Goal: Information Seeking & Learning: Learn about a topic

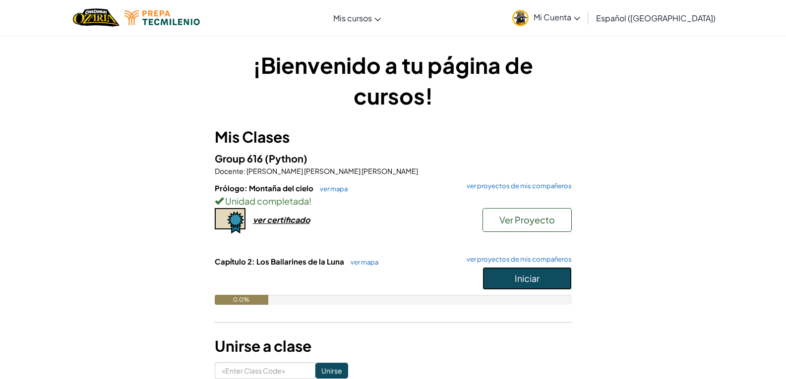
drag, startPoint x: 502, startPoint y: 273, endPoint x: 484, endPoint y: 278, distance: 18.4
click at [503, 273] on button "Iniciar" at bounding box center [526, 278] width 89 height 23
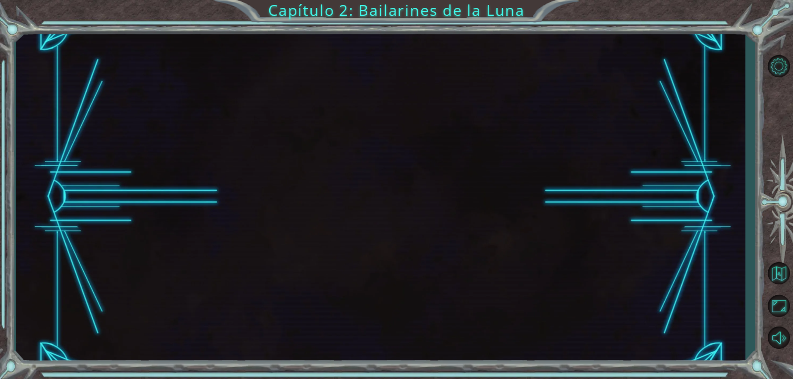
click at [572, 141] on div at bounding box center [381, 197] width 730 height 334
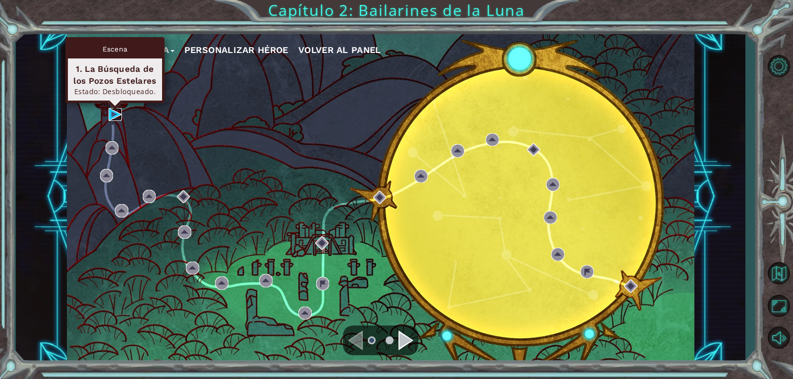
click at [116, 114] on img at bounding box center [115, 114] width 13 height 13
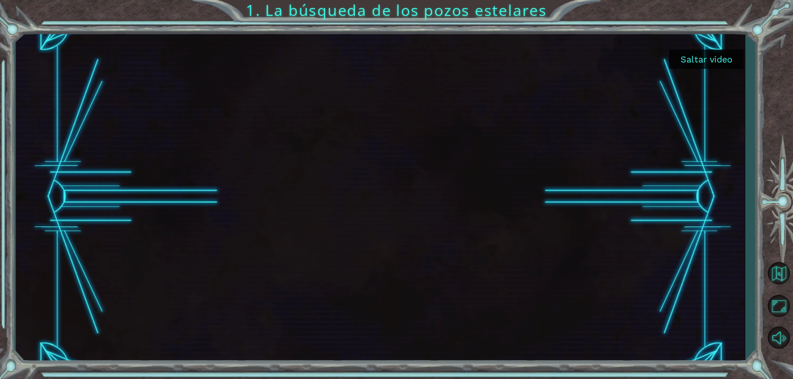
click at [712, 59] on button "Saltar video" at bounding box center [706, 59] width 74 height 19
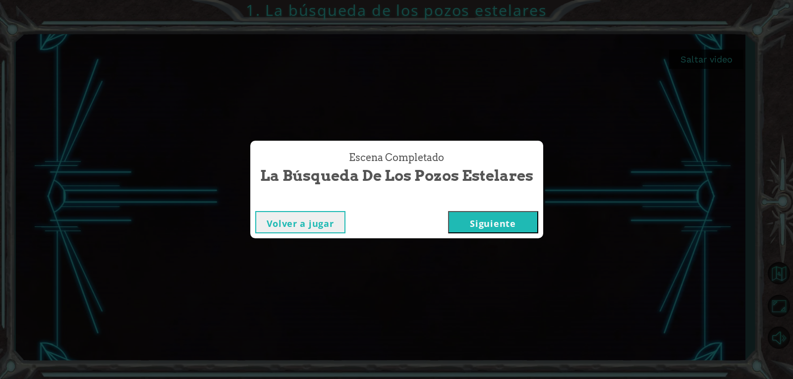
click at [515, 225] on button "Siguiente" at bounding box center [493, 222] width 90 height 22
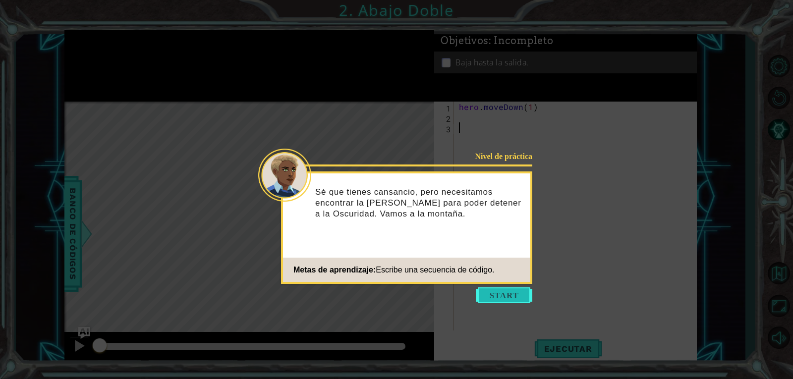
click at [507, 296] on button "Start" at bounding box center [504, 296] width 57 height 16
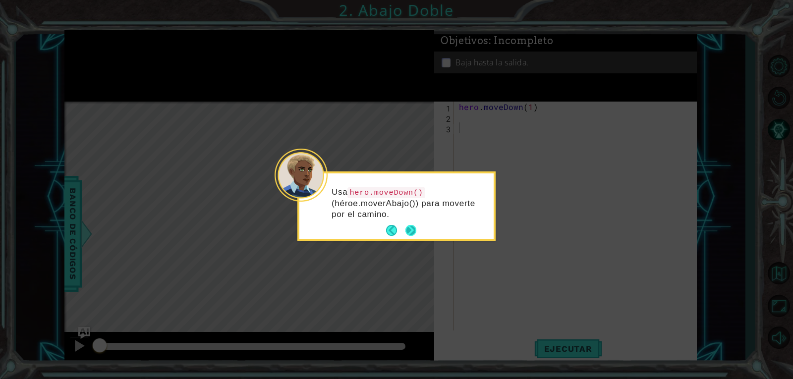
click at [407, 226] on button "Next" at bounding box center [411, 231] width 14 height 14
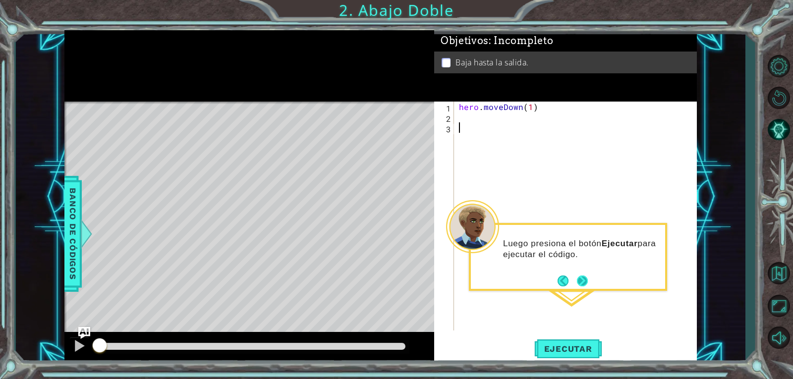
click at [584, 280] on button "Next" at bounding box center [583, 281] width 18 height 18
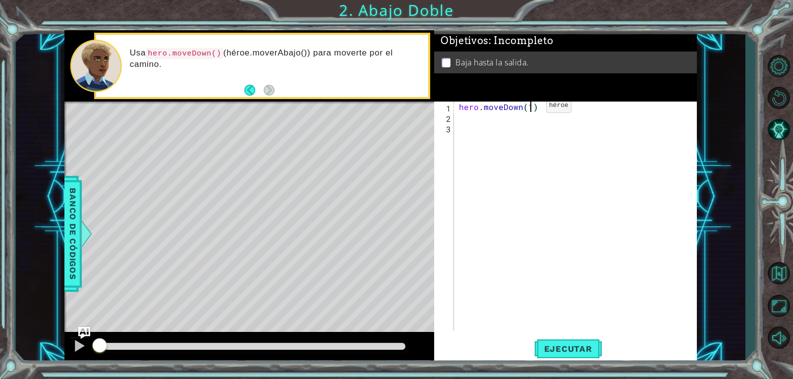
click at [530, 108] on div "hero . moveDown ( 1 )" at bounding box center [578, 227] width 242 height 250
type textarea "hero.moveDown(2)"
click at [558, 349] on span "Ejecutar" at bounding box center [568, 349] width 68 height 10
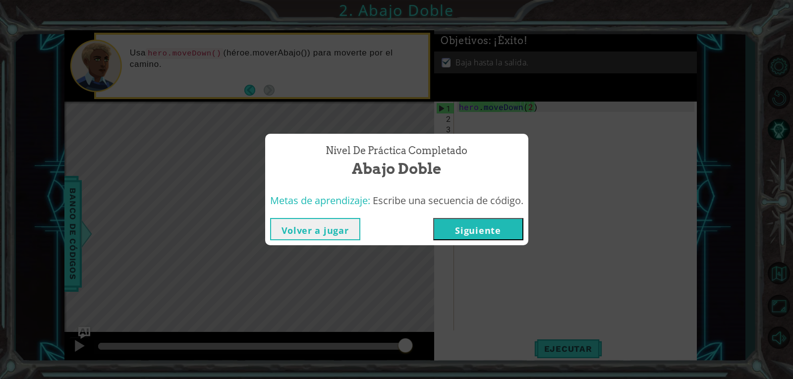
click at [498, 219] on button "Siguiente" at bounding box center [478, 229] width 90 height 22
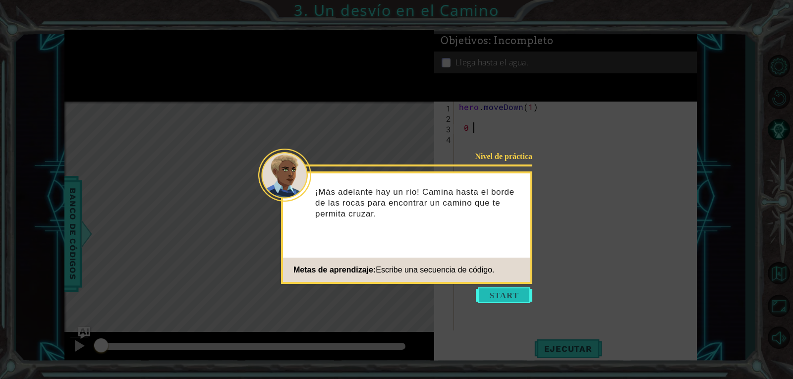
click at [502, 293] on button "Start" at bounding box center [504, 296] width 57 height 16
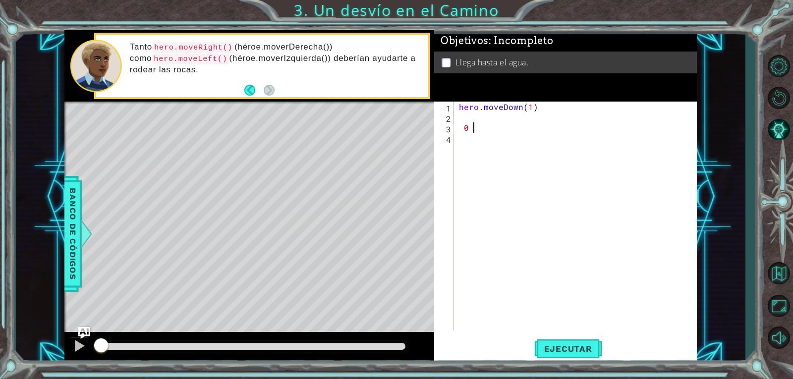
type textarea "0"
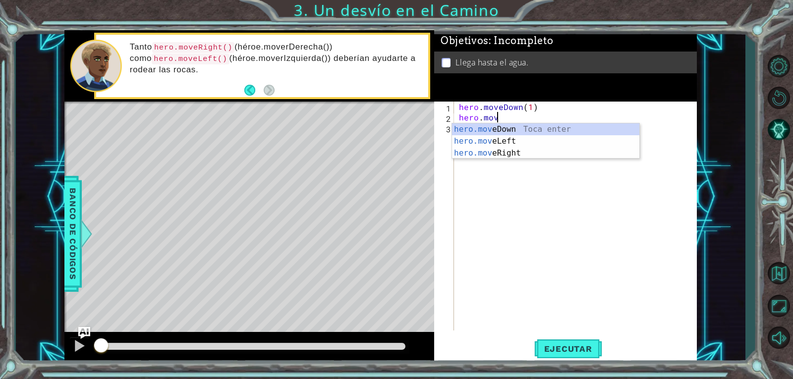
scroll to position [0, 2]
click at [487, 138] on div "hero.move Down Toca enter hero.move Left Toca enter hero.move Right Toca enter" at bounding box center [545, 152] width 187 height 59
type textarea "hero.moveLeft(1)"
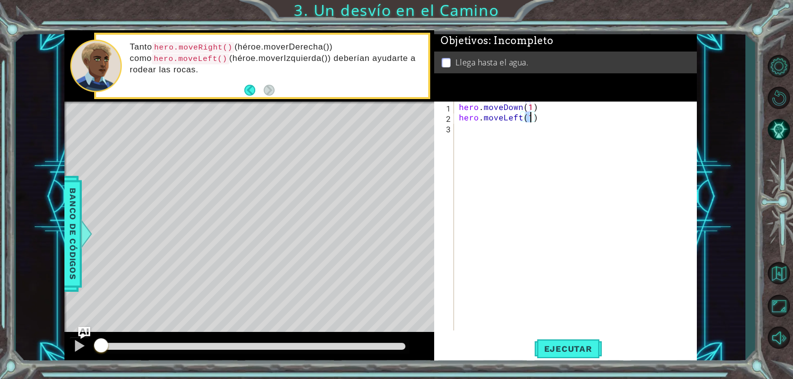
click at [485, 129] on div "hero . moveDown ( 1 ) hero . moveLeft ( 1 )" at bounding box center [578, 227] width 242 height 250
type textarea "hero.moveDown(1)"
click at [573, 351] on span "Ejecutar" at bounding box center [568, 349] width 68 height 10
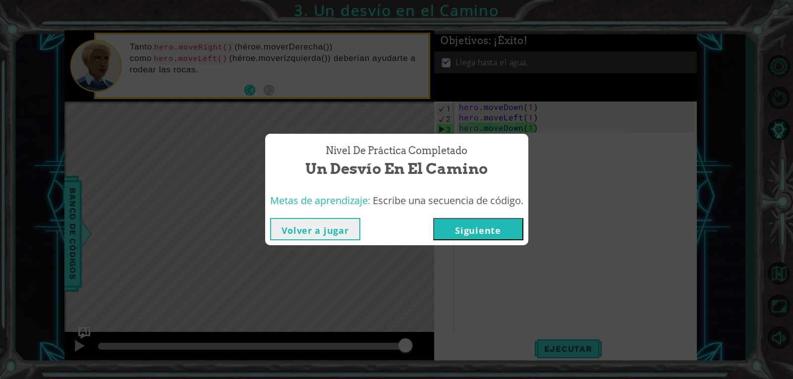
click at [483, 217] on div "Volver a jugar [GEOGRAPHIC_DATA]" at bounding box center [396, 229] width 263 height 32
click at [490, 228] on button "Siguiente" at bounding box center [478, 229] width 90 height 22
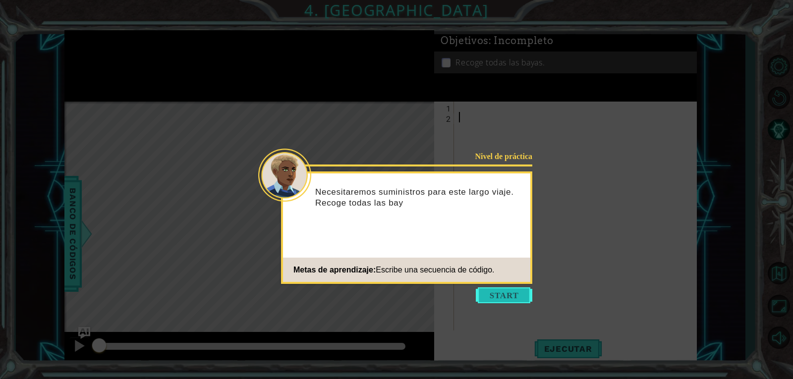
click at [505, 294] on button "Start" at bounding box center [504, 296] width 57 height 16
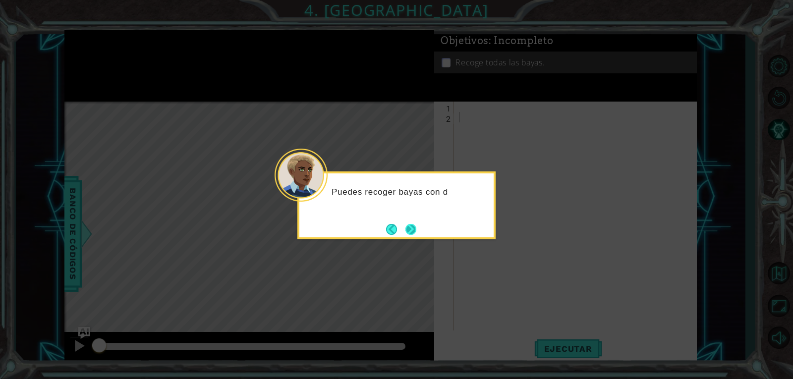
click at [413, 229] on button "Next" at bounding box center [411, 230] width 12 height 12
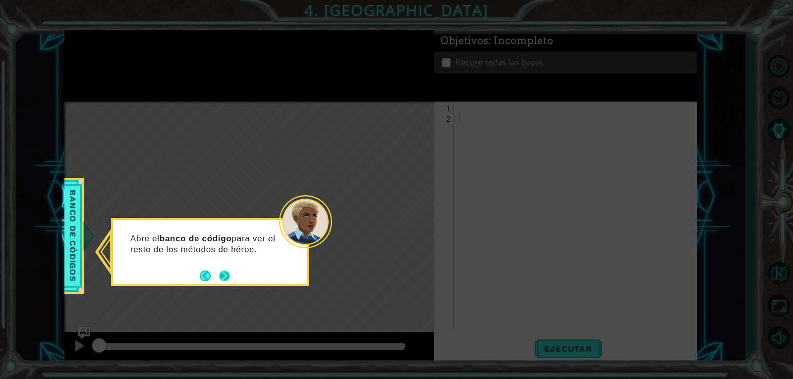
click at [229, 277] on button "Next" at bounding box center [224, 275] width 11 height 11
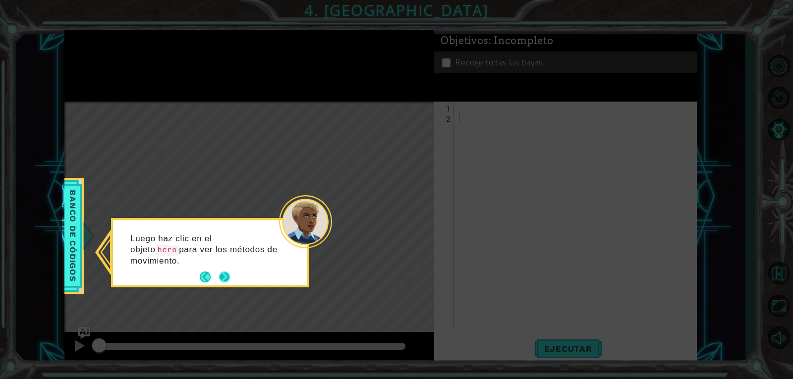
click at [229, 276] on button "Next" at bounding box center [224, 277] width 15 height 15
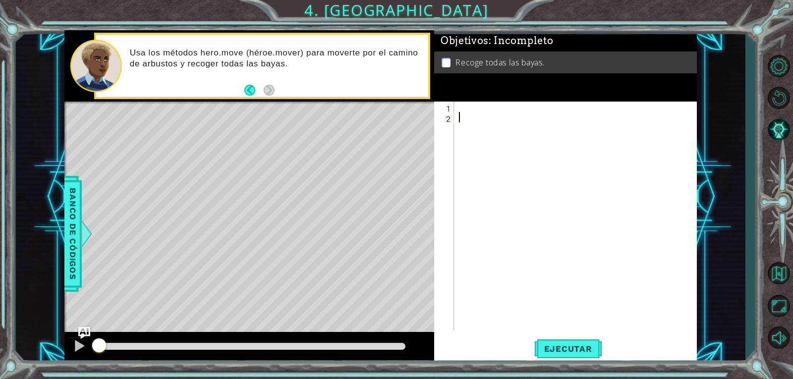
click at [457, 108] on div at bounding box center [578, 227] width 242 height 250
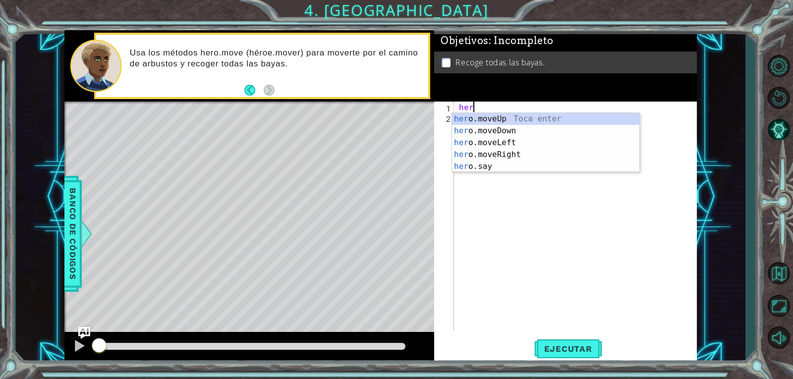
scroll to position [0, 0]
click at [256, 89] on button "Back" at bounding box center [253, 90] width 19 height 11
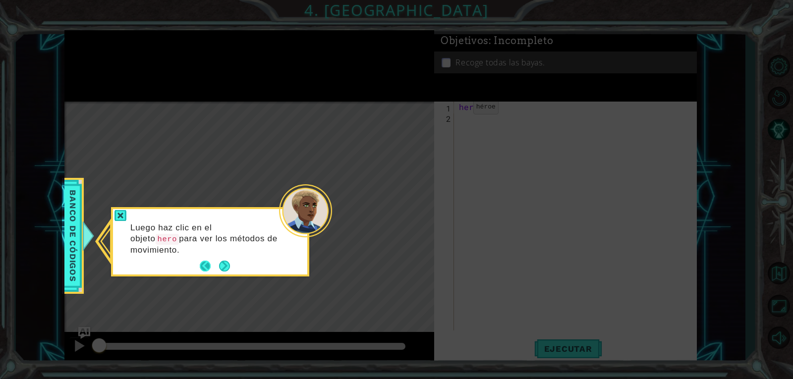
click at [203, 266] on button "Back" at bounding box center [209, 266] width 19 height 11
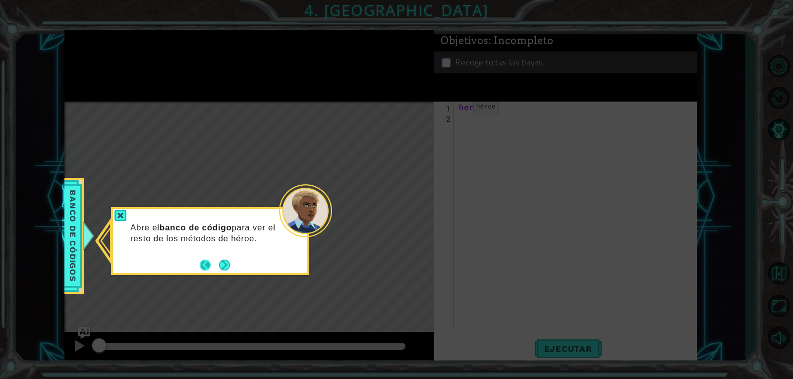
click at [202, 261] on button "Back" at bounding box center [209, 265] width 19 height 11
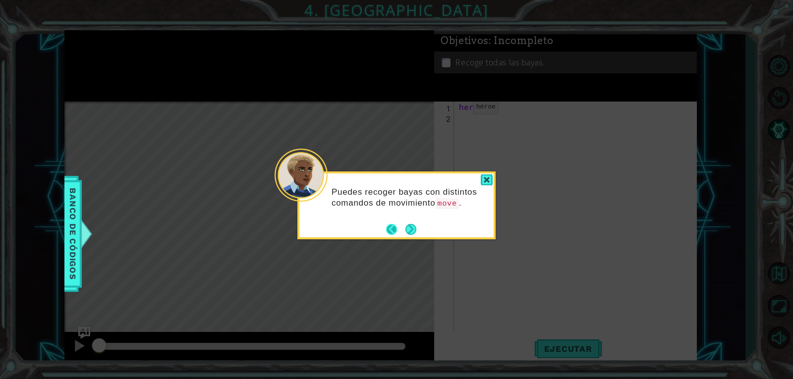
click at [392, 228] on button "Back" at bounding box center [395, 229] width 19 height 11
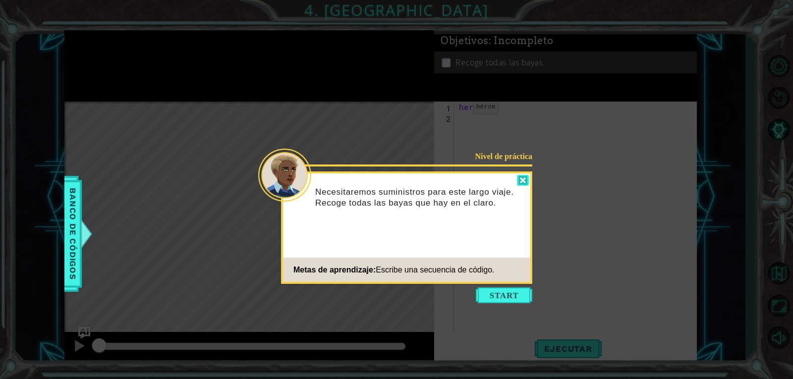
click at [518, 177] on div at bounding box center [523, 180] width 12 height 11
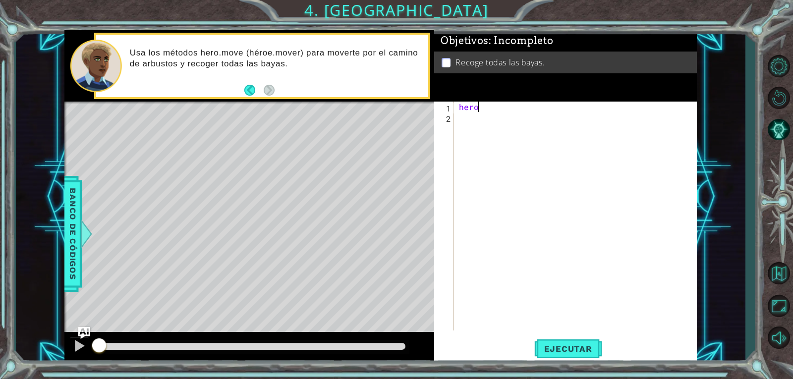
scroll to position [0, 1]
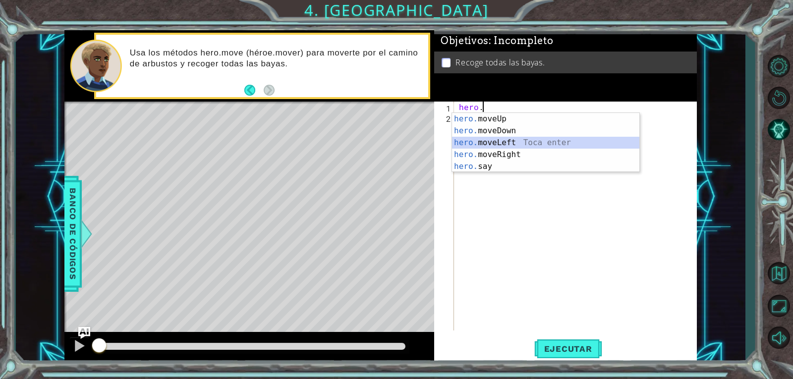
click at [517, 138] on div "hero. moveUp Toca enter hero. moveDown Toca enter hero. moveLeft Toca enter her…" at bounding box center [545, 154] width 187 height 83
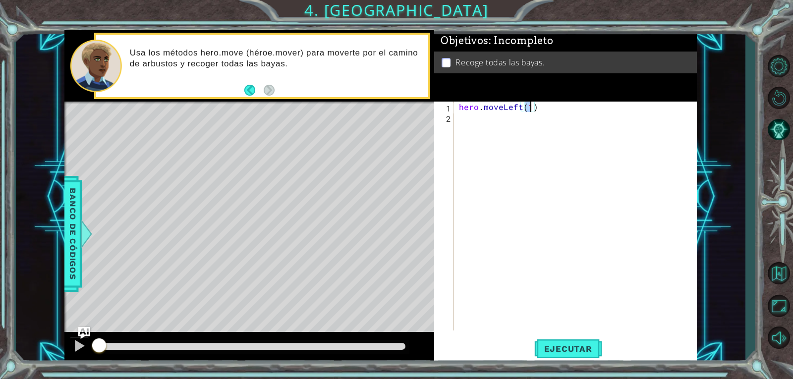
type textarea "hero.moveLeft(2)"
click at [473, 122] on div "hero . moveLeft ( 2 )" at bounding box center [578, 227] width 242 height 250
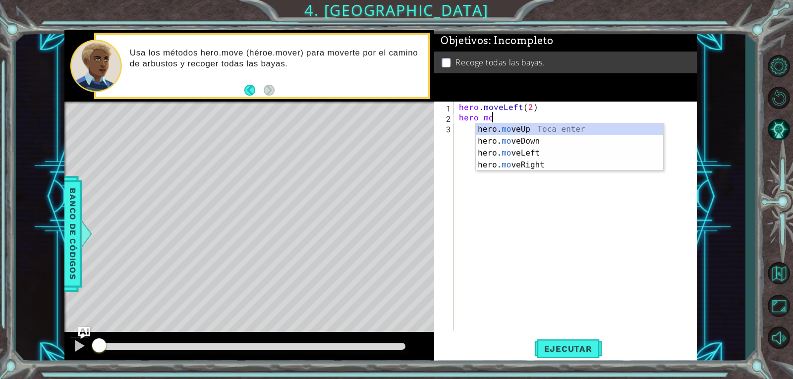
scroll to position [0, 1]
click at [504, 143] on div "hero. mo veUp Toca enter hero. mo veDown Toca enter hero. mo veLeft Toca enter …" at bounding box center [569, 158] width 187 height 71
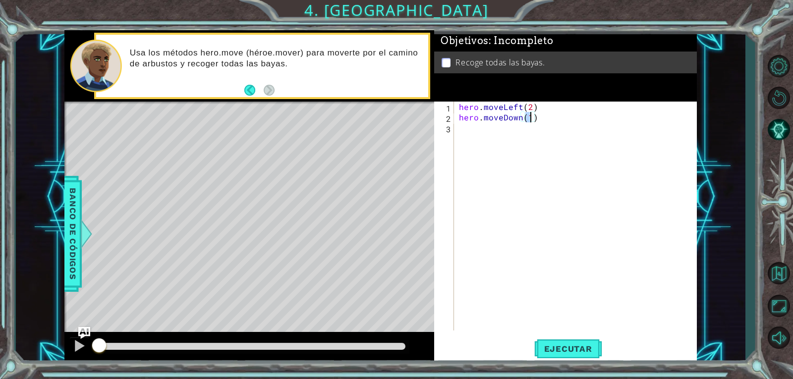
type textarea "hero.moveDown(2)"
click at [485, 139] on div "hero . moveLeft ( 2 ) hero . moveDown ( 2 )" at bounding box center [578, 227] width 242 height 250
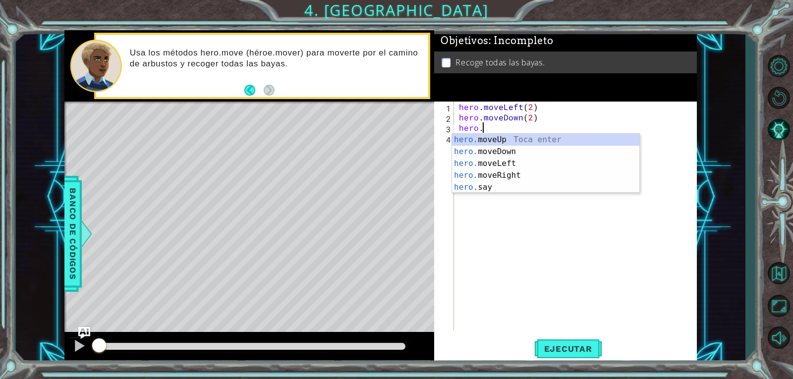
scroll to position [0, 1]
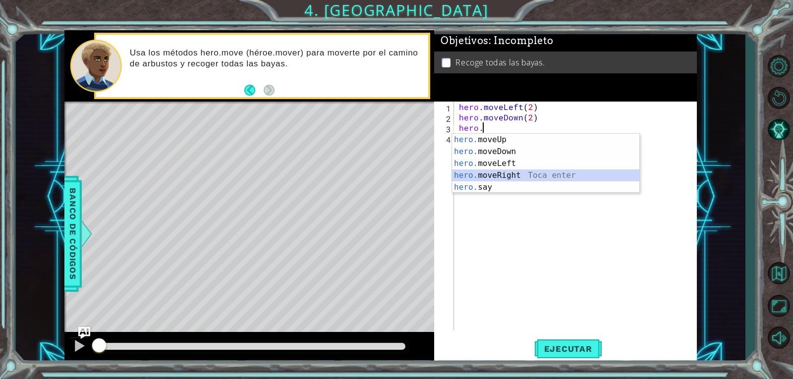
click at [503, 175] on div "hero. moveUp Toca enter hero. moveDown Toca enter hero. moveLeft Toca enter her…" at bounding box center [545, 175] width 187 height 83
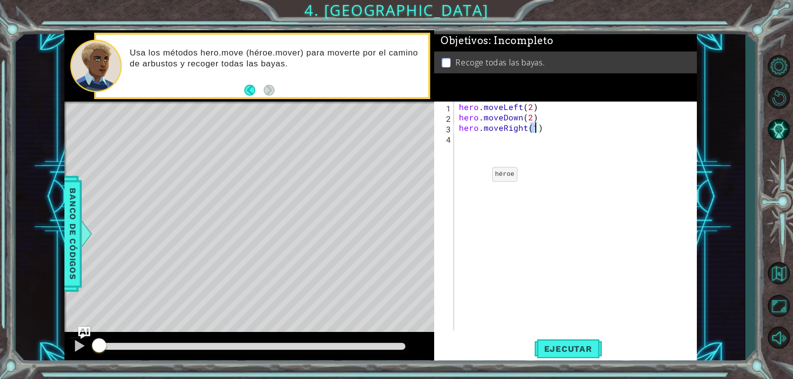
type textarea "hero.moveRight(2)"
click at [480, 143] on div "hero . moveLeft ( 2 ) hero . moveDown ( 2 ) hero . moveRight ( 2 )" at bounding box center [578, 227] width 242 height 250
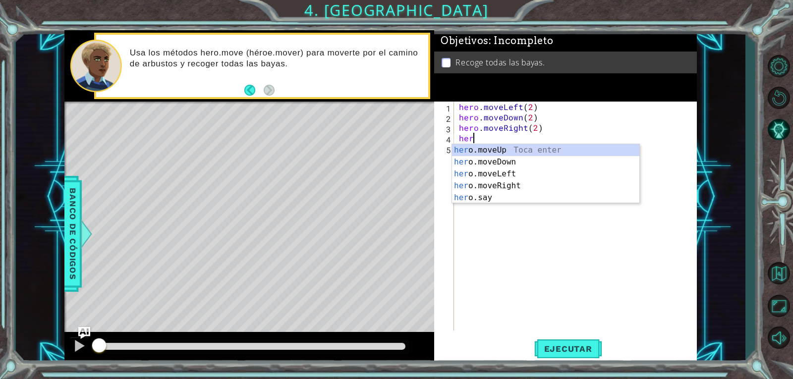
scroll to position [0, 0]
click at [480, 151] on div "hero .moveUp Toca enter hero .moveDown Toca enter hero .moveLeft Toca enter her…" at bounding box center [545, 185] width 187 height 83
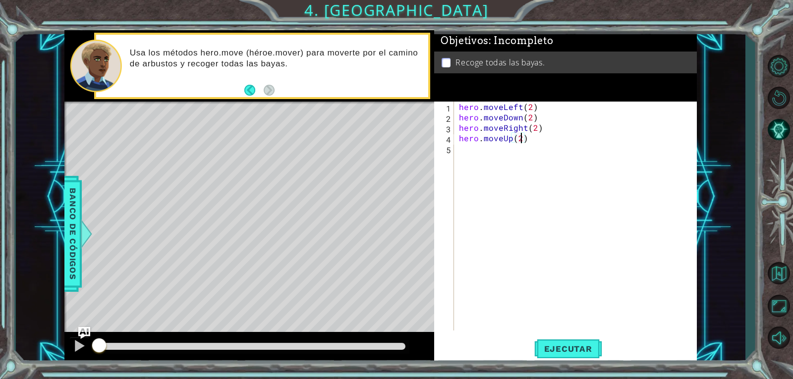
scroll to position [0, 3]
type textarea "hero.moveUp(2)"
click at [549, 349] on span "Ejecutar" at bounding box center [568, 349] width 68 height 10
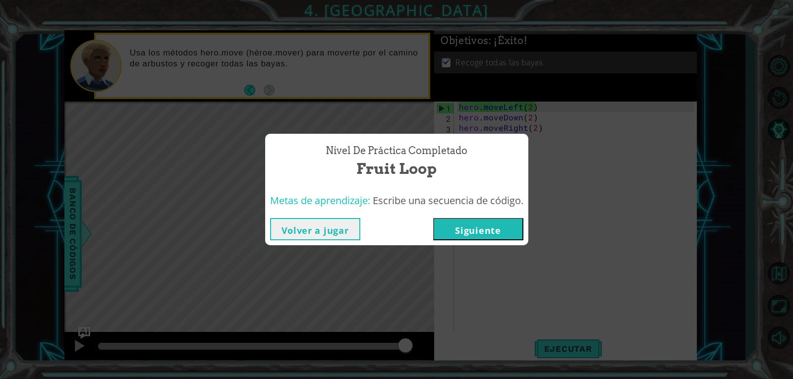
click at [478, 230] on button "Siguiente" at bounding box center [478, 229] width 90 height 22
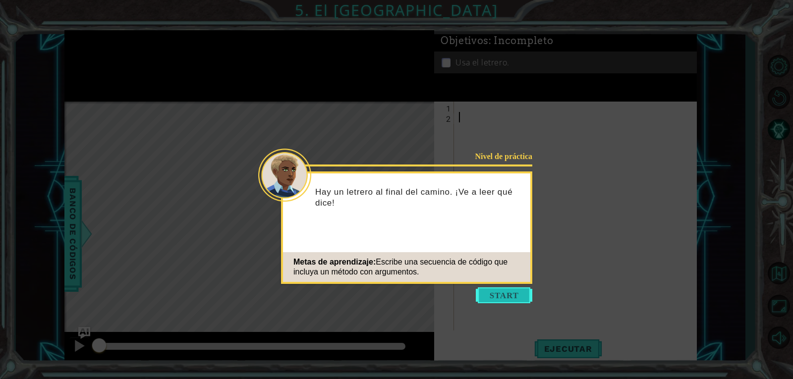
click at [490, 288] on button "Start" at bounding box center [504, 296] width 57 height 16
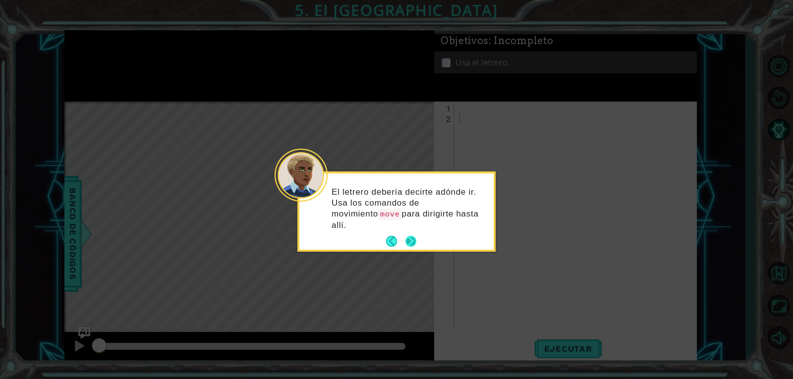
click at [411, 233] on button "Next" at bounding box center [411, 242] width 18 height 18
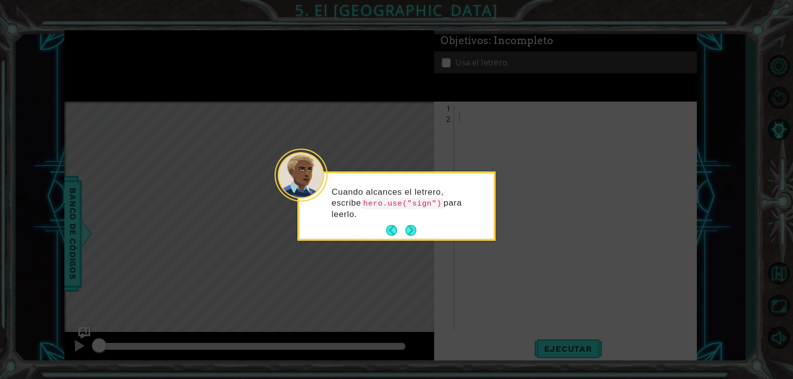
click at [411, 228] on button "Next" at bounding box center [411, 231] width 18 height 18
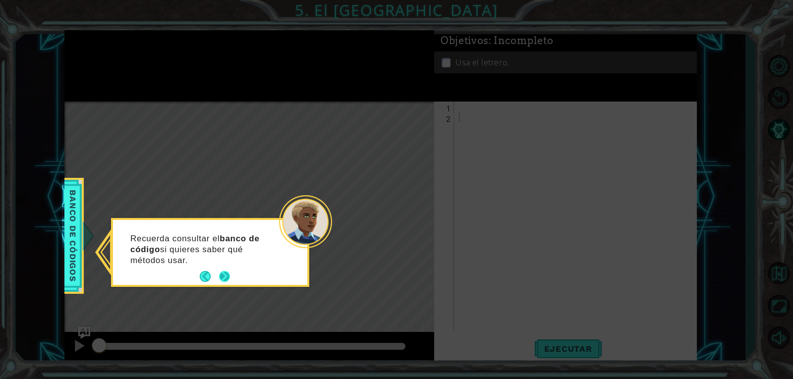
click at [229, 271] on button "Next" at bounding box center [224, 276] width 11 height 11
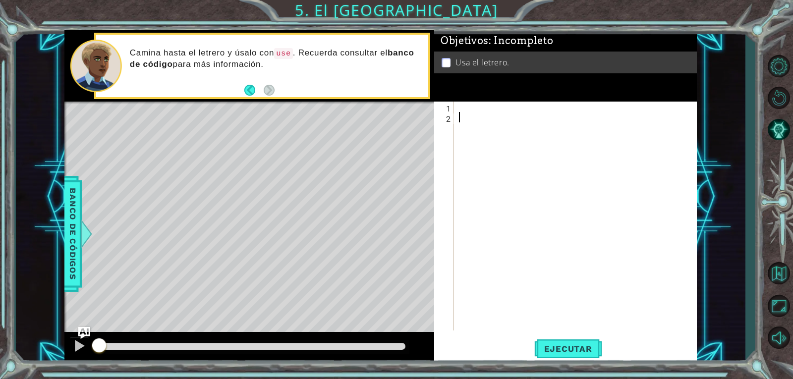
click at [457, 109] on div at bounding box center [578, 227] width 242 height 250
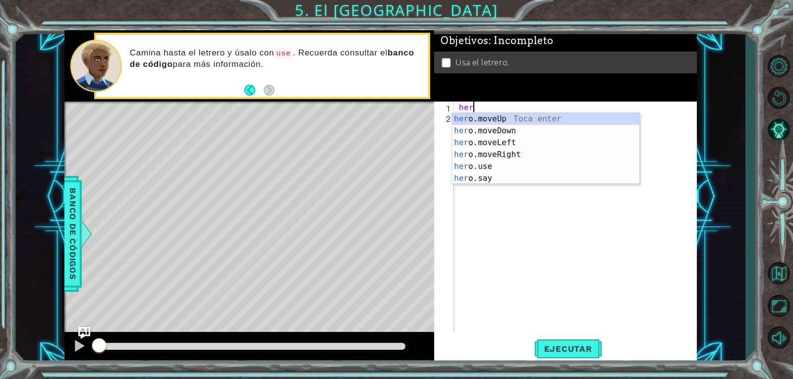
scroll to position [0, 0]
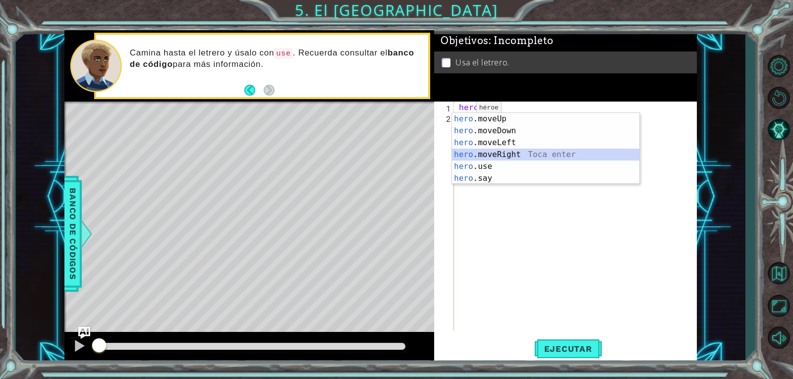
click at [495, 151] on div "hero .moveUp Toca enter hero .moveDown Toca enter hero .moveLeft Toca enter her…" at bounding box center [545, 160] width 187 height 95
type textarea "hero.moveRight(1)"
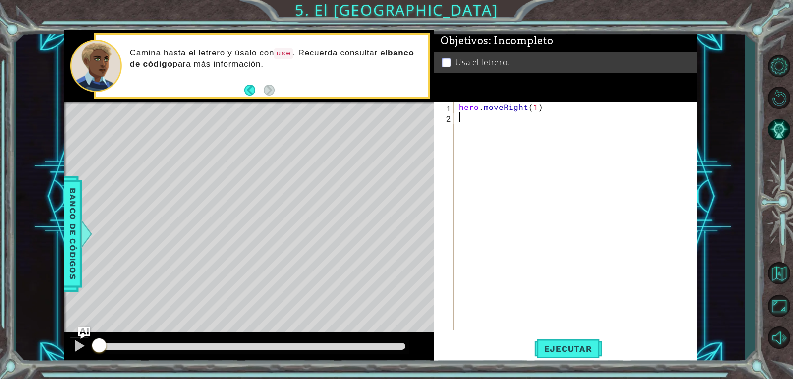
click at [489, 122] on div "hero . moveRight ( 1 )" at bounding box center [578, 227] width 242 height 250
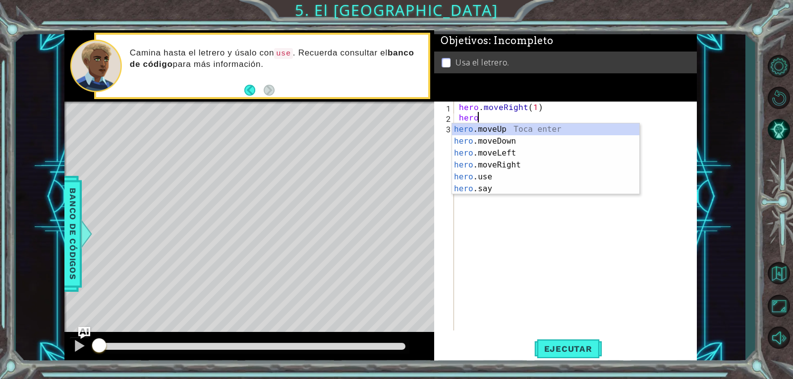
type textarea "hero.moveUp(1)"
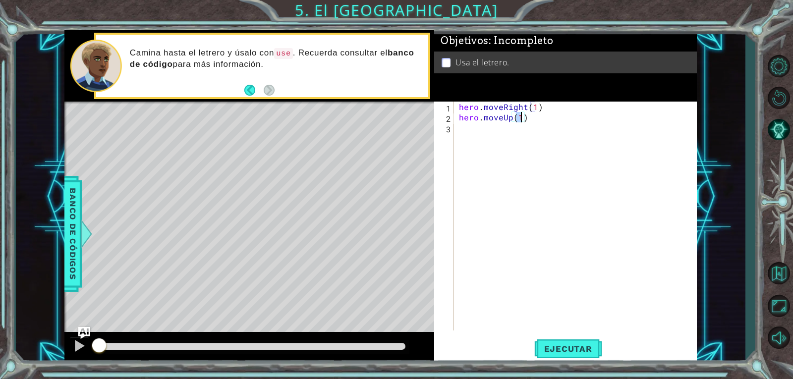
click at [489, 124] on div "hero . moveRight ( 1 ) hero . moveUp ( 1 )" at bounding box center [578, 227] width 242 height 250
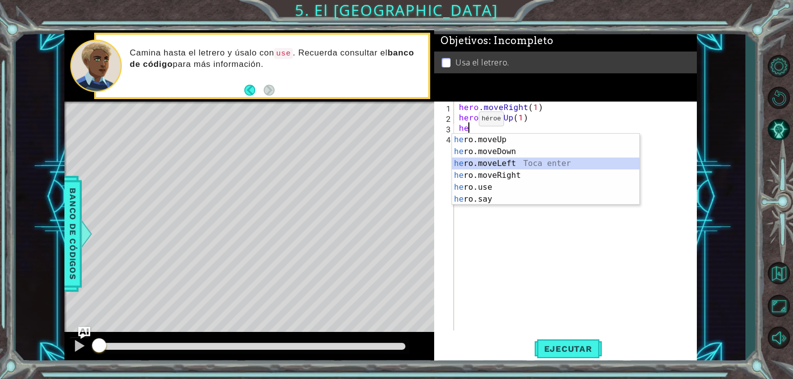
click at [465, 159] on div "he ro.moveUp Toca enter he ro.moveDown Toca enter he ro.moveLeft Toca enter he …" at bounding box center [545, 181] width 187 height 95
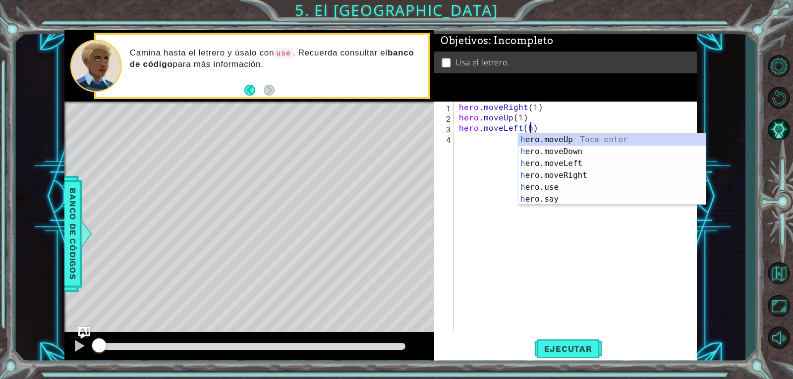
scroll to position [0, 4]
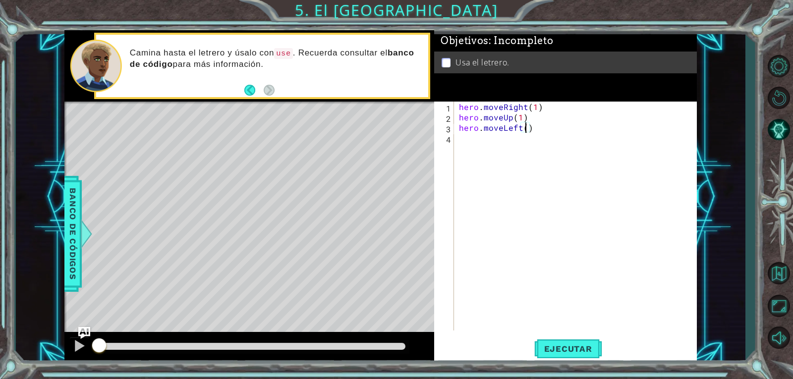
type textarea "hero.moveLeft(1)"
click at [567, 138] on div "hero . moveRight ( 1 ) hero . moveUp ( 1 ) hero . moveLeft ( 1 )" at bounding box center [578, 227] width 242 height 250
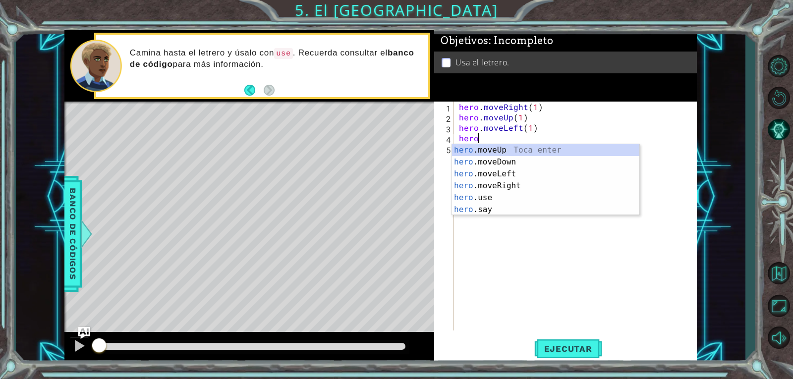
scroll to position [0, 0]
click at [533, 148] on div "hero .moveUp Toca enter hero .moveDown Toca enter hero .moveLeft Toca enter her…" at bounding box center [545, 191] width 187 height 95
type textarea "hero.moveUp(1)"
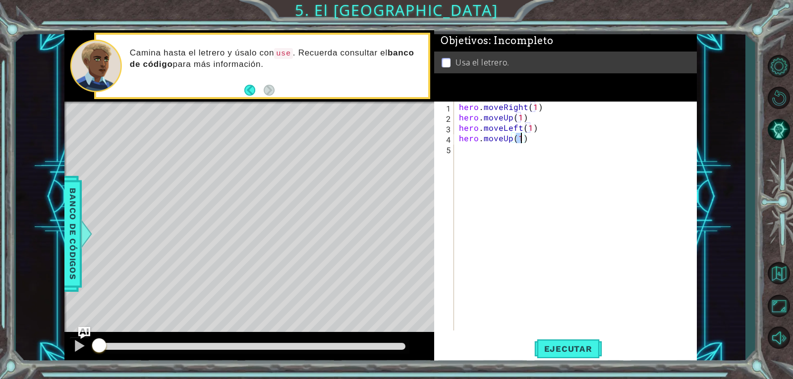
click at [464, 148] on div "hero . moveRight ( 1 ) hero . moveUp ( 1 ) hero . moveLeft ( 1 ) hero . moveUp …" at bounding box center [578, 227] width 242 height 250
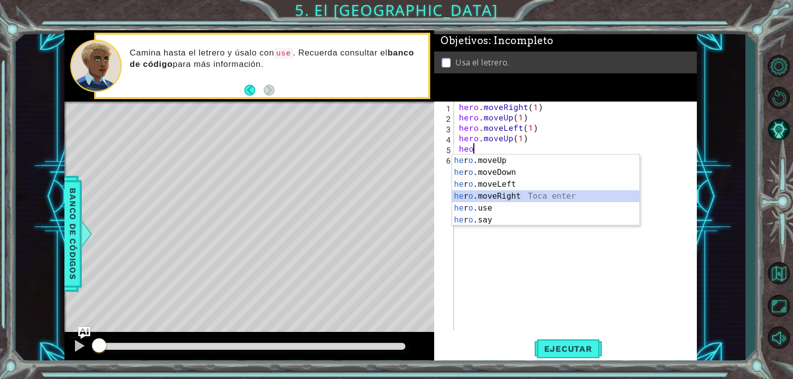
click at [476, 195] on div "he r o .moveUp Toca enter he r o .moveDown Toca enter he r o .moveLeft Toca ent…" at bounding box center [545, 202] width 187 height 95
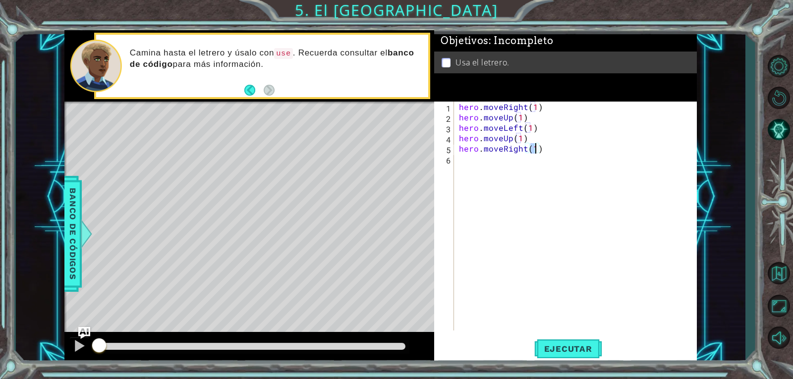
type textarea "hero.moveRight(2)"
click at [470, 152] on div "hero . moveRight ( 1 ) hero . moveUp ( 1 ) hero . moveLeft ( 1 ) hero . moveUp …" at bounding box center [578, 227] width 242 height 250
click at [473, 159] on div "hero . moveRight ( 1 ) hero . moveUp ( 1 ) hero . moveLeft ( 1 ) hero . moveUp …" at bounding box center [578, 227] width 242 height 250
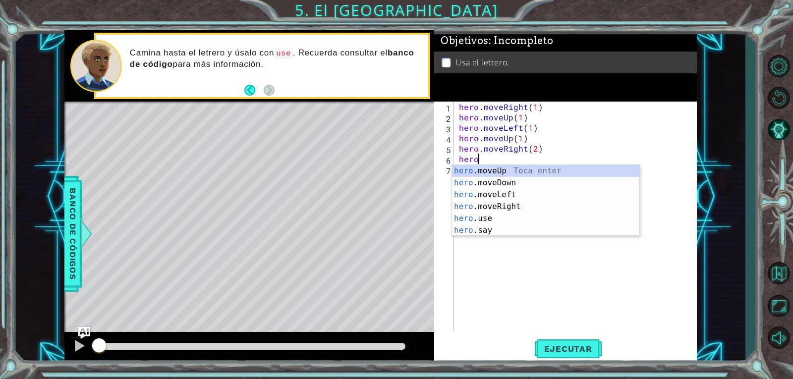
scroll to position [0, 0]
click at [515, 180] on div "hero .moveUp Toca enter hero .moveDown Toca enter hero .moveLeft Toca enter her…" at bounding box center [545, 212] width 187 height 95
type textarea "hero.moveDown(1)"
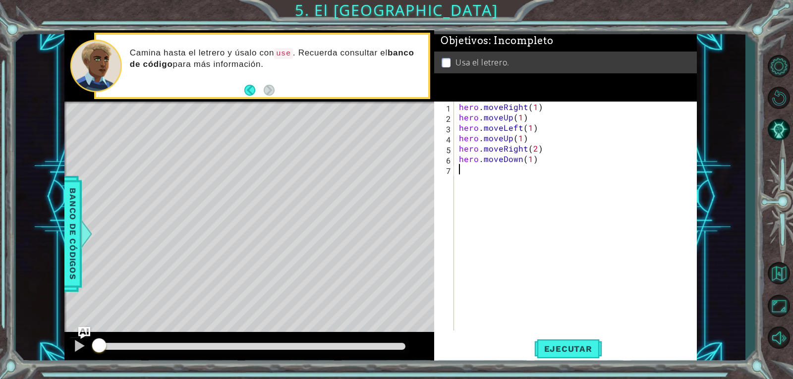
click at [509, 173] on div "hero . moveRight ( 1 ) hero . moveUp ( 1 ) hero . moveLeft ( 1 ) hero . moveUp …" at bounding box center [578, 227] width 242 height 250
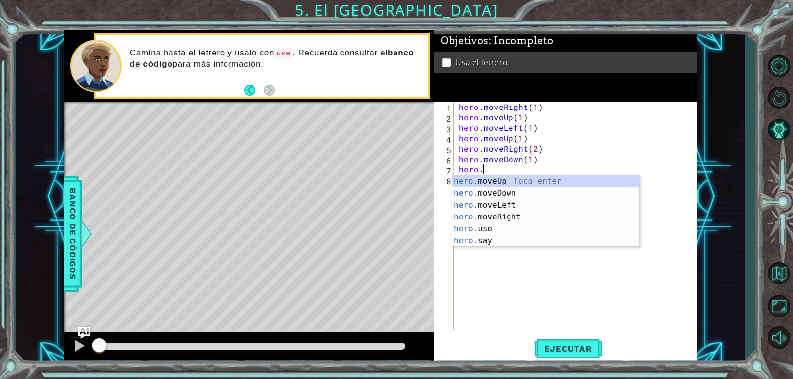
scroll to position [0, 1]
click at [484, 225] on div "hero. moveUp Toca enter hero. moveDown Toca enter hero. moveLeft Toca enter her…" at bounding box center [545, 223] width 187 height 95
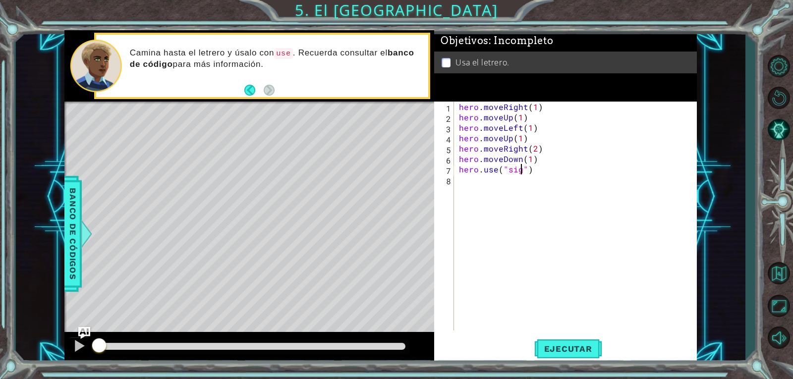
type textarea "hero.use("sign")"
click at [481, 179] on div "hero . moveRight ( 1 ) hero . moveUp ( 1 ) hero . moveLeft ( 1 ) hero . moveUp …" at bounding box center [578, 227] width 242 height 250
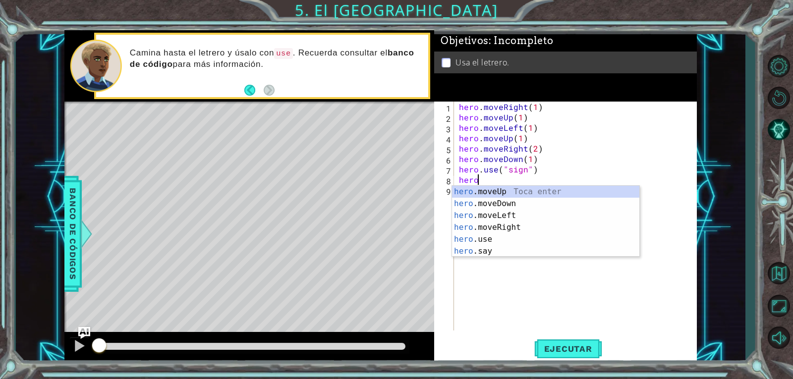
scroll to position [0, 0]
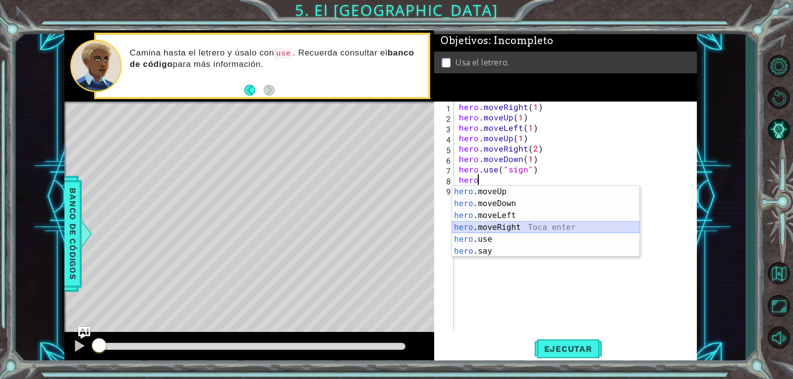
click at [502, 230] on div "hero .moveUp Toca enter hero .moveDown Toca enter hero .moveLeft Toca enter her…" at bounding box center [545, 233] width 187 height 95
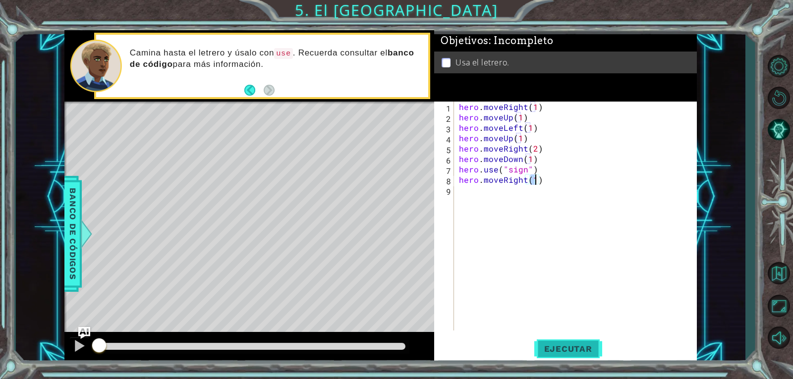
type textarea "hero.moveRight(1)"
drag, startPoint x: 576, startPoint y: 345, endPoint x: 595, endPoint y: 307, distance: 42.4
click at [576, 345] on span "Ejecutar" at bounding box center [568, 349] width 68 height 10
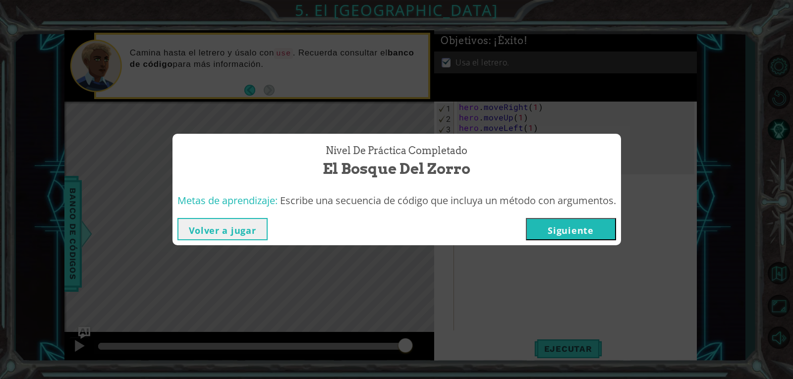
click at [593, 226] on button "Siguiente" at bounding box center [571, 229] width 90 height 22
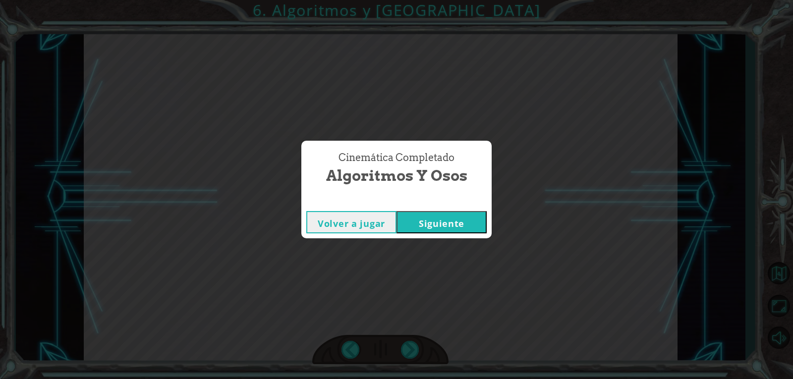
click at [432, 220] on button "Siguiente" at bounding box center [442, 222] width 90 height 22
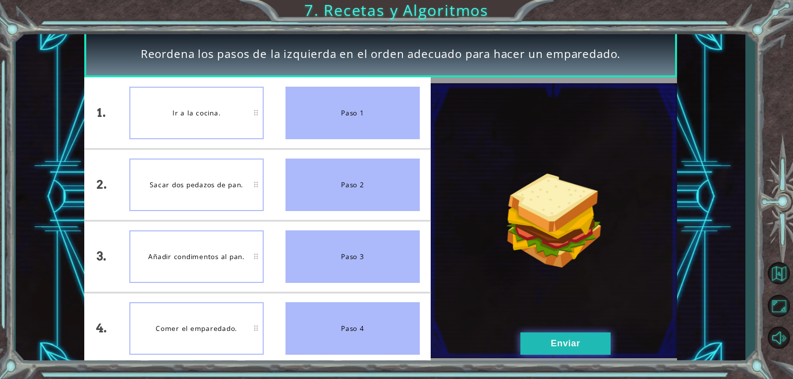
click at [537, 335] on button "Enviar" at bounding box center [566, 344] width 90 height 22
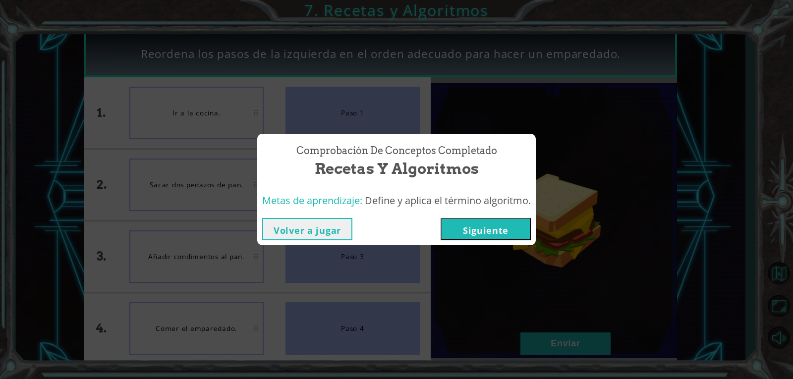
click at [524, 236] on button "Siguiente" at bounding box center [486, 229] width 90 height 22
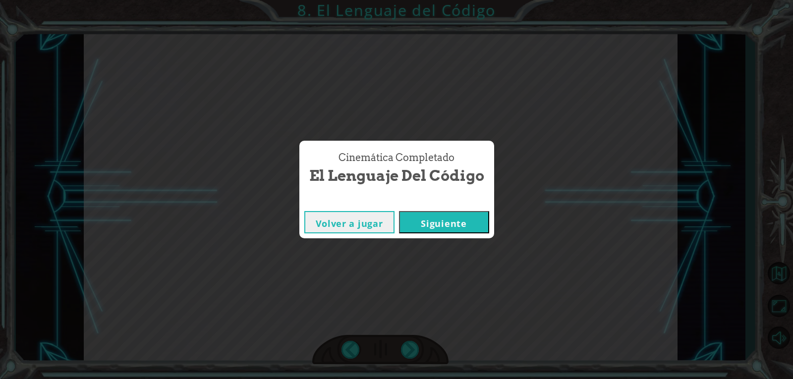
click at [429, 225] on button "Siguiente" at bounding box center [444, 222] width 90 height 22
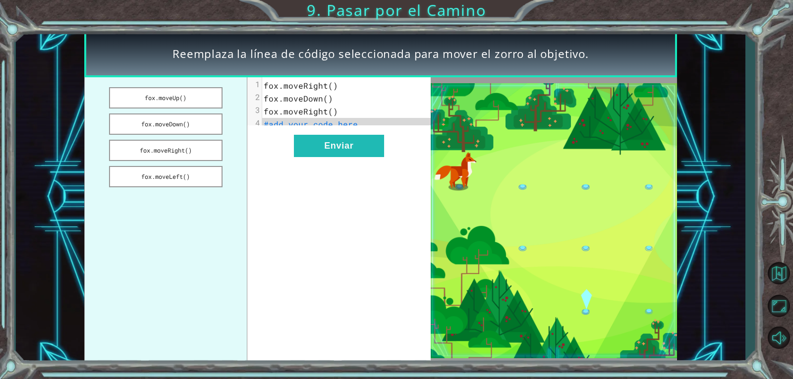
drag, startPoint x: 150, startPoint y: 174, endPoint x: 320, endPoint y: 121, distance: 177.7
click at [319, 122] on div "fox.moveUp() fox.moveDown() fox.moveRight() fox.moveLeft() xxxxxxxxxx 4 1 fox.m…" at bounding box center [257, 220] width 347 height 287
click at [405, 117] on pre "fox.moveRight()" at bounding box center [350, 111] width 176 height 13
click at [191, 174] on button "fox.moveLeft()" at bounding box center [166, 176] width 114 height 21
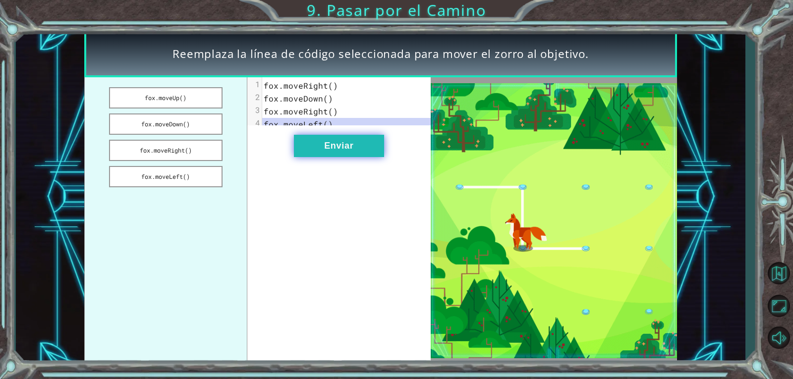
click at [377, 157] on button "Enviar" at bounding box center [339, 146] width 90 height 22
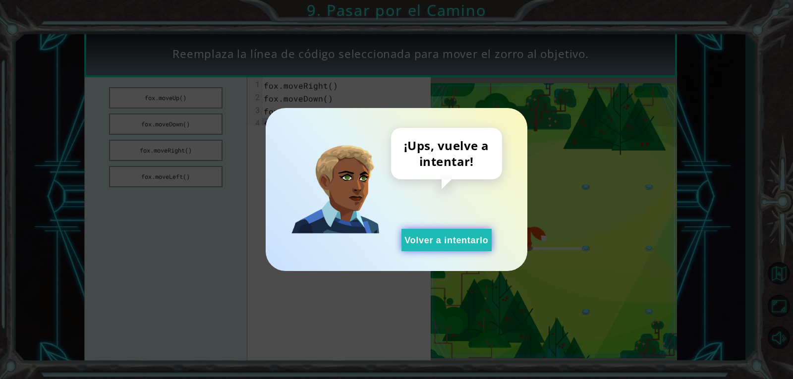
click at [461, 236] on button "Volver a intentarlo" at bounding box center [447, 240] width 90 height 22
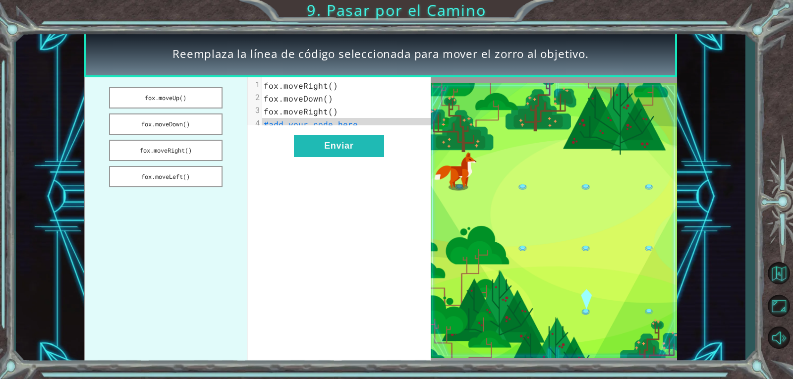
click at [333, 88] on span "fox.moveRight()" at bounding box center [301, 85] width 74 height 10
click at [330, 86] on span "fox.moveRight()" at bounding box center [301, 85] width 74 height 10
click at [126, 124] on button "fox.moveDown()" at bounding box center [166, 124] width 114 height 21
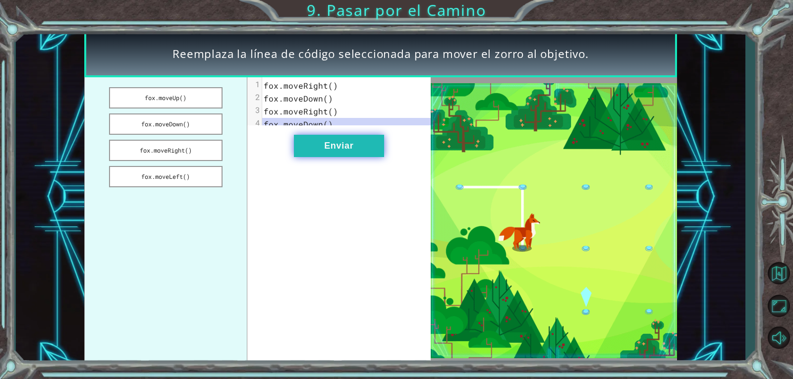
click at [326, 155] on button "Enviar" at bounding box center [339, 146] width 90 height 22
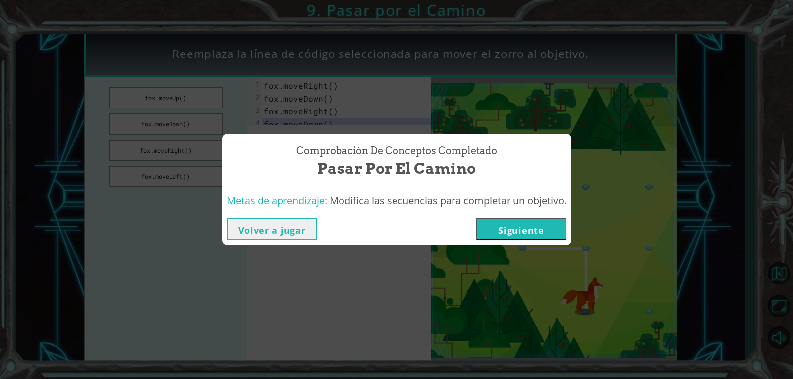
drag, startPoint x: 502, startPoint y: 225, endPoint x: 499, endPoint y: 218, distance: 7.1
click at [503, 224] on button "Siguiente" at bounding box center [521, 229] width 90 height 22
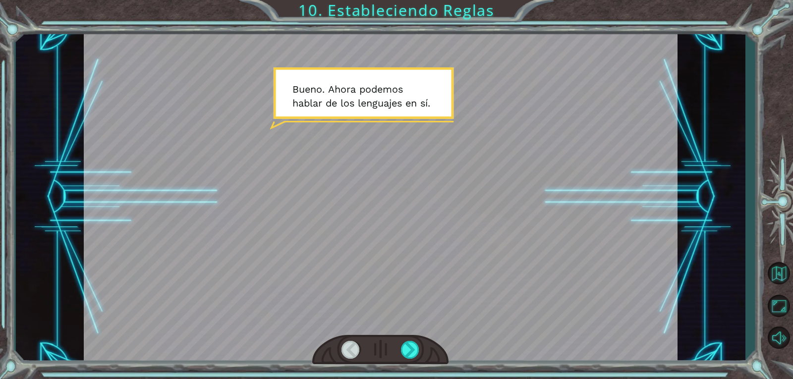
click at [506, 210] on div at bounding box center [380, 197] width 593 height 334
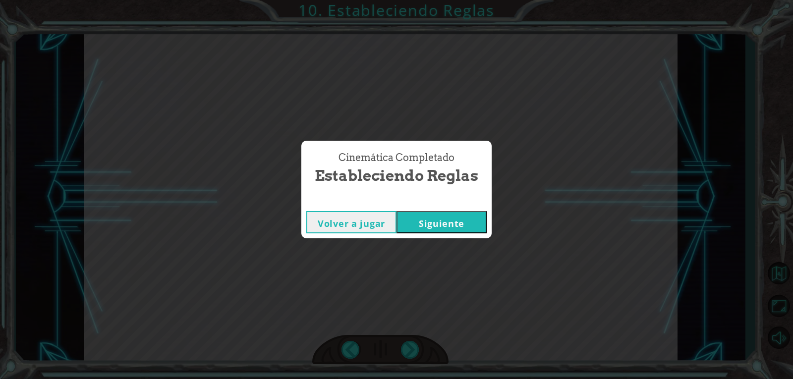
click at [411, 230] on button "Siguiente" at bounding box center [442, 222] width 90 height 22
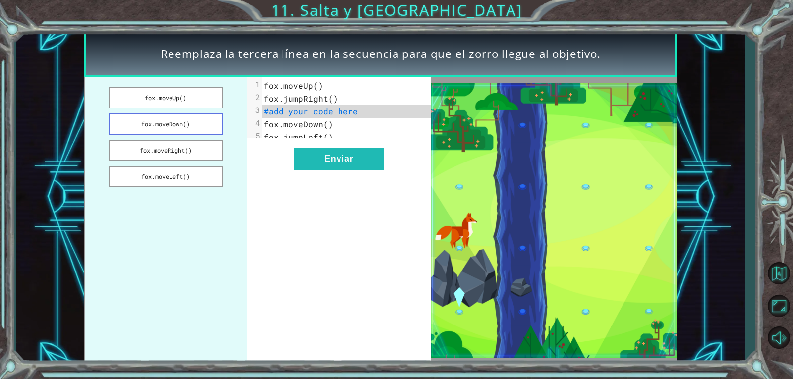
click at [157, 124] on button "fox.moveDown()" at bounding box center [166, 124] width 114 height 21
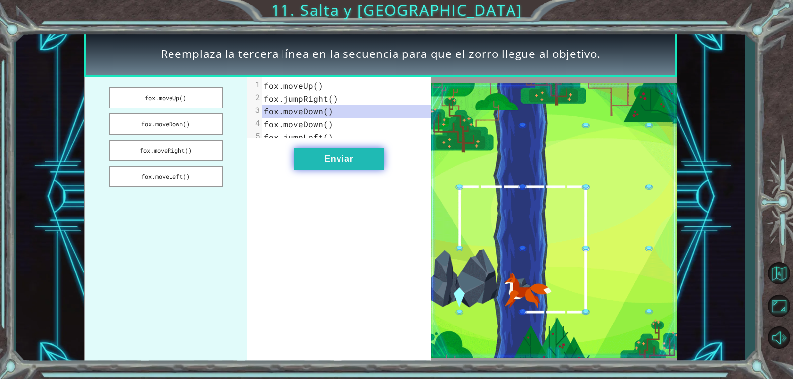
click at [359, 170] on button "Enviar" at bounding box center [339, 159] width 90 height 22
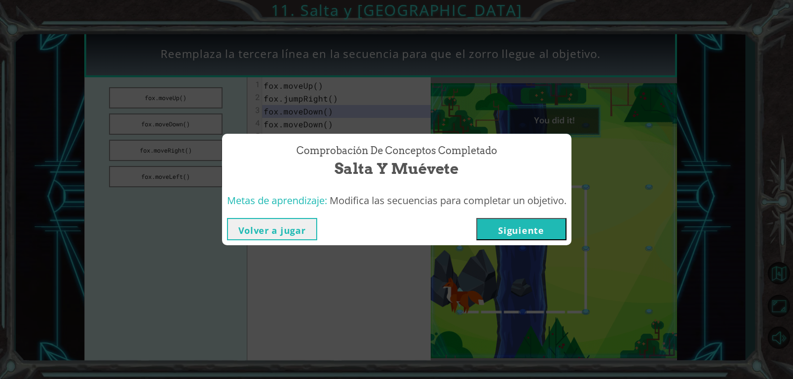
click at [523, 235] on button "Siguiente" at bounding box center [521, 229] width 90 height 22
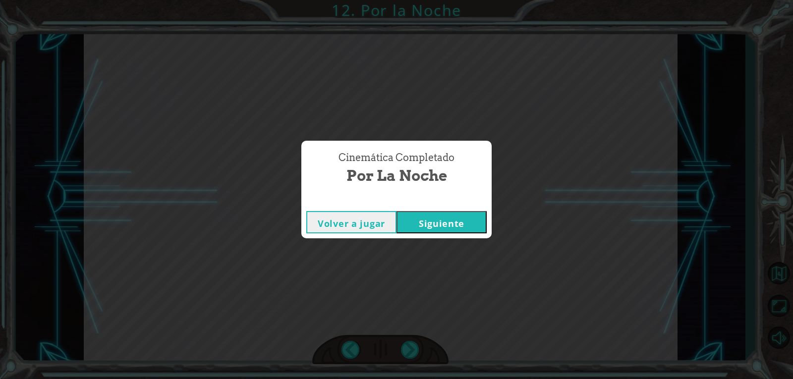
click at [437, 215] on button "Siguiente" at bounding box center [442, 222] width 90 height 22
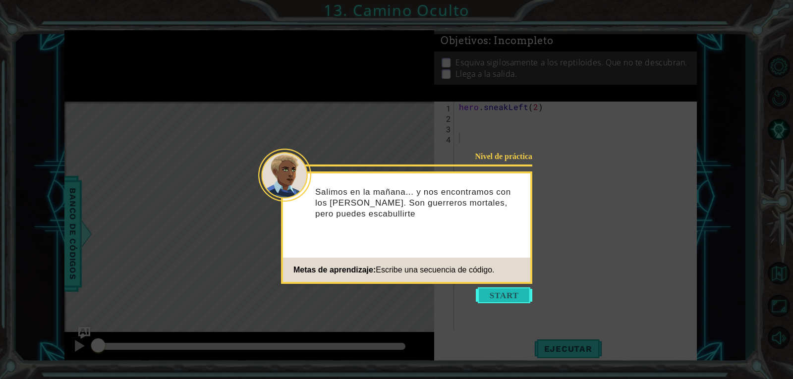
click at [504, 293] on button "Start" at bounding box center [504, 296] width 57 height 16
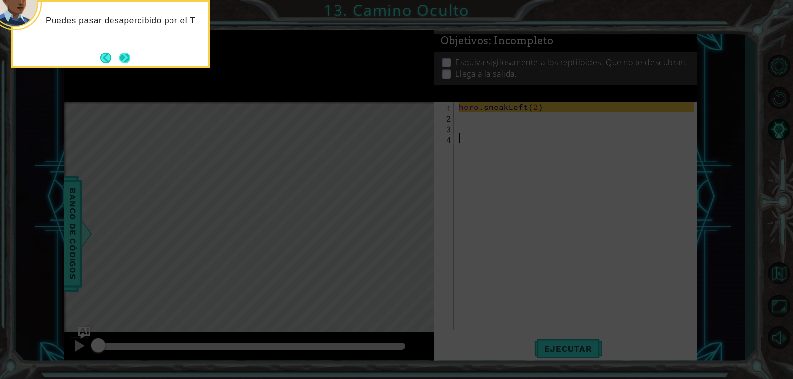
click at [124, 61] on button "Next" at bounding box center [125, 58] width 18 height 18
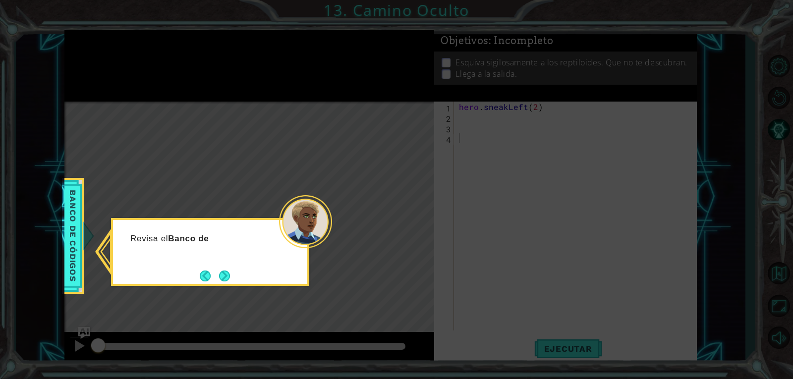
click at [224, 273] on button "Next" at bounding box center [224, 276] width 15 height 15
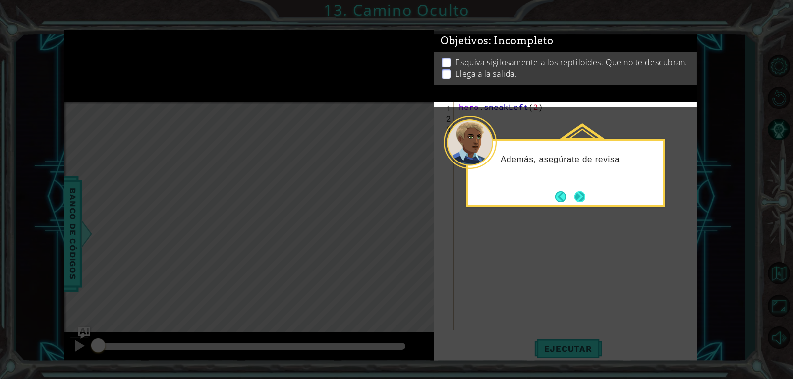
click at [583, 199] on button "Next" at bounding box center [580, 197] width 18 height 18
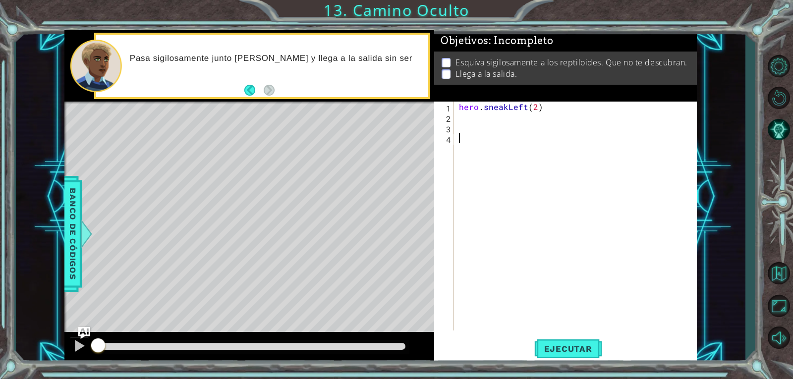
click at [477, 118] on div "hero . sneakLeft ( 2 )" at bounding box center [578, 227] width 242 height 250
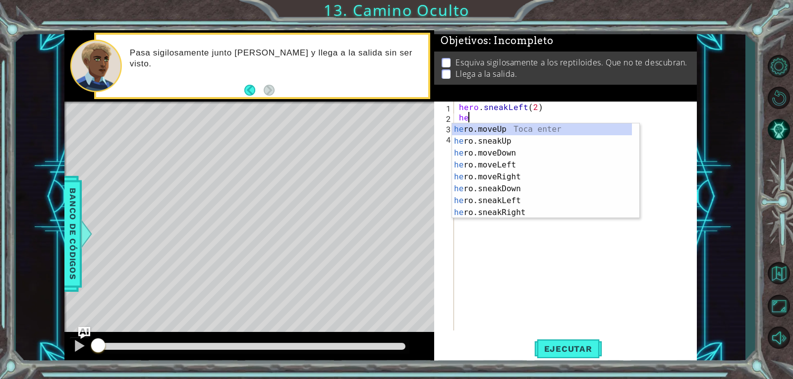
scroll to position [0, 0]
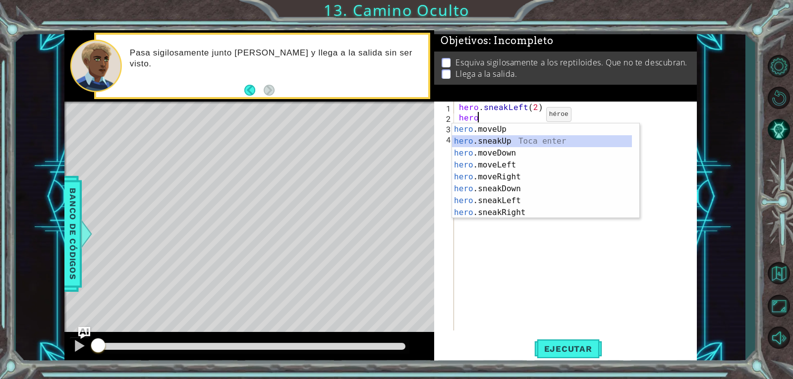
click at [480, 140] on div "hero .moveUp Toca enter hero .sneakUp Toca enter hero .moveDown Toca enter hero…" at bounding box center [542, 182] width 180 height 119
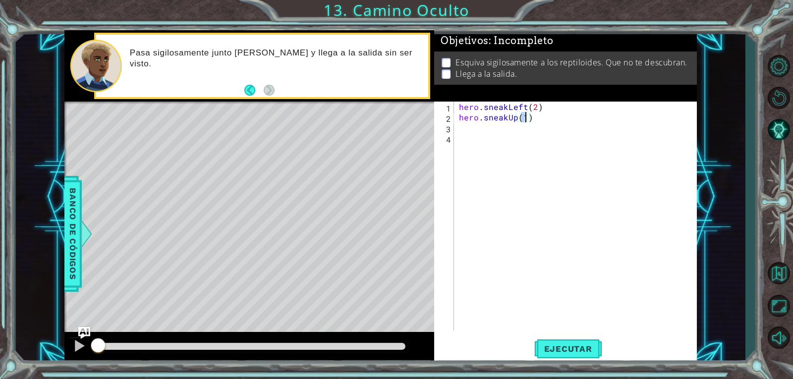
type textarea "hero.sneakUp(2)"
click at [505, 130] on div "hero . sneakLeft ( 2 ) hero . sneakUp ( 2 )" at bounding box center [578, 227] width 242 height 250
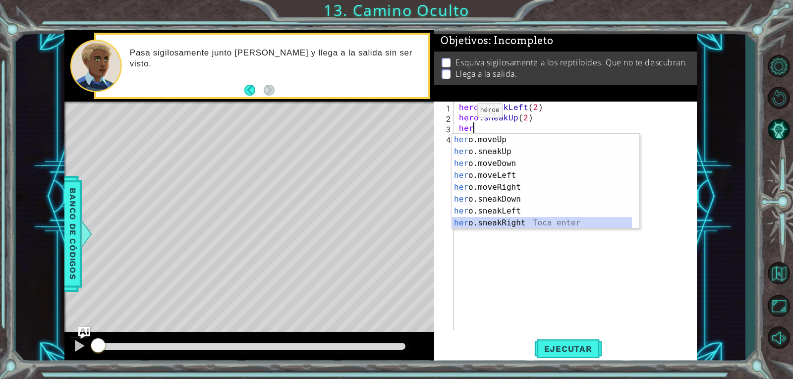
click at [498, 221] on div "her o.moveUp Toca enter her o.sneakUp Toca enter her o.moveDown Toca enter her …" at bounding box center [542, 193] width 180 height 119
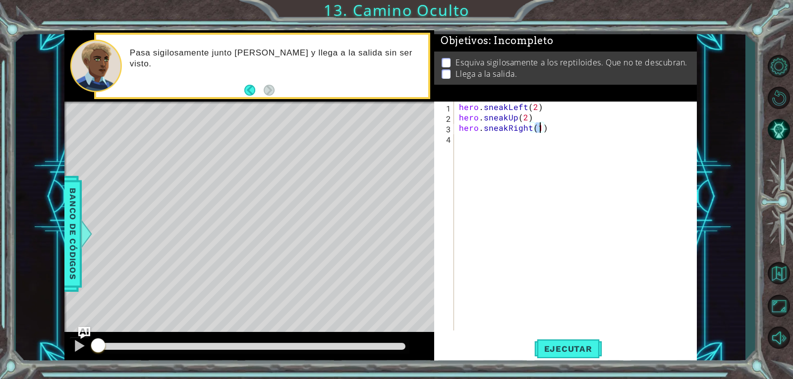
scroll to position [0, 4]
type textarea "hero.sneakRight(2)"
drag, startPoint x: 567, startPoint y: 353, endPoint x: 567, endPoint y: 343, distance: 9.9
click at [567, 353] on span "Ejecutar" at bounding box center [568, 349] width 68 height 10
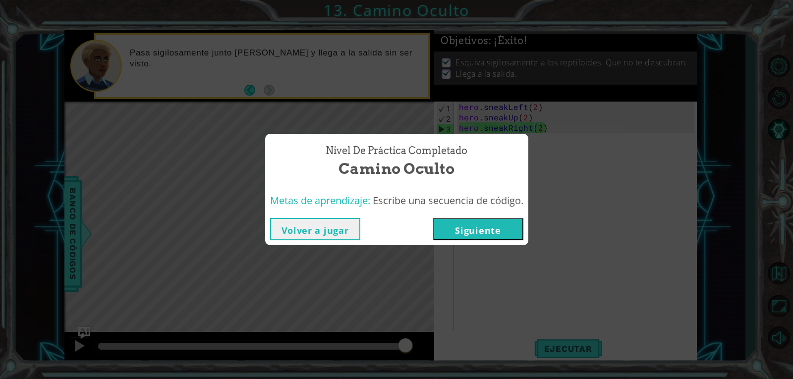
click at [473, 226] on button "Siguiente" at bounding box center [478, 229] width 90 height 22
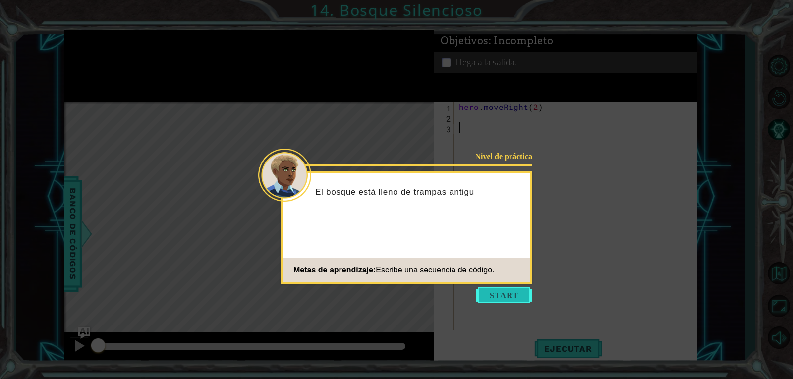
click at [478, 298] on button "Start" at bounding box center [504, 296] width 57 height 16
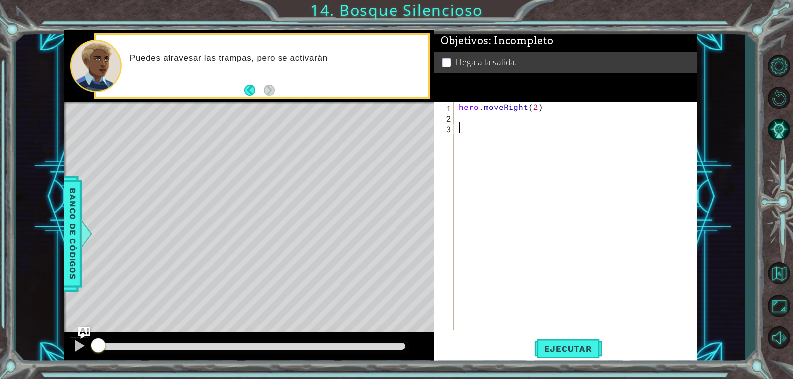
click at [504, 125] on div "hero . moveRight ( 2 )" at bounding box center [578, 227] width 242 height 250
click at [461, 118] on div "hero . moveRight ( 2 )" at bounding box center [578, 227] width 242 height 250
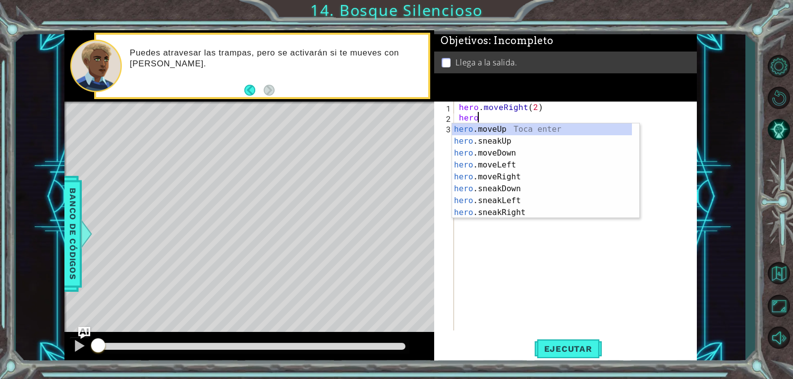
scroll to position [0, 0]
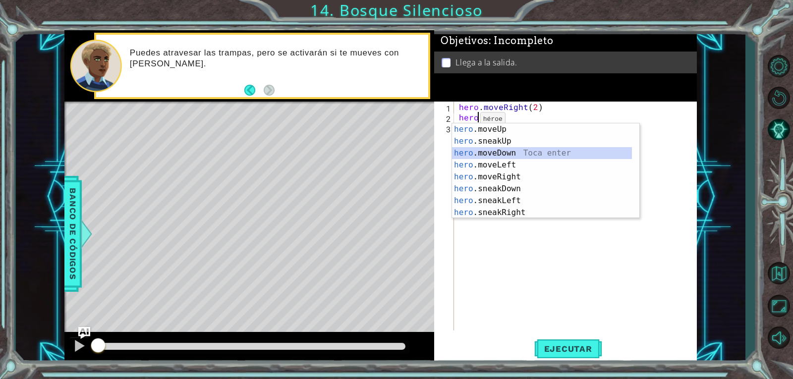
click at [472, 153] on div "hero .moveUp Toca enter hero .sneakUp Toca enter hero .moveDown Toca enter hero…" at bounding box center [542, 182] width 180 height 119
type textarea "hero.moveDown(1)"
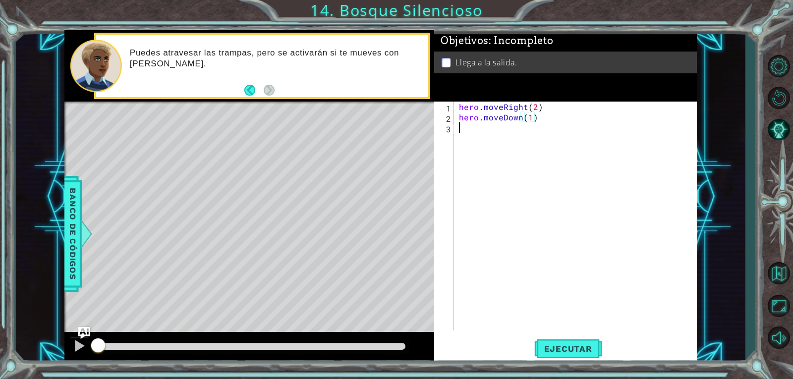
click at [465, 126] on div "hero . moveRight ( 2 ) hero . moveDown ( 1 )" at bounding box center [578, 227] width 242 height 250
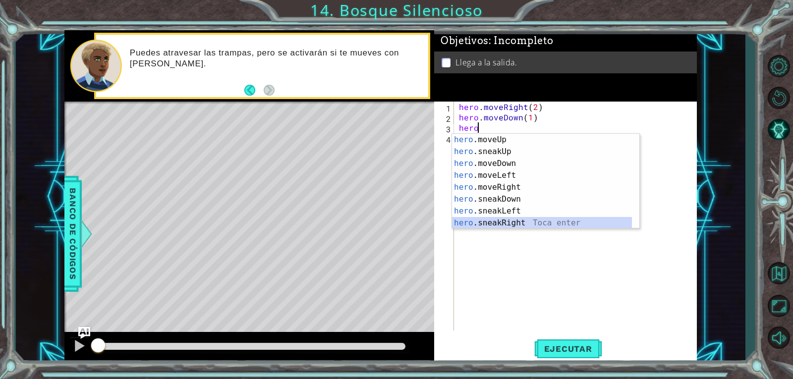
click at [506, 220] on div "hero .moveUp Toca enter hero .sneakUp Toca enter hero .moveDown Toca enter hero…" at bounding box center [542, 193] width 180 height 119
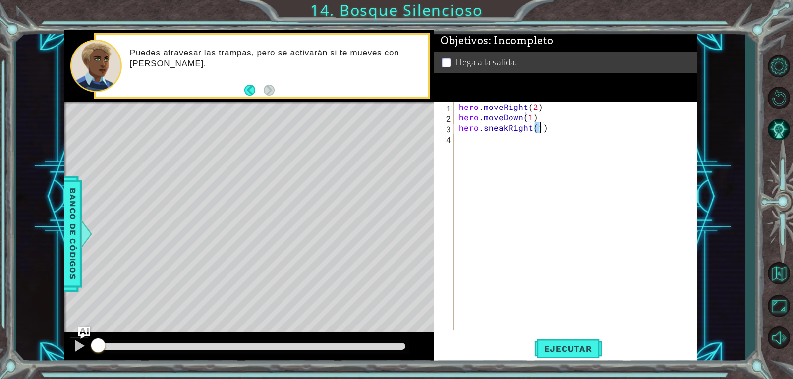
type textarea "hero.sneakRight(2)"
click at [471, 141] on div "hero . moveRight ( 2 ) hero . moveDown ( 1 ) hero . sneakRight ( 2 )" at bounding box center [578, 227] width 242 height 250
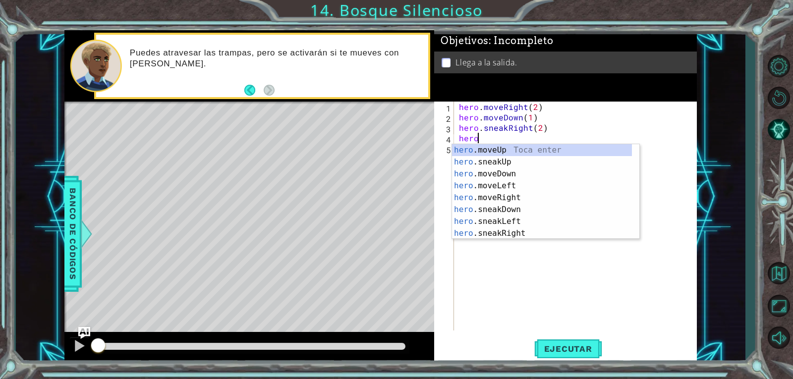
scroll to position [0, 0]
click at [483, 158] on div "hero .moveUp Toca enter hero .sneakUp Toca enter hero .moveDown Toca enter hero…" at bounding box center [542, 203] width 180 height 119
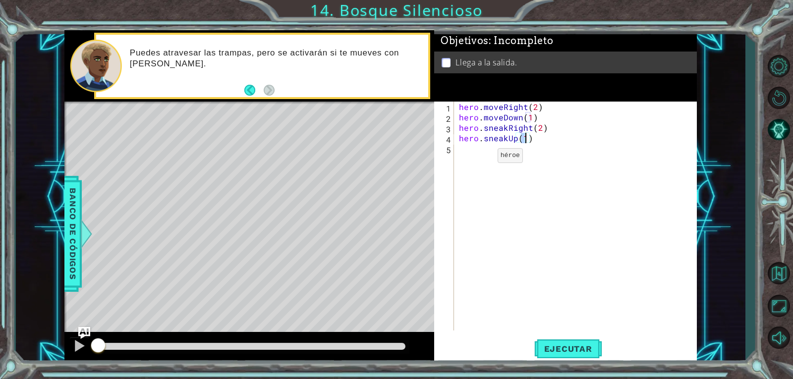
click at [480, 158] on div "hero . moveRight ( 2 ) hero . moveDown ( 1 ) hero . sneakRight ( 2 ) hero . sne…" at bounding box center [578, 227] width 242 height 250
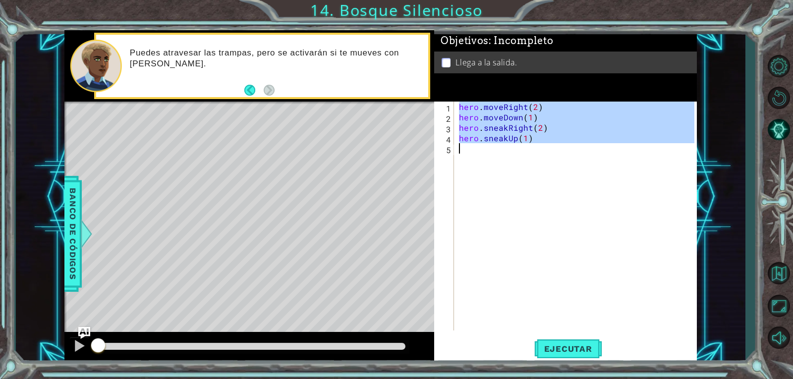
type textarea "hero.sneakUp(1)"
click at [478, 158] on div "hero . moveRight ( 2 ) hero . moveDown ( 1 ) hero . sneakRight ( 2 ) hero . sne…" at bounding box center [575, 216] width 237 height 229
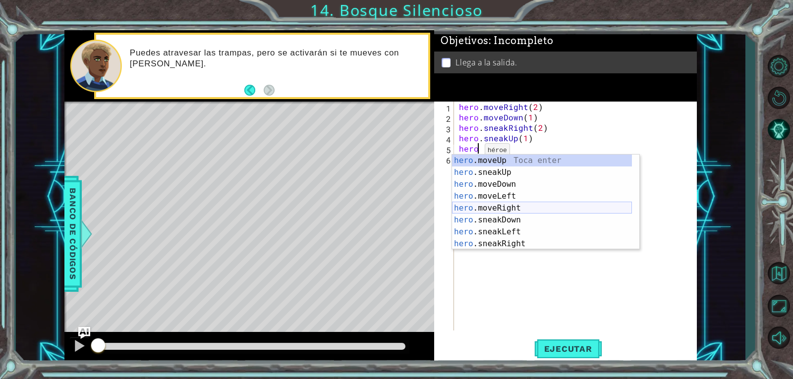
click at [492, 208] on div "hero .moveUp Toca enter hero .sneakUp Toca enter hero .moveDown Toca enter hero…" at bounding box center [542, 214] width 180 height 119
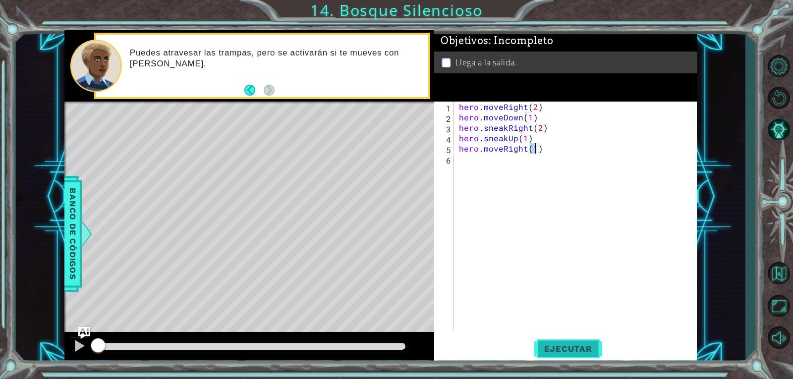
type textarea "hero.moveRight(1)"
click at [567, 354] on button "Ejecutar" at bounding box center [568, 349] width 68 height 26
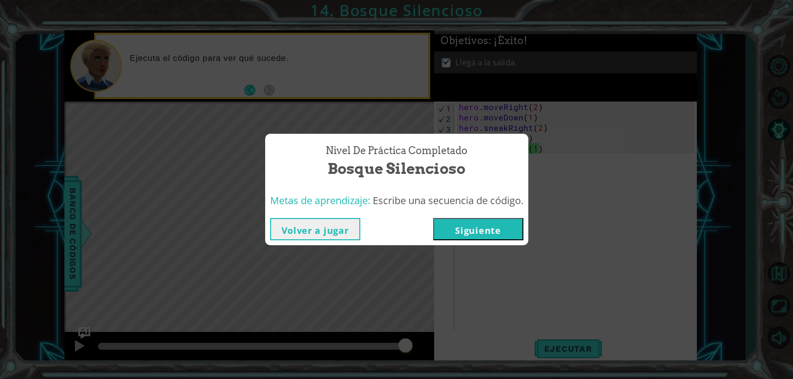
drag, startPoint x: 506, startPoint y: 208, endPoint x: 501, endPoint y: 233, distance: 24.8
click at [502, 232] on div "Nivel de práctica Completado Bosque Silencioso Metas de aprendizaje: Escribe un…" at bounding box center [396, 190] width 263 height 112
click at [501, 233] on button "Siguiente" at bounding box center [478, 229] width 90 height 22
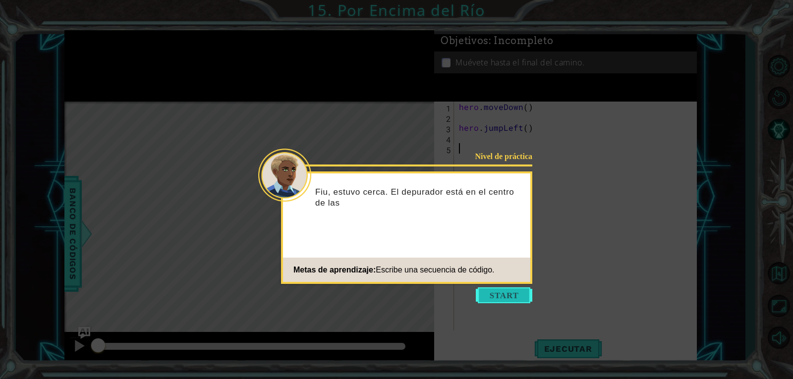
click at [492, 296] on button "Start" at bounding box center [504, 296] width 57 height 16
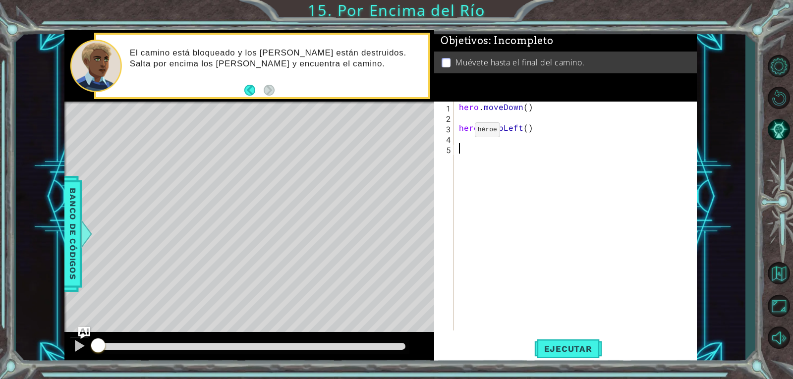
click at [458, 132] on div "hero . moveDown ( ) hero . jumpLeft ( )" at bounding box center [578, 227] width 242 height 250
type textarea "hero.jumpLeft()"
click at [465, 127] on div "hero . moveDown ( ) hero . jumpLeft ( )" at bounding box center [578, 227] width 242 height 250
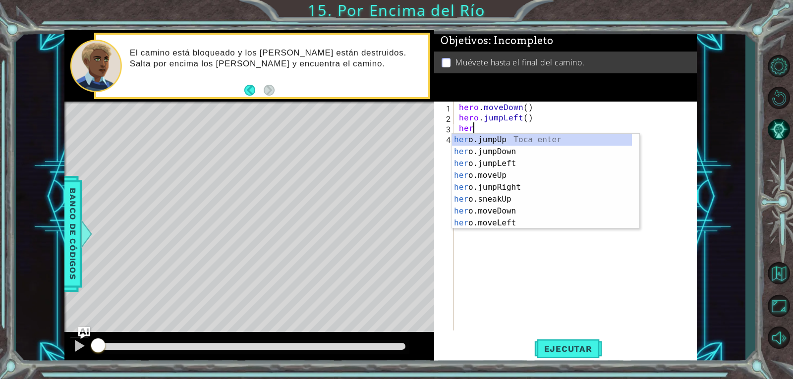
scroll to position [0, 0]
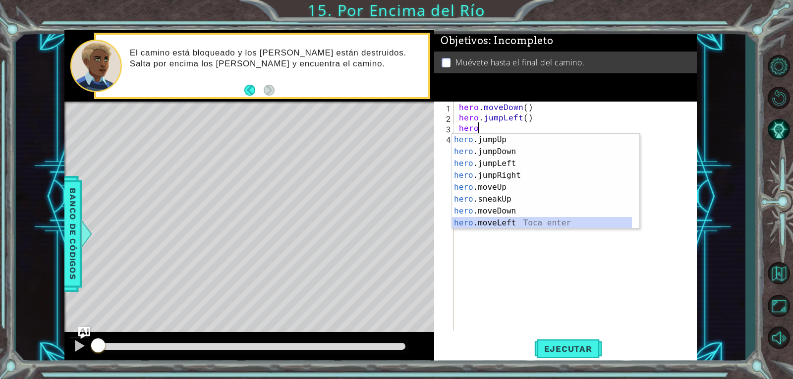
click at [508, 217] on div "hero .jumpUp Toca enter hero .jumpDown Toca enter hero .jumpLeft Toca enter her…" at bounding box center [542, 193] width 180 height 119
type textarea "hero.moveLeft(1)"
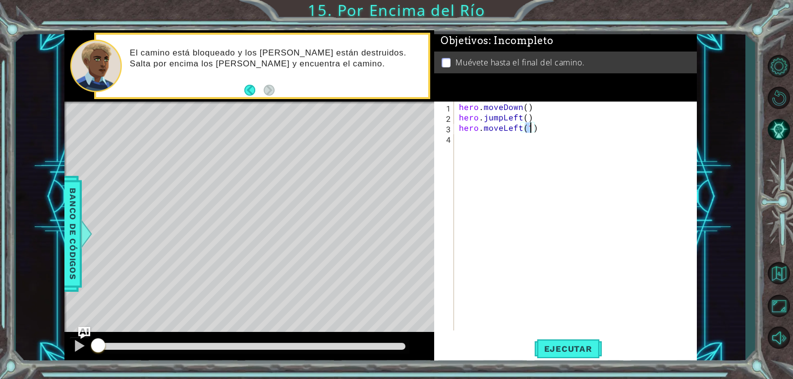
click at [495, 145] on div "hero . moveDown ( ) hero . jumpLeft ( ) hero . moveLeft ( 1 )" at bounding box center [578, 227] width 242 height 250
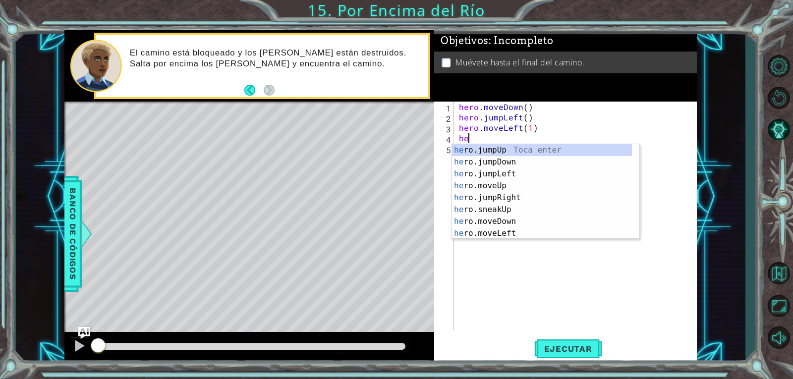
type textarea "hero"
click at [495, 157] on div "hero .jumpUp Toca enter hero .jumpDown Toca enter hero .jumpLeft Toca enter her…" at bounding box center [542, 203] width 180 height 119
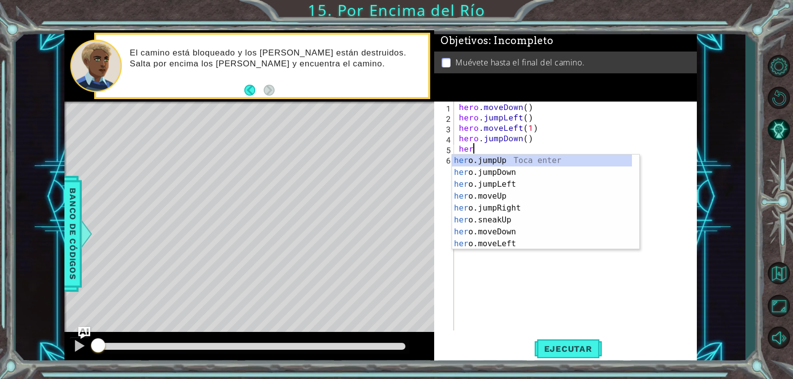
type textarea "hero"
click at [497, 193] on div "hero .jumpUp Toca enter hero .jumpDown Toca enter hero .jumpLeft Toca enter her…" at bounding box center [542, 214] width 180 height 119
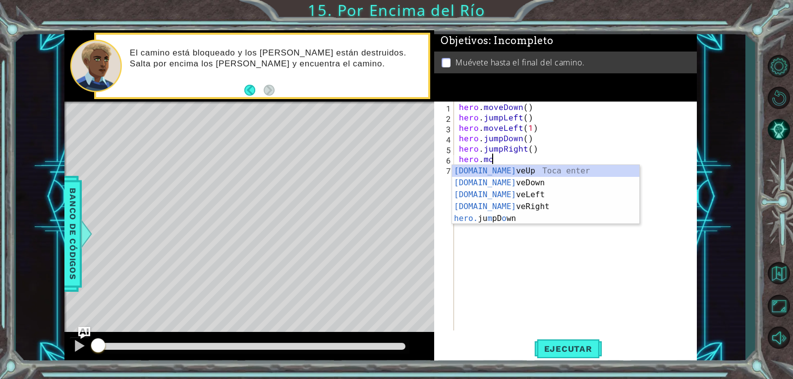
scroll to position [0, 1]
click at [514, 201] on div "[DOMAIN_NAME] veUp Toca enter [DOMAIN_NAME] veDown Toca enter [DOMAIN_NAME] veL…" at bounding box center [545, 206] width 187 height 83
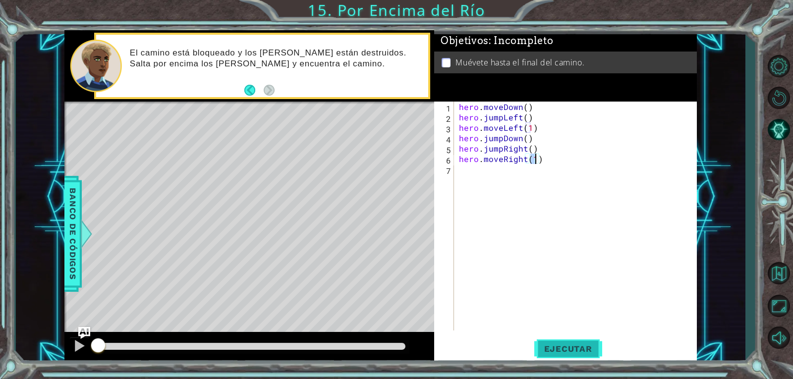
type textarea "hero.moveRight(1)"
click at [559, 354] on button "Ejecutar" at bounding box center [568, 349] width 68 height 26
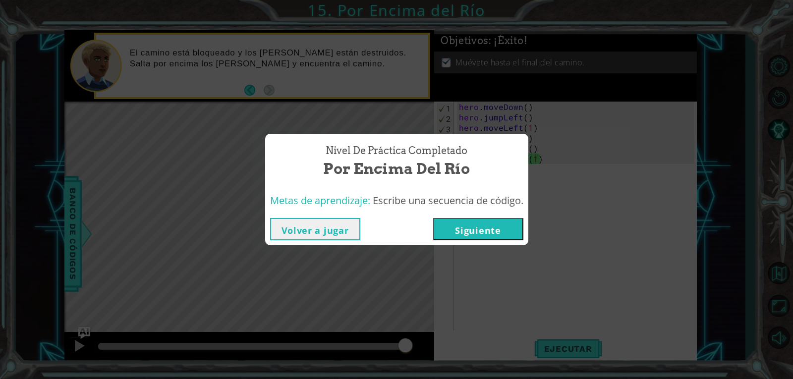
click at [479, 232] on button "Siguiente" at bounding box center [478, 229] width 90 height 22
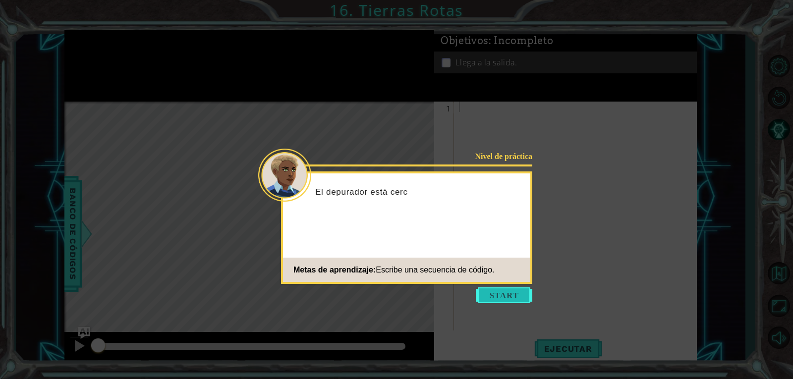
click at [495, 292] on button "Start" at bounding box center [504, 296] width 57 height 16
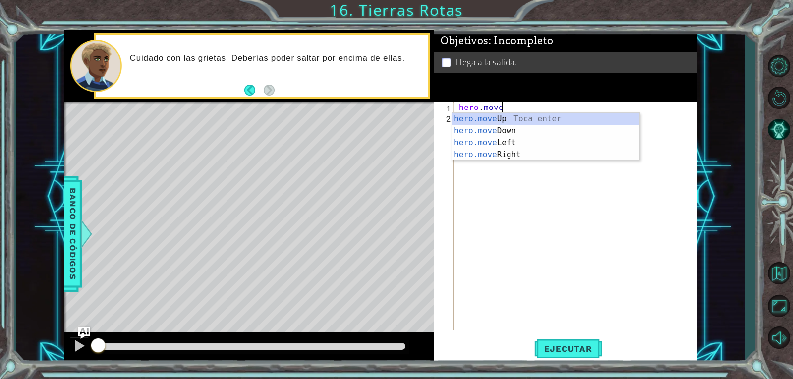
scroll to position [0, 2]
click at [509, 154] on div "hero.move Up Toca enter hero.move Down Toca enter hero.move Left Toca enter her…" at bounding box center [545, 148] width 187 height 71
type textarea "hero.moveRight(1)"
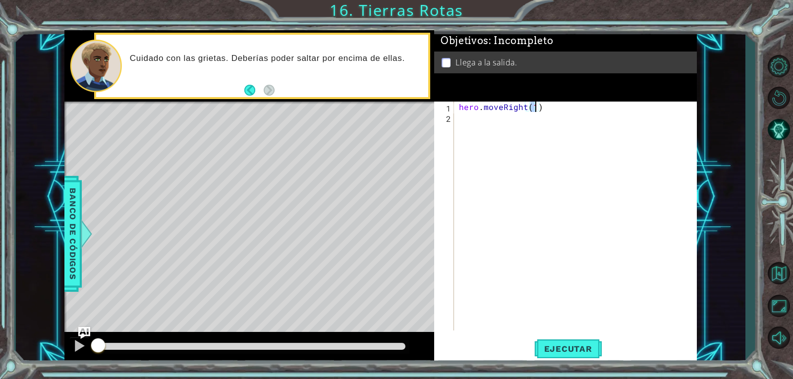
click at [499, 122] on div "hero . moveRight ( 1 )" at bounding box center [578, 227] width 242 height 250
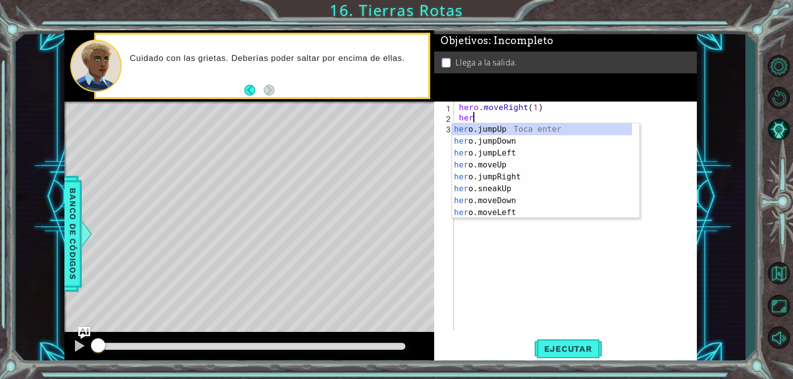
type textarea "hero"
click at [506, 162] on div "hero .jumpUp Toca enter hero .jumpDown Toca enter hero .jumpLeft Toca enter her…" at bounding box center [542, 182] width 180 height 119
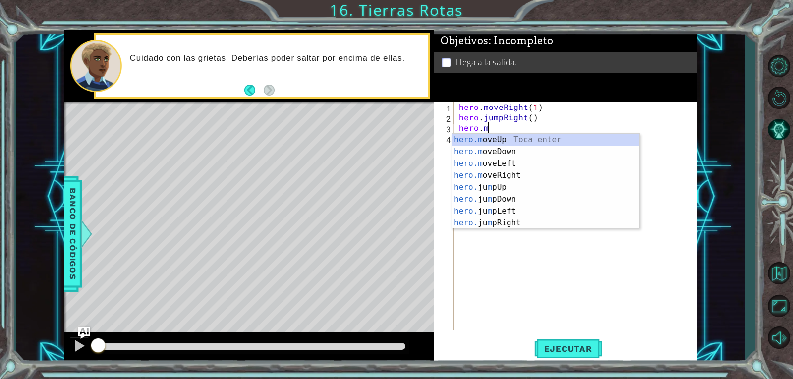
scroll to position [0, 1]
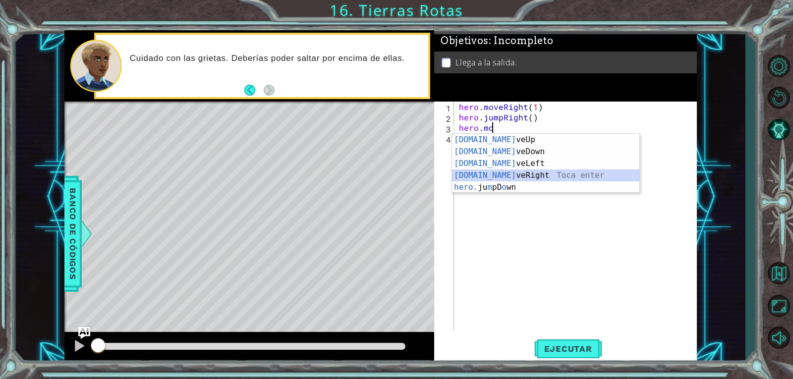
click at [498, 175] on div "[DOMAIN_NAME] veUp Toca enter [DOMAIN_NAME] veDown Toca enter [DOMAIN_NAME] veL…" at bounding box center [545, 175] width 187 height 83
type textarea "hero.moveRight(1)"
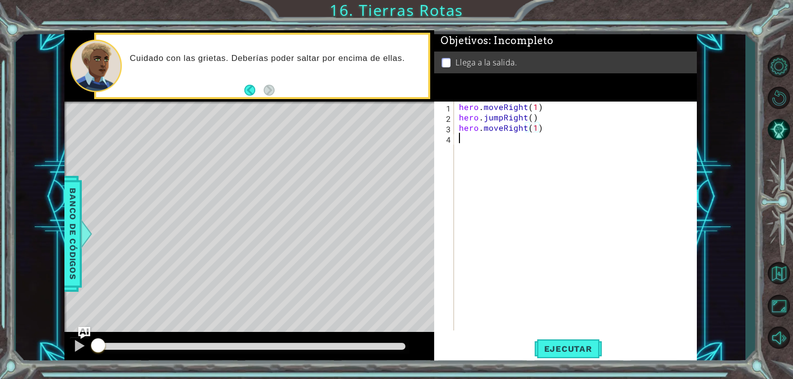
click at [485, 139] on div "hero . moveRight ( 1 ) hero . jumpRight ( ) hero . moveRight ( 1 )" at bounding box center [578, 227] width 242 height 250
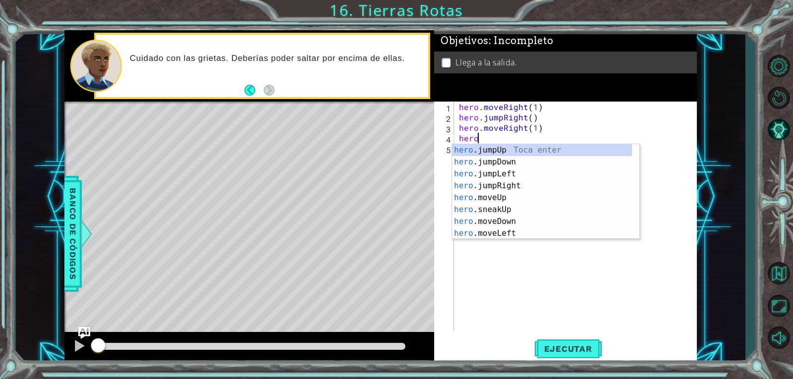
type textarea "hero"
click at [525, 152] on div "hero .jumpUp Toca enter hero .jumpDown Toca enter hero .jumpLeft Toca enter her…" at bounding box center [542, 203] width 180 height 119
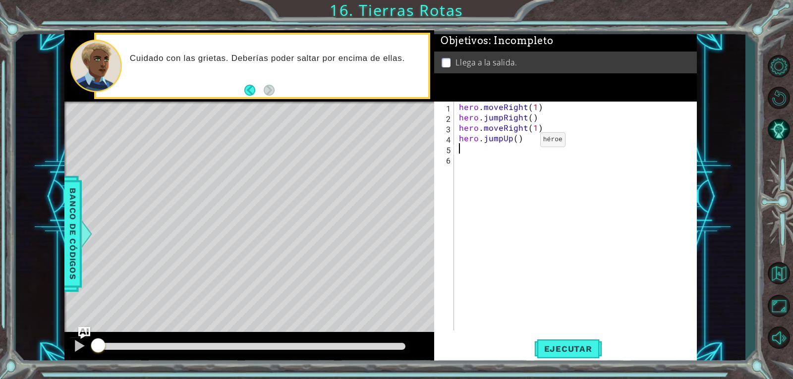
scroll to position [0, 0]
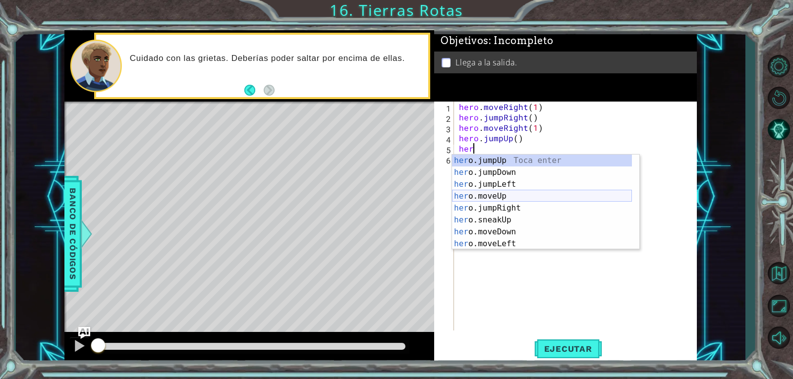
click at [503, 193] on div "her o.jumpUp Toca enter her o.jumpDown Toca enter her o.jumpLeft Toca enter her…" at bounding box center [542, 214] width 180 height 119
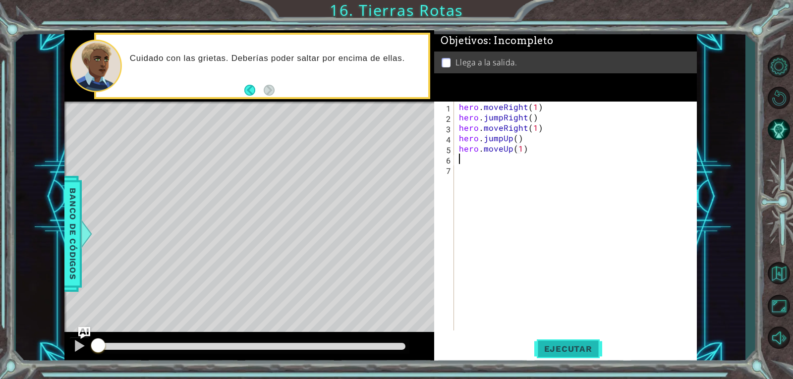
type textarea "hero.moveUp(1)"
drag, startPoint x: 571, startPoint y: 348, endPoint x: 573, endPoint y: 336, distance: 11.6
click at [572, 346] on span "Ejecutar" at bounding box center [568, 349] width 68 height 10
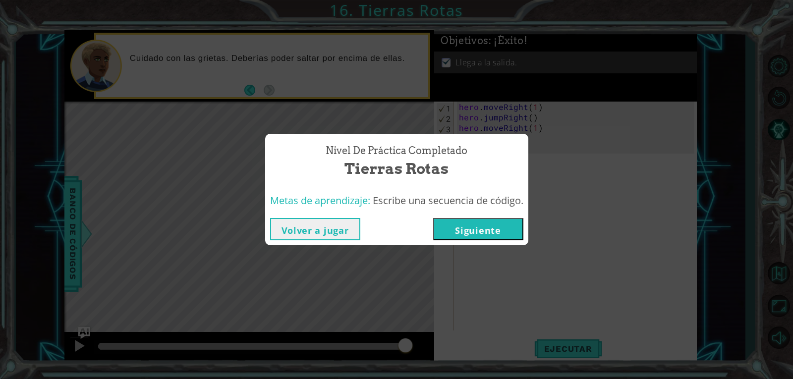
click at [467, 235] on button "Siguiente" at bounding box center [478, 229] width 90 height 22
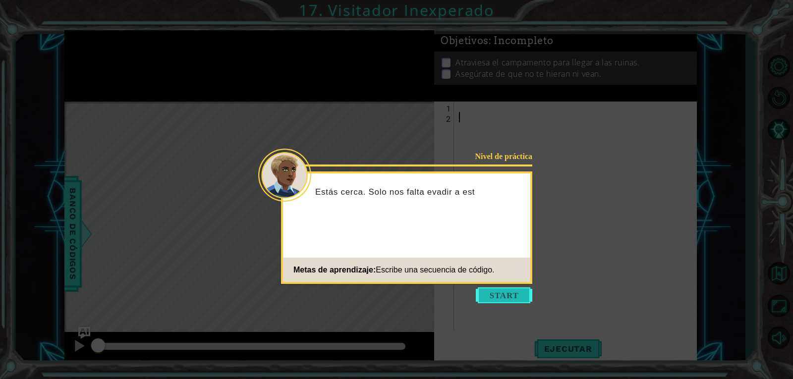
click at [484, 293] on button "Start" at bounding box center [504, 296] width 57 height 16
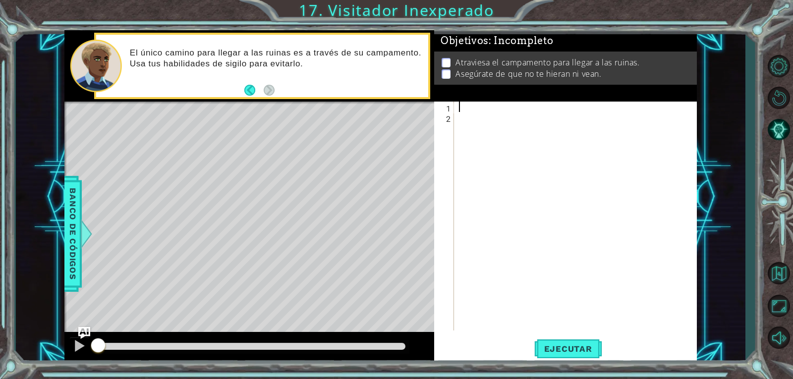
click at [460, 105] on div at bounding box center [578, 227] width 242 height 250
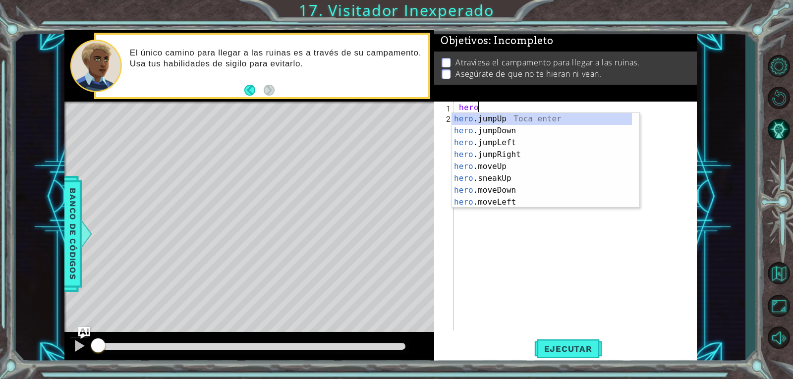
scroll to position [0, 0]
click at [505, 166] on div "hero .jumpUp Toca enter hero .jumpDown Toca enter hero .jumpLeft Toca enter her…" at bounding box center [542, 172] width 180 height 119
type textarea "hero.moveUp(1)"
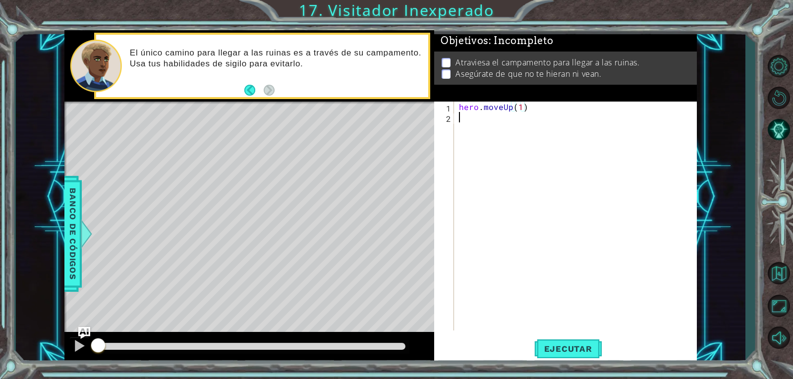
click at [485, 127] on div "hero . moveUp ( 1 )" at bounding box center [578, 227] width 242 height 250
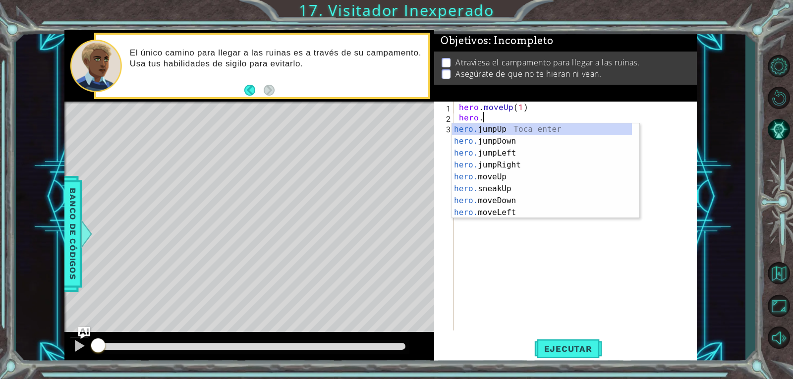
scroll to position [0, 1]
type textarea "hero.j"
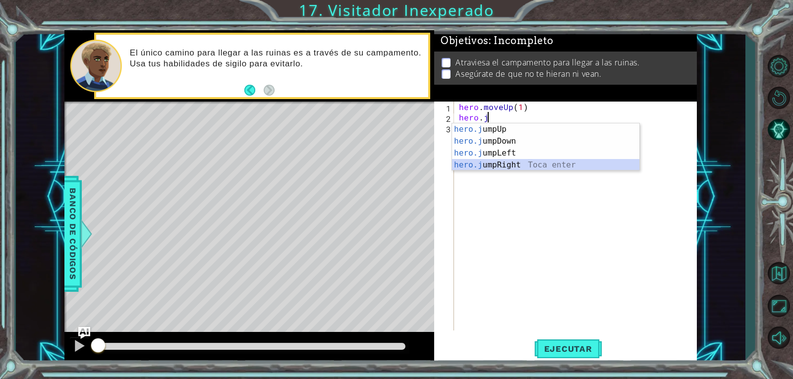
click at [499, 164] on div "hero.j umpUp Toca enter hero.j umpDown Toca enter hero.j umpLeft Toca enter her…" at bounding box center [545, 158] width 187 height 71
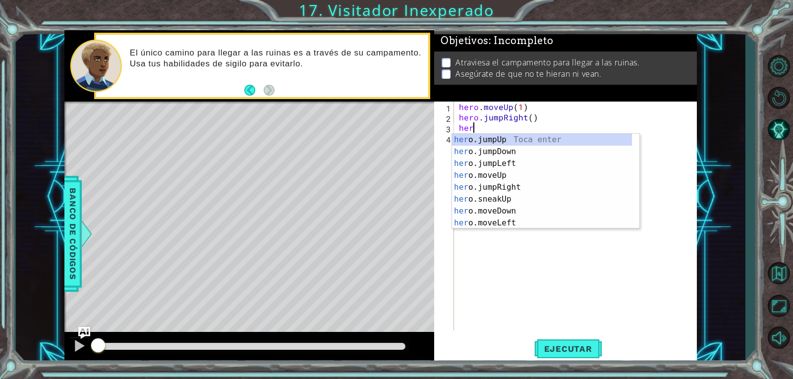
type textarea "hero"
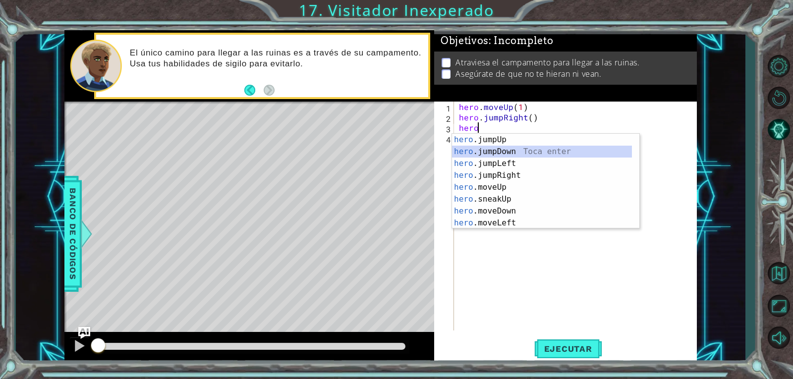
click at [497, 146] on div "hero .jumpUp Toca enter hero .jumpDown Toca enter hero .jumpLeft Toca enter her…" at bounding box center [542, 193] width 180 height 119
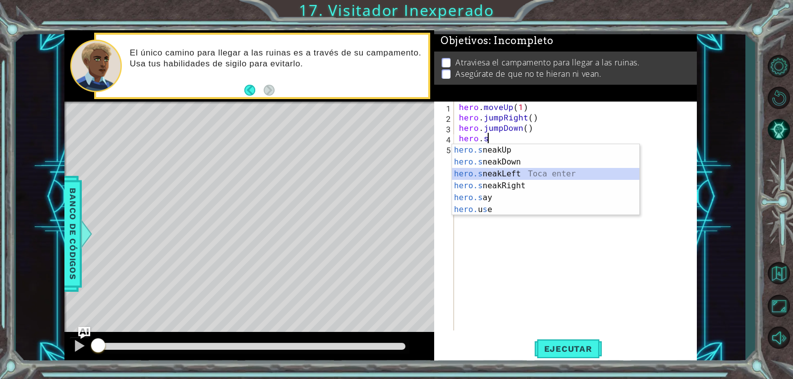
click at [515, 179] on div "hero.s neakUp Toca enter hero.s neakDown Toca enter hero.s neakLeft Toca enter …" at bounding box center [545, 191] width 187 height 95
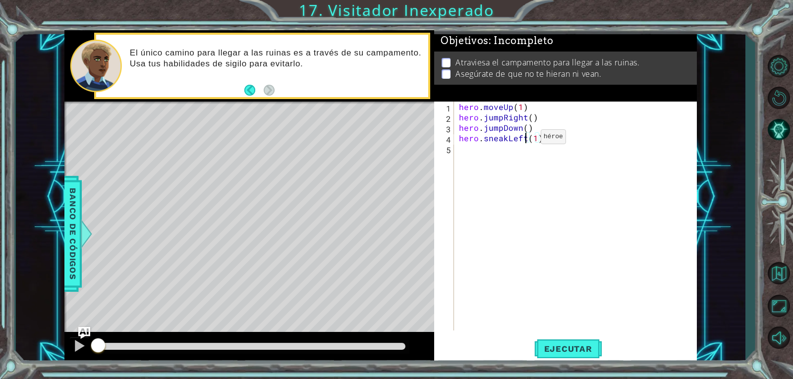
click at [524, 139] on div "hero . moveUp ( 1 ) hero . jumpRight ( ) hero . jumpDown ( ) hero . sneakLeft (…" at bounding box center [578, 227] width 242 height 250
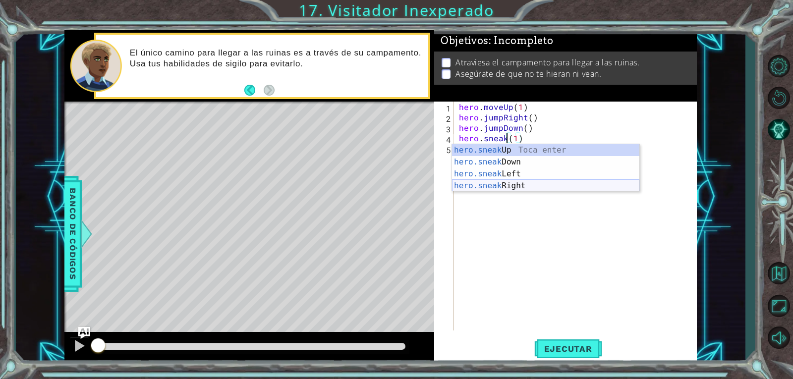
click at [531, 187] on div "hero.sneak Up Toca enter hero.sneak Down Toca enter hero.sneak Left Toca enter …" at bounding box center [545, 179] width 187 height 71
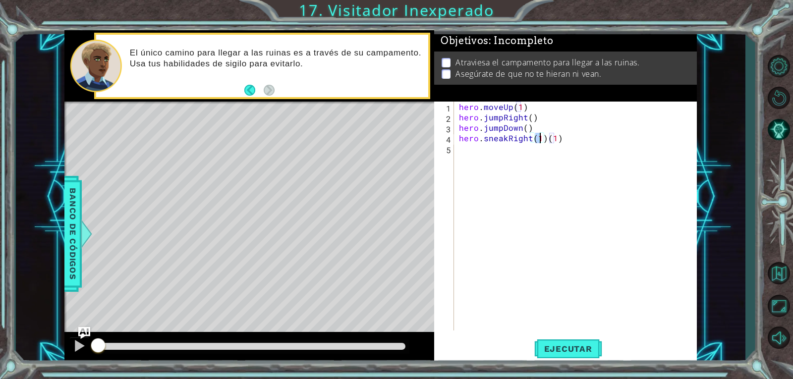
click at [568, 136] on div "hero . moveUp ( 1 ) hero . jumpRight ( ) hero . jumpDown ( ) hero . sneakRight …" at bounding box center [578, 227] width 242 height 250
type textarea "hero.sneakRight(1)"
click at [495, 155] on div "hero . moveUp ( 1 ) hero . jumpRight ( ) hero . jumpDown ( ) hero . sneakRight …" at bounding box center [578, 227] width 242 height 250
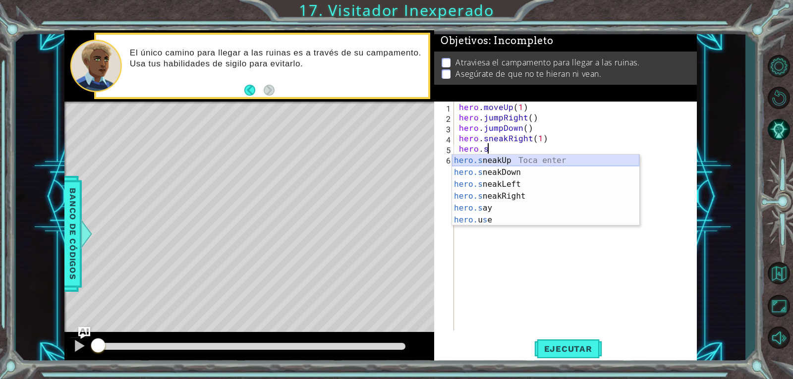
click at [507, 162] on div "hero.s neakUp Toca enter hero.s neakDown Toca enter hero.s neakLeft Toca enter …" at bounding box center [545, 202] width 187 height 95
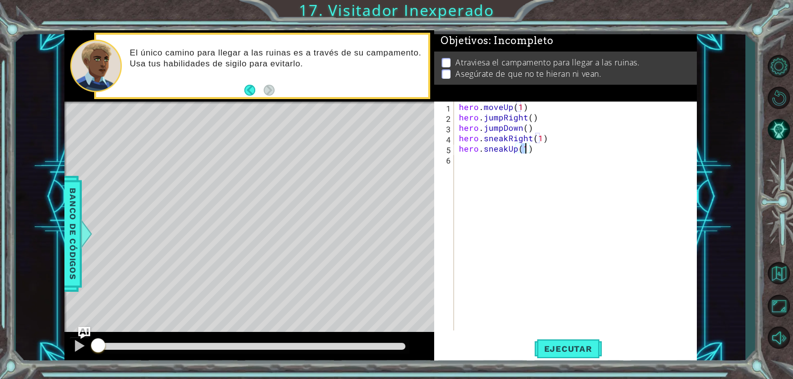
type textarea "hero.sneakUp(2)"
click at [469, 155] on div "hero . moveUp ( 1 ) hero . jumpRight ( ) hero . jumpDown ( ) hero . sneakRight …" at bounding box center [578, 227] width 242 height 250
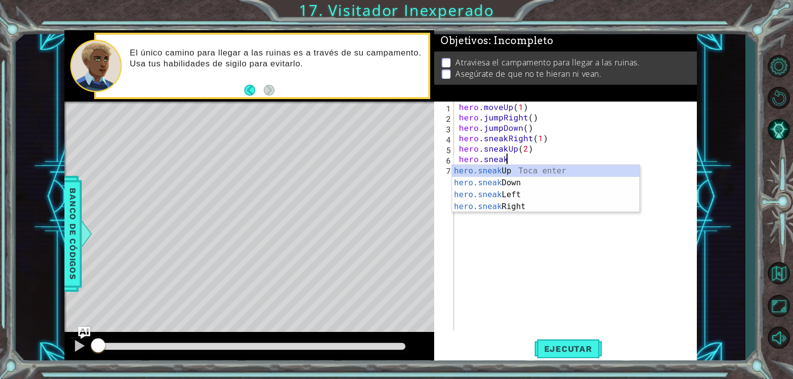
scroll to position [0, 2]
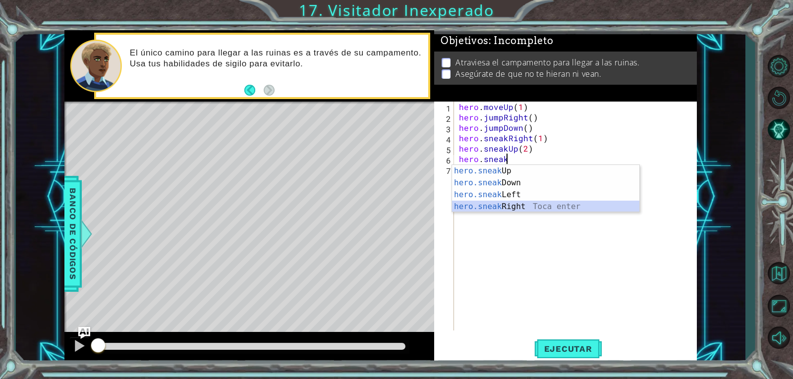
click at [485, 208] on div "hero.sneak Up Toca enter hero.sneak Down Toca enter hero.sneak Left Toca enter …" at bounding box center [545, 200] width 187 height 71
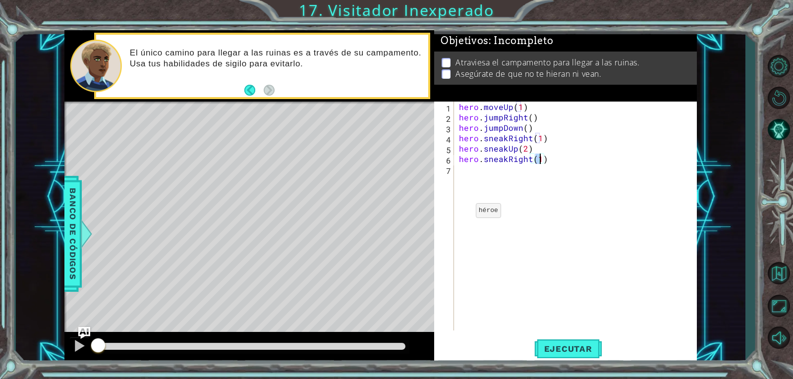
type textarea "hero.sneakRight(2)"
click at [499, 176] on div "hero . moveUp ( 1 ) hero . jumpRight ( ) hero . jumpDown ( ) hero . sneakRight …" at bounding box center [578, 227] width 242 height 250
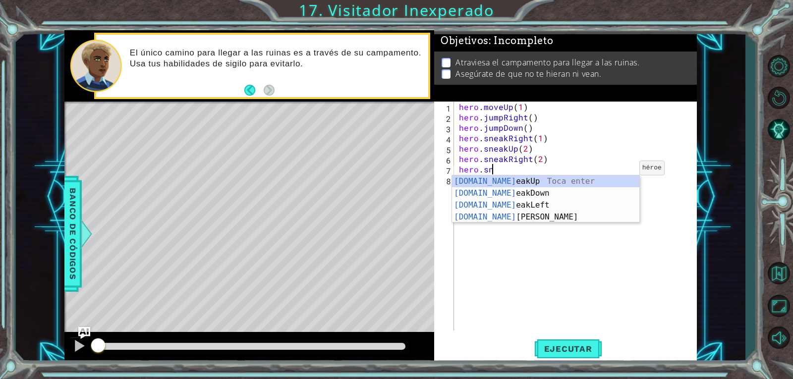
scroll to position [0, 1]
click at [517, 191] on div "[DOMAIN_NAME] eakUp Toca enter [DOMAIN_NAME] eakDown Toca enter [DOMAIN_NAME] e…" at bounding box center [545, 211] width 187 height 71
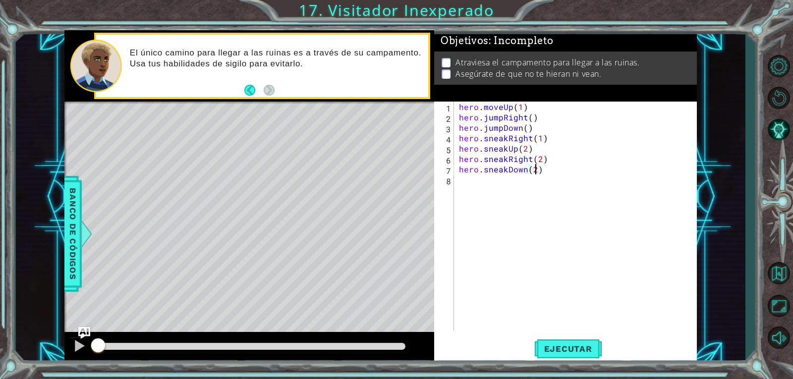
scroll to position [0, 4]
type textarea "hero.sneakDown(2)"
click at [562, 356] on button "Ejecutar" at bounding box center [568, 349] width 68 height 26
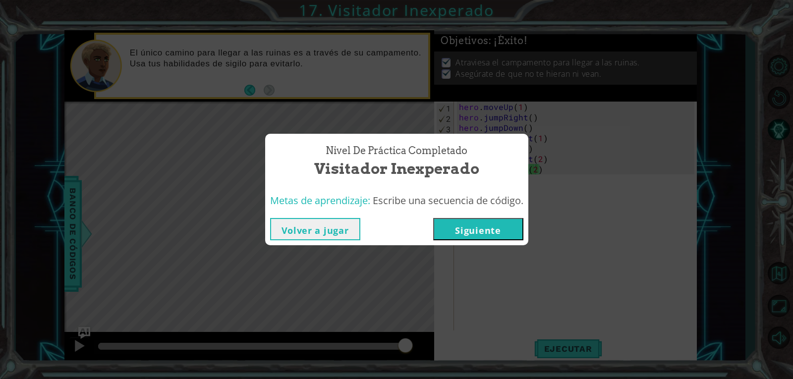
click at [449, 232] on button "Siguiente" at bounding box center [478, 229] width 90 height 22
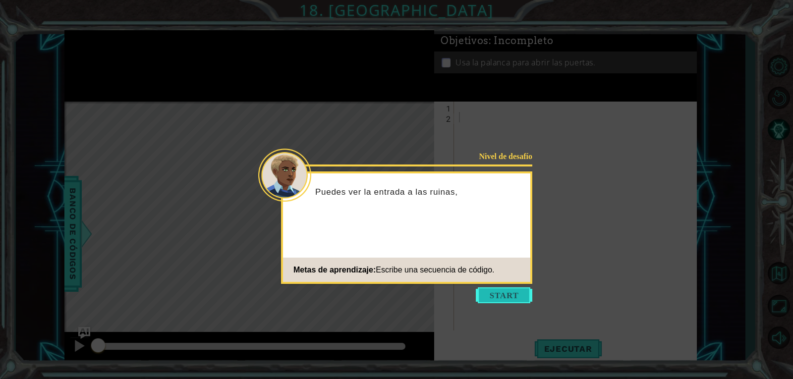
click at [509, 299] on button "Start" at bounding box center [504, 296] width 57 height 16
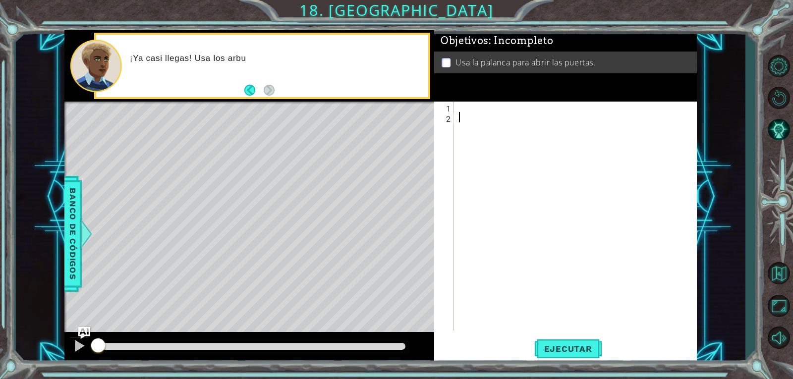
click at [467, 114] on div at bounding box center [578, 227] width 242 height 250
click at [465, 104] on div at bounding box center [578, 227] width 242 height 250
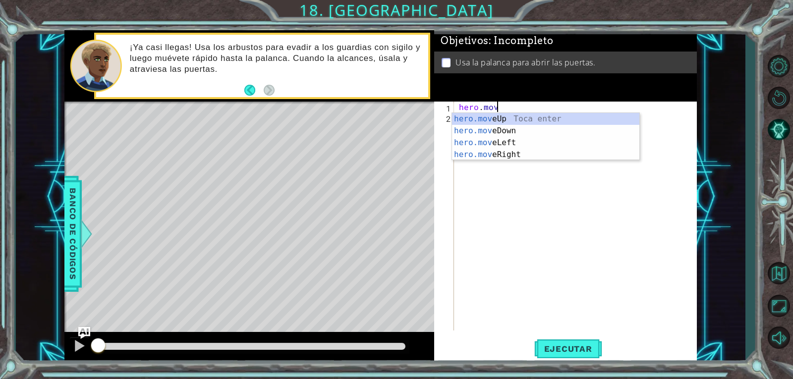
scroll to position [0, 2]
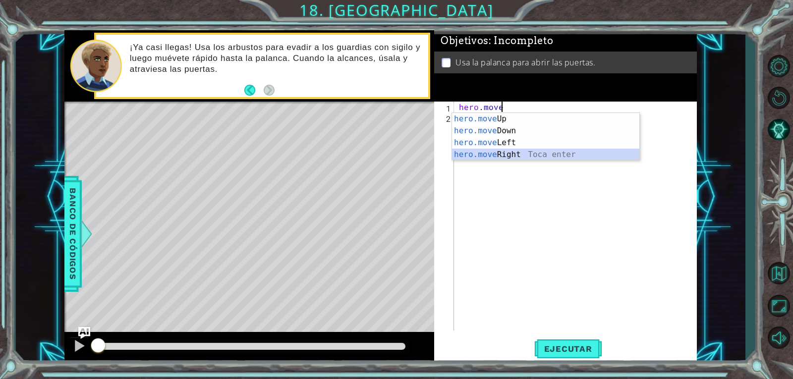
click at [497, 154] on div "hero.move Up Toca enter hero.move Down Toca enter hero.move Left Toca enter her…" at bounding box center [545, 148] width 187 height 71
type textarea "hero.moveRight(1)"
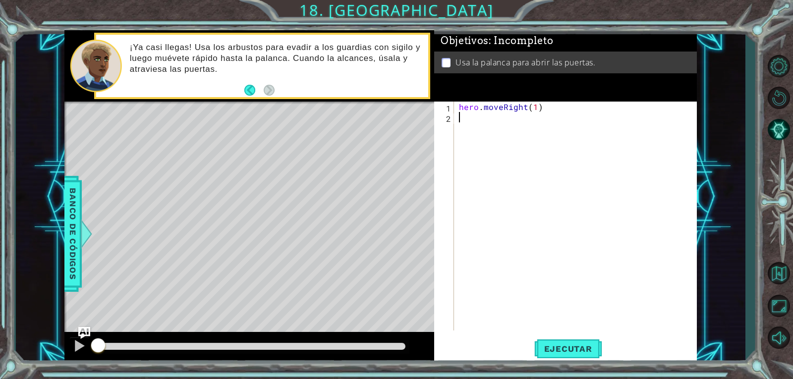
click at [516, 113] on div "hero . moveRight ( 1 )" at bounding box center [578, 227] width 242 height 250
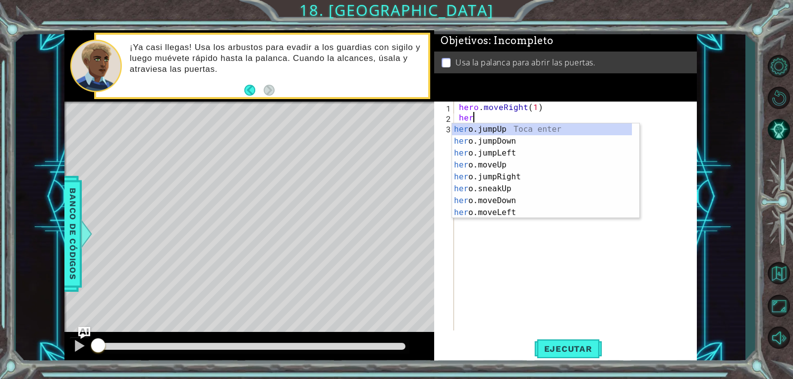
scroll to position [0, 0]
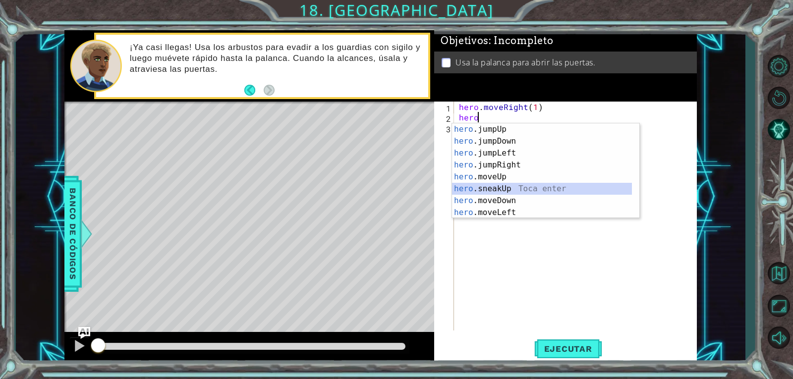
click at [490, 188] on div "hero .jumpUp Toca enter hero .jumpDown Toca enter hero .jumpLeft Toca enter her…" at bounding box center [542, 182] width 180 height 119
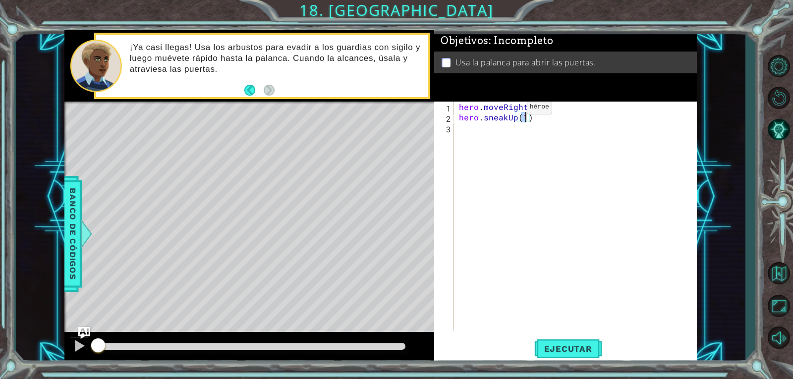
type textarea "hero.sneakUp(2)"
click at [506, 138] on div "hero . moveRight ( 1 ) hero . sneakUp ( 2 )" at bounding box center [578, 227] width 242 height 250
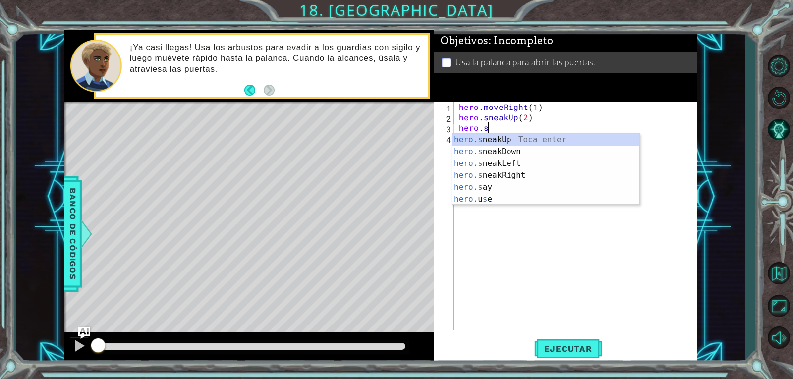
scroll to position [0, 1]
click at [539, 171] on div "hero.sne akUp Toca enter hero.sne akDown Toca enter hero.sne akLeft Toca enter …" at bounding box center [545, 169] width 187 height 71
type textarea "hero.sneakRight(1)"
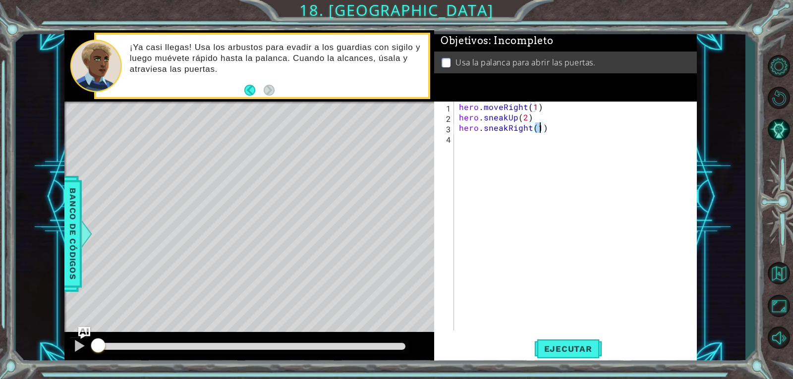
click at [475, 147] on div "hero . moveRight ( 1 ) hero . sneakUp ( 2 ) hero . sneakRight ( 1 )" at bounding box center [578, 227] width 242 height 250
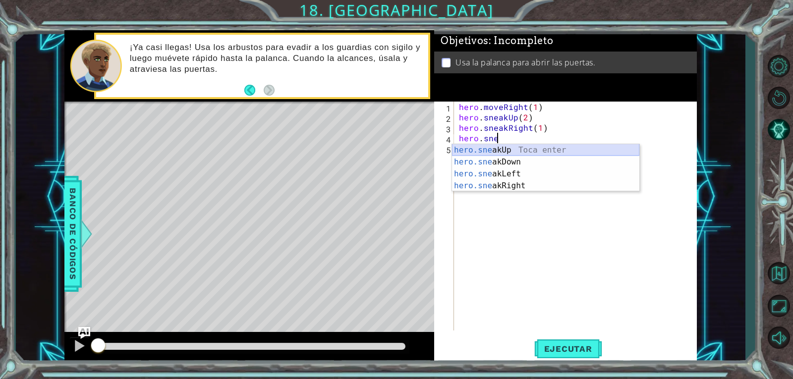
click at [480, 148] on div "hero.sne akUp Toca enter hero.sne akDown Toca enter hero.sne akLeft Toca enter …" at bounding box center [545, 179] width 187 height 71
type textarea "hero.sneakUp(1)"
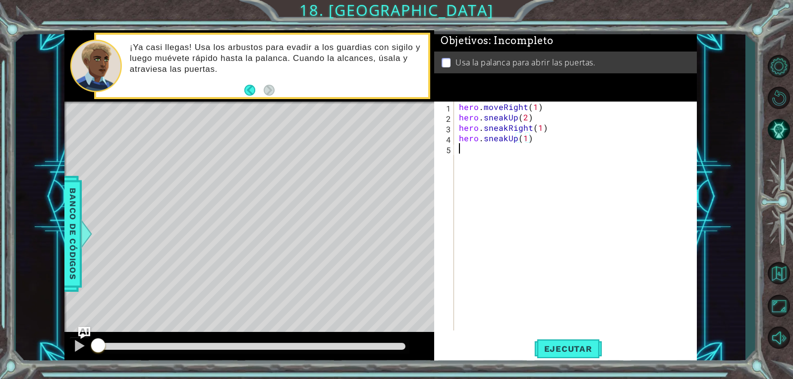
click at [478, 155] on div "hero . moveRight ( 1 ) hero . sneakUp ( 2 ) hero . sneakRight ( 1 ) hero . snea…" at bounding box center [578, 227] width 242 height 250
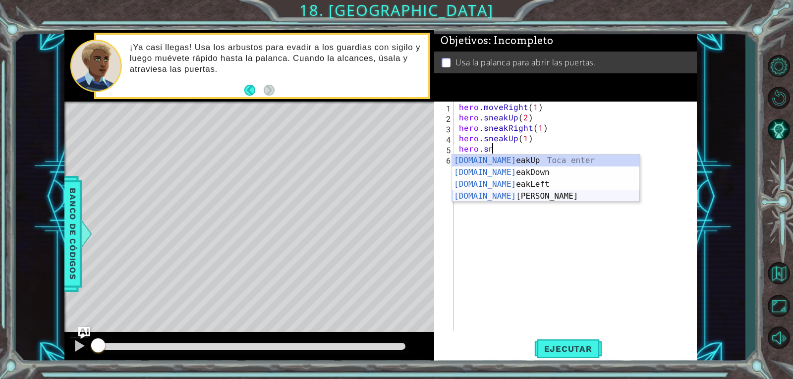
click at [482, 196] on div "[DOMAIN_NAME] eakUp Toca enter [DOMAIN_NAME] eakDown Toca enter [DOMAIN_NAME] e…" at bounding box center [545, 190] width 187 height 71
type textarea "hero.sneakRight(1)"
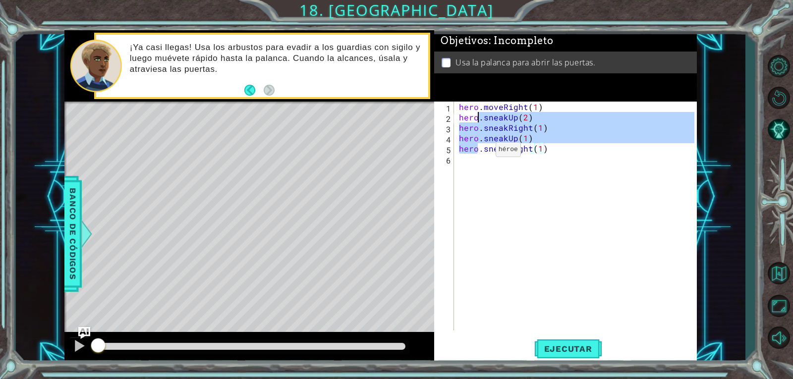
click at [479, 152] on div "hero . moveRight ( 1 ) hero . sneakUp ( 2 ) hero . sneakRight ( 1 ) hero . snea…" at bounding box center [578, 227] width 242 height 250
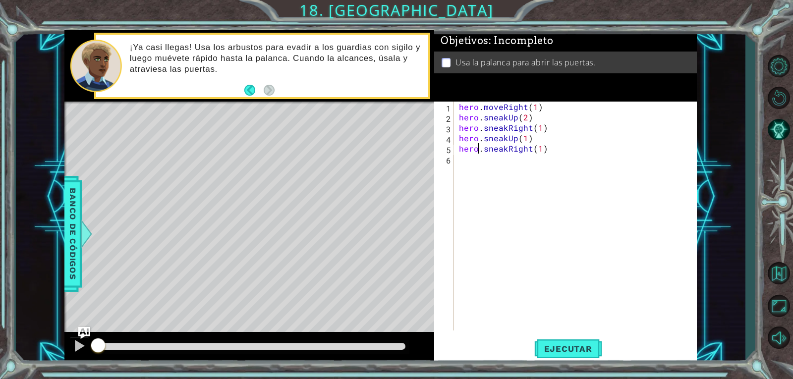
click at [480, 162] on div "hero . moveRight ( 1 ) hero . sneakUp ( 2 ) hero . sneakRight ( 1 ) hero . snea…" at bounding box center [578, 227] width 242 height 250
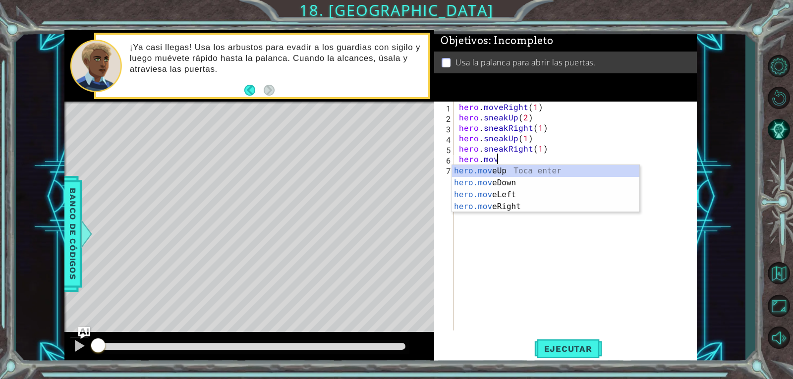
scroll to position [0, 2]
click at [482, 212] on body "1 ההההההההההההההההההההההההההההההההההההההההההההההההההההההההההההההההההההההההההההה…" at bounding box center [396, 189] width 793 height 379
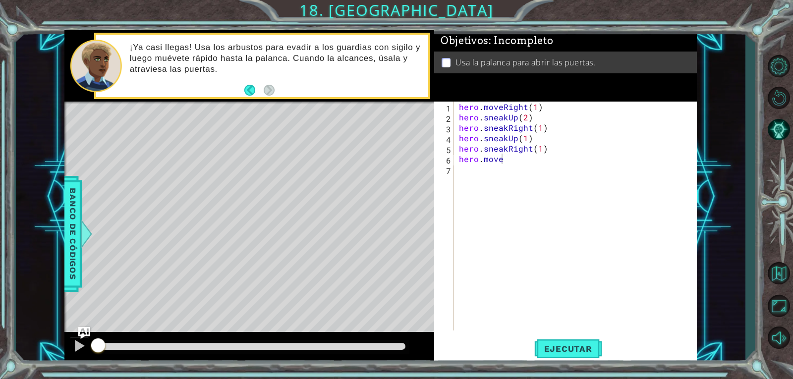
click at [509, 162] on div "hero . moveRight ( 1 ) hero . sneakUp ( 2 ) hero . sneakRight ( 1 ) hero . snea…" at bounding box center [578, 227] width 242 height 250
click at [507, 171] on div "hero.moveR ight Toca enter" at bounding box center [545, 183] width 187 height 36
type textarea "hero.moveRight(1)"
click at [474, 170] on div "hero . moveRight ( 1 ) hero . sneakUp ( 2 ) hero . sneakRight ( 1 ) hero . snea…" at bounding box center [578, 227] width 242 height 250
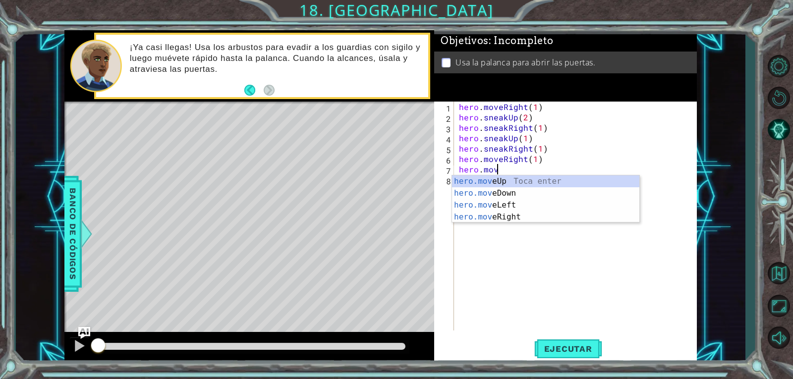
scroll to position [0, 2]
click at [491, 193] on div "hero.move Up Toca enter hero.move Down Toca enter hero.move Left Toca enter her…" at bounding box center [545, 211] width 187 height 71
type textarea "hero.moveDown(1)"
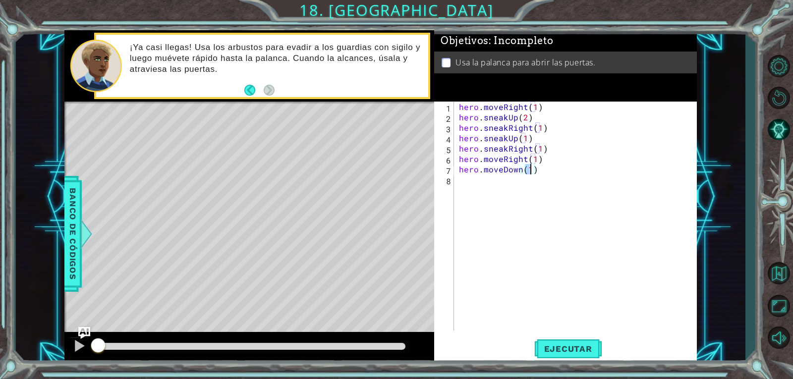
click at [472, 187] on div "hero . moveRight ( 1 ) hero . sneakUp ( 2 ) hero . sneakRight ( 1 ) hero . snea…" at bounding box center [578, 227] width 242 height 250
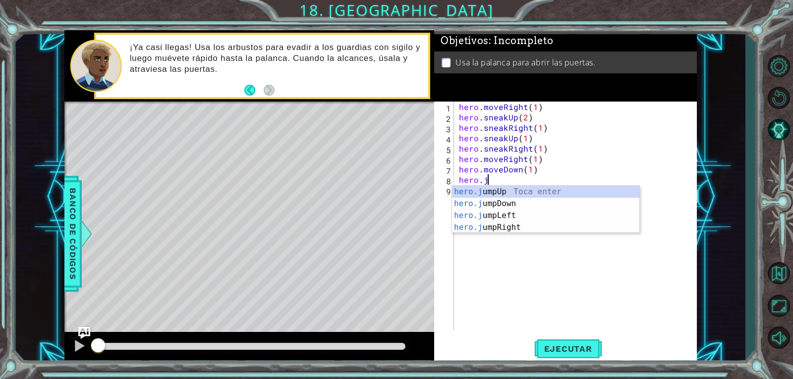
type textarea "hero.ju"
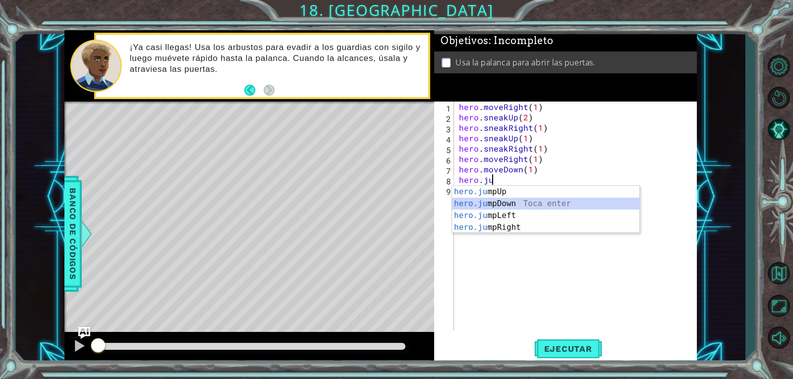
click at [486, 203] on div "hero.ju mpUp Toca enter hero.ju mpDown Toca enter hero.ju mpLeft Toca enter her…" at bounding box center [545, 221] width 187 height 71
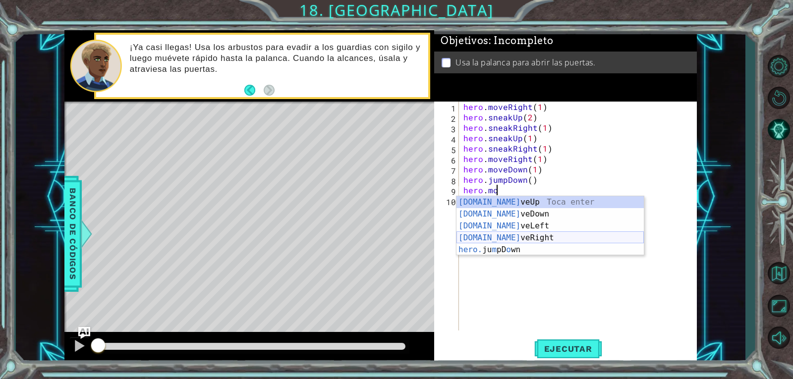
click at [509, 235] on div "[DOMAIN_NAME] veUp Toca enter [DOMAIN_NAME] veDown Toca enter [DOMAIN_NAME] veL…" at bounding box center [550, 237] width 187 height 83
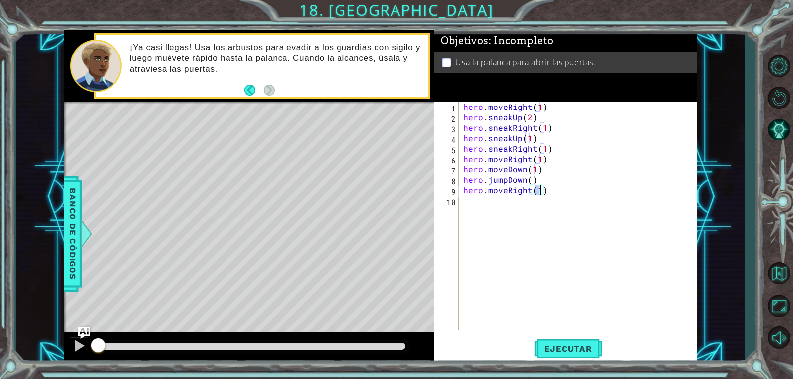
type textarea "hero.moveRight(2)"
click at [466, 210] on div "hero . moveRight ( 1 ) hero . sneakUp ( 2 ) hero . sneakRight ( 1 ) hero . snea…" at bounding box center [581, 227] width 238 height 250
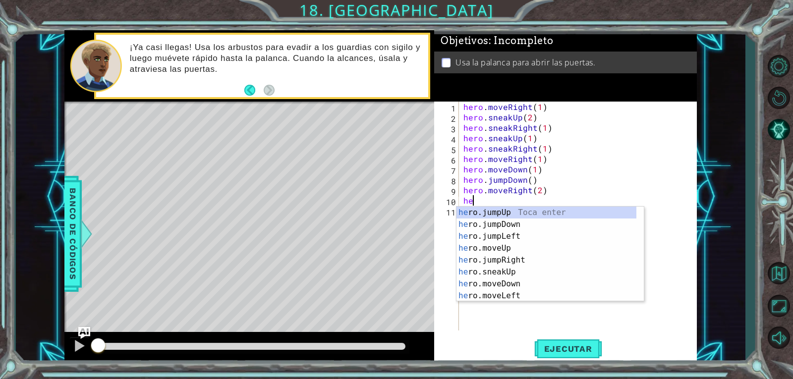
type textarea "her"
click at [466, 210] on div "her o.jumpUp Toca enter her o.jumpDown Toca enter her o.jumpLeft Toca enter her…" at bounding box center [547, 266] width 180 height 119
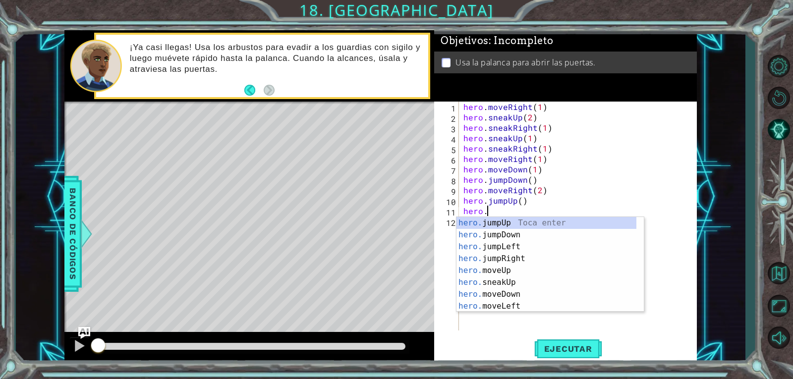
scroll to position [0, 1]
click at [495, 273] on div "hero. jumpUp Toca enter hero. jumpDown Toca enter hero. jumpLeft Toca enter her…" at bounding box center [547, 276] width 180 height 119
type textarea "hero.moveUp(1)"
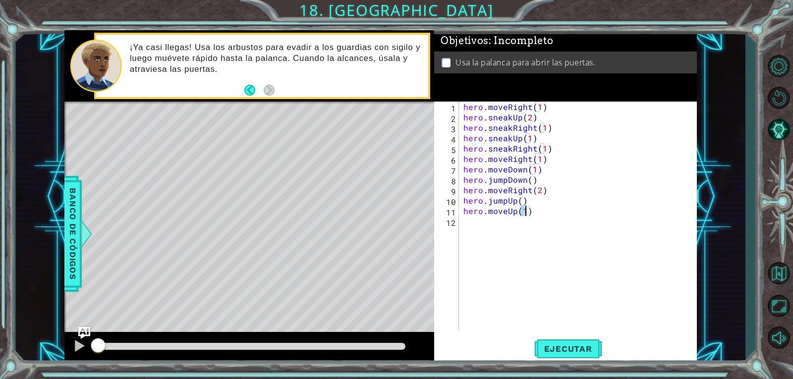
click at [483, 230] on div "hero . moveRight ( 1 ) hero . sneakUp ( 2 ) hero . sneakRight ( 1 ) hero . snea…" at bounding box center [581, 227] width 238 height 250
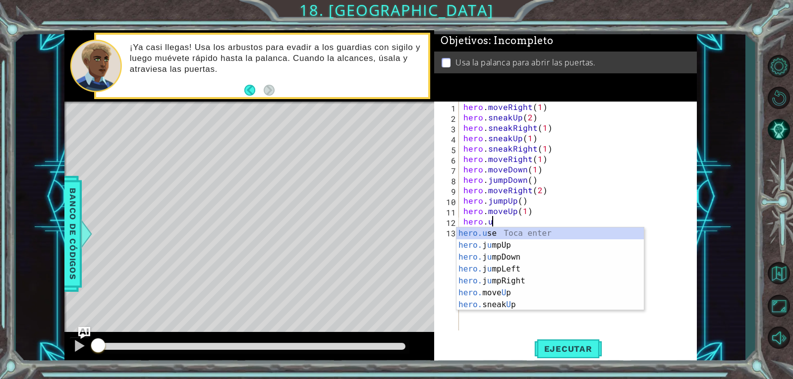
scroll to position [0, 1]
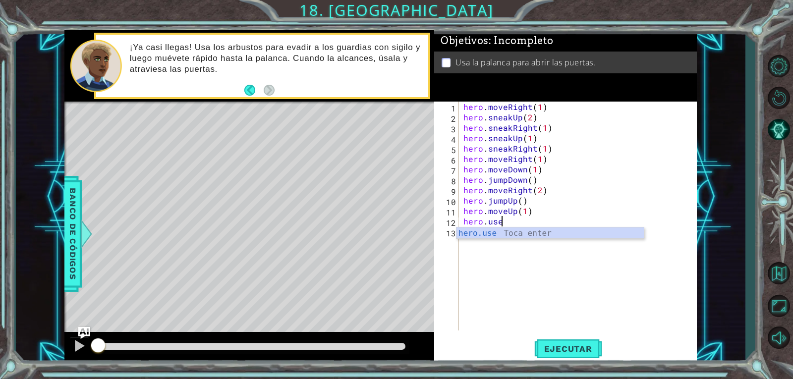
click at [483, 230] on div "hero.use Toca enter" at bounding box center [550, 246] width 187 height 36
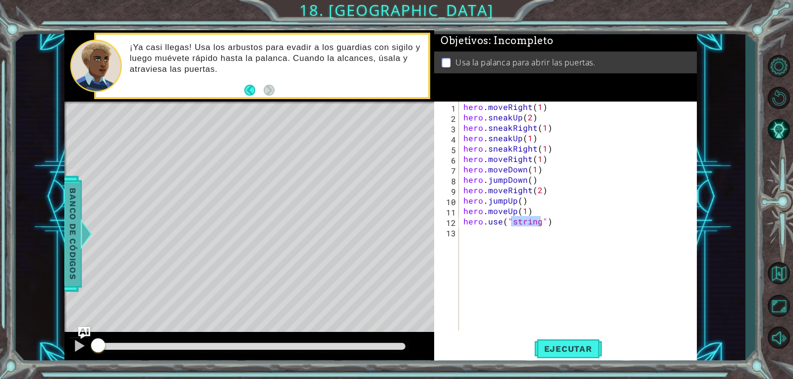
click at [83, 224] on div at bounding box center [86, 234] width 12 height 30
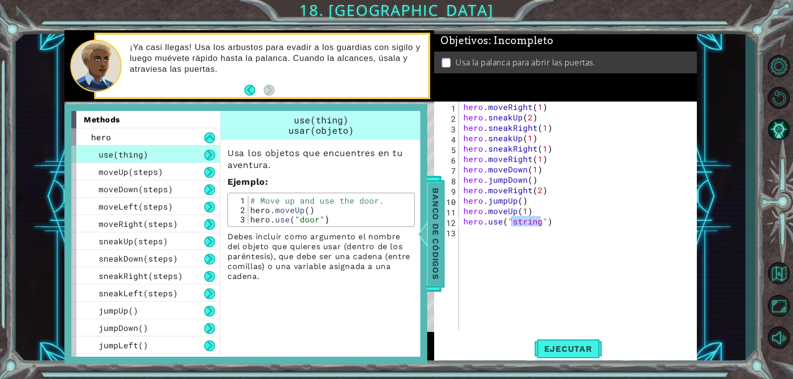
click at [442, 266] on span "Banco de códigos" at bounding box center [436, 234] width 16 height 103
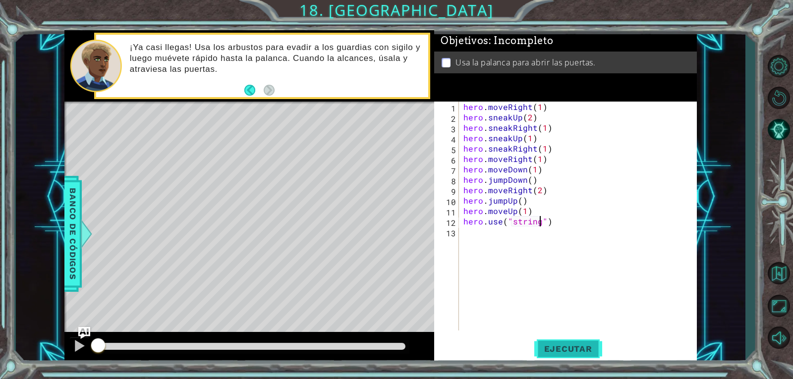
click at [557, 350] on span "Ejecutar" at bounding box center [568, 349] width 68 height 10
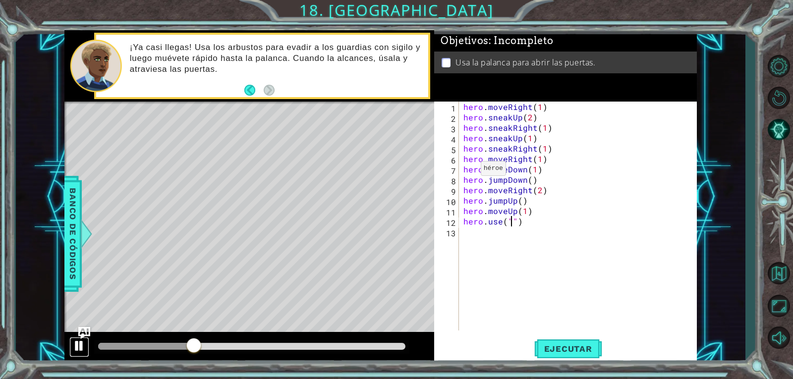
click at [74, 343] on div at bounding box center [79, 346] width 13 height 13
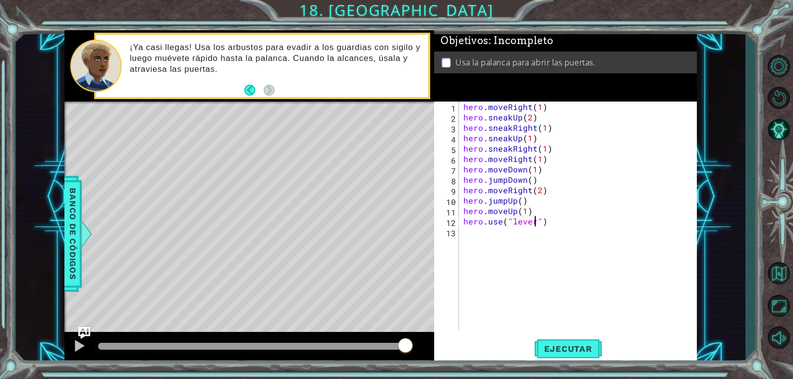
drag, startPoint x: 198, startPoint y: 344, endPoint x: 486, endPoint y: 363, distance: 288.7
click at [486, 363] on div "1 ההההההההההההההההההההההההההההההההההההההההההההההההההההההההההההההההההההההההההההה…" at bounding box center [380, 197] width 633 height 334
type textarea "hero.use("lever")"
click at [574, 341] on button "Ejecutar" at bounding box center [568, 349] width 68 height 26
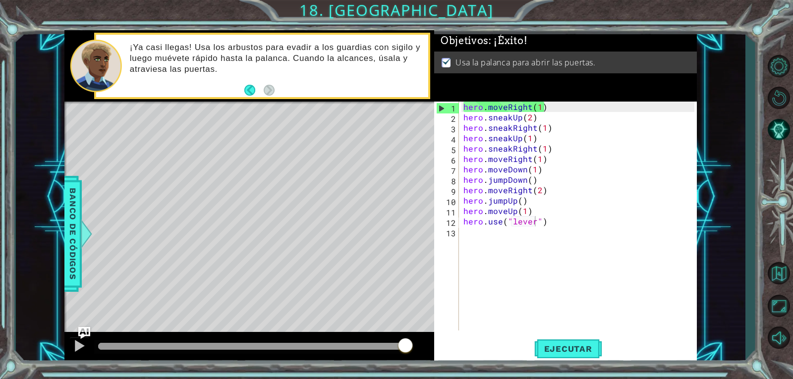
drag, startPoint x: 130, startPoint y: 344, endPoint x: 479, endPoint y: 362, distance: 349.5
click at [479, 362] on body "1 ההההההההההההההההההההההההההההההההההההההההההההההההההההההההההההההההההההההההההההה…" at bounding box center [396, 189] width 793 height 379
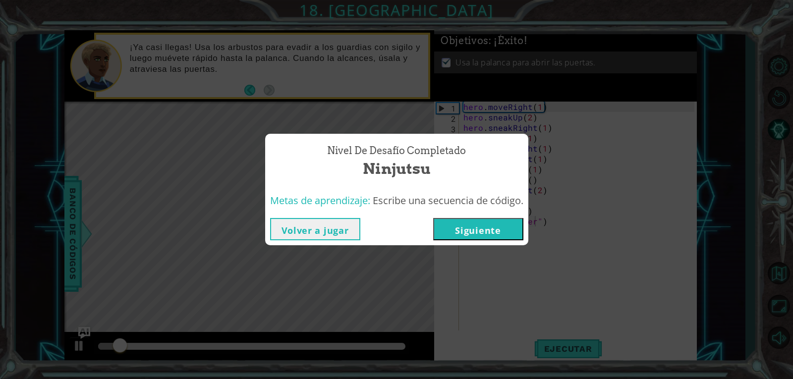
click at [479, 226] on button "Siguiente" at bounding box center [478, 229] width 90 height 22
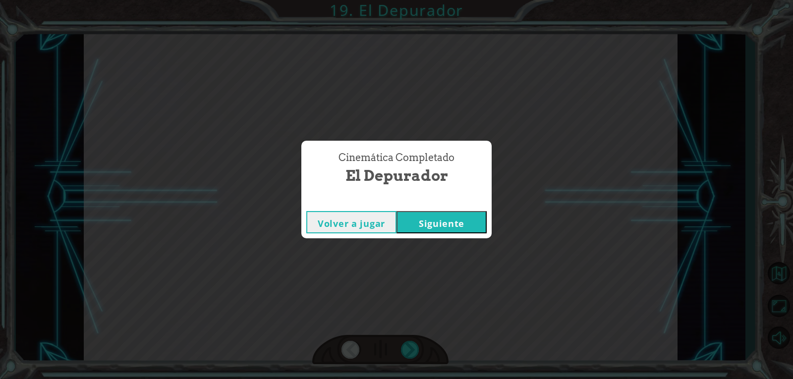
click at [432, 225] on button "Siguiente" at bounding box center [442, 222] width 90 height 22
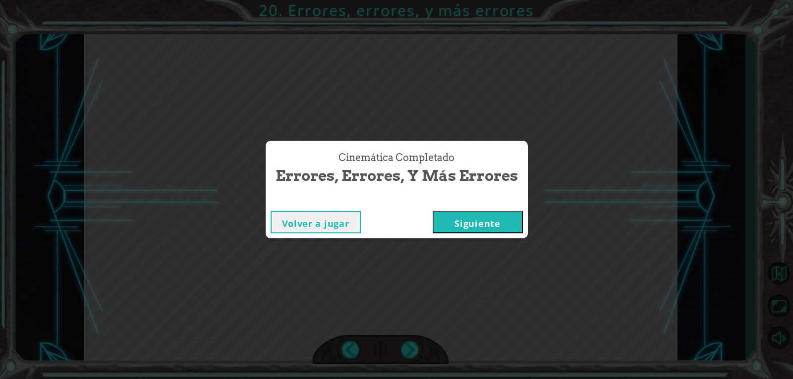
click at [451, 230] on button "Siguiente" at bounding box center [478, 222] width 90 height 22
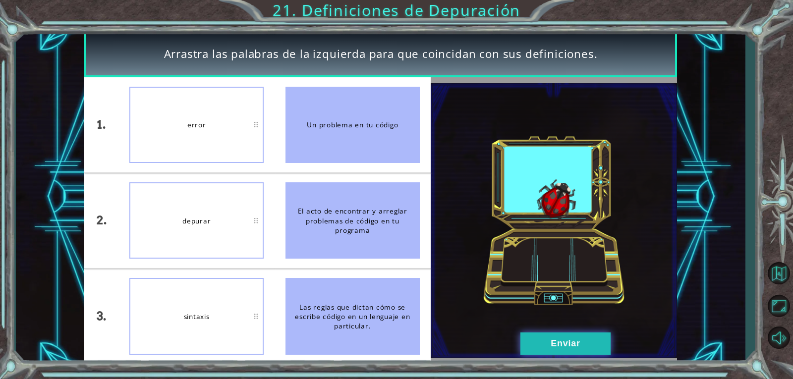
click at [599, 343] on button "Enviar" at bounding box center [566, 344] width 90 height 22
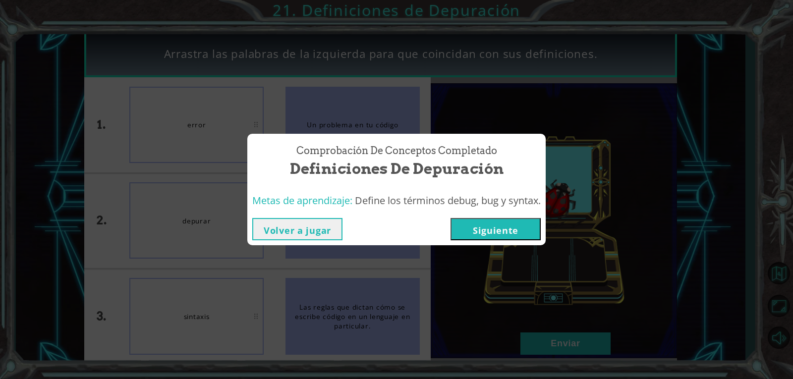
click at [477, 236] on button "Siguiente" at bounding box center [496, 229] width 90 height 22
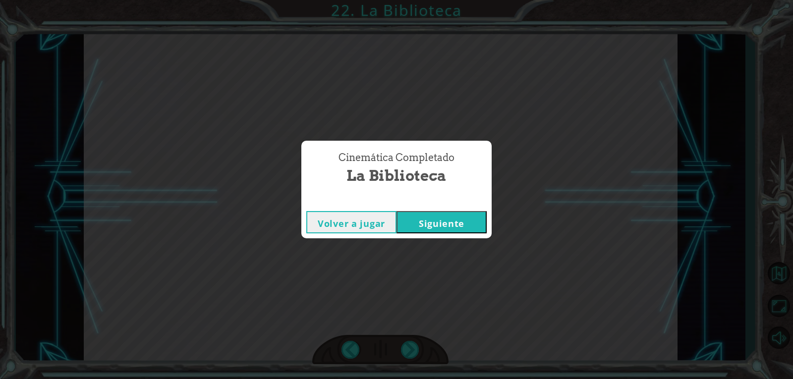
drag, startPoint x: 463, startPoint y: 212, endPoint x: 459, endPoint y: 217, distance: 6.1
click at [463, 218] on button "Siguiente" at bounding box center [442, 222] width 90 height 22
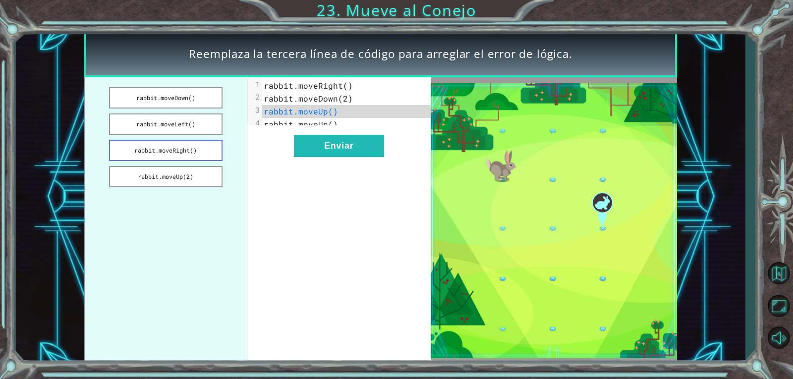
click at [193, 153] on button "rabbit.moveRight()" at bounding box center [166, 150] width 114 height 21
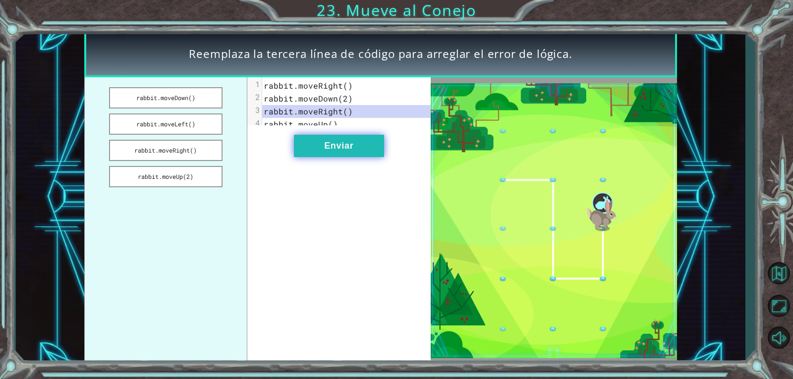
click at [346, 155] on button "Enviar" at bounding box center [339, 146] width 90 height 22
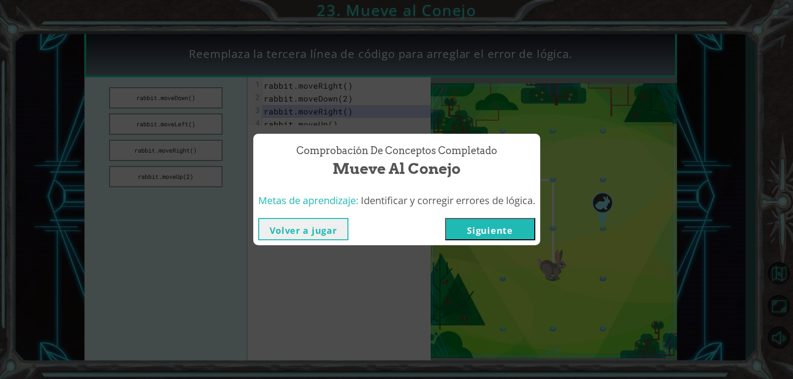
click at [503, 222] on button "Siguiente" at bounding box center [490, 229] width 90 height 22
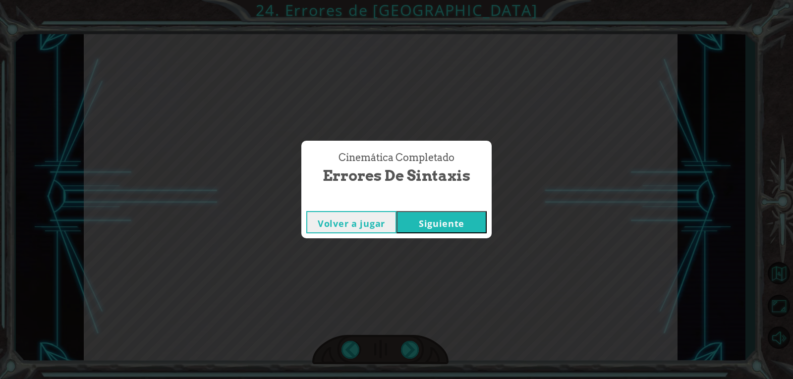
click at [465, 214] on button "Siguiente" at bounding box center [442, 222] width 90 height 22
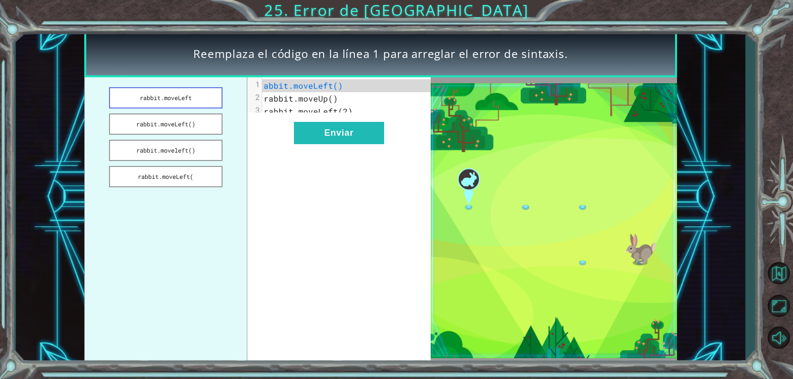
click at [195, 100] on button "rabbit.moveLeft" at bounding box center [166, 97] width 114 height 21
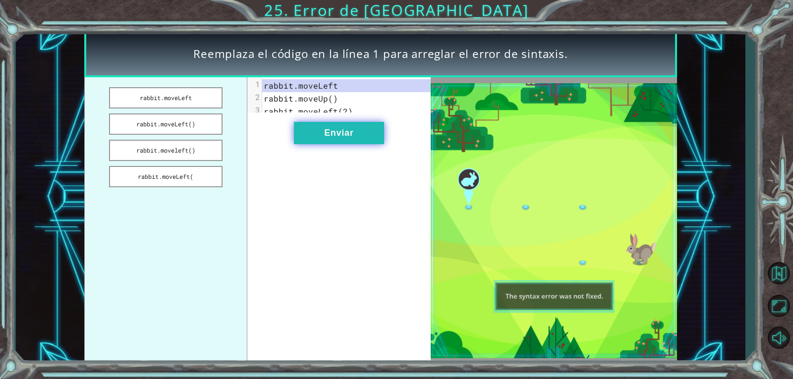
click at [377, 144] on button "Enviar" at bounding box center [339, 133] width 90 height 22
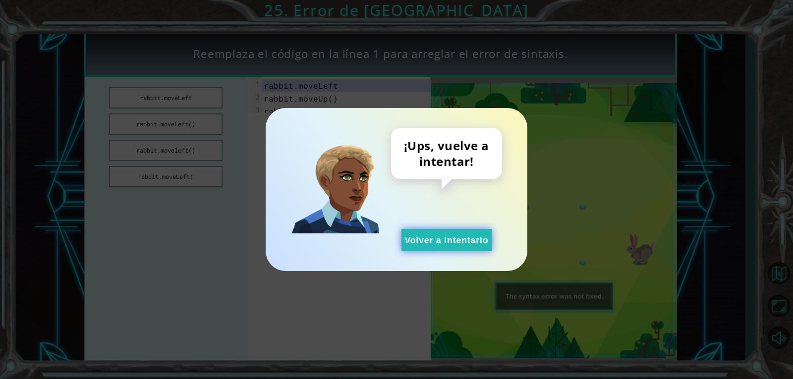
click at [447, 238] on button "Volver a intentarlo" at bounding box center [447, 240] width 90 height 22
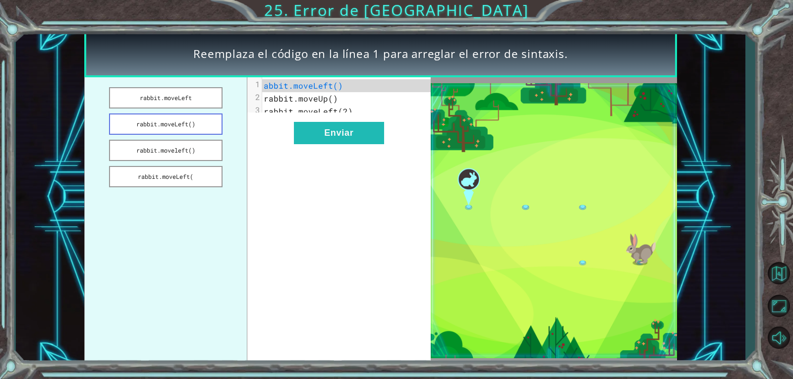
click at [198, 122] on button "rabbit.moveLeft()" at bounding box center [166, 124] width 114 height 21
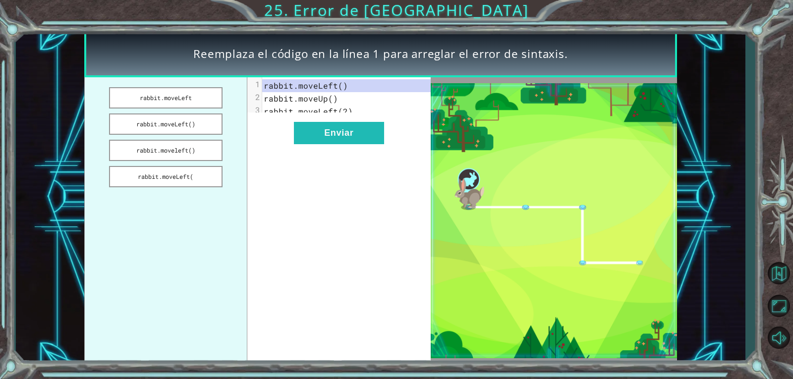
click at [396, 137] on div "xxxxxxxxxx 3 1 rabbit.moveLeft() 2 rabbit.moveUp() 3 rabbit.moveLeft(2) Enviar" at bounding box center [338, 220] width 183 height 287
click at [359, 142] on button "Enviar" at bounding box center [339, 133] width 90 height 22
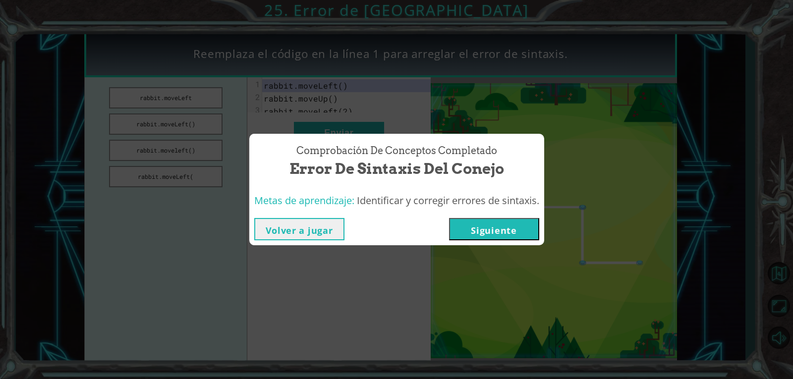
click at [472, 236] on button "Siguiente" at bounding box center [494, 229] width 90 height 22
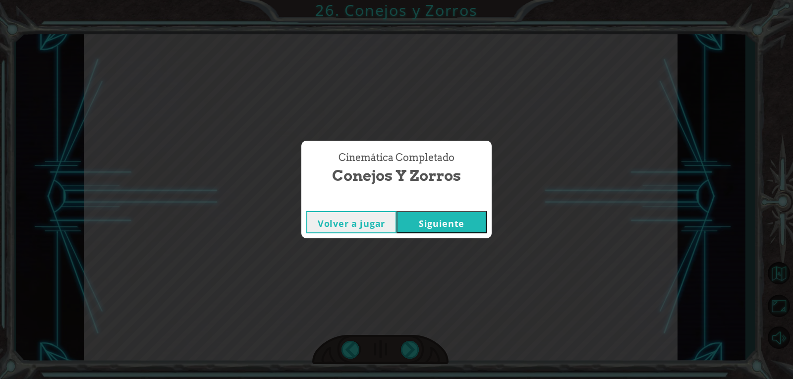
click at [415, 215] on button "Siguiente" at bounding box center [442, 222] width 90 height 22
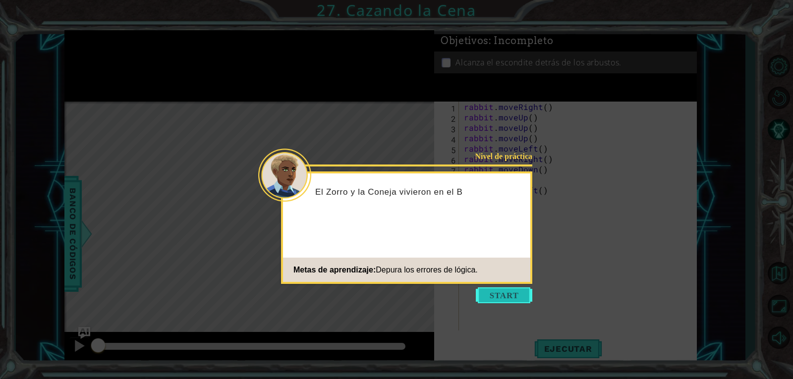
click at [488, 295] on button "Start" at bounding box center [504, 296] width 57 height 16
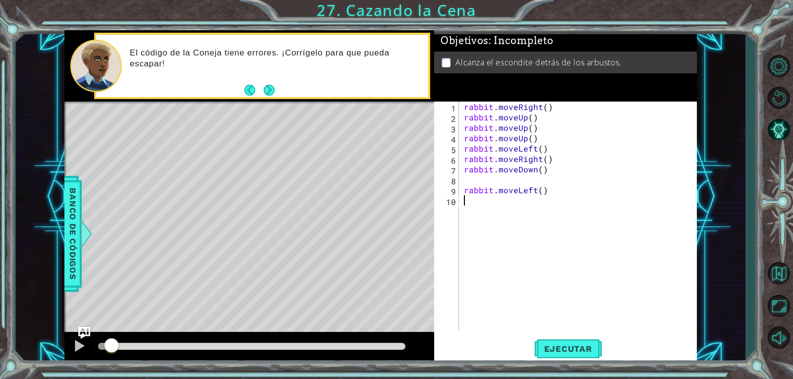
drag, startPoint x: 99, startPoint y: 348, endPoint x: 87, endPoint y: 337, distance: 16.1
click at [57, 357] on div "1 ההההההההההההההההההההההההההההההההההההההההההההההההההההההההההההההההההההההההההההה…" at bounding box center [381, 197] width 730 height 334
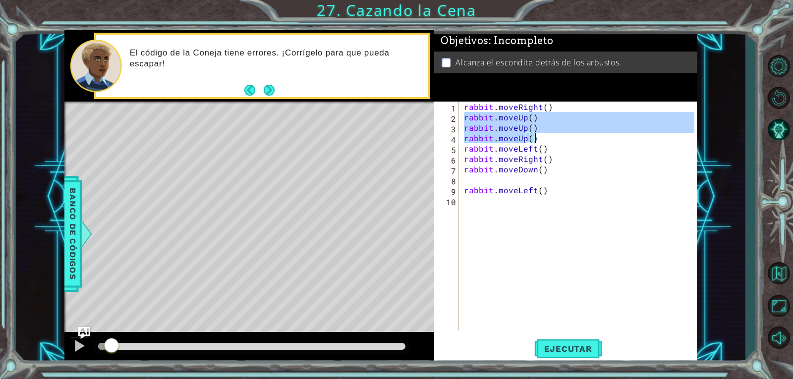
drag, startPoint x: 462, startPoint y: 118, endPoint x: 535, endPoint y: 138, distance: 75.9
click at [535, 138] on div "rabbit . moveRight ( ) rabbit . moveUp ( ) rabbit . moveUp ( ) rabbit . moveUp …" at bounding box center [578, 216] width 233 height 229
type textarea "rabbit.moveUp() rabbit.moveUp()"
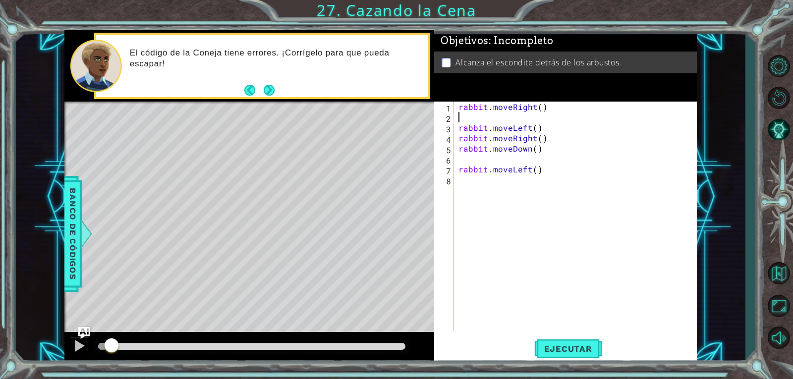
click at [541, 114] on div "rabbit . moveRight ( ) rabbit . moveLeft ( ) rabbit . moveRight ( ) rabbit . mo…" at bounding box center [578, 227] width 242 height 250
click at [540, 110] on div "rabbit . moveRight ( ) rabbit . moveLeft ( ) rabbit . moveRight ( ) rabbit . mo…" at bounding box center [578, 227] width 242 height 250
type textarea "rabbit.moveRight(2)"
click at [500, 120] on div "rabbit . moveRight ( 2 ) rabbit . moveLeft ( ) rabbit . moveRight ( ) rabbit . …" at bounding box center [578, 227] width 242 height 250
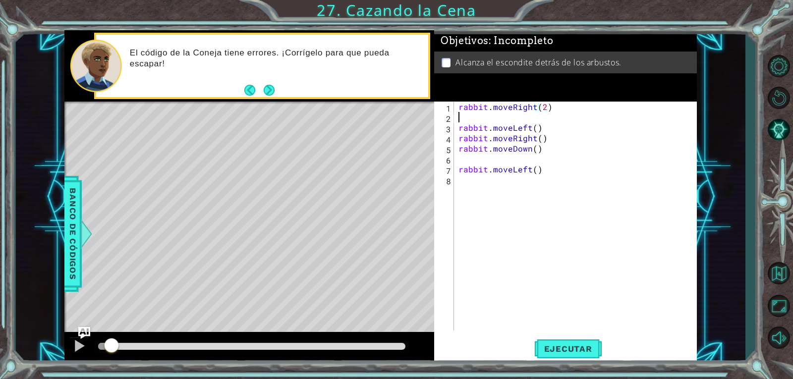
scroll to position [0, 0]
type textarea "t"
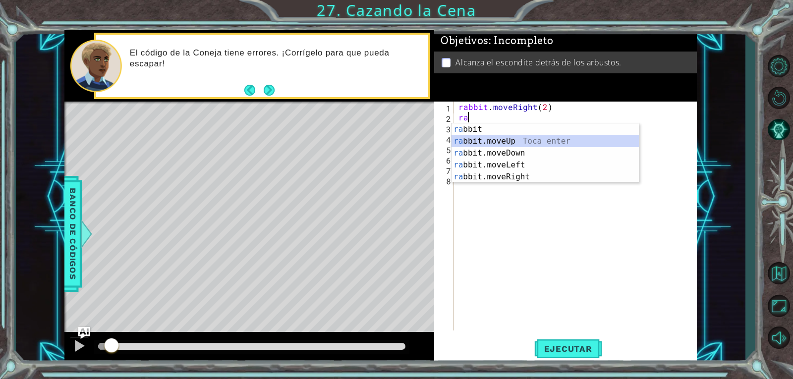
click at [492, 136] on div "ra bbit Toca enter ra bbit.moveUp Toca enter ra bbit.moveDown Toca enter ra bbi…" at bounding box center [545, 164] width 187 height 83
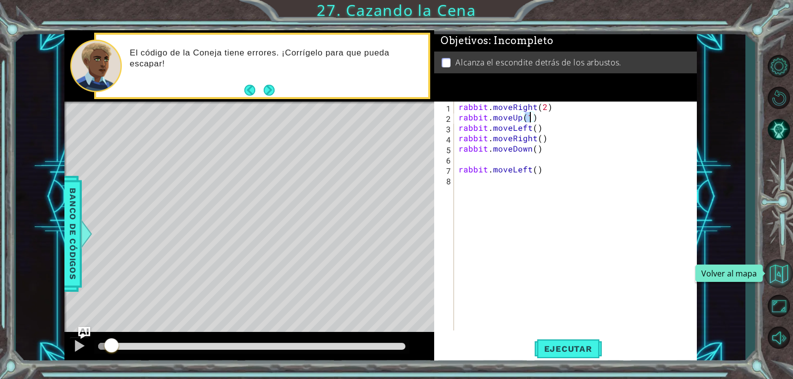
scroll to position [0, 4]
click at [537, 126] on div "rabbit . moveRight ( 2 ) rabbit . moveUp ( 2 ) rabbit . moveLeft ( ) rabbit . m…" at bounding box center [578, 227] width 242 height 250
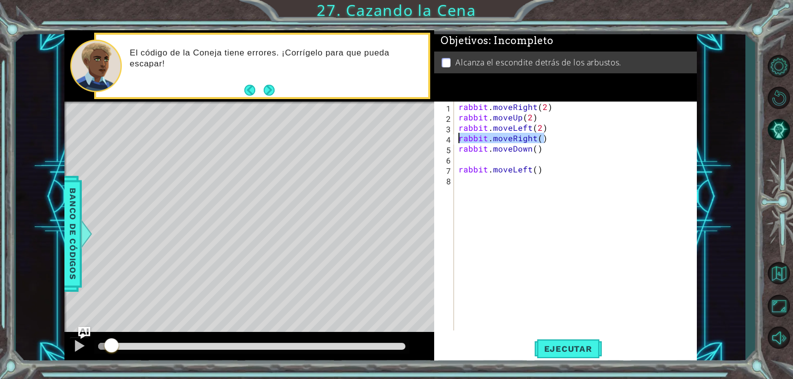
drag, startPoint x: 547, startPoint y: 140, endPoint x: 460, endPoint y: 140, distance: 86.8
click at [460, 140] on div "rabbit . moveRight ( 2 ) rabbit . moveUp ( 2 ) rabbit . moveLeft ( 2 ) rabbit .…" at bounding box center [578, 227] width 242 height 250
type textarea "rabbit.moveRight()"
click at [460, 153] on div "rabbit . moveRight ( 2 ) rabbit . moveUp ( 2 ) rabbit . moveLeft ( 2 ) rabbit .…" at bounding box center [578, 227] width 242 height 250
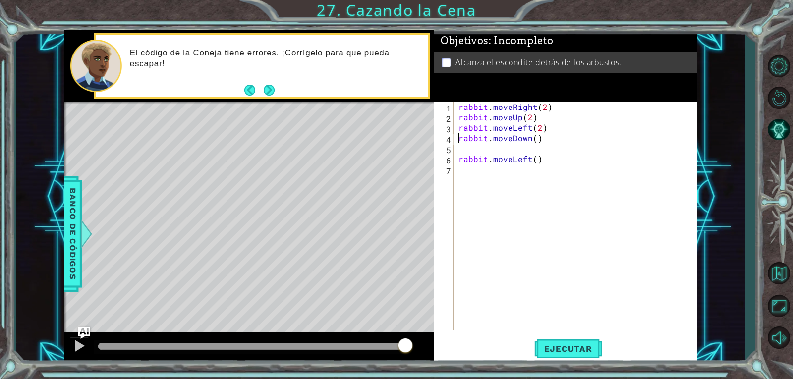
drag, startPoint x: 109, startPoint y: 344, endPoint x: 438, endPoint y: 365, distance: 329.4
click at [438, 365] on div "1 ההההההההההההההההההההההההההההההההההההההההההההההההההההההההההההההההההההההההההההה…" at bounding box center [396, 189] width 793 height 379
type textarea "rabbit.moveDown()"
click at [571, 342] on button "Ejecutar" at bounding box center [568, 349] width 68 height 26
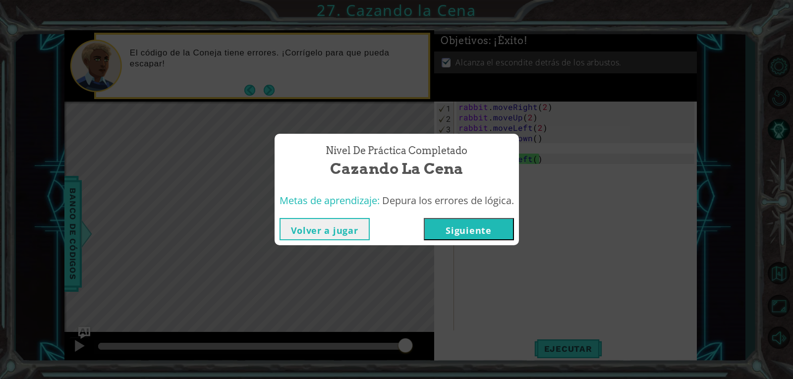
drag, startPoint x: 151, startPoint y: 347, endPoint x: 444, endPoint y: 378, distance: 295.2
click at [444, 378] on body "1 ההההההההההההההההההההההההההההההההההההההההההההההההההההההההההההההההההההההההההההה…" at bounding box center [396, 189] width 793 height 379
click at [450, 226] on button "Siguiente" at bounding box center [469, 229] width 90 height 22
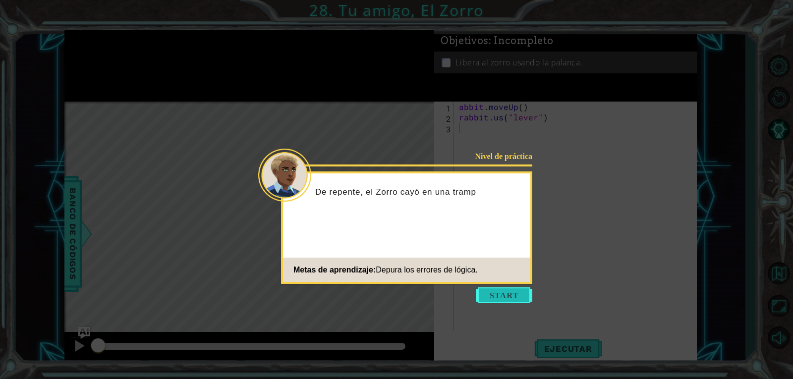
click at [500, 300] on button "Start" at bounding box center [504, 296] width 57 height 16
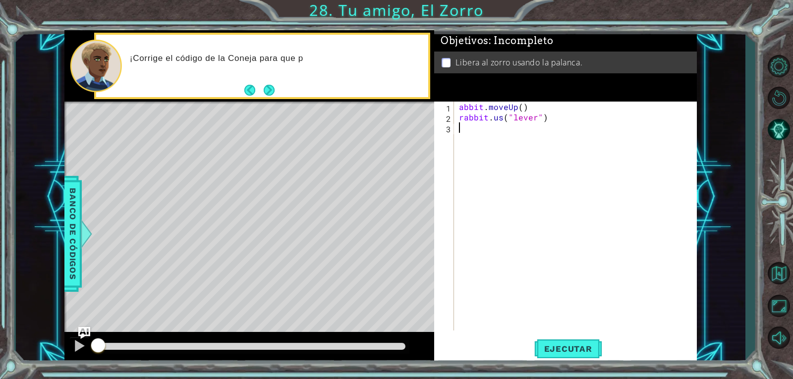
click at [459, 107] on div "abbit . moveUp ( ) rabbit . us ( "lever" )" at bounding box center [578, 227] width 242 height 250
type textarea "rabbit.moveUp()"
click at [524, 241] on div "rabbit . moveUp ( ) rabbit . us ( "lever" )" at bounding box center [578, 227] width 242 height 250
click at [501, 116] on div "rabbit . moveUp ( ) rabbit . us ( "lever" )" at bounding box center [578, 227] width 242 height 250
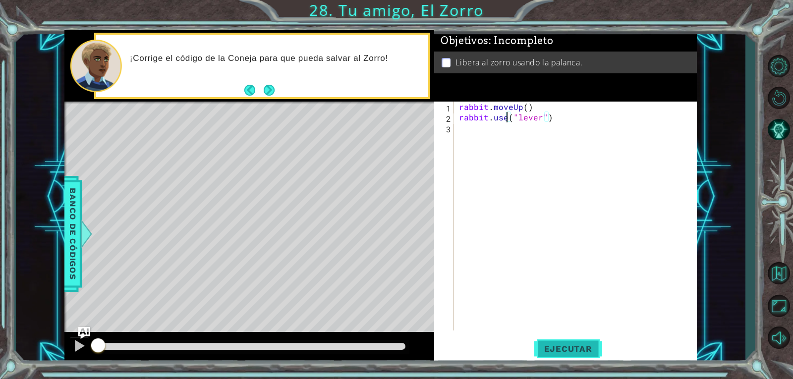
type textarea "rabbit.use("lever")"
click at [552, 345] on span "Ejecutar" at bounding box center [568, 349] width 68 height 10
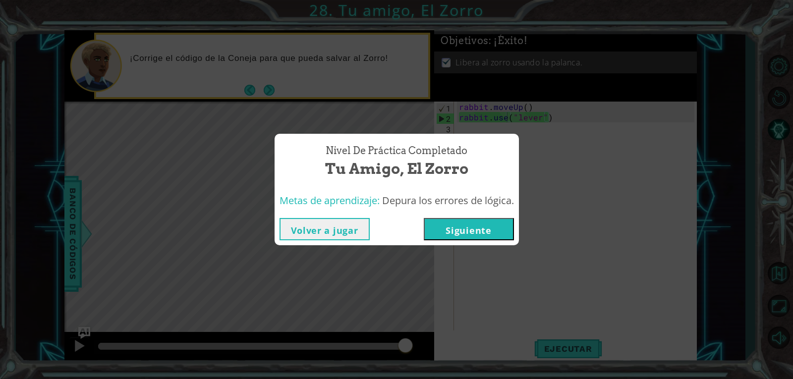
click at [466, 236] on button "Siguiente" at bounding box center [469, 229] width 90 height 22
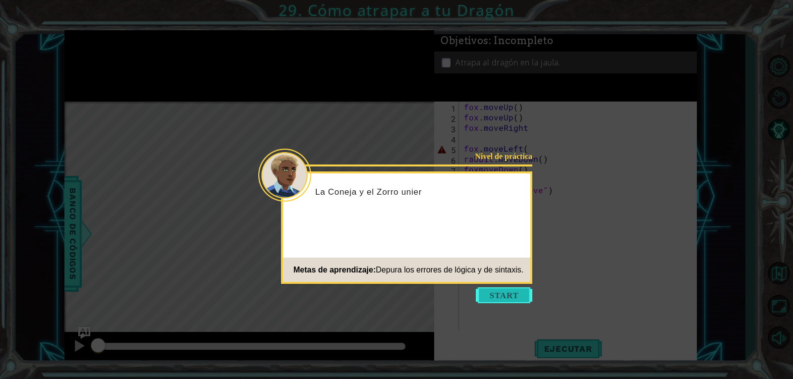
click at [525, 292] on button "Start" at bounding box center [504, 296] width 57 height 16
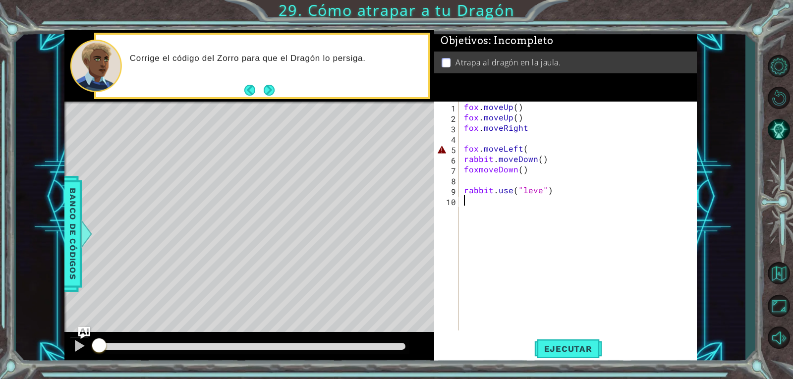
drag, startPoint x: 103, startPoint y: 343, endPoint x: 44, endPoint y: 360, distance: 61.4
click at [44, 360] on div "1 ההההההההההההההההההההההההההההההההההההההההההההההההההההההההההההההההההההההההההההה…" at bounding box center [381, 197] width 730 height 334
click at [539, 188] on div "fox . moveUp ( ) fox . moveUp ( ) fox . moveRight fox . moveLeft ( rabbit . mov…" at bounding box center [580, 227] width 237 height 250
click at [268, 93] on button "Next" at bounding box center [269, 90] width 12 height 12
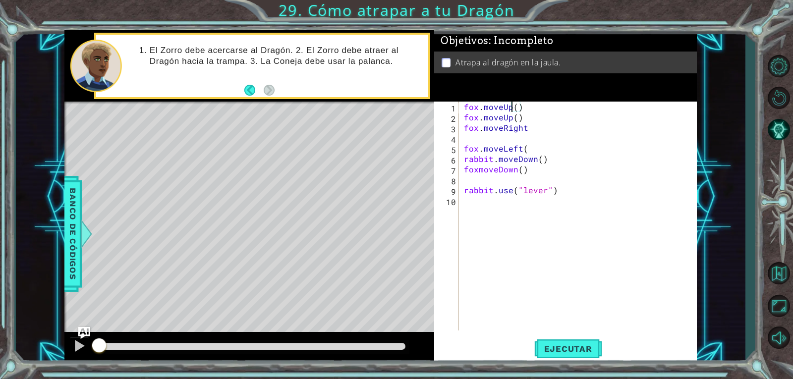
click at [513, 107] on div "fox . moveUp ( ) fox . moveUp ( ) fox . moveRight fox . moveLeft ( rabbit . mov…" at bounding box center [580, 227] width 237 height 250
drag, startPoint x: 525, startPoint y: 119, endPoint x: 471, endPoint y: 124, distance: 53.8
click at [471, 124] on div "fox . moveRight ( ) fox . moveUp ( ) fox . moveRight fox . moveLeft ( rabbit . …" at bounding box center [580, 227] width 237 height 250
click at [479, 116] on div "fox . moveRight ( ) fox . moveUp ( ) fox . moveRight fox . moveLeft ( rabbit . …" at bounding box center [580, 227] width 237 height 250
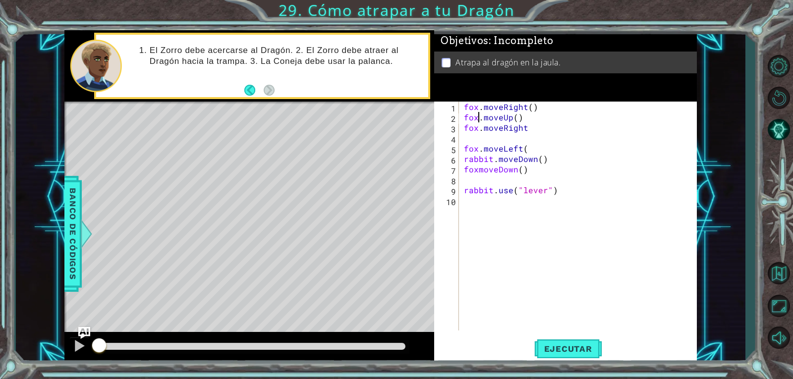
scroll to position [0, 3]
click at [529, 106] on div "fox . moveRight ( ) fox . moveUp ( ) fox . moveRight fox . moveLeft ( rabbit . …" at bounding box center [580, 227] width 237 height 250
click at [517, 120] on div "fox . moveRight ( 2 ) fox . moveUp ( ) fox . moveRight fox . moveLeft ( rabbit …" at bounding box center [580, 227] width 237 height 250
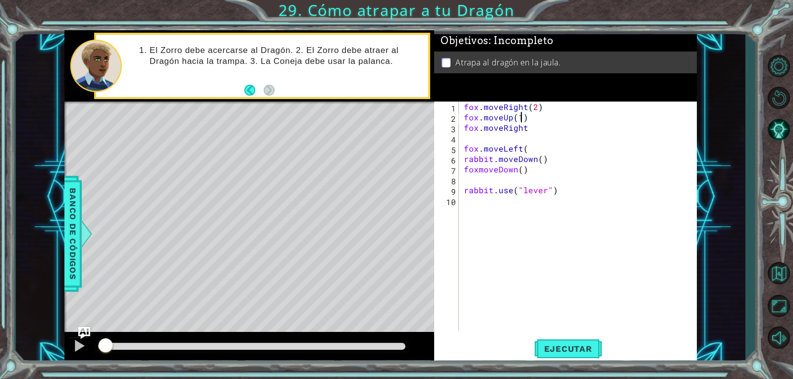
drag, startPoint x: 94, startPoint y: 348, endPoint x: 104, endPoint y: 347, distance: 9.5
click at [104, 349] on div at bounding box center [106, 347] width 18 height 18
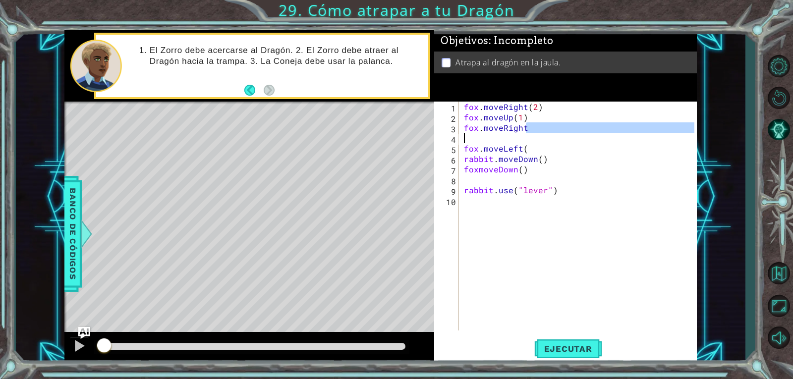
drag, startPoint x: 530, startPoint y: 126, endPoint x: 465, endPoint y: 134, distance: 65.4
click at [467, 134] on div "fox . moveRight ( 2 ) fox . moveUp ( 1 ) fox . moveRight fox . moveLeft ( rabbi…" at bounding box center [580, 227] width 237 height 250
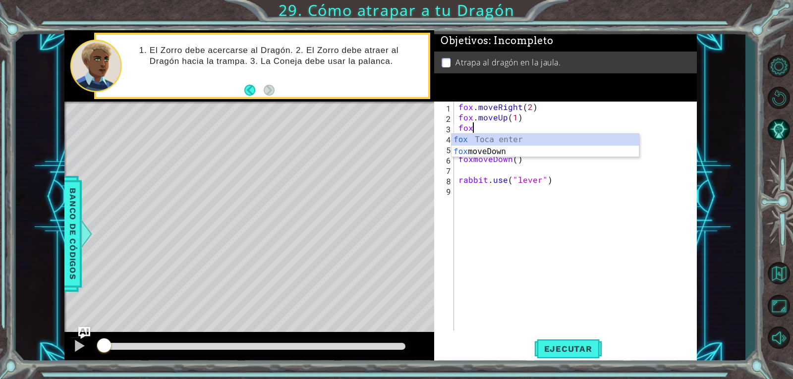
scroll to position [0, 0]
type textarea "f"
click at [531, 138] on div "fox . moveRight ( 2 ) fox . moveUp ( 1 ) fox . moveLeft ( rabbit . moveDown ( )…" at bounding box center [578, 227] width 242 height 250
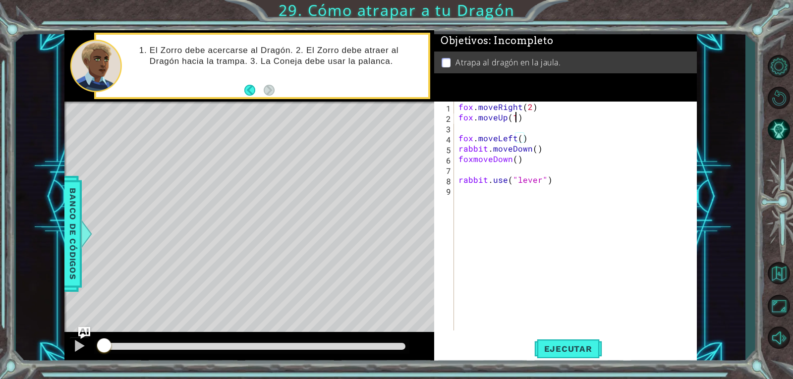
click at [518, 117] on div "fox . moveRight ( 2 ) fox . moveUp ( 1 ) fox . moveLeft ( ) rabbit . moveDown (…" at bounding box center [578, 227] width 242 height 250
click at [519, 140] on div "fox . moveRight ( 2 ) fox . moveUp ( 2 ) fox . moveLeft ( ) rabbit . moveDown (…" at bounding box center [578, 227] width 242 height 250
drag, startPoint x: 542, startPoint y: 147, endPoint x: 455, endPoint y: 152, distance: 87.9
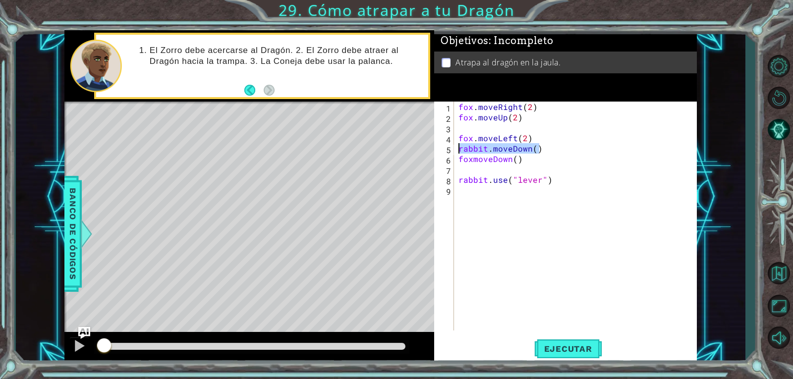
click at [455, 152] on div "fox.moveLeft(2) 1 2 3 4 5 6 7 8 9 fox . moveRight ( 2 ) fox . moveUp ( 2 ) fox …" at bounding box center [564, 216] width 260 height 229
click at [455, 150] on div "rabbit.moveDown() 1 2 3 4 5 6 7 8 9 fox . moveRight ( 2 ) fox . moveUp ( 2 ) fo…" at bounding box center [564, 216] width 260 height 229
drag, startPoint x: 455, startPoint y: 150, endPoint x: 492, endPoint y: 162, distance: 38.7
click at [492, 162] on div "rabbit.moveDown() 1 2 3 4 5 6 7 8 9 fox . moveRight ( 2 ) fox . moveUp ( 2 ) fo…" at bounding box center [564, 216] width 260 height 229
drag, startPoint x: 459, startPoint y: 150, endPoint x: 529, endPoint y: 161, distance: 70.8
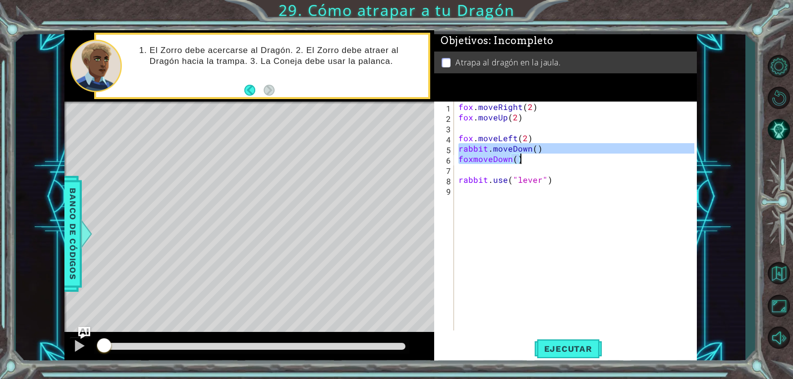
click at [529, 161] on div "fox . moveRight ( 2 ) fox . moveUp ( 2 ) fox . moveLeft ( 2 ) rabbit . moveDown…" at bounding box center [578, 227] width 242 height 250
type textarea "rabbit.moveDown() foxmoveDown()"
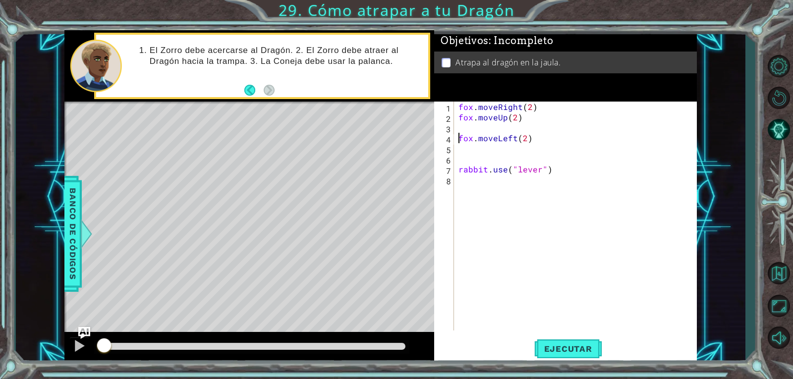
click at [458, 141] on div "fox . moveRight ( 2 ) fox . moveUp ( 2 ) fox . moveLeft ( 2 ) rabbit . use ( "l…" at bounding box center [578, 227] width 242 height 250
type textarea "fox.moveLeft(2)"
click at [462, 137] on div "fox . moveRight ( 2 ) fox . moveUp ( 2 ) fox . moveLeft ( 2 ) rabbit . use ( "l…" at bounding box center [578, 227] width 242 height 250
click at [458, 160] on div "fox . moveRight ( 2 ) fox . moveUp ( 2 ) fox . moveLeft ( 2 ) rabbit . use ( "l…" at bounding box center [578, 227] width 242 height 250
type textarea "rabbit.use("lever")"
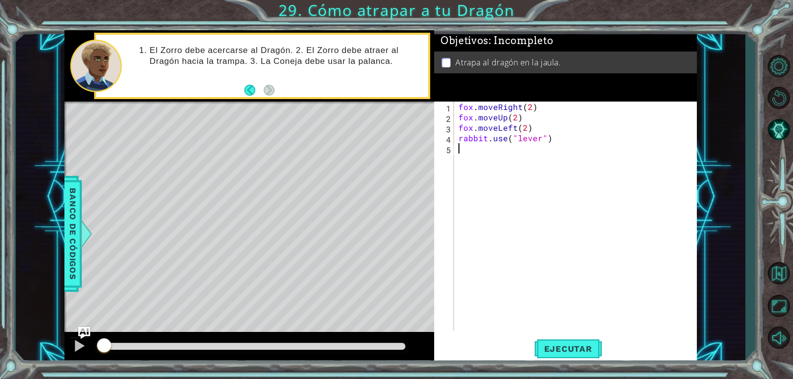
click at [457, 147] on div "fox . moveRight ( 2 ) fox . moveUp ( 2 ) fox . moveLeft ( 2 ) rabbit . use ( "l…" at bounding box center [578, 227] width 242 height 250
click at [520, 147] on div "fox . moveRight ( 2 ) fox . moveUp ( 2 ) fox . moveLeft ( 2 ) rabbit . use ( "l…" at bounding box center [578, 227] width 242 height 250
type textarea "fox.moveDown(2)"
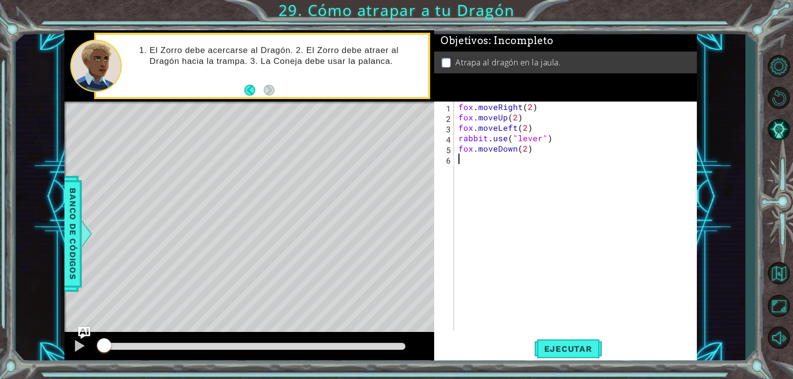
click at [462, 158] on div "fox . moveRight ( 2 ) fox . moveUp ( 2 ) fox . moveLeft ( 2 ) rabbit . use ( "l…" at bounding box center [578, 227] width 242 height 250
type textarea "f"
click at [511, 157] on div "fox . moveRight ( 2 ) fox . moveUp ( 2 ) fox . moveLeft ( 2 ) rabbit . use ( "l…" at bounding box center [578, 227] width 242 height 250
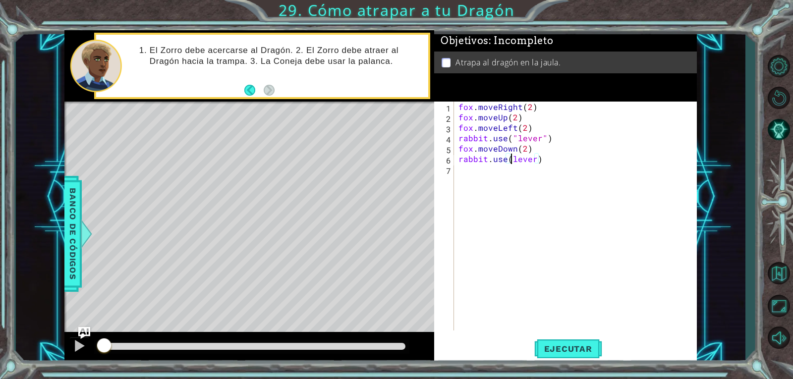
scroll to position [0, 3]
click at [538, 160] on div "fox . moveRight ( 2 ) fox . moveUp ( 2 ) fox . moveLeft ( 2 ) rabbit . use ( "l…" at bounding box center [578, 227] width 242 height 250
click at [567, 342] on button "Ejecutar" at bounding box center [568, 349] width 68 height 26
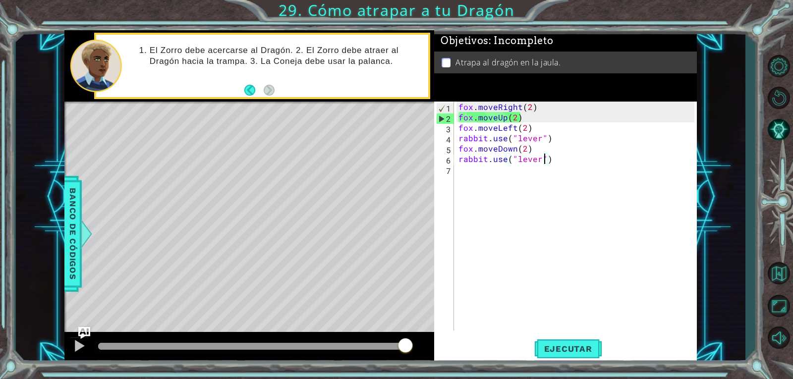
click at [514, 119] on div "fox . moveRight ( 2 ) fox . moveUp ( 2 ) fox . moveLeft ( 2 ) rabbit . use ( "l…" at bounding box center [578, 227] width 242 height 250
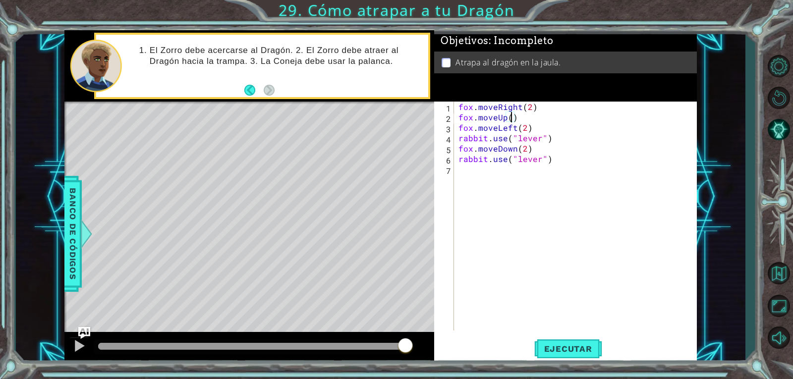
type textarea "fox.moveUp(1)"
click at [544, 117] on div "fox . moveRight ( 2 ) fox . moveUp ( 1 ) fox . moveLeft ( 2 ) rabbit . use ( "l…" at bounding box center [578, 227] width 242 height 250
drag, startPoint x: 526, startPoint y: 131, endPoint x: 457, endPoint y: 129, distance: 68.9
click at [457, 129] on div "fox . moveRight ( 2 ) fox . moveUp ( 1 ) fox . moveDown ( ) fox . moveLeft ( 2 …" at bounding box center [578, 227] width 242 height 250
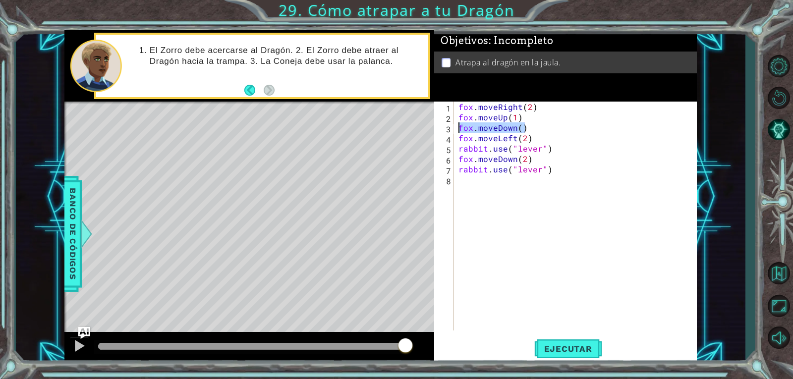
click at [531, 127] on div "fox . moveRight ( 2 ) fox . moveUp ( 1 ) fox . moveDown ( ) fox . moveLeft ( 2 …" at bounding box center [575, 216] width 237 height 229
click at [519, 159] on div "fox . moveRight ( 2 ) fox . moveUp ( 1 ) fox . moveDown ( ) fox . moveLeft ( 2 …" at bounding box center [578, 227] width 242 height 250
click at [516, 160] on div "fox . moveRight ( 2 ) fox . moveUp ( 1 ) fox . moveDown ( ) fox . moveLeft ( 2 …" at bounding box center [578, 227] width 242 height 250
type textarea "fox.moveUp(2)"
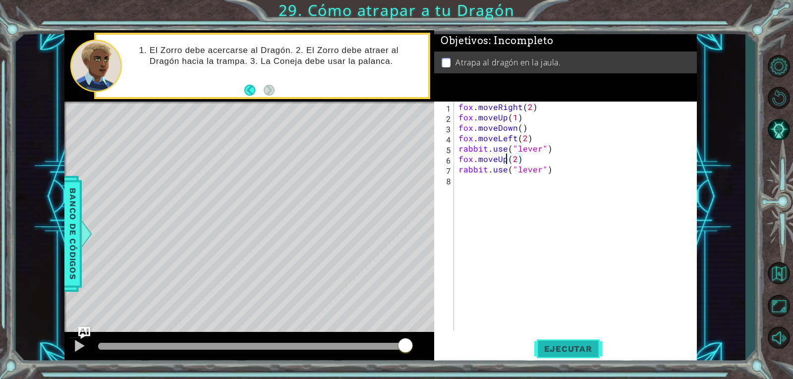
click at [566, 352] on span "Ejecutar" at bounding box center [568, 349] width 68 height 10
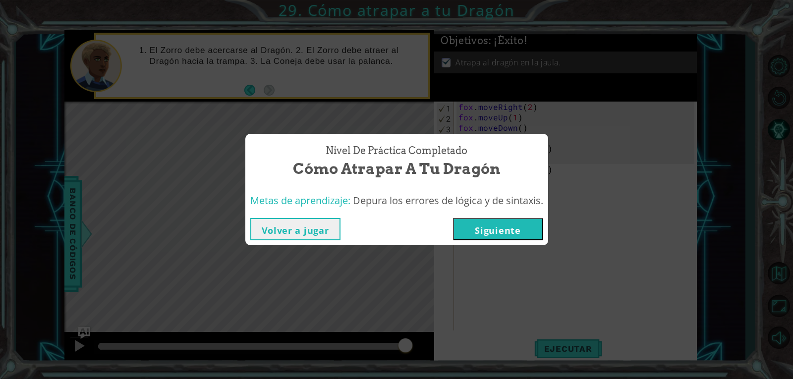
click at [486, 233] on button "Siguiente" at bounding box center [498, 229] width 90 height 22
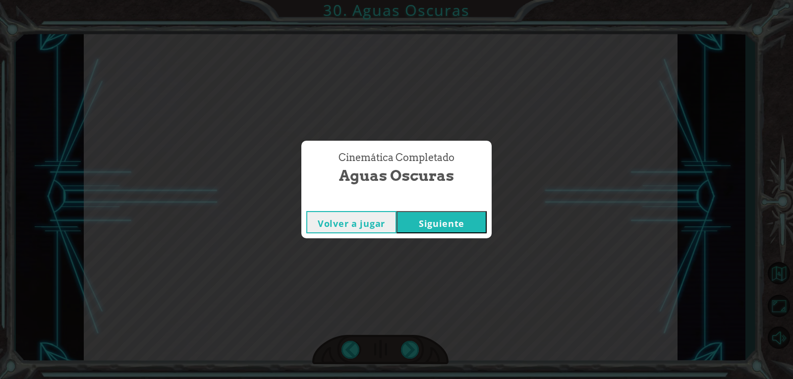
click at [446, 215] on button "Siguiente" at bounding box center [442, 222] width 90 height 22
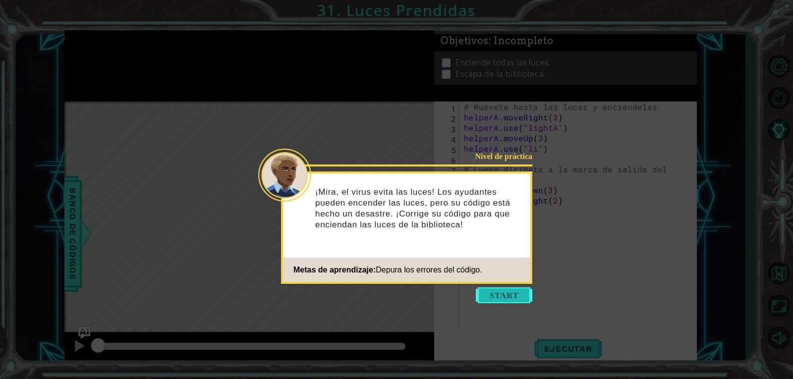
click at [522, 300] on button "Start" at bounding box center [504, 296] width 57 height 16
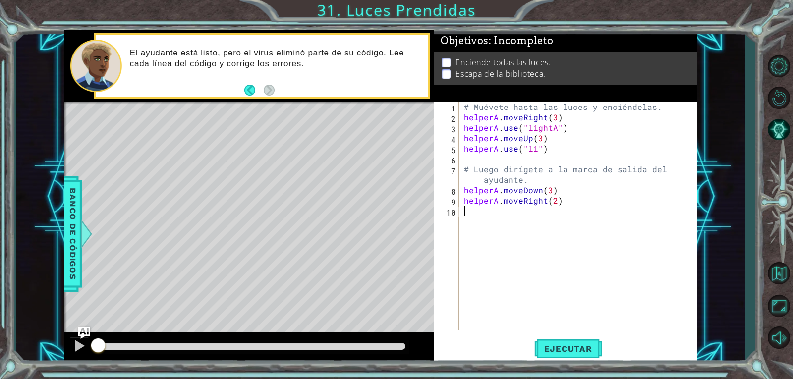
click at [555, 116] on div "# Muévete hasta las luces y enciéndelas. helperA . moveRight ( 3 ) helperA . us…" at bounding box center [580, 227] width 237 height 250
drag, startPoint x: 572, startPoint y: 354, endPoint x: 564, endPoint y: 352, distance: 8.9
click at [570, 354] on button "Ejecutar" at bounding box center [568, 349] width 68 height 26
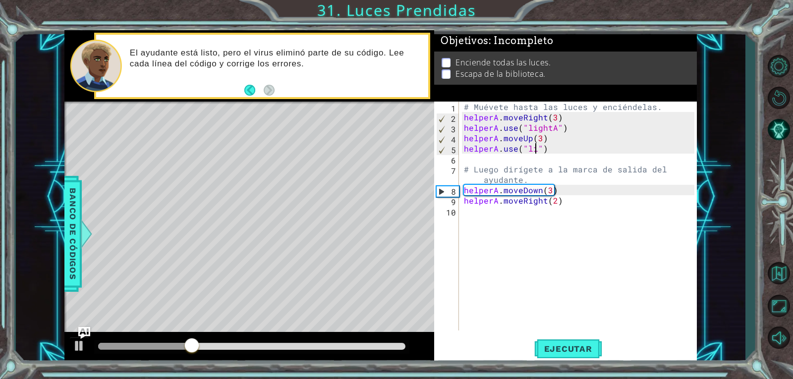
click at [534, 153] on div "# Muévete hasta las luces y enciéndelas. helperA . moveRight ( 3 ) helperA . us…" at bounding box center [580, 227] width 237 height 250
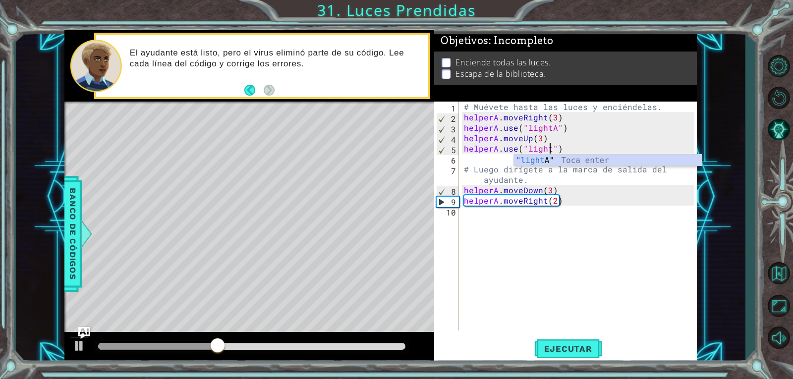
scroll to position [0, 5]
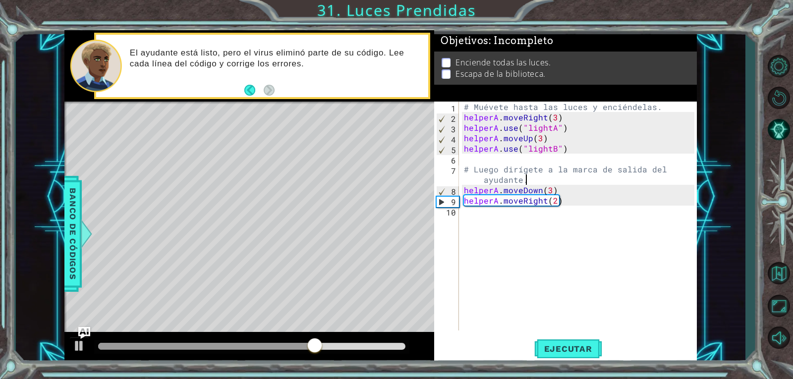
click at [583, 184] on div "# Muévete hasta las luces y enciéndelas. helperA . moveRight ( 3 ) helperA . us…" at bounding box center [580, 227] width 237 height 250
click at [551, 195] on div "# Muévete hasta las luces y enciéndelas. helperA . moveRight ( 3 ) helperA . us…" at bounding box center [580, 227] width 237 height 250
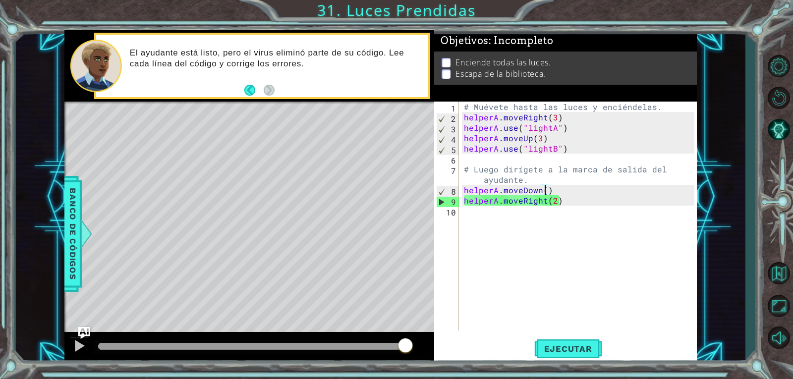
click at [556, 201] on div "# Muévete hasta las luces y enciéndelas. helperA . moveRight ( 3 ) helperA . us…" at bounding box center [580, 227] width 237 height 250
type textarea "helperA.moveRight(2)"
click at [551, 351] on span "Ejecutar" at bounding box center [568, 349] width 68 height 10
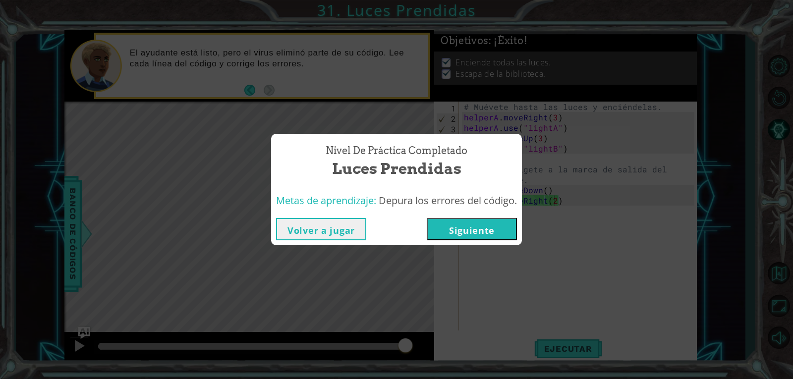
click at [432, 227] on button "Siguiente" at bounding box center [472, 229] width 90 height 22
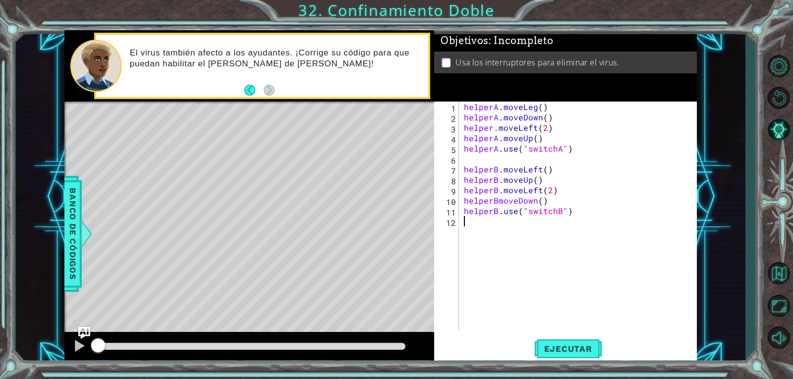
click at [534, 103] on div "helperA . moveLeg ( ) helperA . moveDown ( ) helper . moveLeft ( 2 ) helperA . …" at bounding box center [580, 227] width 237 height 250
click at [564, 354] on button "Ejecutar" at bounding box center [568, 349] width 68 height 26
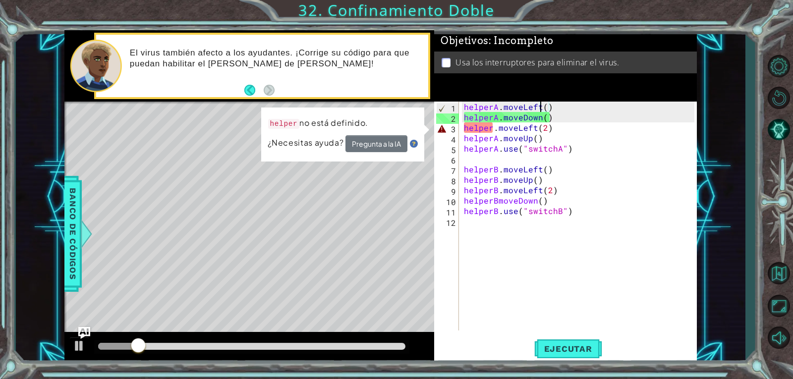
click at [491, 128] on div "helperA . moveLeft ( ) helperA . moveDown ( ) helper . moveLeft ( 2 ) helperA .…" at bounding box center [580, 227] width 237 height 250
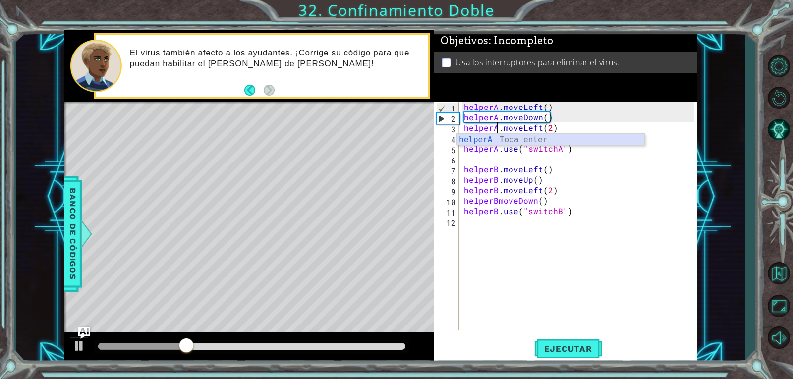
click at [563, 139] on div "helperA Toca enter" at bounding box center [550, 152] width 187 height 36
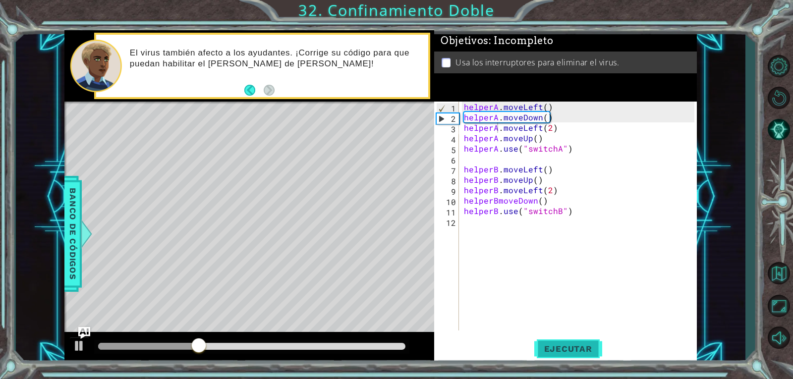
click at [545, 344] on span "Ejecutar" at bounding box center [568, 349] width 68 height 10
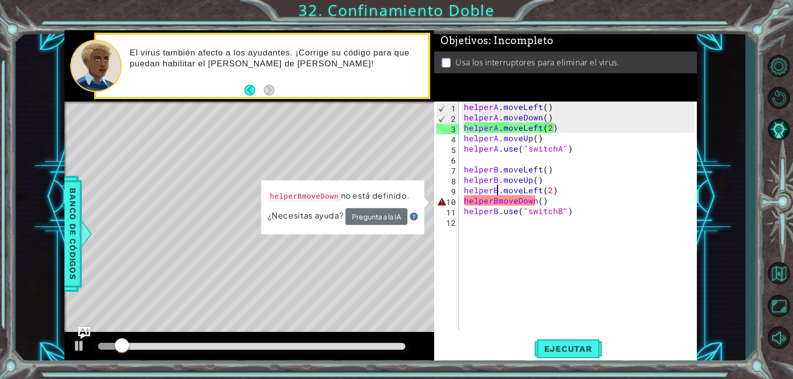
click at [498, 194] on div "helperA . moveLeft ( ) helperA . moveDown ( ) helperA . moveLeft ( 2 ) helperA …" at bounding box center [580, 227] width 237 height 250
click at [497, 202] on div "helperA . moveLeft ( ) helperA . moveDown ( ) helperA . moveLeft ( 2 ) helperA …" at bounding box center [580, 227] width 237 height 250
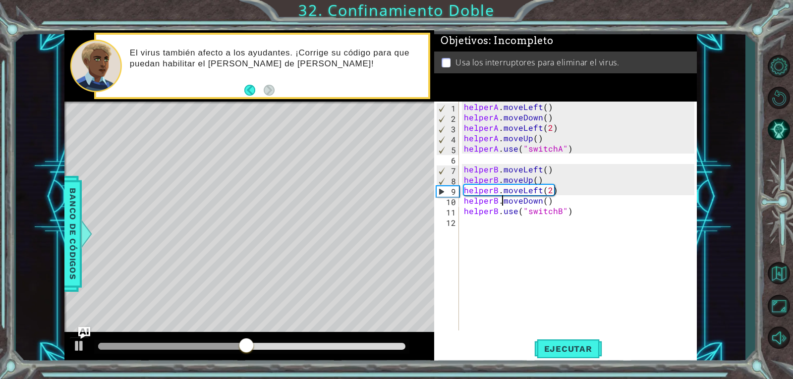
click at [564, 200] on div "helperA . moveLeft ( ) helperA . moveDown ( ) helperA . moveLeft ( 2 ) helperA …" at bounding box center [580, 227] width 237 height 250
click at [565, 185] on div "helperA . moveLeft ( ) helperA . moveDown ( ) helperA . moveLeft ( 2 ) helperA …" at bounding box center [580, 227] width 237 height 250
type textarea "helperB.moveLeft(2)"
drag, startPoint x: 556, startPoint y: 352, endPoint x: 554, endPoint y: 345, distance: 6.7
click at [554, 349] on span "Ejecutar" at bounding box center [568, 349] width 68 height 10
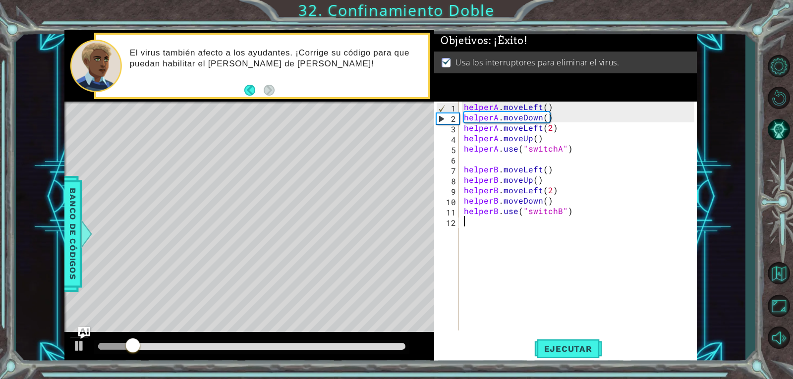
click at [564, 241] on div "helperA . moveLeft ( ) helperA . moveDown ( ) helperA . moveLeft ( 2 ) helperA …" at bounding box center [580, 227] width 237 height 250
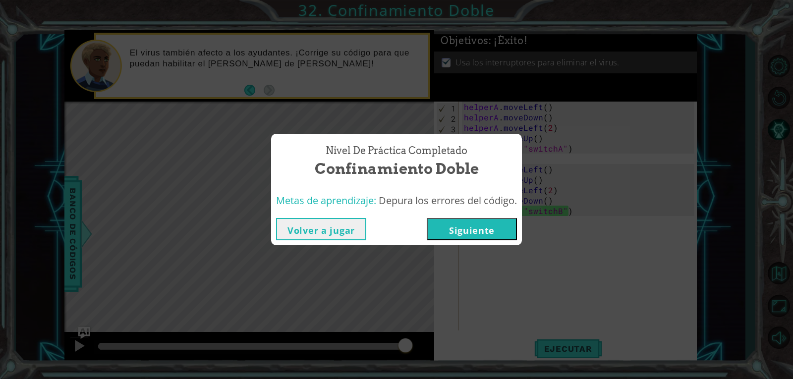
click at [482, 220] on button "Siguiente" at bounding box center [472, 229] width 90 height 22
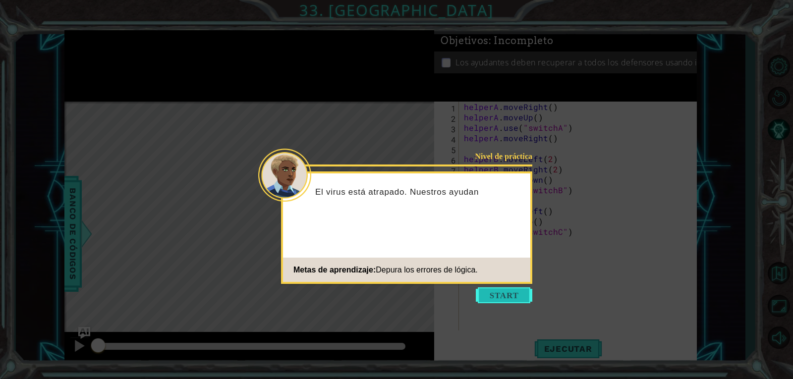
click at [500, 290] on button "Start" at bounding box center [504, 296] width 57 height 16
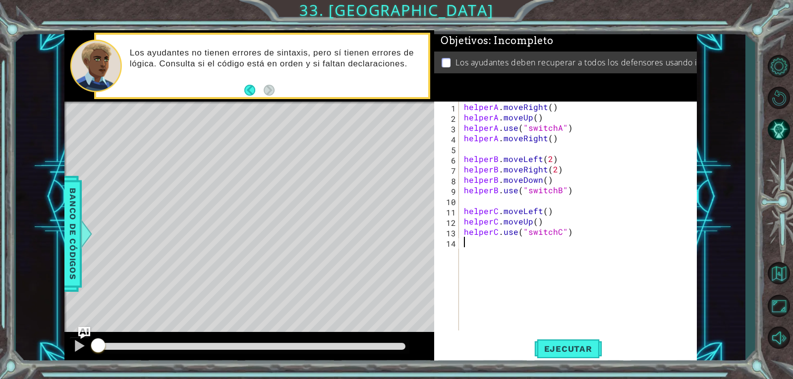
click at [571, 115] on div "helperA . moveRight ( ) helperA . moveUp ( ) helperA . use ( "switchA" ) helper…" at bounding box center [580, 227] width 237 height 250
drag, startPoint x: 562, startPoint y: 144, endPoint x: 462, endPoint y: 140, distance: 99.7
click at [462, 140] on div "helperA . moveRight ( ) helperA . moveUp ( ) helperA . use ( "switchA" ) helper…" at bounding box center [580, 227] width 237 height 250
type textarea "helperA.moveRight()"
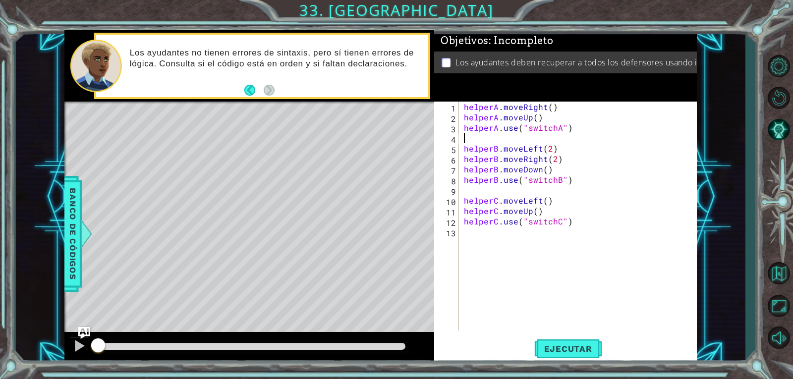
click at [551, 117] on div "helperA . moveRight ( ) helperA . moveUp ( ) helperA . use ( "switchA" ) helper…" at bounding box center [580, 227] width 237 height 250
type textarea "helperA.moveUp()"
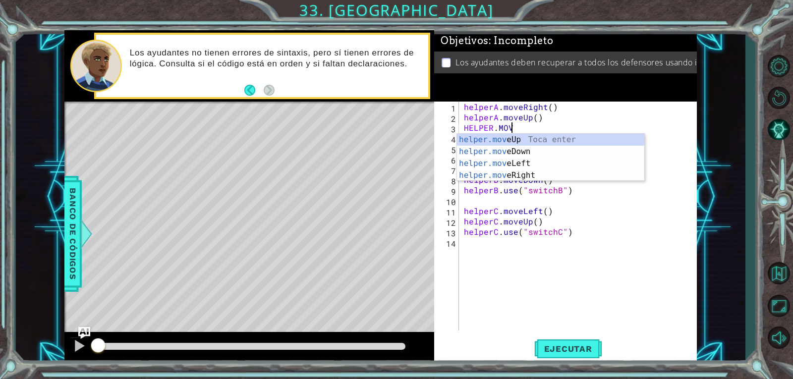
scroll to position [0, 2]
click at [523, 170] on div "helper.move Up Toca enter helper.move Down Toca enter helper.move Left Toca ent…" at bounding box center [550, 169] width 187 height 71
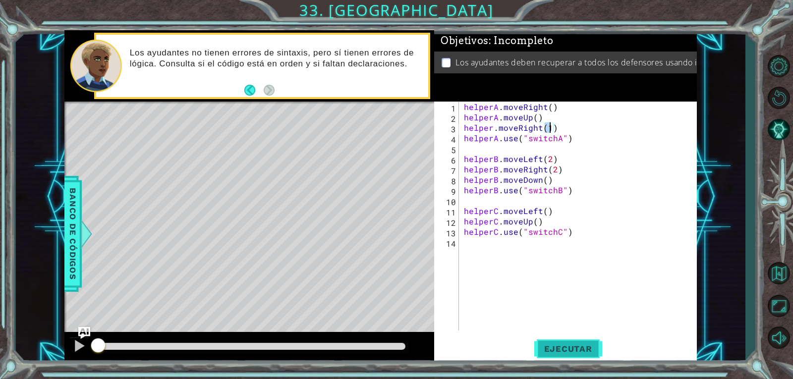
type textarea "helper.moveRight(1)"
click at [539, 348] on span "Ejecutar" at bounding box center [568, 349] width 68 height 10
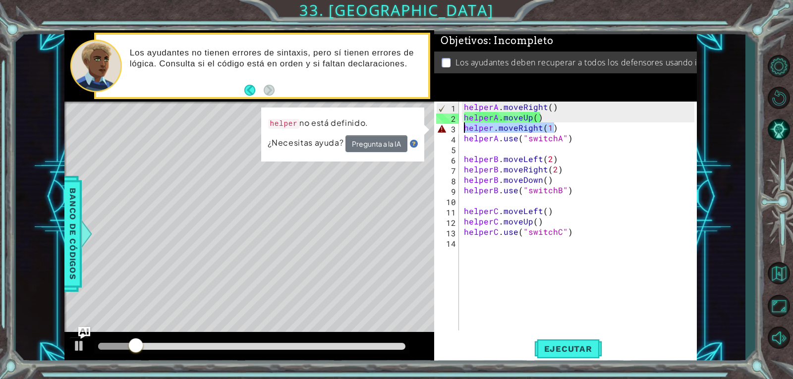
drag, startPoint x: 563, startPoint y: 128, endPoint x: 459, endPoint y: 125, distance: 103.7
click at [459, 125] on div "helper.moveRight(1) 1 2 3 4 5 6 7 8 9 10 11 12 13 14 helperA . moveRight ( ) he…" at bounding box center [564, 216] width 260 height 229
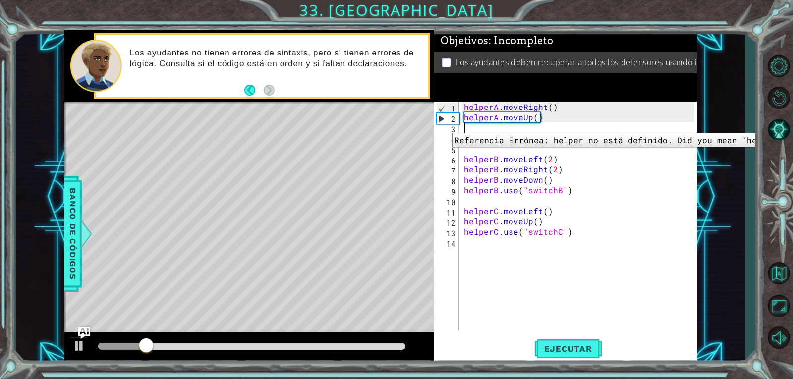
scroll to position [0, 0]
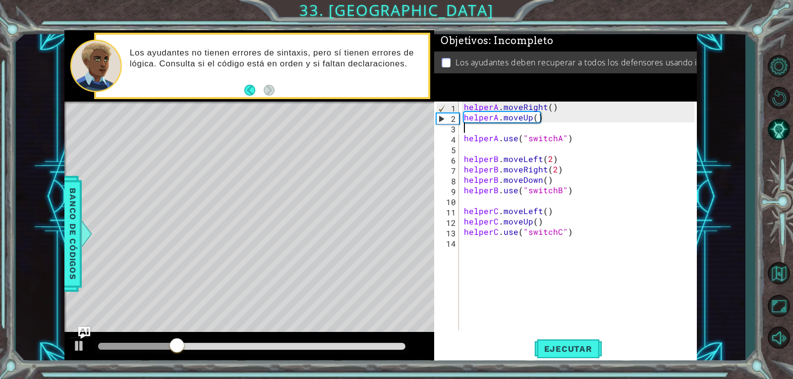
click at [534, 124] on div "helperA . moveRight ( ) helperA . moveUp ( ) helperA . use ( "switchA" ) helper…" at bounding box center [580, 227] width 237 height 250
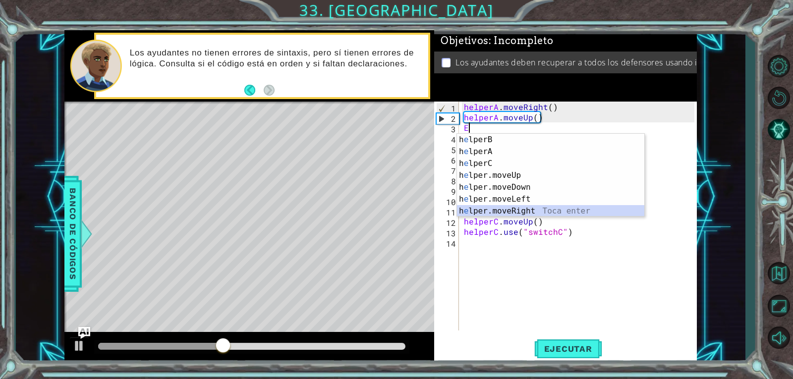
click at [550, 210] on div "h e lperB Toca enter h e lperA Toca enter h e lperC Toca enter h e lper.moveUp …" at bounding box center [550, 187] width 187 height 107
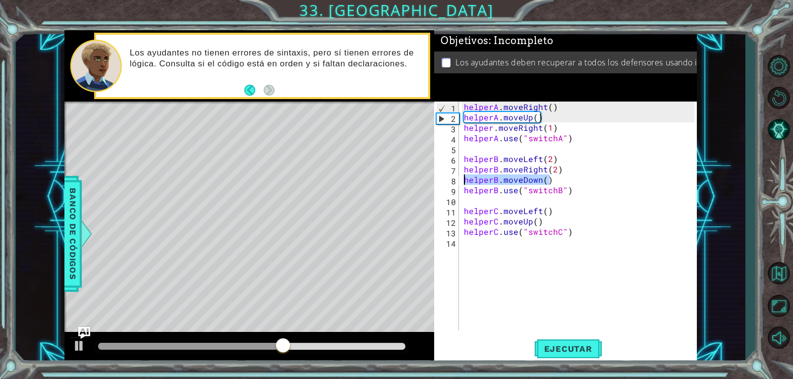
drag, startPoint x: 555, startPoint y: 182, endPoint x: 459, endPoint y: 177, distance: 96.3
click at [459, 177] on div "helper.moveRight(1) 1 2 3 4 5 6 7 8 9 10 11 12 13 14 helperA . moveRight ( ) he…" at bounding box center [564, 216] width 260 height 229
type textarea "helperB.moveDown()"
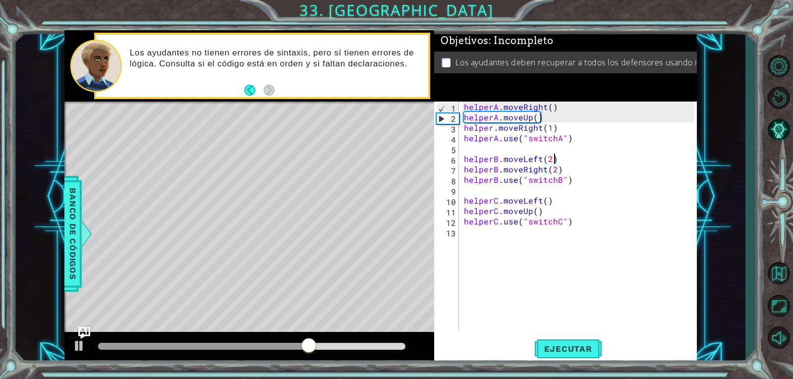
click at [578, 154] on div "helperA . moveRight ( ) helperA . moveUp ( ) helper . moveRight ( 1 ) helperA .…" at bounding box center [580, 227] width 237 height 250
type textarea "helperB.moveLeft(2)"
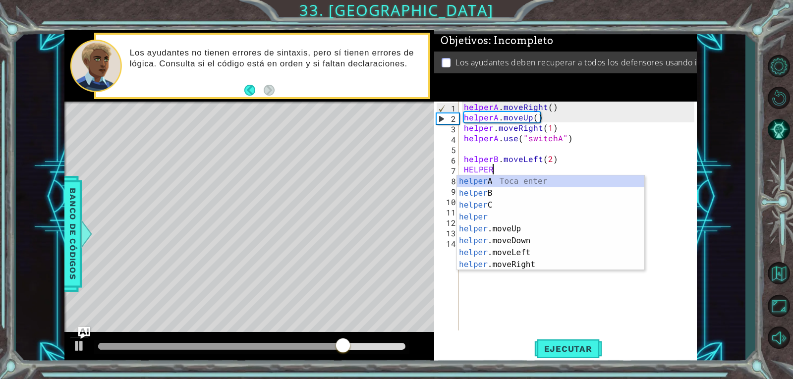
scroll to position [0, 1]
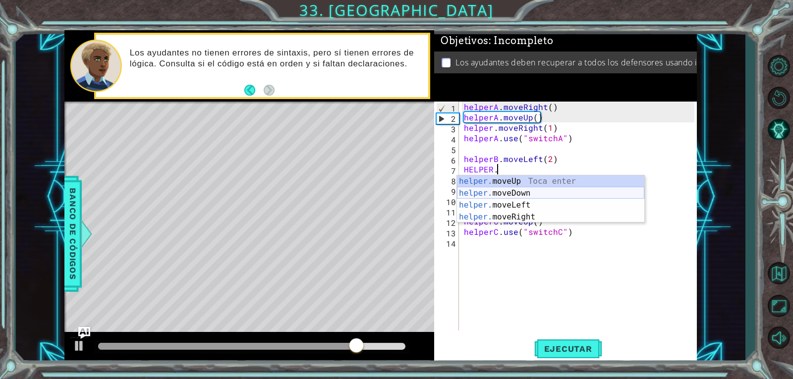
click at [514, 192] on div "helper. moveUp Toca enter helper. moveDown Toca enter helper. moveLeft Toca ent…" at bounding box center [550, 211] width 187 height 71
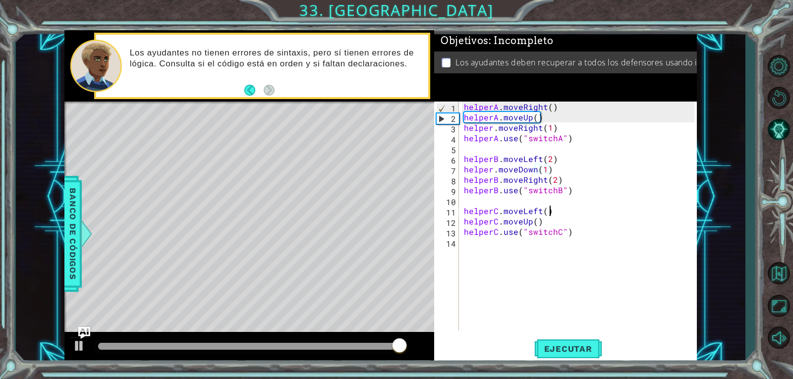
click at [567, 207] on div "helperA . moveRight ( ) helperA . moveUp ( ) helper . moveRight ( 1 ) helperA .…" at bounding box center [580, 227] width 237 height 250
click at [543, 225] on div "helperA . moveRight ( ) helperA . moveUp ( ) helper . moveRight ( 1 ) helperA .…" at bounding box center [580, 227] width 237 height 250
type textarea "helperC.moveUp()"
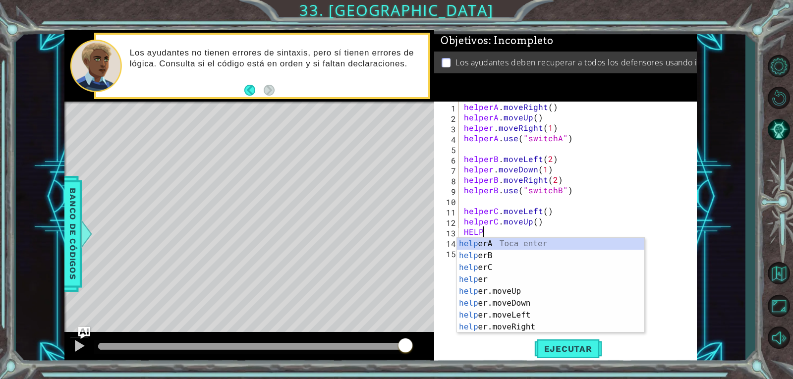
scroll to position [0, 1]
click at [506, 271] on div "helper A Toca enter helper B Toca enter helper C Toca enter helper Toca enter h…" at bounding box center [550, 297] width 187 height 119
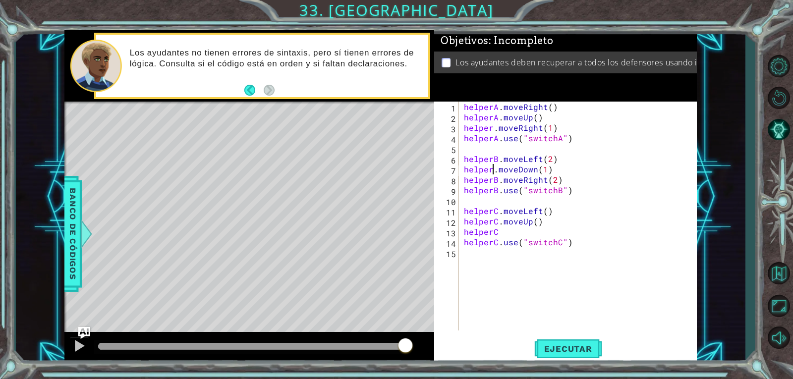
click at [494, 170] on div "helperA . moveRight ( ) helperA . moveUp ( ) helper . moveRight ( 1 ) helperA .…" at bounding box center [580, 227] width 237 height 250
click at [504, 180] on div "helperB Toca enter" at bounding box center [550, 194] width 187 height 36
click at [510, 231] on div "helperA . moveRight ( ) helperA . moveUp ( ) helper . moveRight ( 1 ) helperA .…" at bounding box center [580, 227] width 237 height 250
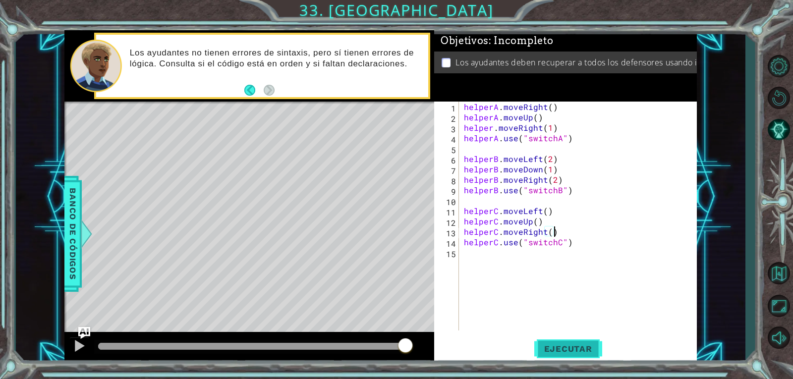
click at [552, 344] on span "Ejecutar" at bounding box center [568, 349] width 68 height 10
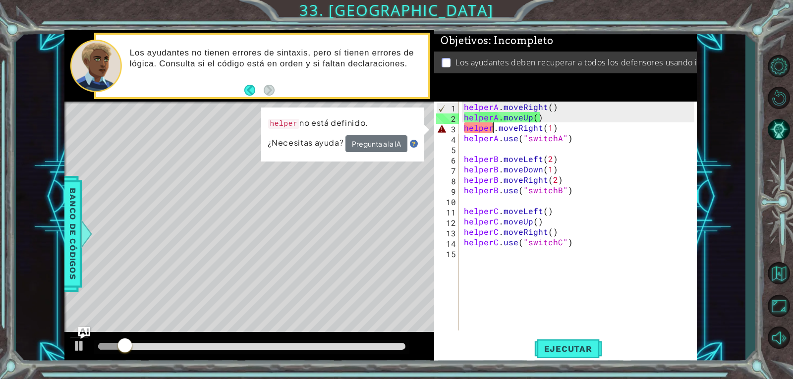
click at [494, 124] on div "helperA . moveRight ( ) helperA . moveUp ( ) helper . moveRight ( 1 ) helperA .…" at bounding box center [580, 227] width 237 height 250
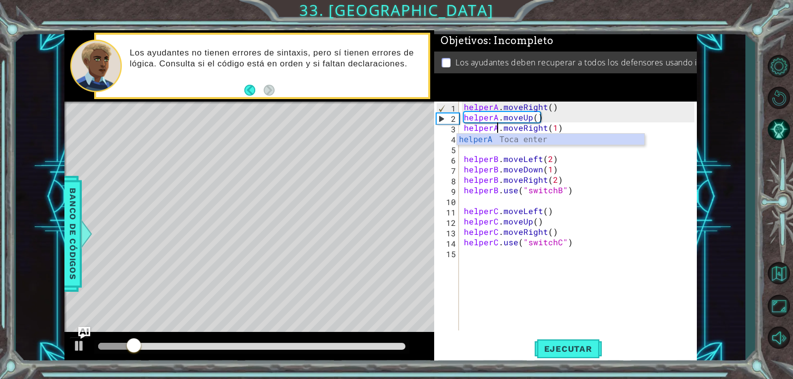
scroll to position [0, 2]
type textarea "helperA.moveRight(1)"
click at [559, 352] on span "Ejecutar" at bounding box center [568, 349] width 68 height 10
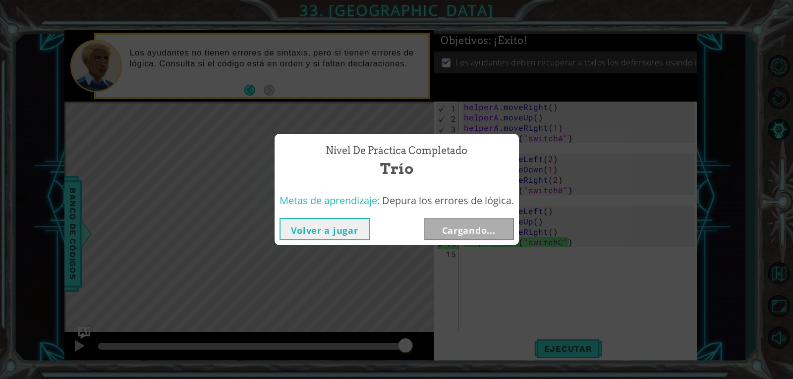
drag, startPoint x: 154, startPoint y: 348, endPoint x: 438, endPoint y: 353, distance: 283.6
click at [438, 353] on body "1 ההההההההההההההההההההההההההההההההההההההההההההההההההההההההההההההההההההההההההההה…" at bounding box center [396, 189] width 793 height 379
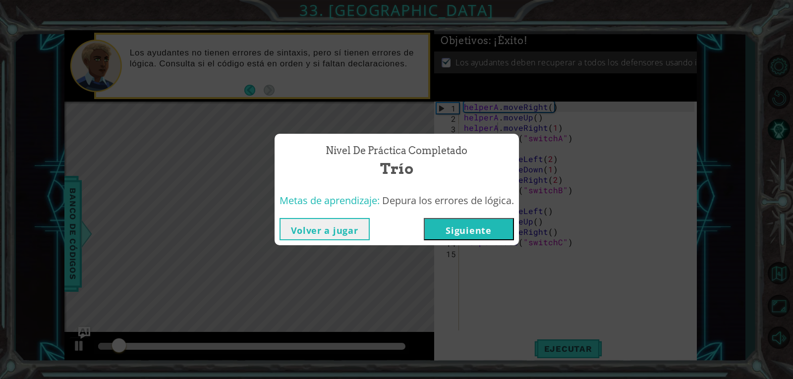
click at [454, 210] on div "Metas de aprendizaje: Depura los errores de lógica." at bounding box center [397, 201] width 244 height 24
click at [457, 222] on button "Siguiente" at bounding box center [469, 229] width 90 height 22
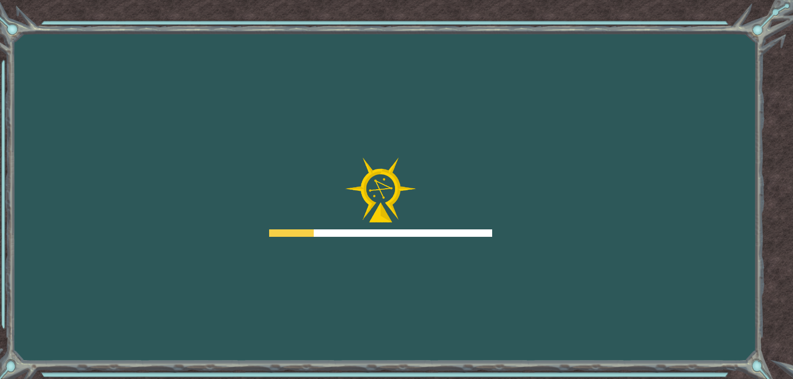
click at [408, 216] on img at bounding box center [380, 190] width 71 height 65
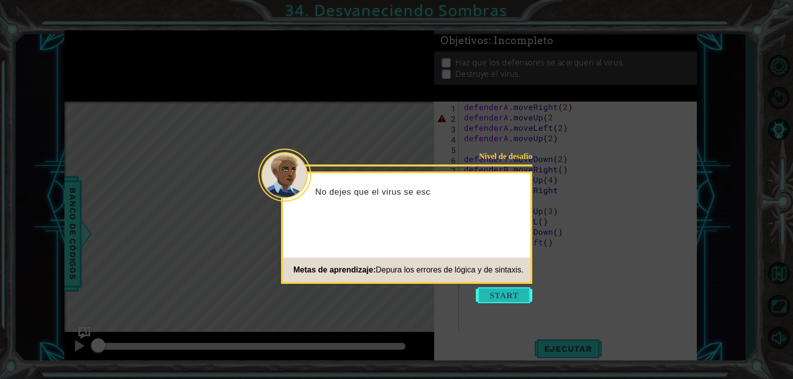
click at [507, 299] on button "Start" at bounding box center [504, 296] width 57 height 16
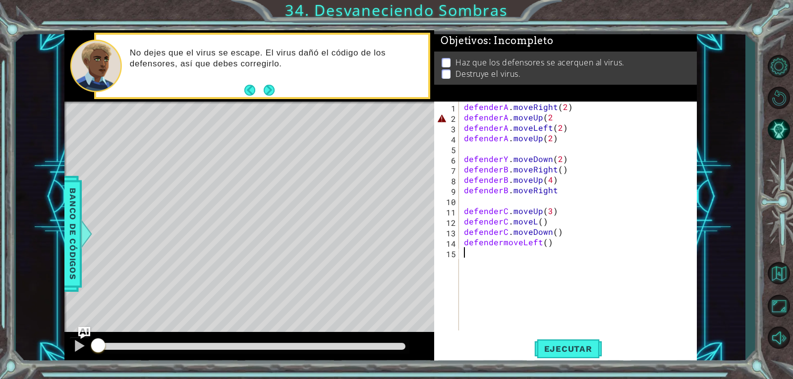
click at [553, 116] on div "defenderA . moveRight ( 2 ) defenderA . moveUp ( 2 defenderA . moveLeft ( 2 ) d…" at bounding box center [580, 227] width 237 height 250
click at [505, 163] on div "defenderA . moveRight ( 2 ) defenderA . moveUp ( 2 ) defenderA . moveLeft ( 2 )…" at bounding box center [580, 227] width 237 height 250
click at [499, 172] on div "defenderB Toca enter" at bounding box center [550, 183] width 187 height 36
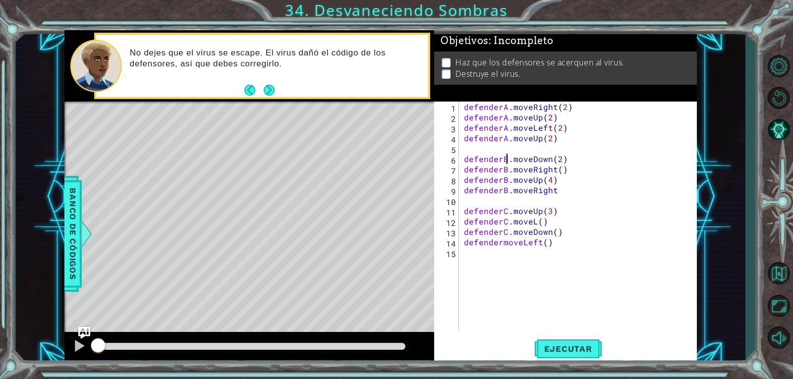
click at [501, 242] on div "defenderA . moveRight ( 2 ) defenderA . moveUp ( 2 ) defenderA . moveLeft ( 2 )…" at bounding box center [580, 227] width 237 height 250
click at [577, 189] on div "defenderA . moveRight ( 2 ) defenderA . moveUp ( 2 ) defenderA . moveLeft ( 2 )…" at bounding box center [580, 227] width 237 height 250
click at [536, 223] on div "defenderA . moveRight ( 2 ) defenderA . moveUp ( 2 ) defenderA . moveLeft ( 2 )…" at bounding box center [580, 227] width 237 height 250
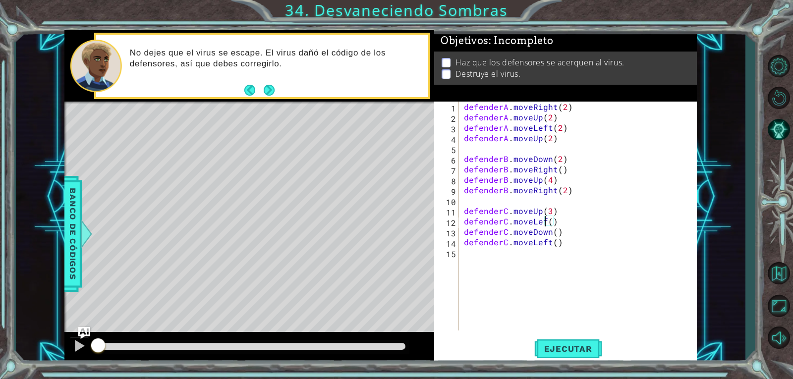
scroll to position [0, 5]
click at [553, 245] on div "defenderA . moveRight ( 2 ) defenderA . moveUp ( 2 ) defenderA . moveLeft ( 2 )…" at bounding box center [580, 227] width 237 height 250
drag, startPoint x: 576, startPoint y: 347, endPoint x: 560, endPoint y: 353, distance: 16.8
click at [574, 351] on span "Ejecutar" at bounding box center [568, 349] width 68 height 10
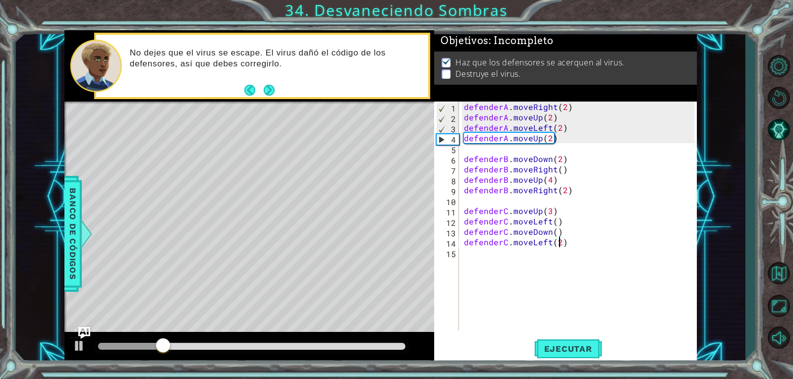
click at [548, 140] on div "defenderA . moveRight ( 2 ) defenderA . moveUp ( 2 ) defenderA . moveLeft ( 2 )…" at bounding box center [580, 227] width 237 height 250
click at [549, 140] on div "defenderA . moveRight ( 2 ) defenderA . moveUp ( 2 ) defenderA . moveLeft ( 2 )…" at bounding box center [578, 216] width 233 height 229
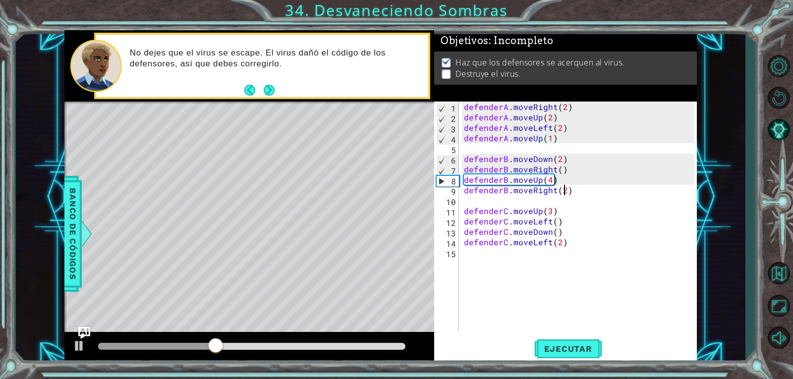
click at [563, 195] on div "defenderA . moveRight ( 2 ) defenderA . moveUp ( 2 ) defenderA . moveLeft ( 2 )…" at bounding box center [580, 227] width 237 height 250
click at [557, 244] on div "defenderA . moveRight ( 2 ) defenderA . moveUp ( 2 ) defenderA . moveLeft ( 2 )…" at bounding box center [580, 227] width 237 height 250
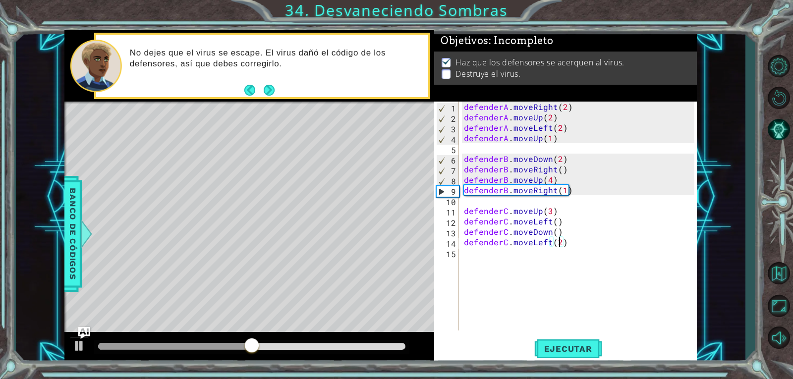
click at [561, 242] on div "defenderA . moveRight ( 2 ) defenderA . moveUp ( 2 ) defenderA . moveLeft ( 2 )…" at bounding box center [580, 227] width 237 height 250
type textarea "defenderC.moveLeft(1)"
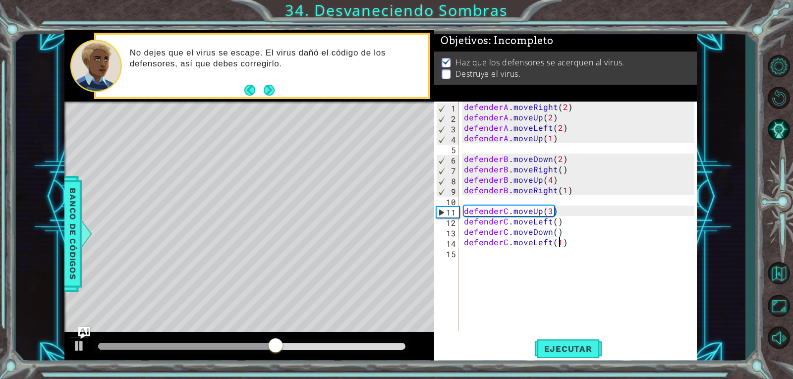
click at [474, 252] on div "defenderA . moveRight ( 2 ) defenderA . moveUp ( 2 ) defenderA . moveLeft ( 2 )…" at bounding box center [580, 227] width 237 height 250
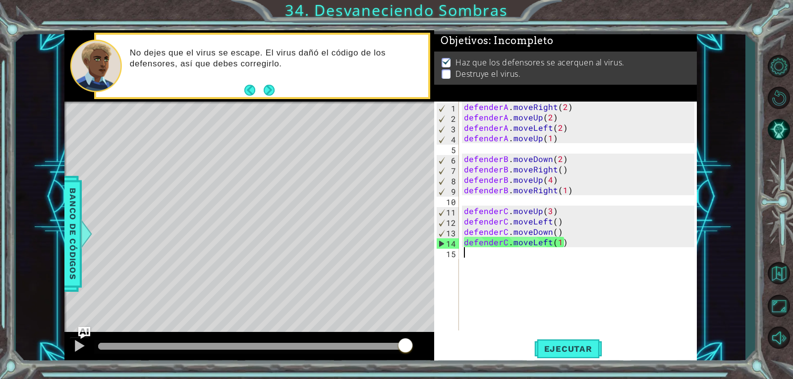
drag, startPoint x: 295, startPoint y: 344, endPoint x: 539, endPoint y: 293, distance: 249.2
click at [539, 293] on div "1 ההההההההההההההההההההההההההההההההההההההההההההההההההההההההההההההההההההההההההההה…" at bounding box center [380, 197] width 633 height 334
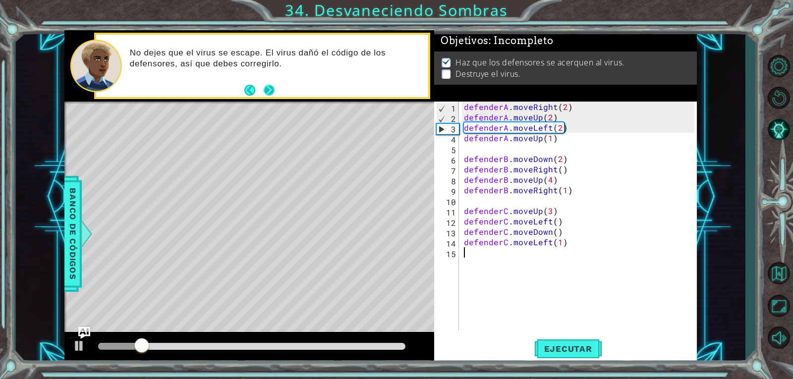
click at [267, 84] on button "Next" at bounding box center [269, 90] width 14 height 14
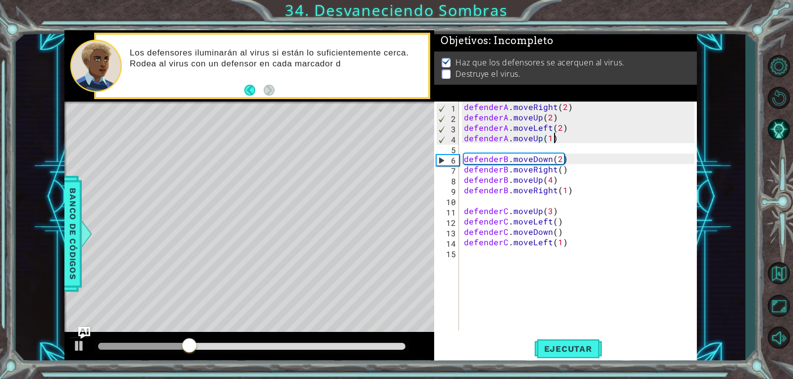
click at [584, 133] on div "defenderA . moveRight ( 2 ) defenderA . moveUp ( 2 ) defenderA . moveLeft ( 2 )…" at bounding box center [580, 227] width 237 height 250
type textarea "defenderA.moveUp(1)"
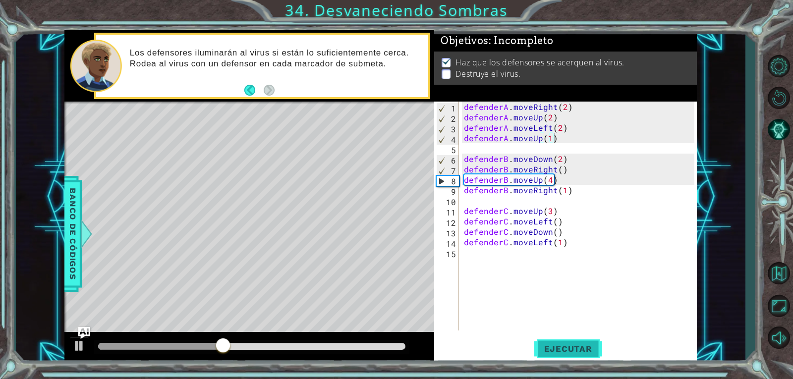
drag, startPoint x: 578, startPoint y: 348, endPoint x: 537, endPoint y: 335, distance: 43.0
click at [578, 348] on span "Ejecutar" at bounding box center [568, 349] width 68 height 10
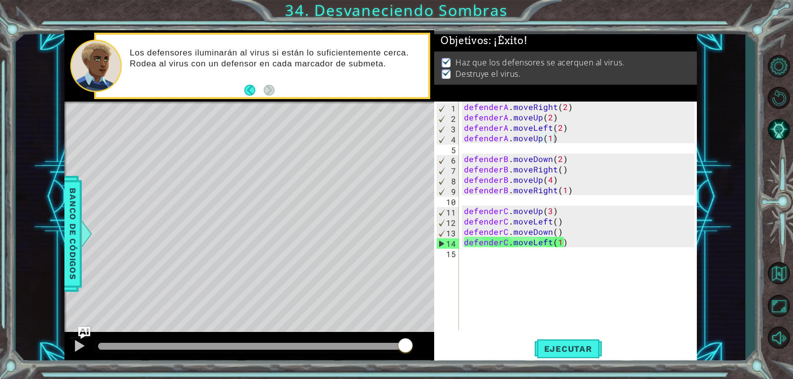
drag, startPoint x: 116, startPoint y: 347, endPoint x: 454, endPoint y: 340, distance: 337.7
click at [454, 340] on body "1 ההההההההההההההההההההההההההההההההההההההההההההההההההההההההההההההההההההההההההההה…" at bounding box center [396, 189] width 793 height 379
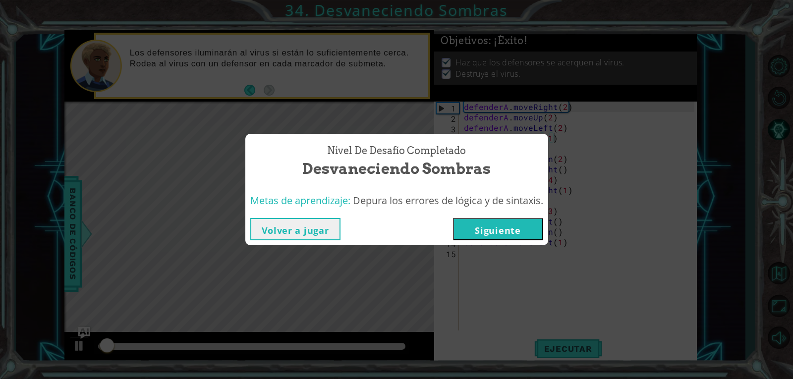
click at [531, 216] on div "Volver a jugar [GEOGRAPHIC_DATA]" at bounding box center [396, 229] width 303 height 32
click at [528, 234] on button "Siguiente" at bounding box center [498, 229] width 90 height 22
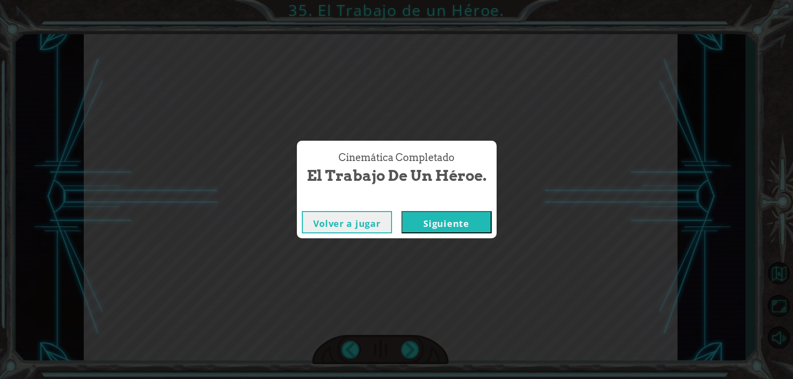
click at [442, 226] on button "Siguiente" at bounding box center [447, 222] width 90 height 22
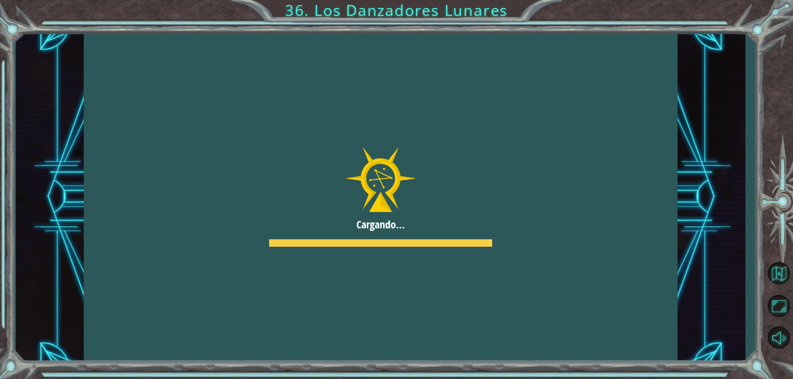
click at [357, 123] on div at bounding box center [380, 197] width 593 height 334
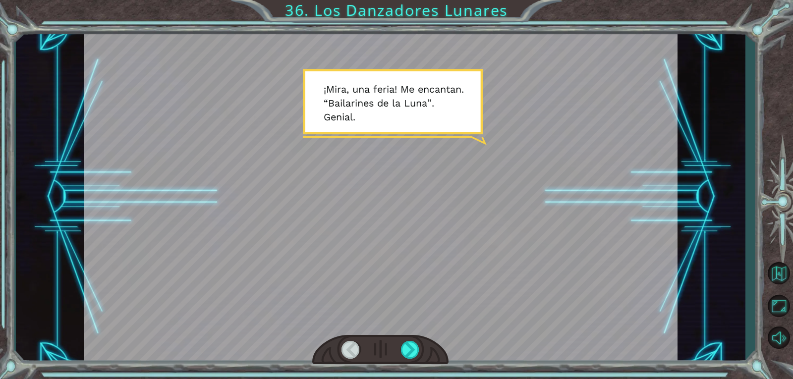
click at [385, 113] on div at bounding box center [380, 197] width 593 height 334
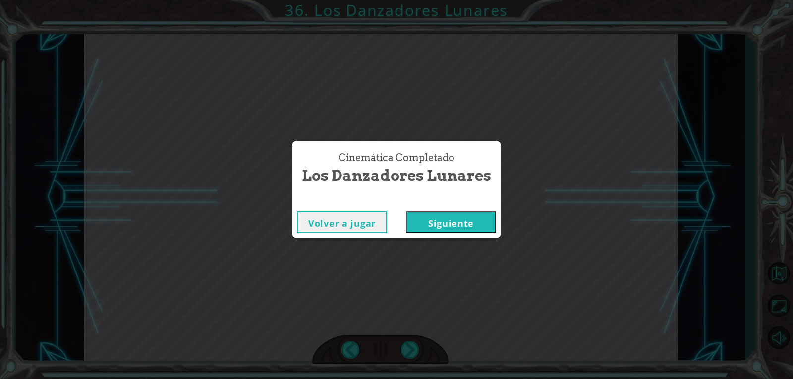
click at [472, 217] on button "Siguiente" at bounding box center [451, 222] width 90 height 22
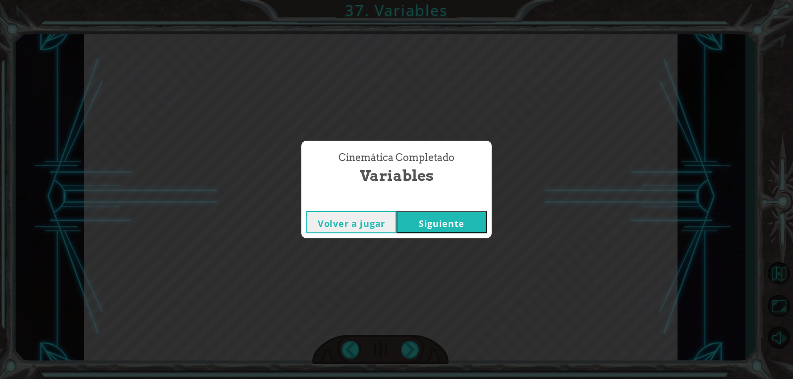
drag, startPoint x: 447, startPoint y: 197, endPoint x: 449, endPoint y: 202, distance: 5.2
click at [449, 202] on div "Cinemática Completado" at bounding box center [396, 201] width 190 height 10
click at [452, 211] on div "Volver a jugar [GEOGRAPHIC_DATA]" at bounding box center [396, 222] width 190 height 32
click at [452, 211] on button "Siguiente" at bounding box center [442, 222] width 90 height 22
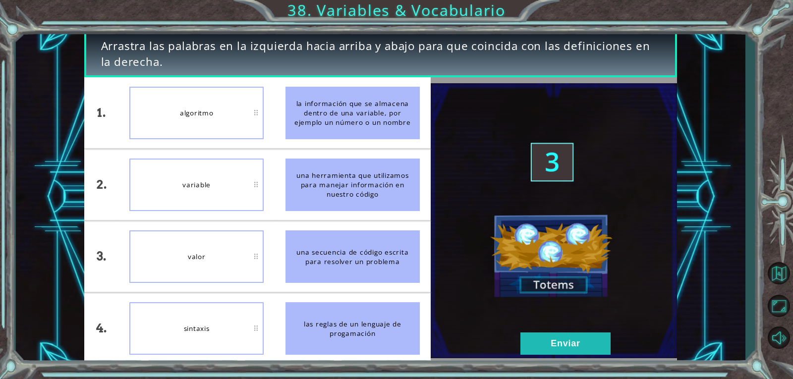
click at [223, 175] on div "variable" at bounding box center [196, 185] width 134 height 53
click at [569, 344] on button "Enviar" at bounding box center [566, 344] width 90 height 22
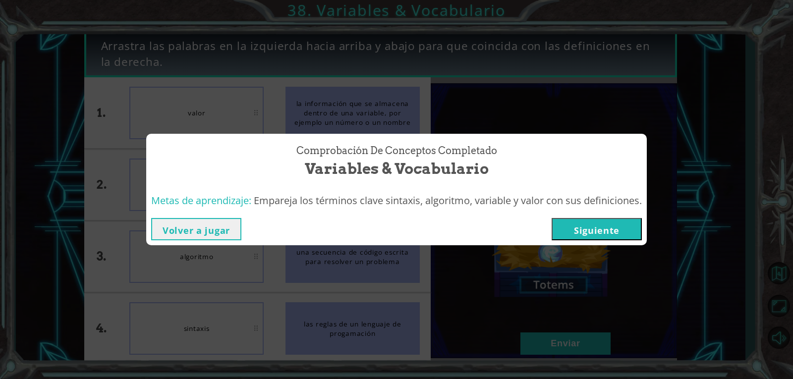
click at [633, 224] on button "Siguiente" at bounding box center [597, 229] width 90 height 22
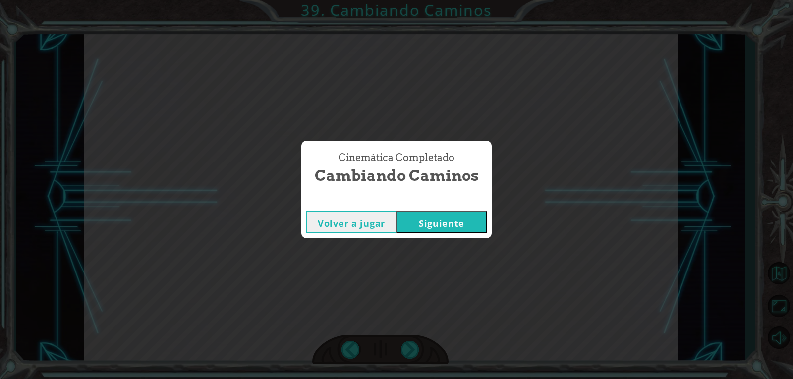
click at [468, 225] on button "Siguiente" at bounding box center [442, 222] width 90 height 22
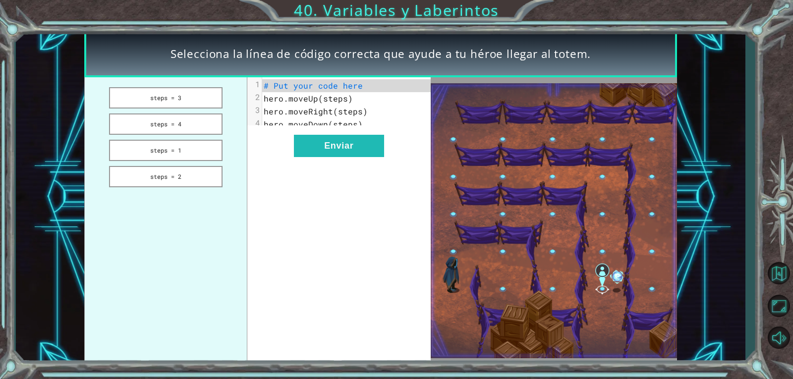
click at [352, 117] on pre "hero.moveRight(steps)" at bounding box center [350, 111] width 176 height 13
click at [361, 111] on span "hero.moveRight(steps)" at bounding box center [316, 111] width 104 height 10
drag, startPoint x: 141, startPoint y: 92, endPoint x: 242, endPoint y: 110, distance: 102.8
click at [147, 94] on button "steps = 3" at bounding box center [166, 97] width 114 height 21
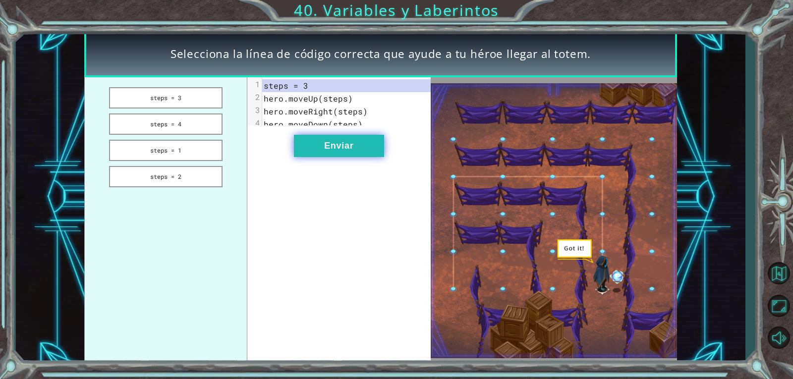
click at [325, 149] on button "Enviar" at bounding box center [339, 146] width 90 height 22
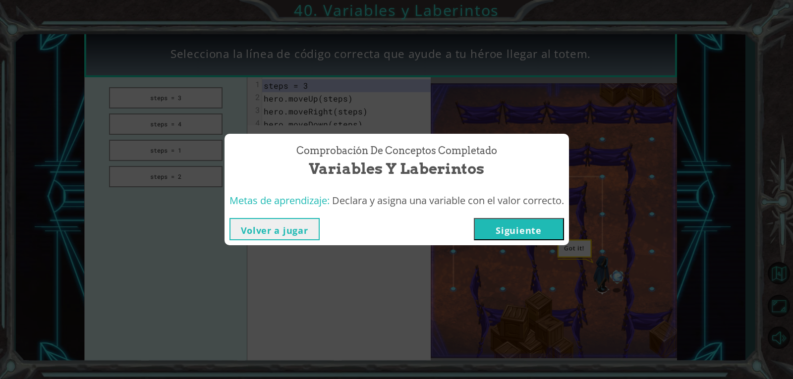
click at [533, 228] on button "Siguiente" at bounding box center [519, 229] width 90 height 22
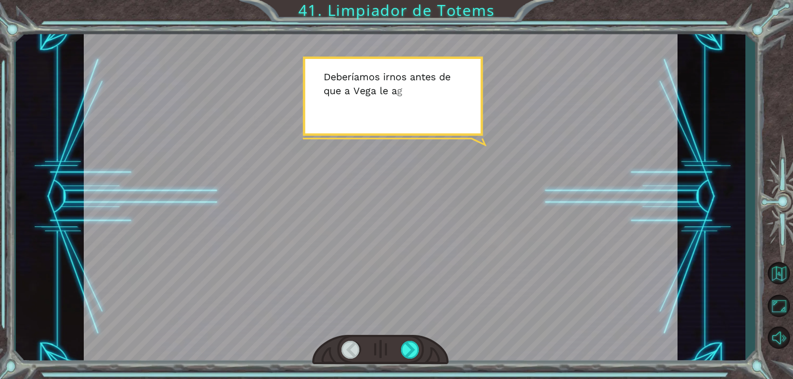
click at [493, 185] on div at bounding box center [380, 197] width 593 height 334
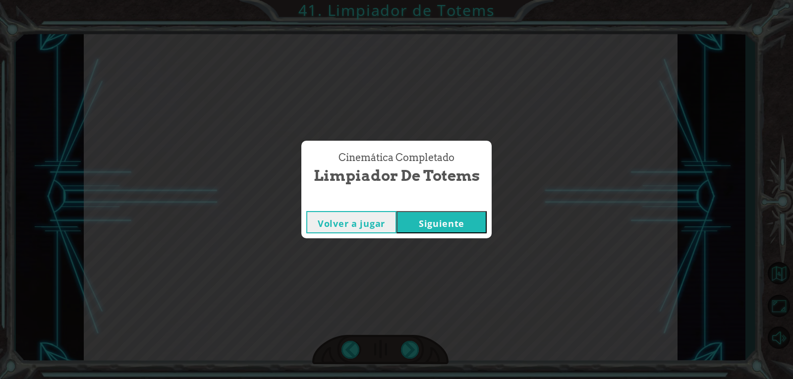
click at [459, 217] on button "Siguiente" at bounding box center [442, 222] width 90 height 22
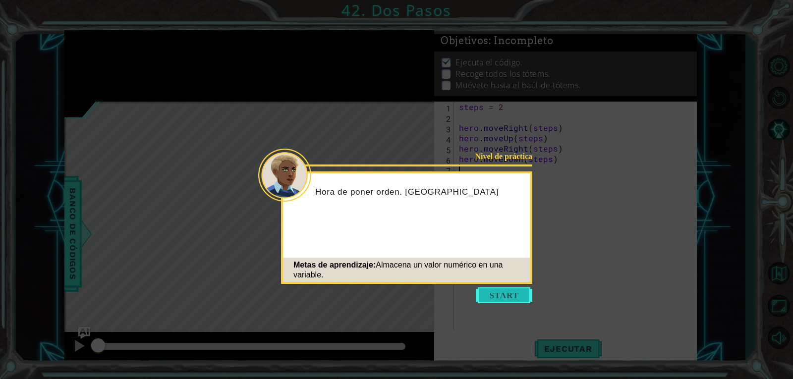
click at [496, 297] on button "Start" at bounding box center [504, 296] width 57 height 16
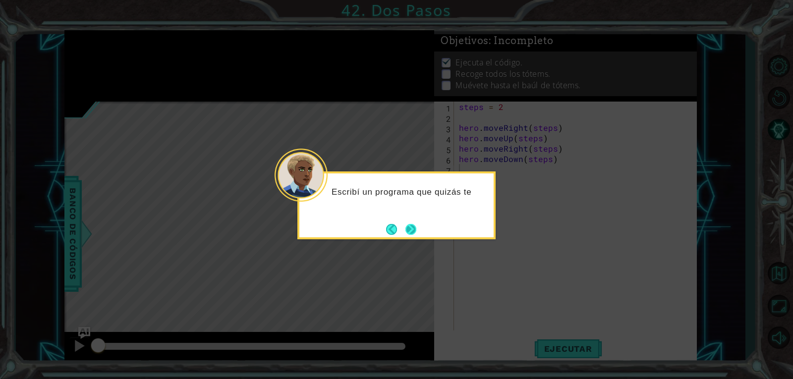
click at [416, 228] on button "Next" at bounding box center [411, 230] width 12 height 12
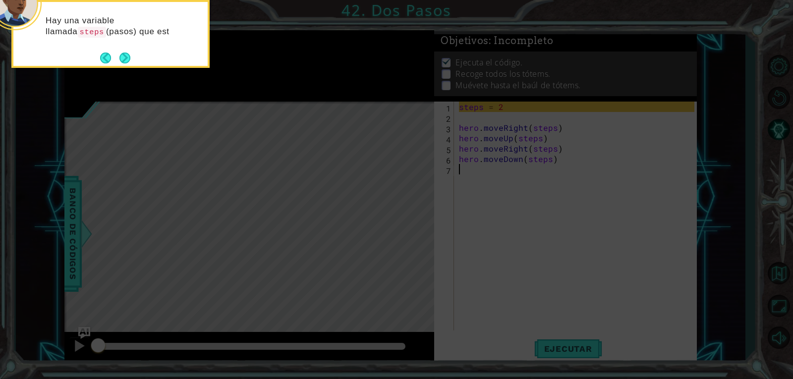
click at [551, 145] on icon at bounding box center [396, 56] width 793 height 645
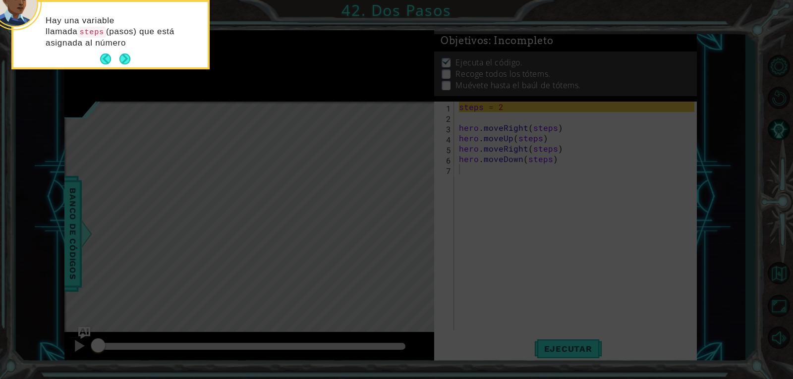
click at [495, 110] on icon at bounding box center [396, 56] width 793 height 645
click at [121, 55] on button "Next" at bounding box center [124, 59] width 13 height 13
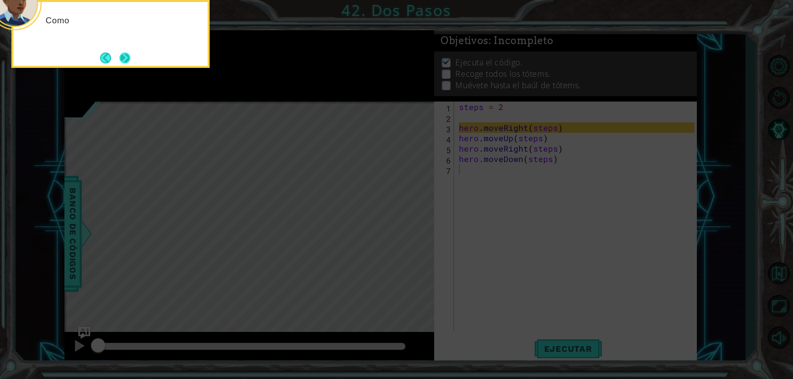
click at [121, 55] on button "Next" at bounding box center [125, 58] width 12 height 12
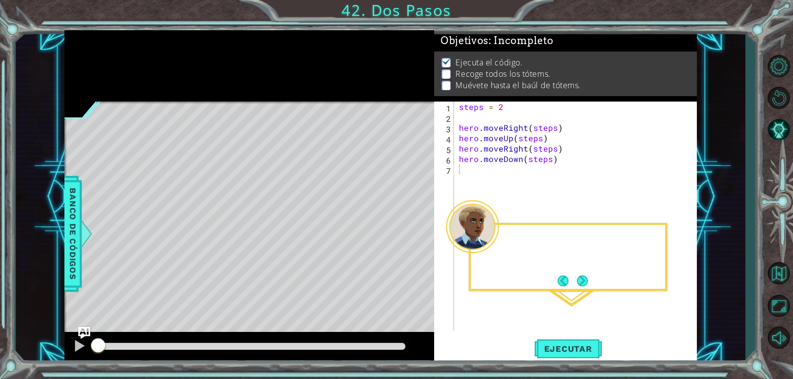
click at [121, 55] on div at bounding box center [249, 65] width 370 height 71
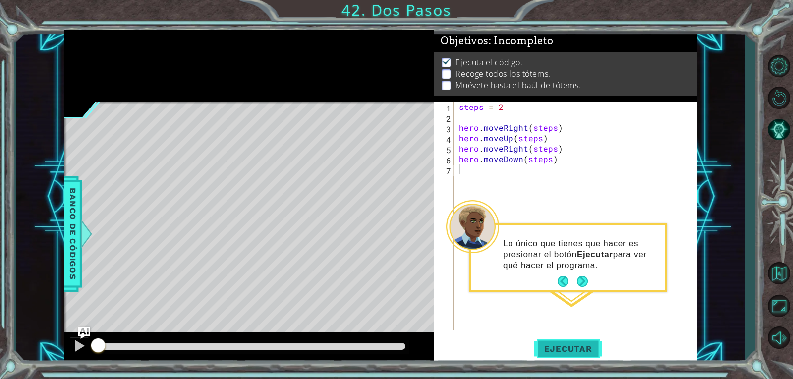
click at [568, 341] on button "Ejecutar" at bounding box center [568, 349] width 68 height 26
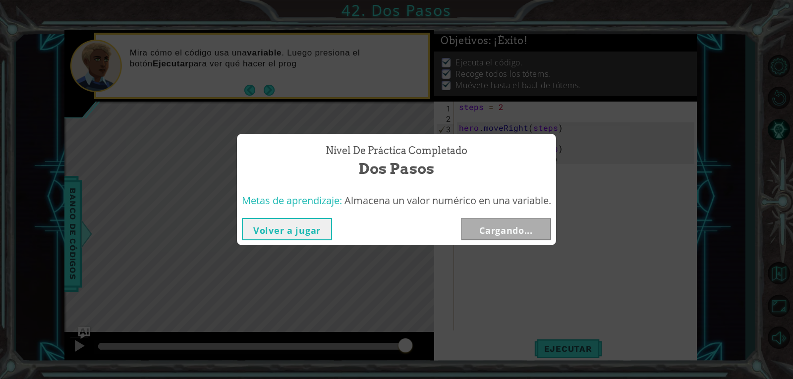
drag, startPoint x: 168, startPoint y: 344, endPoint x: 404, endPoint y: 388, distance: 240.1
click at [404, 379] on html "1 ההההההההההההההההההההההההההההההההההההההההההההההההההההההההההההההההההההההההההההה…" at bounding box center [396, 189] width 793 height 379
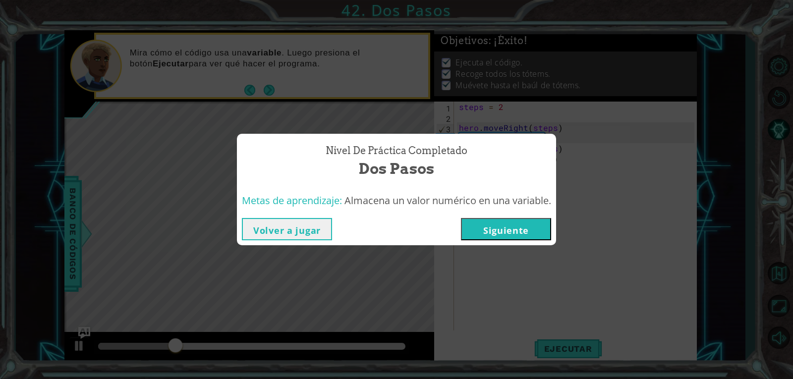
click at [491, 236] on button "Siguiente" at bounding box center [506, 229] width 90 height 22
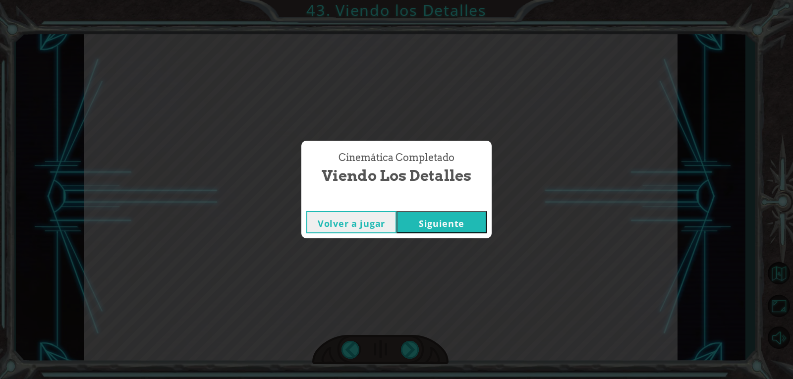
click at [434, 223] on button "Siguiente" at bounding box center [442, 222] width 90 height 22
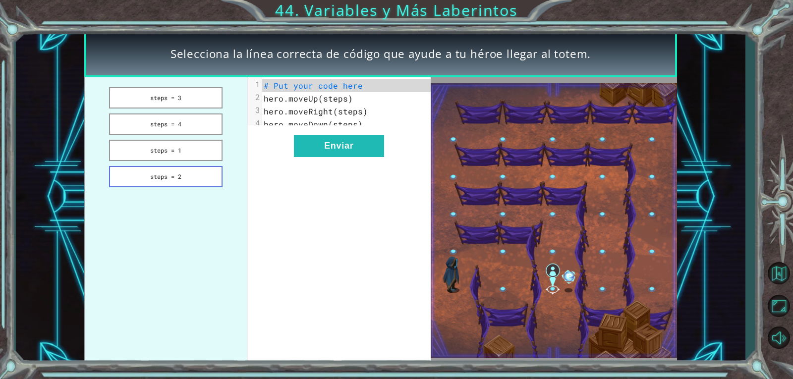
click at [168, 173] on button "steps = 2" at bounding box center [166, 176] width 114 height 21
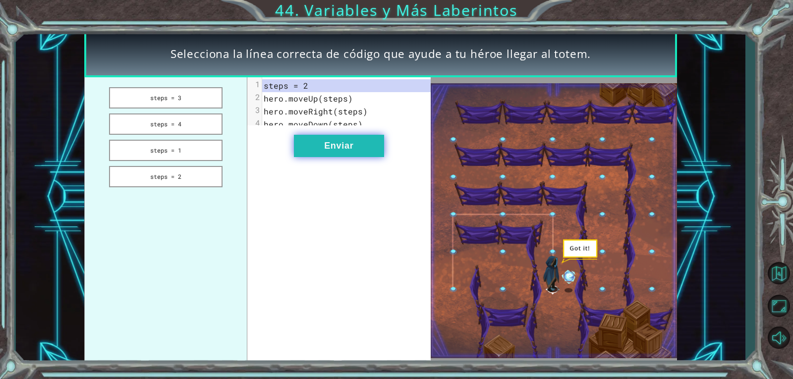
click at [328, 155] on button "Enviar" at bounding box center [339, 146] width 90 height 22
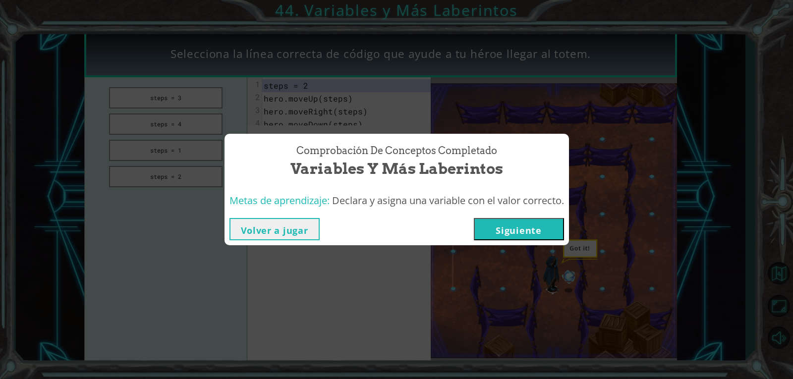
click at [527, 238] on button "Siguiente" at bounding box center [519, 229] width 90 height 22
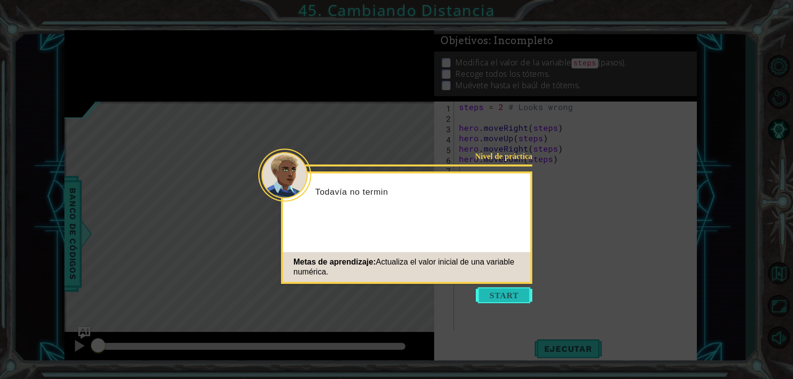
click at [517, 295] on button "Start" at bounding box center [504, 296] width 57 height 16
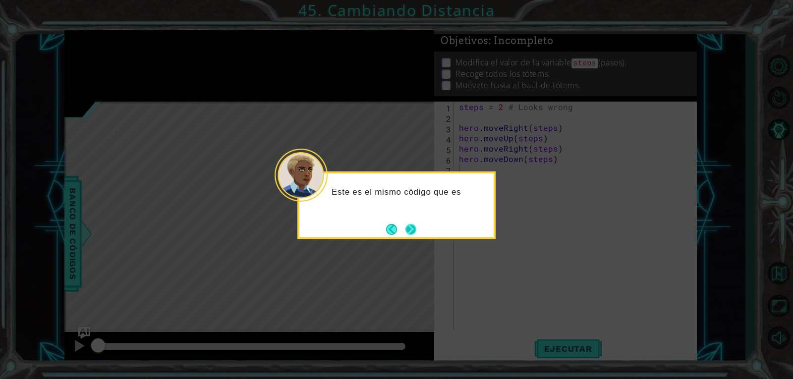
drag, startPoint x: 413, startPoint y: 227, endPoint x: 409, endPoint y: 224, distance: 5.1
click at [411, 226] on button "Next" at bounding box center [411, 229] width 11 height 11
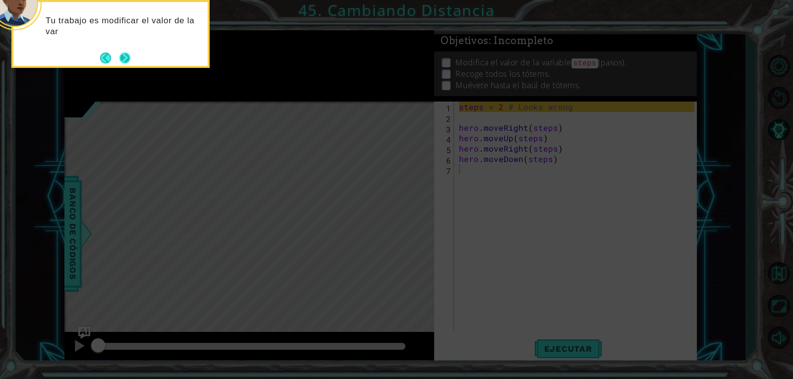
click at [120, 56] on button "Next" at bounding box center [124, 57] width 11 height 11
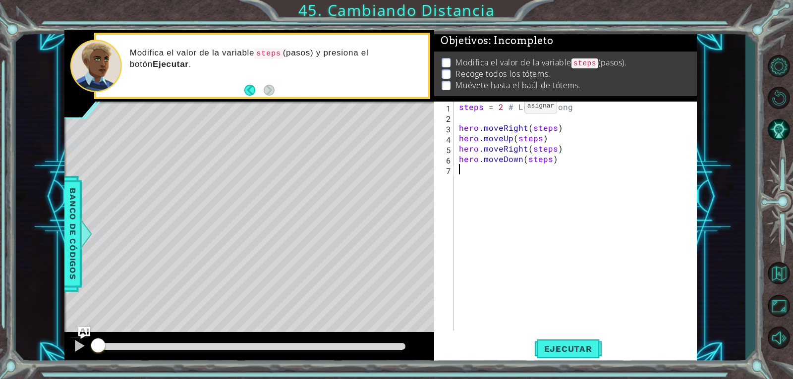
click at [508, 109] on div "steps = 2 # Looks wrong hero . moveRight ( steps ) hero . moveUp ( steps ) hero…" at bounding box center [578, 227] width 242 height 250
type textarea "steps = 3# Looks wrong"
click at [561, 351] on span "Ejecutar" at bounding box center [568, 349] width 68 height 10
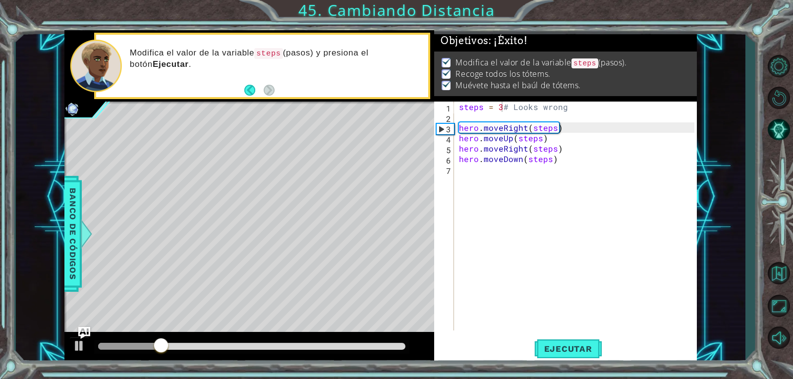
drag, startPoint x: 137, startPoint y: 343, endPoint x: 280, endPoint y: 357, distance: 143.0
click at [280, 357] on div at bounding box center [249, 348] width 370 height 32
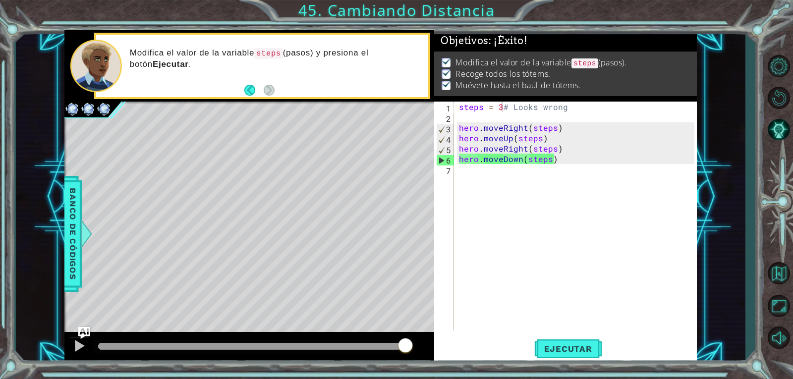
drag, startPoint x: 179, startPoint y: 350, endPoint x: 442, endPoint y: 345, distance: 263.3
click at [442, 345] on body "1 ההההההההההההההההההההההההההההההההההההההההההההההההההההההההההההההההההההההההההההה…" at bounding box center [396, 189] width 793 height 379
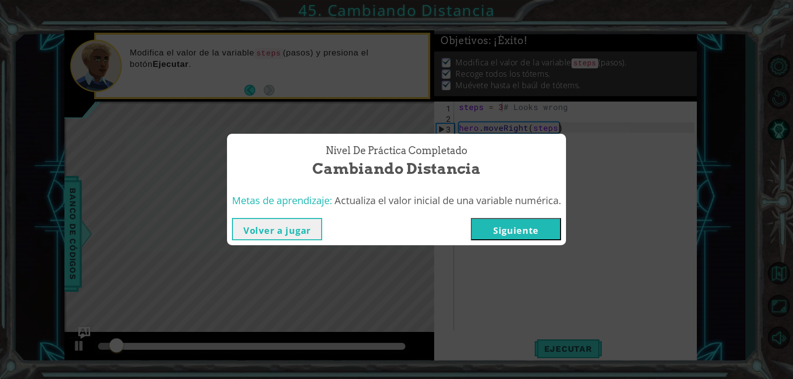
click at [514, 220] on button "Siguiente" at bounding box center [516, 229] width 90 height 22
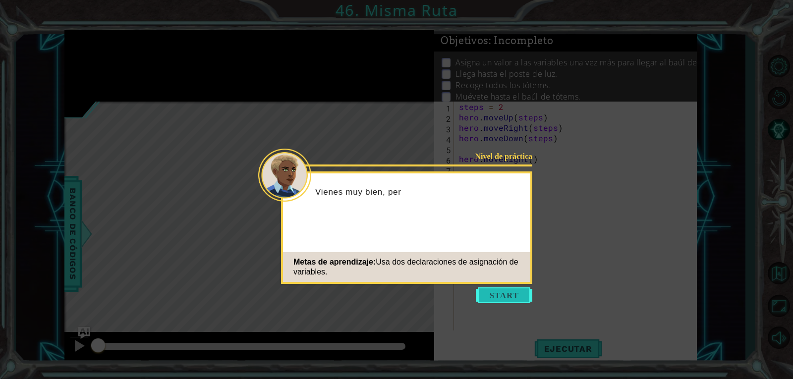
click at [503, 296] on button "Start" at bounding box center [504, 296] width 57 height 16
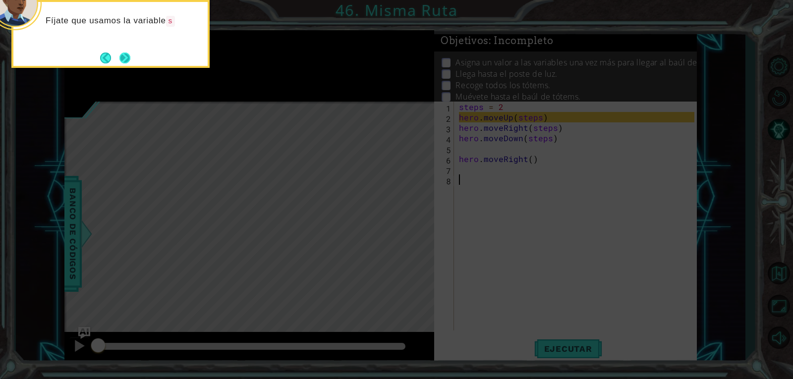
click at [119, 57] on button "Next" at bounding box center [125, 58] width 14 height 14
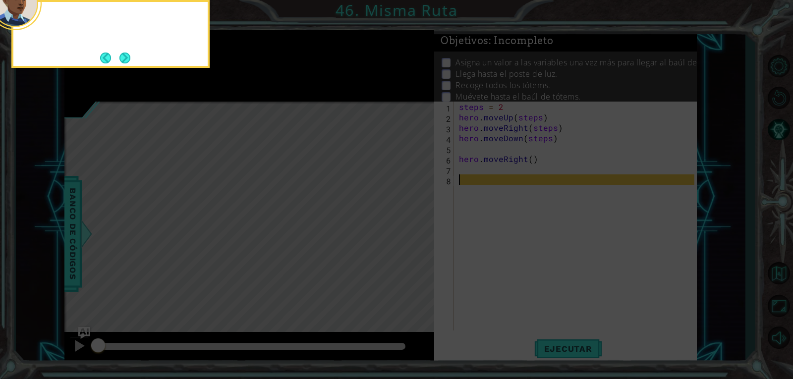
click at [123, 50] on div at bounding box center [110, 34] width 198 height 68
click at [120, 55] on button "Next" at bounding box center [124, 58] width 11 height 11
click at [120, 55] on button "Next" at bounding box center [125, 58] width 18 height 18
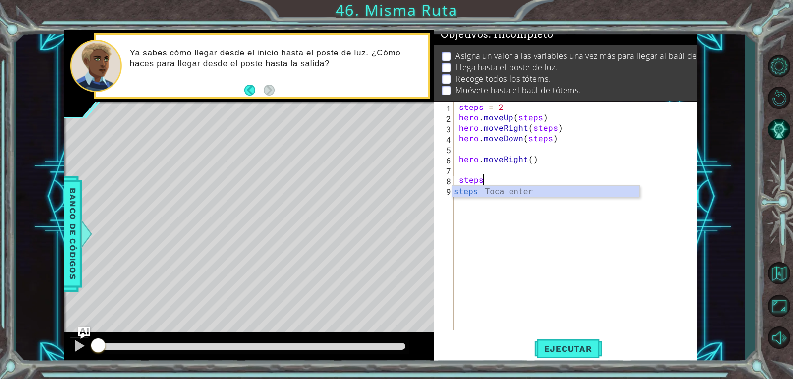
scroll to position [0, 1]
click at [477, 193] on div "steps Toca enter" at bounding box center [545, 204] width 187 height 36
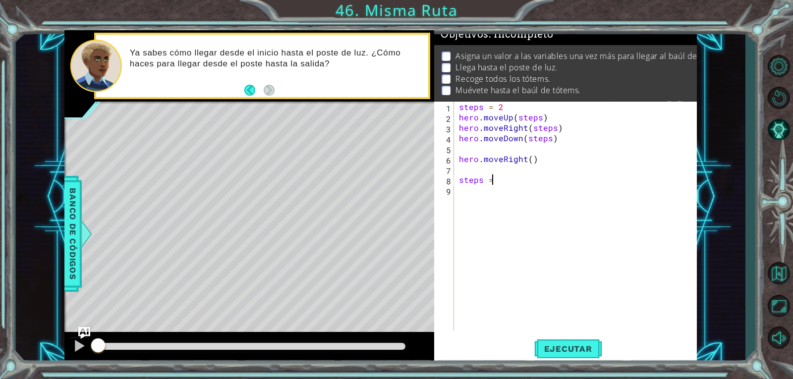
scroll to position [0, 1]
type textarea "steps = 2"
click at [539, 182] on div "steps = 2 hero . moveUp ( steps ) hero . moveRight ( steps ) hero . moveDown ( …" at bounding box center [581, 227] width 238 height 250
type textarea "steps = 3"
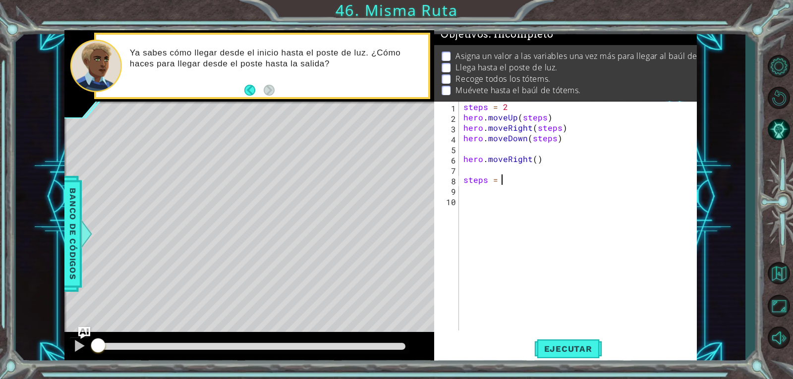
scroll to position [0, 2]
click at [479, 202] on div "steps = 2 hero . moveUp ( steps ) hero . moveRight ( steps ) hero . moveDown ( …" at bounding box center [581, 227] width 238 height 250
click at [477, 195] on div "steps = 2 hero . moveUp ( steps ) hero . moveRight ( steps ) hero . moveDown ( …" at bounding box center [581, 227] width 238 height 250
click at [470, 187] on div "steps = 2 hero . moveUp ( steps ) hero . moveRight ( steps ) hero . moveDown ( …" at bounding box center [581, 227] width 238 height 250
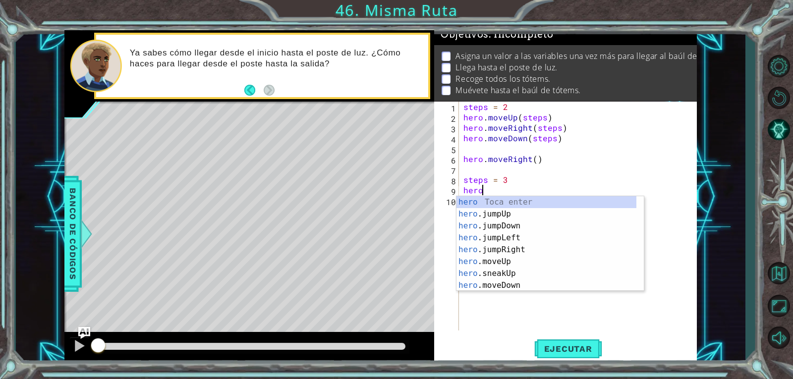
scroll to position [0, 1]
click at [489, 247] on div "hero. jumpUp Toca enter hero. jumpDown Toca enter hero. jumpLeft Toca enter her…" at bounding box center [547, 255] width 180 height 119
type textarea "hero.moveUp(1)"
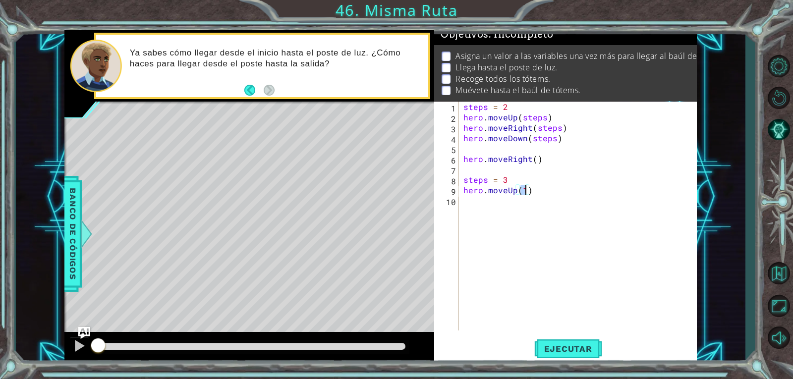
click at [485, 199] on div "steps = 2 hero . moveUp ( steps ) hero . moveRight ( steps ) hero . moveDown ( …" at bounding box center [581, 227] width 238 height 250
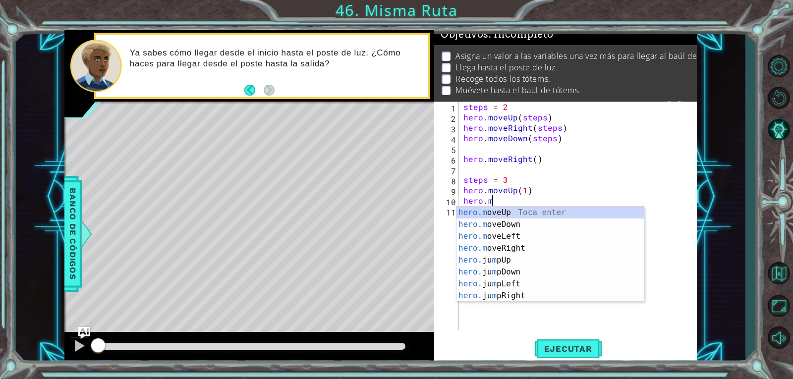
scroll to position [0, 1]
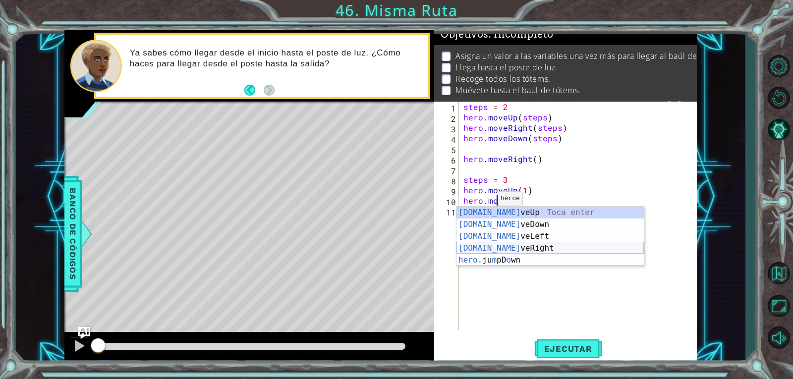
click at [510, 247] on div "[DOMAIN_NAME] veUp Toca enter [DOMAIN_NAME] veDown Toca enter [DOMAIN_NAME] veL…" at bounding box center [550, 248] width 187 height 83
type textarea "hero.moveRight(1)"
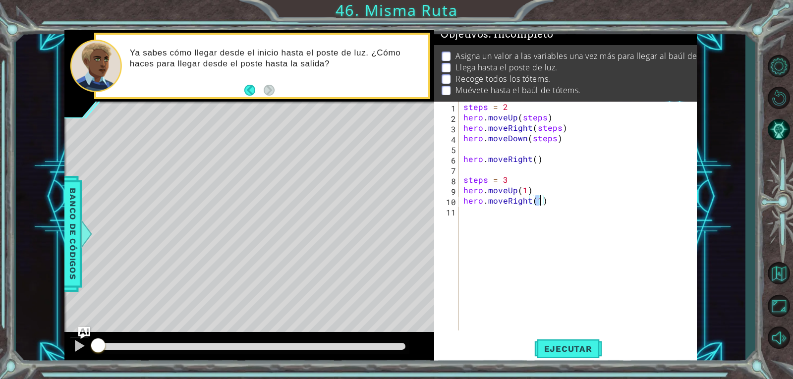
click at [472, 222] on div "steps = 2 hero . moveUp ( steps ) hero . moveRight ( steps ) hero . moveDown ( …" at bounding box center [581, 227] width 238 height 250
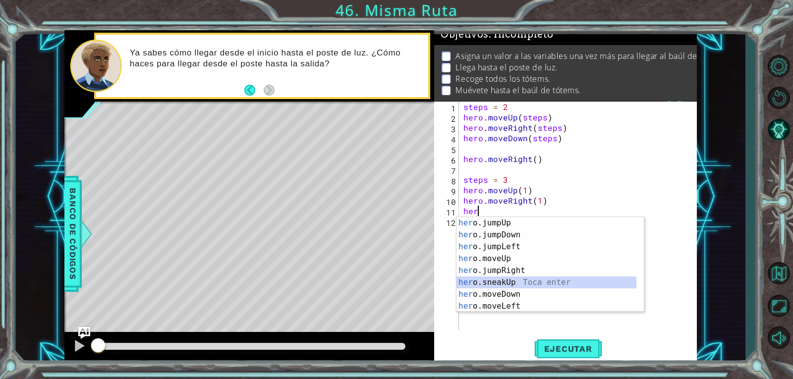
click at [494, 286] on div "her o.jumpUp Toca enter her o.jumpDown Toca enter her o.jumpLeft Toca enter her…" at bounding box center [547, 276] width 180 height 119
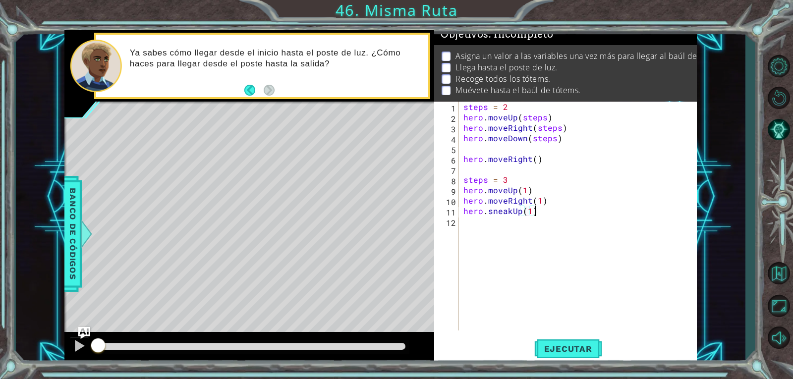
click at [545, 208] on div "steps = 2 hero . moveUp ( steps ) hero . moveRight ( steps ) hero . moveDown ( …" at bounding box center [581, 227] width 238 height 250
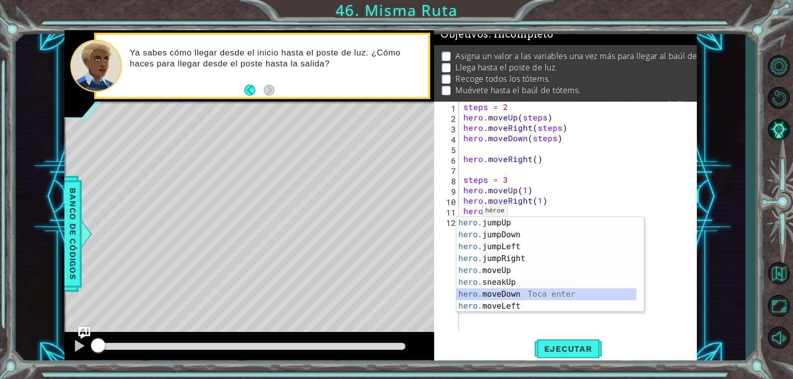
click at [497, 297] on div "hero. jumpUp Toca enter hero. jumpDown Toca enter hero. jumpLeft Toca enter her…" at bounding box center [547, 276] width 180 height 119
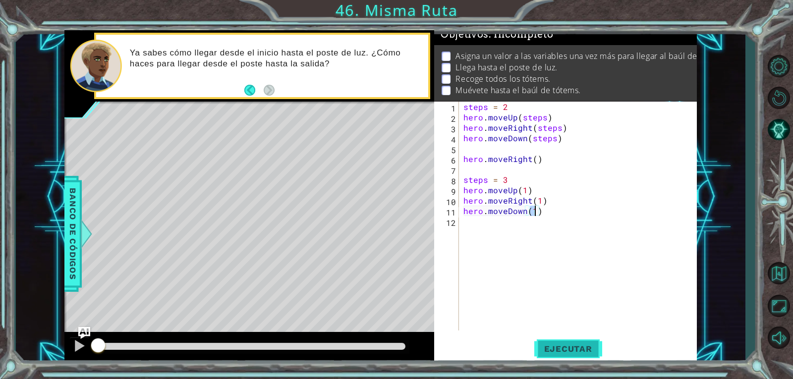
click at [566, 346] on span "Ejecutar" at bounding box center [568, 349] width 68 height 10
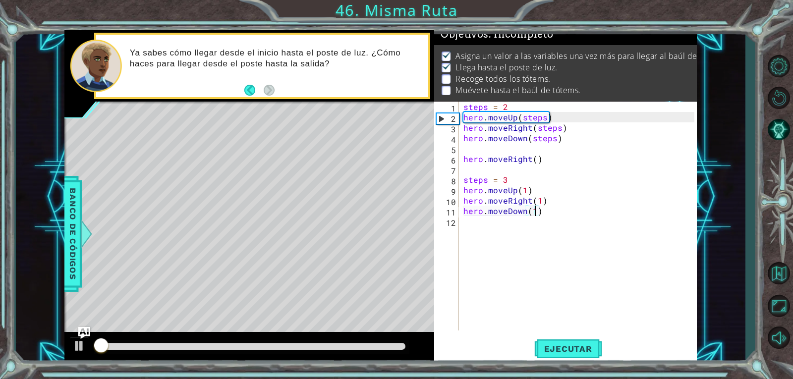
scroll to position [9, 0]
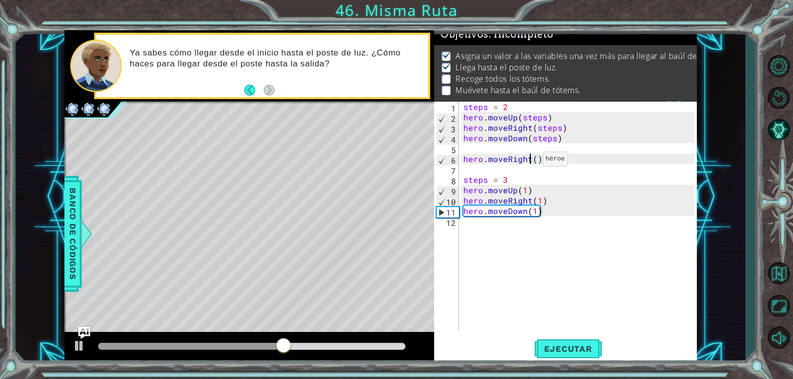
click at [530, 162] on div "steps = 2 hero . moveUp ( steps ) hero . moveRight ( steps ) hero . moveDown ( …" at bounding box center [581, 227] width 238 height 250
click at [563, 157] on div "steps = 2 hero . moveUp ( steps ) hero . moveRight ( steps ) hero . moveDown ( …" at bounding box center [581, 227] width 238 height 250
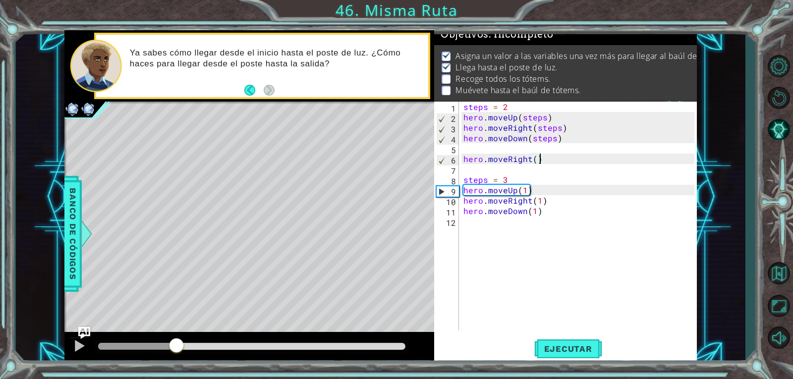
drag, startPoint x: 359, startPoint y: 348, endPoint x: 177, endPoint y: 343, distance: 183.0
click at [177, 343] on div at bounding box center [177, 347] width 18 height 18
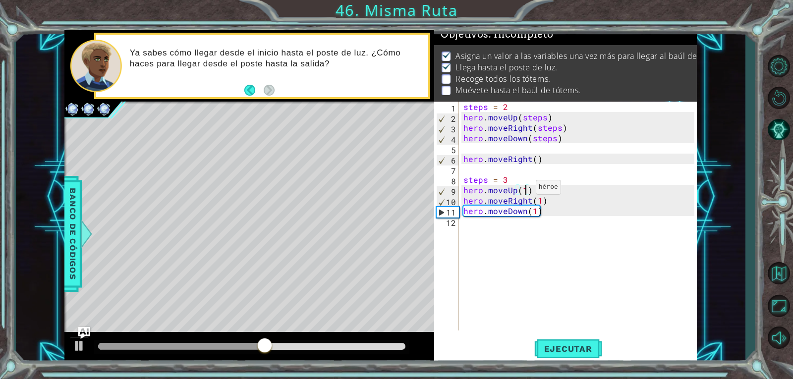
click at [524, 190] on div "steps = 2 hero . moveUp ( steps ) hero . moveRight ( steps ) hero . moveDown ( …" at bounding box center [581, 227] width 238 height 250
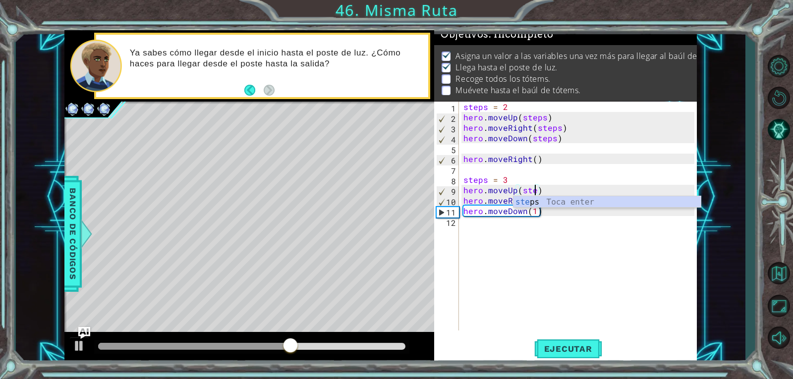
scroll to position [0, 4]
click at [539, 205] on div "steps Toca enter" at bounding box center [607, 214] width 187 height 36
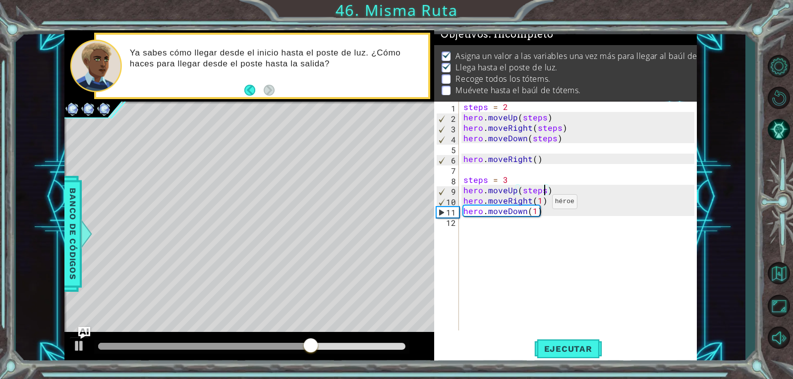
click at [540, 204] on div "steps = 2 hero . moveUp ( steps ) hero . moveRight ( steps ) hero . moveDown ( …" at bounding box center [581, 227] width 238 height 250
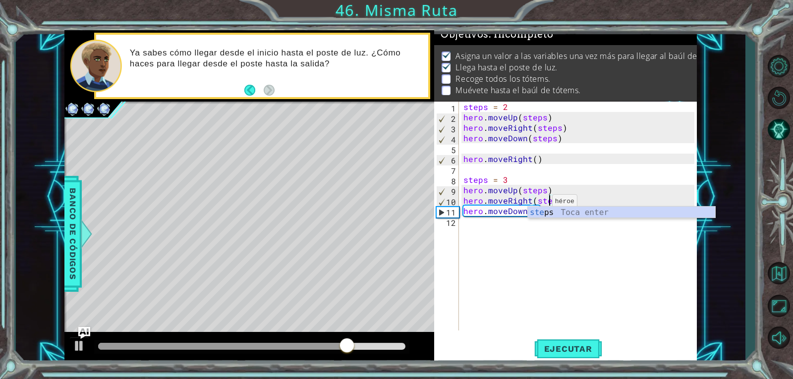
scroll to position [0, 5]
click at [541, 210] on div "steps Toca enter" at bounding box center [621, 225] width 187 height 36
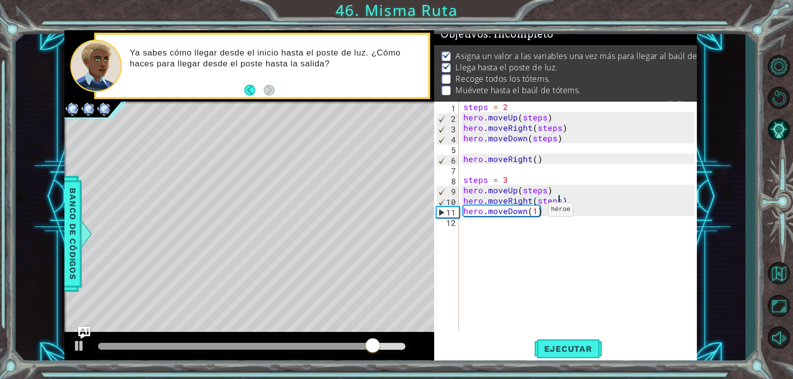
click at [536, 212] on div "steps = 2 hero . moveUp ( steps ) hero . moveRight ( steps ) hero . moveDown ( …" at bounding box center [581, 227] width 238 height 250
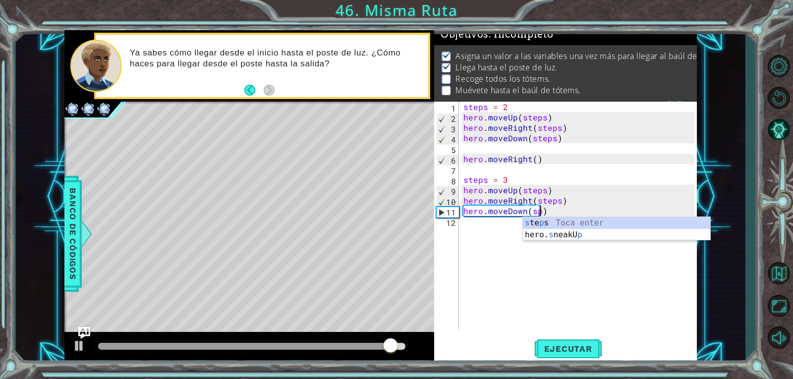
scroll to position [0, 4]
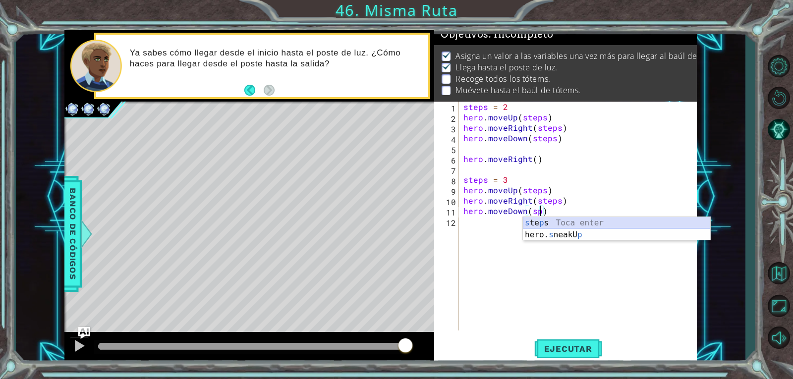
click at [582, 222] on div "s te p s Toca enter hero. s neakU p Toca enter" at bounding box center [616, 241] width 187 height 48
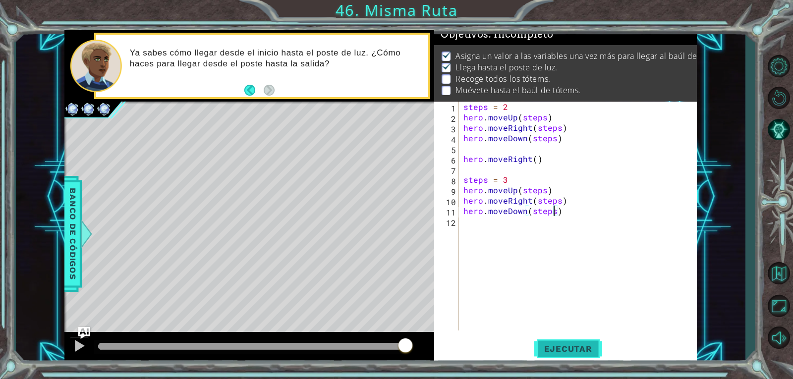
type textarea "hero.moveDown(steps)"
click at [568, 353] on span "Ejecutar" at bounding box center [568, 349] width 68 height 10
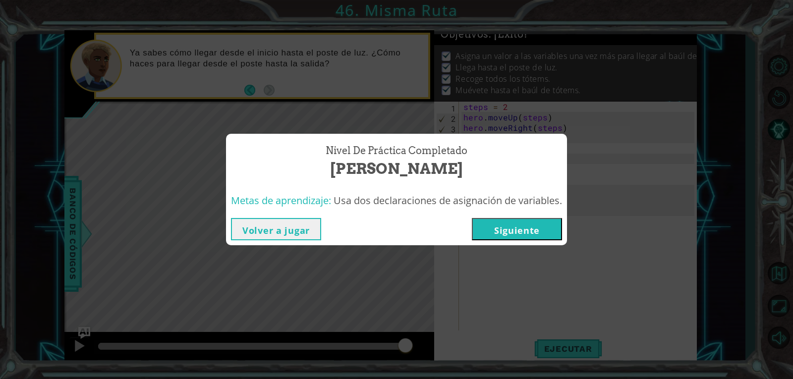
drag, startPoint x: 128, startPoint y: 341, endPoint x: 525, endPoint y: 379, distance: 399.0
click at [525, 379] on body "1 ההההההההההההההההההההההההההההההההההההההההההההההההההההההההההההההההההההההההההההה…" at bounding box center [396, 189] width 793 height 379
click at [521, 224] on button "Siguiente" at bounding box center [517, 229] width 90 height 22
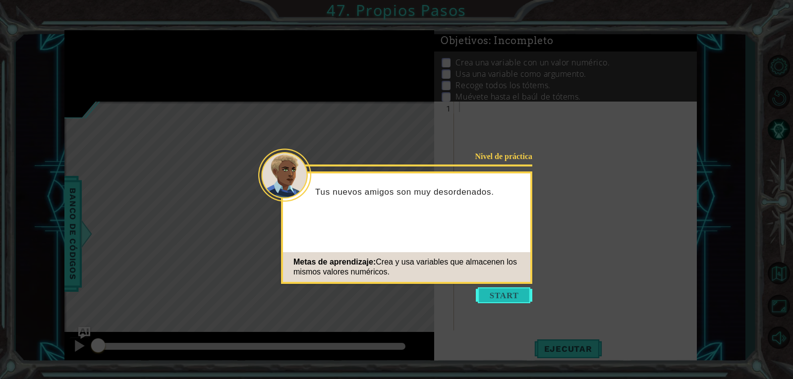
click at [505, 290] on button "Start" at bounding box center [504, 296] width 57 height 16
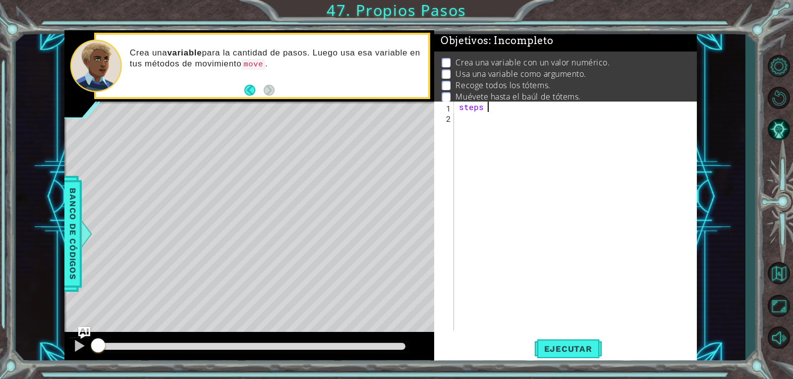
scroll to position [0, 1]
type textarea "steps = 3"
click at [454, 115] on div "2" at bounding box center [445, 119] width 18 height 10
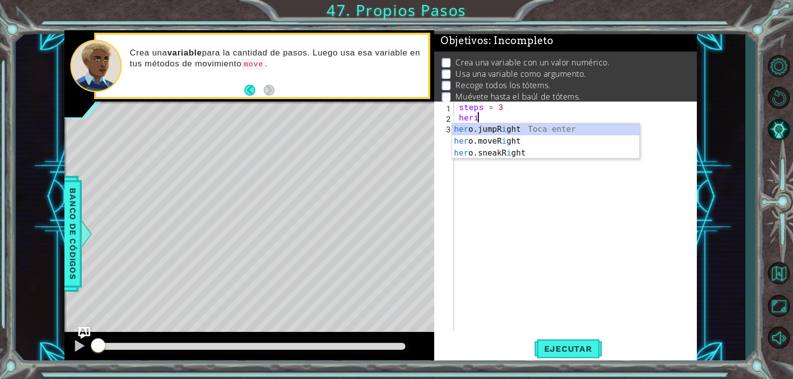
scroll to position [0, 0]
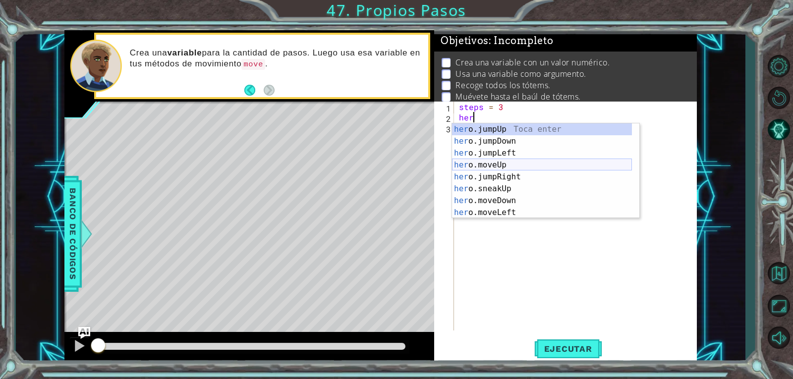
click at [473, 164] on div "her o.jumpUp Toca enter her o.jumpDown Toca enter her o.jumpLeft Toca enter her…" at bounding box center [542, 182] width 180 height 119
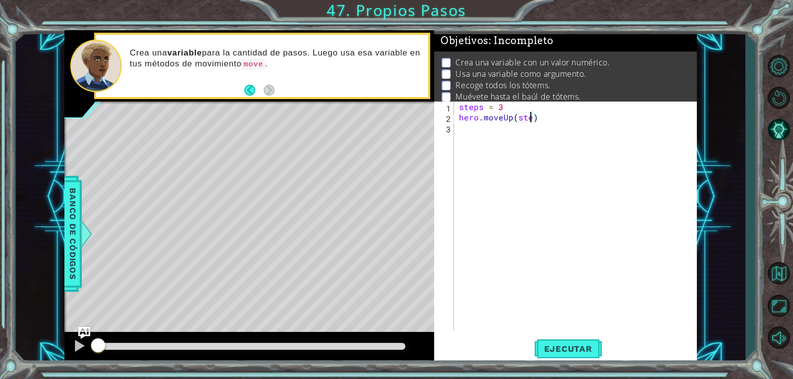
scroll to position [0, 4]
type textarea "hero.moveUp(steps)"
click at [520, 137] on div "steps = 3 hero . moveUp ( steps )" at bounding box center [578, 227] width 242 height 250
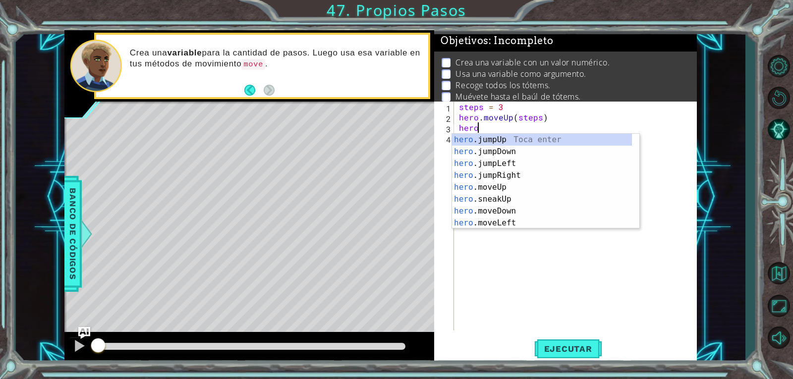
scroll to position [0, 1]
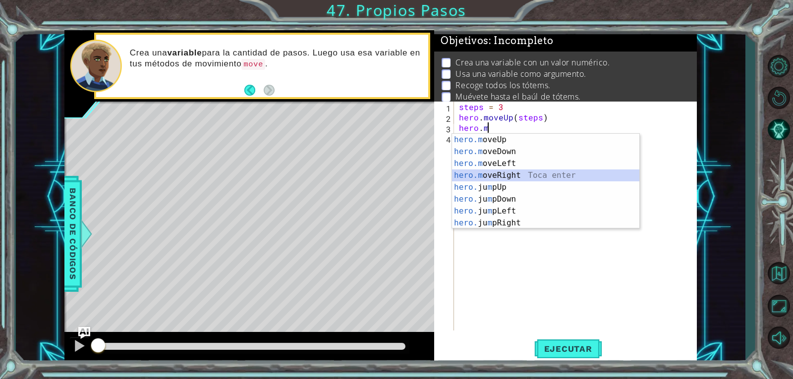
click at [491, 179] on div "hero.m oveUp Toca enter hero.m oveDown Toca enter hero.m oveLeft Toca enter her…" at bounding box center [545, 193] width 187 height 119
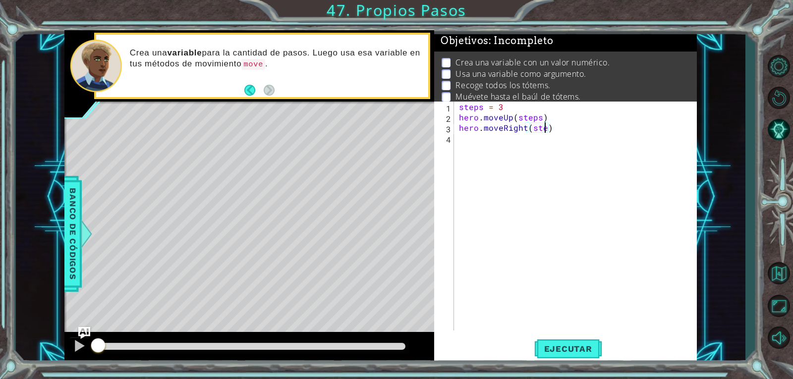
scroll to position [0, 5]
type textarea "hero.moveRight(steps)"
click at [467, 148] on div "steps = 3 hero . moveUp ( steps ) hero . moveRight ( steps )" at bounding box center [578, 227] width 242 height 250
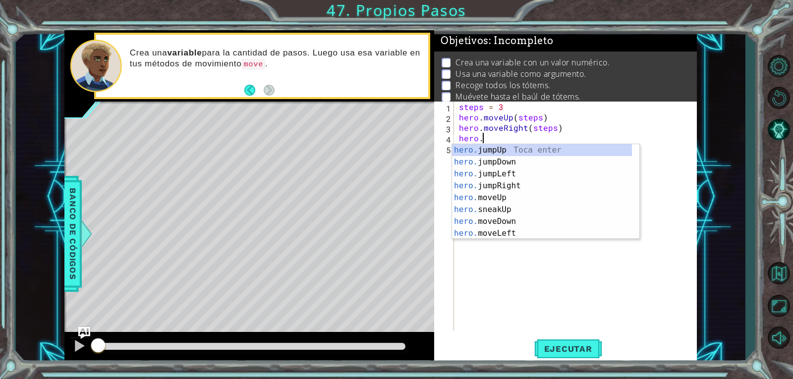
scroll to position [0, 1]
click at [488, 218] on div "hero. jumpUp Toca enter hero. jumpDown Toca enter hero. jumpLeft Toca enter her…" at bounding box center [542, 203] width 180 height 119
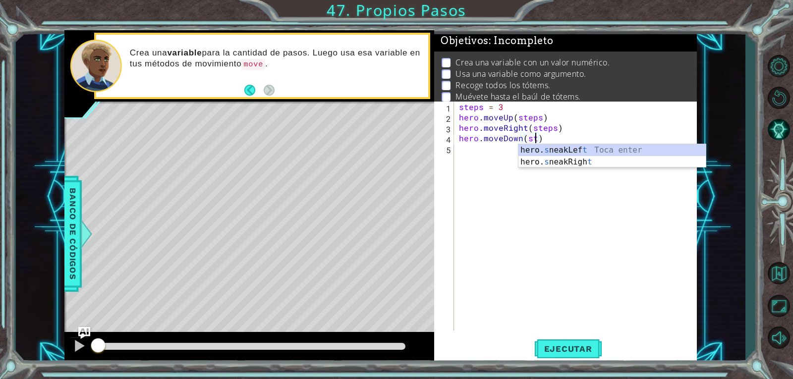
scroll to position [0, 4]
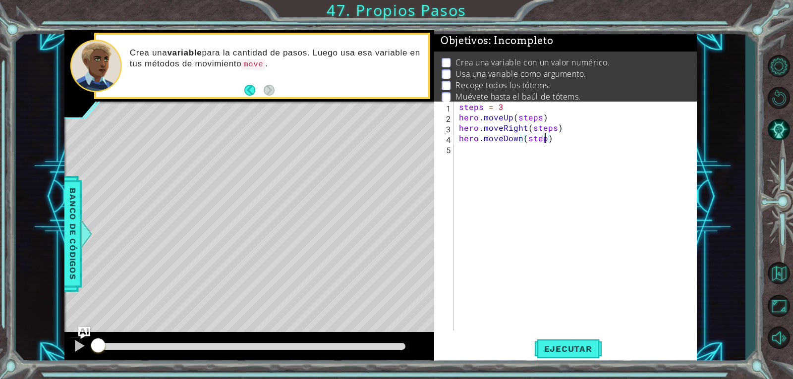
type textarea "hero.moveDown(steps)"
click at [522, 158] on div "steps = 3 hero . moveUp ( steps ) hero . moveRight ( steps ) hero . moveDown ( …" at bounding box center [578, 227] width 242 height 250
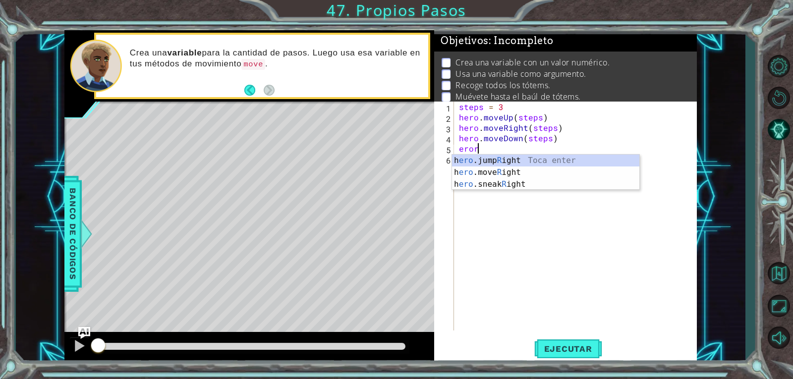
scroll to position [0, 1]
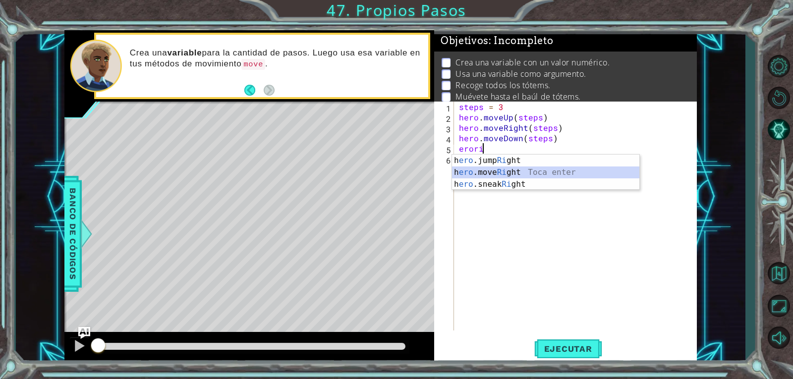
click at [506, 173] on div "h ero .jump Ri ght Toca enter h ero .move Ri ght Toca enter h ero .sneak Ri ght…" at bounding box center [545, 184] width 187 height 59
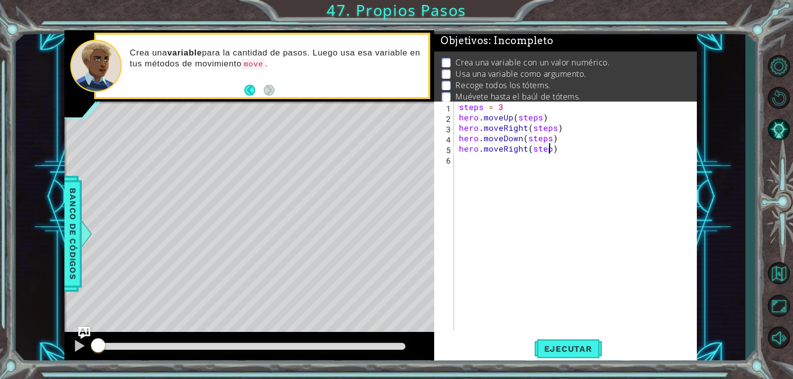
scroll to position [0, 5]
type textarea "hero.moveRight(steps)"
click at [551, 343] on button "Ejecutar" at bounding box center [568, 349] width 68 height 26
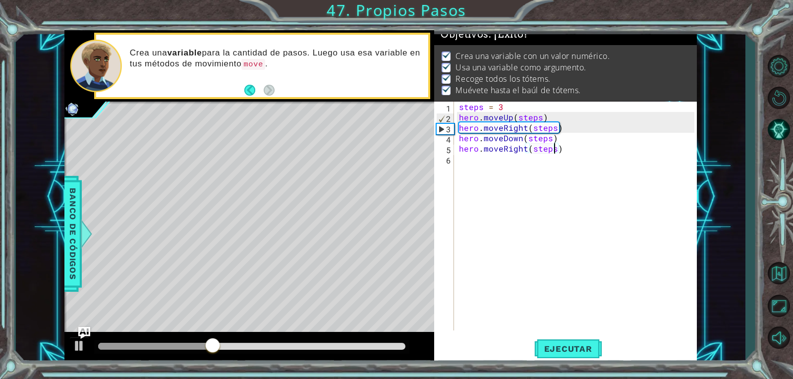
scroll to position [18, 0]
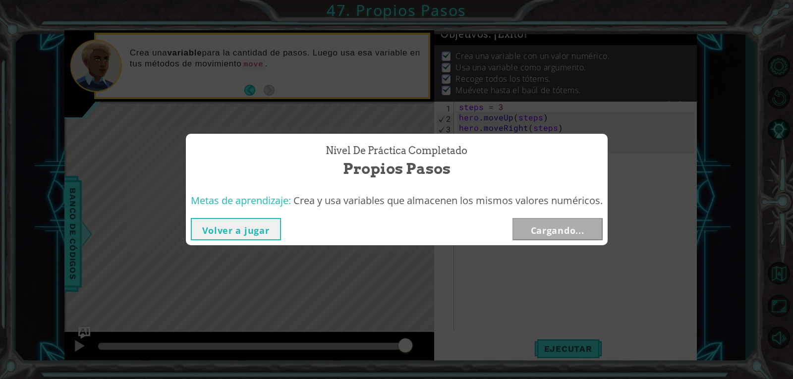
drag, startPoint x: 234, startPoint y: 345, endPoint x: 433, endPoint y: 344, distance: 198.8
click at [433, 344] on body "1 ההההההההההההההההההההההההההההההההההההההההההההההההההההההההההההההההההההההההההההה…" at bounding box center [396, 189] width 793 height 379
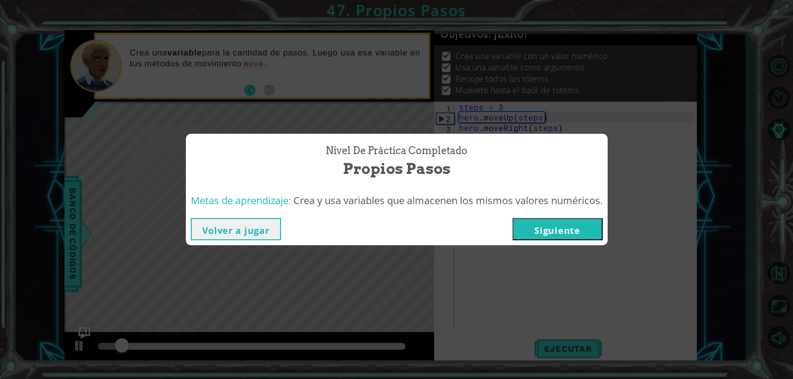
click at [537, 235] on button "Siguiente" at bounding box center [558, 229] width 90 height 22
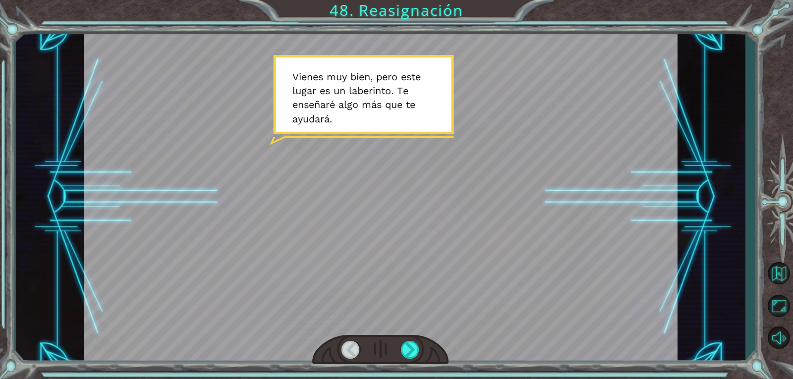
click at [405, 339] on div at bounding box center [380, 350] width 136 height 30
click at [406, 355] on div at bounding box center [410, 350] width 19 height 18
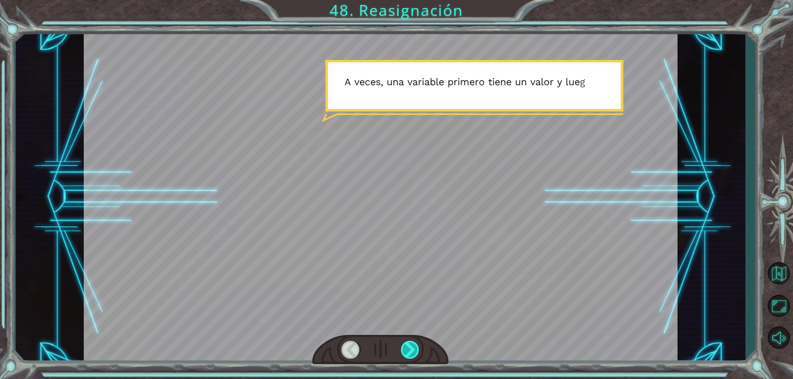
click at [412, 346] on div at bounding box center [410, 350] width 19 height 18
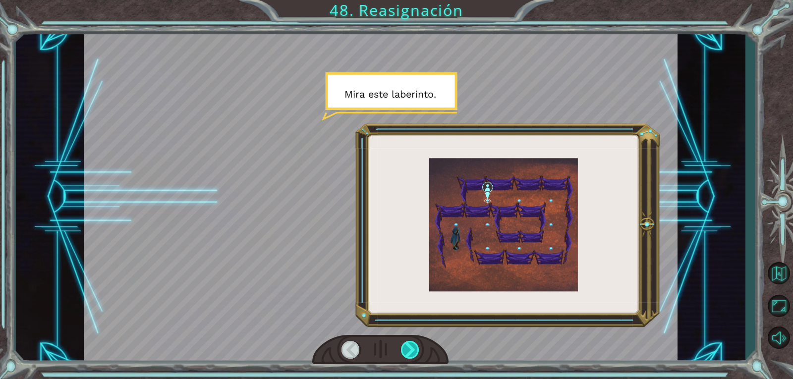
click at [411, 346] on div at bounding box center [410, 350] width 19 height 18
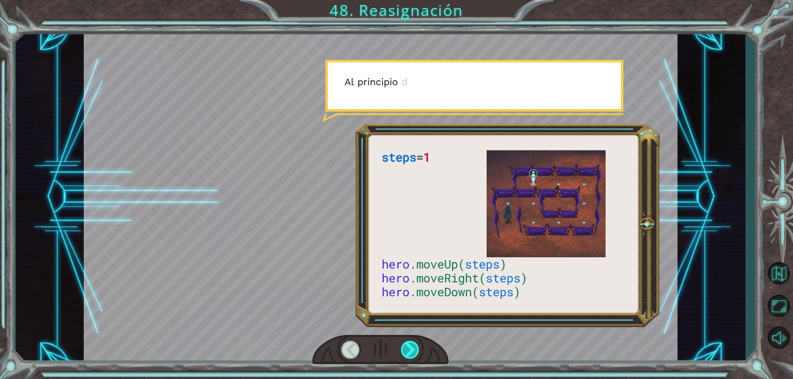
click at [411, 346] on div at bounding box center [410, 350] width 19 height 18
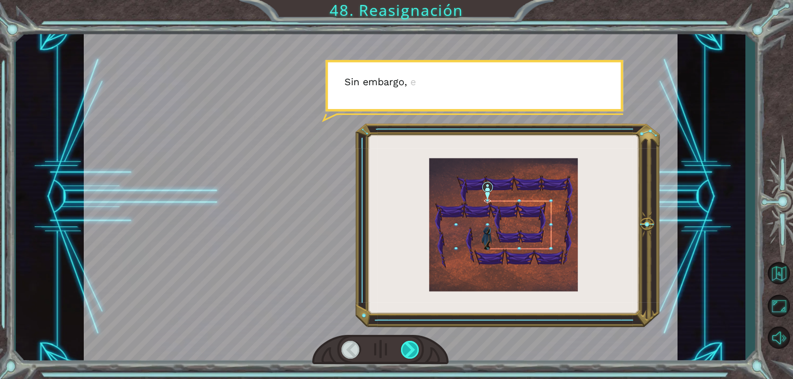
click at [411, 346] on div at bounding box center [410, 350] width 19 height 18
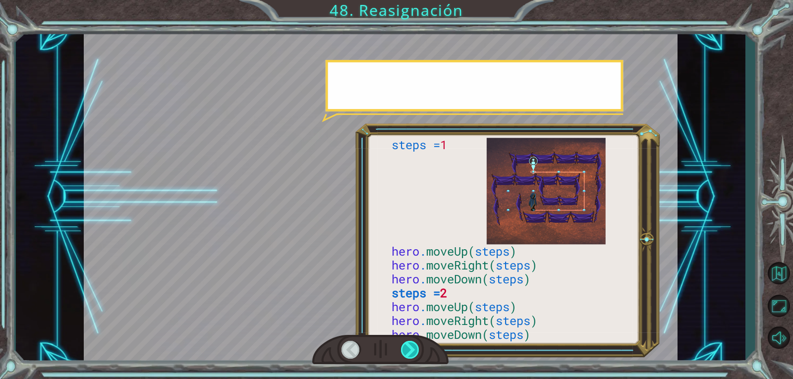
click at [411, 346] on div at bounding box center [410, 350] width 19 height 18
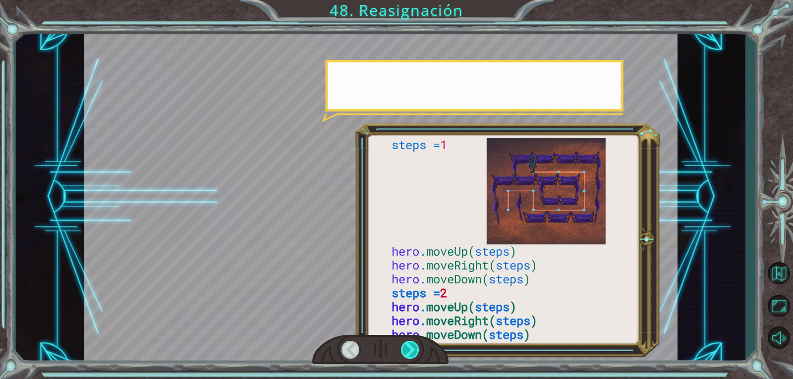
click at [411, 346] on div at bounding box center [410, 350] width 19 height 18
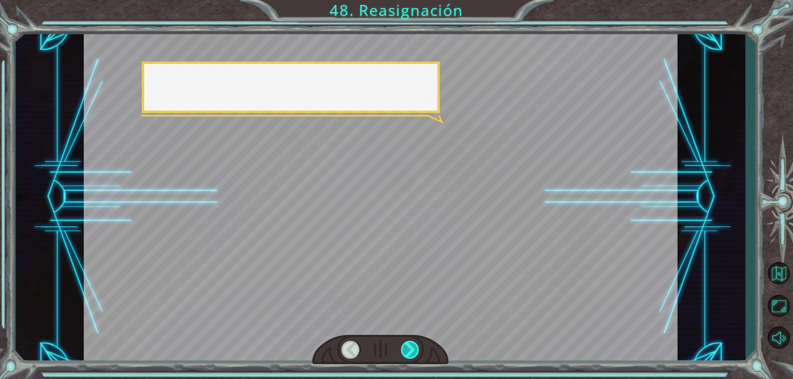
click at [411, 346] on div at bounding box center [410, 350] width 19 height 18
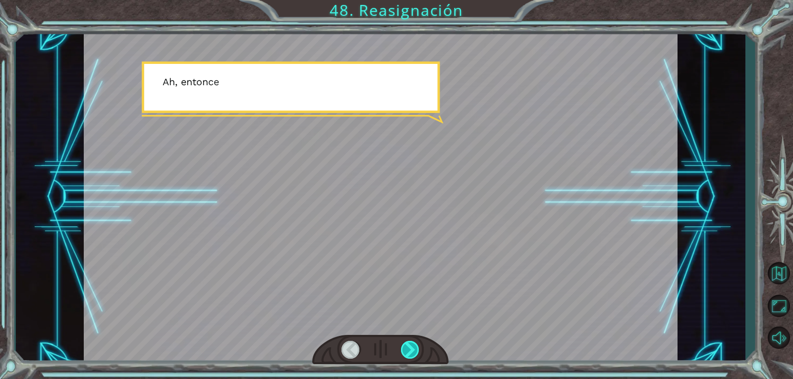
click at [411, 346] on div at bounding box center [410, 350] width 19 height 18
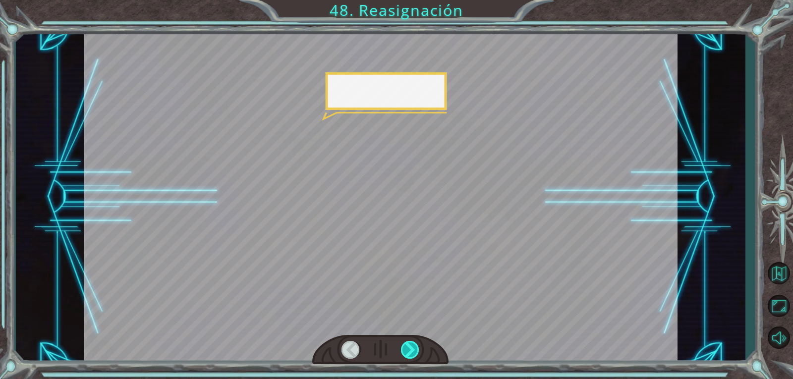
click at [411, 346] on div at bounding box center [410, 350] width 19 height 18
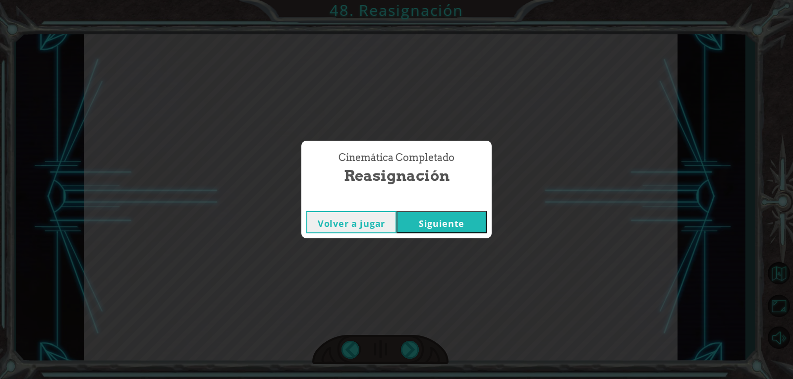
click at [438, 228] on button "Siguiente" at bounding box center [442, 222] width 90 height 22
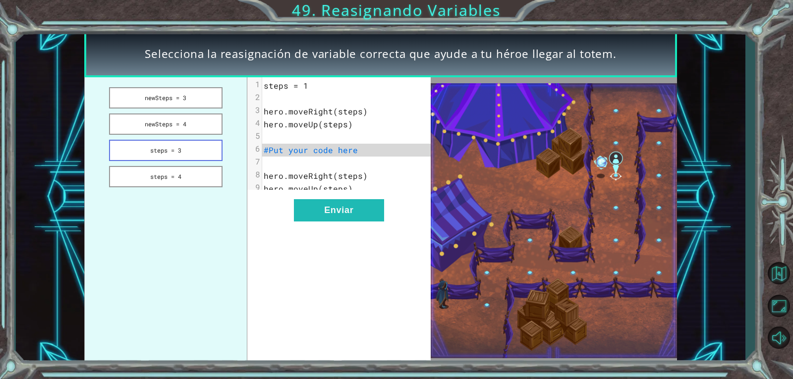
click at [131, 154] on button "steps = 3" at bounding box center [166, 150] width 114 height 21
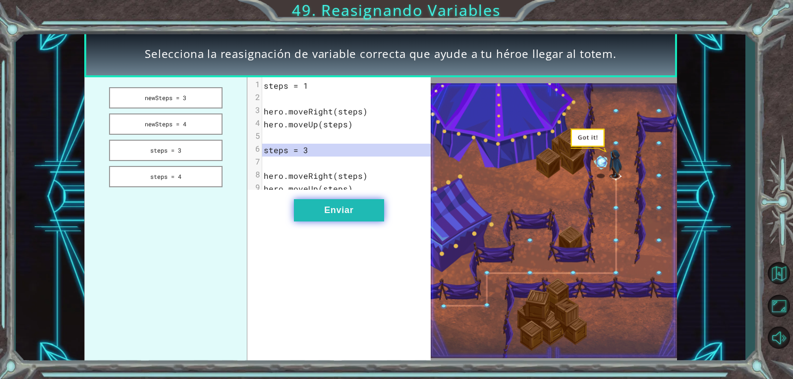
click at [362, 207] on button "Enviar" at bounding box center [339, 210] width 90 height 22
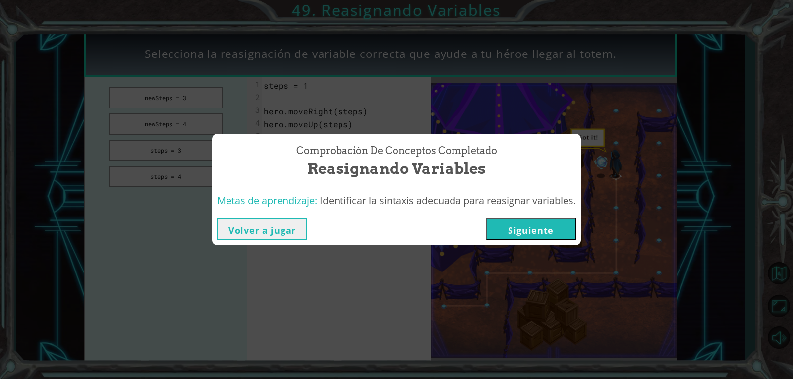
click at [570, 226] on button "Siguiente" at bounding box center [531, 229] width 90 height 22
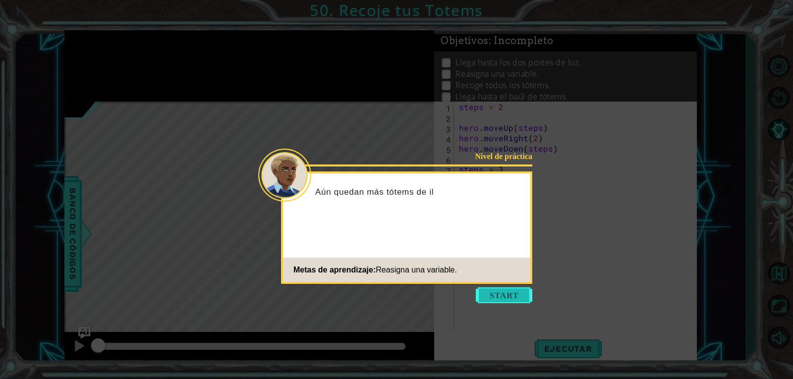
click at [500, 293] on button "Start" at bounding box center [504, 296] width 57 height 16
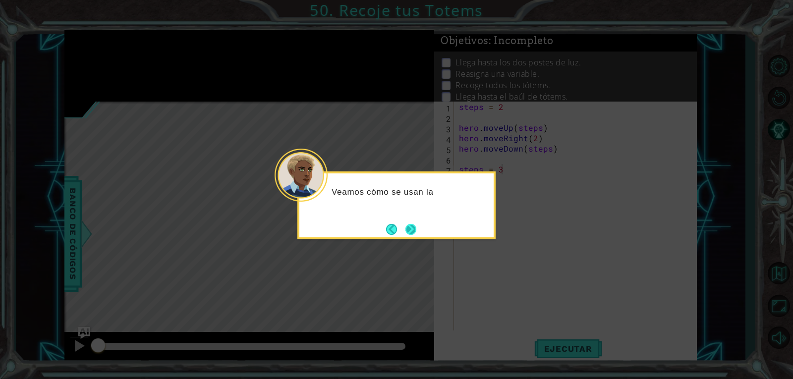
click at [411, 224] on button "Next" at bounding box center [411, 230] width 12 height 12
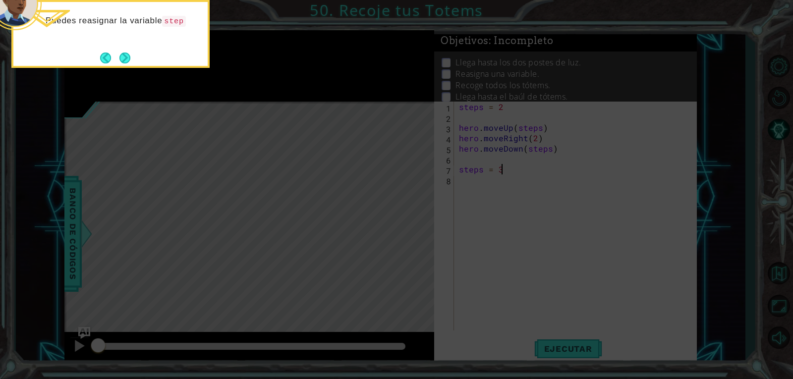
click at [118, 56] on button "Next" at bounding box center [125, 58] width 18 height 18
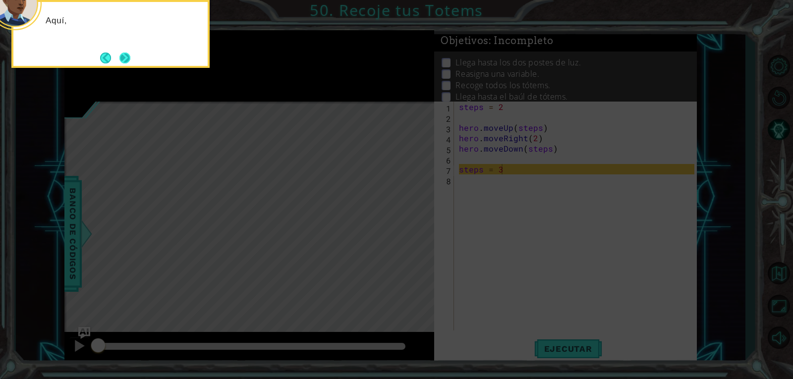
click at [121, 53] on button "Next" at bounding box center [124, 57] width 11 height 11
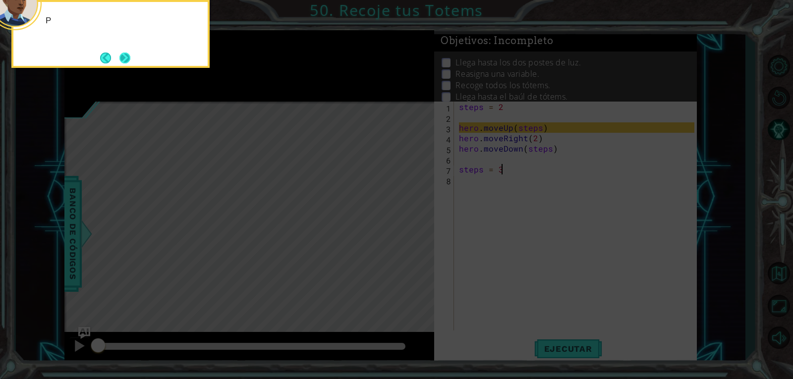
click at [121, 53] on button "Next" at bounding box center [124, 57] width 11 height 11
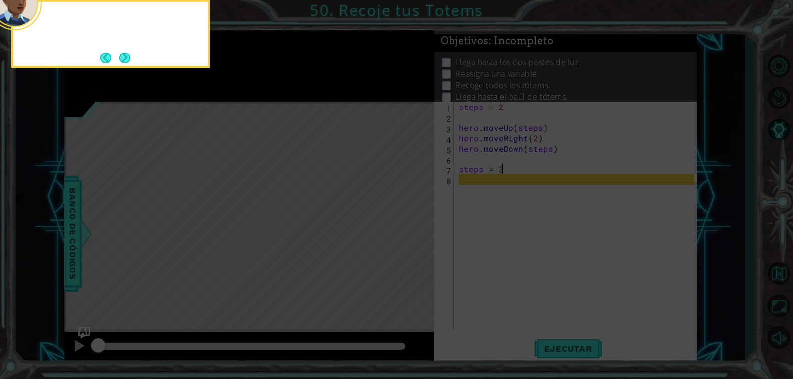
click at [121, 54] on button "Next" at bounding box center [124, 58] width 11 height 11
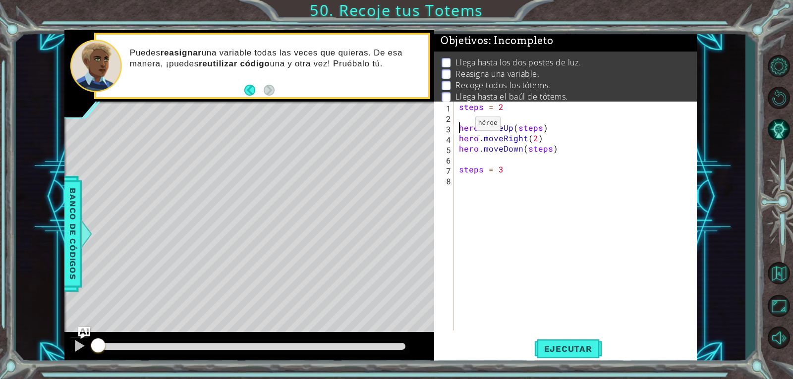
click at [459, 126] on div "steps = 2 hero . moveUp ( steps ) hero . moveRight ( 2 ) hero . moveDown ( step…" at bounding box center [578, 227] width 242 height 250
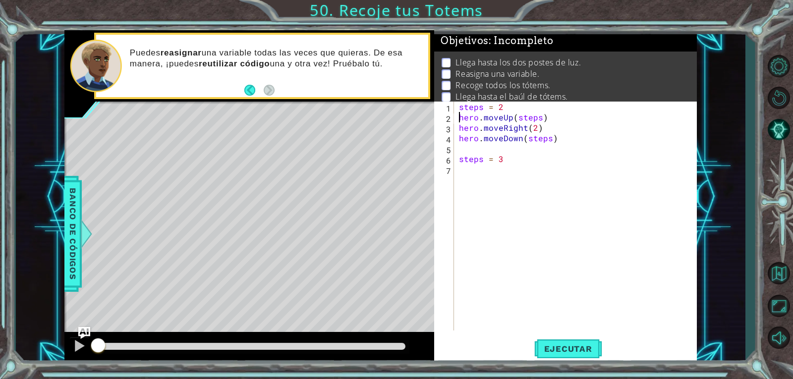
click at [539, 132] on div "steps = 2 hero . moveUp ( steps ) hero . moveRight ( 2 ) hero . moveDown ( step…" at bounding box center [578, 227] width 242 height 250
click at [534, 130] on div "steps = 2 hero . moveUp ( steps ) hero . moveRight ( 2 ) hero . moveDown ( step…" at bounding box center [578, 227] width 242 height 250
type textarea "hero.moveRight(steps)"
click at [538, 135] on div "steps Toca enter" at bounding box center [617, 152] width 187 height 36
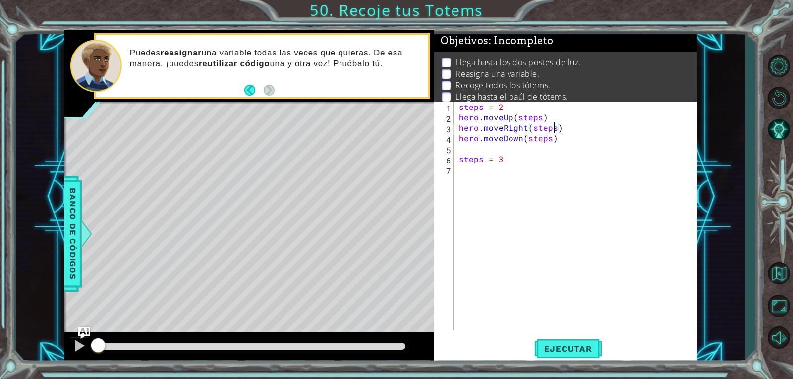
click at [533, 166] on div "steps = 2 hero . moveUp ( steps ) hero . moveRight ( steps ) hero . moveDown ( …" at bounding box center [578, 227] width 242 height 250
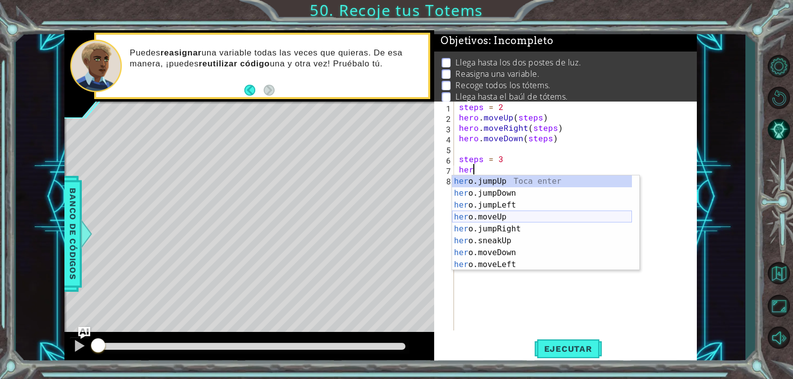
click at [530, 213] on div "her o.jumpUp Toca enter her o.jumpDown Toca enter her o.jumpLeft Toca enter her…" at bounding box center [542, 235] width 180 height 119
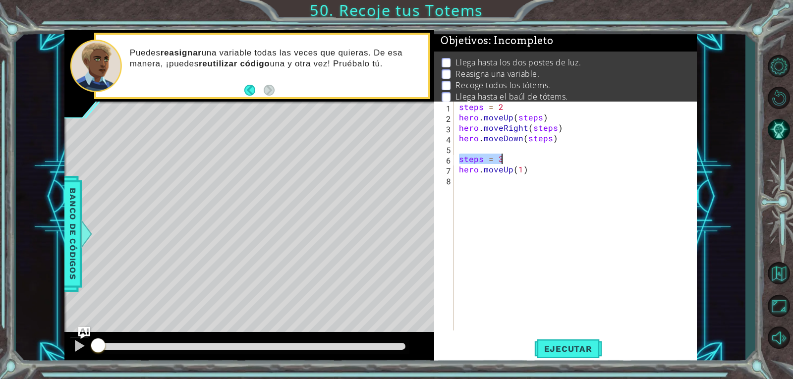
drag, startPoint x: 459, startPoint y: 160, endPoint x: 506, endPoint y: 157, distance: 46.7
click at [506, 157] on div "steps = 2 hero . moveUp ( steps ) hero . moveRight ( steps ) hero . moveDown ( …" at bounding box center [578, 227] width 242 height 250
type textarea "steps = 3"
click at [519, 158] on div "steps = 2 hero . moveUp ( steps ) hero . moveRight ( steps ) hero . moveDown ( …" at bounding box center [578, 227] width 242 height 250
type textarea "hero.moveUp(3)"
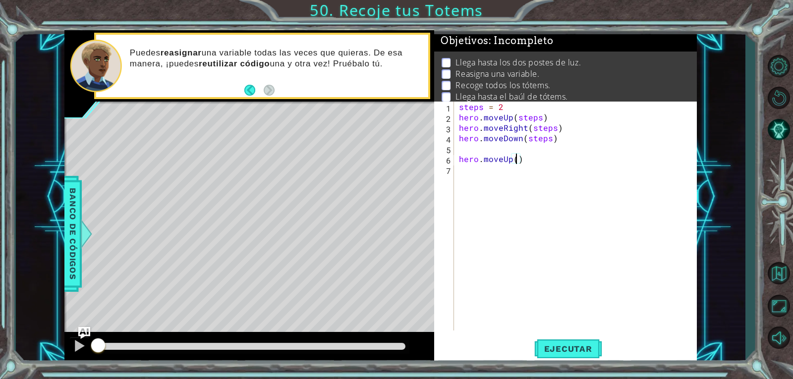
scroll to position [0, 3]
click at [470, 177] on div "steps = 2 hero . moveUp ( steps ) hero . moveRight ( steps ) hero . moveDown ( …" at bounding box center [578, 227] width 242 height 250
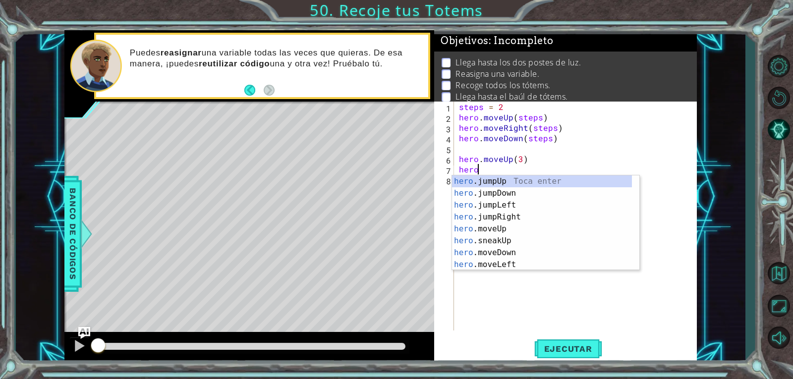
scroll to position [0, 1]
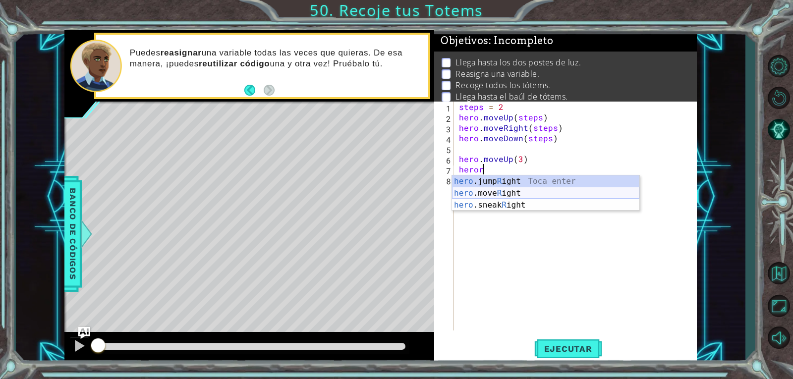
click at [502, 190] on div "hero .jump R ight Toca enter hero .move R ight Toca enter hero .sneak R ight To…" at bounding box center [545, 205] width 187 height 59
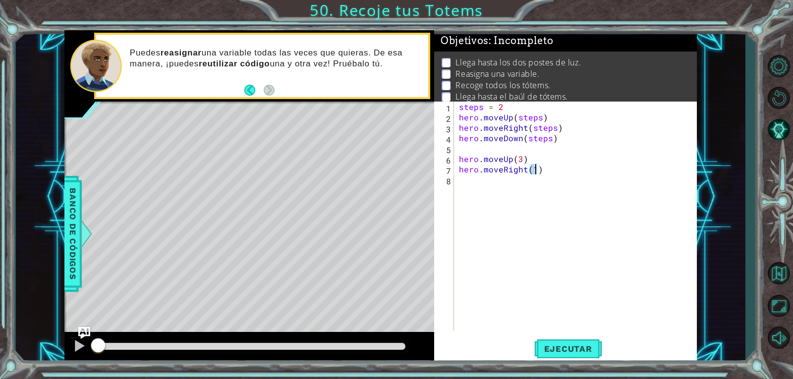
type textarea "hero.moveRight(2)"
click at [477, 180] on div "steps = 2 hero . moveUp ( steps ) hero . moveRight ( steps ) hero . moveDown ( …" at bounding box center [578, 227] width 242 height 250
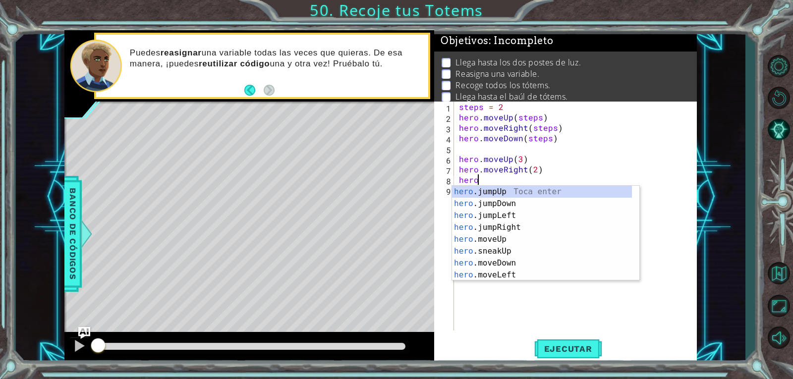
scroll to position [0, 0]
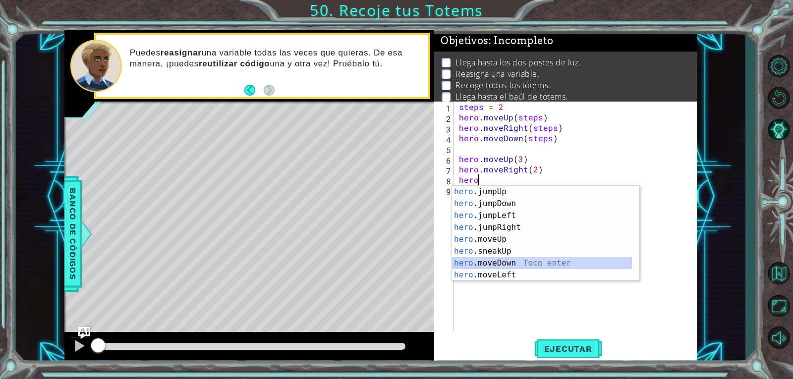
click at [512, 265] on div "hero .jumpUp Toca enter hero .jumpDown Toca enter hero .jumpLeft Toca enter her…" at bounding box center [542, 245] width 180 height 119
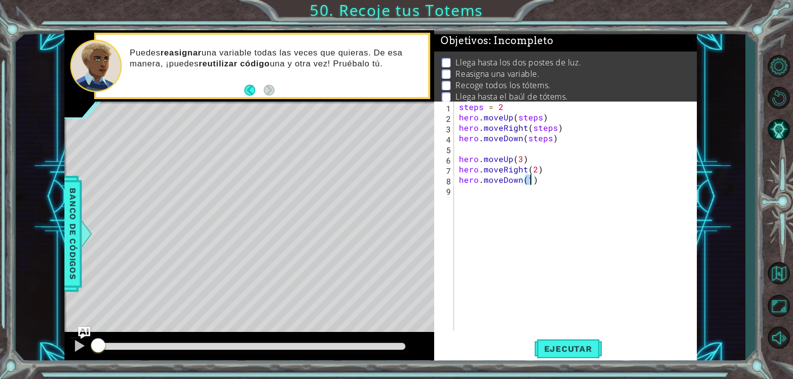
type textarea "hero.moveDown(3)"
click at [471, 193] on div "steps = 2 hero . moveUp ( steps ) hero . moveRight ( steps ) hero . moveDown ( …" at bounding box center [578, 227] width 242 height 250
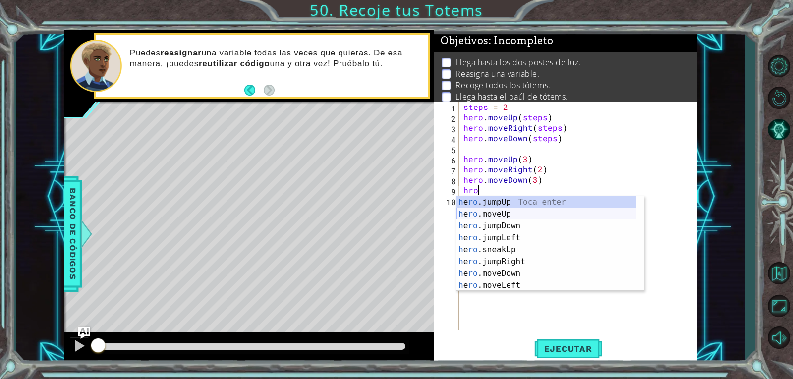
click at [543, 211] on div "h e ro .jumpUp Toca enter h e ro .moveUp Toca enter h e ro .jumpDown Toca enter…" at bounding box center [547, 255] width 180 height 119
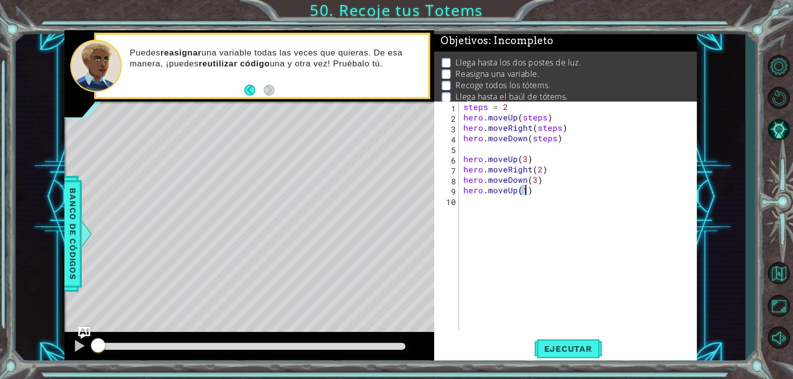
type textarea "hero.moveUp(4)"
click at [543, 211] on div "steps = 2 hero . moveUp ( steps ) hero . moveRight ( steps ) hero . moveDown ( …" at bounding box center [581, 227] width 238 height 250
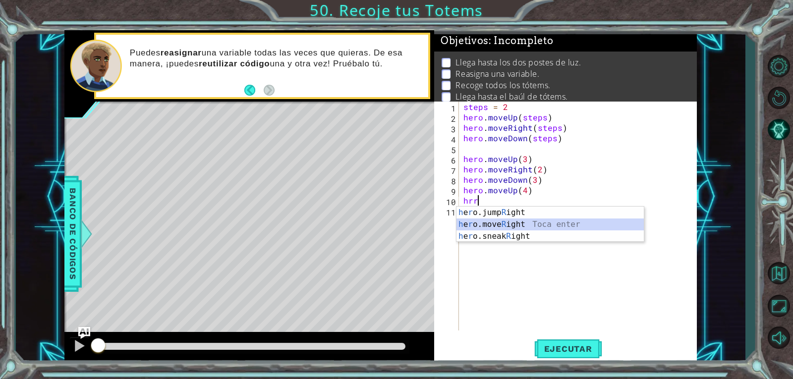
click at [514, 227] on div "h e r o.jump R ight Toca enter h e r o.move R ight Toca enter h e r o.sneak R i…" at bounding box center [550, 236] width 187 height 59
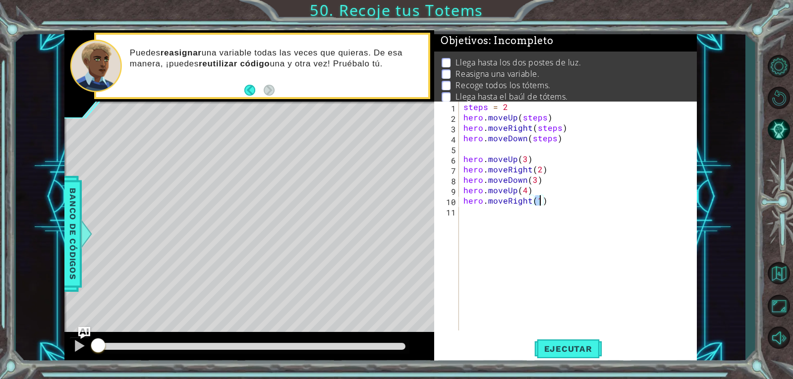
type textarea "hero.moveRight(2)"
click at [497, 215] on div "steps = 2 hero . moveUp ( steps ) hero . moveRight ( steps ) hero . moveDown ( …" at bounding box center [581, 227] width 238 height 250
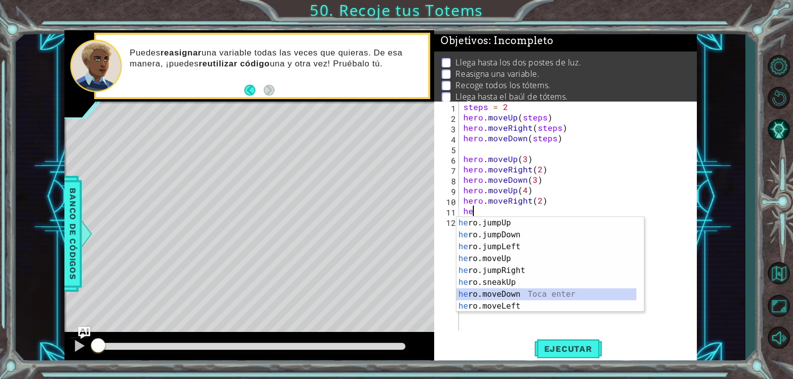
click at [511, 294] on div "he ro.jumpUp Toca enter he ro.jumpDown Toca enter he ro.jumpLeft Toca enter he …" at bounding box center [547, 276] width 180 height 119
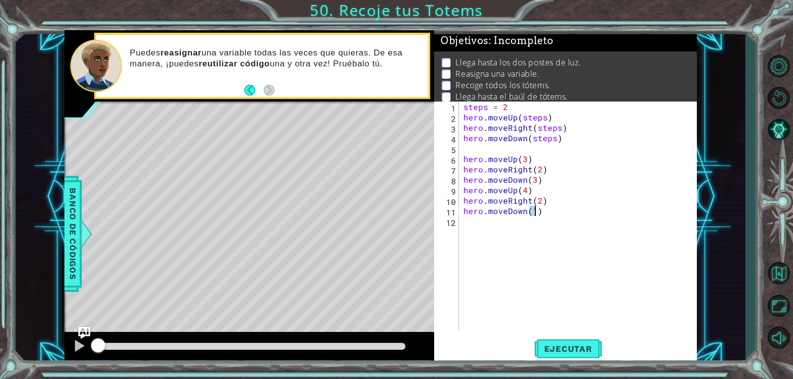
scroll to position [0, 4]
click at [546, 353] on span "Ejecutar" at bounding box center [568, 349] width 68 height 10
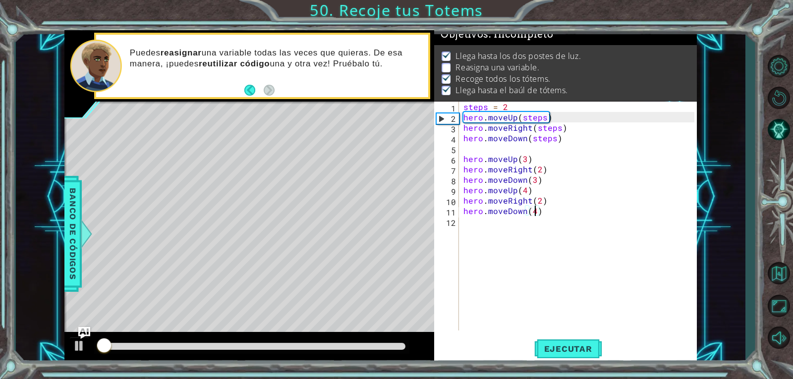
scroll to position [9, 0]
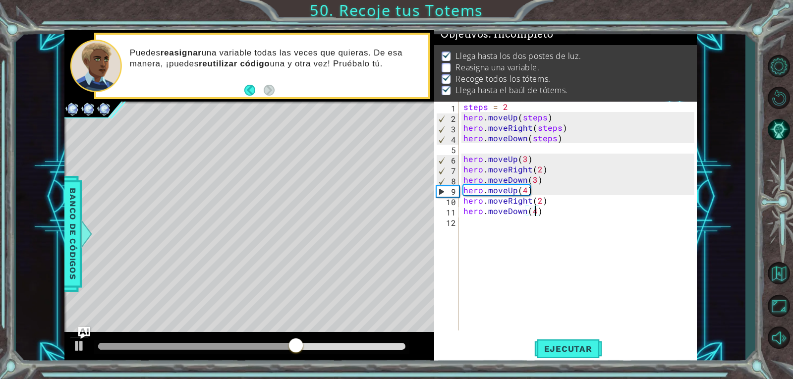
click at [542, 196] on div "steps = 2 hero . moveUp ( steps ) hero . moveRight ( steps ) hero . moveDown ( …" at bounding box center [581, 227] width 238 height 250
click at [542, 190] on div "steps = 2 hero . moveUp ( steps ) hero . moveRight ( steps ) hero . moveDown ( …" at bounding box center [581, 227] width 238 height 250
type textarea "hero.moveUp(4)"
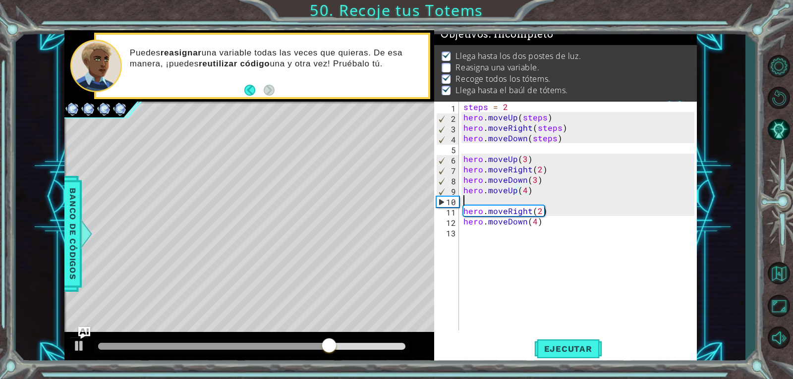
scroll to position [0, 0]
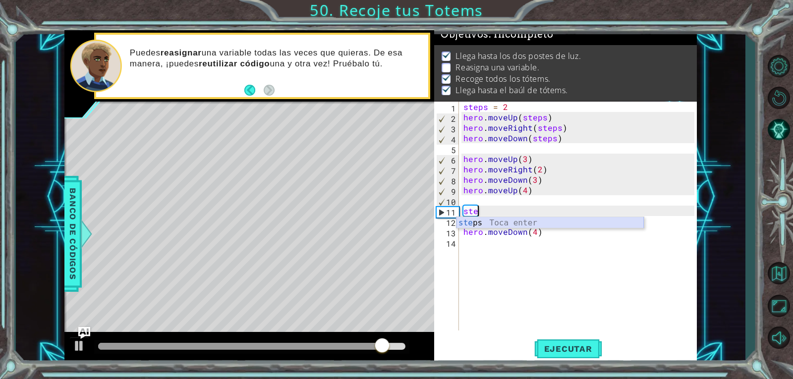
click at [536, 223] on div "ste ps Toca enter" at bounding box center [550, 235] width 187 height 36
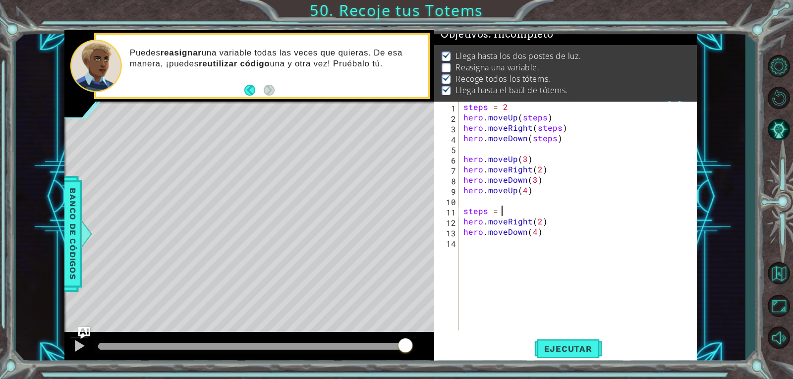
scroll to position [0, 2]
click at [538, 222] on div "steps = 2 hero . moveUp ( steps ) hero . moveRight ( steps ) hero . moveDown ( …" at bounding box center [581, 227] width 238 height 250
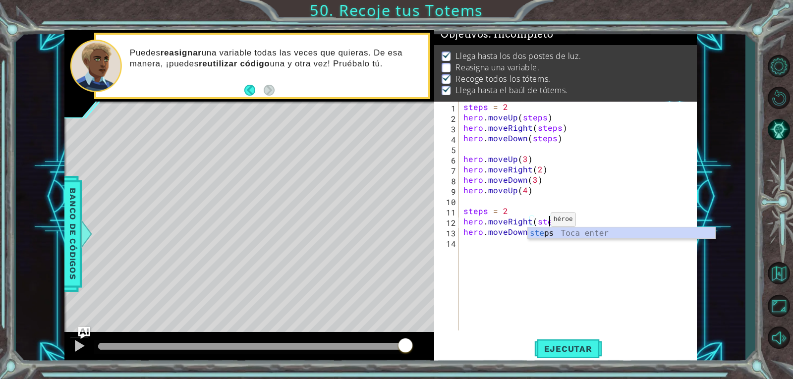
scroll to position [0, 5]
click at [539, 234] on div "steps Toca enter" at bounding box center [621, 246] width 187 height 36
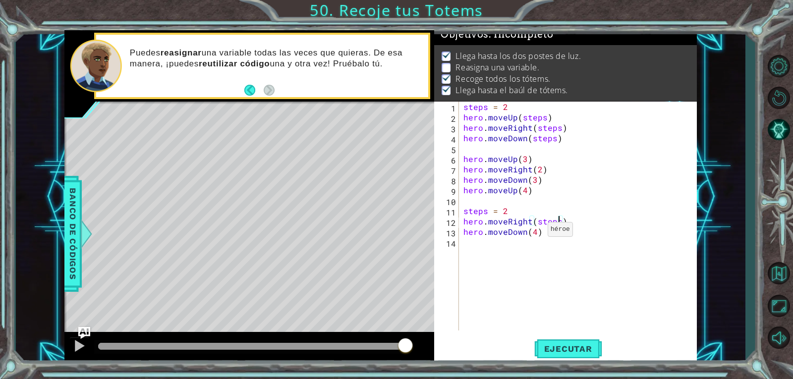
click at [535, 232] on div "steps = 2 hero . moveUp ( steps ) hero . moveRight ( steps ) hero . moveDown ( …" at bounding box center [581, 227] width 238 height 250
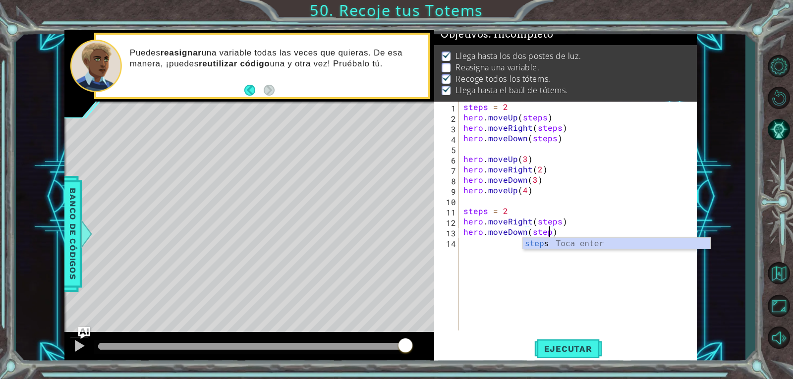
type textarea "hero.moveDown(steps)"
click at [564, 246] on div "steps Toca enter" at bounding box center [616, 256] width 187 height 36
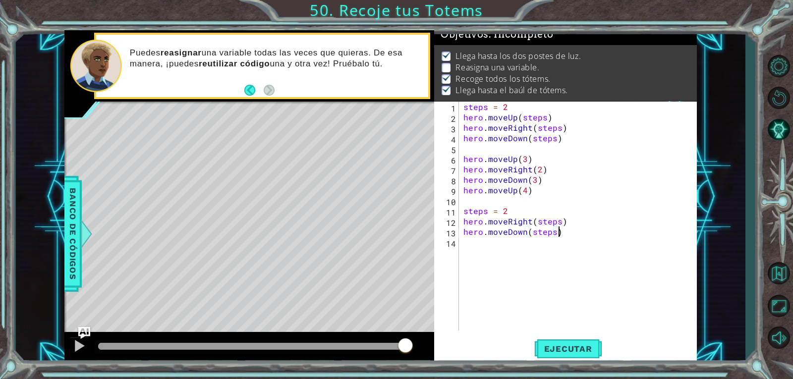
click at [564, 227] on div "steps = 2 hero . moveUp ( steps ) hero . moveRight ( steps ) hero . moveDown ( …" at bounding box center [581, 227] width 238 height 250
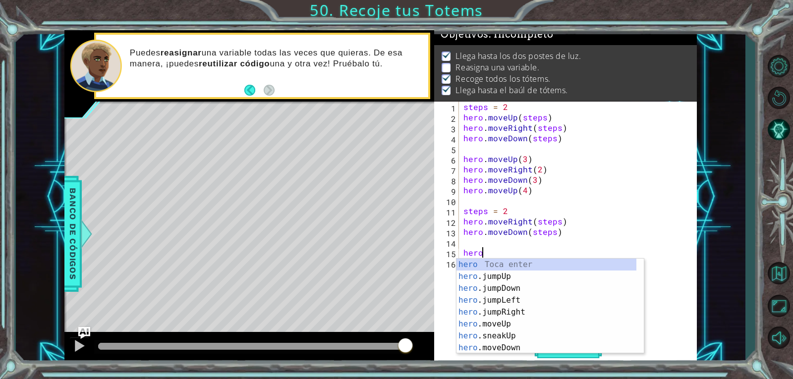
scroll to position [0, 0]
click at [514, 347] on div "hero Toca enter hero .jumpUp Toca enter hero .jumpDown Toca enter hero .jumpLef…" at bounding box center [547, 318] width 180 height 119
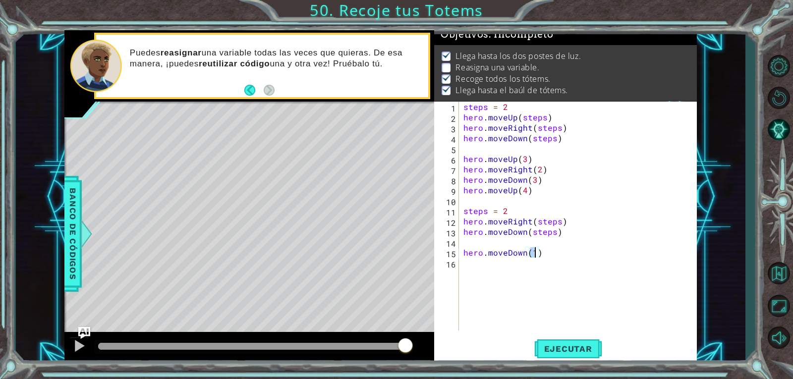
scroll to position [0, 4]
type textarea "hero.moveDown(2)"
click at [563, 344] on span "Ejecutar" at bounding box center [568, 349] width 68 height 10
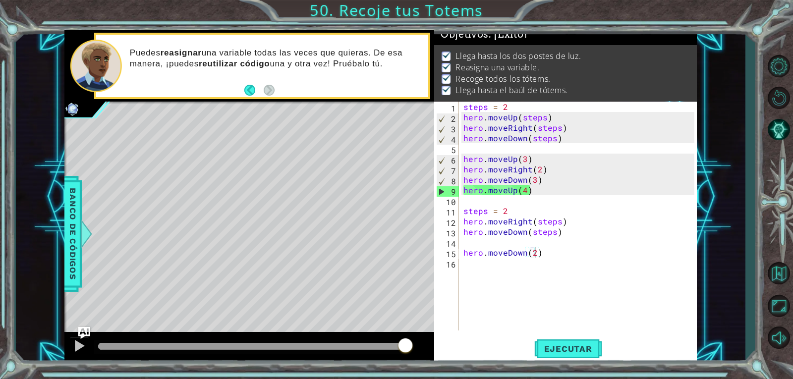
drag, startPoint x: 124, startPoint y: 344, endPoint x: 642, endPoint y: 352, distance: 518.2
click at [642, 352] on body "1 ההההההההההההההההההההההההההההההההההההההההההההההההההההההההההההההההההההההההההההה…" at bounding box center [396, 189] width 793 height 379
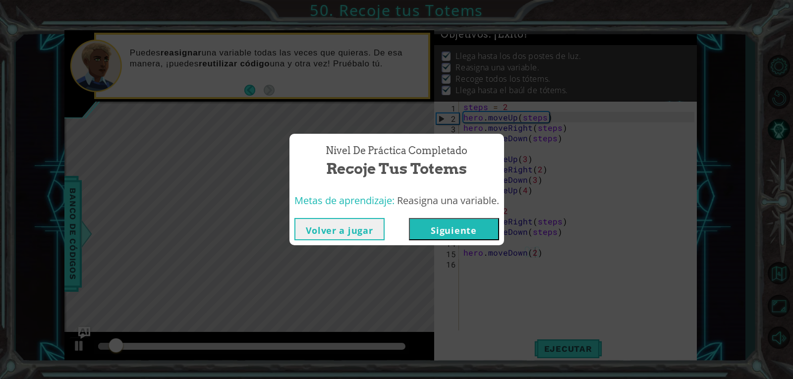
click at [452, 218] on button "Siguiente" at bounding box center [454, 229] width 90 height 22
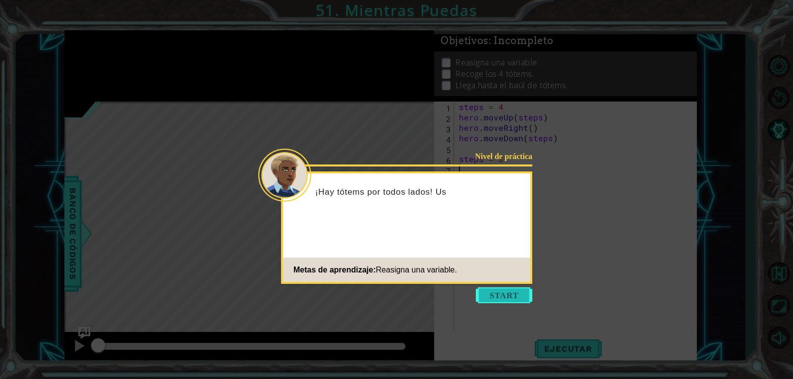
click at [501, 293] on button "Start" at bounding box center [504, 296] width 57 height 16
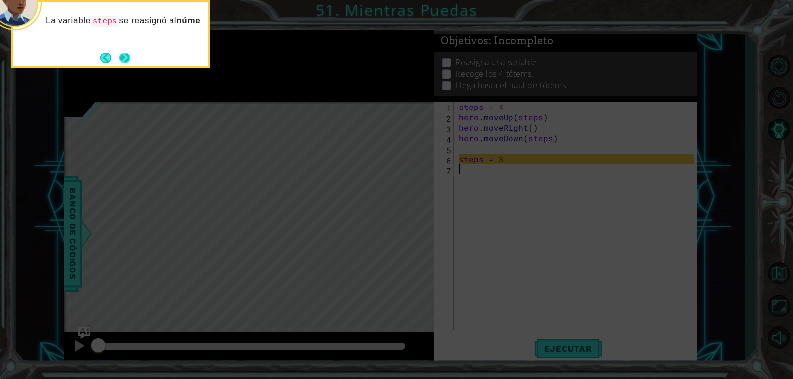
click at [119, 53] on button "Next" at bounding box center [125, 58] width 12 height 12
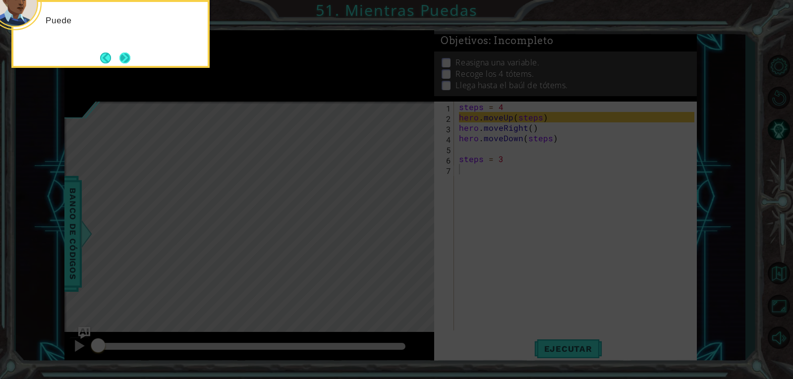
click at [125, 60] on button "Next" at bounding box center [125, 58] width 16 height 16
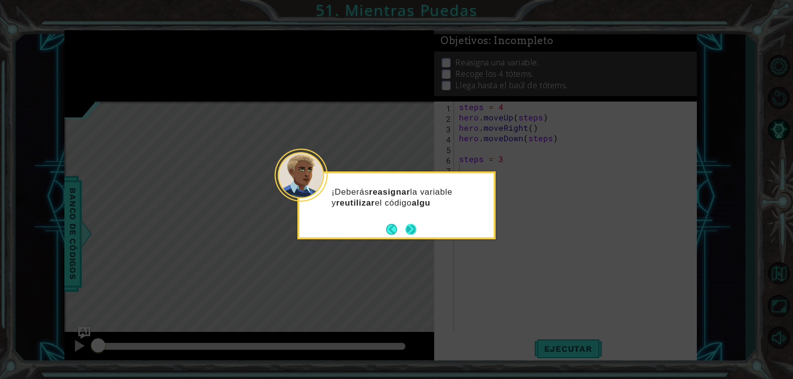
click at [415, 227] on button "Next" at bounding box center [411, 229] width 15 height 15
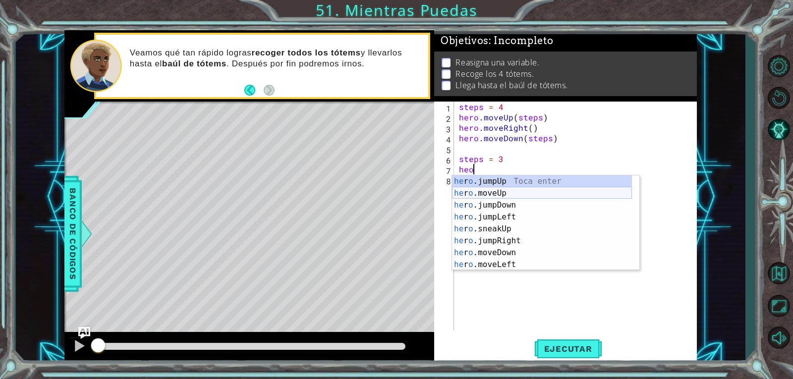
click at [461, 196] on div "he r o .jumpUp Toca enter he r o .moveUp Toca enter he r o .jumpDown Toca enter…" at bounding box center [542, 235] width 180 height 119
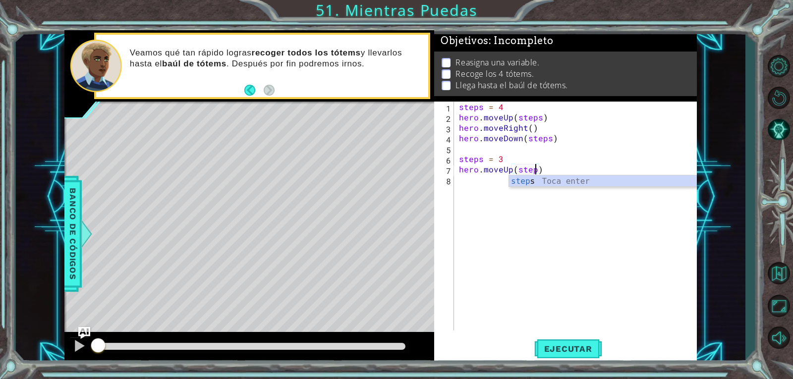
scroll to position [0, 4]
type textarea "hero.moveUp(steps)"
click at [528, 182] on div "steps Toca enter" at bounding box center [602, 194] width 187 height 36
click at [470, 174] on div "steps = 4 hero . moveUp ( steps ) hero . moveRight ( ) hero . moveDown ( steps …" at bounding box center [578, 227] width 242 height 250
click at [501, 185] on div "steps = 4 hero . moveUp ( steps ) hero . moveRight ( ) hero . moveDown ( steps …" at bounding box center [578, 227] width 242 height 250
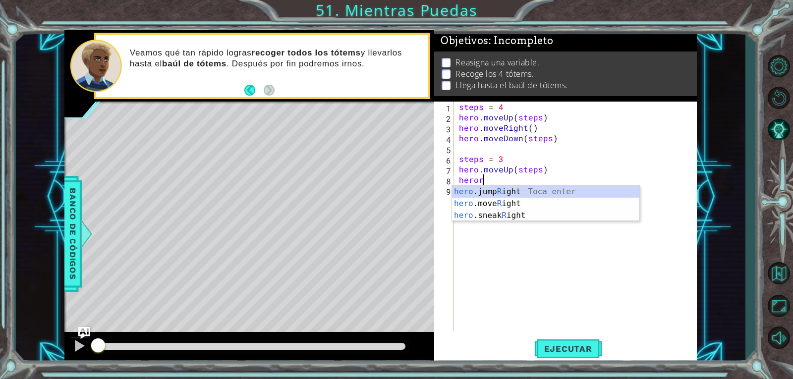
scroll to position [0, 1]
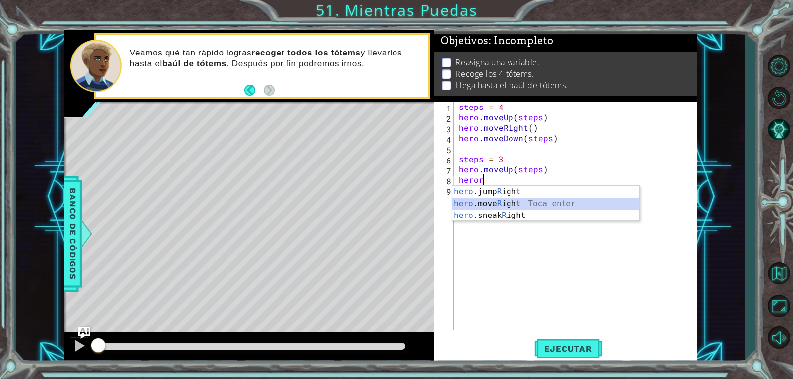
click at [477, 202] on div "hero .jump R ight Toca enter hero .move R ight Toca enter hero .sneak R ight To…" at bounding box center [545, 215] width 187 height 59
type textarea "hero.moveRight(1)"
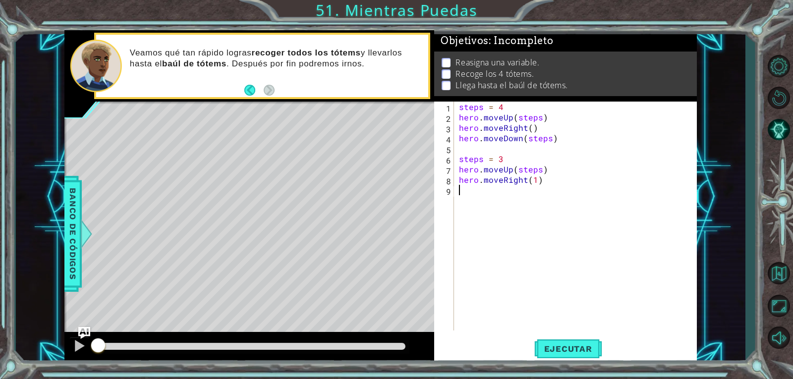
click at [485, 191] on div "steps = 4 hero . moveUp ( steps ) hero . moveRight ( ) hero . moveDown ( steps …" at bounding box center [578, 227] width 242 height 250
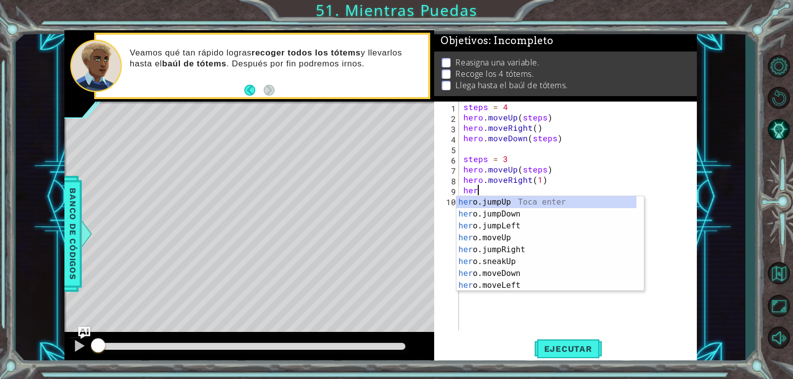
scroll to position [0, 0]
click at [517, 270] on div "hero .jumpUp Toca enter hero .jumpDown Toca enter hero .jumpLeft Toca enter her…" at bounding box center [547, 255] width 180 height 119
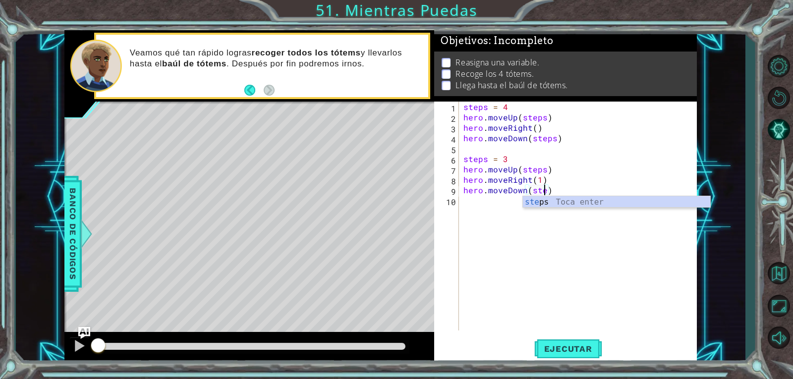
scroll to position [0, 5]
type textarea "hero.moveDown(steps)"
click at [540, 201] on div "steps Toca enter" at bounding box center [616, 214] width 187 height 36
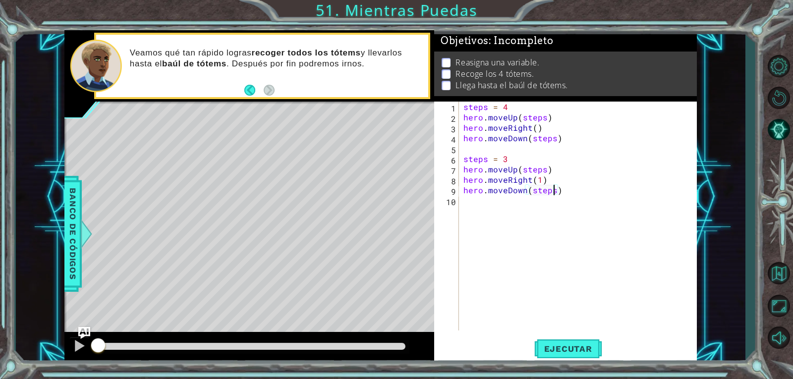
click at [583, 191] on div "steps = 4 hero . moveUp ( steps ) hero . moveRight ( ) hero . moveDown ( steps …" at bounding box center [581, 227] width 238 height 250
type textarea "steps = 2"
click at [487, 229] on div "steps = 4 hero . moveUp ( steps ) hero . moveRight ( ) hero . moveDown ( steps …" at bounding box center [581, 227] width 238 height 250
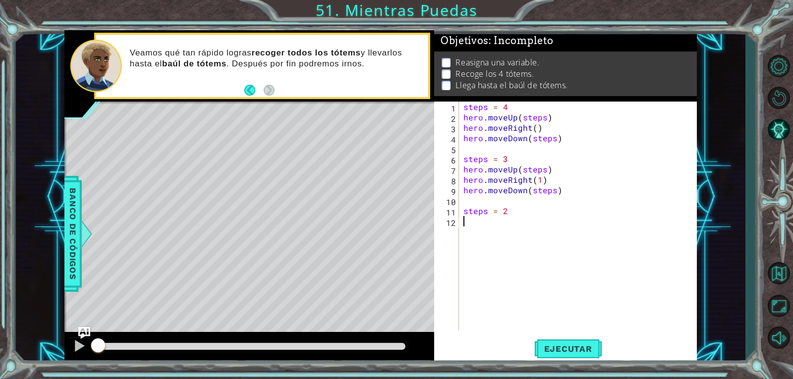
scroll to position [0, 0]
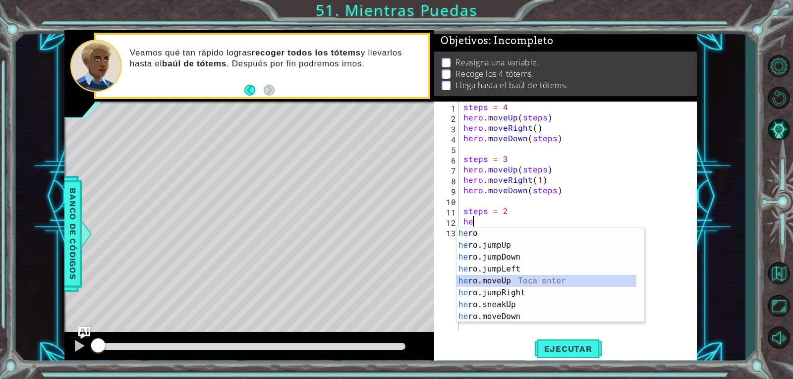
click at [502, 279] on div "he ro Toca enter he ro.jumpUp Toca enter he ro.jumpDown Toca enter he ro.jumpLe…" at bounding box center [547, 287] width 180 height 119
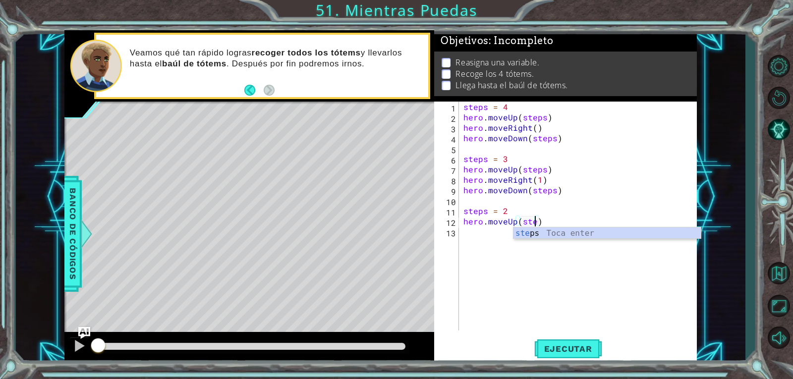
scroll to position [0, 4]
type textarea "hero.moveUp(steps)"
click at [526, 231] on div "steps Toca enter" at bounding box center [607, 246] width 187 height 36
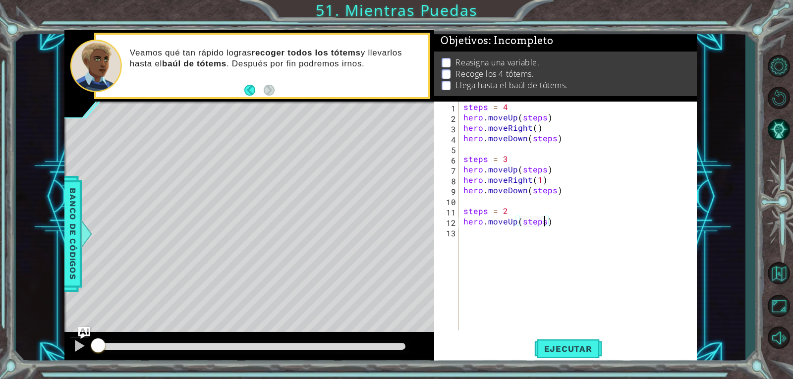
click at [476, 236] on div "steps = 4 hero . moveUp ( steps ) hero . moveRight ( ) hero . moveDown ( steps …" at bounding box center [581, 227] width 238 height 250
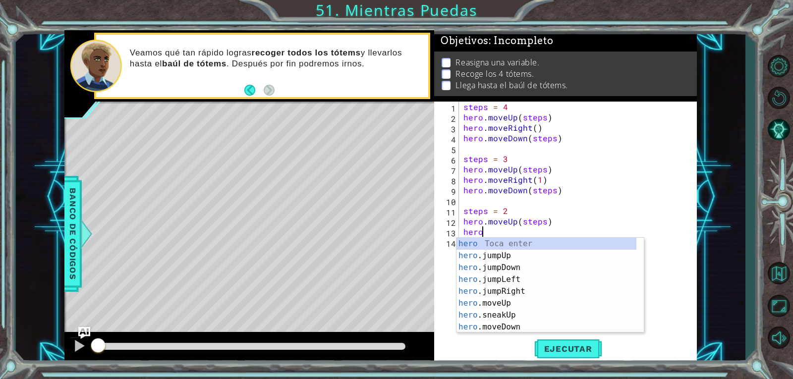
scroll to position [0, 1]
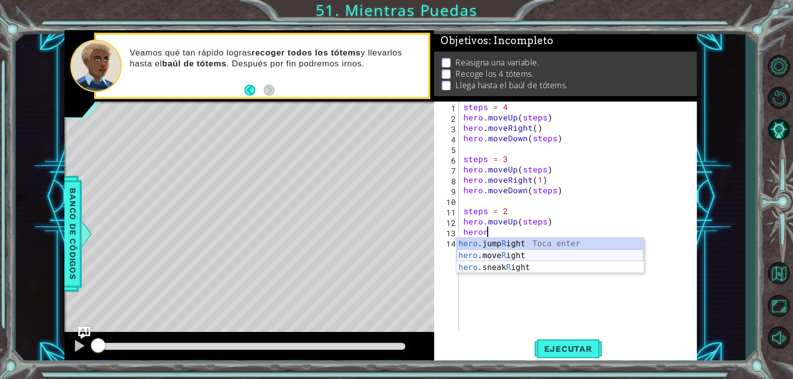
click at [541, 260] on div "hero .jump R ight Toca enter hero .move R ight Toca enter hero .sneak R ight To…" at bounding box center [550, 267] width 187 height 59
type textarea "hero.moveRight(1)"
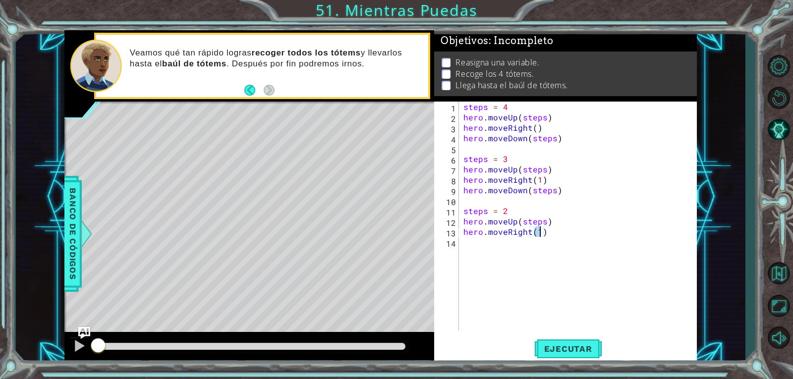
click at [494, 249] on div "steps = 4 hero . moveUp ( steps ) hero . moveRight ( ) hero . moveDown ( steps …" at bounding box center [581, 227] width 238 height 250
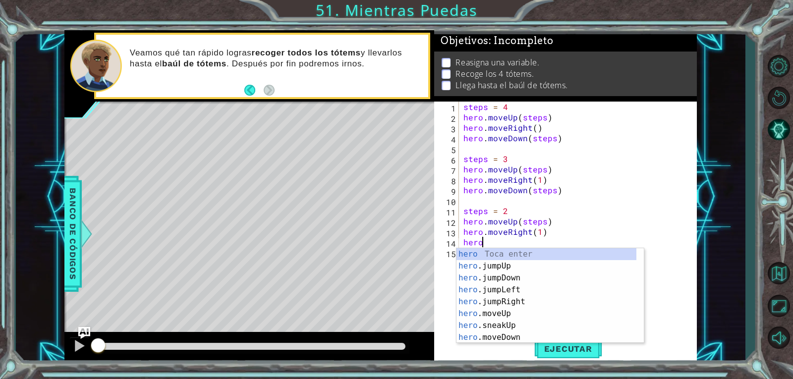
scroll to position [0, 0]
click at [503, 332] on div "hero Toca enter hero .jumpUp Toca enter hero .jumpDown Toca enter hero .jumpLef…" at bounding box center [547, 307] width 180 height 119
type textarea "hero.moveDown(1)"
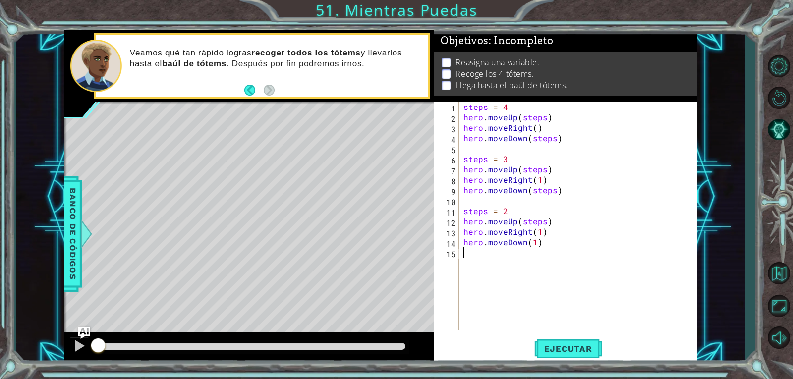
click at [467, 262] on div "steps = 4 hero . moveUp ( steps ) hero . moveRight ( ) hero . moveDown ( steps …" at bounding box center [581, 227] width 238 height 250
click at [478, 273] on div "steps = 4 hero . moveUp ( steps ) hero . moveRight ( ) hero . moveDown ( steps …" at bounding box center [581, 227] width 238 height 250
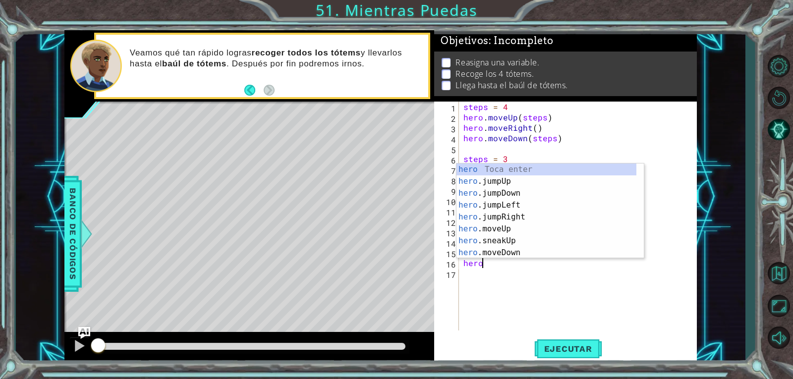
scroll to position [0, 0]
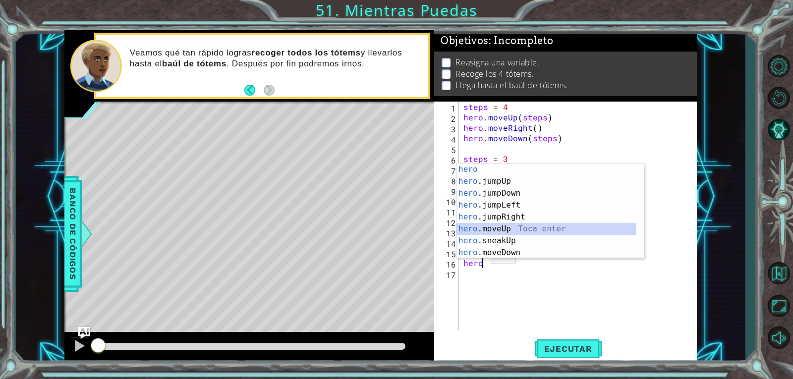
click at [481, 229] on div "hero Toca enter hero .jumpUp Toca enter hero .jumpDown Toca enter hero .jumpLef…" at bounding box center [547, 223] width 180 height 119
type textarea "hero.moveUp(1)"
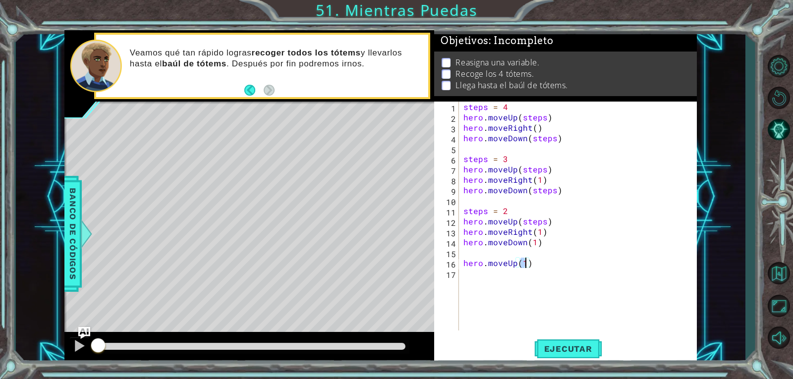
click at [472, 282] on div "steps = 4 hero . moveUp ( steps ) hero . moveRight ( ) hero . moveDown ( steps …" at bounding box center [581, 227] width 238 height 250
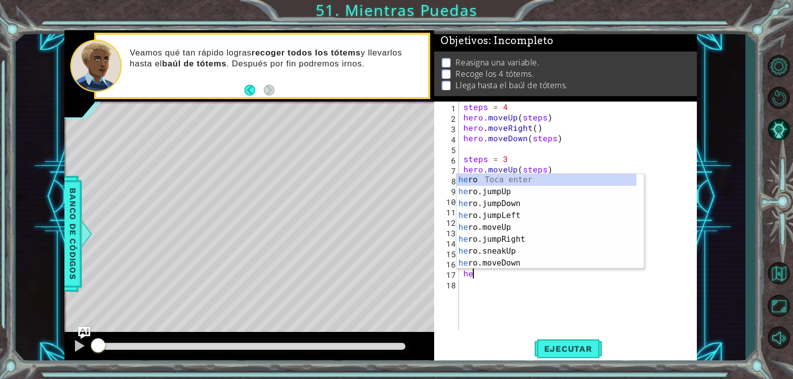
type textarea "h"
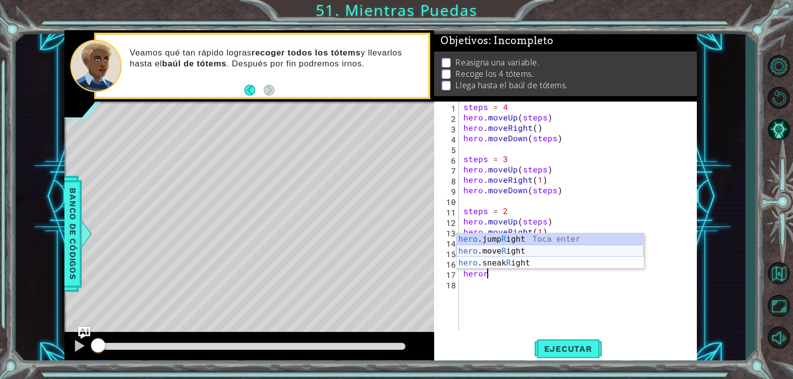
click at [496, 253] on div "hero .jump R ight Toca enter hero .move R ight Toca enter hero .sneak R ight To…" at bounding box center [550, 263] width 187 height 59
type textarea "hero.moveRight(1)"
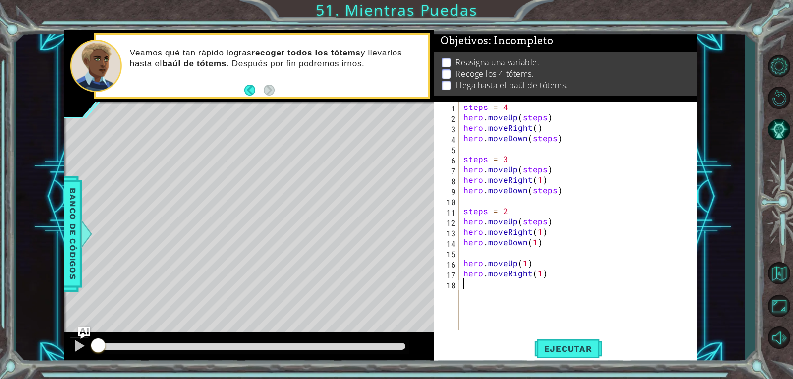
click at [513, 287] on div "steps = 4 hero . moveUp ( steps ) hero . moveRight ( ) hero . moveDown ( steps …" at bounding box center [581, 227] width 238 height 250
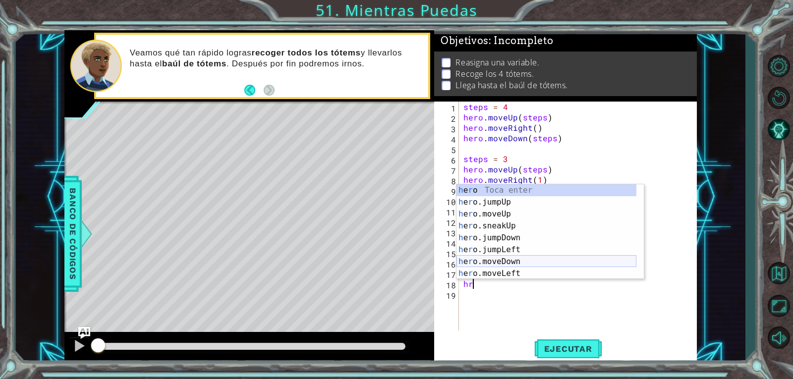
click at [503, 260] on div "h e r o Toca enter h e r o.jumpUp Toca enter h e r o.moveUp Toca enter h e r o.…" at bounding box center [547, 243] width 180 height 119
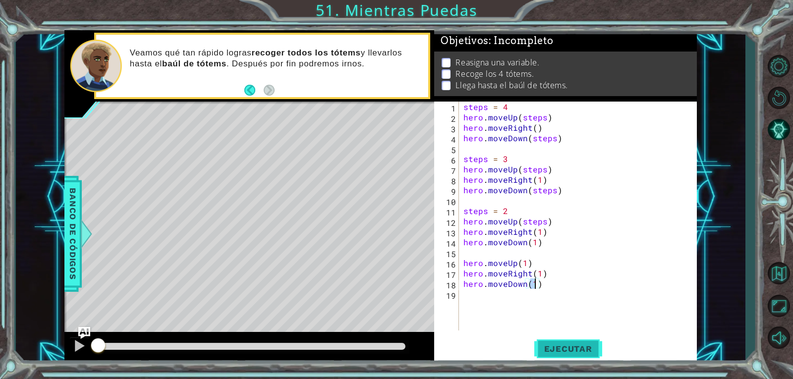
click at [554, 347] on span "Ejecutar" at bounding box center [568, 349] width 68 height 10
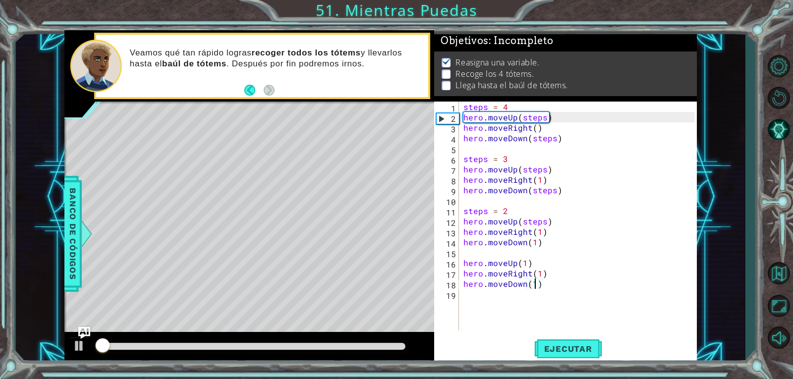
scroll to position [4, 0]
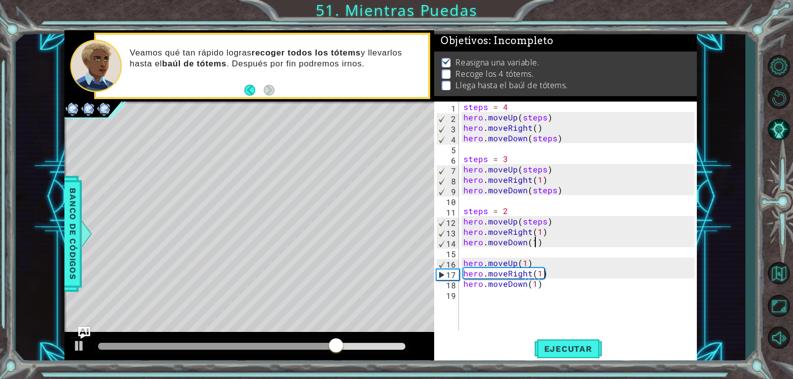
click at [541, 247] on div "steps = 4 hero . moveUp ( steps ) hero . moveRight ( ) hero . moveDown ( steps …" at bounding box center [581, 227] width 238 height 250
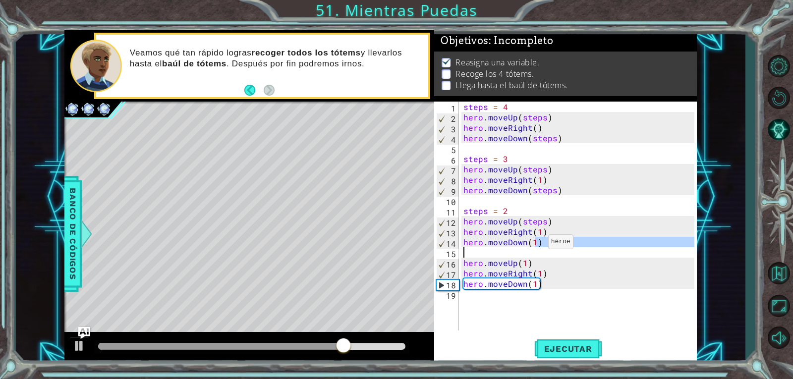
click at [536, 244] on div "steps = 4 hero . moveUp ( steps ) hero . moveRight ( ) hero . moveDown ( steps …" at bounding box center [578, 216] width 233 height 229
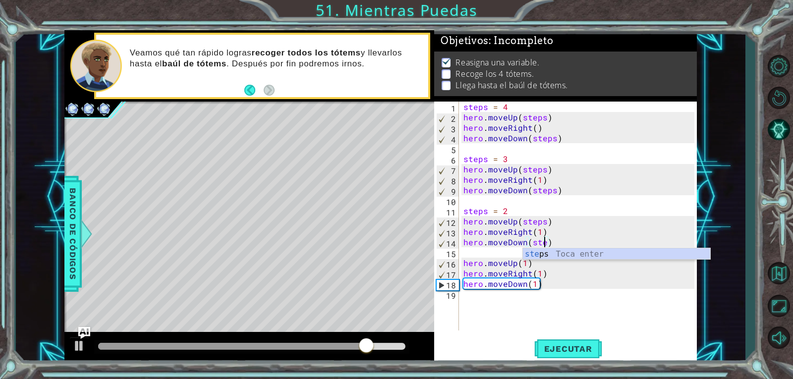
scroll to position [0, 5]
click at [559, 237] on div "steps = 4 hero . moveUp ( steps ) hero . moveRight ( ) hero . moveDown ( steps …" at bounding box center [581, 227] width 238 height 250
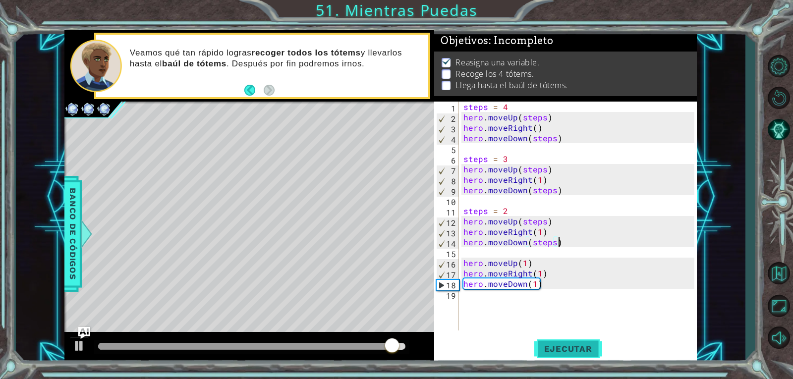
type textarea "hero.moveDown(steps)"
click at [567, 345] on span "Ejecutar" at bounding box center [568, 349] width 68 height 10
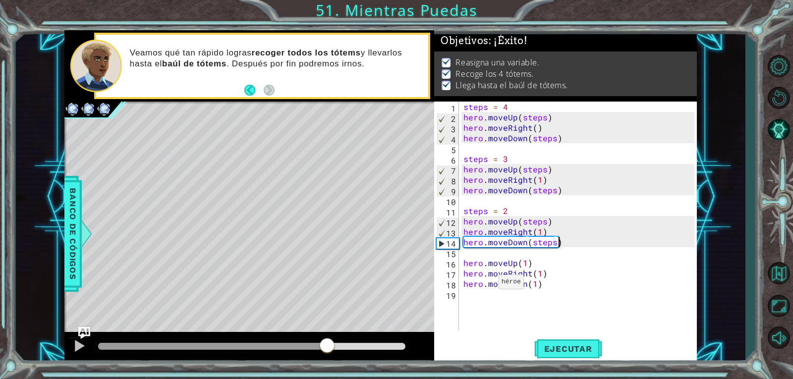
click at [327, 321] on div "methods hero use(thing) moveUp(steps) moveDown(steps) moveLeft(steps) moveRight…" at bounding box center [380, 197] width 633 height 334
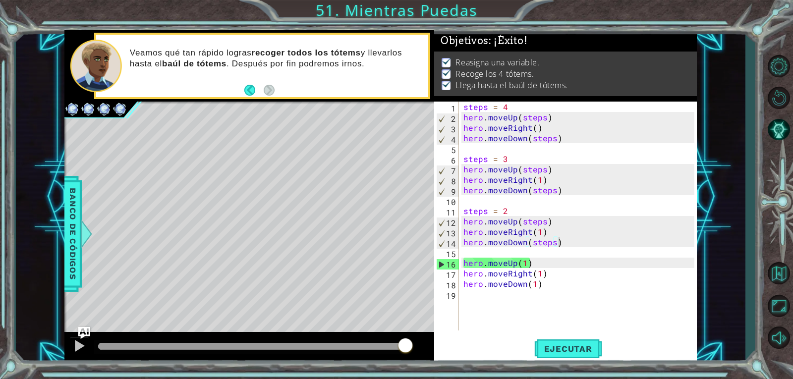
drag, startPoint x: 362, startPoint y: 340, endPoint x: 442, endPoint y: 334, distance: 80.0
click at [442, 334] on div "1 ההההההההההההההההההההההההההההההההההההההההההההההההההההההההההההההההההההההההההההה…" at bounding box center [380, 197] width 633 height 334
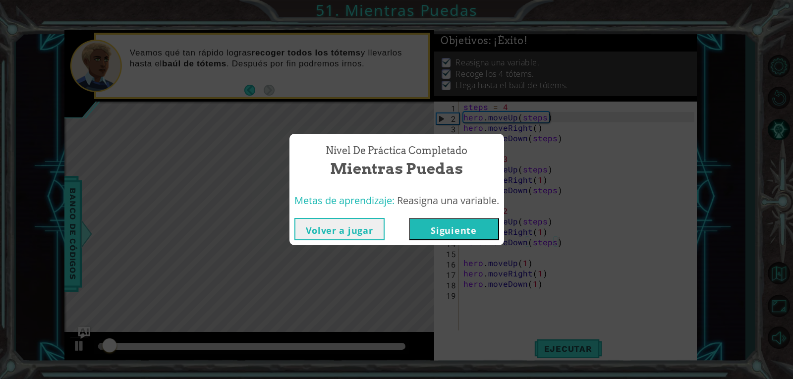
click at [478, 216] on div "Volver a jugar [GEOGRAPHIC_DATA]" at bounding box center [397, 229] width 215 height 32
click at [458, 230] on button "Siguiente" at bounding box center [454, 229] width 90 height 22
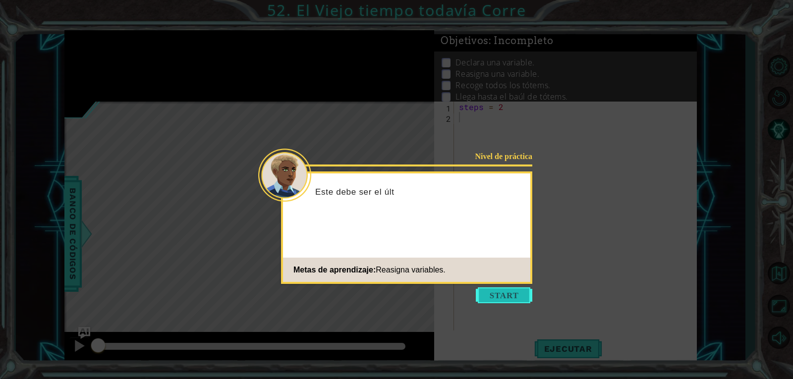
click at [510, 297] on button "Start" at bounding box center [504, 296] width 57 height 16
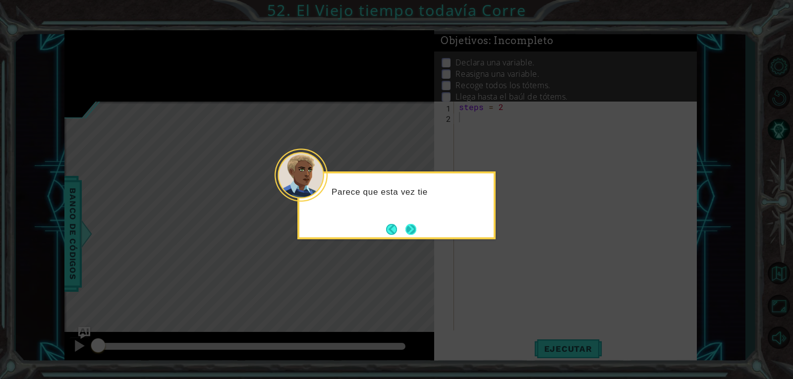
click at [408, 234] on button "Next" at bounding box center [411, 229] width 11 height 11
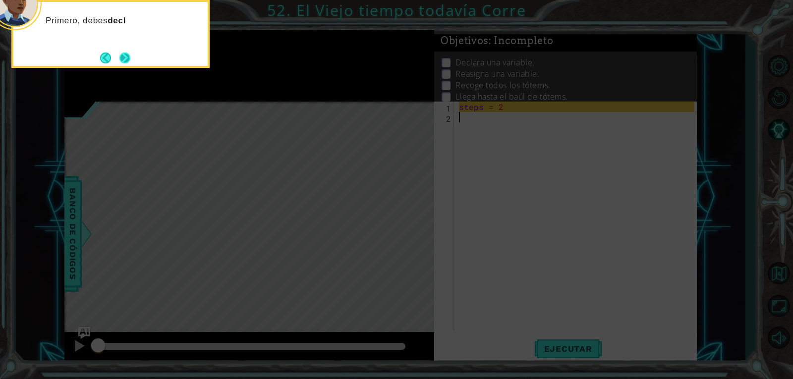
click at [129, 57] on button "Next" at bounding box center [124, 58] width 11 height 11
click at [129, 57] on button "Next" at bounding box center [125, 58] width 12 height 12
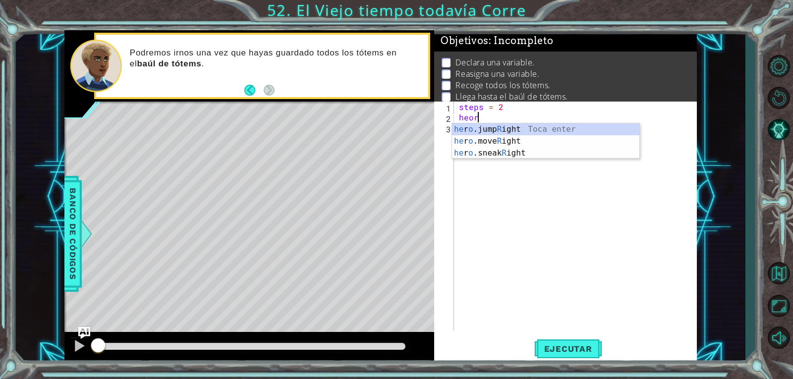
scroll to position [0, 0]
click at [473, 144] on div "he r o .jump R ight Toca enter he r o .move R ight Toca enter he r o .sneak R i…" at bounding box center [545, 152] width 187 height 59
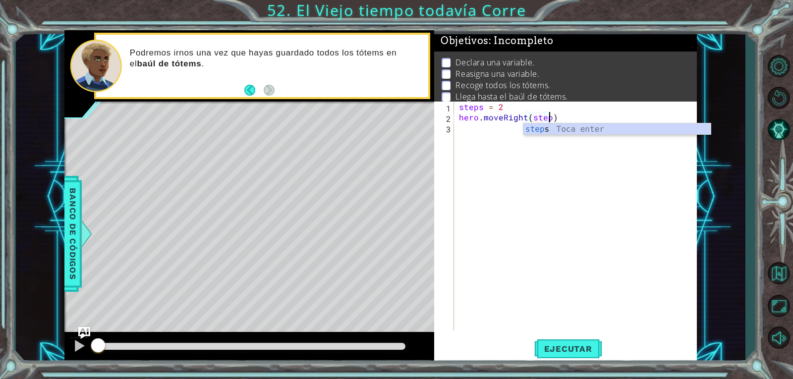
scroll to position [0, 5]
type textarea "hero.moveRight(steps)"
click at [535, 132] on div "steps Toca enter" at bounding box center [617, 141] width 187 height 36
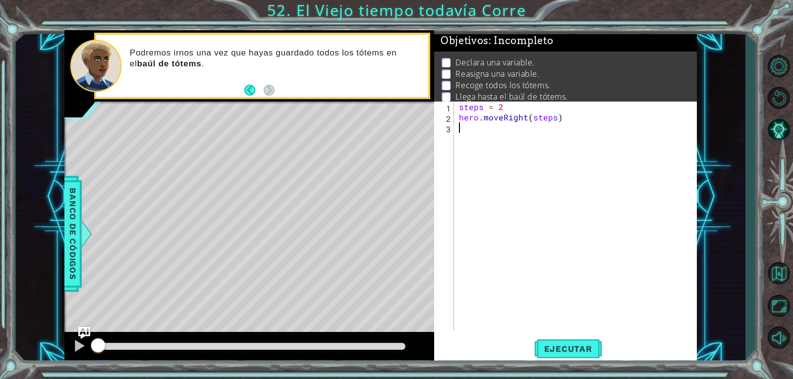
click at [459, 128] on div "steps = 2 hero . moveRight ( steps )" at bounding box center [578, 227] width 242 height 250
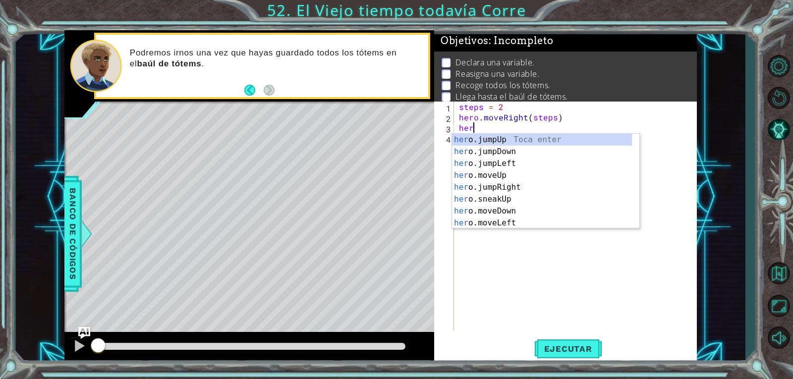
scroll to position [0, 0]
click at [489, 214] on div "hero .jumpUp Toca enter hero .jumpDown Toca enter hero .jumpLeft Toca enter her…" at bounding box center [542, 193] width 180 height 119
type textarea "hero.moveDown(1)"
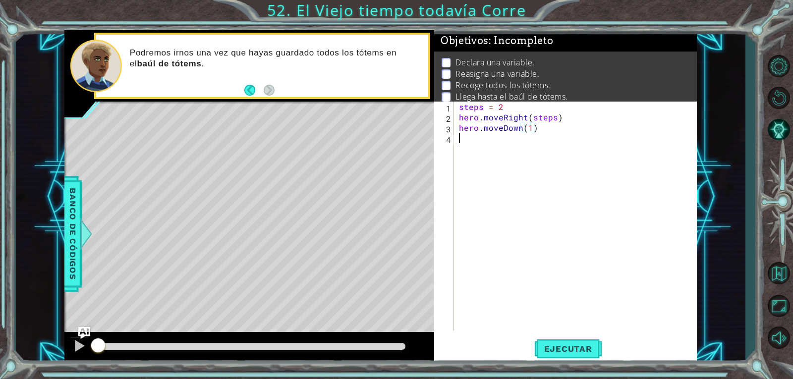
click at [465, 148] on div "steps = 2 hero . moveRight ( steps ) hero . moveDown ( 1 )" at bounding box center [578, 227] width 242 height 250
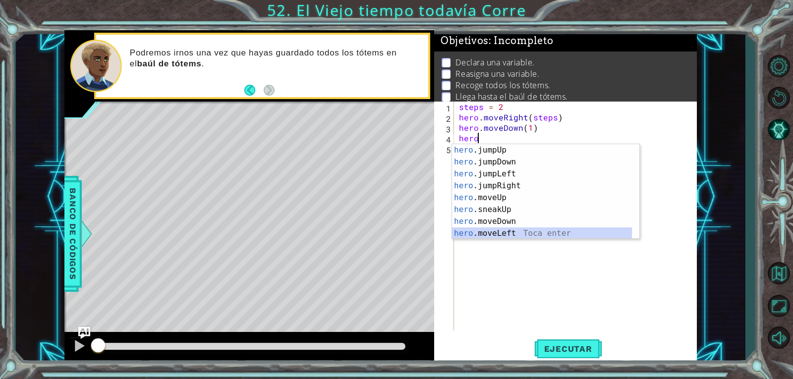
click at [504, 235] on div "hero .jumpUp Toca enter hero .jumpDown Toca enter hero .jumpLeft Toca enter her…" at bounding box center [542, 203] width 180 height 119
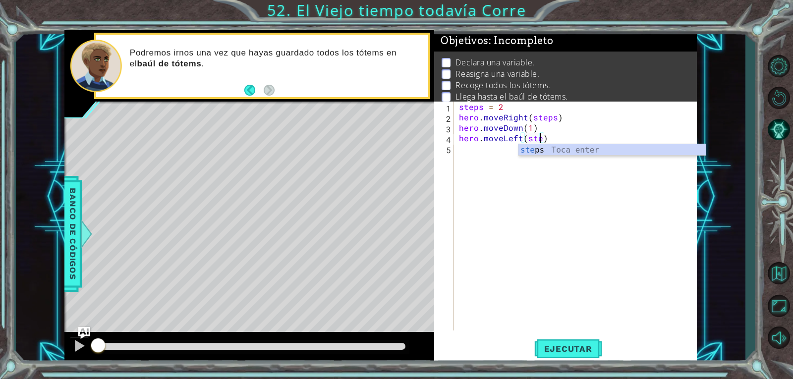
scroll to position [0, 5]
click at [569, 150] on div "step s Toca enter" at bounding box center [612, 162] width 187 height 36
type textarea "hero.moveLeft(steps)"
click at [498, 164] on div "steps = 2 hero . moveRight ( steps ) hero . moveDown ( 1 ) hero . moveLeft ( st…" at bounding box center [578, 227] width 242 height 250
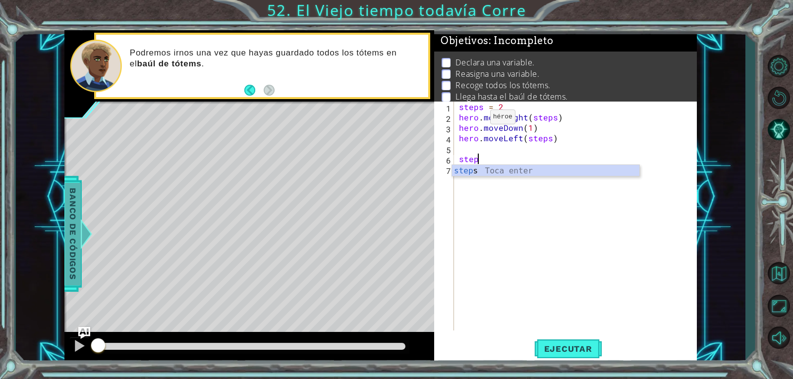
scroll to position [0, 1]
type textarea "steps = 4"
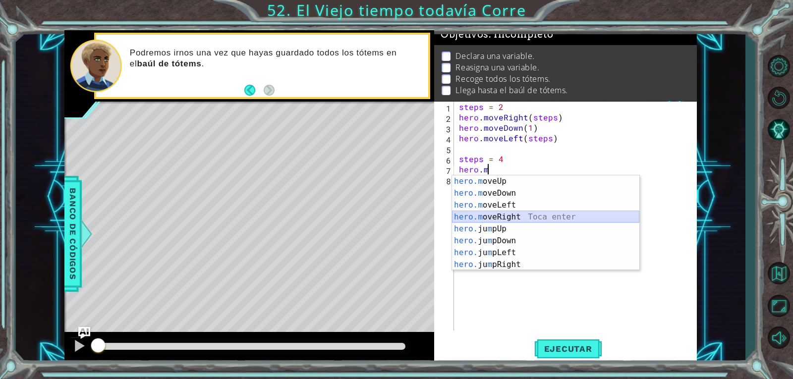
click at [470, 215] on div "hero.m oveUp Toca enter hero.m oveDown Toca enter hero.m oveLeft Toca enter her…" at bounding box center [545, 235] width 187 height 119
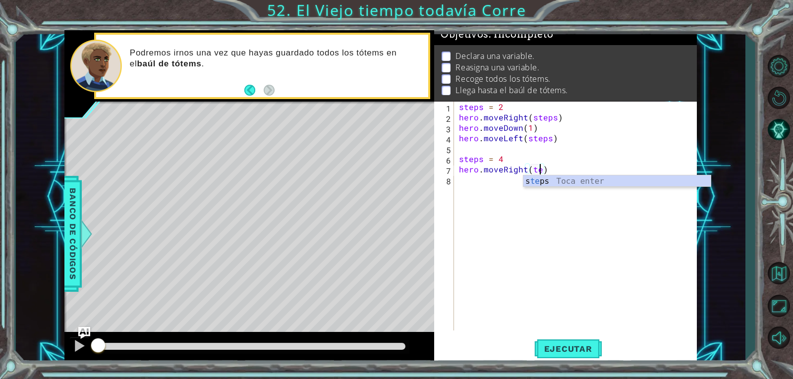
scroll to position [0, 5]
click at [638, 177] on div "s teps Toca enter" at bounding box center [617, 194] width 187 height 36
click at [480, 188] on div "steps = 2 hero . moveRight ( steps ) hero . moveDown ( 1 ) hero . moveLeft ( st…" at bounding box center [578, 227] width 242 height 250
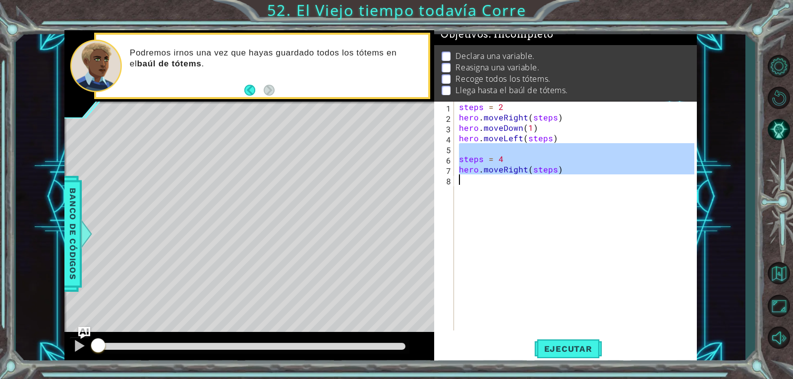
type textarea "hero.moveRight(steps)"
click at [480, 188] on div "steps = 2 hero . moveRight ( steps ) hero . moveDown ( 1 ) hero . moveLeft ( st…" at bounding box center [575, 216] width 237 height 229
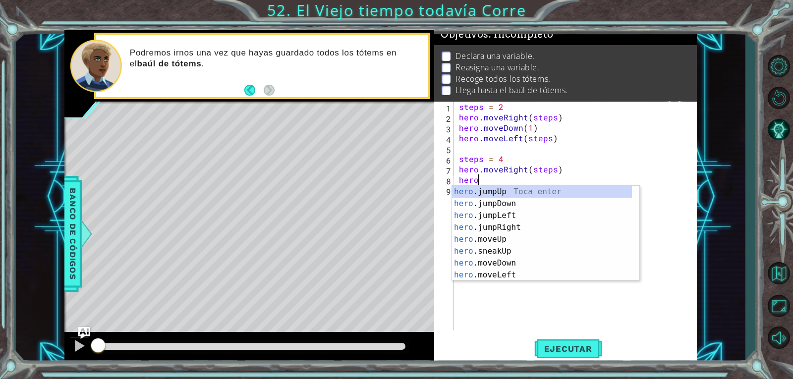
scroll to position [0, 0]
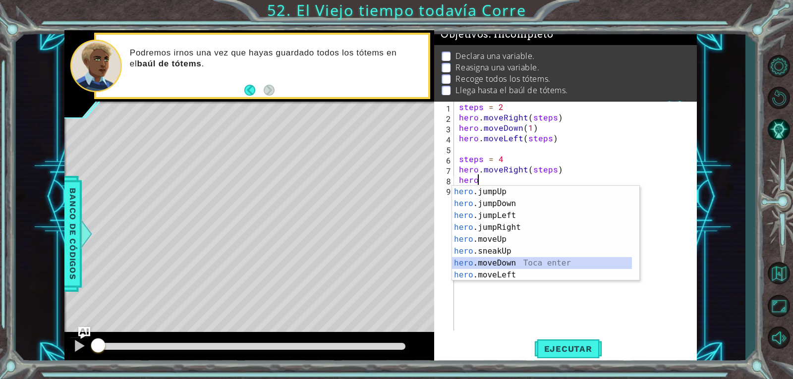
click at [502, 263] on div "hero .jumpUp Toca enter hero .jumpDown Toca enter hero .jumpLeft Toca enter her…" at bounding box center [542, 245] width 180 height 119
type textarea "hero.moveDown(1)"
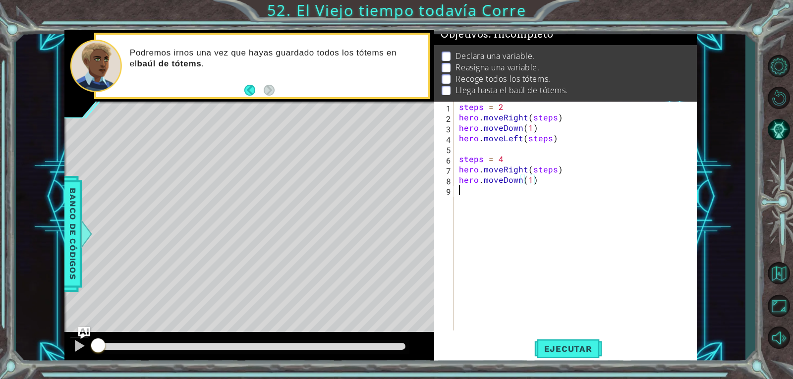
click at [460, 190] on div "steps = 2 hero . moveRight ( steps ) hero . moveDown ( 1 ) hero . moveLeft ( st…" at bounding box center [578, 227] width 242 height 250
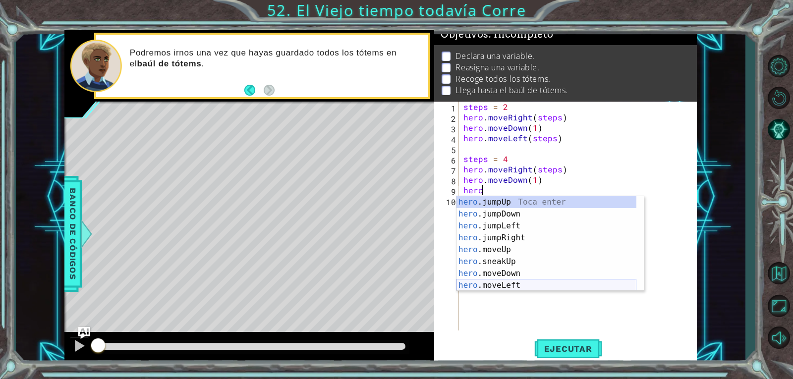
click at [510, 290] on div "hero .jumpUp Toca enter hero .jumpDown Toca enter hero .jumpLeft Toca enter her…" at bounding box center [547, 255] width 180 height 119
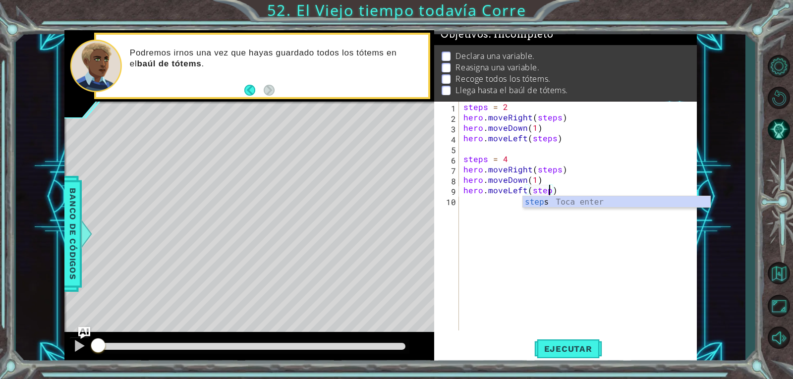
scroll to position [0, 5]
type textarea "hero.moveLeft(steps)"
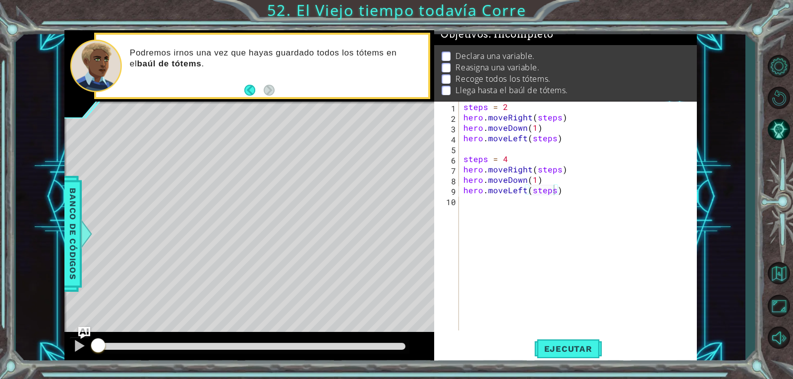
click at [578, 207] on body "1 ההההההההההההההההההההההההההההההההההההההההההההההההההההההההההההההההההההההההההההה…" at bounding box center [396, 189] width 793 height 379
click at [507, 203] on div "steps = 2 hero . moveRight ( steps ) hero . moveDown ( 1 ) hero . moveLeft ( st…" at bounding box center [581, 227] width 238 height 250
click at [485, 214] on div "steps = 2 hero . moveRight ( steps ) hero . moveDown ( 1 ) hero . moveLeft ( st…" at bounding box center [581, 227] width 238 height 250
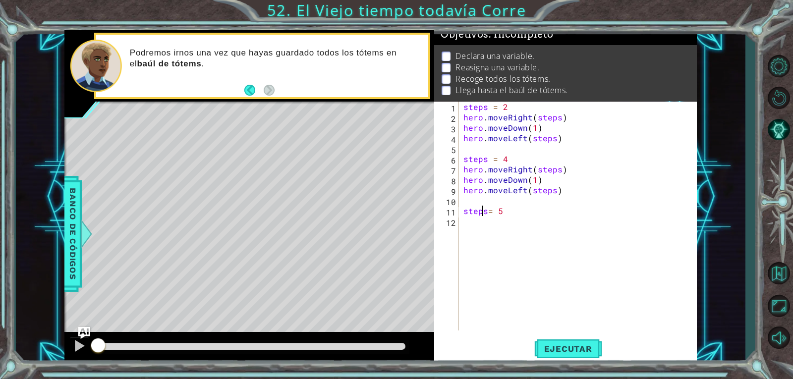
click at [486, 214] on div "steps = 2 hero . moveRight ( steps ) hero . moveDown ( 1 ) hero . moveLeft ( st…" at bounding box center [581, 227] width 238 height 250
type textarea "steps = 5"
click at [523, 219] on div "steps = 2 hero . moveRight ( steps ) hero . moveDown ( 1 ) hero . moveLeft ( st…" at bounding box center [581, 227] width 238 height 250
click at [515, 207] on div "steps = 2 hero . moveRight ( steps ) hero . moveDown ( 1 ) hero . moveLeft ( st…" at bounding box center [581, 227] width 238 height 250
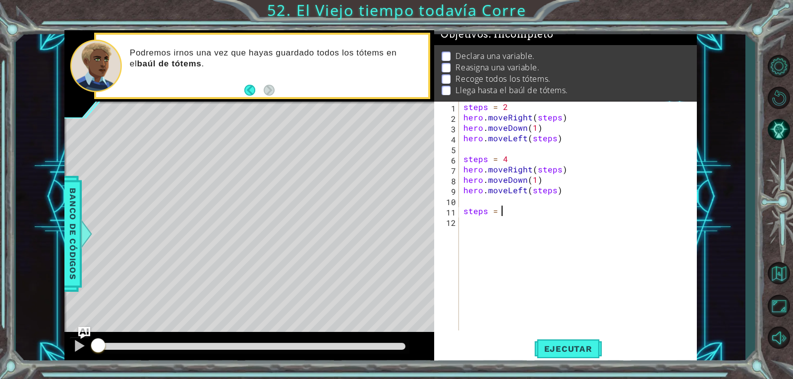
type textarea "steps = 6"
click at [536, 221] on div "steps = 2 hero . moveRight ( steps ) hero . moveDown ( 1 ) hero . moveLeft ( st…" at bounding box center [581, 227] width 238 height 250
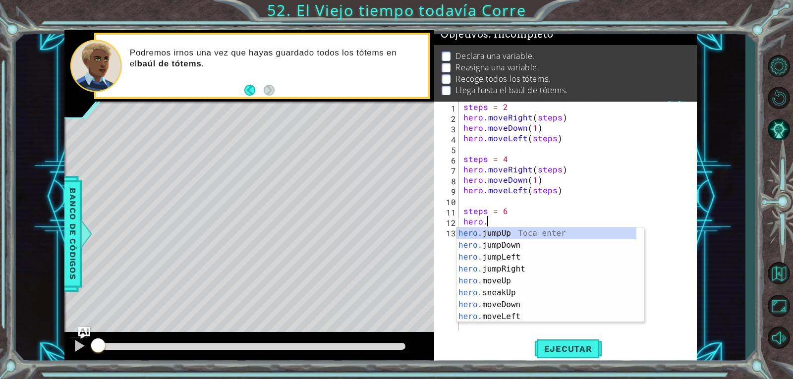
scroll to position [0, 1]
click at [498, 267] on div "hero.m oveUp Toca enter hero.m oveDown Toca enter hero.m oveLeft Toca enter her…" at bounding box center [550, 287] width 187 height 119
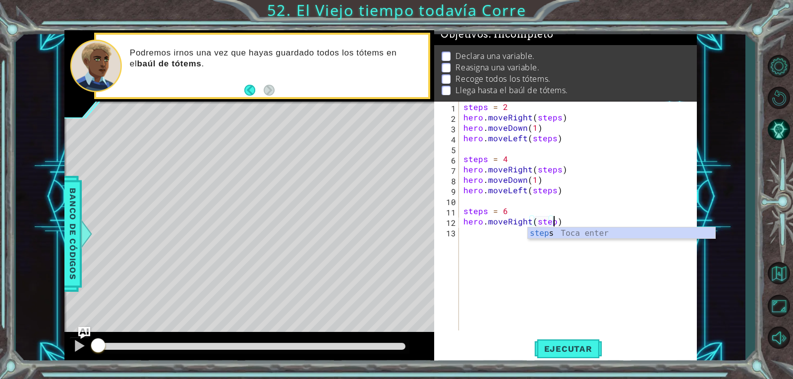
scroll to position [0, 5]
type textarea "hero.moveRight(steps)"
click at [552, 236] on div "steps Toca enter" at bounding box center [621, 246] width 187 height 36
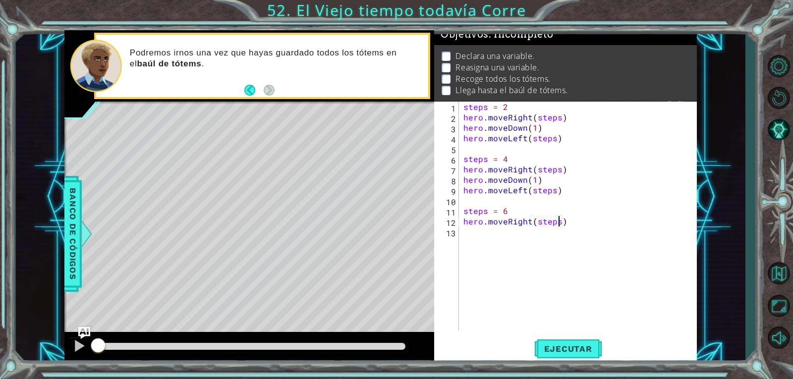
click at [478, 234] on div "steps = 2 hero . moveRight ( steps ) hero . moveDown ( 1 ) hero . moveLeft ( st…" at bounding box center [581, 227] width 238 height 250
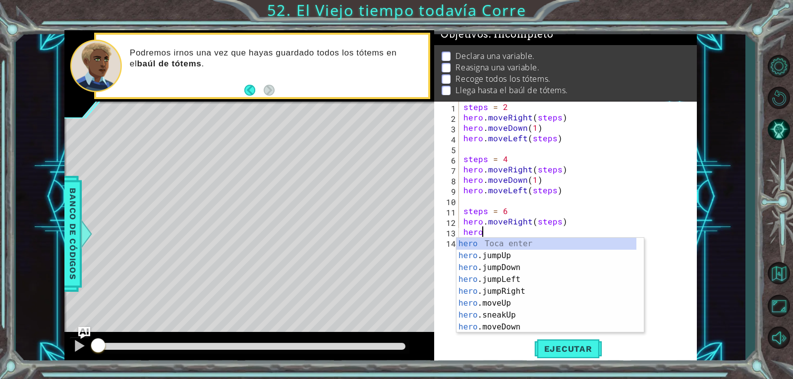
scroll to position [0, 1]
click at [499, 319] on div "hero. jumpUp Toca enter hero. jumpDown Toca enter hero. jumpLeft Toca enter her…" at bounding box center [547, 297] width 180 height 119
type textarea "hero.moveDown(1)"
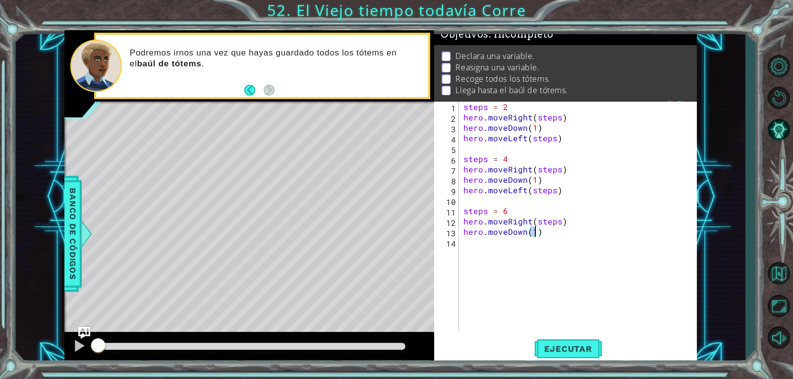
click at [471, 244] on div "steps = 2 hero . moveRight ( steps ) hero . moveDown ( 1 ) hero . moveLeft ( st…" at bounding box center [581, 227] width 238 height 250
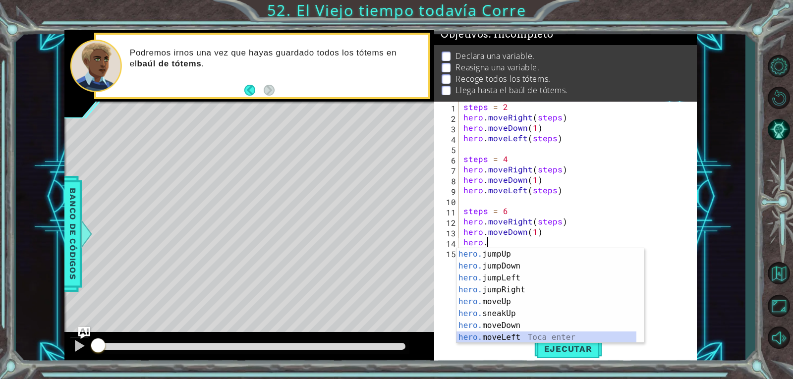
click at [487, 335] on div "hero. jumpUp Toca enter hero. jumpDown Toca enter hero. jumpLeft Toca enter her…" at bounding box center [547, 307] width 180 height 119
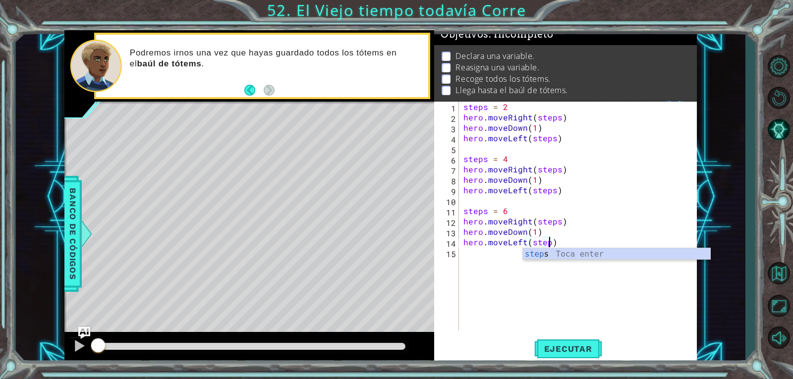
scroll to position [0, 5]
click at [543, 250] on div "steps Toca enter" at bounding box center [616, 266] width 187 height 36
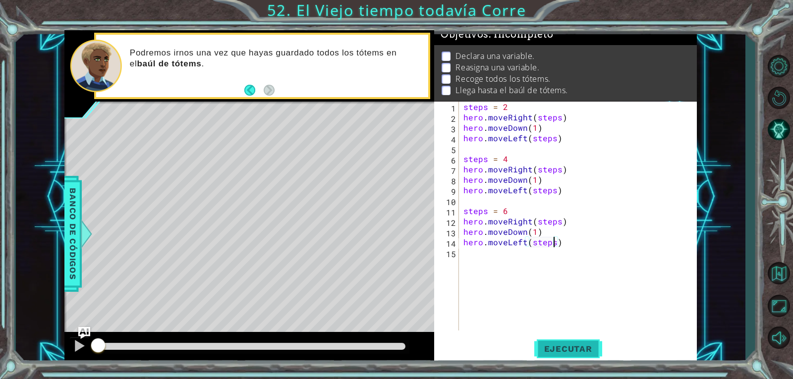
type textarea "hero.moveLeft(steps)"
click at [572, 352] on span "Ejecutar" at bounding box center [568, 349] width 68 height 10
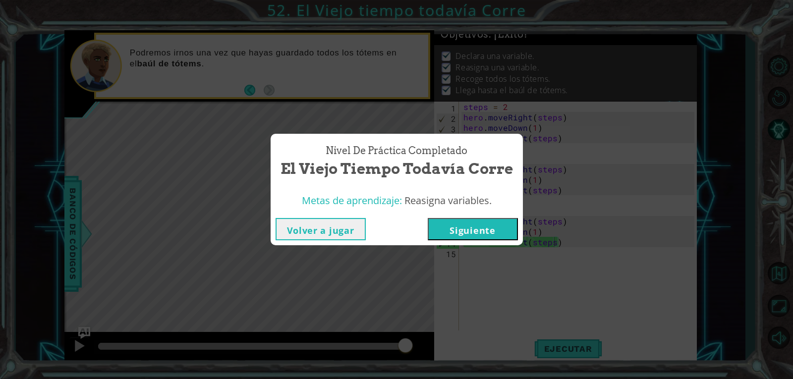
drag, startPoint x: 122, startPoint y: 344, endPoint x: 464, endPoint y: 309, distance: 343.8
click at [438, 368] on body "1 ההההההההההההההההההההההההההההההההההההההההההההההההההההההההההההההההההההההההההההה…" at bounding box center [396, 189] width 793 height 379
click at [464, 228] on button "Siguiente" at bounding box center [473, 229] width 90 height 22
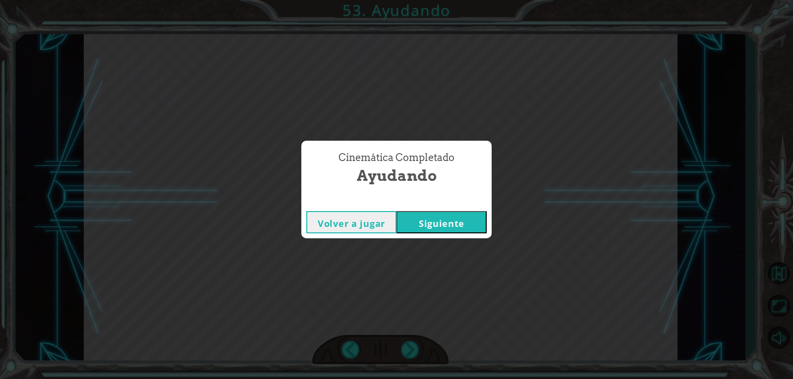
click at [418, 227] on button "Siguiente" at bounding box center [442, 222] width 90 height 22
click at [424, 228] on button "Siguiente" at bounding box center [442, 222] width 90 height 22
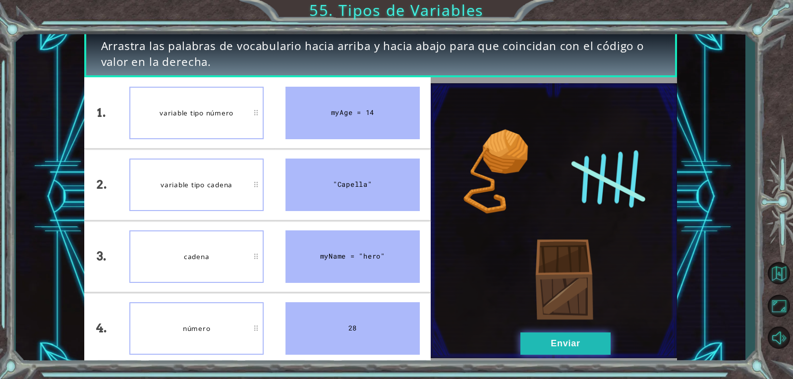
click at [574, 336] on button "Enviar" at bounding box center [566, 344] width 90 height 22
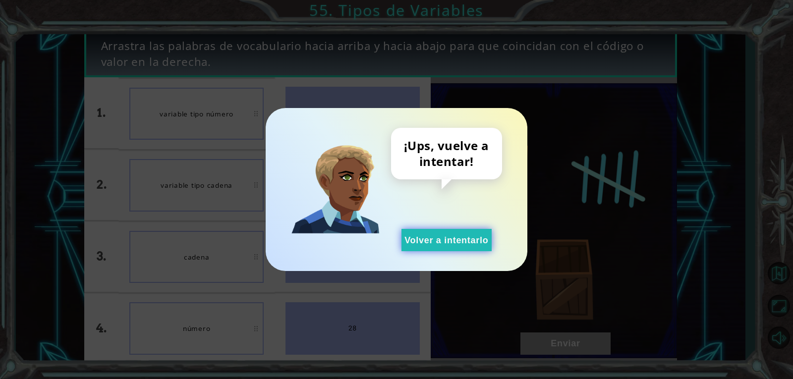
click at [461, 238] on button "Volver a intentarlo" at bounding box center [447, 240] width 90 height 22
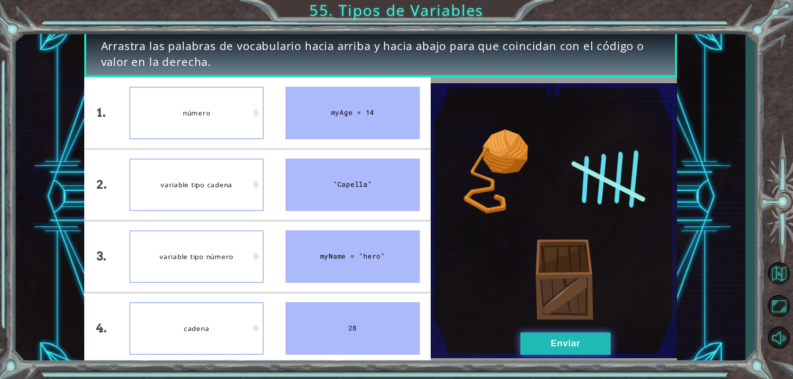
click at [574, 338] on button "Enviar" at bounding box center [566, 344] width 90 height 22
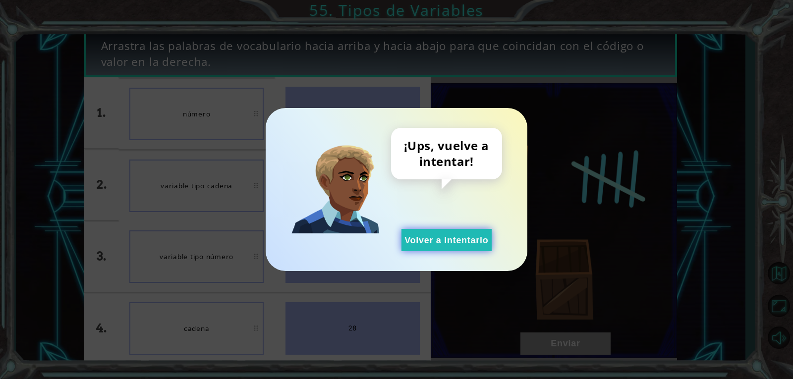
click at [447, 232] on button "Volver a intentarlo" at bounding box center [447, 240] width 90 height 22
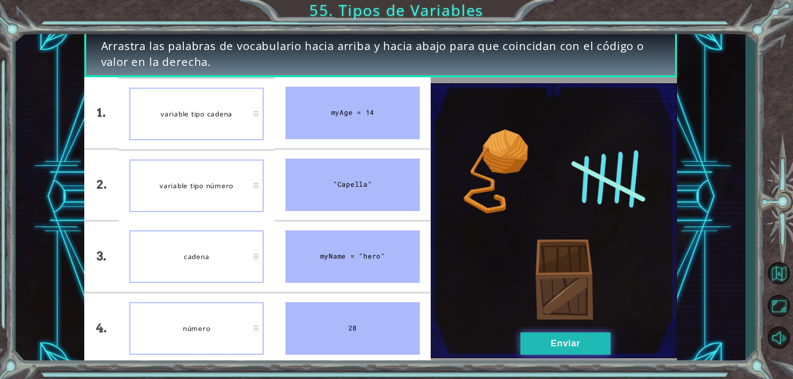
click at [575, 343] on button "Enviar" at bounding box center [566, 344] width 90 height 22
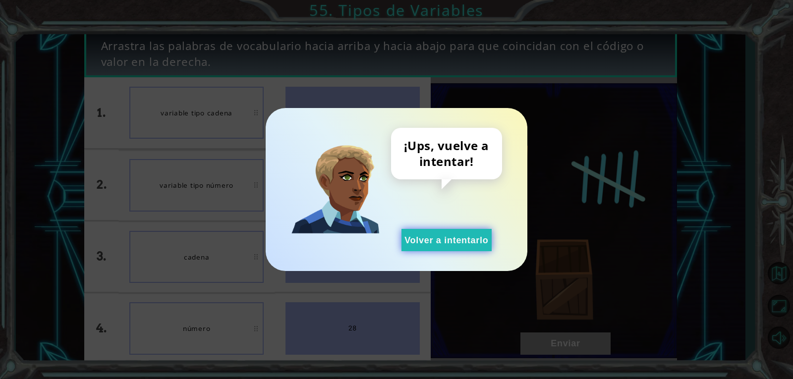
drag, startPoint x: 437, startPoint y: 228, endPoint x: 436, endPoint y: 236, distance: 7.5
click at [436, 231] on div "¡Ups, vuelve a intentar! Volver a intentarlo" at bounding box center [446, 189] width 111 height 123
click at [436, 236] on button "Volver a intentarlo" at bounding box center [447, 240] width 90 height 22
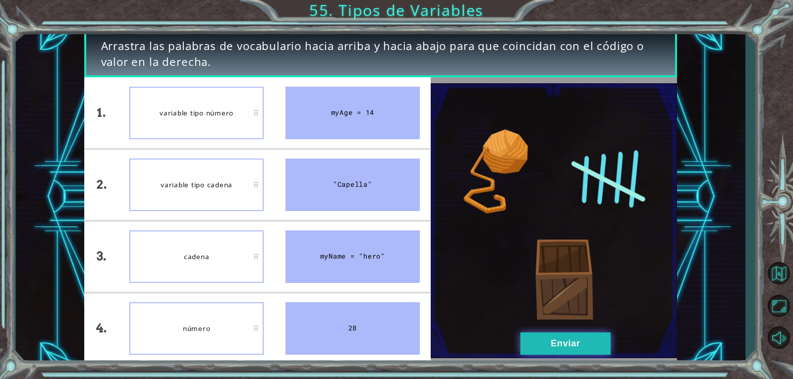
click at [589, 353] on button "Enviar" at bounding box center [566, 344] width 90 height 22
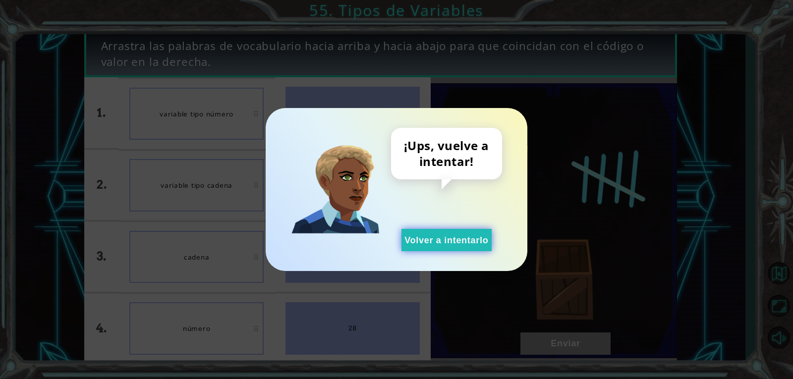
click at [407, 231] on button "Volver a intentarlo" at bounding box center [447, 240] width 90 height 22
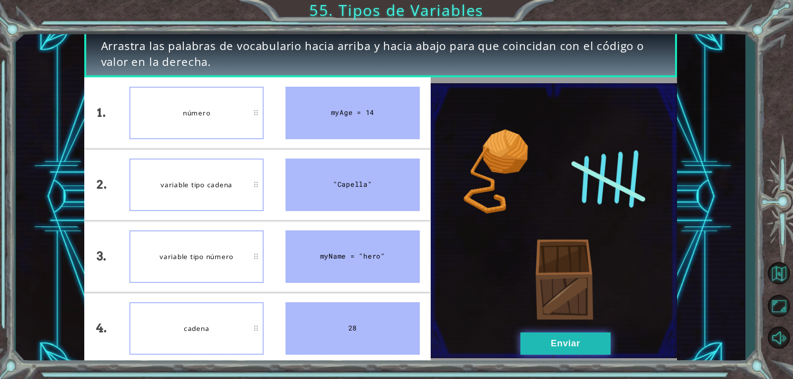
click at [573, 346] on button "Enviar" at bounding box center [566, 344] width 90 height 22
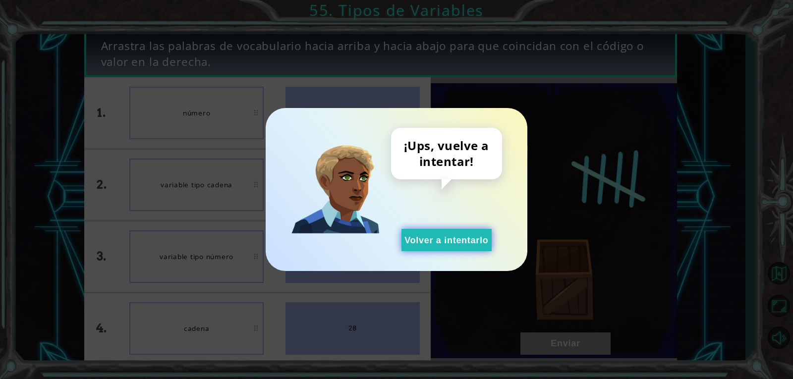
click at [437, 239] on button "Volver a intentarlo" at bounding box center [447, 240] width 90 height 22
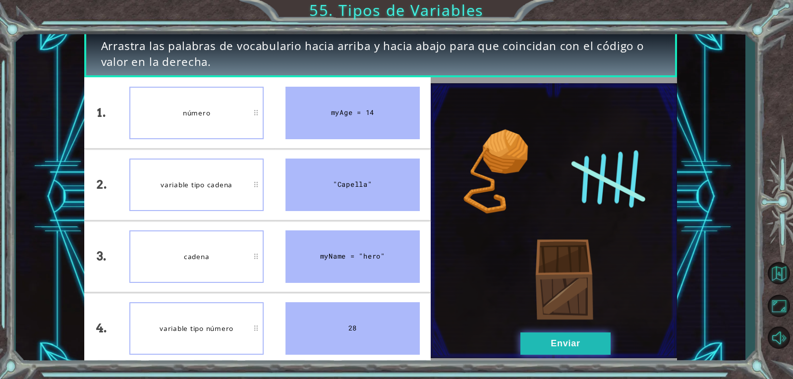
click at [549, 342] on button "Enviar" at bounding box center [566, 344] width 90 height 22
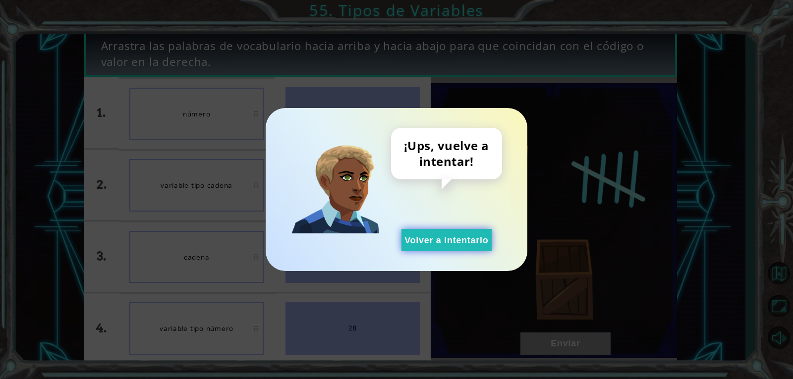
click at [429, 236] on button "Volver a intentarlo" at bounding box center [447, 240] width 90 height 22
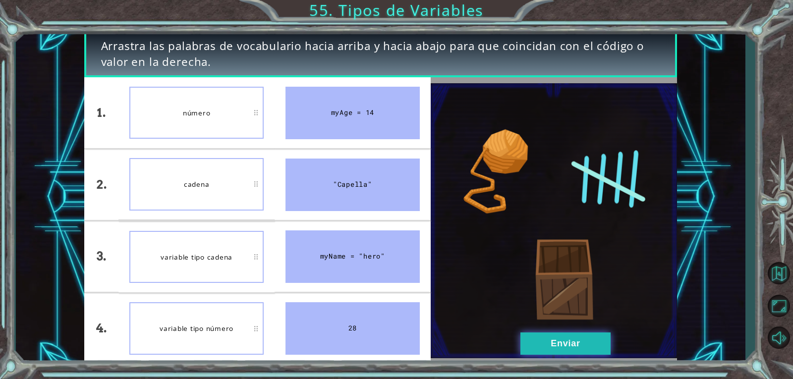
click at [547, 346] on button "Enviar" at bounding box center [566, 344] width 90 height 22
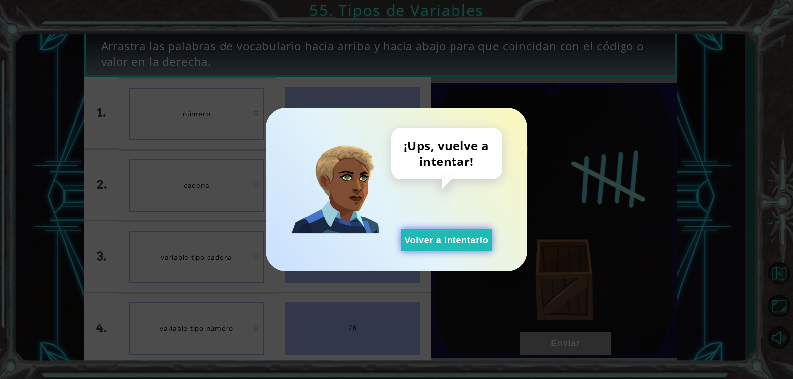
click at [421, 241] on button "Volver a intentarlo" at bounding box center [447, 240] width 90 height 22
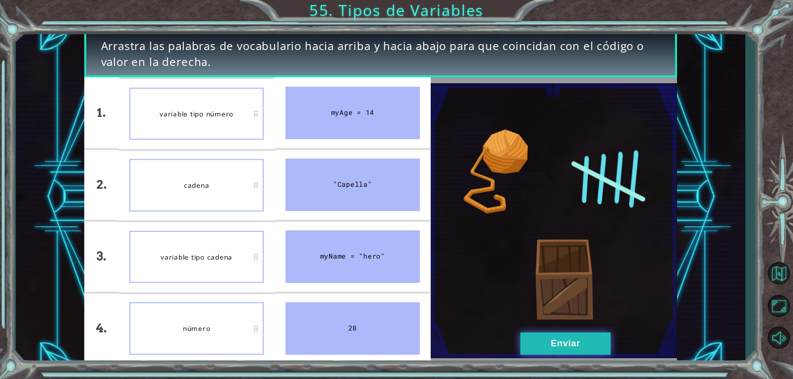
click at [557, 347] on button "Enviar" at bounding box center [566, 344] width 90 height 22
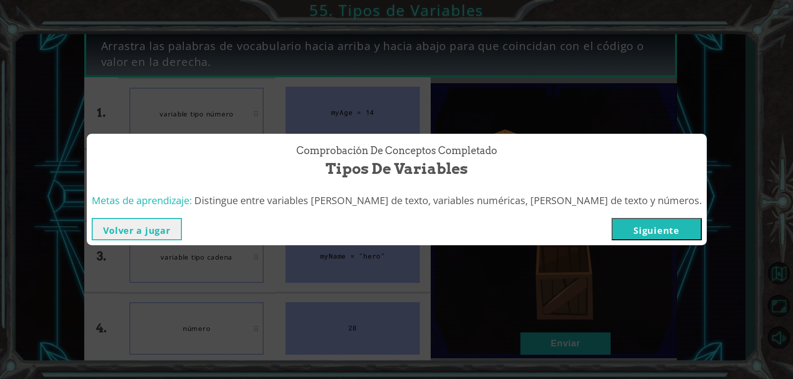
click at [672, 235] on button "Siguiente" at bounding box center [657, 229] width 90 height 22
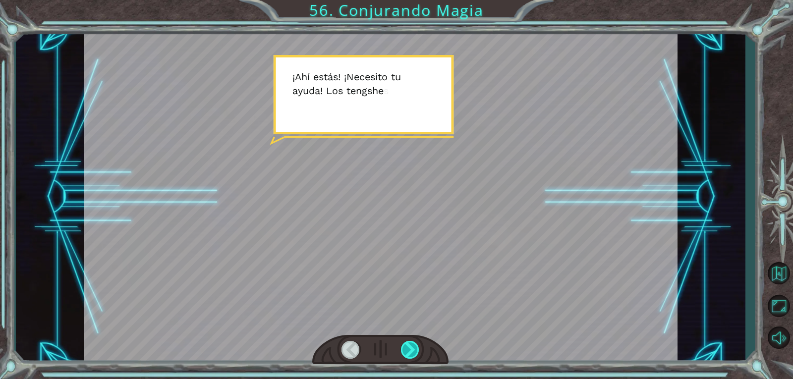
click at [403, 343] on div at bounding box center [410, 350] width 19 height 18
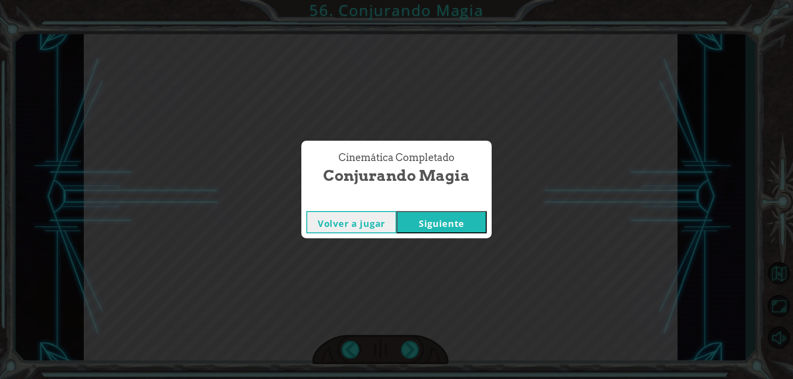
click at [465, 224] on button "Siguiente" at bounding box center [442, 222] width 90 height 22
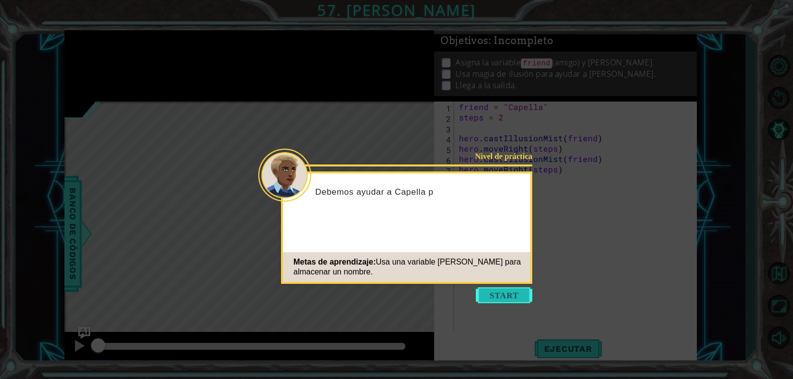
click at [514, 301] on button "Start" at bounding box center [504, 296] width 57 height 16
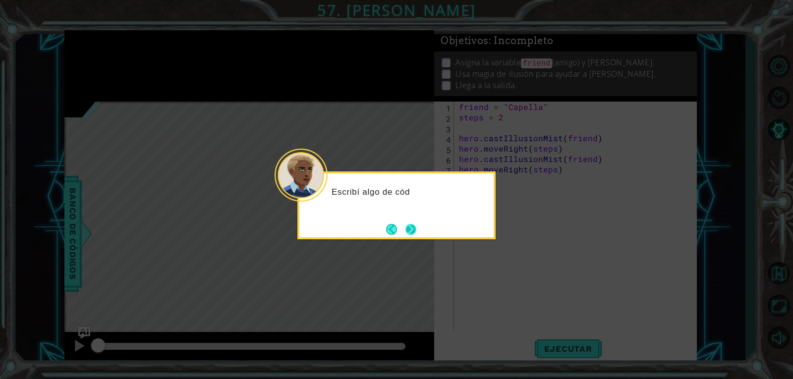
click at [409, 225] on button "Next" at bounding box center [411, 230] width 16 height 16
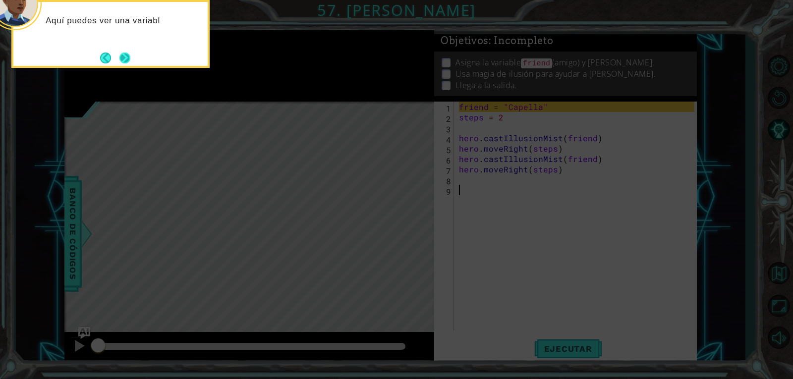
click at [130, 52] on button "Next" at bounding box center [125, 58] width 12 height 12
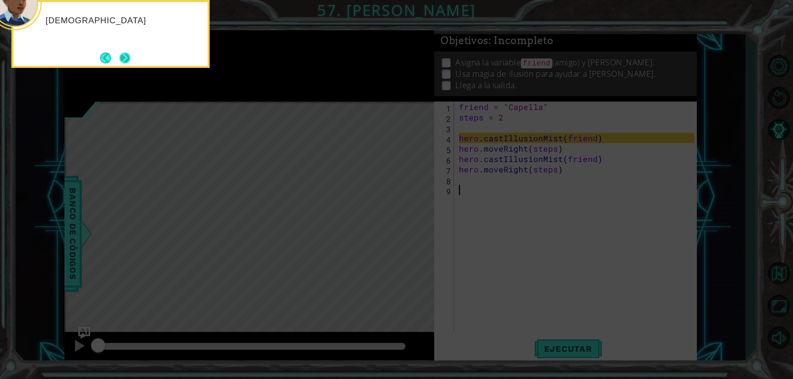
click at [127, 53] on button "Next" at bounding box center [125, 58] width 16 height 16
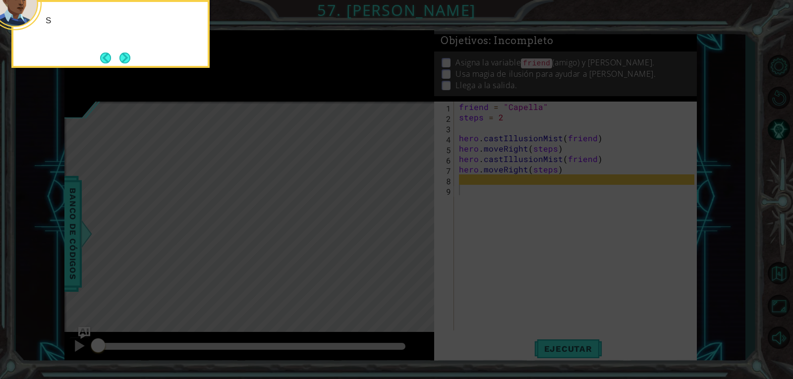
click at [127, 53] on button "Next" at bounding box center [125, 58] width 12 height 12
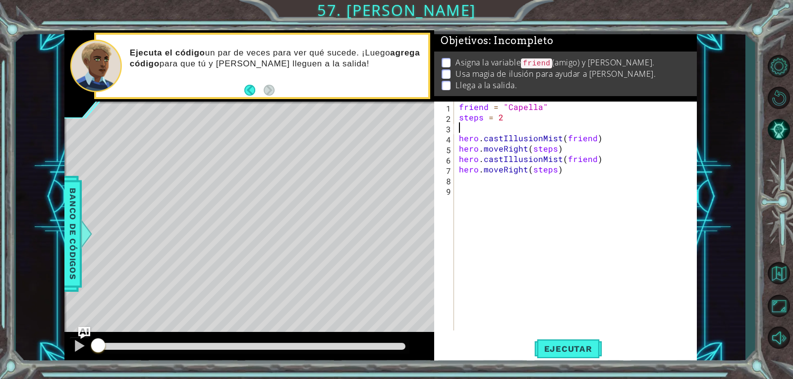
click at [460, 132] on div "friend = "Capella" steps = 2 hero . castIllusionMist ( friend ) hero . moveRigh…" at bounding box center [578, 227] width 242 height 250
click at [455, 140] on div "1 2 3 4 5 6 7 8 9 friend = "Capella" steps = 2 hero . castIllusionMist ( friend…" at bounding box center [564, 216] width 260 height 229
click at [459, 139] on div "friend = "Capella" steps = 2 hero . castIllusionMist ( friend ) hero . moveRigh…" at bounding box center [578, 227] width 242 height 250
type textarea "hero.castIllusionMist(friend)"
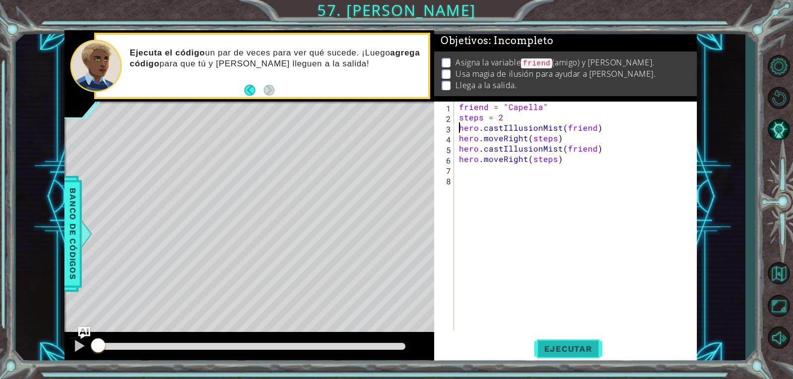
click at [556, 356] on button "Ejecutar" at bounding box center [568, 349] width 68 height 26
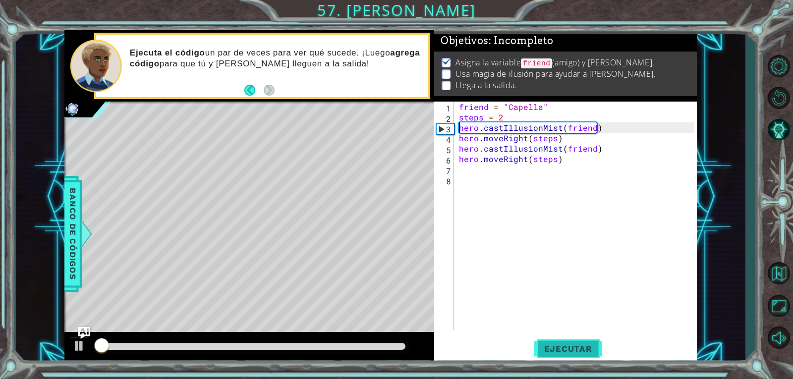
scroll to position [4, 0]
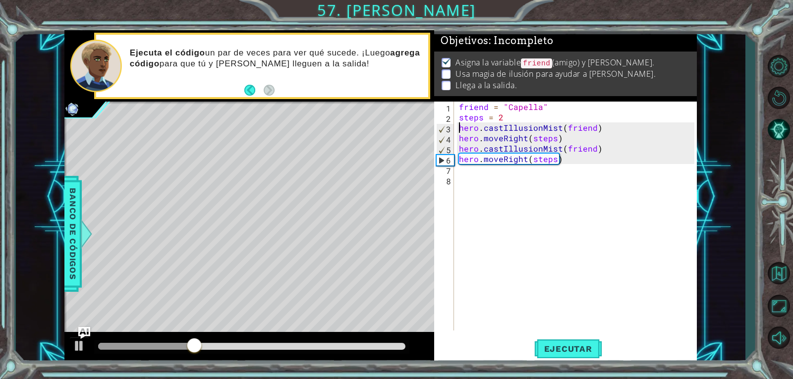
click at [520, 178] on div "friend = "Capella" steps = 2 hero . castIllusionMist ( friend ) hero . moveRigh…" at bounding box center [578, 227] width 242 height 250
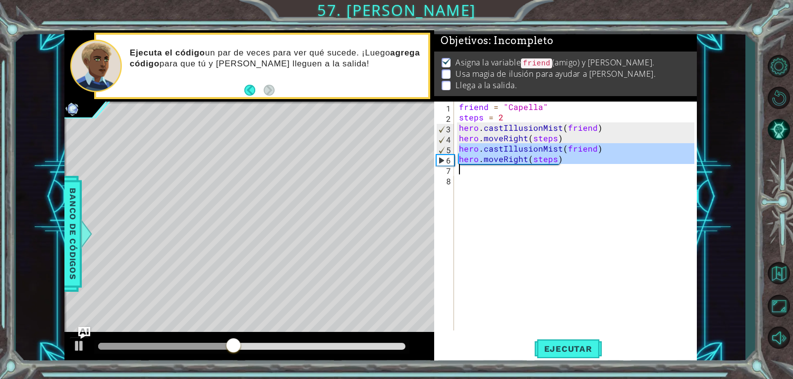
drag, startPoint x: 460, startPoint y: 150, endPoint x: 581, endPoint y: 166, distance: 122.6
click at [581, 166] on div "friend = "Capella" steps = 2 hero . castIllusionMist ( friend ) hero . moveRigh…" at bounding box center [578, 227] width 242 height 250
type textarea "hero.moveRight(steps)"
click at [524, 172] on div "friend = "Capella" steps = 2 hero . castIllusionMist ( friend ) hero . moveRigh…" at bounding box center [575, 216] width 237 height 229
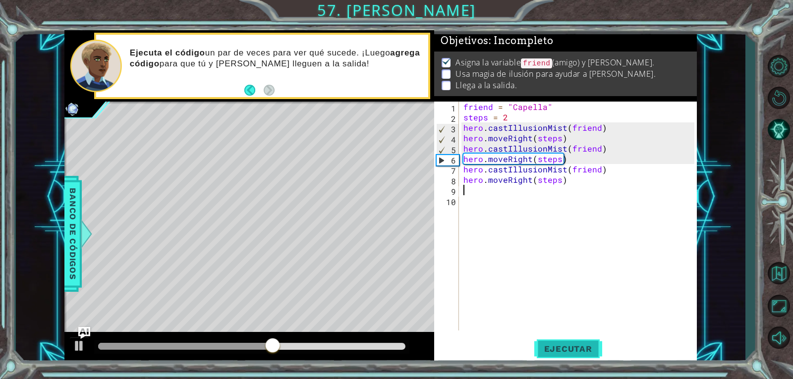
click at [584, 338] on button "Ejecutar" at bounding box center [568, 349] width 68 height 26
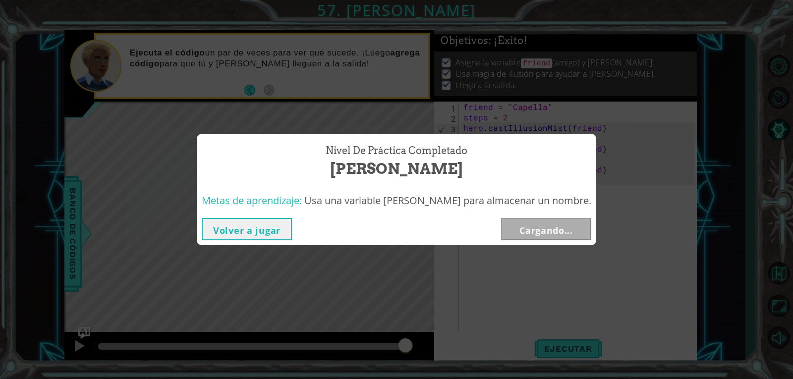
drag, startPoint x: 125, startPoint y: 343, endPoint x: 449, endPoint y: 349, distance: 323.3
click at [449, 349] on body "1 ההההההההההההההההההההההההההההההההההההההההההההההההההההההההההההההההההההההההההההה…" at bounding box center [396, 189] width 793 height 379
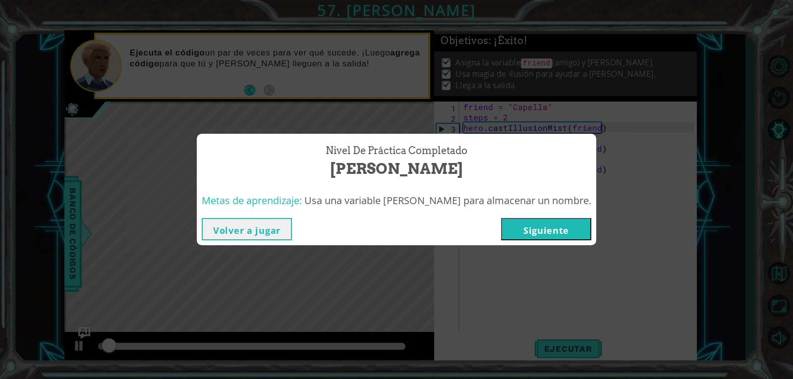
click at [531, 230] on button "Siguiente" at bounding box center [546, 229] width 90 height 22
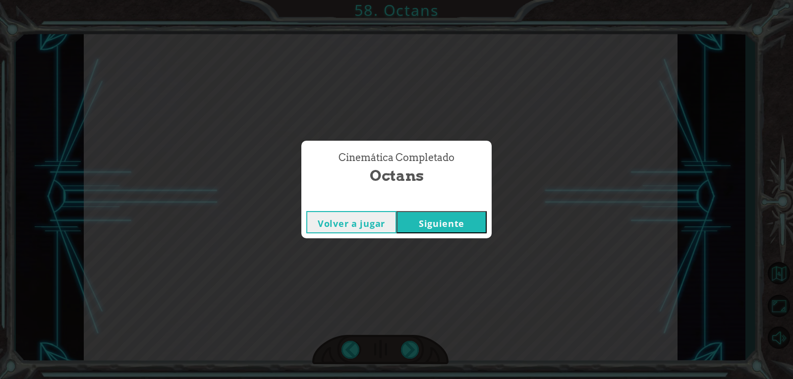
click at [456, 230] on button "Siguiente" at bounding box center [442, 222] width 90 height 22
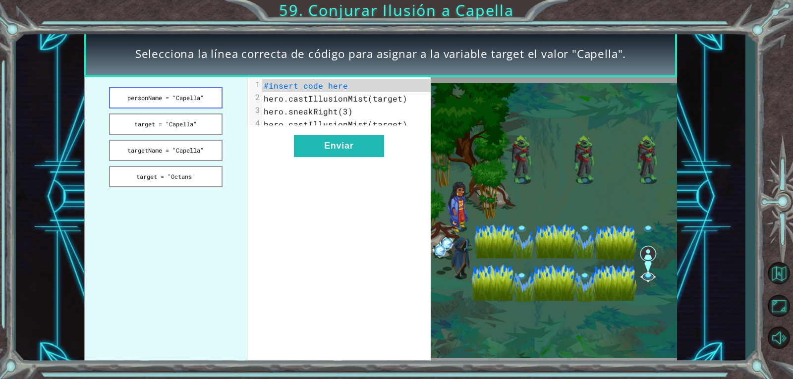
click at [191, 102] on button "personName = "Capella"" at bounding box center [166, 97] width 114 height 21
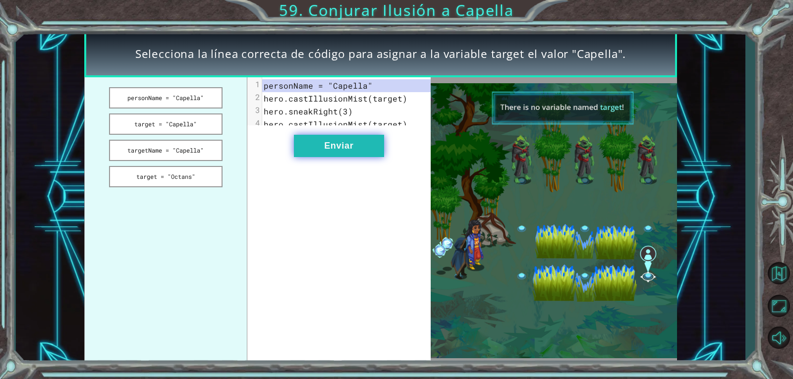
click at [335, 155] on button "Enviar" at bounding box center [339, 146] width 90 height 22
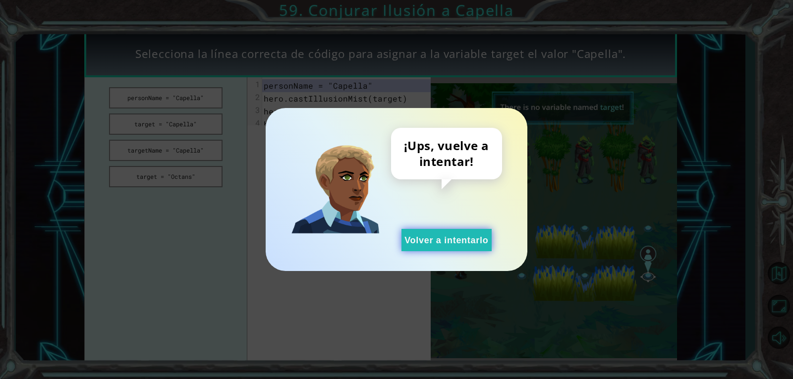
click at [490, 237] on button "Volver a intentarlo" at bounding box center [447, 240] width 90 height 22
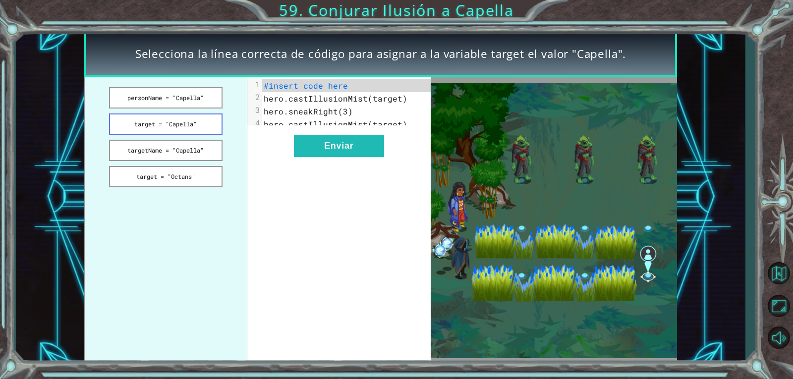
click at [182, 124] on button "target = "Capella"" at bounding box center [166, 124] width 114 height 21
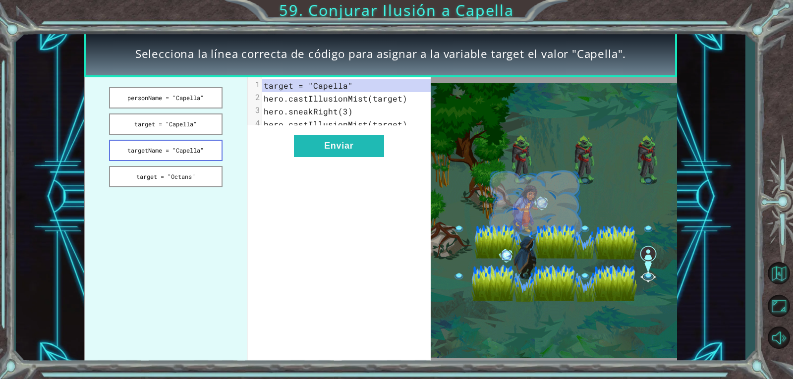
click at [180, 142] on button "targetName = "Capella"" at bounding box center [166, 150] width 114 height 21
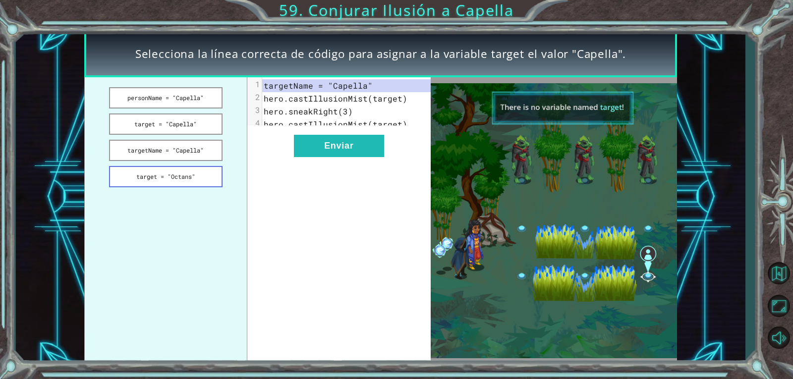
click at [185, 177] on button "target = "Octans"" at bounding box center [166, 176] width 114 height 21
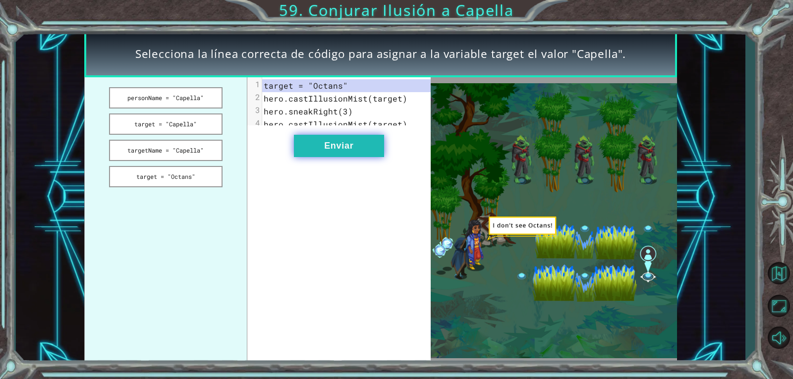
click at [335, 150] on button "Enviar" at bounding box center [339, 146] width 90 height 22
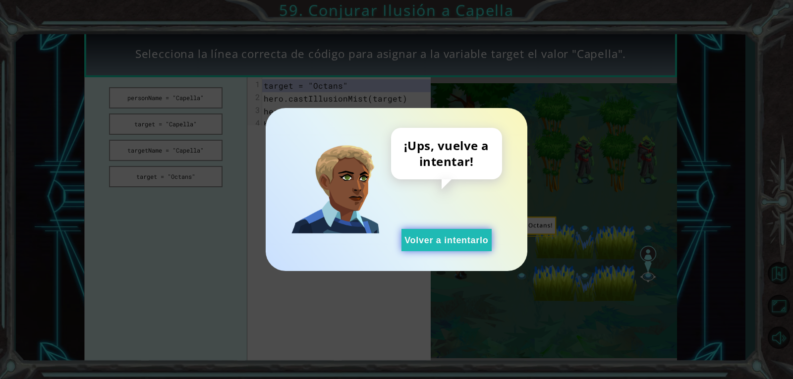
click at [474, 242] on button "Volver a intentarlo" at bounding box center [447, 240] width 90 height 22
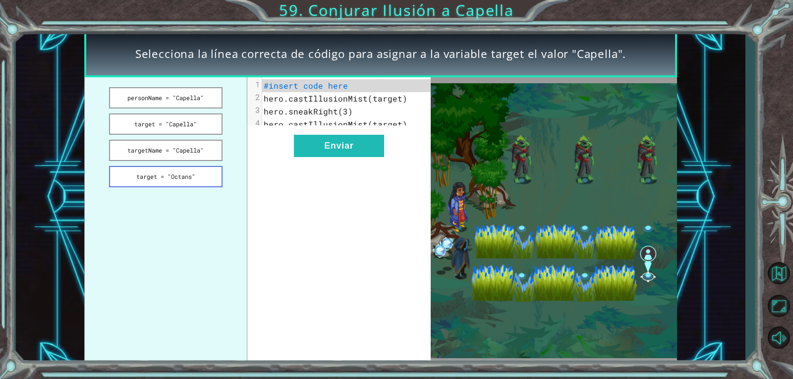
click at [196, 177] on button "target = "Octans"" at bounding box center [166, 176] width 114 height 21
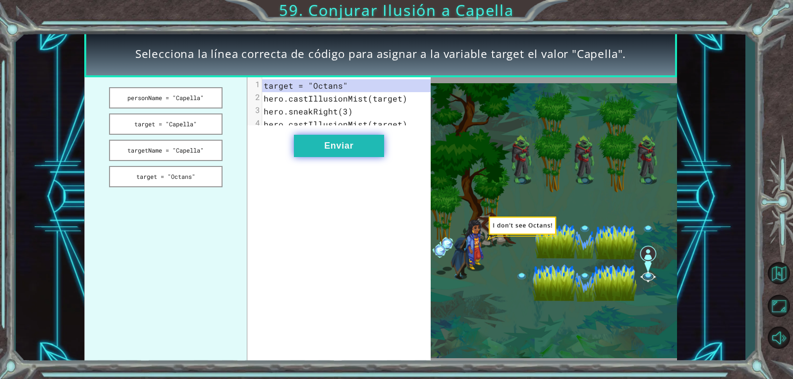
click at [299, 151] on button "Enviar" at bounding box center [339, 146] width 90 height 22
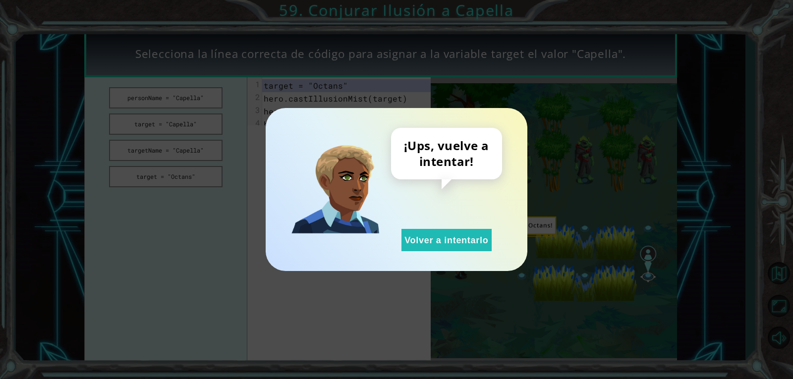
click at [492, 236] on div "¡Ups, vuelve a intentar! Volver a intentarlo" at bounding box center [446, 189] width 111 height 123
click at [466, 241] on button "Volver a intentarlo" at bounding box center [447, 240] width 90 height 22
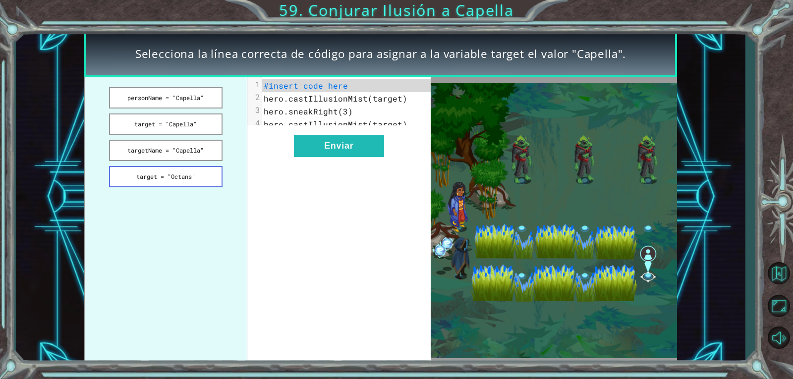
click at [210, 176] on button "target = "Octans"" at bounding box center [166, 176] width 114 height 21
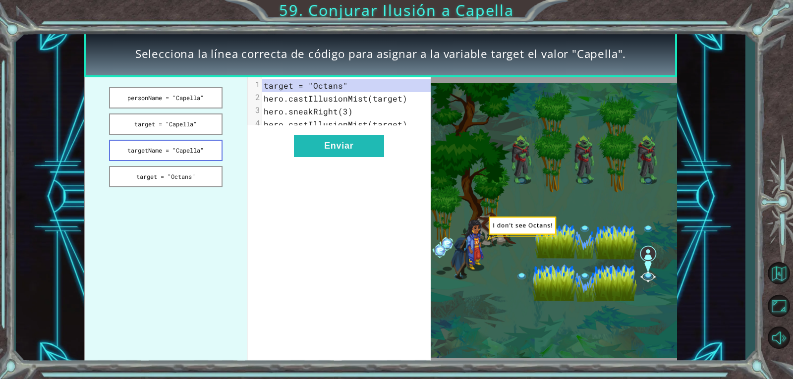
click at [206, 157] on button "targetName = "Capella"" at bounding box center [166, 150] width 114 height 21
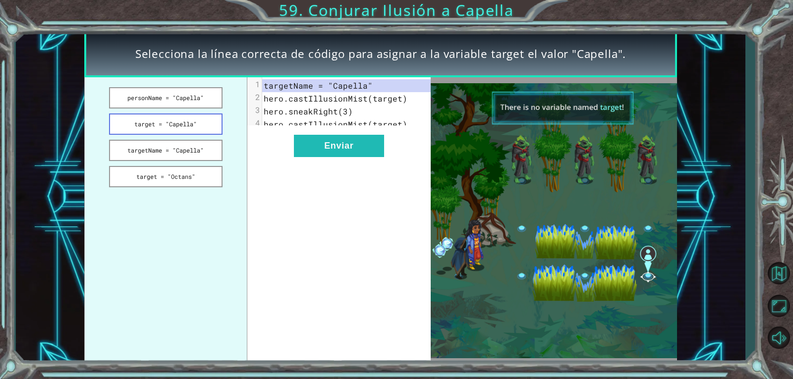
click at [189, 128] on button "target = "Capella"" at bounding box center [166, 124] width 114 height 21
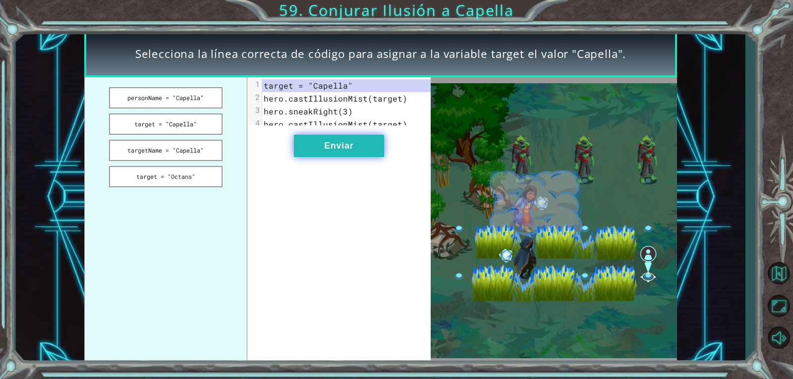
click at [365, 155] on button "Enviar" at bounding box center [339, 146] width 90 height 22
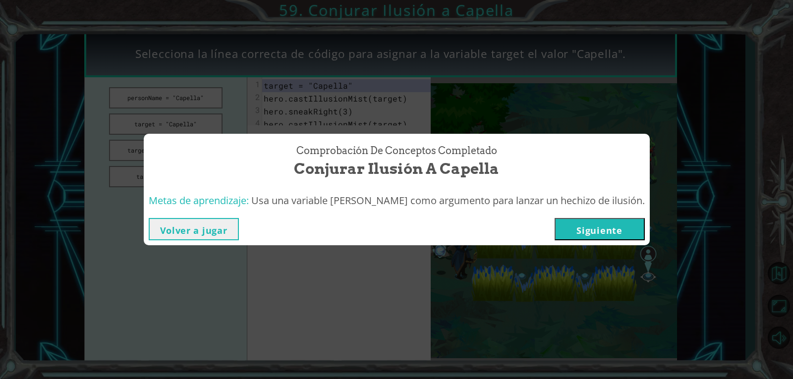
click at [603, 225] on button "Siguiente" at bounding box center [600, 229] width 90 height 22
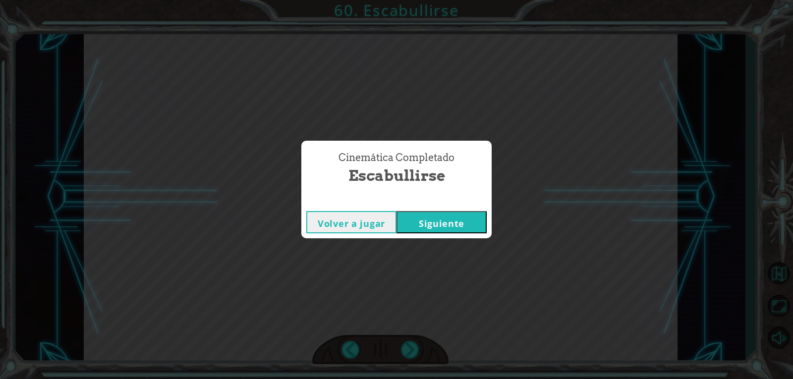
click at [466, 229] on button "Siguiente" at bounding box center [442, 222] width 90 height 22
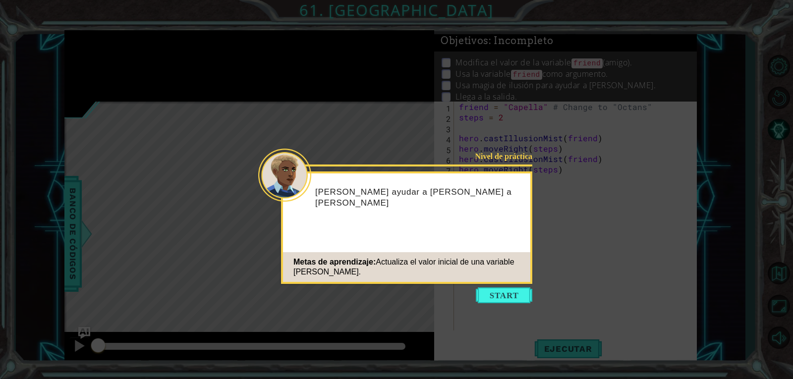
click at [503, 285] on icon at bounding box center [396, 189] width 793 height 379
click at [501, 296] on button "Start" at bounding box center [504, 296] width 57 height 16
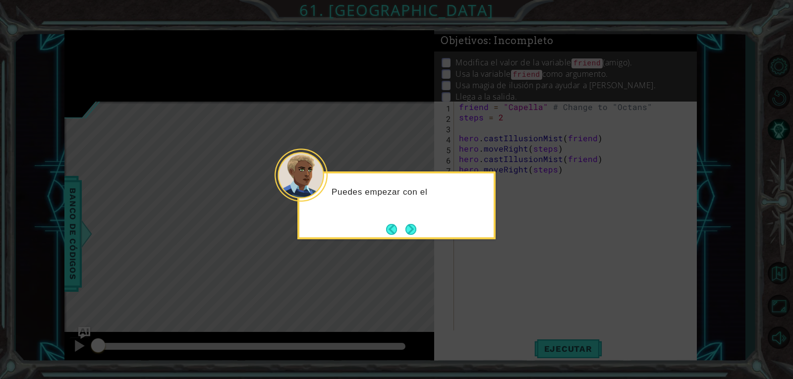
click at [412, 236] on button "Next" at bounding box center [411, 230] width 12 height 12
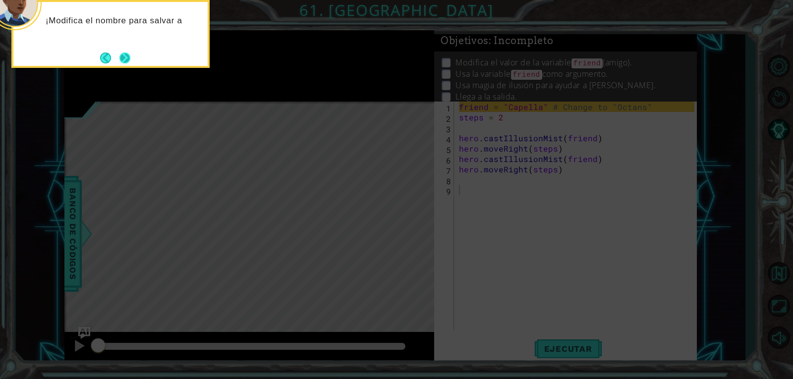
click at [125, 52] on button "Next" at bounding box center [124, 57] width 11 height 11
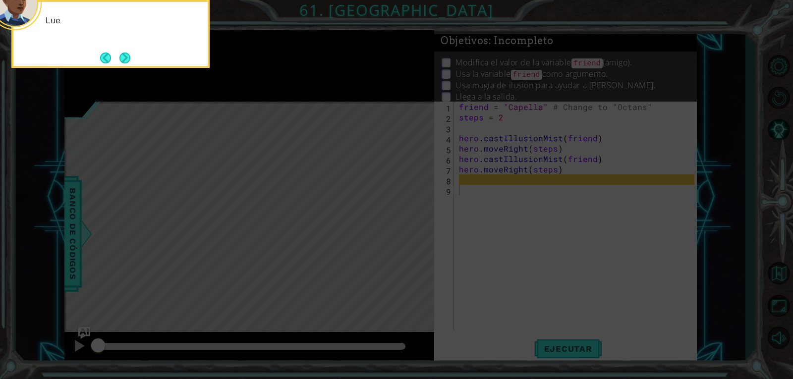
click at [125, 51] on button "Next" at bounding box center [125, 58] width 16 height 16
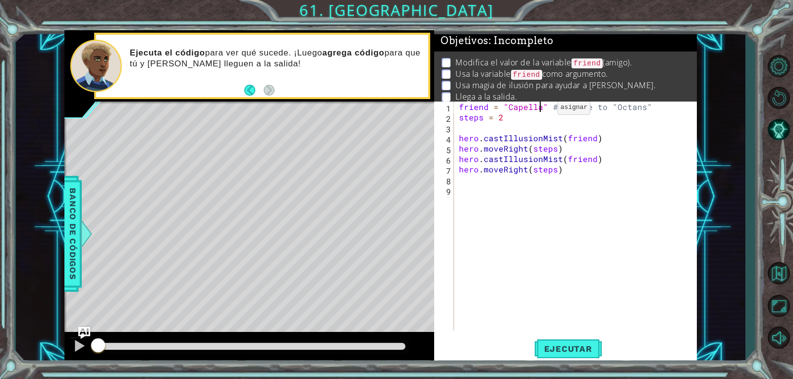
click at [541, 110] on div "friend = "Capella" # Change to "Octans" steps = 2 hero . castIllusionMist ( fri…" at bounding box center [578, 227] width 242 height 250
type textarea "friend = "Octans" # Change to "Octans""
click at [462, 131] on div "friend = "Octans" # Change to "Octans" steps = 2 hero . castIllusionMist ( frie…" at bounding box center [578, 227] width 242 height 250
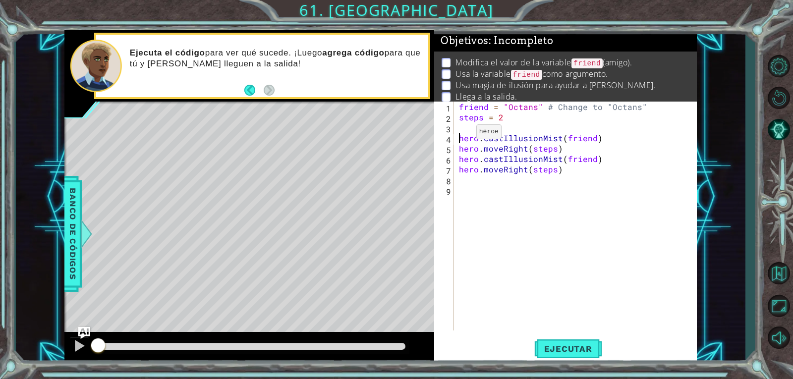
click at [460, 134] on div "friend = "Octans" # Change to "Octans" steps = 2 hero . castIllusionMist ( frie…" at bounding box center [578, 227] width 242 height 250
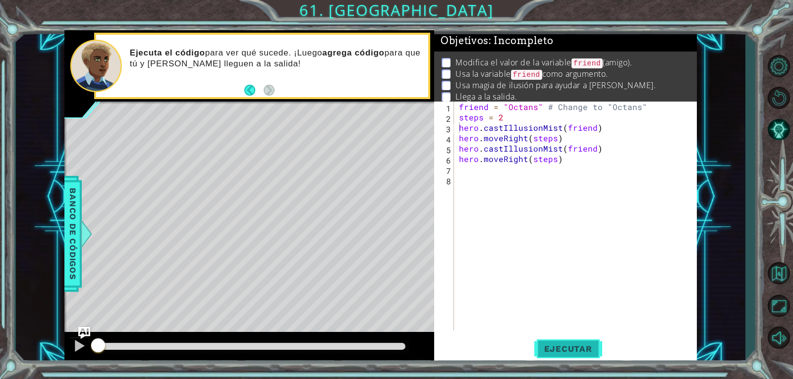
click at [564, 346] on span "Ejecutar" at bounding box center [568, 349] width 68 height 10
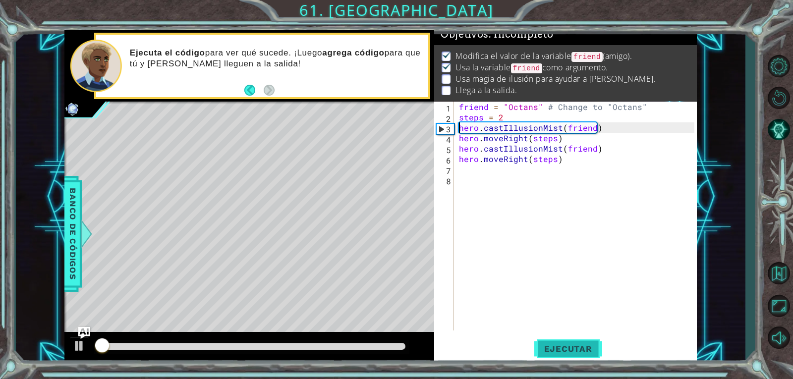
scroll to position [9, 0]
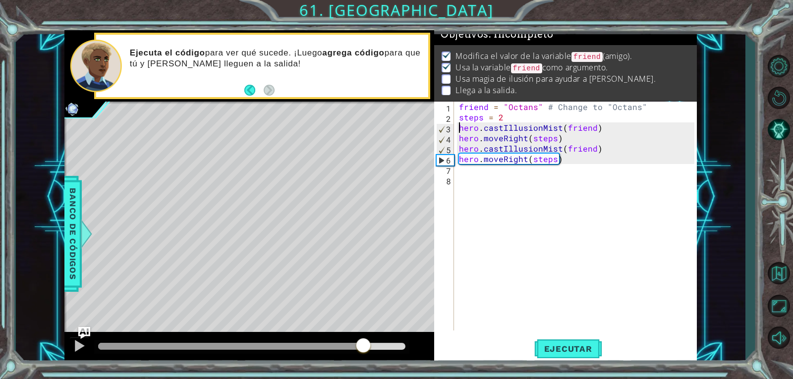
drag, startPoint x: 178, startPoint y: 346, endPoint x: 364, endPoint y: 366, distance: 187.0
click at [364, 366] on div "1 ההההההההההההההההההההההההההההההההההההההההההההההההההההההההההההההההההההההההההההה…" at bounding box center [396, 189] width 793 height 379
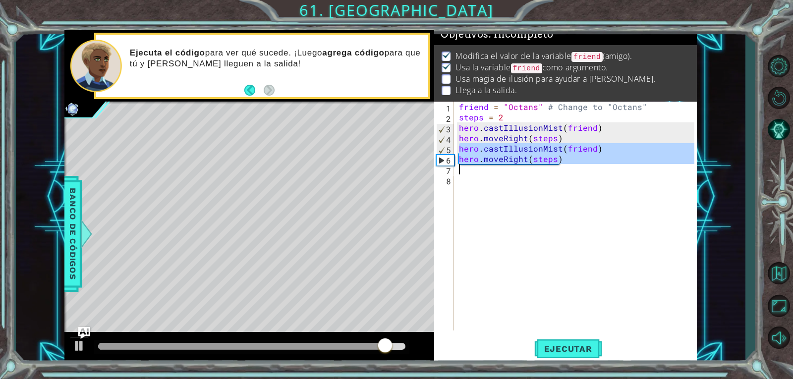
drag, startPoint x: 457, startPoint y: 147, endPoint x: 580, endPoint y: 171, distance: 125.1
click at [580, 171] on div "friend = "Octans" # Change to "Octans" steps = 2 hero . castIllusionMist ( frie…" at bounding box center [578, 227] width 242 height 250
type textarea "hero.moveRight(steps)"
click at [523, 172] on div "friend = "Octans" # Change to "Octans" steps = 2 hero . castIllusionMist ( frie…" at bounding box center [575, 216] width 237 height 229
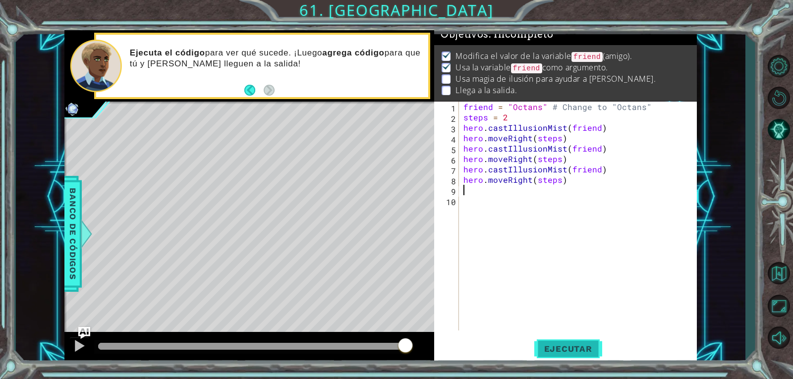
click at [574, 338] on button "Ejecutar" at bounding box center [568, 349] width 68 height 26
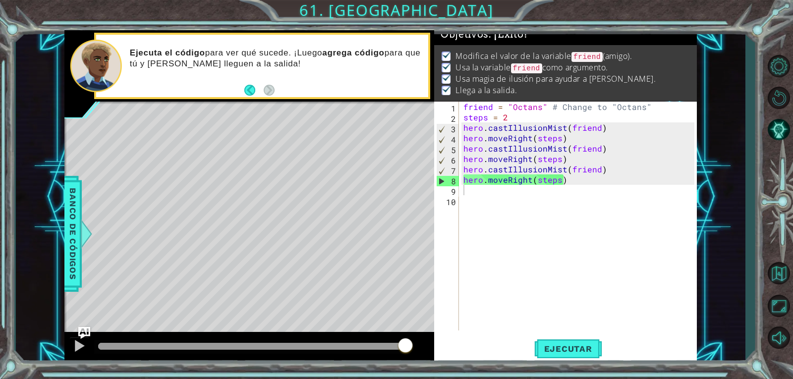
drag, startPoint x: 128, startPoint y: 347, endPoint x: 442, endPoint y: 365, distance: 314.3
click at [442, 365] on body "1 ההההההההההההההההההההההההההההההההההההההההההההההההההההההההההההההההההההההההההההה…" at bounding box center [396, 189] width 793 height 379
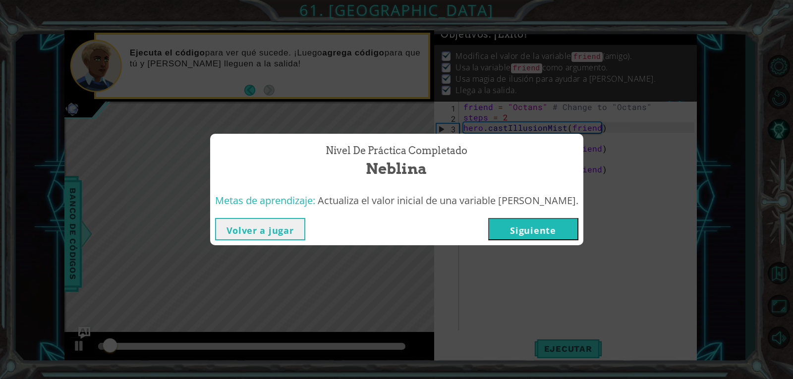
click at [521, 234] on button "Siguiente" at bounding box center [533, 229] width 90 height 22
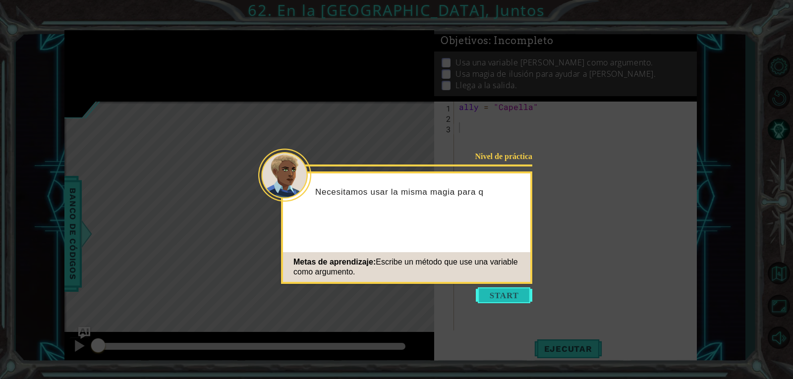
click at [493, 291] on button "Start" at bounding box center [504, 296] width 57 height 16
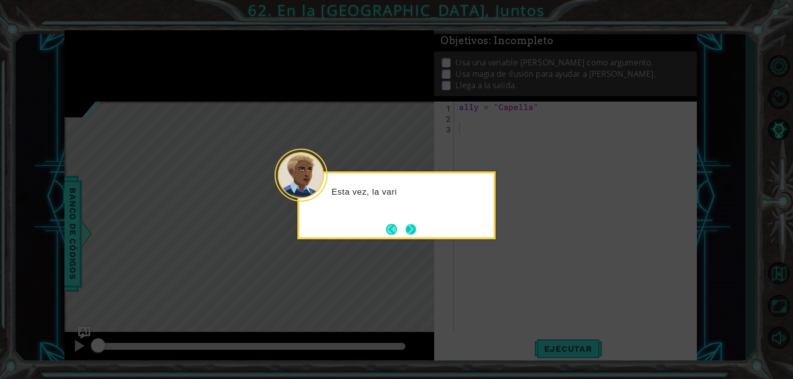
click at [415, 235] on button "Next" at bounding box center [411, 229] width 11 height 11
click at [409, 225] on button "Next" at bounding box center [411, 230] width 14 height 14
click at [409, 225] on button "Next" at bounding box center [410, 229] width 11 height 11
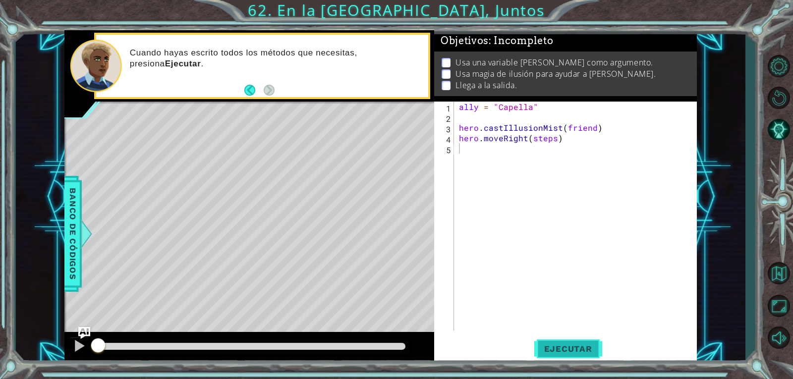
click at [563, 342] on button "Ejecutar" at bounding box center [568, 349] width 68 height 26
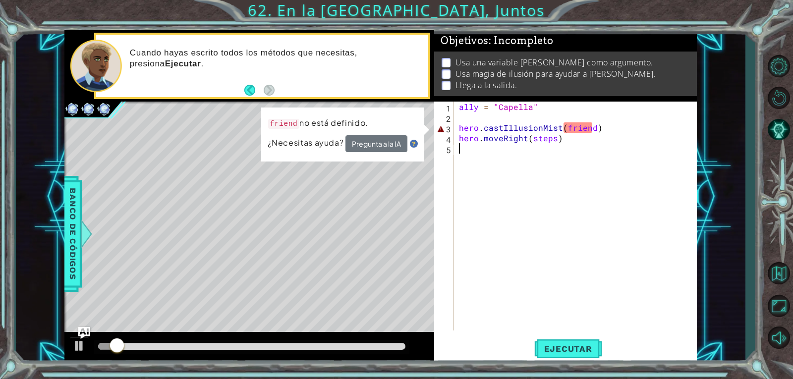
click at [591, 130] on div "ally = "Capella" hero . castIllusionMist ( friend ) hero . moveRight ( steps )" at bounding box center [578, 227] width 242 height 250
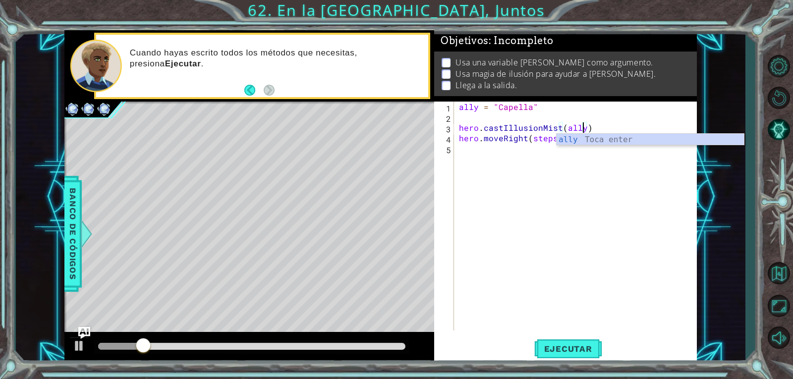
scroll to position [0, 7]
click at [633, 144] on div "ally Toca enter" at bounding box center [650, 152] width 187 height 36
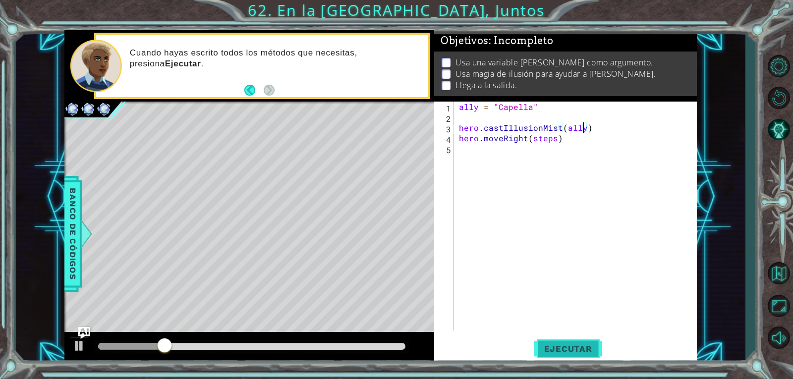
click at [571, 344] on span "Ejecutar" at bounding box center [568, 349] width 68 height 10
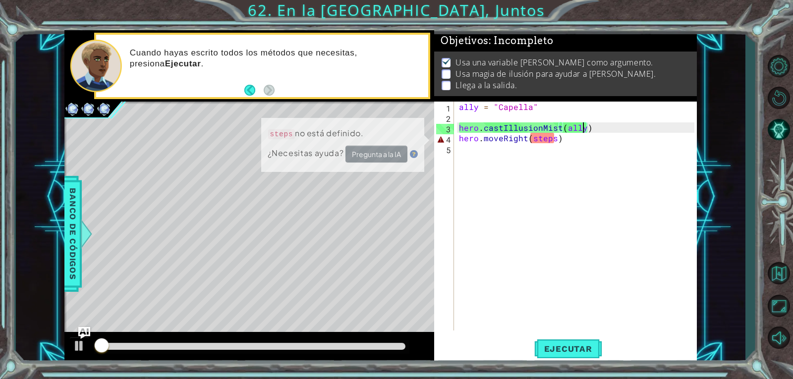
scroll to position [4, 0]
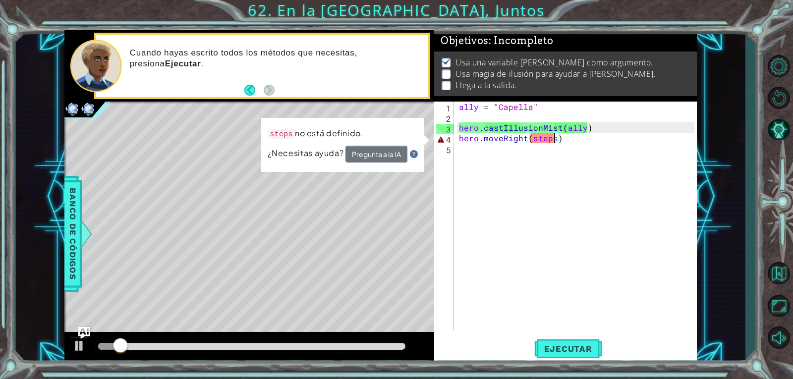
click at [555, 140] on div "ally = "Capella" hero . castIllusionMist ( ally ) hero . moveRight ( steps )" at bounding box center [578, 227] width 242 height 250
type textarea "hero.moveRight(steps)"
click at [512, 120] on div "ally = "Capella" hero . castIllusionMist ( ally ) hero . moveRight ( steps )" at bounding box center [578, 227] width 242 height 250
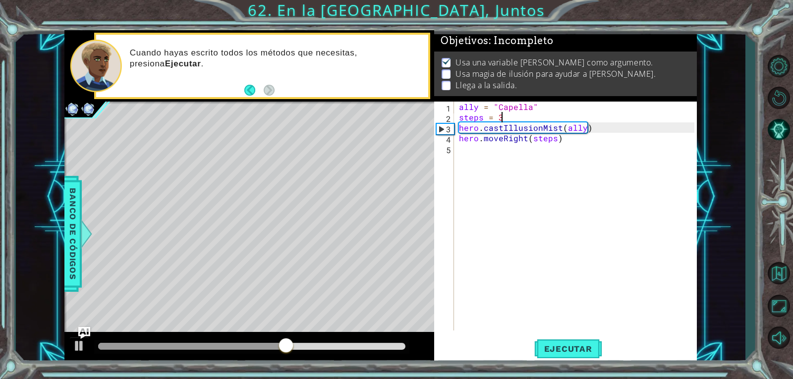
scroll to position [0, 2]
click at [538, 352] on span "Ejecutar" at bounding box center [568, 349] width 68 height 10
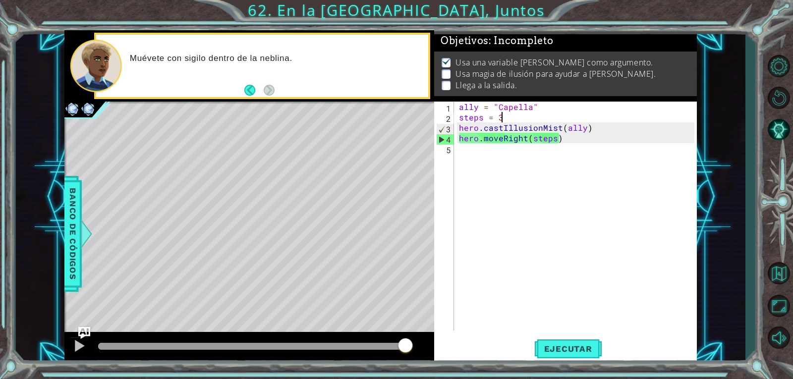
click at [597, 126] on div "ally = "Capella" steps = 3 hero . castIllusionMist ( ally ) hero . moveRight ( …" at bounding box center [578, 227] width 242 height 250
type textarea "hero.castIllusionMist(ally)"
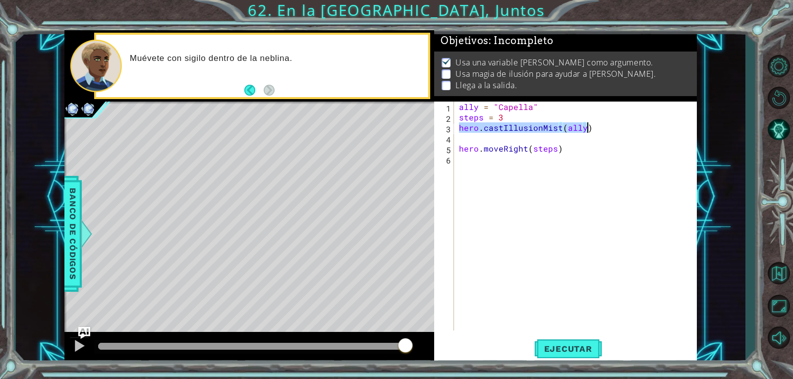
drag, startPoint x: 458, startPoint y: 128, endPoint x: 589, endPoint y: 130, distance: 131.4
click at [589, 130] on div "ally = "Capella" steps = 3 hero . castIllusionMist ( ally ) hero . moveRight ( …" at bounding box center [578, 227] width 242 height 250
type textarea "hero.castIllusionMist(ally)"
click at [558, 141] on div "ally = "Capella" steps = 3 hero . castIllusionMist ( ally ) hero . moveRight ( …" at bounding box center [578, 227] width 242 height 250
paste textarea "hero.castIllusionMist(ally)"
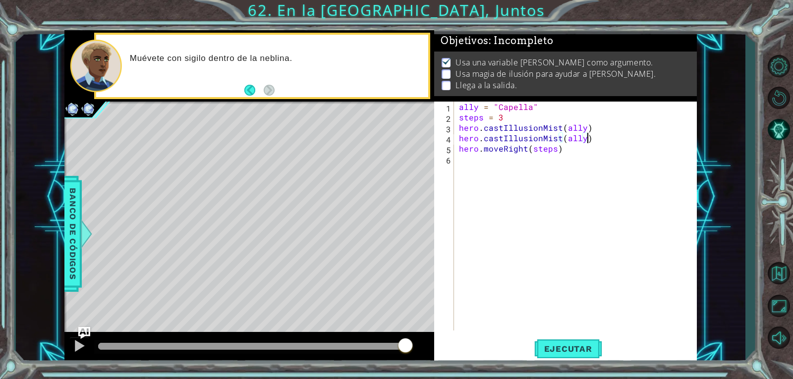
click at [584, 141] on div "ally = "Capella" steps = 3 hero . castIllusionMist ( ally ) hero . castIllusion…" at bounding box center [578, 227] width 242 height 250
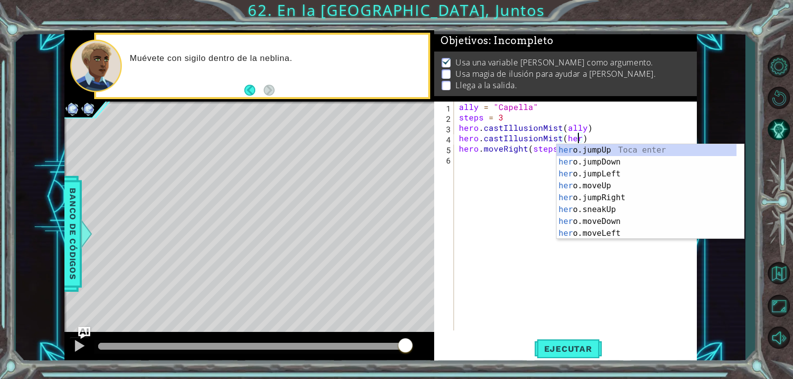
type textarea "hero.castIllusionMist(hero)"
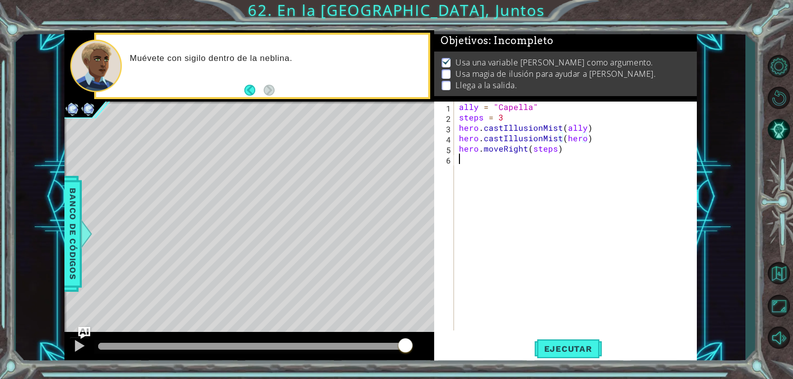
click at [542, 279] on div "ally = "Capella" steps = 3 hero . castIllusionMist ( ally ) hero . castIllusion…" at bounding box center [578, 227] width 242 height 250
click at [553, 348] on span "Ejecutar" at bounding box center [568, 349] width 68 height 10
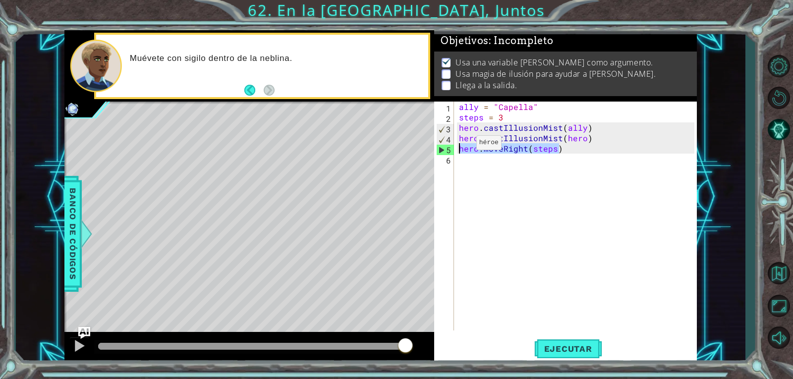
drag, startPoint x: 561, startPoint y: 151, endPoint x: 458, endPoint y: 146, distance: 102.7
click at [459, 146] on div "ally = "Capella" steps = 3 hero . castIllusionMist ( ally ) hero . castIllusion…" at bounding box center [578, 227] width 242 height 250
type textarea "hero.moveRight(steps)"
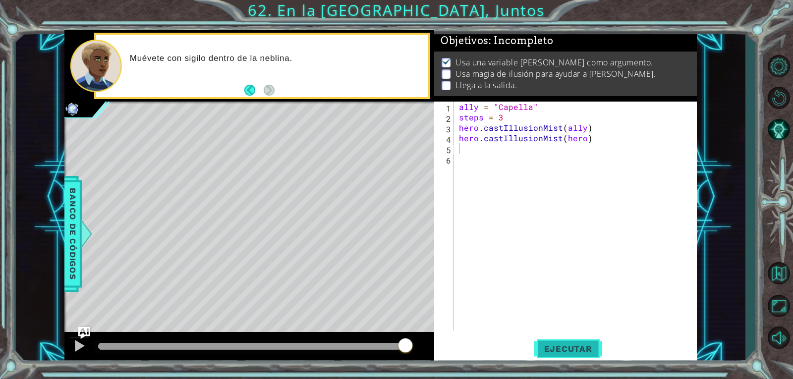
click at [573, 354] on button "Ejecutar" at bounding box center [568, 349] width 68 height 26
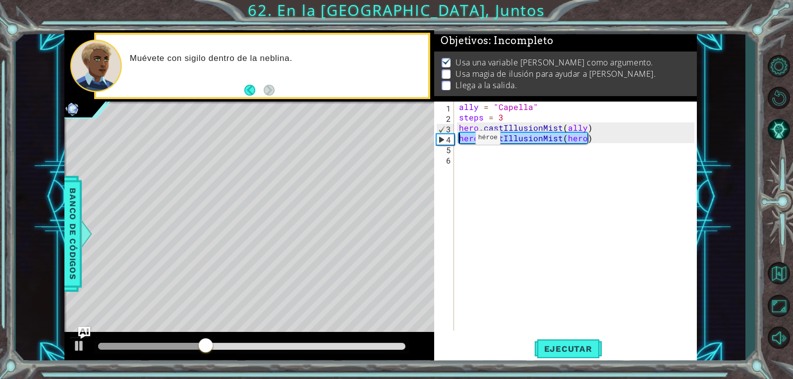
click at [430, 140] on div "1 ההההההההההההההההההההההההההההההההההההההההההההההההההההההההההההההההההההההההההההה…" at bounding box center [380, 197] width 633 height 334
type textarea "hero.castIllusionMist(hero)"
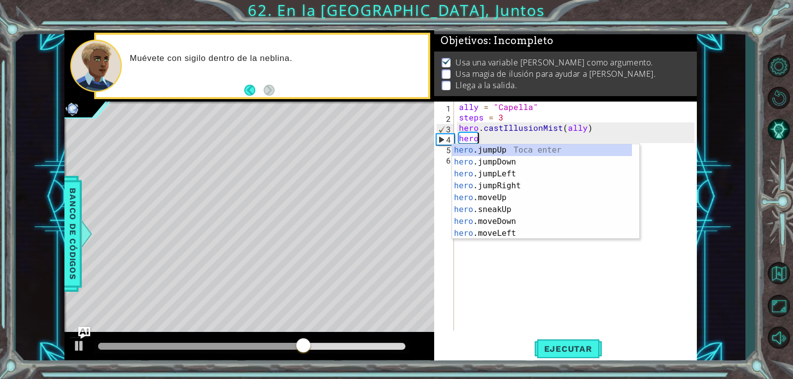
scroll to position [0, 1]
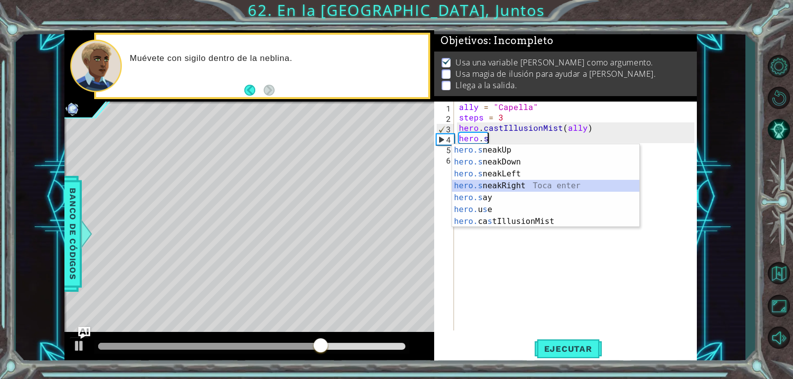
click at [505, 185] on div "hero.s neakUp Toca enter hero.s neakDown Toca enter hero.s neakLeft Toca enter …" at bounding box center [545, 197] width 187 height 107
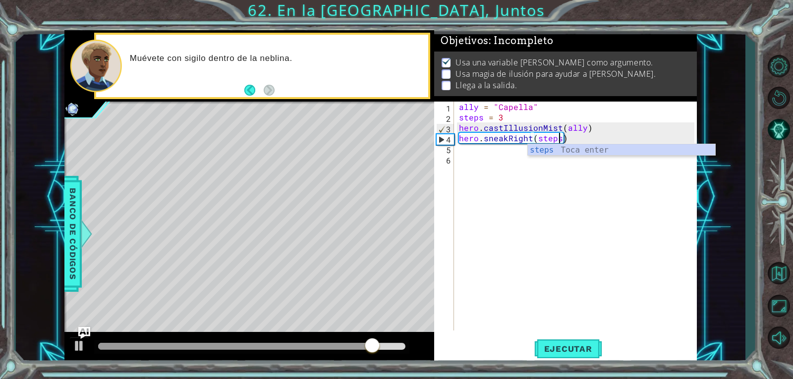
scroll to position [0, 6]
click at [542, 150] on div "steps Toca enter" at bounding box center [621, 162] width 187 height 36
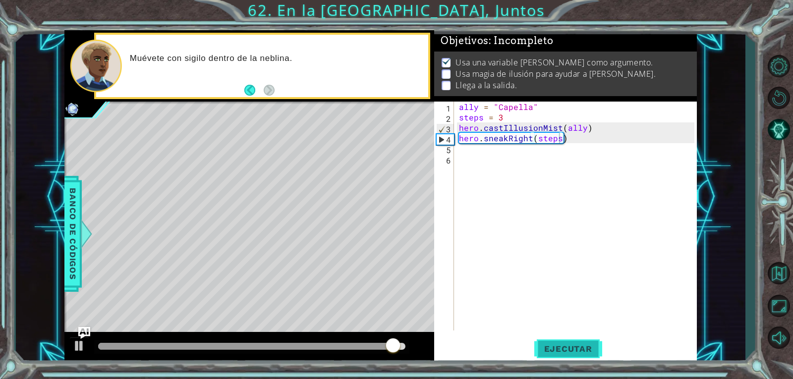
click at [589, 342] on button "Ejecutar" at bounding box center [568, 349] width 68 height 26
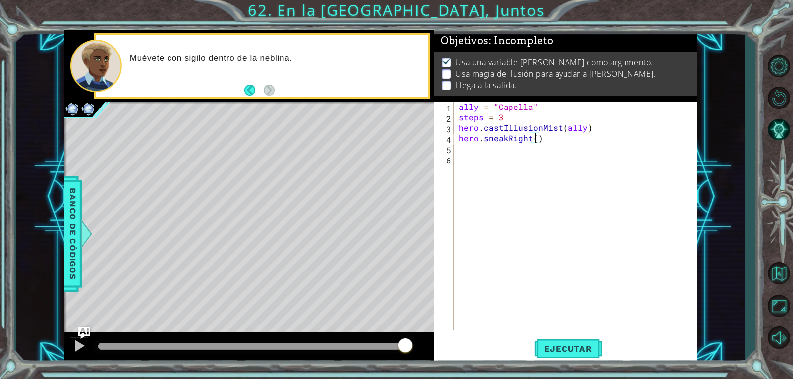
scroll to position [0, 4]
type textarea "hero.sneakRight(2)"
click at [573, 148] on div "ally = "Capella" steps = 3 hero . castIllusionMist ( ally ) hero . sneakRight (…" at bounding box center [578, 227] width 242 height 250
click at [560, 347] on span "Ejecutar" at bounding box center [568, 349] width 68 height 10
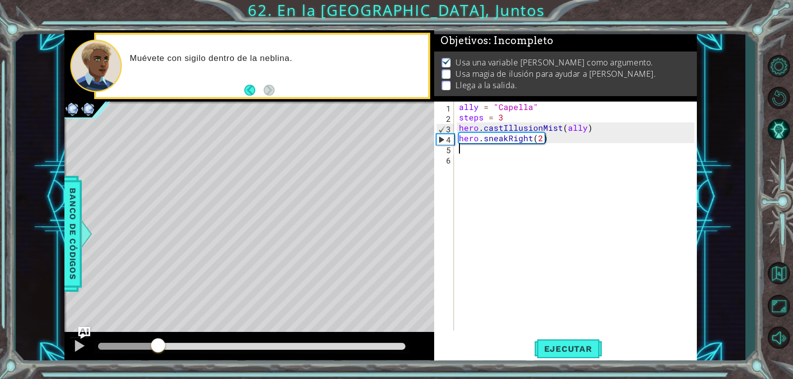
drag, startPoint x: 119, startPoint y: 352, endPoint x: 159, endPoint y: 362, distance: 40.5
click at [159, 362] on div at bounding box center [249, 348] width 370 height 32
drag, startPoint x: 510, startPoint y: 118, endPoint x: 456, endPoint y: 119, distance: 54.1
click at [456, 119] on div "1 2 3 4 5 6 ally = "Capella" steps = 3 hero . castIllusionMist ( ally ) hero . …" at bounding box center [564, 216] width 260 height 229
type textarea "steps = 3"
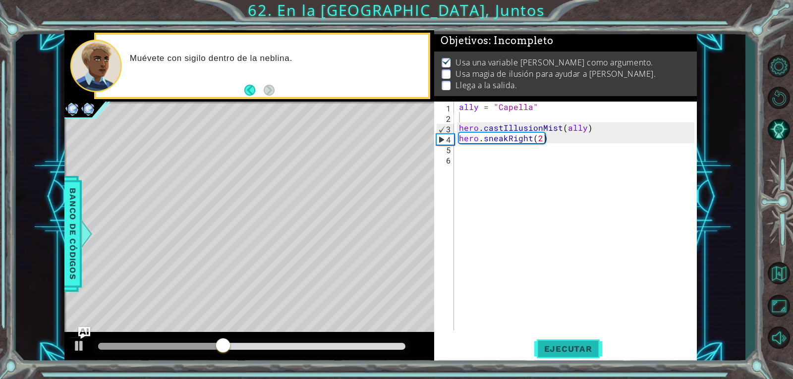
click at [535, 347] on span "Ejecutar" at bounding box center [568, 349] width 68 height 10
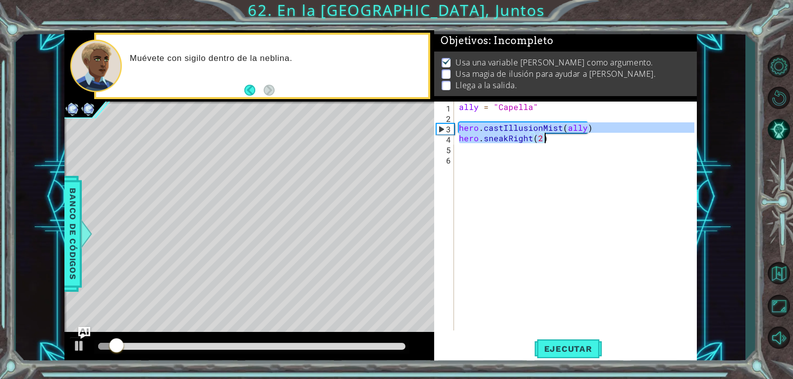
drag, startPoint x: 460, startPoint y: 122, endPoint x: 588, endPoint y: 142, distance: 129.9
click at [588, 142] on div "ally = "Capella" hero . castIllusionMist ( ally ) hero . sneakRight ( 2 )" at bounding box center [578, 227] width 242 height 250
type textarea "hero.castIllusionMist(ally) hero.sneakRight(2)"
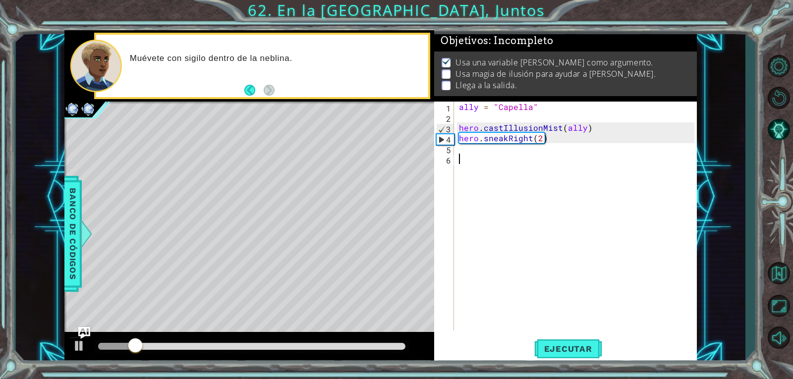
click at [495, 159] on div "ally = "Capella" hero . castIllusionMist ( ally ) hero . sneakRight ( 2 )" at bounding box center [578, 227] width 242 height 250
click at [491, 154] on div "ally = "Capella" hero . castIllusionMist ( ally ) hero . sneakRight ( 2 )" at bounding box center [578, 227] width 242 height 250
paste textarea "hero.sneakRight(2)"
click at [458, 165] on div "ally = "Capella" hero . castIllusionMist ( ally ) hero . sneakRight ( 2 ) hero …" at bounding box center [578, 227] width 242 height 250
click at [459, 162] on div "ally = "Capella" hero . castIllusionMist ( ally ) hero . sneakRight ( 2 ) hero …" at bounding box center [578, 227] width 242 height 250
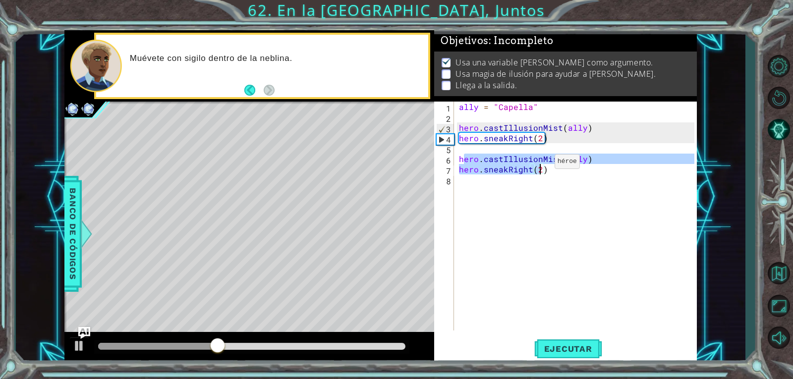
drag, startPoint x: 462, startPoint y: 156, endPoint x: 546, endPoint y: 168, distance: 85.7
click at [546, 168] on div "ally = "Capella" hero . castIllusionMist ( ally ) hero . sneakRight ( 2 ) hero …" at bounding box center [578, 227] width 242 height 250
type textarea "hero.castIllusionMist(ally) hero.sneakRight(2)"
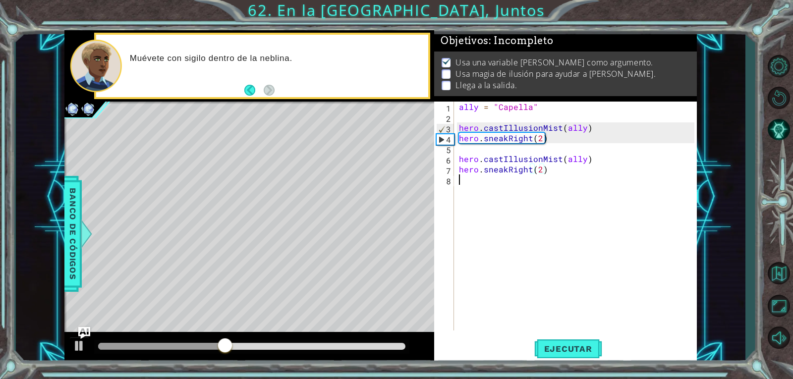
drag, startPoint x: 464, startPoint y: 202, endPoint x: 462, endPoint y: 172, distance: 30.3
click at [464, 200] on div "ally = "Capella" hero . castIllusionMist ( ally ) hero . sneakRight ( 2 ) hero …" at bounding box center [578, 227] width 242 height 250
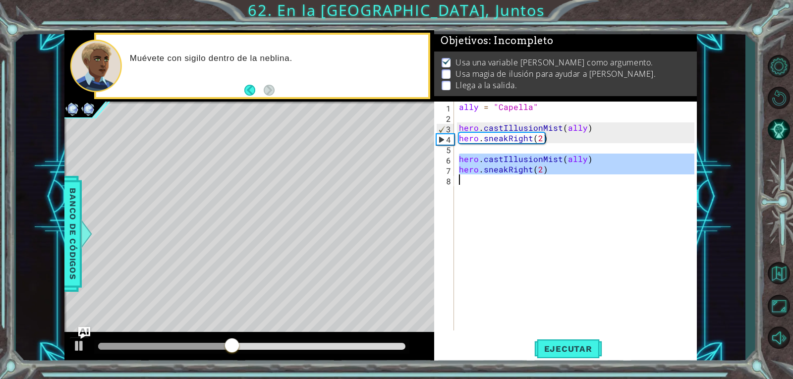
drag, startPoint x: 458, startPoint y: 159, endPoint x: 562, endPoint y: 180, distance: 106.4
click at [561, 180] on div "ally = "Capella" hero . castIllusionMist ( ally ) hero . sneakRight ( 2 ) hero …" at bounding box center [578, 227] width 242 height 250
type textarea "hero.sneakRight(2)"
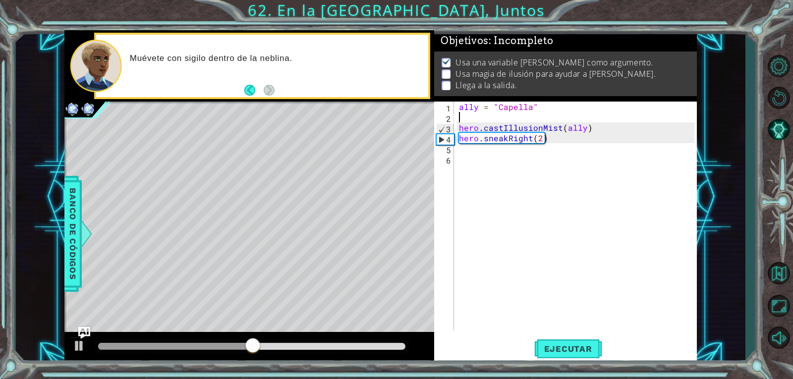
click at [491, 122] on div "ally = "Capella" hero . castIllusionMist ( ally ) hero . sneakRight ( 2 )" at bounding box center [578, 227] width 242 height 250
click at [556, 350] on span "Ejecutar" at bounding box center [568, 349] width 68 height 10
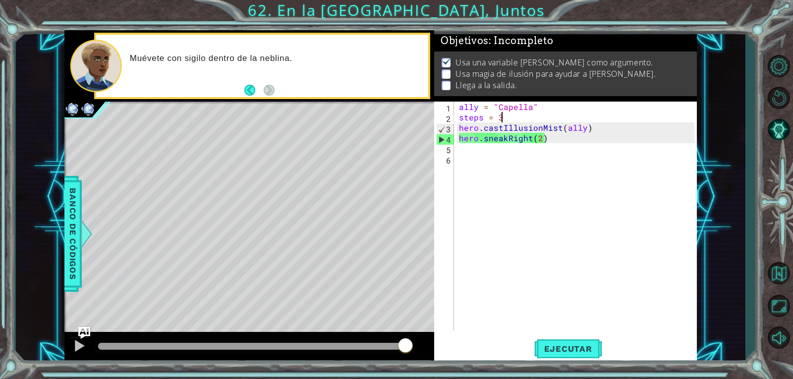
drag, startPoint x: 105, startPoint y: 345, endPoint x: 525, endPoint y: 358, distance: 420.2
click at [525, 358] on div "1 ההההההההההההההההההההההההההההההההההההההההההההההההההההההההההההההההההההההההההההה…" at bounding box center [380, 197] width 633 height 334
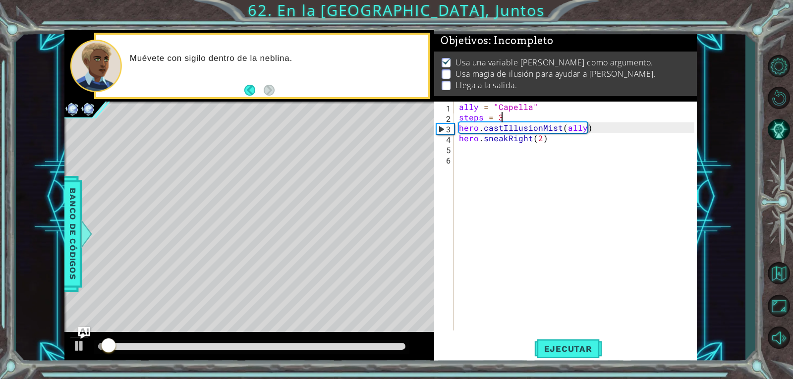
type textarea "steps ="
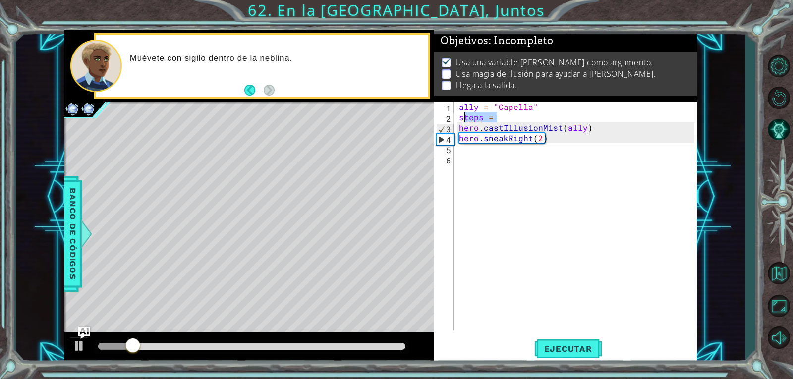
drag, startPoint x: 508, startPoint y: 119, endPoint x: 460, endPoint y: 120, distance: 47.6
click at [460, 120] on div "ally = "Capella" steps = hero . castIllusionMist ( ally ) hero . sneakRight ( 2…" at bounding box center [578, 227] width 242 height 250
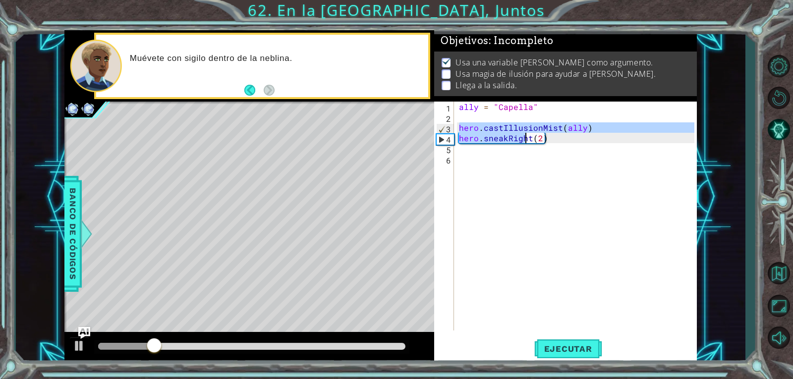
drag, startPoint x: 460, startPoint y: 126, endPoint x: 540, endPoint y: 145, distance: 82.5
click at [540, 145] on div "ally = "Capella" hero . castIllusionMist ( ally ) hero . sneakRight ( 2 )" at bounding box center [578, 227] width 242 height 250
type textarea "hero.sneakRight(2)"
click at [492, 146] on div "ally = "Capella" hero . castIllusionMist ( ally ) hero . sneakRight ( 2 )" at bounding box center [575, 216] width 237 height 229
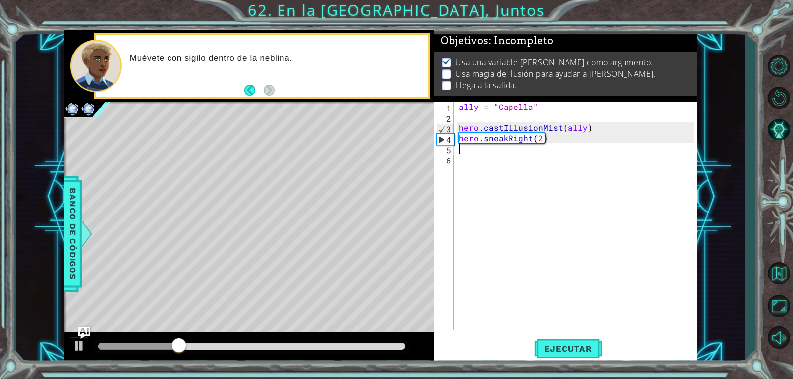
click at [492, 148] on div "ally = "Capella" hero . castIllusionMist ( ally ) hero . sneakRight ( 2 )" at bounding box center [578, 227] width 242 height 250
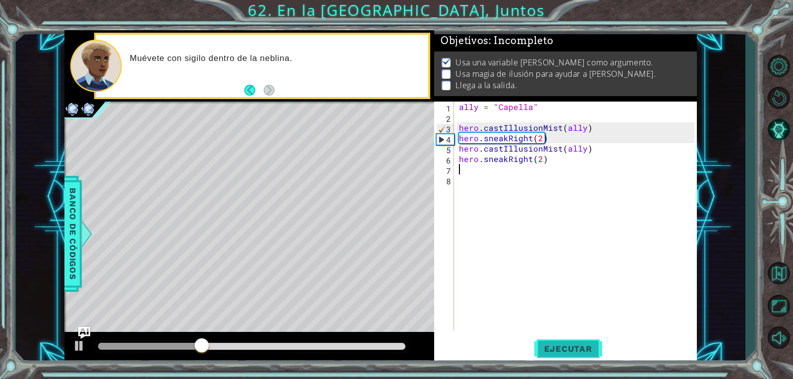
click at [580, 350] on span "Ejecutar" at bounding box center [568, 349] width 68 height 10
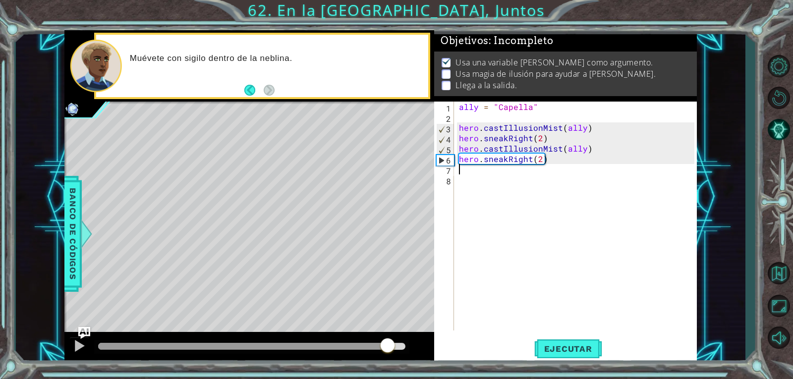
drag, startPoint x: 116, startPoint y: 347, endPoint x: 388, endPoint y: 378, distance: 273.5
click at [388, 378] on div "1 ההההההההההההההההההההההההההההההההההההההההההההההההההההההההההההההההההההההההההההה…" at bounding box center [396, 189] width 793 height 379
click at [487, 173] on div "ally = "Capella" hero . castIllusionMist ( ally ) hero . sneakRight ( 2 ) hero …" at bounding box center [578, 227] width 242 height 250
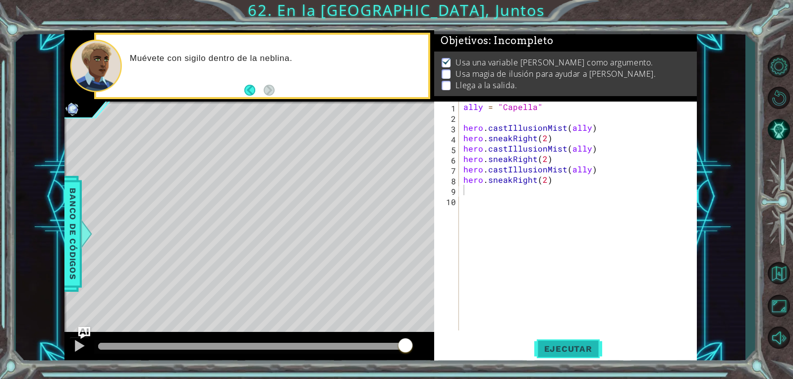
click at [572, 345] on button "Ejecutar" at bounding box center [568, 349] width 68 height 26
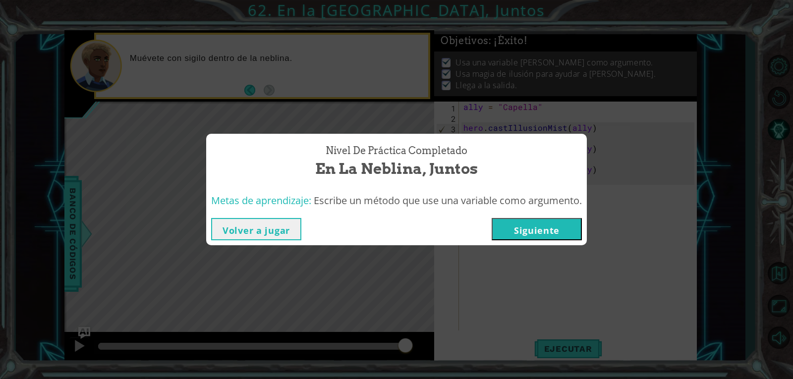
drag, startPoint x: 115, startPoint y: 350, endPoint x: 412, endPoint y: 382, distance: 299.8
click at [412, 379] on html "1 ההההההההההההההההההההההההההההההההההההההההההההההההההההההההההההההההההההההההההההה…" at bounding box center [396, 189] width 793 height 379
click at [530, 224] on button "Siguiente" at bounding box center [537, 229] width 90 height 22
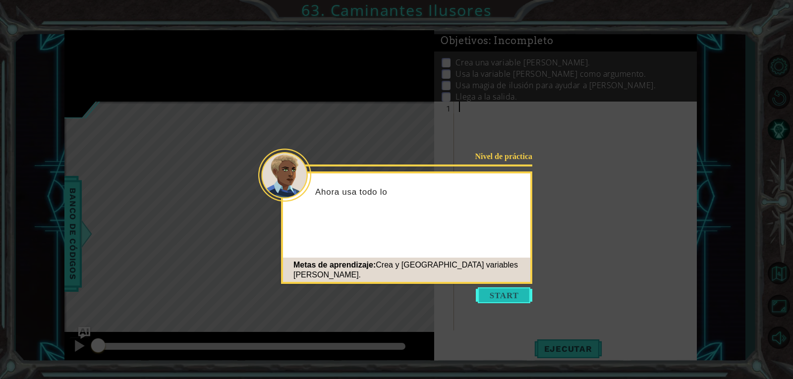
click at [496, 291] on button "Start" at bounding box center [504, 296] width 57 height 16
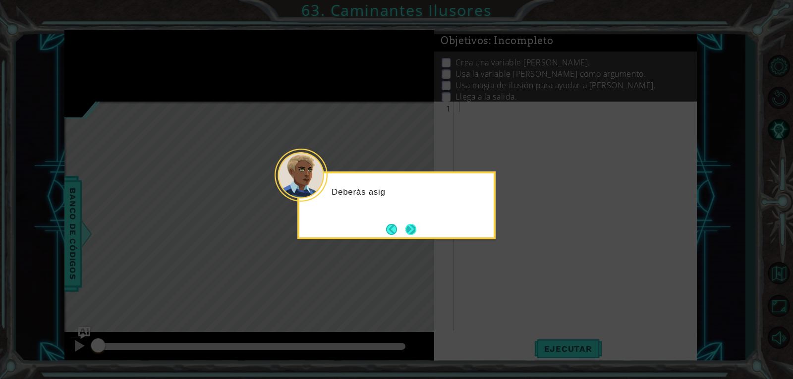
click at [412, 226] on button "Next" at bounding box center [411, 229] width 11 height 11
click at [412, 226] on button "Next" at bounding box center [410, 229] width 11 height 11
click at [412, 226] on button "Next" at bounding box center [411, 229] width 11 height 11
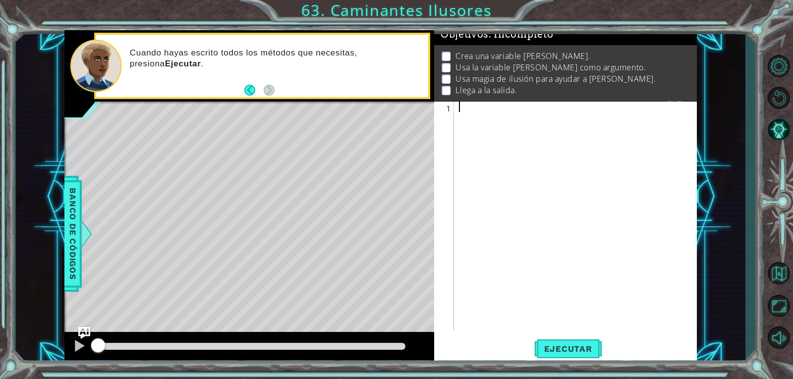
scroll to position [18, 0]
click at [455, 108] on div "1 2 3 hero . castIllusionMist ( ally ) hero . sneakRight ( 2 ) הההההההההההההההה…" at bounding box center [564, 216] width 260 height 229
click at [457, 106] on div "hero . castIllusionMist ( ally ) hero . sneakRight ( 2 )" at bounding box center [578, 227] width 242 height 250
click at [579, 111] on div "hero . castIllusionMist ( ally ) hero . sneakRight ( 2 )" at bounding box center [578, 227] width 242 height 250
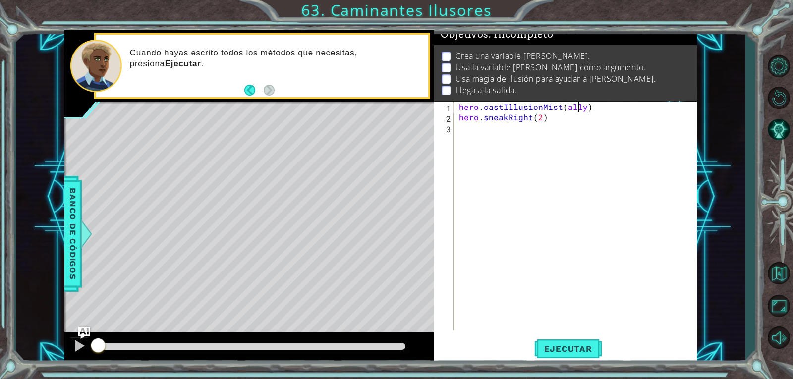
click at [585, 107] on div "hero . castIllusionMist ( ally ) hero . sneakRight ( 2 )" at bounding box center [578, 227] width 242 height 250
click at [576, 346] on span "Ejecutar" at bounding box center [568, 349] width 68 height 10
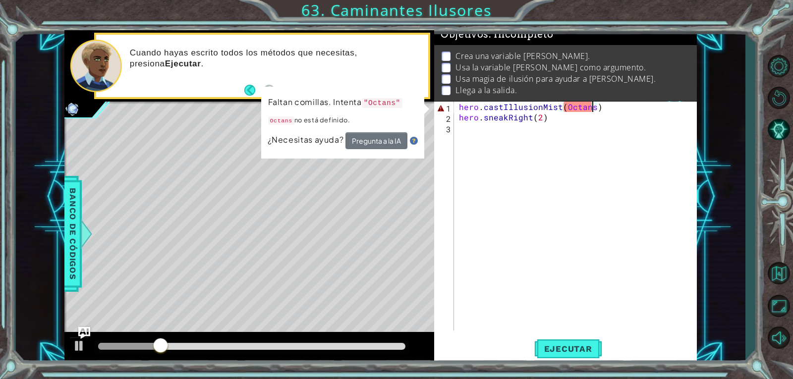
click at [591, 109] on div "hero . castIllusionMist ( Octans ) hero . sneakRight ( 2 )" at bounding box center [578, 227] width 242 height 250
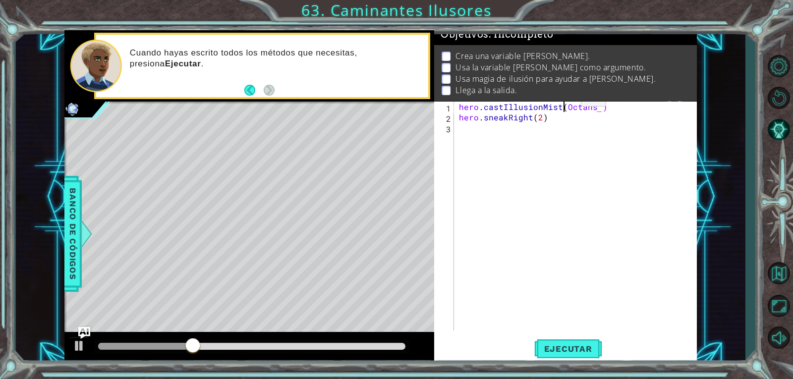
click at [564, 102] on div "hero . castIllusionMist ( Octans ") hero . sneakRight ( 2 )" at bounding box center [578, 227] width 242 height 250
click at [572, 342] on button "Ejecutar" at bounding box center [568, 349] width 68 height 26
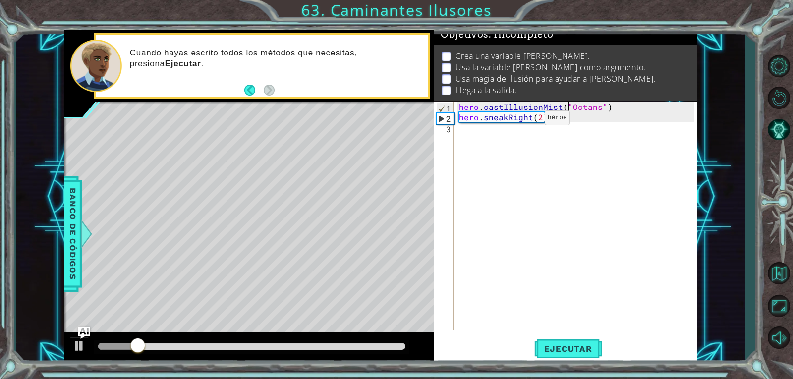
click at [528, 120] on div "hero . castIllusionMist ( "Octans" ) hero . sneakRight ( 2 )" at bounding box center [578, 227] width 242 height 250
click at [531, 121] on div "hero . castIllusionMist ( "Octans" ) hero . sneakRight ( 2 )" at bounding box center [578, 227] width 242 height 250
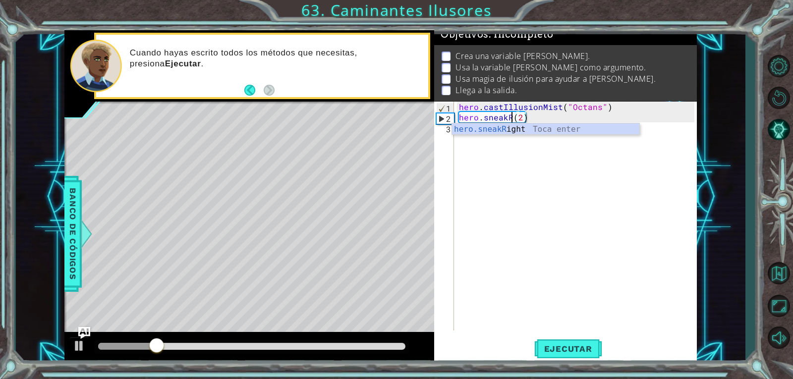
scroll to position [0, 3]
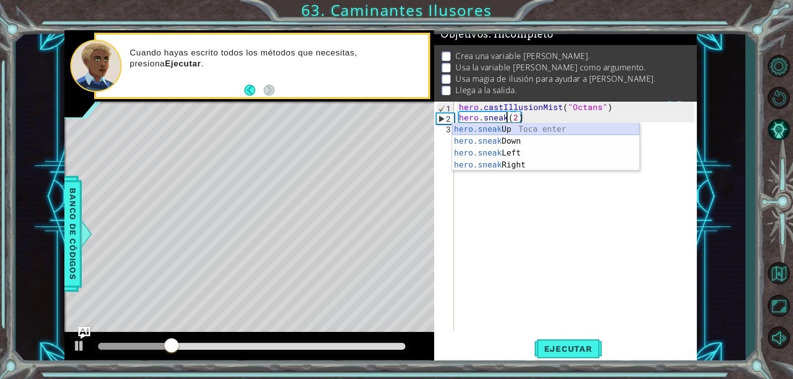
click at [536, 130] on div "hero.sneak Up Toca enter hero.sneak Down Toca enter hero.sneak Left Toca enter …" at bounding box center [545, 158] width 187 height 71
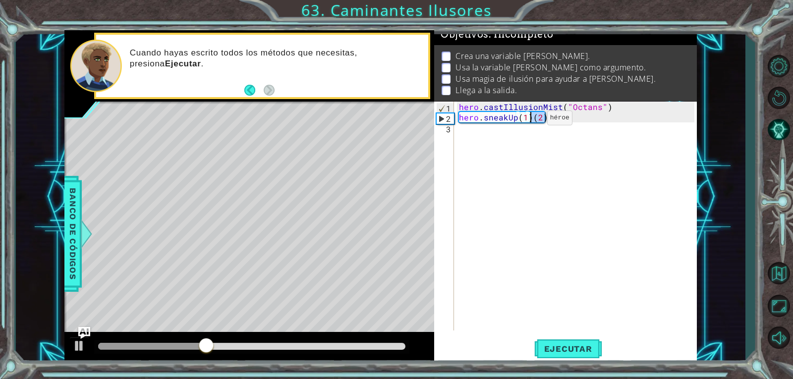
drag, startPoint x: 548, startPoint y: 118, endPoint x: 532, endPoint y: 119, distance: 16.5
click at [531, 120] on div "hero . castIllusionMist ( "Octans" ) hero . sneakUp ( 1 ) ( 2 )" at bounding box center [578, 227] width 242 height 250
click at [524, 118] on div "hero . castIllusionMist ( "Octans" ) hero . sneakUp ( 1 )" at bounding box center [578, 227] width 242 height 250
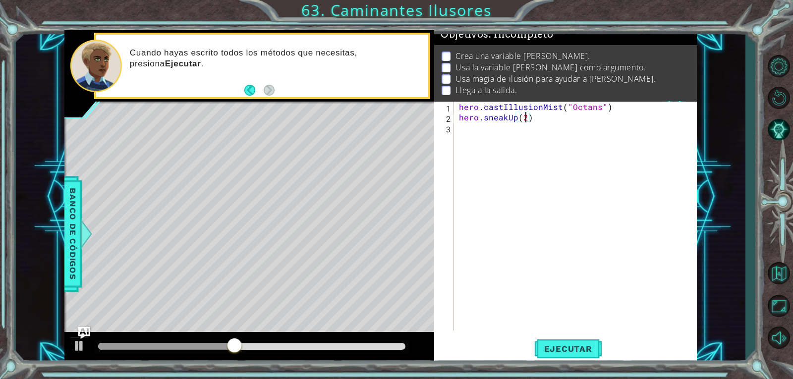
scroll to position [0, 4]
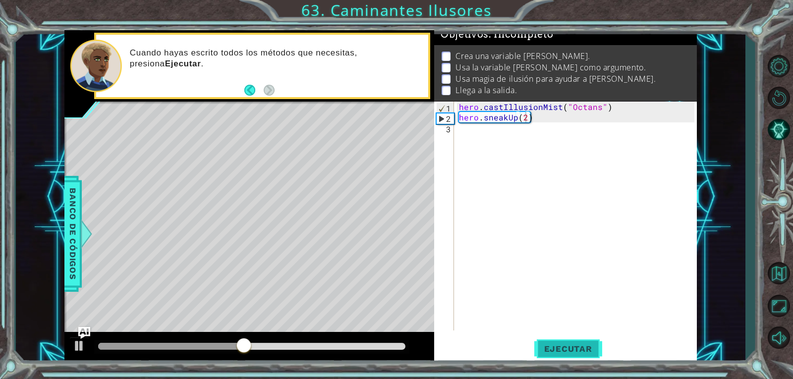
click at [588, 343] on button "Ejecutar" at bounding box center [568, 349] width 68 height 26
click at [457, 108] on div "hero . castIllusionMist ( "Octans" ) hero . sneakUp ( 2 )" at bounding box center [575, 216] width 237 height 229
type textarea "hero.castIllusionMist("Octans")"
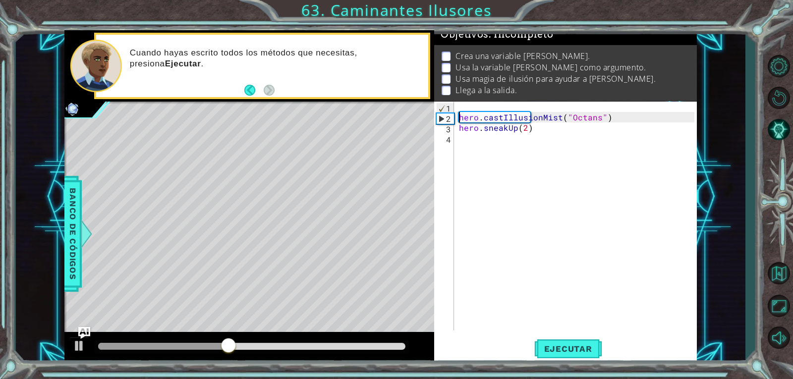
click at [483, 103] on div "hero . castIllusionMist ( "Octans" ) hero . sneakUp ( 2 )" at bounding box center [578, 227] width 242 height 250
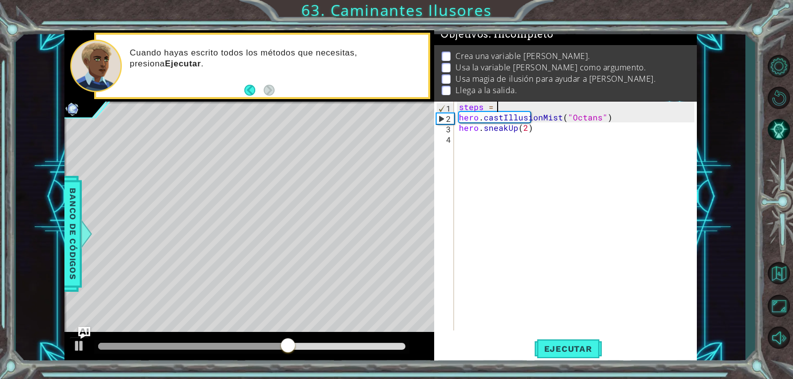
scroll to position [0, 2]
click at [568, 351] on span "Ejecutar" at bounding box center [568, 349] width 68 height 10
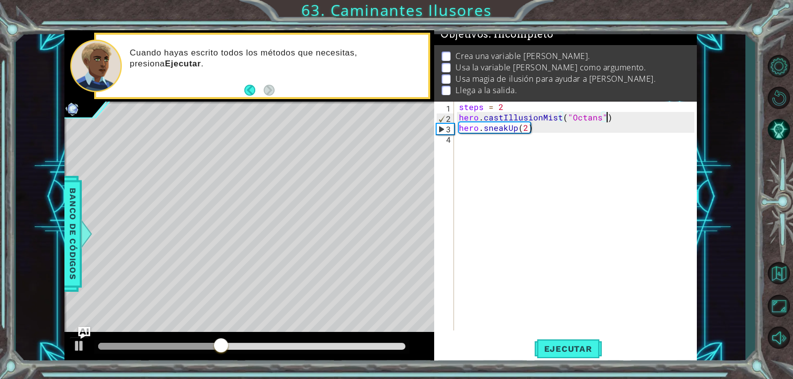
click at [615, 118] on div "steps = 2 hero . castIllusionMist ( "Octans" ) hero . sneakUp ( 2 )" at bounding box center [578, 227] width 242 height 250
click at [615, 125] on div "steps = 2 hero . castIllusionMist ( "Octans" ) ( steps ) hero . sneakUp ( 2 )" at bounding box center [578, 227] width 242 height 250
click at [613, 127] on div "steps = 2 hero . castIllusionMist ( "Octans" ) ( steps ) hero . sneakUp ( 2 )" at bounding box center [578, 227] width 242 height 250
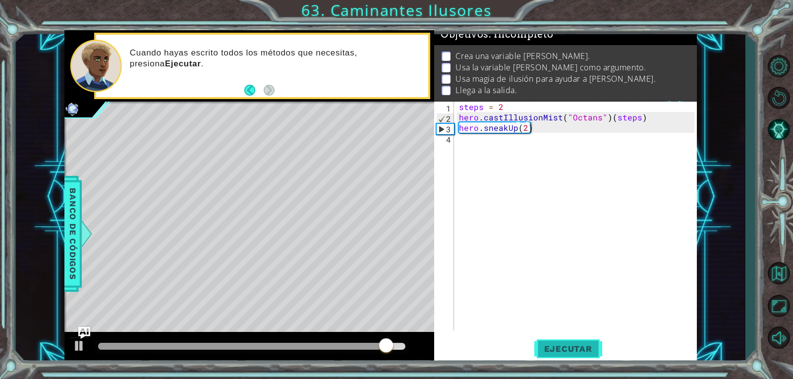
click at [573, 354] on button "Ejecutar" at bounding box center [568, 349] width 68 height 26
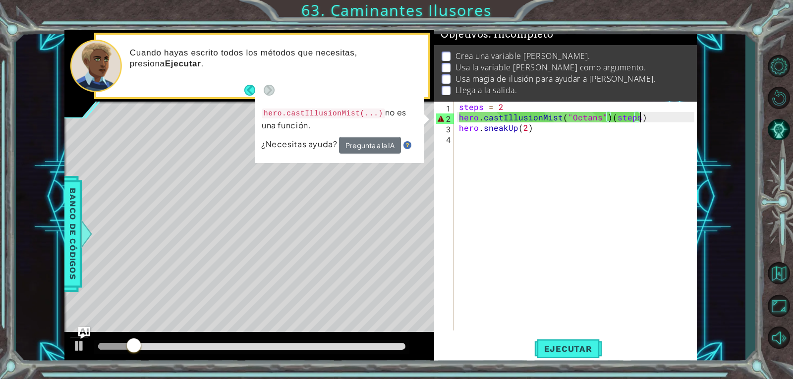
click at [644, 119] on div "steps = 2 hero . castIllusionMist ( "Octans" ) ( steps ) hero . sneakUp ( 2 )" at bounding box center [578, 227] width 242 height 250
drag, startPoint x: 644, startPoint y: 119, endPoint x: 609, endPoint y: 120, distance: 34.7
click at [609, 120] on div "steps = 2 hero . castIllusionMist ( "Octans" ) ( steps ) hero . sneakUp ( 2 )" at bounding box center [578, 227] width 242 height 250
type textarea "hero.castIllusionMist("Octans")"
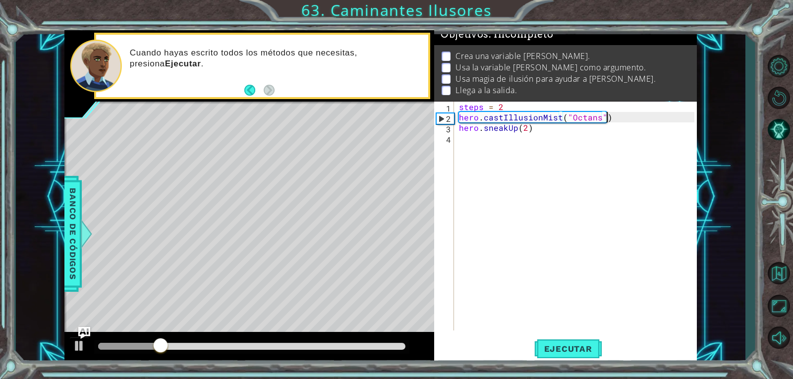
click at [558, 138] on div "steps = 2 hero . castIllusionMist ( "Octans" ) hero . sneakUp ( 2 )" at bounding box center [578, 227] width 242 height 250
drag, startPoint x: 537, startPoint y: 103, endPoint x: 454, endPoint y: 109, distance: 83.0
click at [454, 109] on div "1 2 3 4 steps = 2 hero . castIllusionMist ( "Octans" ) hero . sneakUp ( 2 ) ההה…" at bounding box center [564, 216] width 260 height 229
type textarea "steps = 2"
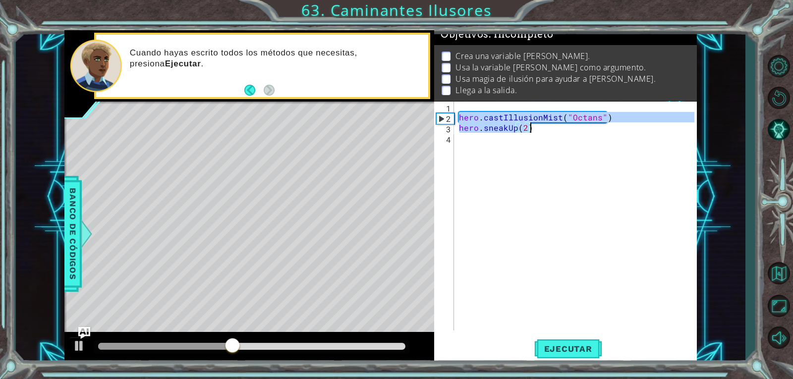
drag, startPoint x: 457, startPoint y: 115, endPoint x: 539, endPoint y: 131, distance: 84.4
click at [539, 131] on div "hero . castIllusionMist ( "Octans" ) hero . sneakUp ( 2 )" at bounding box center [575, 216] width 237 height 229
type textarea "hero.castIllusionMist("Octans") hero.sneakUp(2)"
click at [490, 147] on div "hero . castIllusionMist ( "Octans" ) hero . sneakUp ( 2 )" at bounding box center [578, 227] width 242 height 250
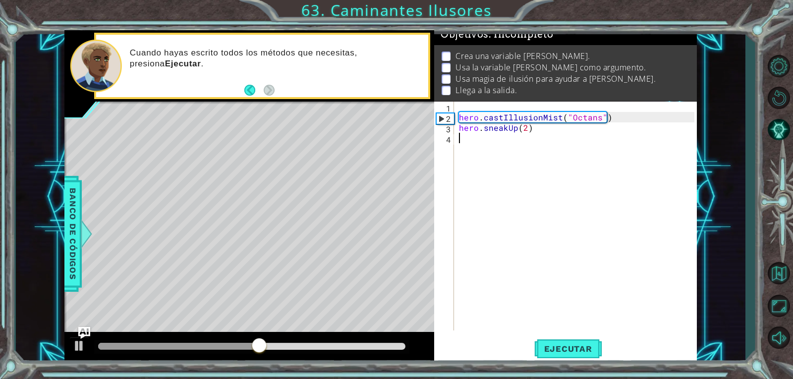
paste textarea "hero.sneakUp(2)"
type textarea "hero.sneakUp(2)"
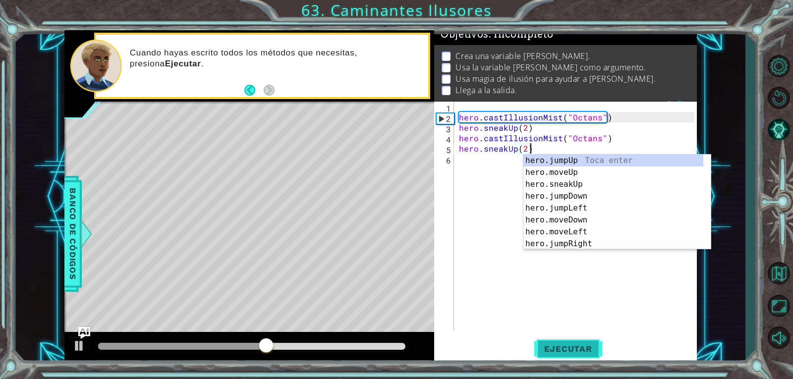
click at [558, 343] on button "Ejecutar" at bounding box center [568, 349] width 68 height 26
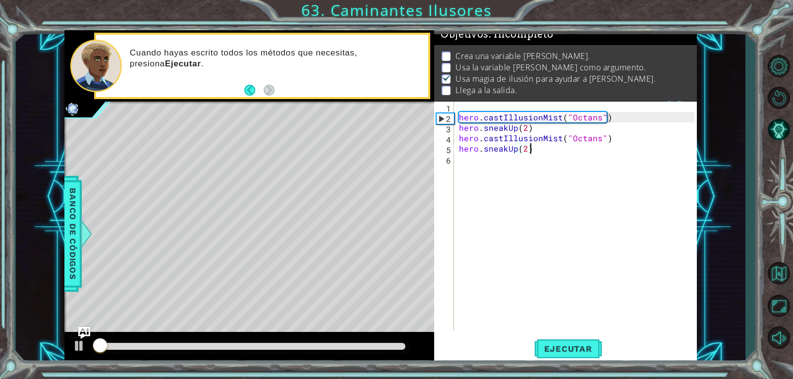
scroll to position [9, 0]
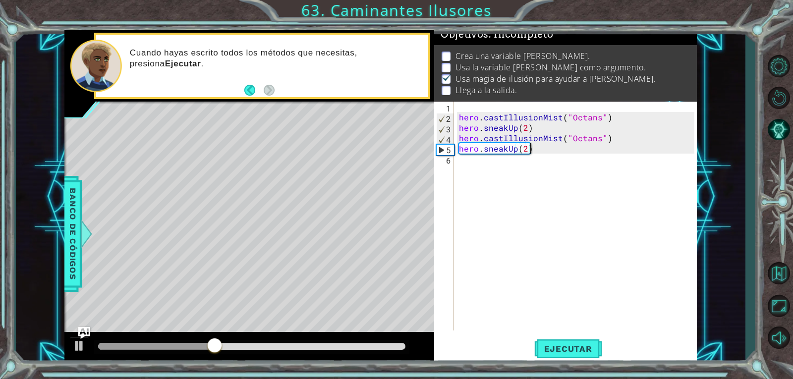
click at [474, 163] on div "hero . castIllusionMist ( "Octans" ) hero . sneakUp ( 2 ) hero . castIllusionMi…" at bounding box center [578, 227] width 242 height 250
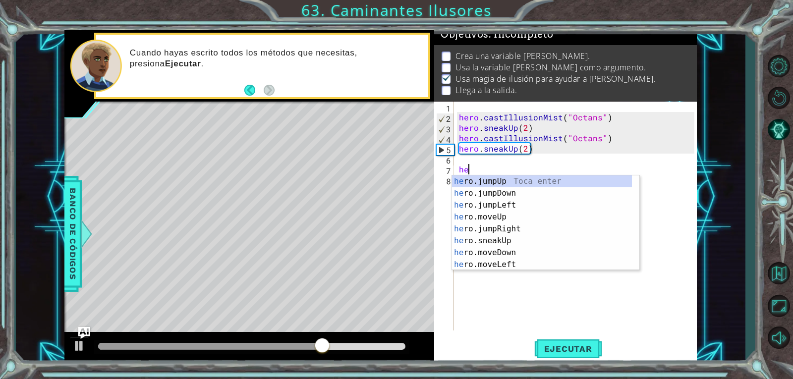
scroll to position [0, 0]
type textarea "h"
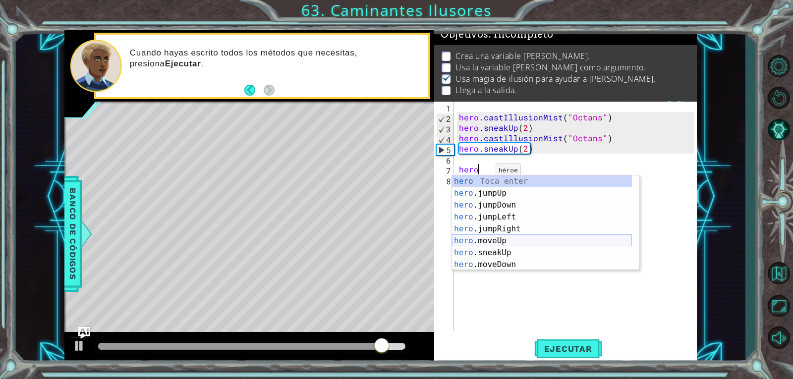
click at [481, 242] on div "hero Toca enter hero .jumpUp Toca enter hero .jumpDown Toca enter hero .jumpLef…" at bounding box center [542, 235] width 180 height 119
type textarea "hero.moveUp(1)"
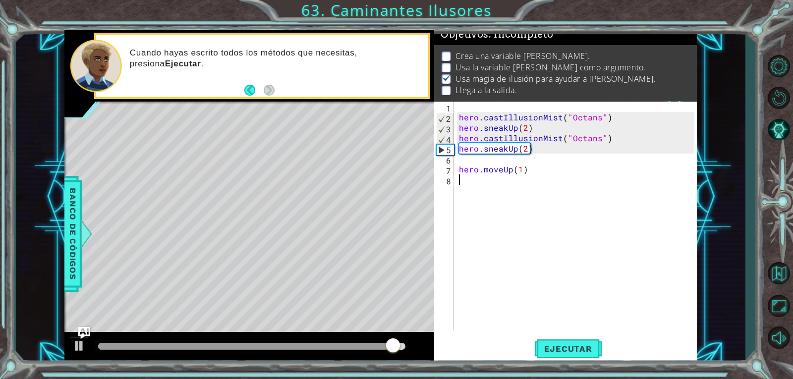
click at [459, 186] on div "hero . castIllusionMist ( "Octans" ) hero . sneakUp ( 2 ) hero . castIllusionMi…" at bounding box center [578, 227] width 242 height 250
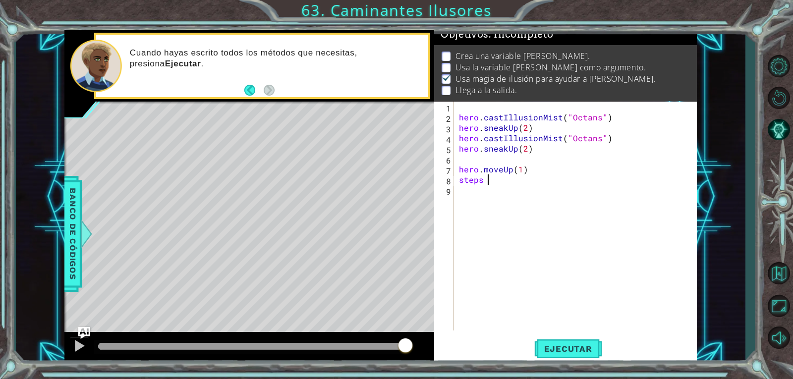
scroll to position [0, 1]
type textarea "steps = 3"
click at [484, 194] on div "hero . castIllusionMist ( "Octans" ) hero . sneakUp ( 2 ) hero . castIllusionMi…" at bounding box center [578, 227] width 242 height 250
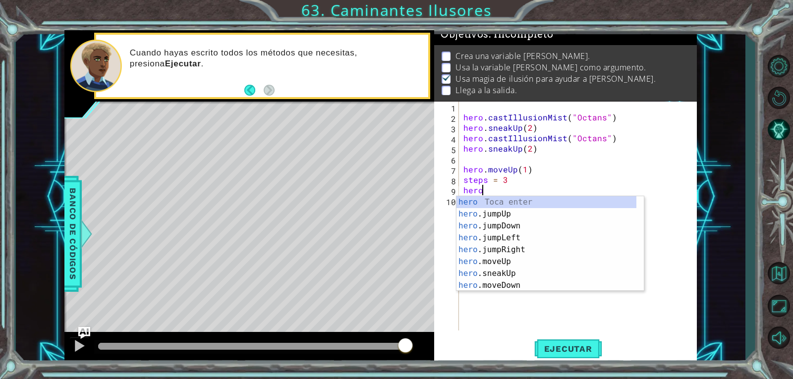
scroll to position [0, 1]
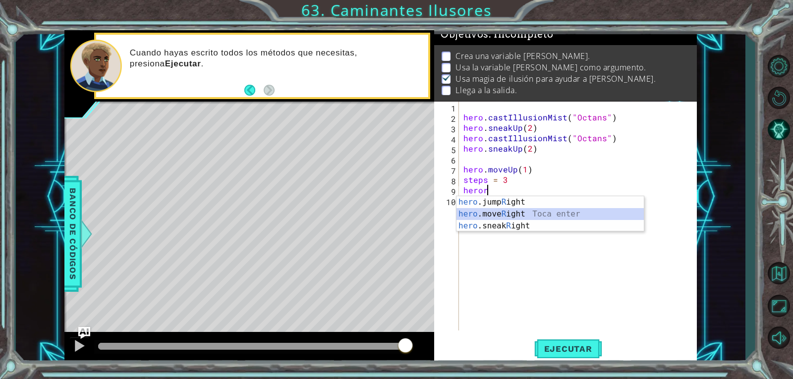
click at [503, 218] on div "hero .jump R ight Toca enter hero .move R ight Toca enter hero .sneak R ight To…" at bounding box center [550, 225] width 187 height 59
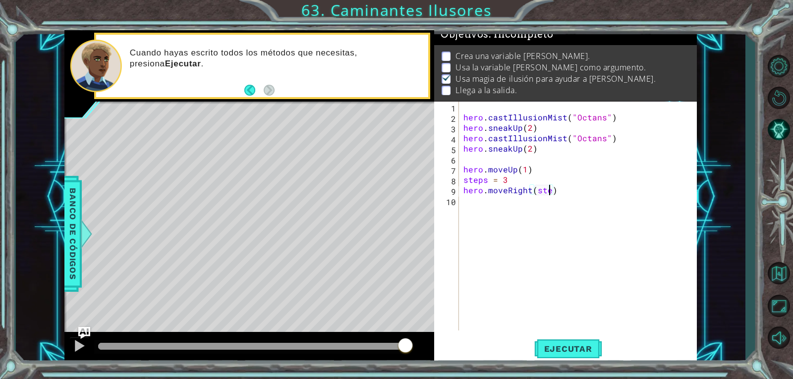
scroll to position [0, 5]
click at [581, 349] on span "Ejecutar" at bounding box center [568, 349] width 68 height 10
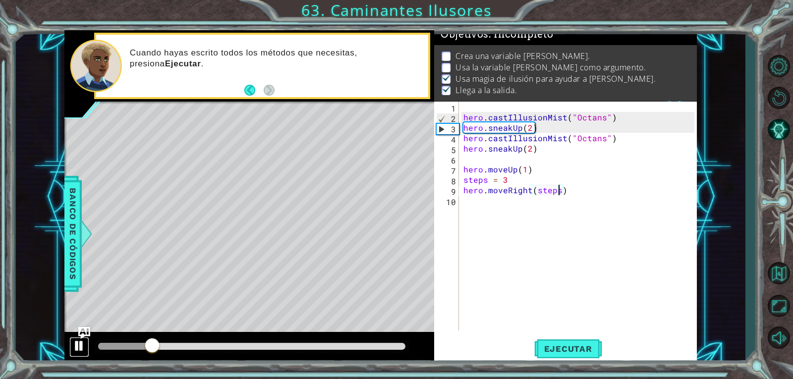
click at [78, 342] on div at bounding box center [79, 346] width 13 height 13
click at [497, 62] on p "Usa la variable [PERSON_NAME] como argumento." at bounding box center [551, 67] width 190 height 11
click at [448, 63] on p at bounding box center [446, 67] width 9 height 9
type textarea "hero.castIllusionMist("Octans")"
click at [466, 118] on div "hero . castIllusionMist ( "Octans" ) hero . sneakUp ( 2 ) hero . castIllusionMi…" at bounding box center [581, 227] width 238 height 250
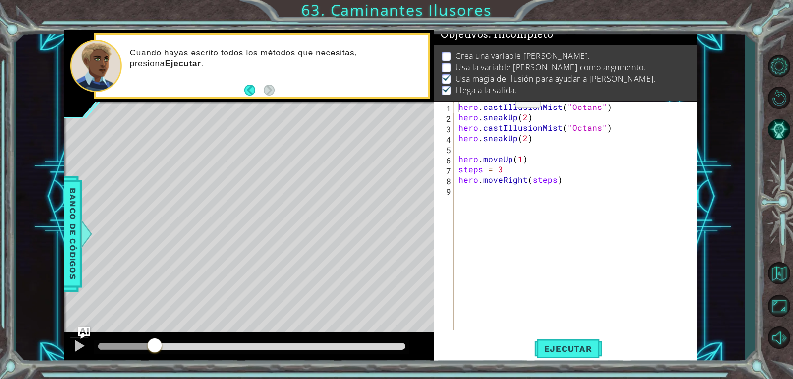
click at [444, 64] on p at bounding box center [446, 67] width 9 height 9
click at [553, 339] on button "Ejecutar" at bounding box center [568, 349] width 68 height 26
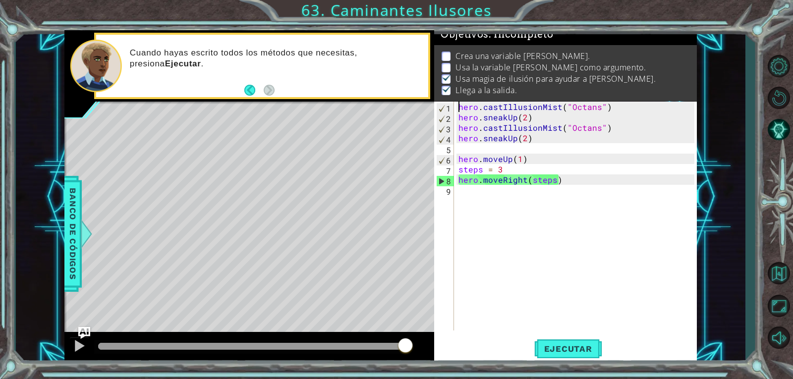
drag, startPoint x: 125, startPoint y: 347, endPoint x: 439, endPoint y: 375, distance: 315.1
click at [439, 375] on div "1 ההההההההההההההההההההההההההההההההההההההההההההההההההההההההההההההההההההההההההההה…" at bounding box center [396, 189] width 793 height 379
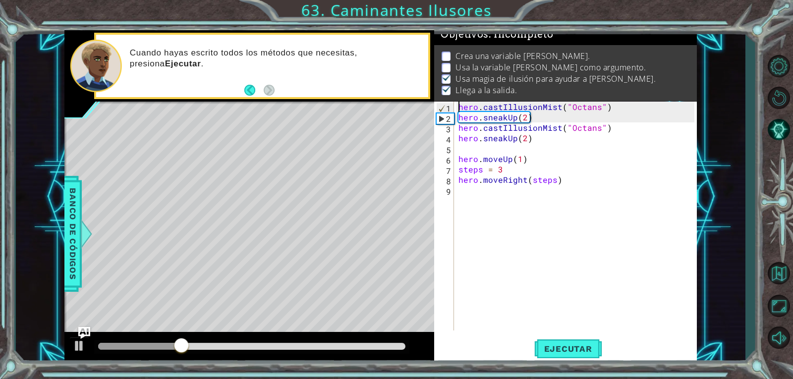
scroll to position [18, 0]
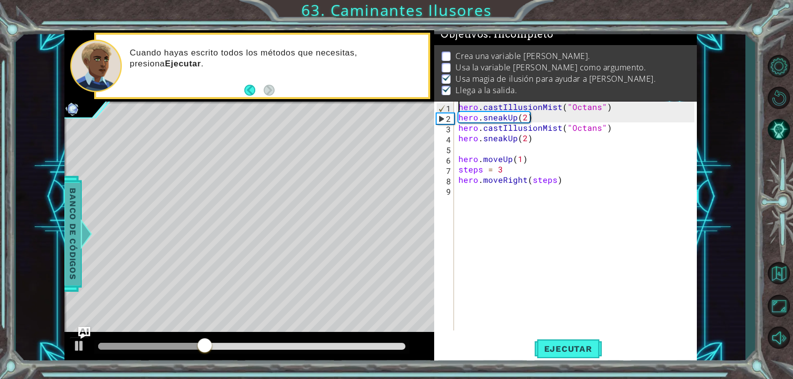
click at [85, 224] on div at bounding box center [86, 234] width 12 height 30
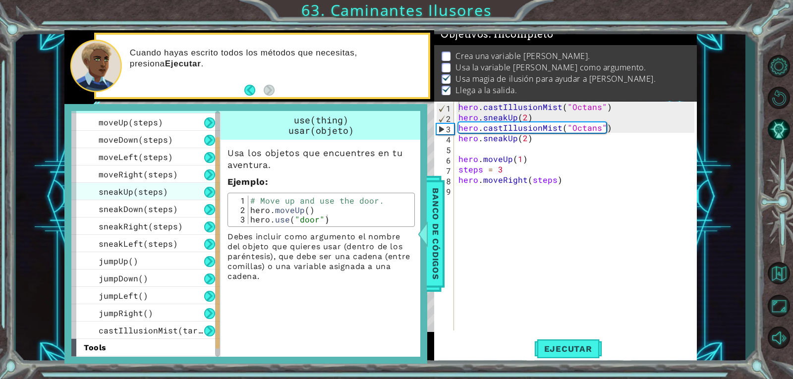
scroll to position [66, 0]
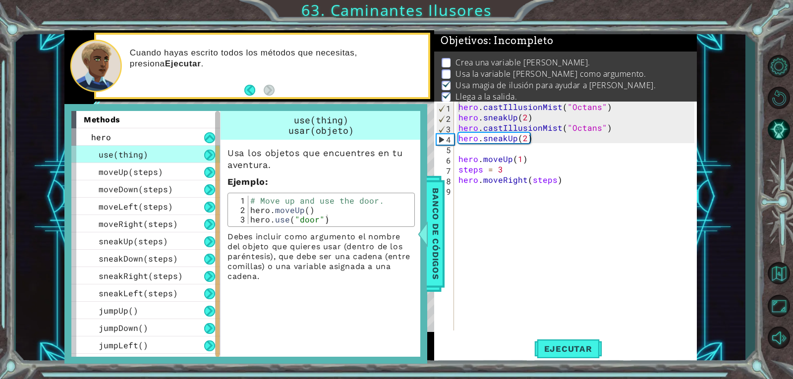
scroll to position [66, 0]
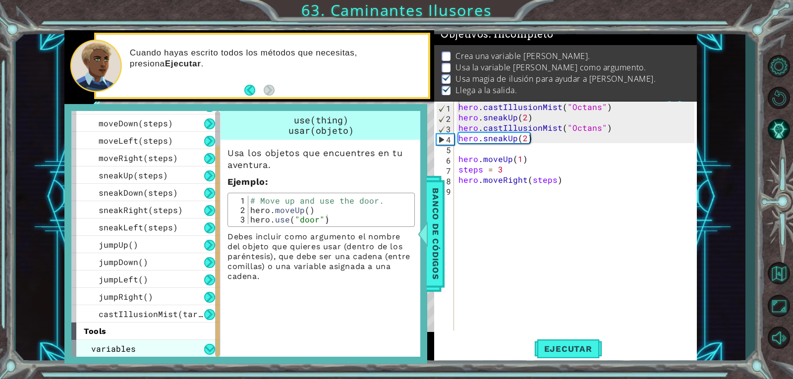
click at [203, 343] on div "variables" at bounding box center [145, 348] width 149 height 17
click at [214, 351] on button at bounding box center [209, 349] width 11 height 11
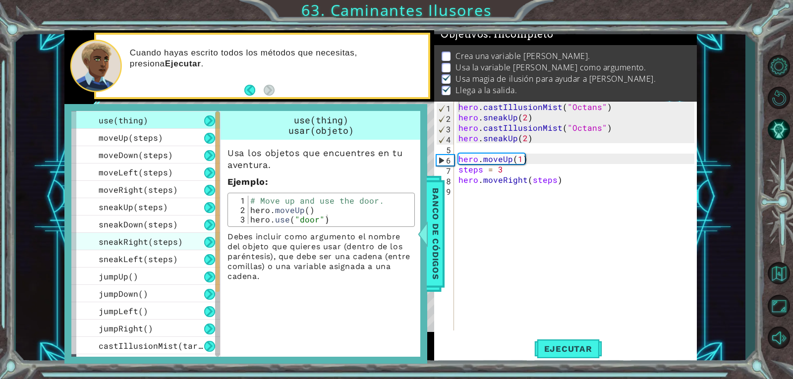
scroll to position [0, 0]
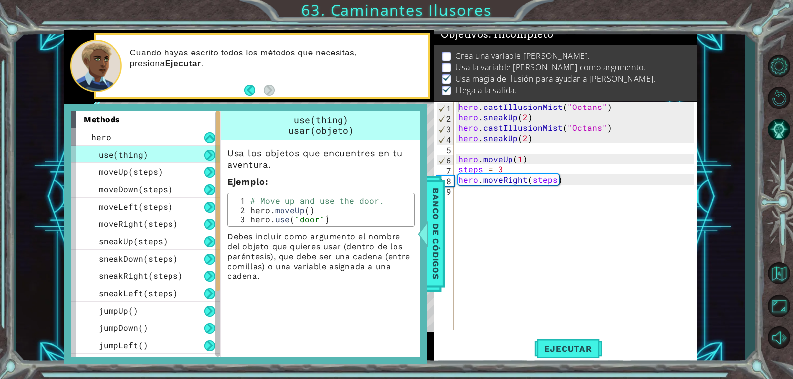
click at [209, 156] on button at bounding box center [209, 155] width 11 height 11
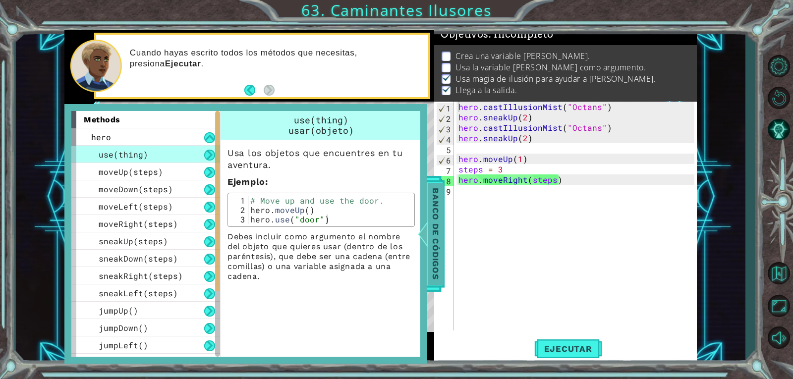
click at [426, 235] on div at bounding box center [423, 234] width 12 height 30
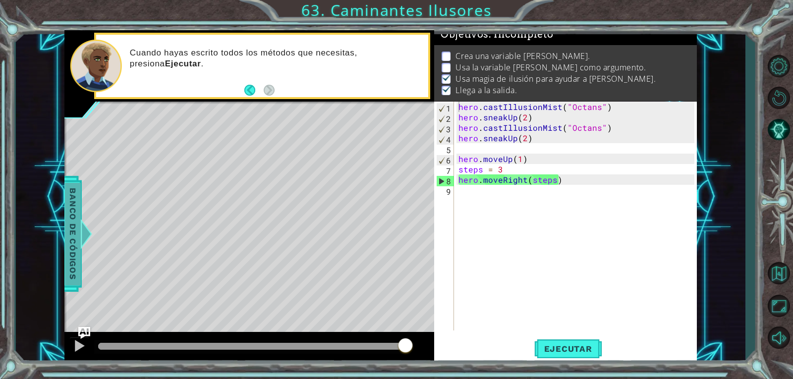
click at [65, 231] on span "Banco de códigos" at bounding box center [73, 234] width 16 height 103
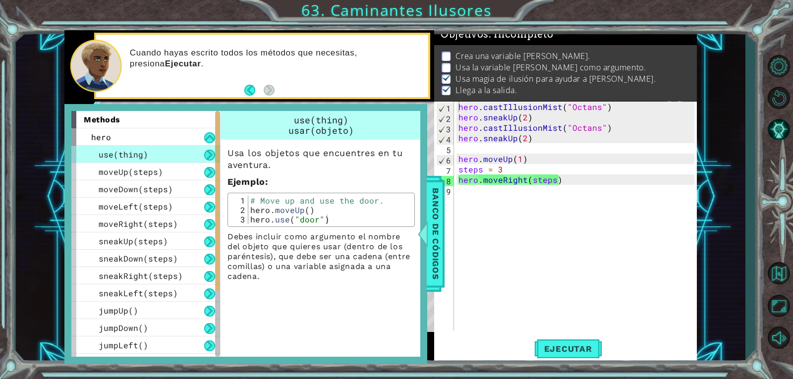
click at [212, 156] on button at bounding box center [209, 155] width 11 height 11
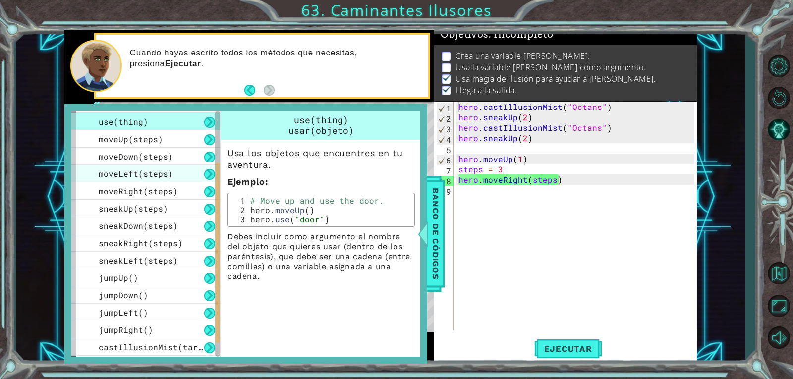
scroll to position [66, 0]
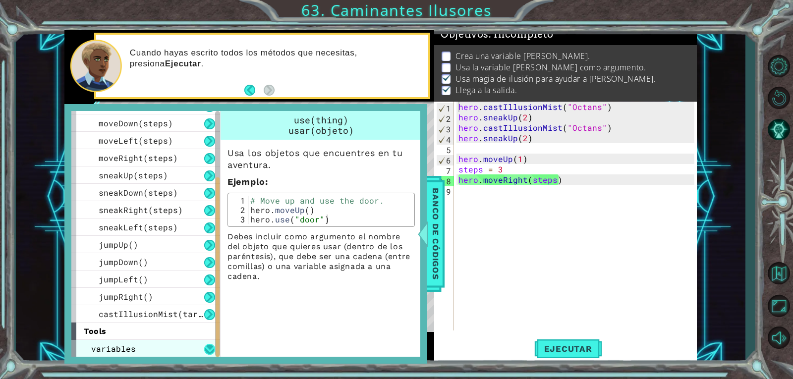
click at [206, 345] on button at bounding box center [209, 349] width 11 height 11
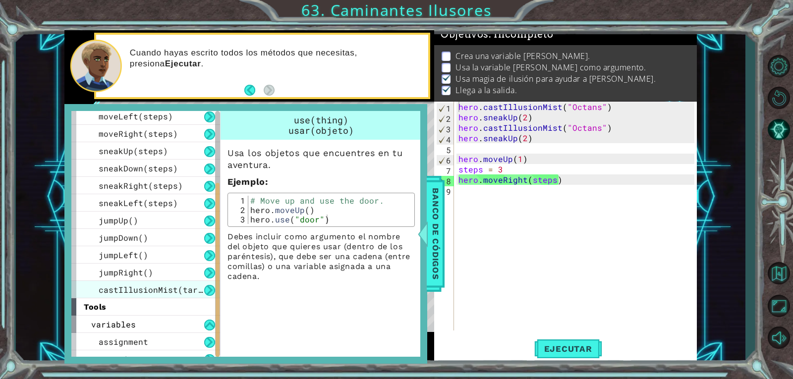
scroll to position [101, 0]
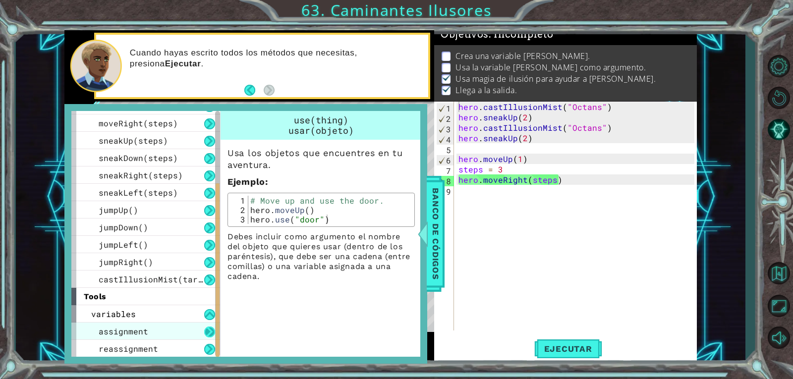
click at [210, 329] on button at bounding box center [209, 332] width 11 height 11
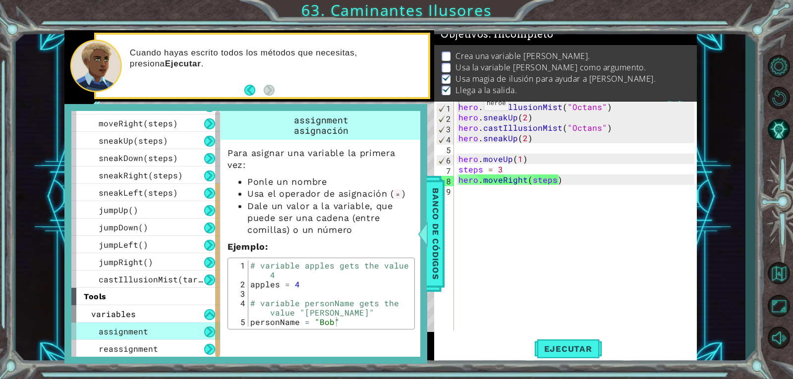
type textarea "personName = "[PERSON_NAME]""
drag, startPoint x: 249, startPoint y: 320, endPoint x: 337, endPoint y: 327, distance: 88.5
click at [337, 327] on div "personName = "[PERSON_NAME]" 1 2 3 4 5 # variable apples gets the value 4 apple…" at bounding box center [321, 294] width 187 height 72
click at [463, 103] on div "hero . castIllusionMist ( "Octans" ) hero . sneakUp ( 2 ) hero . castIllusionMi…" at bounding box center [578, 227] width 242 height 250
click at [457, 107] on div "hero . castIllusionMist ( "Octans" ) hero . sneakUp ( 2 ) hero . castIllusionMi…" at bounding box center [578, 227] width 242 height 250
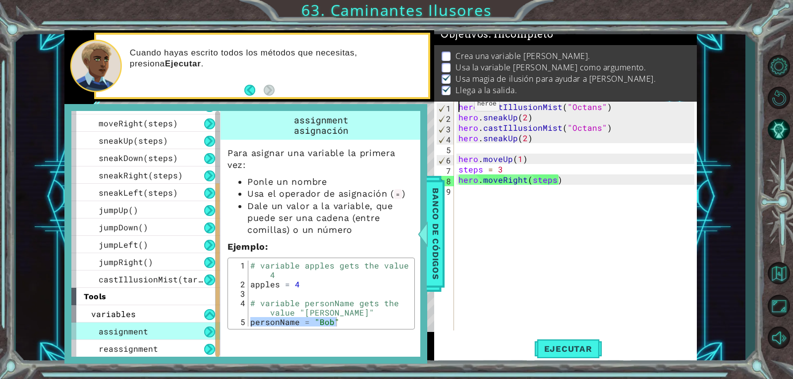
paste textarea "personName = "[PERSON_NAME]""
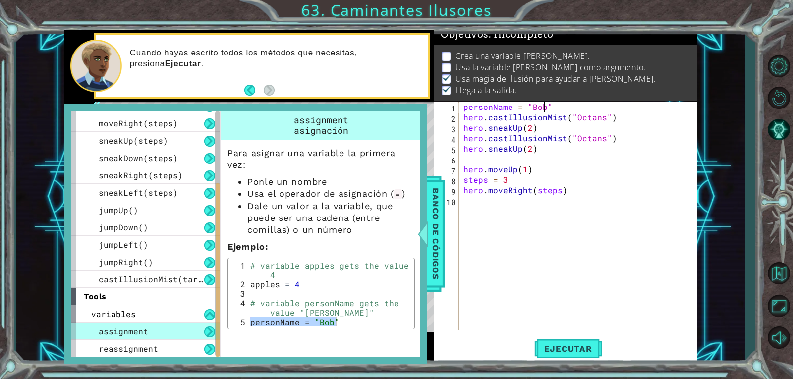
click at [544, 108] on div "personName = "[PERSON_NAME]" hero . castIllusionMist ( "Octans" ) hero . sneakU…" at bounding box center [581, 227] width 238 height 250
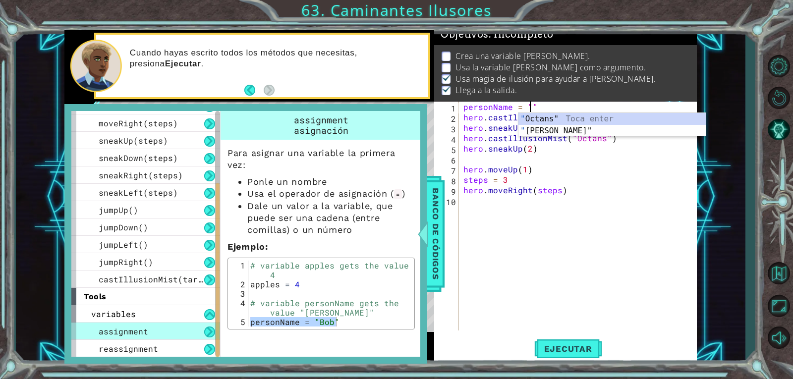
scroll to position [0, 4]
click at [543, 115] on div "" Octans" Toca enter " [PERSON_NAME]" Toca enter" at bounding box center [612, 137] width 187 height 48
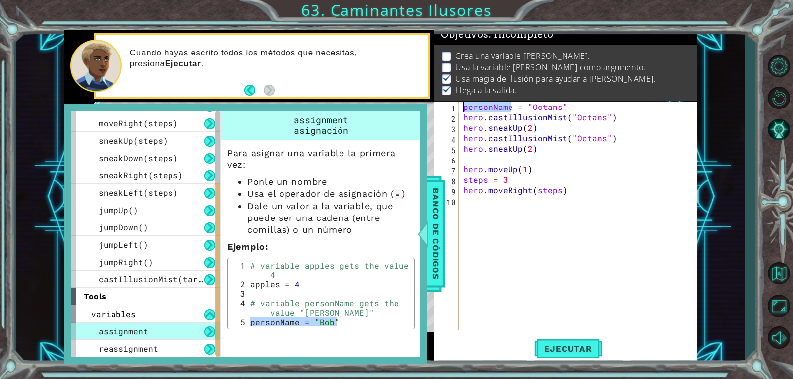
drag, startPoint x: 511, startPoint y: 105, endPoint x: 464, endPoint y: 111, distance: 47.9
click at [464, 111] on div "personName = "Octans" hero . castIllusionMist ( "Octans" ) hero . sneakUp ( 2 )…" at bounding box center [581, 227] width 238 height 250
click at [602, 121] on div "friend = "Octans" hero . castIllusionMist ( "Octans" ) hero . sneakUp ( 2 ) her…" at bounding box center [581, 227] width 238 height 250
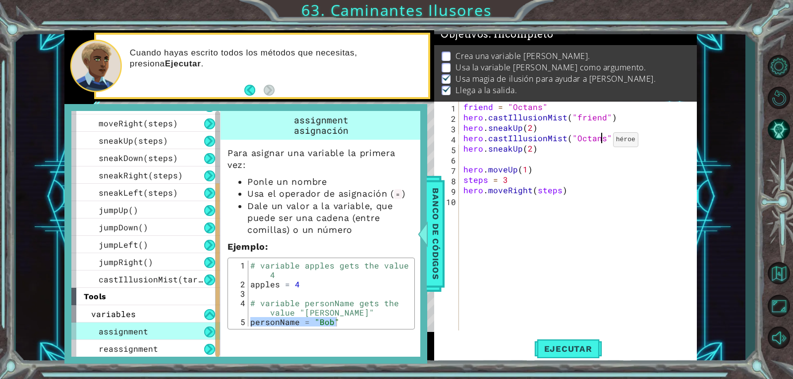
click at [601, 142] on div "friend = "Octans" hero . castIllusionMist ( "friend" ) hero . sneakUp ( 2 ) her…" at bounding box center [581, 227] width 238 height 250
drag, startPoint x: 554, startPoint y: 348, endPoint x: 543, endPoint y: 333, distance: 17.8
click at [554, 347] on span "Ejecutar" at bounding box center [568, 349] width 68 height 10
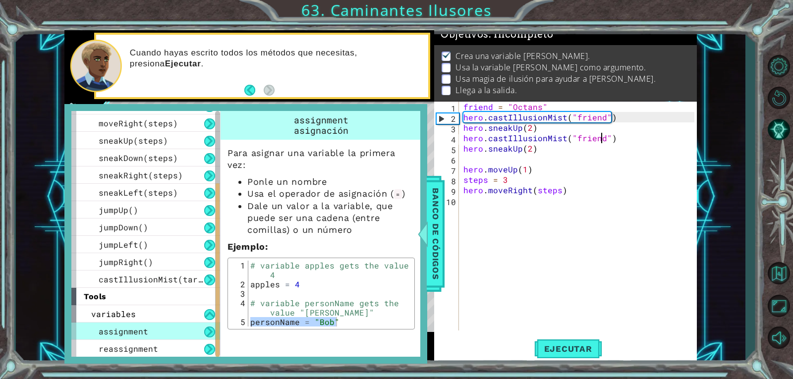
scroll to position [9, 0]
click at [441, 262] on span "Banco de códigos" at bounding box center [436, 234] width 16 height 103
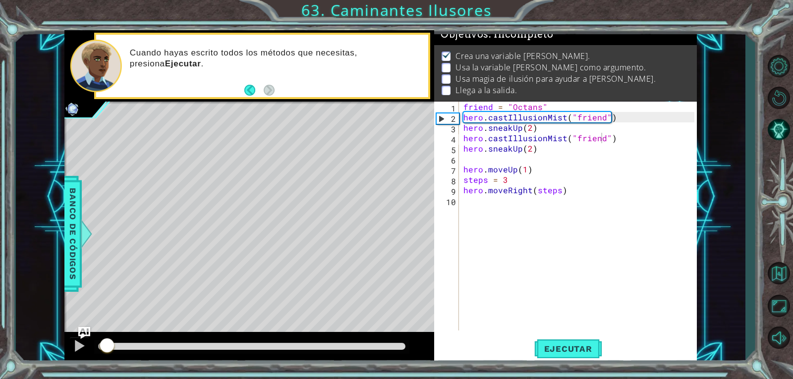
drag, startPoint x: 409, startPoint y: 345, endPoint x: 0, endPoint y: 344, distance: 409.0
click at [0, 344] on div "1 ההההההההההההההההההההההההההההההההההההההההההההההההההההההההההההההההההההההההההההה…" at bounding box center [396, 189] width 793 height 379
click at [494, 107] on div "friend = "Octans" hero . castIllusionMist ( "friend" ) hero . sneakUp ( 2 ) her…" at bounding box center [581, 227] width 238 height 250
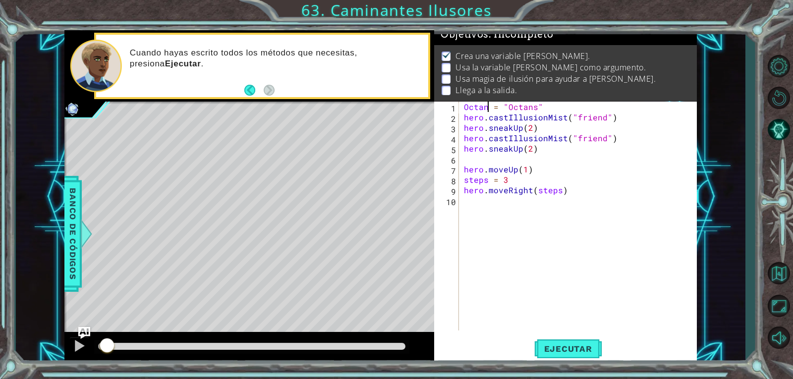
scroll to position [0, 1]
drag, startPoint x: 541, startPoint y: 107, endPoint x: 513, endPoint y: 108, distance: 27.8
click at [513, 108] on div "Octans = "Octans" hero . castIllusionMist ( "friend" ) hero . sneakUp ( 2 ) her…" at bounding box center [580, 227] width 237 height 250
click at [562, 350] on span "Ejecutar" at bounding box center [568, 349] width 68 height 10
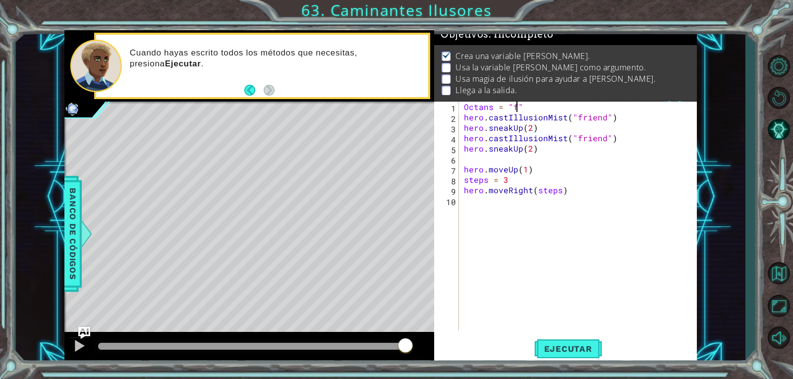
scroll to position [0, 3]
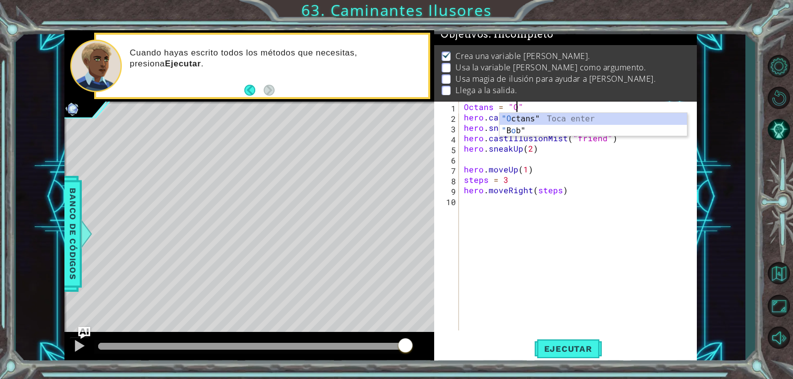
click at [622, 122] on div ""O ctans" Toca enter " B o b" Toca enter" at bounding box center [593, 137] width 187 height 48
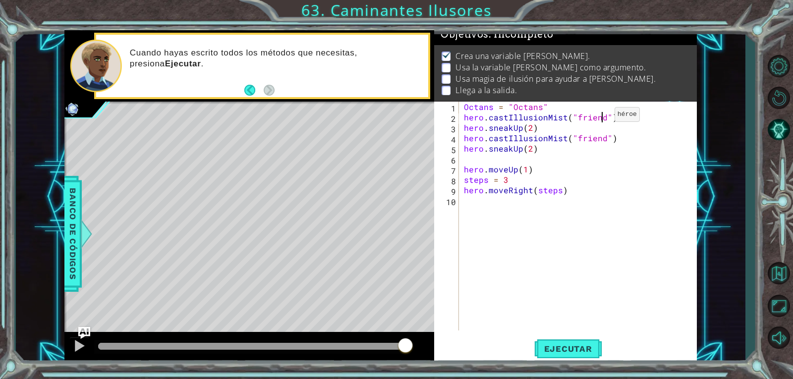
click at [603, 117] on div "Octans = "Octans" hero . castIllusionMist ( "friend" ) hero . sneakUp ( 2 ) her…" at bounding box center [580, 227] width 237 height 250
drag, startPoint x: 603, startPoint y: 117, endPoint x: 594, endPoint y: 118, distance: 9.0
click at [594, 118] on div "Octans = "Octans" hero . castIllusionMist ( "friend" ) hero . sneakUp ( 2 ) her…" at bounding box center [580, 227] width 237 height 250
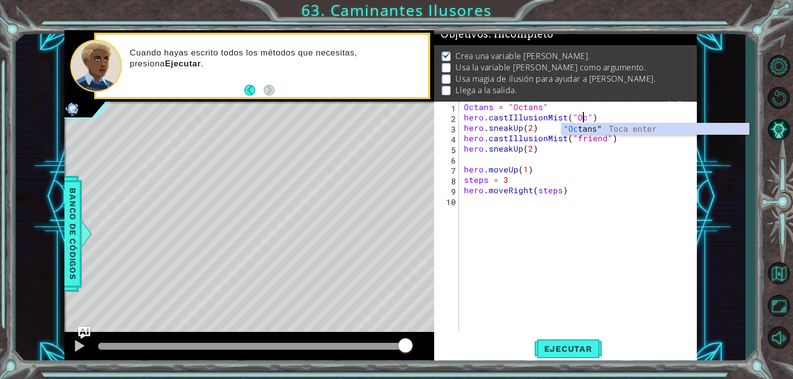
scroll to position [0, 7]
click at [646, 131] on div ""Oct ans" Toca enter" at bounding box center [655, 141] width 187 height 36
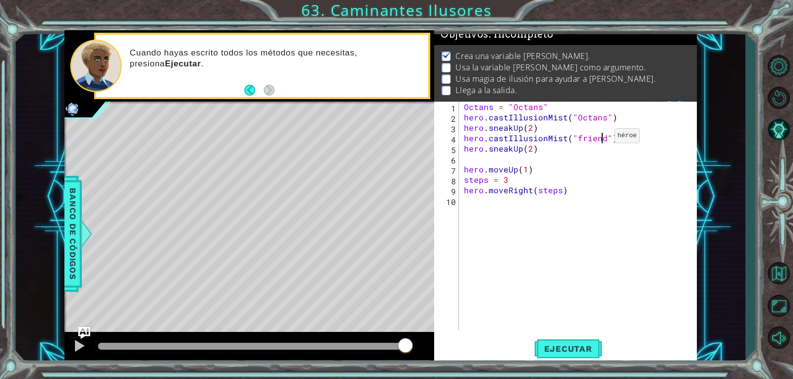
click at [603, 138] on div "Octans = "Octans" hero . castIllusionMist ( "Octans" ) hero . sneakUp ( 2 ) her…" at bounding box center [580, 227] width 237 height 250
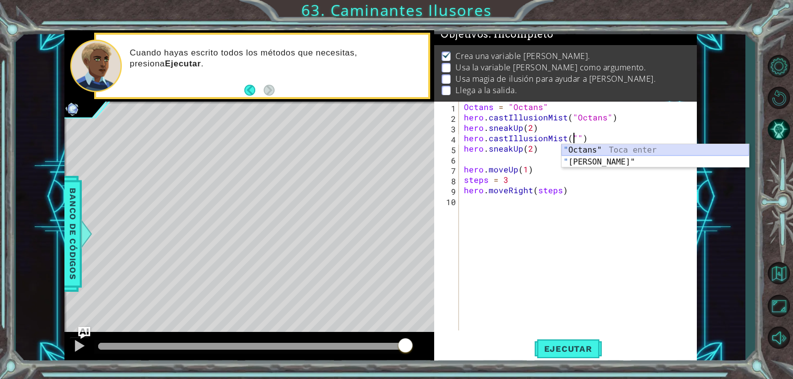
click at [684, 150] on div "" Octans" Toca enter " Bob" Toca enter" at bounding box center [655, 168] width 187 height 48
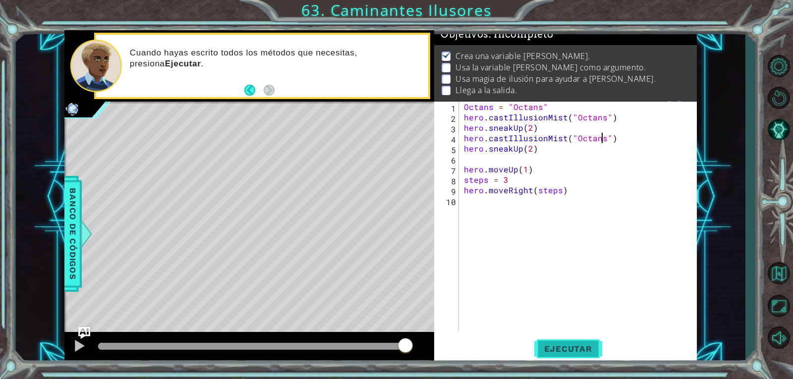
click at [547, 352] on span "Ejecutar" at bounding box center [568, 349] width 68 height 10
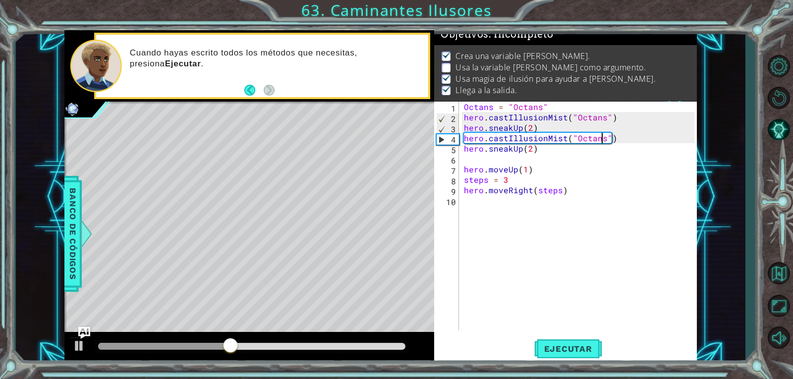
click at [529, 181] on div "Octans = "Octans" hero . castIllusionMist ( "Octans" ) hero . sneakUp ( 2 ) her…" at bounding box center [580, 227] width 237 height 250
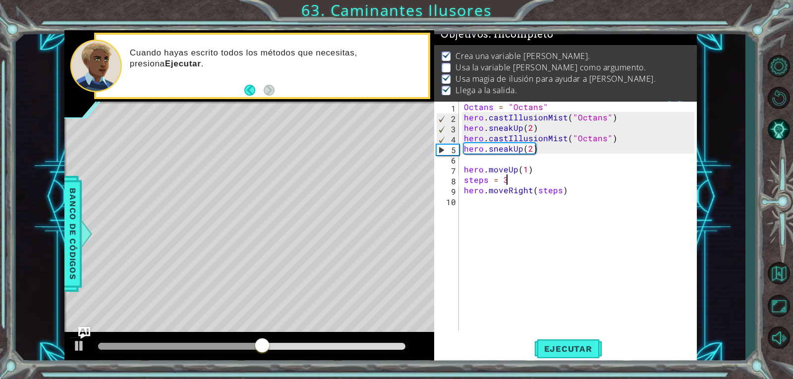
click at [539, 180] on div "Octans = "Octans" hero . castIllusionMist ( "Octans" ) hero . sneakUp ( 2 ) her…" at bounding box center [580, 227] width 237 height 250
click at [538, 174] on div "Octans = "Octans" hero . castIllusionMist ( "Octans" ) hero . sneakUp ( 2 ) her…" at bounding box center [580, 227] width 237 height 250
type textarea "hero.moveUp(1)"
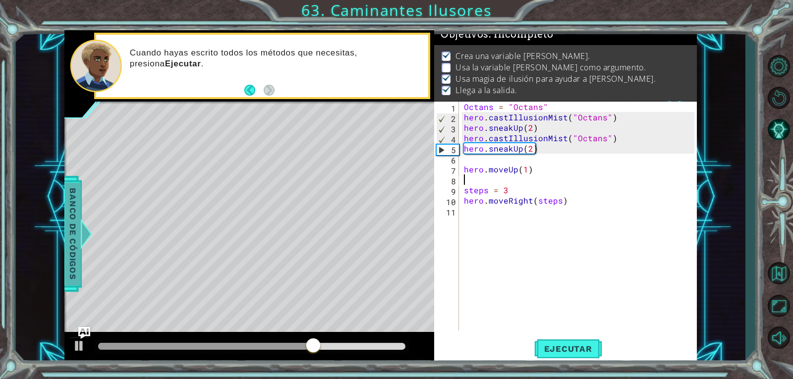
click at [71, 220] on span "Banco de códigos" at bounding box center [73, 234] width 16 height 103
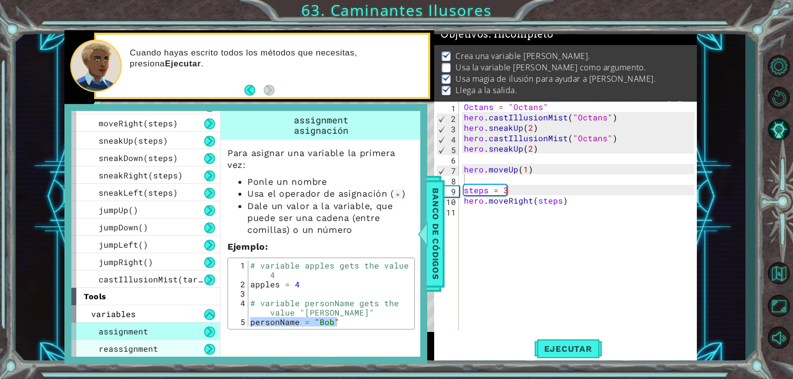
click at [203, 344] on div "reassignment" at bounding box center [145, 348] width 149 height 17
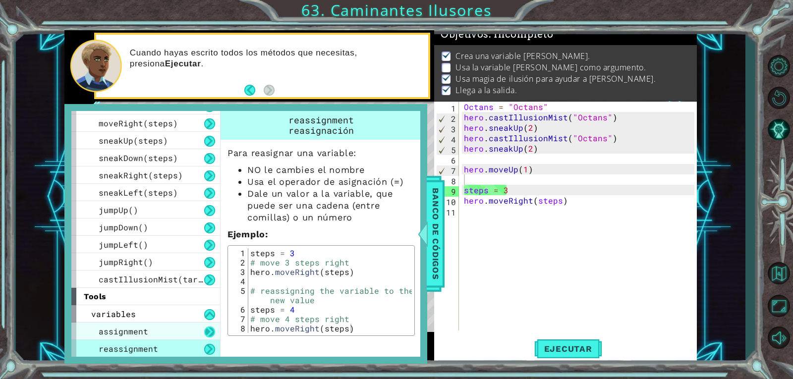
click at [212, 327] on button at bounding box center [209, 332] width 11 height 11
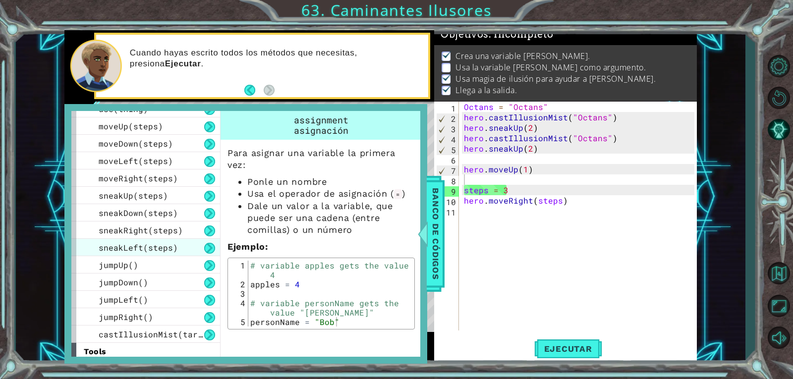
scroll to position [2, 0]
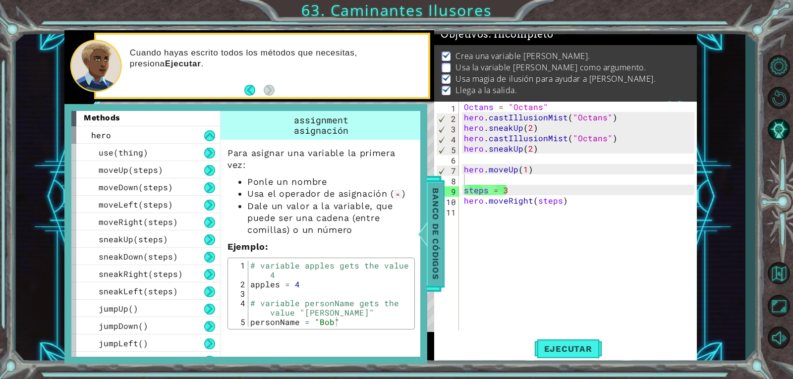
click at [430, 238] on span "Banco de códigos" at bounding box center [436, 234] width 16 height 103
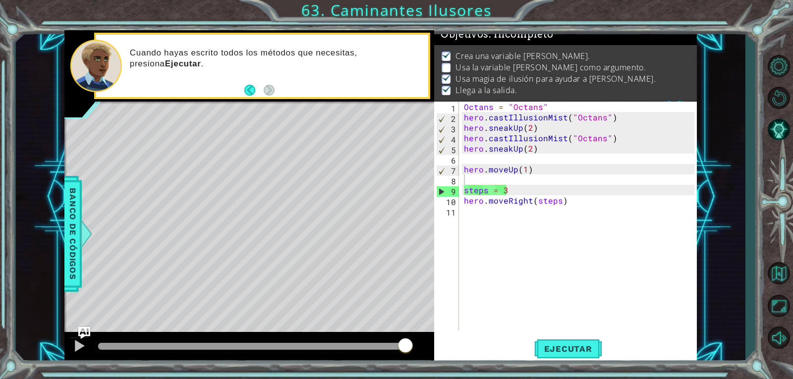
click at [519, 184] on div "Octans = "Octans" hero . castIllusionMist ( "Octans" ) hero . sneakUp ( 2 ) her…" at bounding box center [580, 227] width 237 height 250
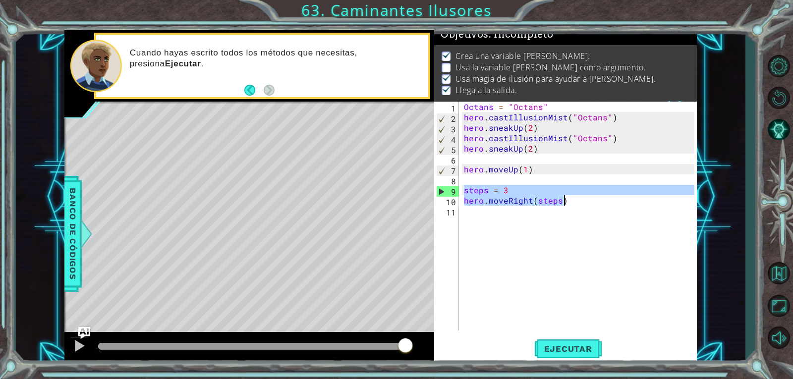
drag, startPoint x: 464, startPoint y: 186, endPoint x: 635, endPoint y: 204, distance: 172.5
click at [635, 204] on div "Octans = "Octans" hero . castIllusionMist ( "Octans" ) hero . sneakUp ( 2 ) her…" at bounding box center [580, 227] width 237 height 250
type textarea "steps = 3 hero.moveRight(steps)"
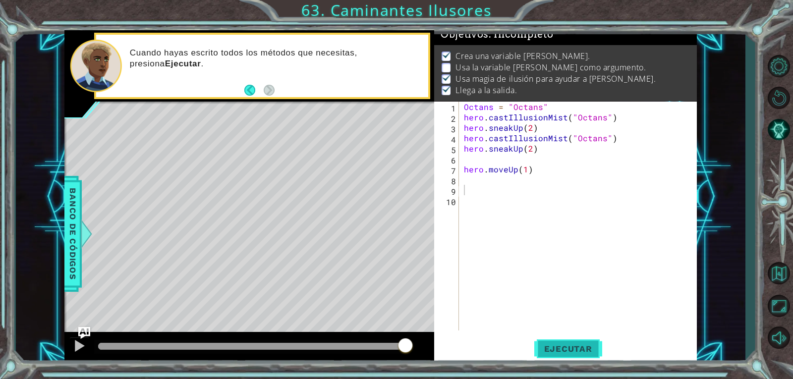
click at [566, 353] on span "Ejecutar" at bounding box center [568, 349] width 68 height 10
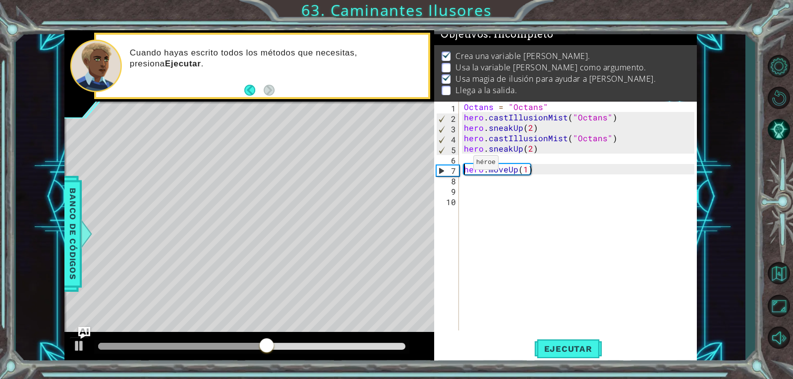
click at [462, 165] on div "Octans = "Octans" hero . castIllusionMist ( "Octans" ) hero . sneakUp ( 2 ) her…" at bounding box center [578, 216] width 233 height 229
type textarea "hero.moveUp(1)"
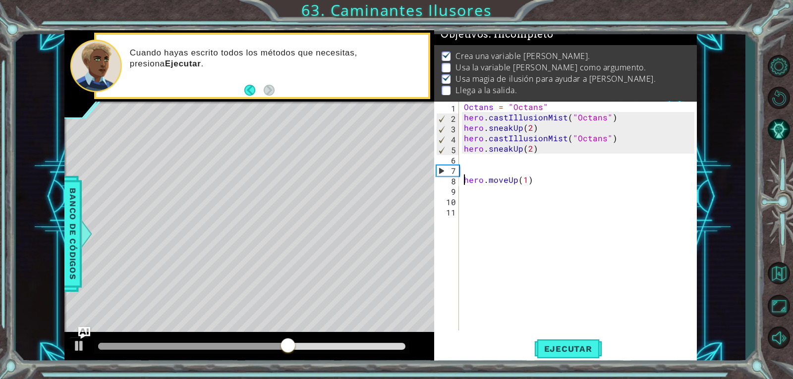
click at [470, 167] on div "Octans = "Octans" hero . castIllusionMist ( "Octans" ) hero . sneakUp ( 2 ) her…" at bounding box center [580, 227] width 237 height 250
type textarea "steps = 3"
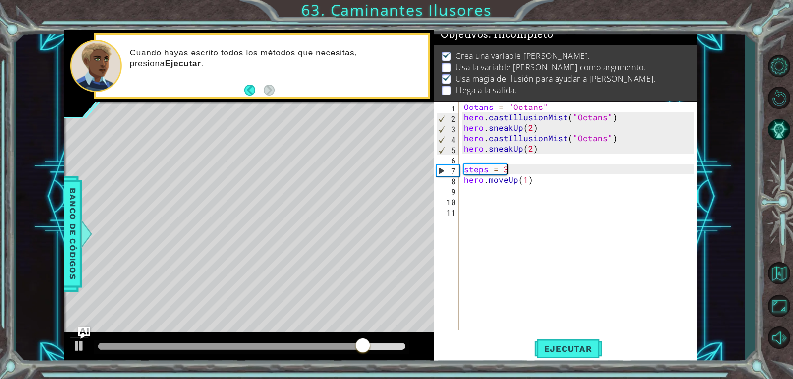
click at [498, 199] on div "Octans = "Octans" hero . castIllusionMist ( "Octans" ) hero . sneakUp ( 2 ) her…" at bounding box center [580, 227] width 237 height 250
click at [498, 191] on div "Octans = "Octans" hero . castIllusionMist ( "Octans" ) hero . sneakUp ( 2 ) her…" at bounding box center [580, 227] width 237 height 250
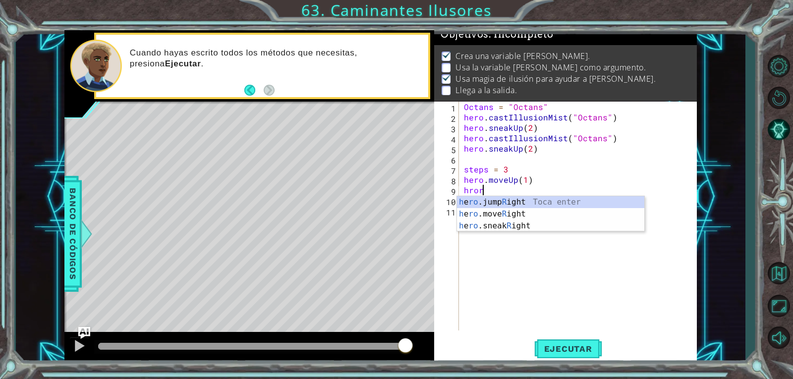
scroll to position [0, 0]
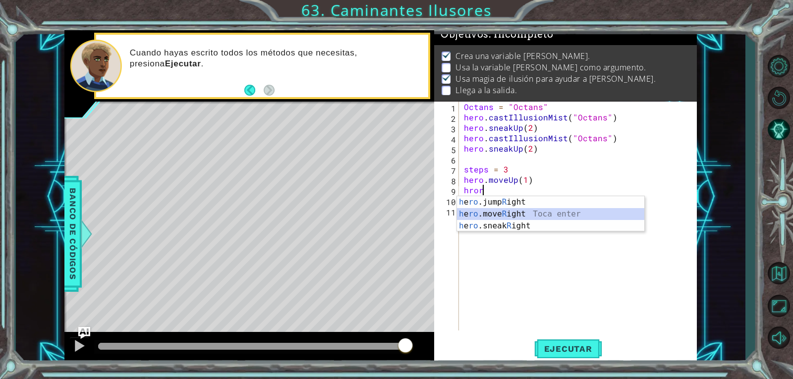
click at [536, 209] on div "h e ro .jump R ight Toca enter h e ro .move R ight Toca enter h e ro .sneak R i…" at bounding box center [550, 225] width 187 height 59
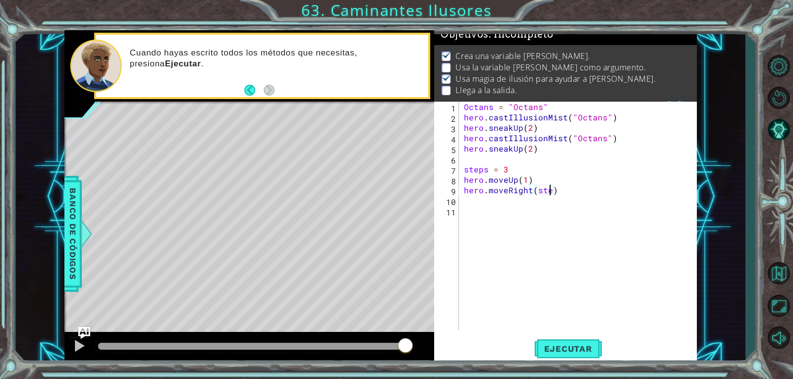
scroll to position [0, 5]
click at [575, 350] on span "Ejecutar" at bounding box center [568, 349] width 68 height 10
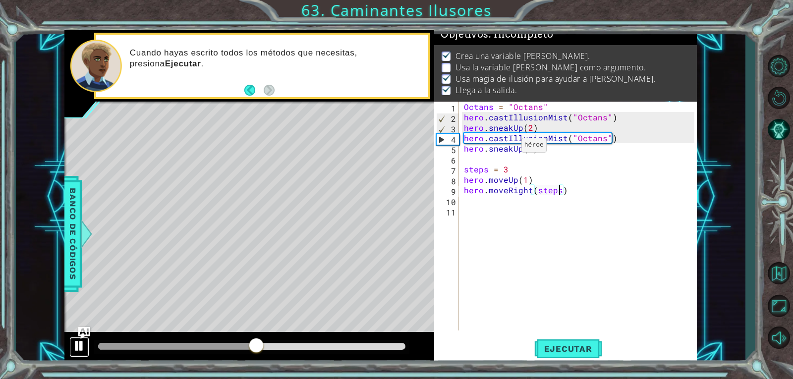
click at [82, 352] on div at bounding box center [79, 346] width 13 height 13
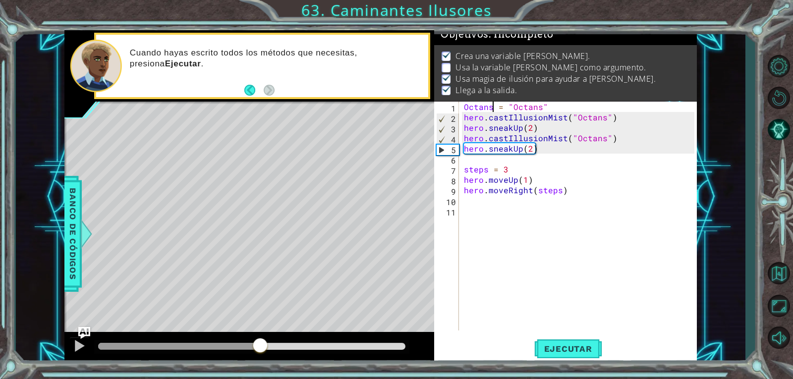
click at [491, 108] on div "Octans = "Octans" hero . castIllusionMist ( "Octans" ) hero . sneakUp ( 2 ) her…" at bounding box center [580, 227] width 237 height 250
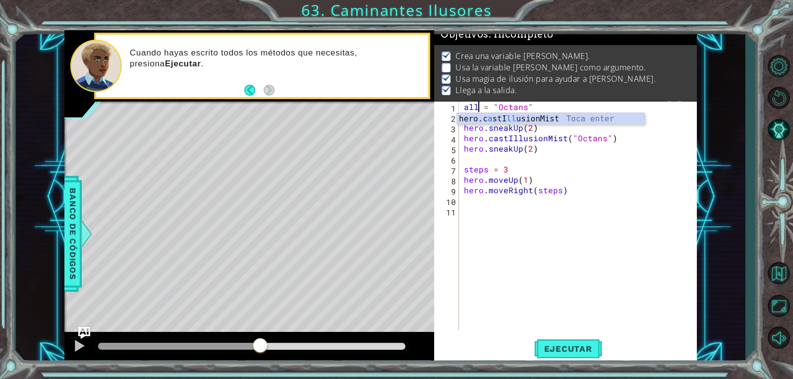
scroll to position [0, 1]
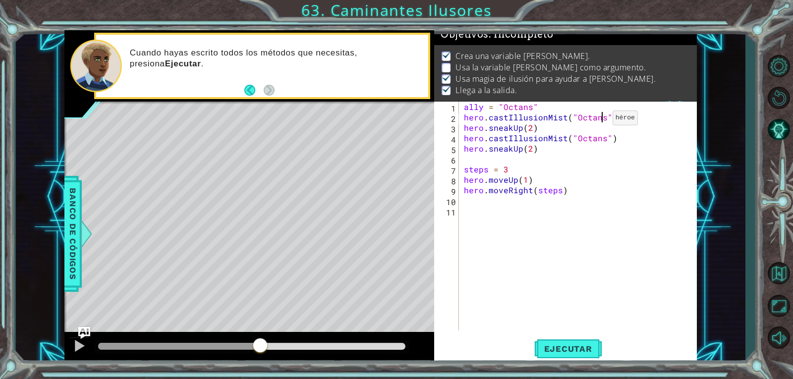
click at [601, 120] on div "ally = "Octans" hero . castIllusionMist ( "Octans" ) hero . sneakUp ( 2 ) hero …" at bounding box center [580, 227] width 237 height 250
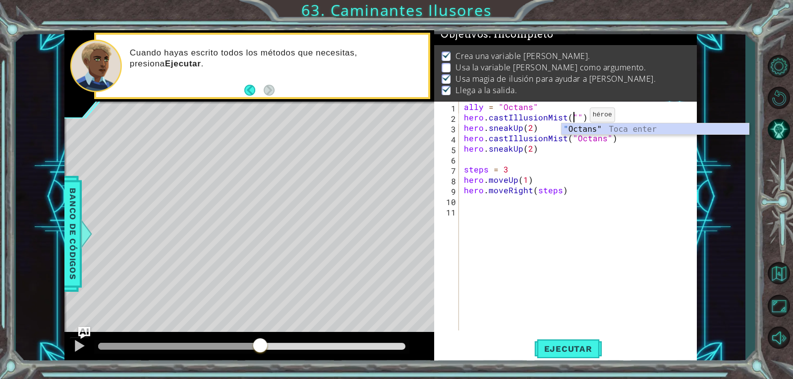
click at [578, 118] on div "ally = "Octans" hero . castIllusionMist ( "" ) hero . sneakUp ( 2 ) hero . cast…" at bounding box center [580, 227] width 237 height 250
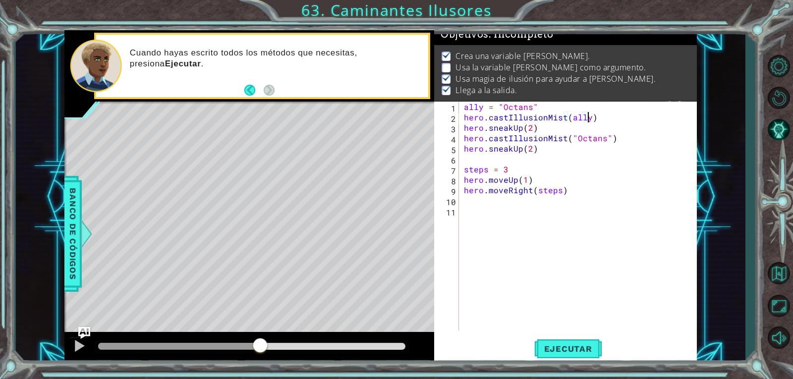
scroll to position [0, 7]
click at [604, 139] on div "ally = "Octans" hero . castIllusionMist ( ally ) hero . sneakUp ( 2 ) hero . ca…" at bounding box center [580, 227] width 237 height 250
click at [607, 142] on div "ally = "Octans" hero . castIllusionMist ( ally ) hero . sneakUp ( 2 ) hero . ca…" at bounding box center [580, 227] width 237 height 250
type textarea "hero.castIllusionMist(ally)"
click at [576, 345] on span "Ejecutar" at bounding box center [568, 349] width 68 height 10
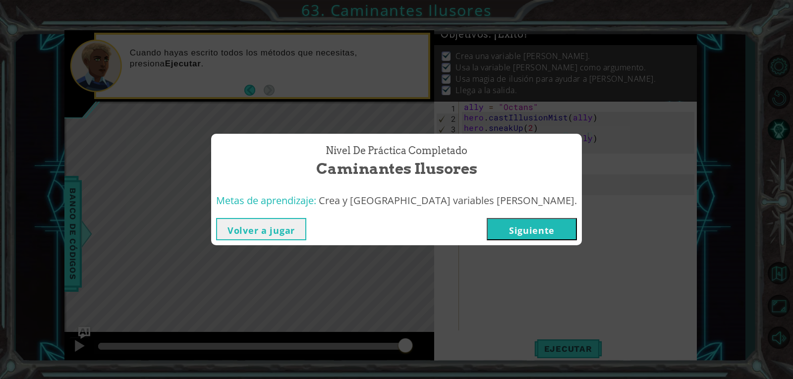
click at [487, 228] on button "Siguiente" at bounding box center [532, 229] width 90 height 22
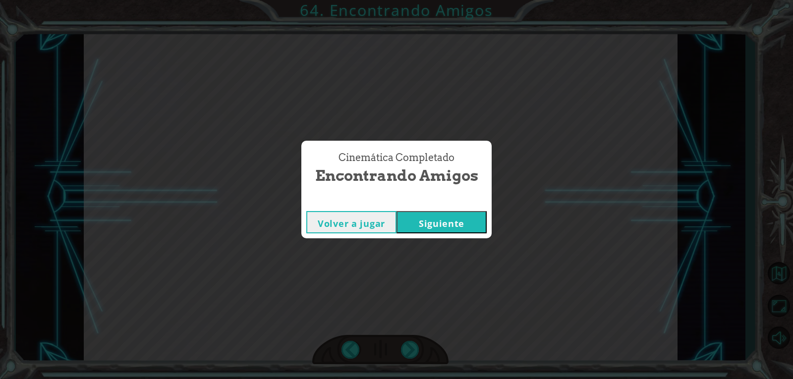
click at [431, 220] on button "Siguiente" at bounding box center [442, 222] width 90 height 22
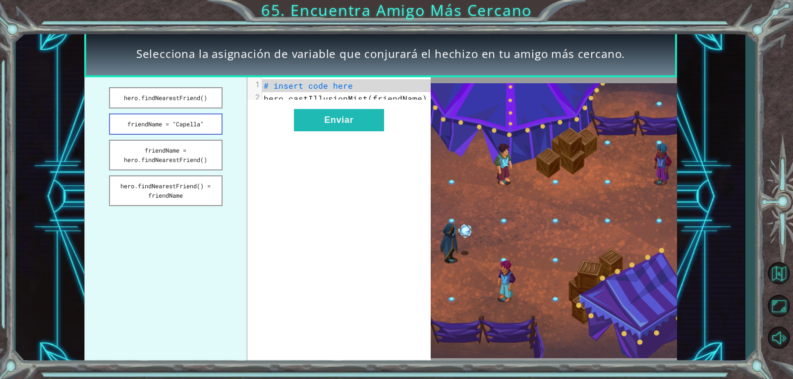
click at [205, 119] on button "friendName = "Capella"" at bounding box center [166, 124] width 114 height 21
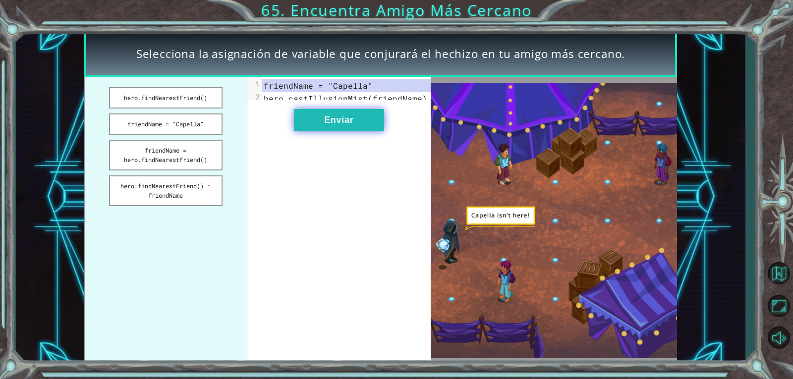
click at [331, 127] on button "Enviar" at bounding box center [339, 120] width 90 height 22
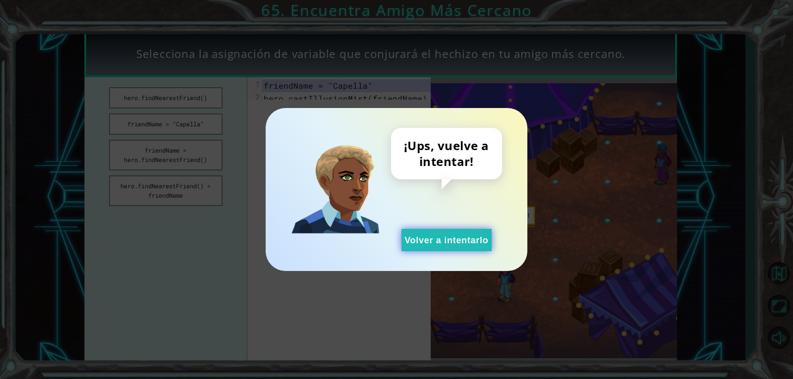
click at [440, 245] on button "Volver a intentarlo" at bounding box center [447, 240] width 90 height 22
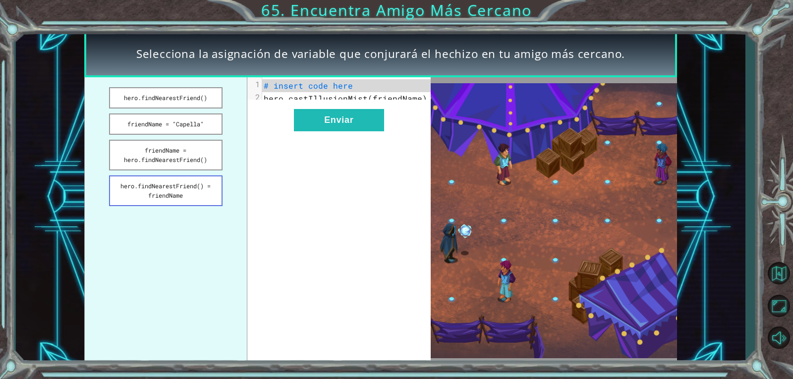
click at [172, 188] on button "hero.findNearestFriend() = friendName" at bounding box center [166, 191] width 114 height 31
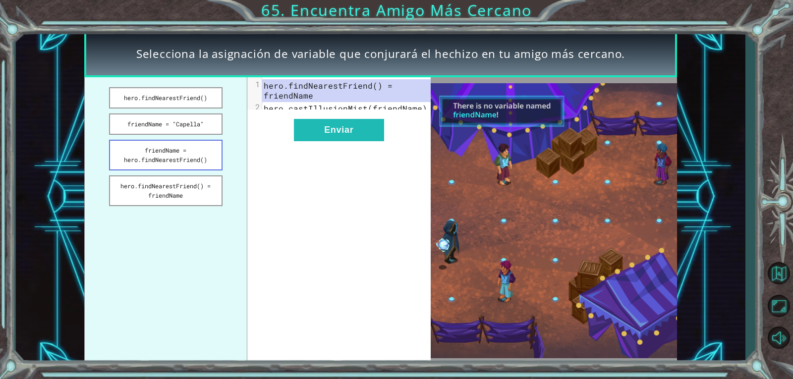
click at [200, 151] on button "friendName = hero.findNearestFriend()" at bounding box center [166, 155] width 114 height 31
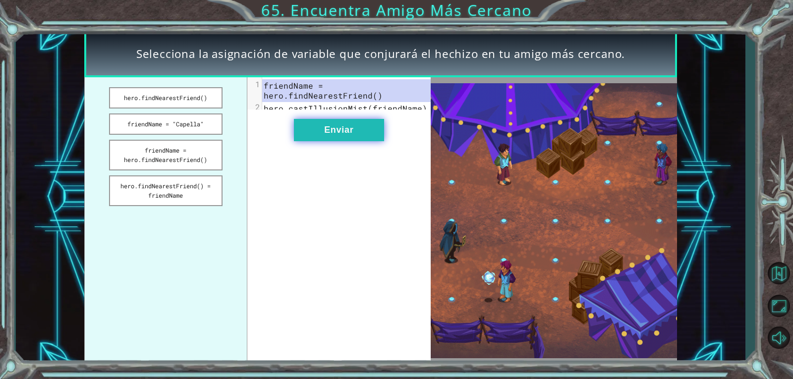
click at [359, 126] on button "Enviar" at bounding box center [339, 130] width 90 height 22
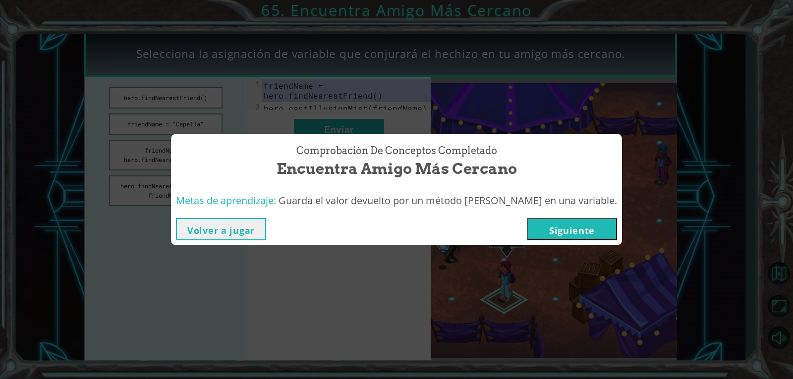
click at [596, 225] on button "Siguiente" at bounding box center [572, 229] width 90 height 22
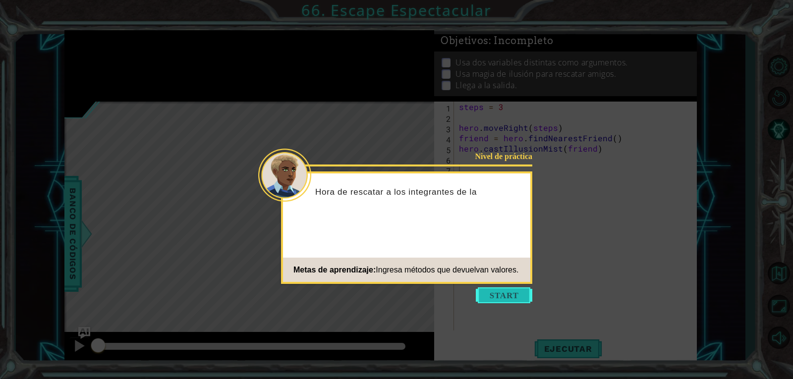
click at [522, 295] on button "Start" at bounding box center [504, 296] width 57 height 16
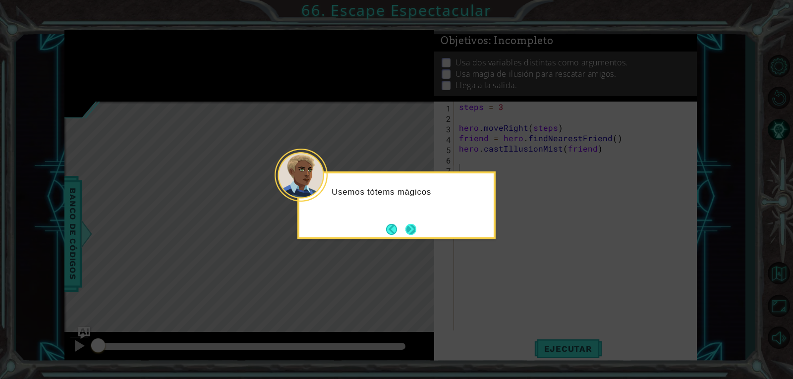
click at [410, 231] on button "Next" at bounding box center [411, 229] width 11 height 11
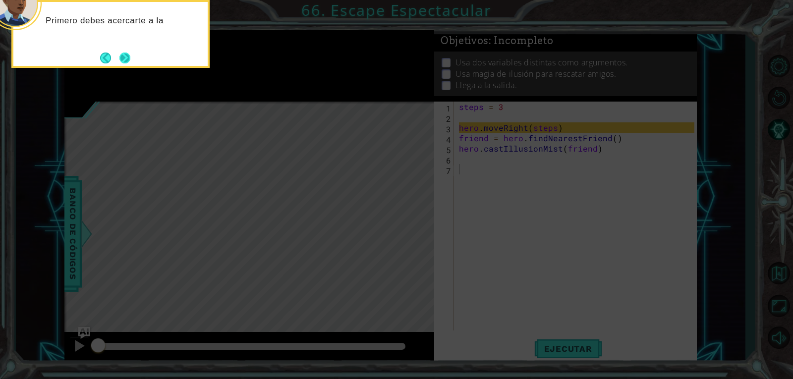
click at [130, 58] on button "Next" at bounding box center [124, 58] width 11 height 11
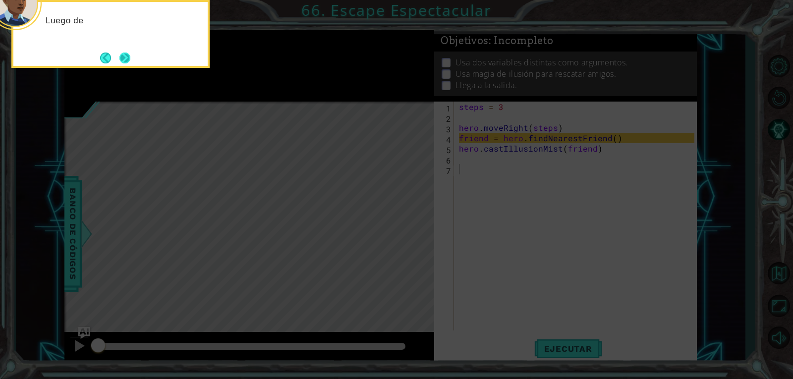
click at [129, 55] on button "Next" at bounding box center [124, 58] width 11 height 11
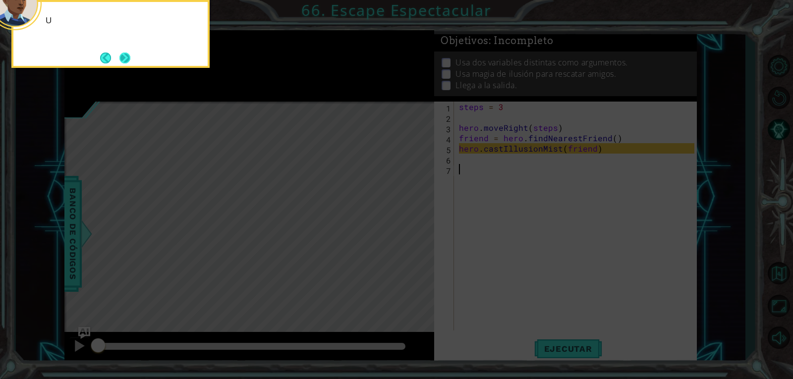
click at [130, 54] on button "Next" at bounding box center [124, 57] width 13 height 13
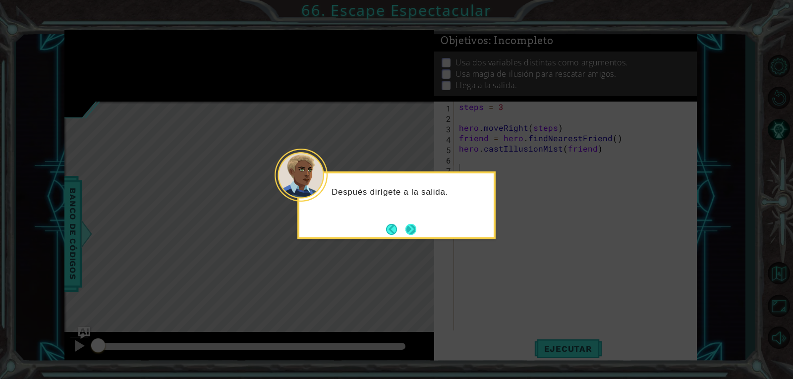
click at [411, 226] on button "Next" at bounding box center [411, 229] width 11 height 11
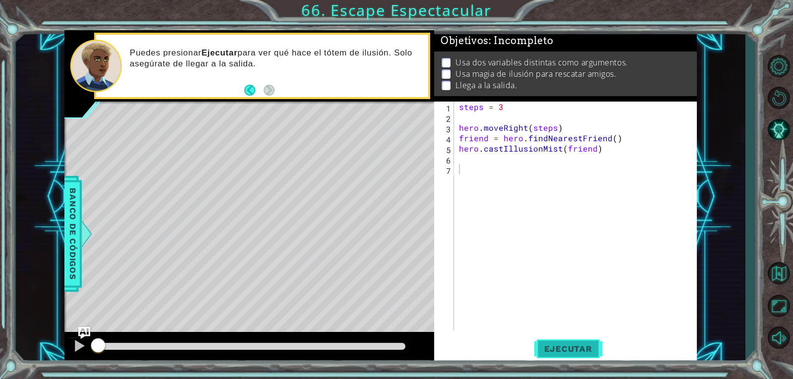
click at [584, 353] on span "Ejecutar" at bounding box center [568, 349] width 68 height 10
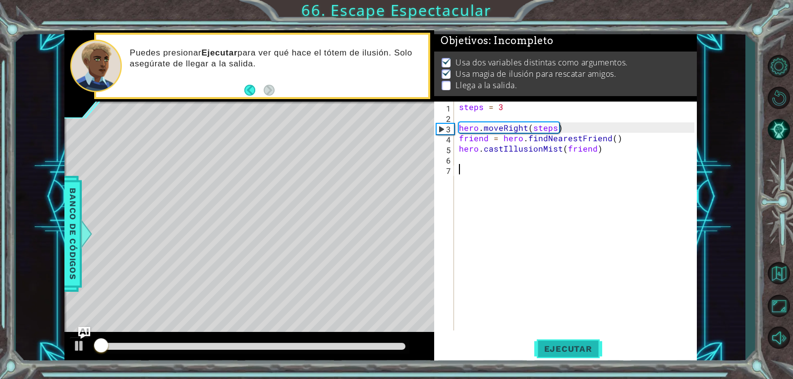
scroll to position [4, 0]
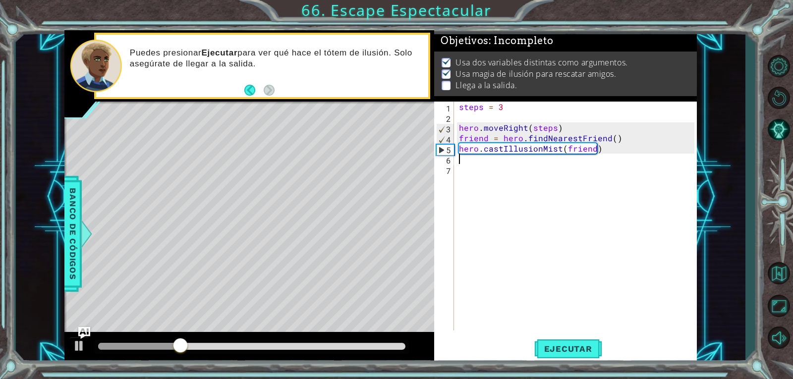
click at [474, 158] on div "steps = 3 hero . moveRight ( steps ) friend = hero . findNearestFriend ( ) hero…" at bounding box center [578, 227] width 242 height 250
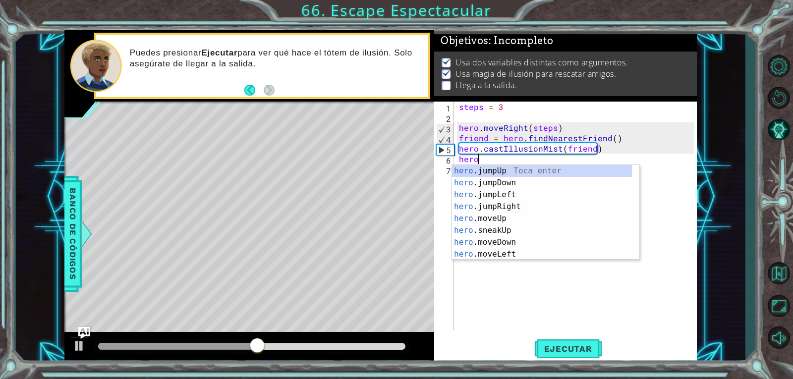
scroll to position [0, 1]
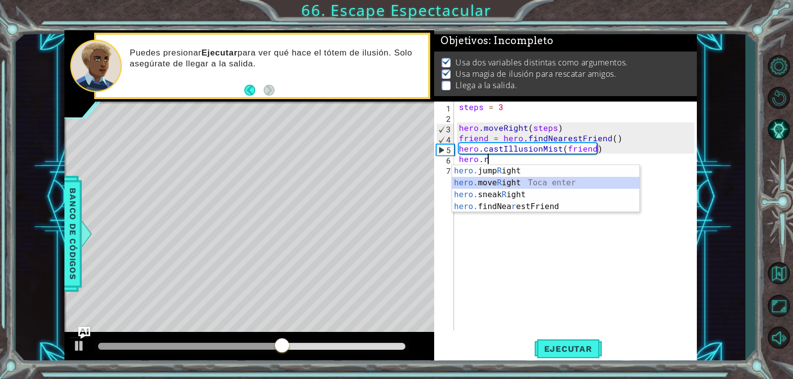
click at [499, 184] on div "hero. jump R ight Toca enter hero. move R ight Toca enter hero. sneak R ight To…" at bounding box center [545, 200] width 187 height 71
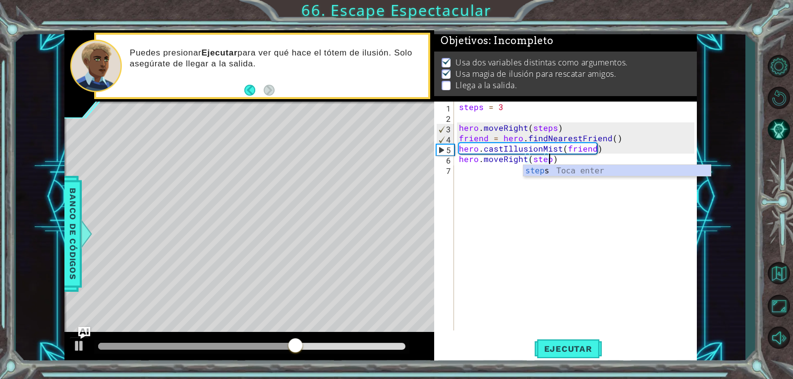
scroll to position [0, 5]
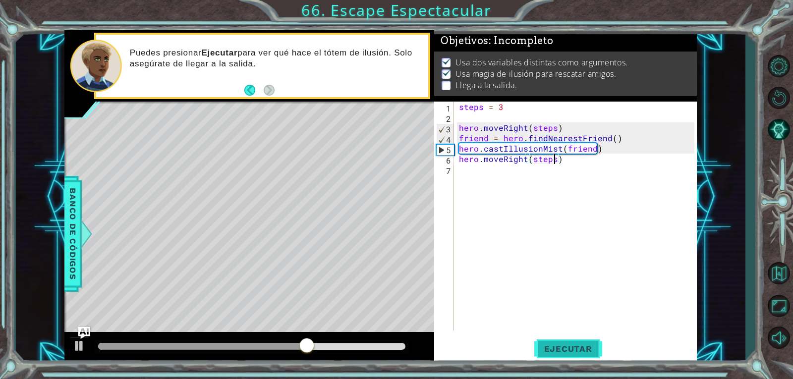
type textarea "hero.moveRight(steps)"
click at [587, 355] on button "Ejecutar" at bounding box center [568, 349] width 68 height 26
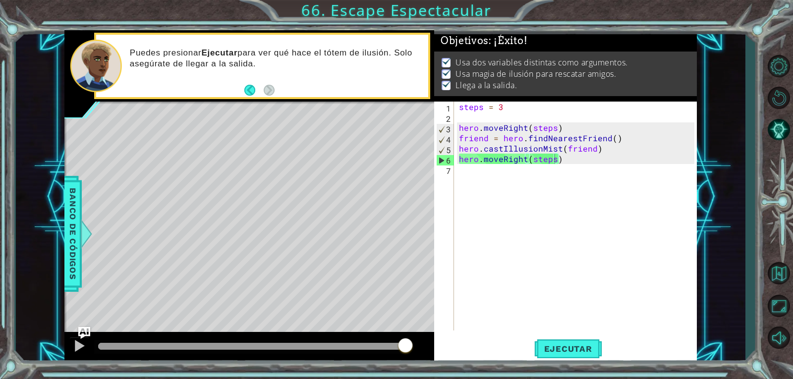
drag, startPoint x: 123, startPoint y: 339, endPoint x: 421, endPoint y: 295, distance: 301.6
click at [420, 294] on body "1 ההההההההההההההההההההההההההההההההההההההההההההההההההההההההההההההההההההההההההההה…" at bounding box center [396, 189] width 793 height 379
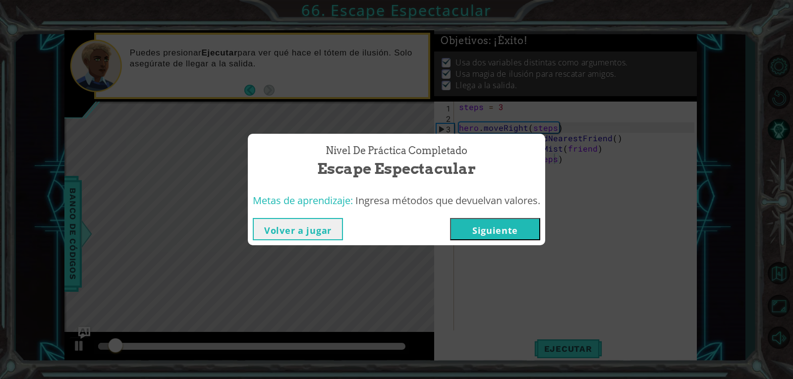
click at [498, 228] on button "Siguiente" at bounding box center [495, 229] width 90 height 22
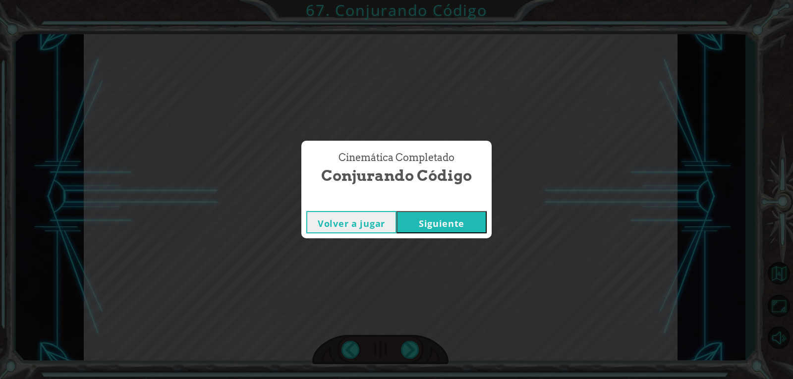
click at [419, 214] on button "Siguiente" at bounding box center [442, 222] width 90 height 22
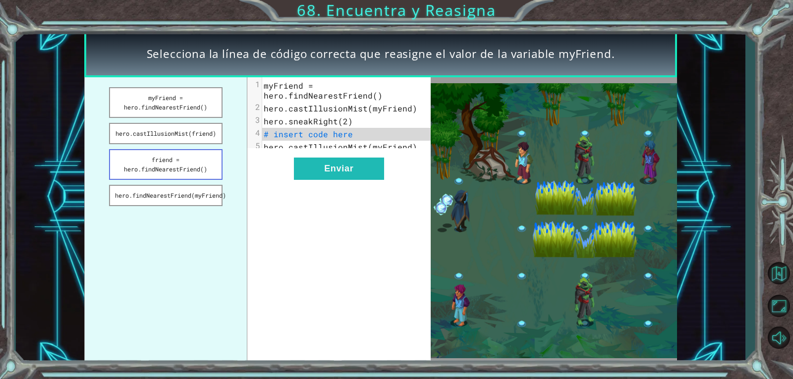
click at [190, 167] on button "friend = hero.findNearestFriend()" at bounding box center [166, 164] width 114 height 31
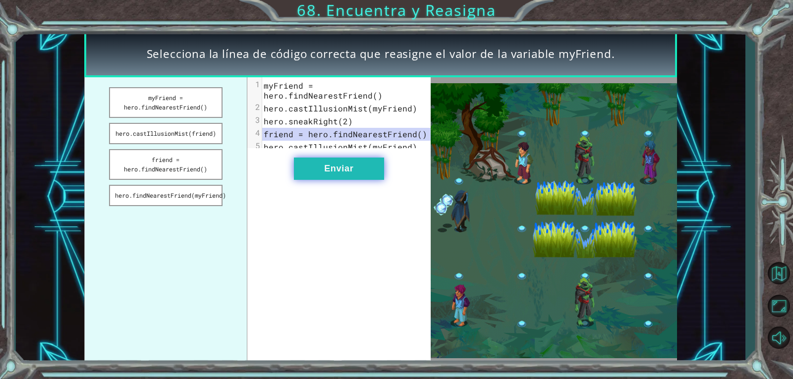
drag, startPoint x: 331, startPoint y: 188, endPoint x: 332, endPoint y: 181, distance: 7.1
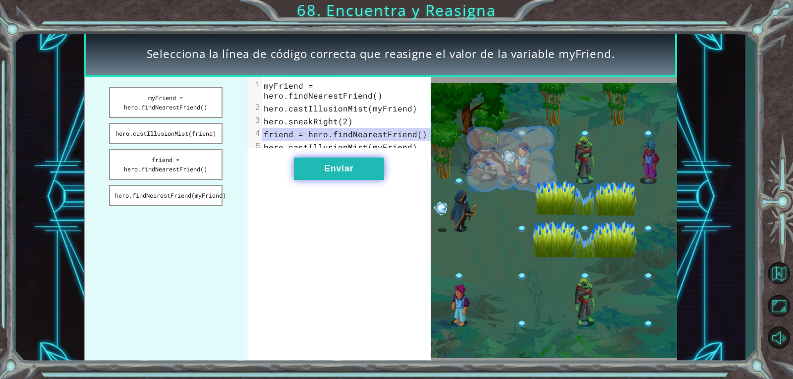
click at [332, 184] on div "xxxxxxxxxx 5 1 myFriend = hero.findNearestFriend() 2 hero.castIllusionMist(myFr…" at bounding box center [338, 220] width 183 height 287
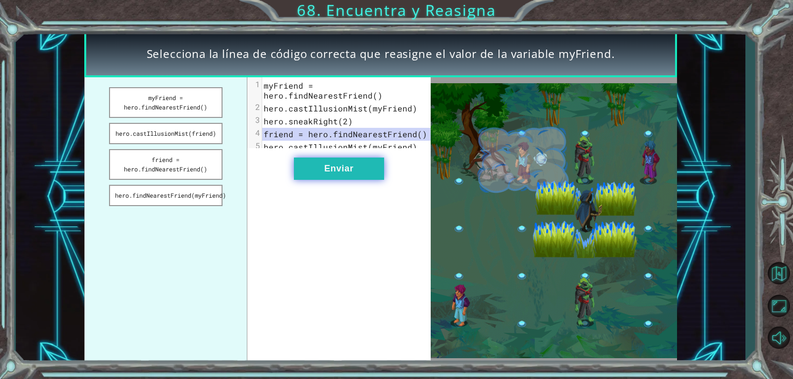
click at [332, 180] on button "Enviar" at bounding box center [339, 169] width 90 height 22
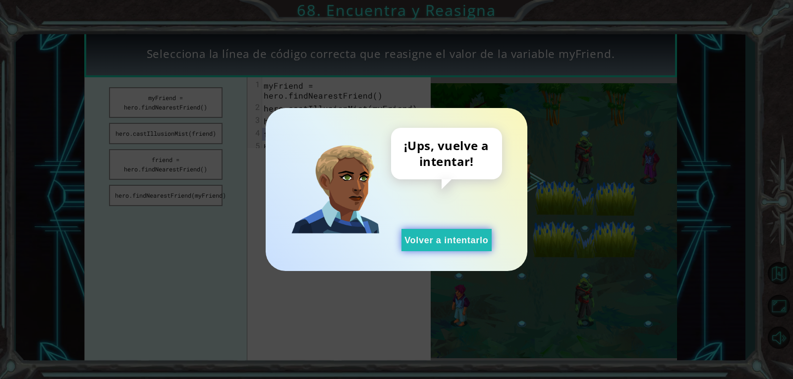
click at [404, 250] on button "Volver a intentarlo" at bounding box center [447, 240] width 90 height 22
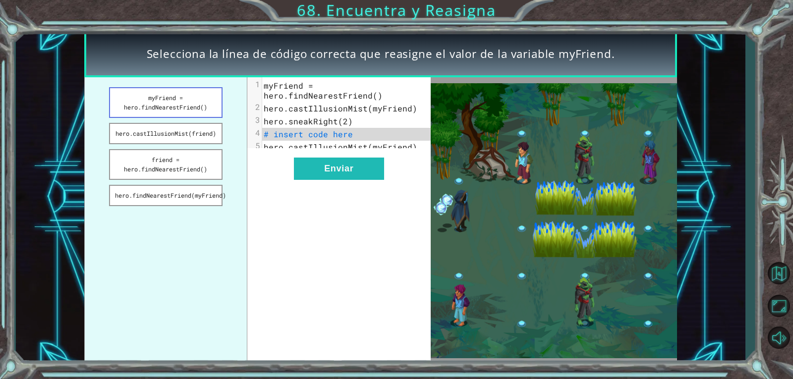
click at [181, 97] on button "myFriend = hero.findNearestFriend()" at bounding box center [166, 102] width 114 height 31
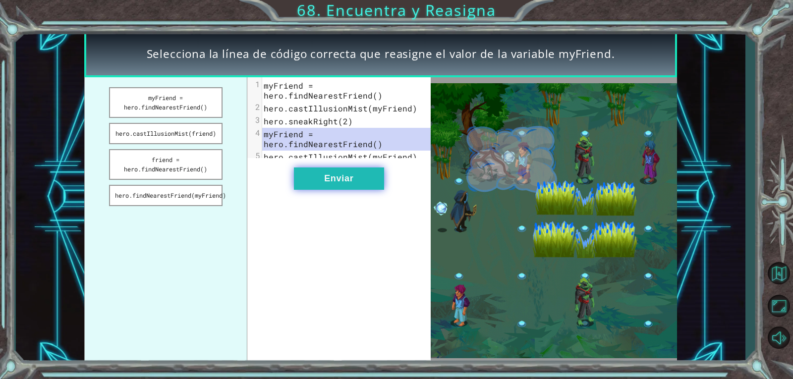
click at [364, 190] on button "Enviar" at bounding box center [339, 179] width 90 height 22
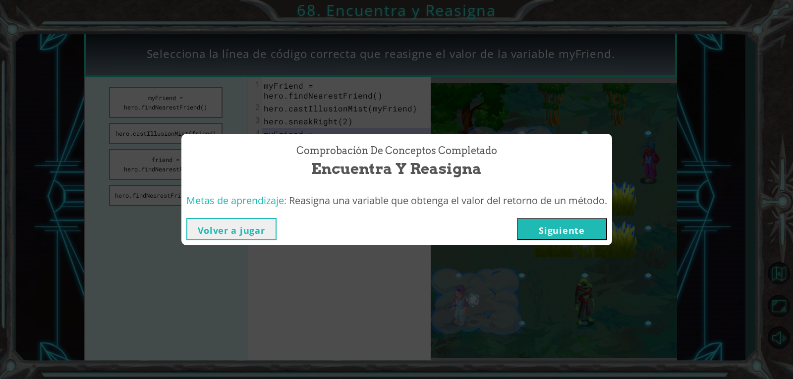
click at [578, 225] on button "Siguiente" at bounding box center [562, 229] width 90 height 22
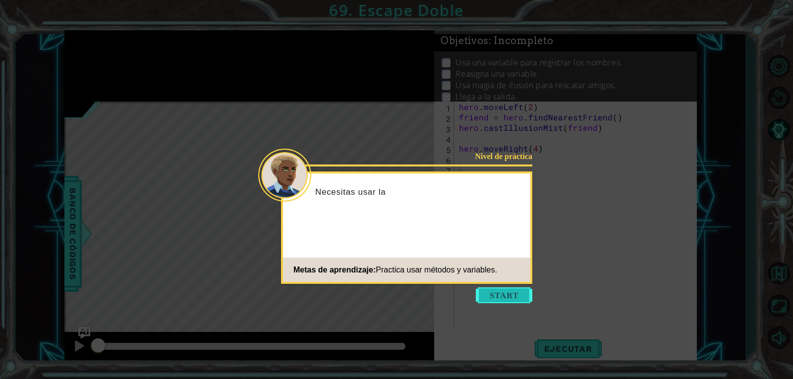
drag, startPoint x: 521, startPoint y: 291, endPoint x: 515, endPoint y: 287, distance: 7.2
click at [521, 290] on button "Start" at bounding box center [504, 296] width 57 height 16
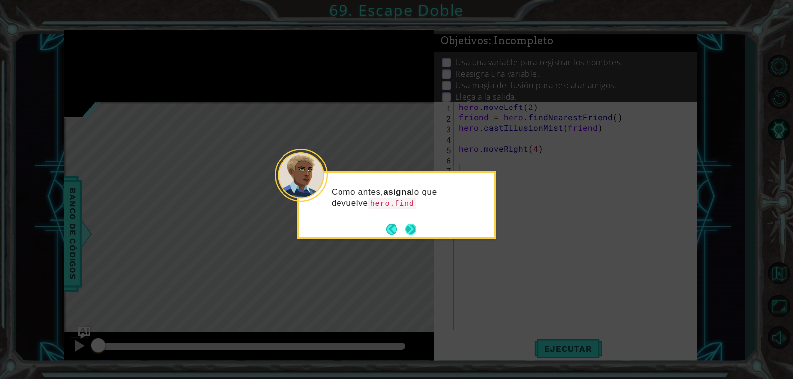
click at [414, 224] on button "Next" at bounding box center [411, 229] width 11 height 11
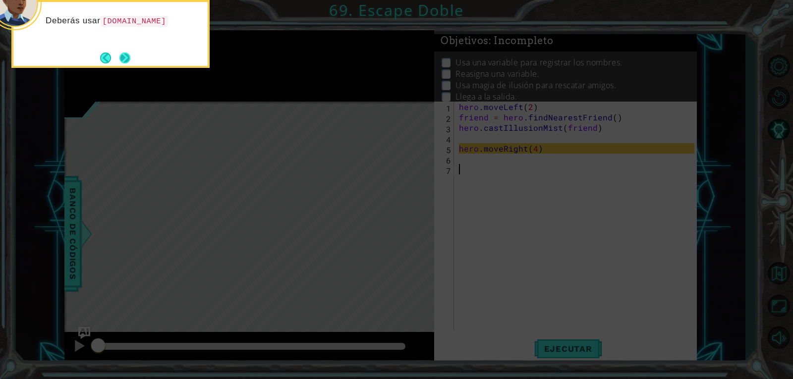
click at [120, 58] on button "Next" at bounding box center [124, 58] width 11 height 11
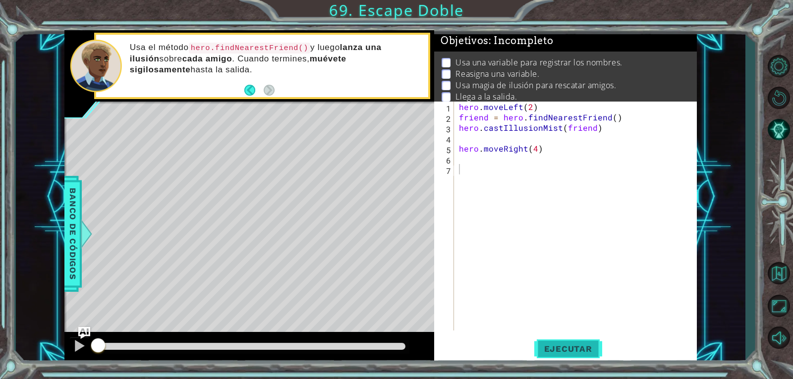
click at [548, 355] on button "Ejecutar" at bounding box center [568, 349] width 68 height 26
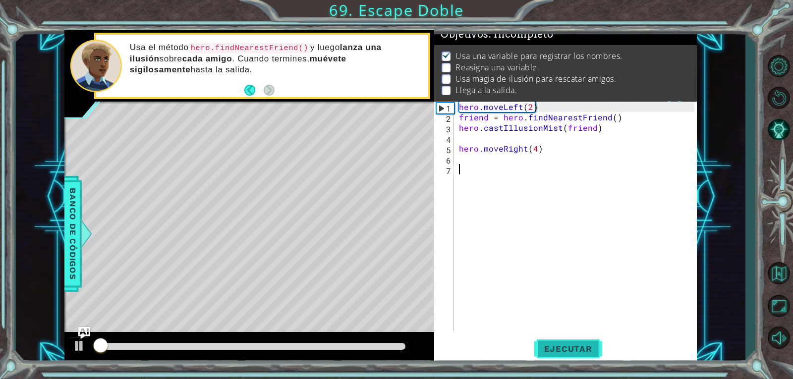
scroll to position [9, 0]
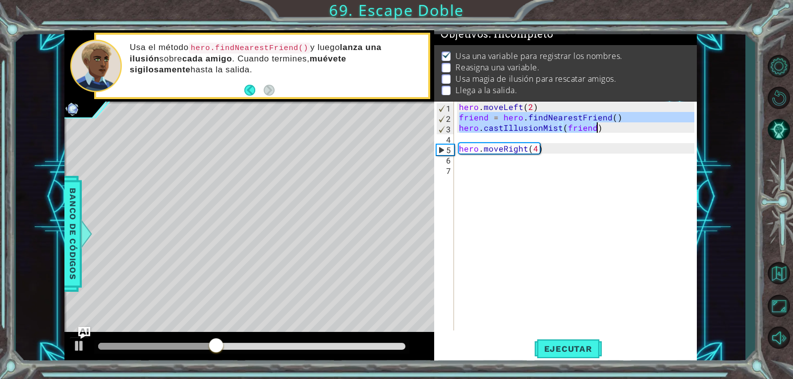
drag, startPoint x: 460, startPoint y: 116, endPoint x: 756, endPoint y: 124, distance: 296.1
click at [756, 124] on div "1 ההההההההההההההההההההההההההההההההההההההההההההההההההההההההההההההההההההההההההההה…" at bounding box center [396, 189] width 793 height 379
type textarea "friend = hero.findNearestFriend() hero.castIllusionMist(friend)"
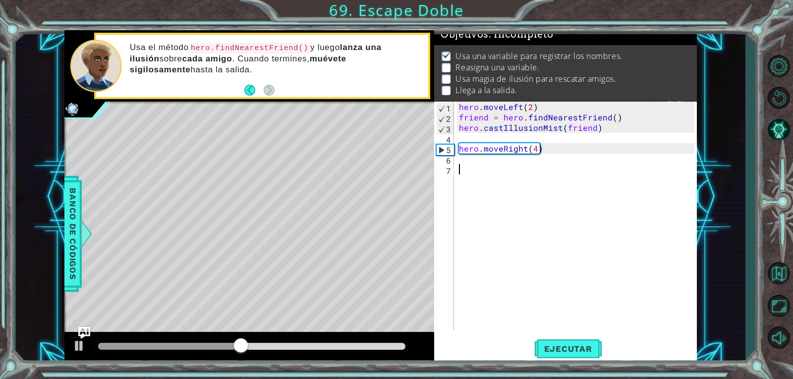
click at [500, 165] on div "hero . moveLeft ( 2 ) friend = hero . findNearestFriend ( ) hero . castIllusion…" at bounding box center [578, 227] width 242 height 250
paste textarea "hero.castIllusionMist(friend)"
type textarea "hero.castIllusionMist(friend)"
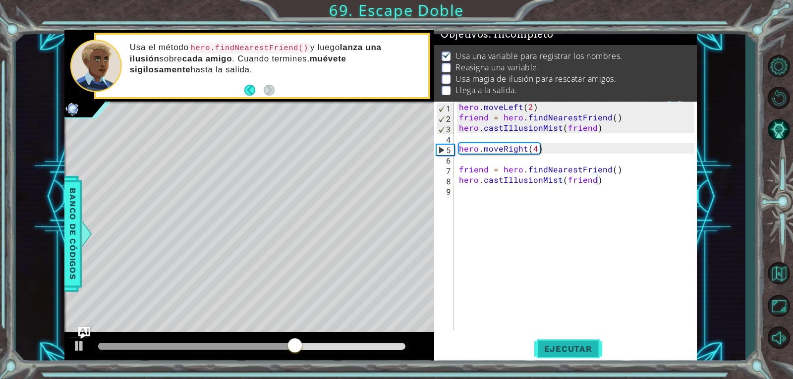
click at [583, 349] on span "Ejecutar" at bounding box center [568, 349] width 68 height 10
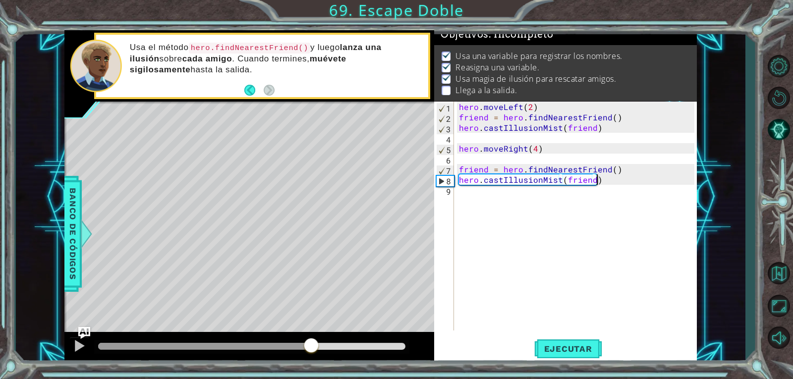
drag, startPoint x: 112, startPoint y: 343, endPoint x: 311, endPoint y: 356, distance: 200.3
click at [311, 356] on div at bounding box center [249, 348] width 370 height 32
click at [495, 200] on div "hero . moveLeft ( 2 ) friend = hero . findNearestFriend ( ) hero . castIllusion…" at bounding box center [578, 227] width 242 height 250
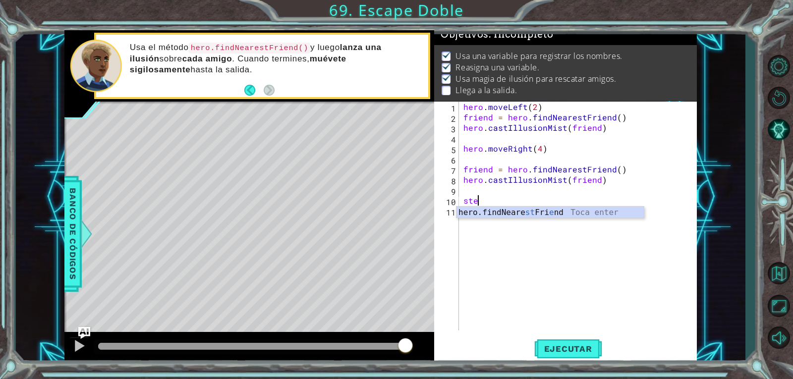
scroll to position [0, 0]
type textarea "s"
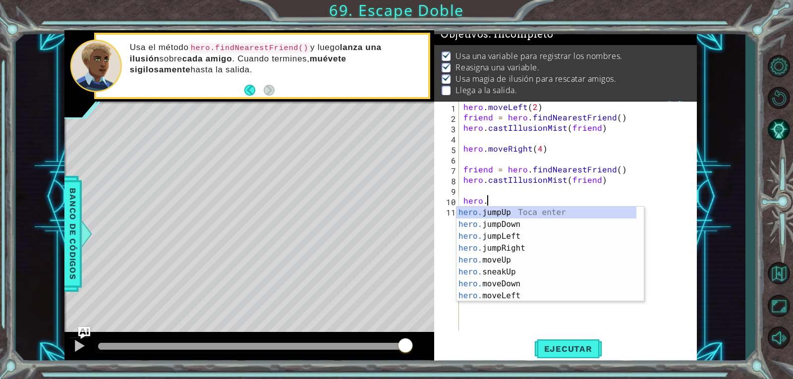
scroll to position [0, 1]
click at [530, 300] on div "hero. jumpUp Toca enter hero. jumpDown Toca enter hero. jumpLeft Toca enter her…" at bounding box center [547, 266] width 180 height 119
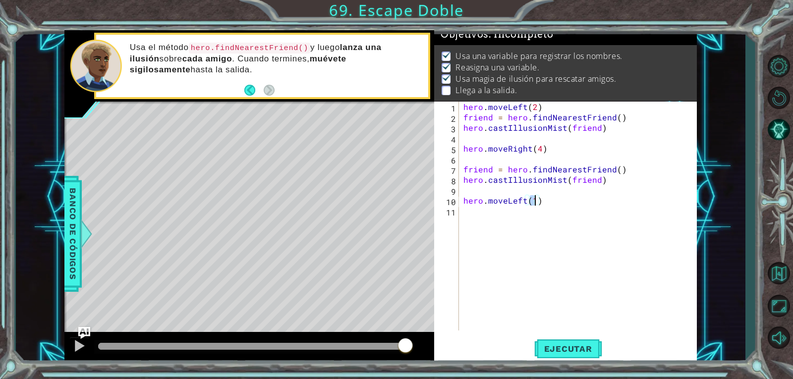
type textarea "hero.moveLeft(2)"
click at [498, 204] on div "hero . moveLeft ( 2 ) friend = hero . findNearestFriend ( ) hero . castIllusion…" at bounding box center [581, 227] width 238 height 250
click at [497, 212] on div "hero . moveLeft ( 2 ) friend = hero . findNearestFriend ( ) hero . castIllusion…" at bounding box center [581, 227] width 238 height 250
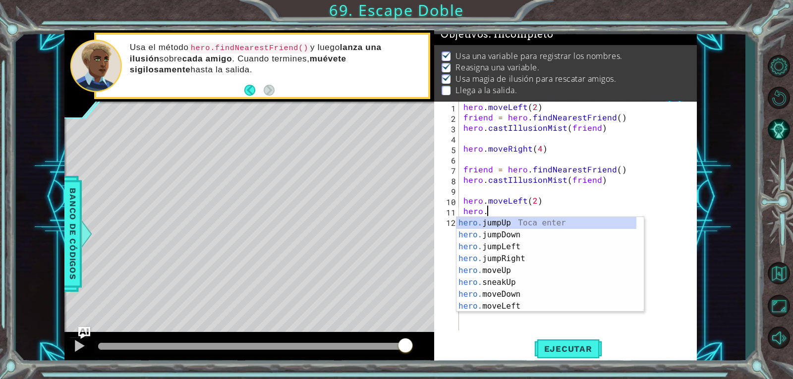
scroll to position [0, 1]
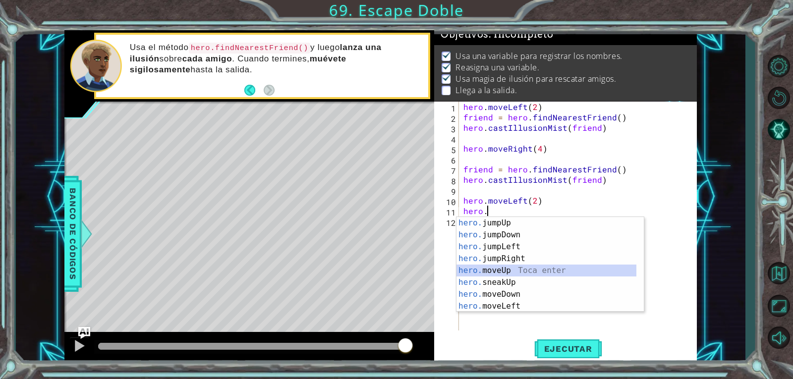
click at [525, 268] on div "hero. jumpUp Toca enter hero. jumpDown Toca enter hero. jumpLeft Toca enter her…" at bounding box center [547, 276] width 180 height 119
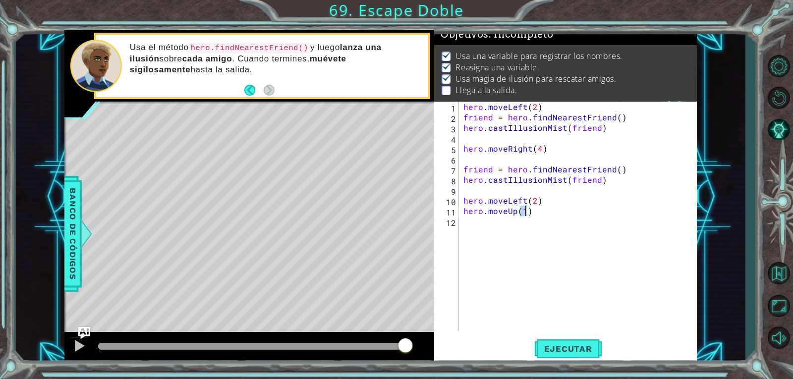
scroll to position [0, 3]
type textarea "hero.moveUp(4)"
click at [561, 352] on span "Ejecutar" at bounding box center [568, 349] width 68 height 10
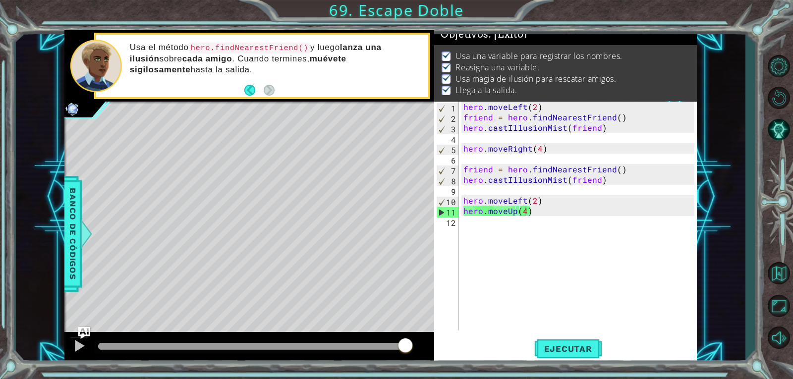
drag, startPoint x: 125, startPoint y: 340, endPoint x: 439, endPoint y: 328, distance: 313.6
click at [439, 328] on div "1 ההההההההההההההההההההההההההההההההההההההההההההההההההההההההההההההההההההההההההההה…" at bounding box center [380, 197] width 633 height 334
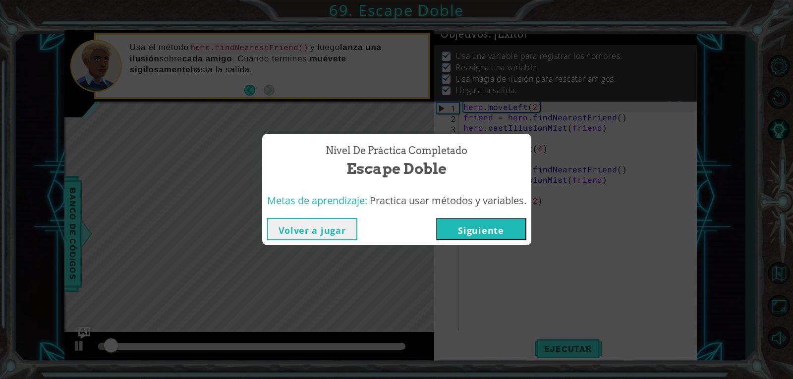
click at [497, 230] on button "Siguiente" at bounding box center [481, 229] width 90 height 22
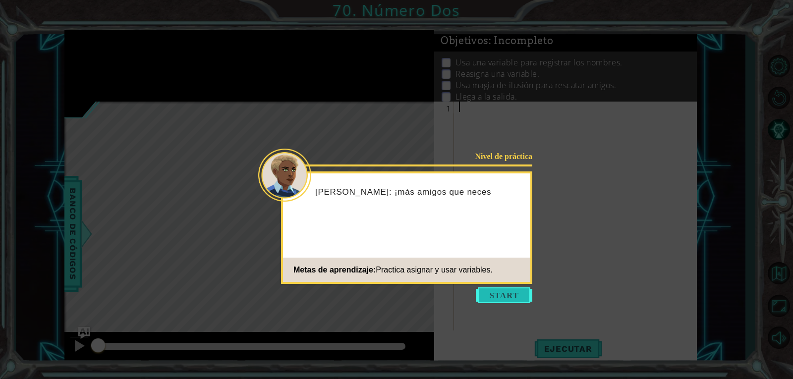
click at [503, 294] on button "Start" at bounding box center [504, 296] width 57 height 16
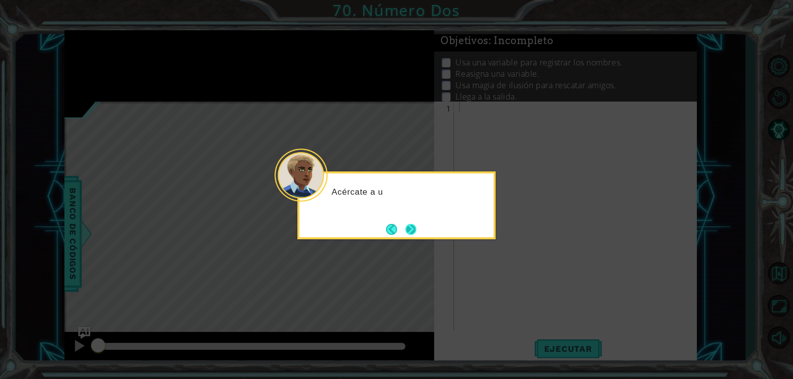
click at [413, 230] on button "Next" at bounding box center [411, 229] width 11 height 11
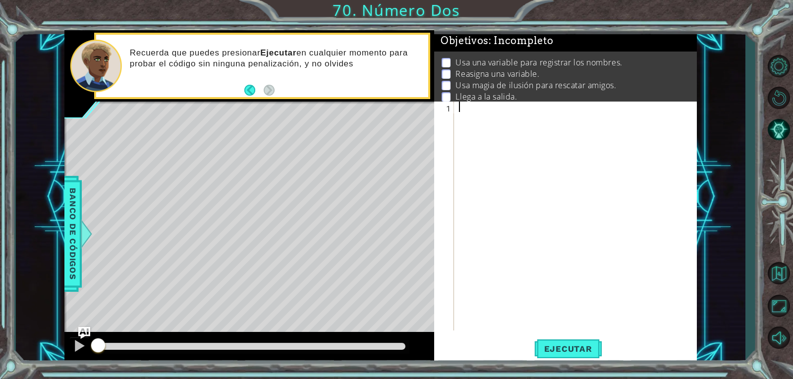
drag, startPoint x: 488, startPoint y: 98, endPoint x: 473, endPoint y: 138, distance: 43.0
click at [473, 138] on div at bounding box center [578, 227] width 242 height 250
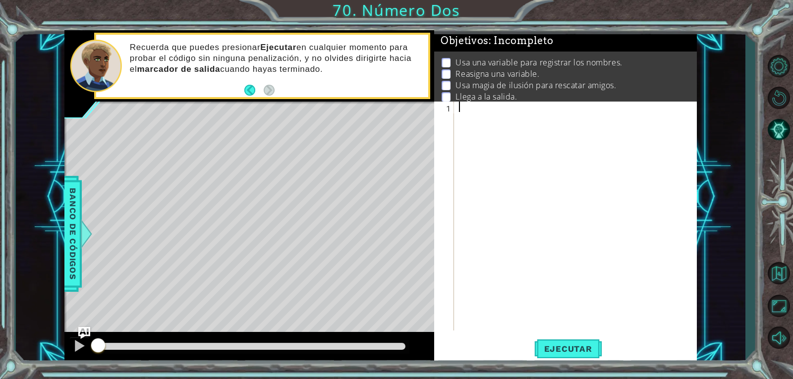
paste textarea "hero.castIllusionMist(friend)"
type textarea "hero.castIllusionMist(friend)"
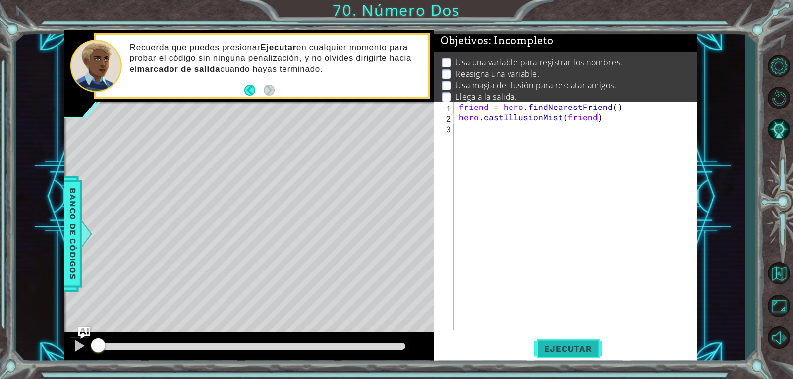
click at [577, 350] on span "Ejecutar" at bounding box center [568, 349] width 68 height 10
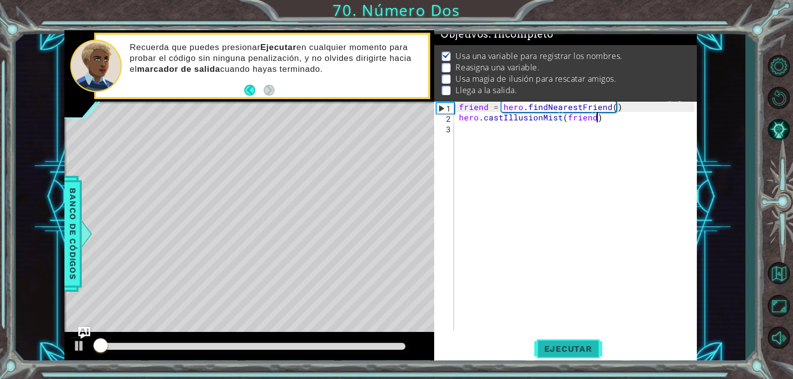
scroll to position [9, 0]
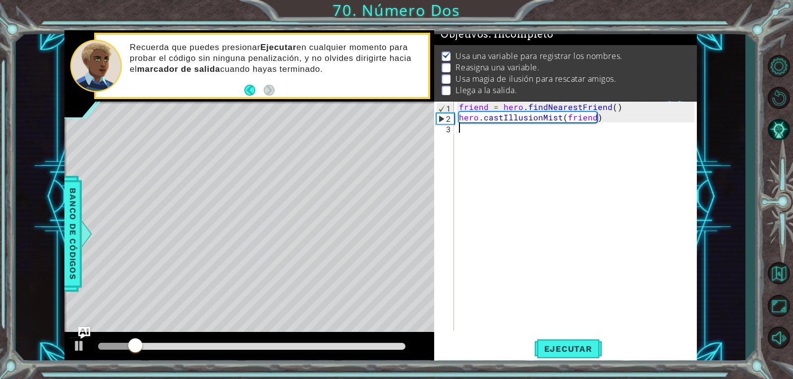
click at [491, 141] on div "friend = hero . findNearestFriend ( ) hero . castIllusionMist ( friend )" at bounding box center [578, 227] width 242 height 250
click at [456, 107] on div "1 2 3 friend = hero . findNearestFriend ( ) hero . castIllusionMist ( friend ) …" at bounding box center [564, 216] width 260 height 229
click at [458, 110] on div "friend = hero . findNearestFriend ( ) hero . castIllusionMist ( friend )" at bounding box center [578, 227] width 242 height 250
click at [458, 114] on div "friend = hero . findNearestFriend ( ) hero . castIllusionMist ( friend )" at bounding box center [578, 227] width 242 height 250
type textarea "hero.castIllusionMist(friend)"
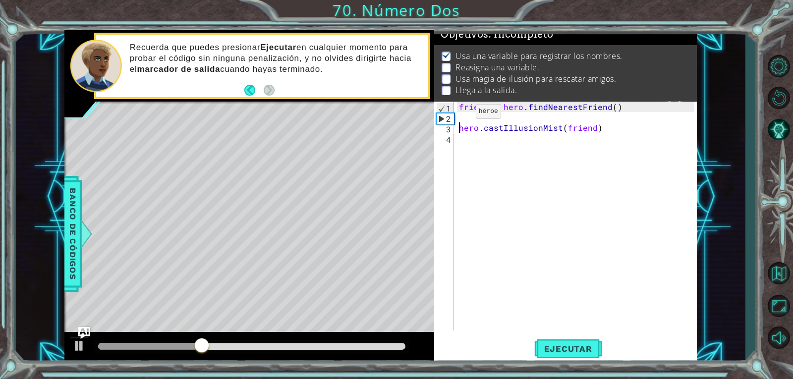
click at [459, 114] on div "friend = hero . findNearestFriend ( ) hero . castIllusionMist ( friend )" at bounding box center [578, 227] width 242 height 250
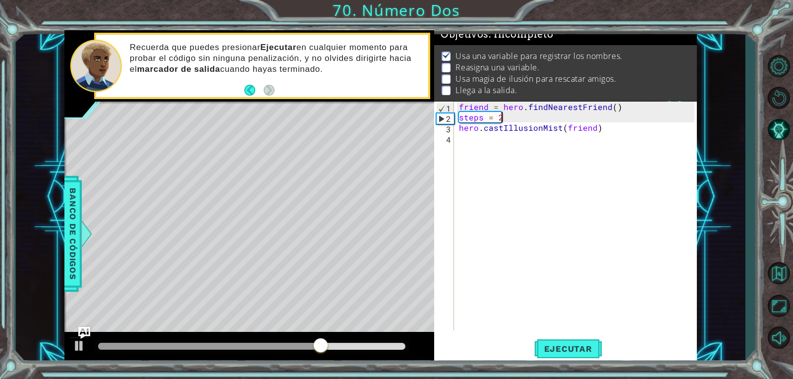
scroll to position [0, 2]
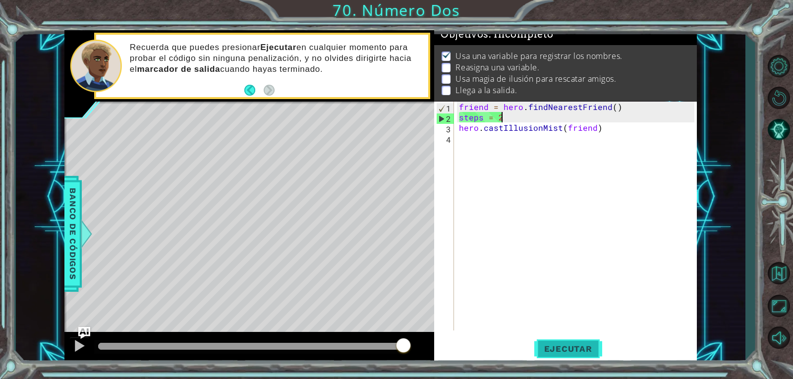
type textarea "steps = 2"
click at [569, 344] on span "Ejecutar" at bounding box center [568, 349] width 68 height 10
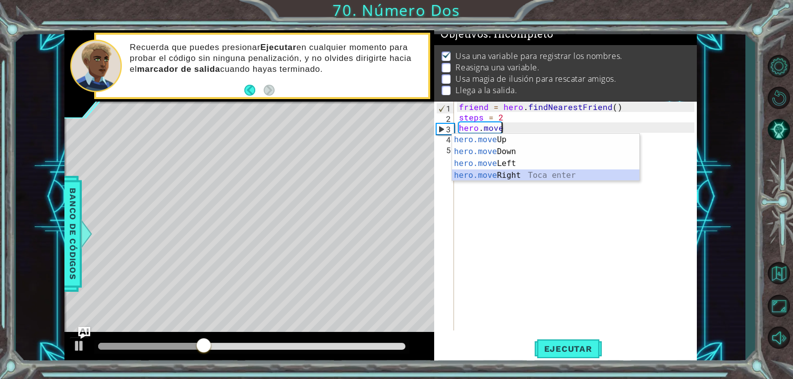
click at [488, 174] on div "hero.move Up Toca enter hero.move Down Toca enter hero.move Left Toca enter her…" at bounding box center [545, 169] width 187 height 71
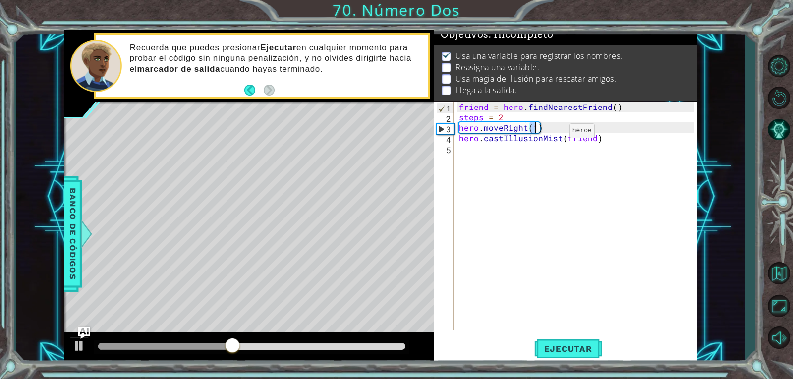
scroll to position [0, 4]
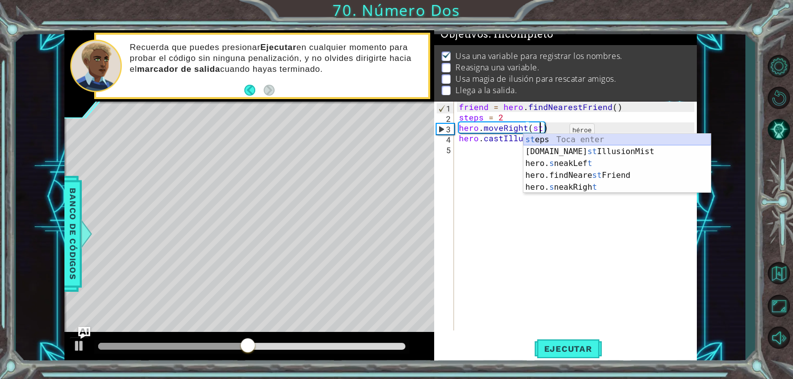
click at [554, 136] on div "st eps Toca enter hero.ca st IllusionMist Toca enter hero. s neakLef t Toca ent…" at bounding box center [617, 175] width 187 height 83
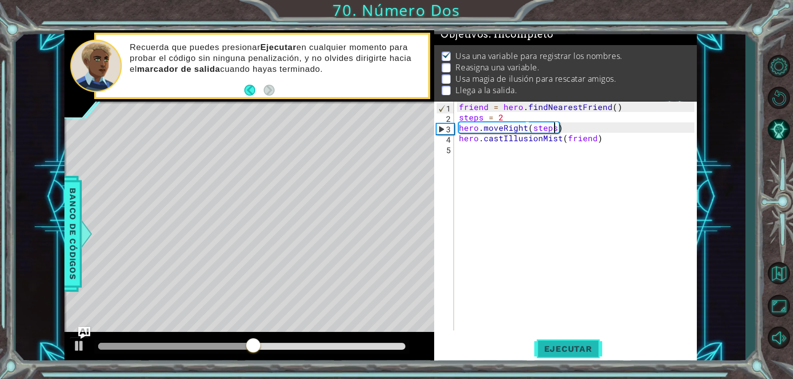
type textarea "hero.moveRight(steps)"
click at [573, 352] on span "Ejecutar" at bounding box center [568, 349] width 68 height 10
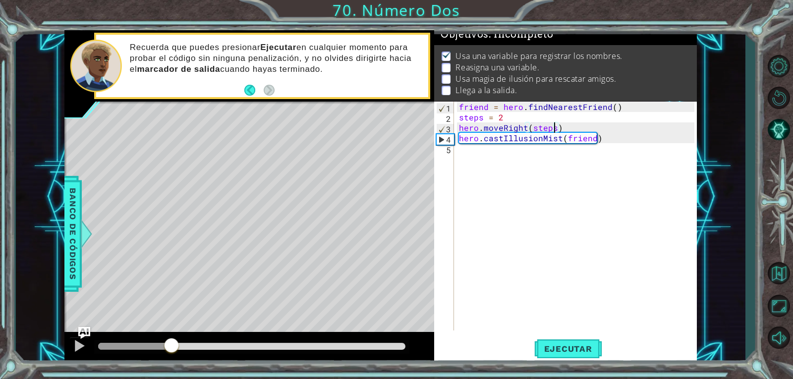
drag, startPoint x: 105, startPoint y: 340, endPoint x: 172, endPoint y: 341, distance: 66.4
click at [172, 341] on div at bounding box center [172, 347] width 18 height 18
click at [485, 152] on div "friend = hero . findNearestFriend ( ) steps = 2 hero . moveRight ( steps ) hero…" at bounding box center [578, 227] width 242 height 250
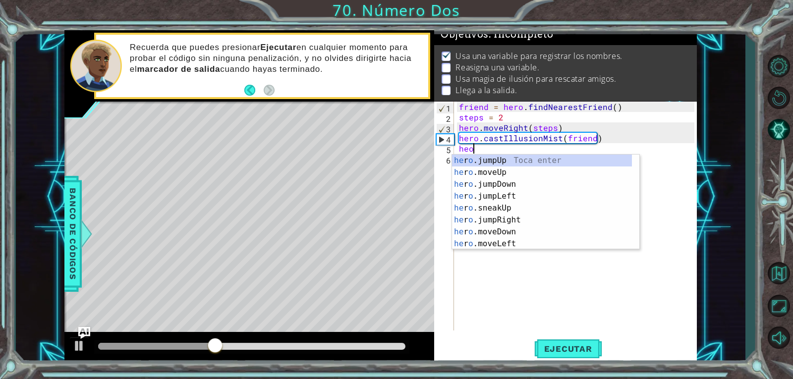
scroll to position [0, 0]
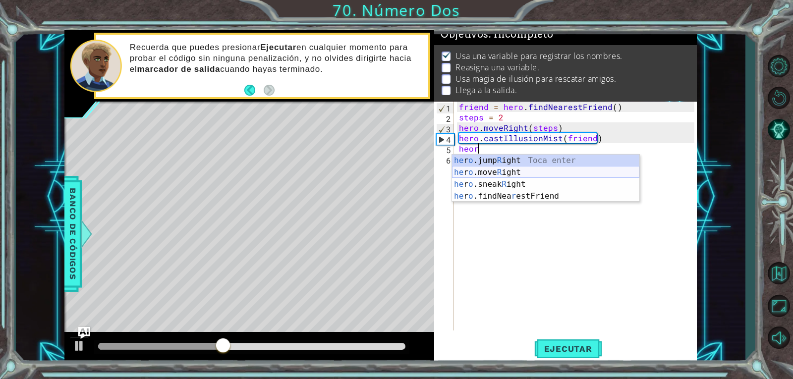
click at [522, 171] on div "he r o .jump R ight Toca enter he r o .move R ight Toca enter he r o .sneak R i…" at bounding box center [545, 190] width 187 height 71
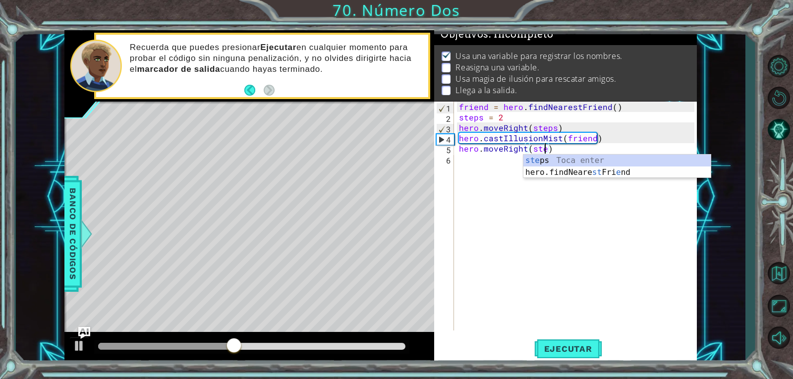
scroll to position [0, 5]
type textarea "hero.moveRight(steps)"
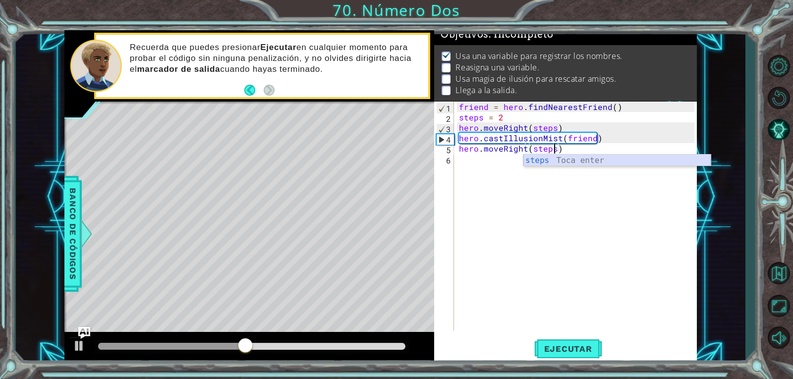
click at [544, 159] on div "steps Toca enter" at bounding box center [617, 173] width 187 height 36
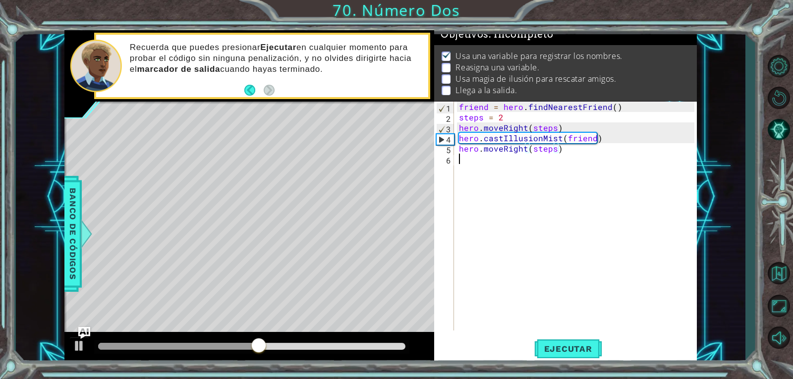
click at [503, 164] on div "friend = hero . findNearestFriend ( ) steps = 2 hero . moveRight ( steps ) hero…" at bounding box center [578, 227] width 242 height 250
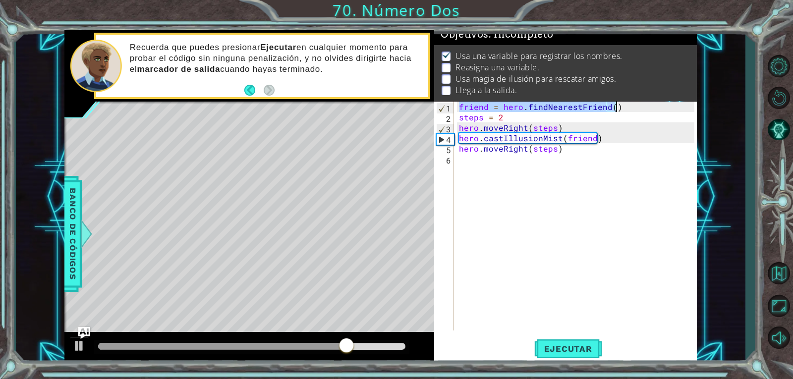
drag, startPoint x: 457, startPoint y: 107, endPoint x: 686, endPoint y: 106, distance: 229.1
click at [686, 106] on div "friend = hero . findNearestFriend ( ) steps = 2 hero . moveRight ( steps ) hero…" at bounding box center [575, 216] width 237 height 229
type textarea "friend = hero.findNearestFriend()"
click at [468, 160] on div "friend = hero . findNearestFriend ( ) steps = 2 hero . moveRight ( steps ) hero…" at bounding box center [578, 227] width 242 height 250
paste textarea "friend = hero.findNearestFriend()"
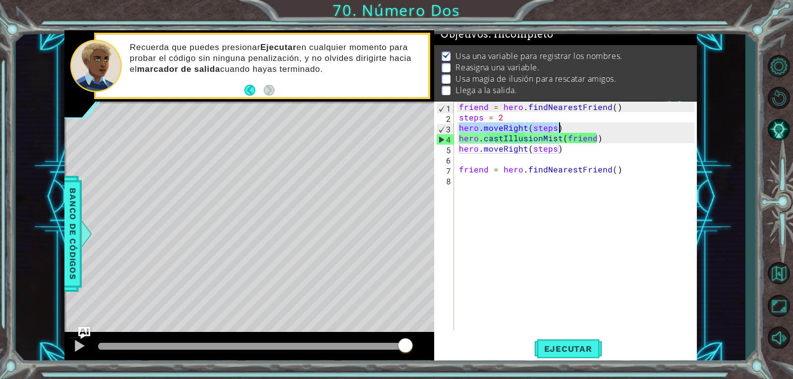
drag, startPoint x: 457, startPoint y: 127, endPoint x: 557, endPoint y: 127, distance: 100.2
click at [557, 127] on div "friend = hero . findNearestFriend ( ) steps = 2 hero . moveRight ( steps ) hero…" at bounding box center [578, 227] width 242 height 250
click at [562, 138] on div "friend = hero . findNearestFriend ( ) steps = 2 hero . moveRight ( steps ) hero…" at bounding box center [578, 227] width 242 height 250
drag, startPoint x: 460, startPoint y: 136, endPoint x: 599, endPoint y: 140, distance: 139.4
click at [599, 140] on div "friend = hero . findNearestFriend ( ) steps = 2 hero . moveRight ( steps ) hero…" at bounding box center [578, 227] width 242 height 250
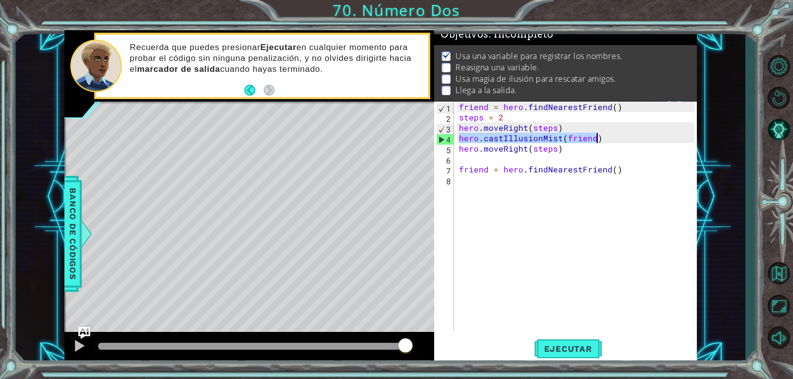
paste textarea "friend = hero.findNearestFriend("
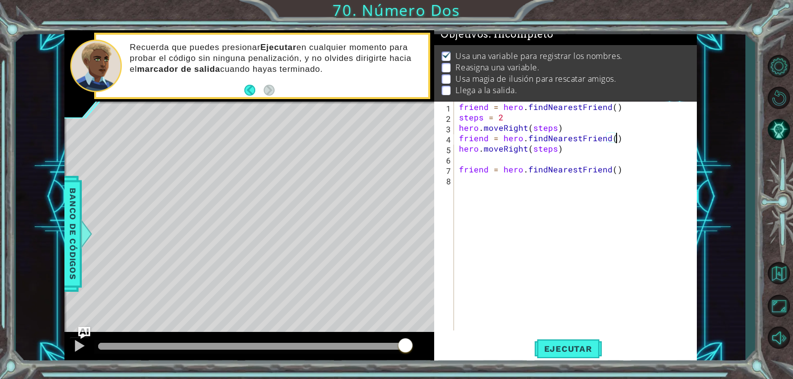
click at [515, 187] on div "friend = hero . findNearestFriend ( ) steps = 2 hero . moveRight ( steps ) frie…" at bounding box center [578, 227] width 242 height 250
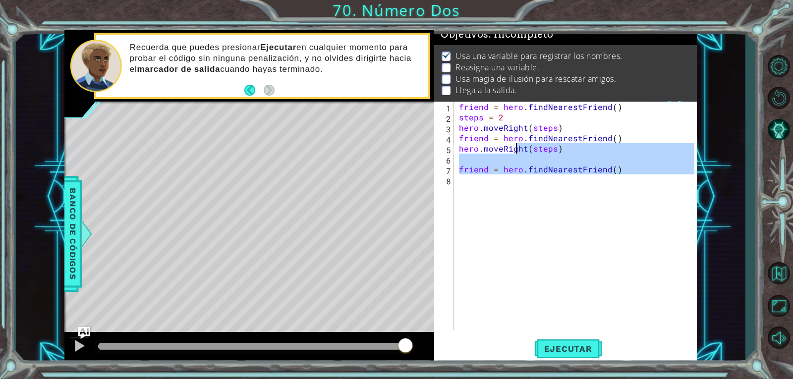
type textarea "hero.moveRight(steps)"
drag, startPoint x: 515, startPoint y: 187, endPoint x: 482, endPoint y: 185, distance: 32.8
click at [482, 185] on div "friend = hero . findNearestFriend ( ) steps = 2 hero . moveRight ( steps ) frie…" at bounding box center [575, 216] width 237 height 229
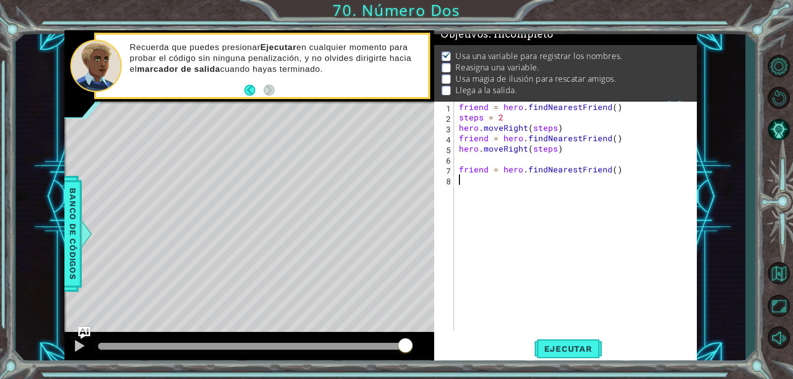
click at [482, 185] on div "friend = hero . findNearestFriend ( ) steps = 2 hero . moveRight ( steps ) frie…" at bounding box center [578, 227] width 242 height 250
paste textarea "friend = hero.findNearestFriend()"
type textarea "friend = hero.findNearestFriend()"
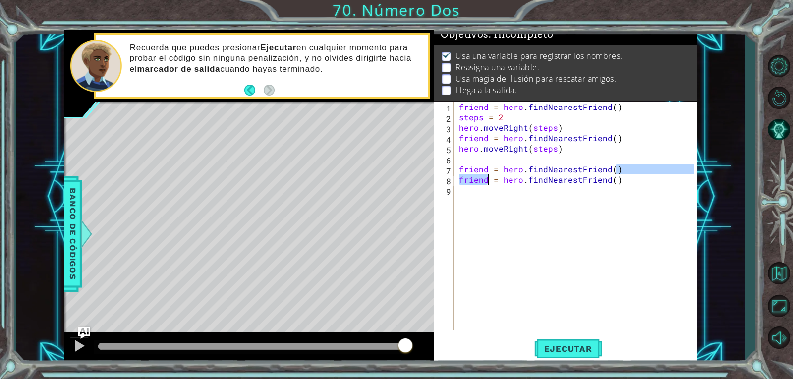
drag, startPoint x: 621, startPoint y: 169, endPoint x: 486, endPoint y: 174, distance: 134.5
click at [487, 174] on div "friend = hero . findNearestFriend ( ) steps = 2 hero . moveRight ( steps ) frie…" at bounding box center [578, 227] width 242 height 250
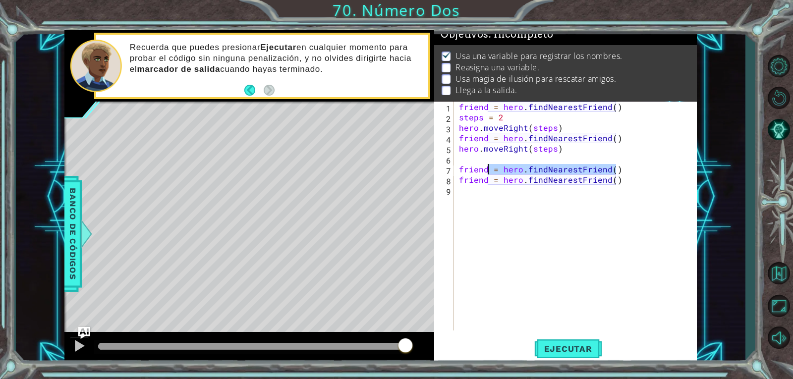
click at [489, 222] on div "friend = hero . findNearestFriend ( ) steps = 2 hero . moveRight ( steps ) frie…" at bounding box center [578, 227] width 242 height 250
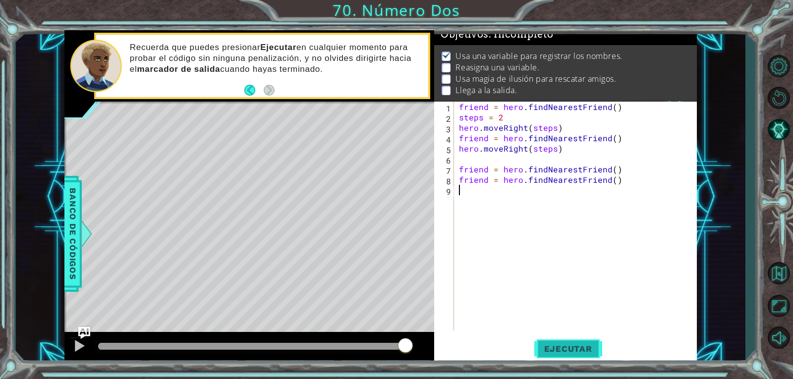
click at [589, 355] on button "Ejecutar" at bounding box center [568, 349] width 68 height 26
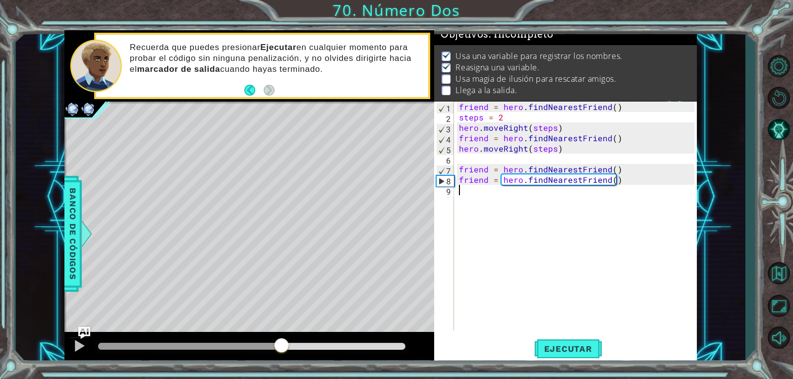
drag, startPoint x: 112, startPoint y: 347, endPoint x: 281, endPoint y: 348, distance: 169.1
click at [281, 348] on div at bounding box center [282, 347] width 18 height 18
drag, startPoint x: 624, startPoint y: 185, endPoint x: 482, endPoint y: 188, distance: 141.8
click at [471, 193] on div "friend = hero . findNearestFriend ( ) steps = 2 hero . moveRight ( steps ) frie…" at bounding box center [578, 227] width 242 height 250
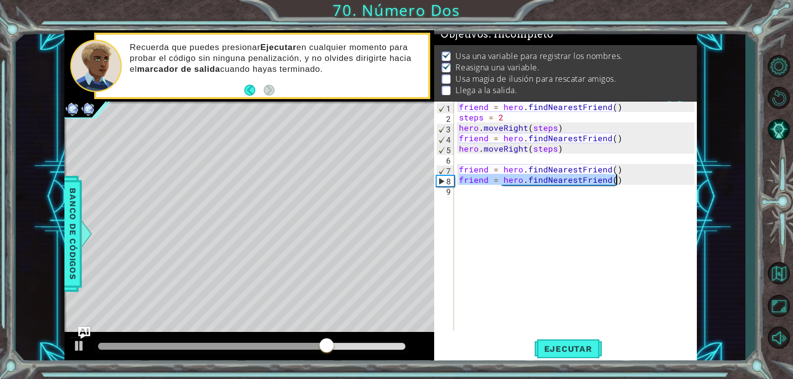
drag, startPoint x: 458, startPoint y: 180, endPoint x: 628, endPoint y: 182, distance: 170.1
click at [628, 182] on div "friend = hero . findNearestFriend ( ) steps = 2 hero . moveRight ( steps ) frie…" at bounding box center [578, 227] width 242 height 250
type textarea "friend = hero.findNearestFriend()"
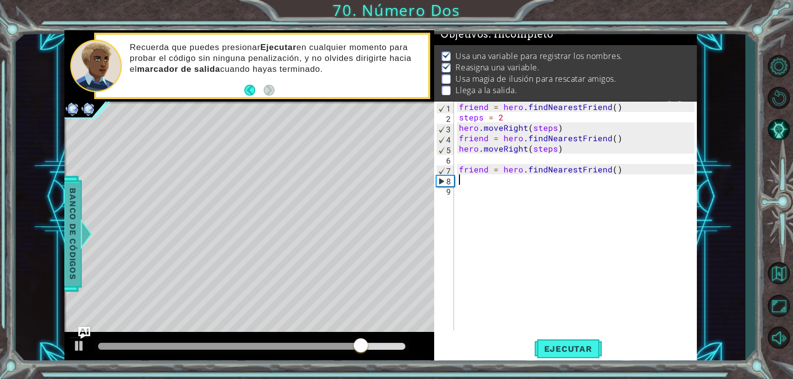
click at [65, 255] on div "1 ההההההההההההההההההההההההההההההההההההההההההההההההההההההההההההההההההההההההההההה…" at bounding box center [381, 197] width 730 height 334
click at [71, 253] on span "Banco de códigos" at bounding box center [73, 234] width 16 height 103
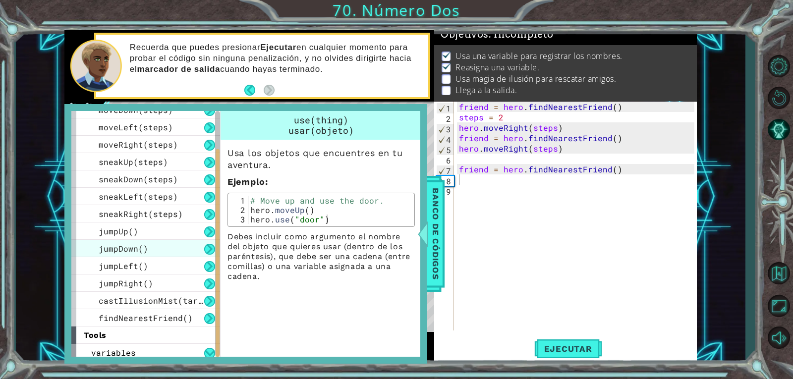
scroll to position [83, 0]
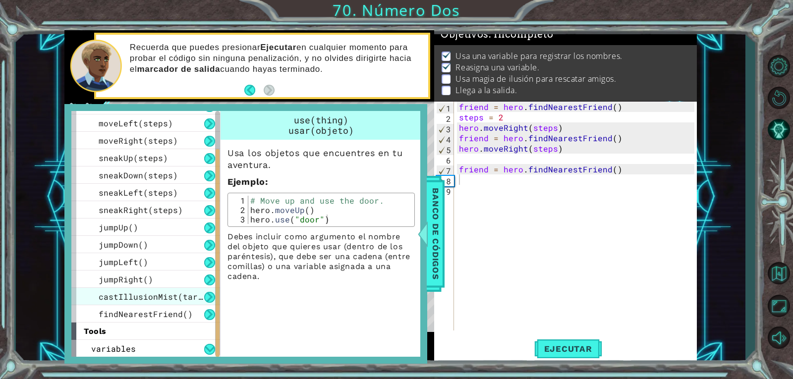
click at [185, 294] on span "castIllusionMist(target)" at bounding box center [158, 297] width 119 height 10
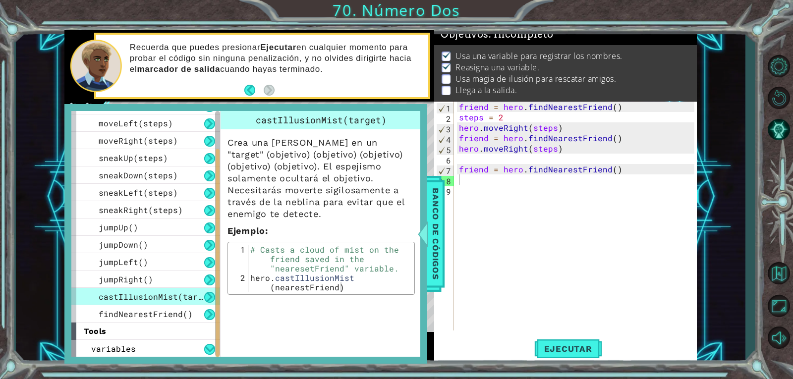
type textarea "hero.castIllusionMist(nearestFriend)"
drag, startPoint x: 250, startPoint y: 277, endPoint x: 343, endPoint y: 289, distance: 93.5
click at [343, 289] on div "# Casts a cloud of mist on the friend saved in the "nearesetFriend" variable. h…" at bounding box center [330, 292] width 164 height 94
click at [469, 183] on div "friend = hero . findNearestFriend ( ) steps = 2 hero . moveRight ( steps ) frie…" at bounding box center [578, 227] width 242 height 250
paste textarea "hero.castIllusionMist(nearestFriend)"
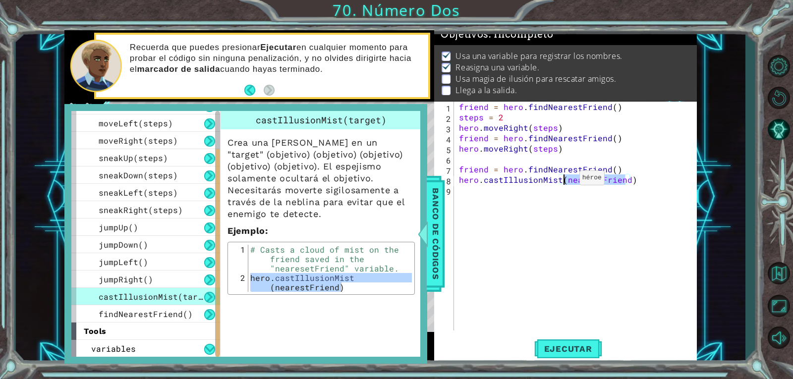
drag, startPoint x: 626, startPoint y: 180, endPoint x: 563, endPoint y: 180, distance: 63.5
click at [563, 180] on div "friend = hero . findNearestFriend ( ) steps = 2 hero . moveRight ( steps ) frie…" at bounding box center [578, 227] width 242 height 250
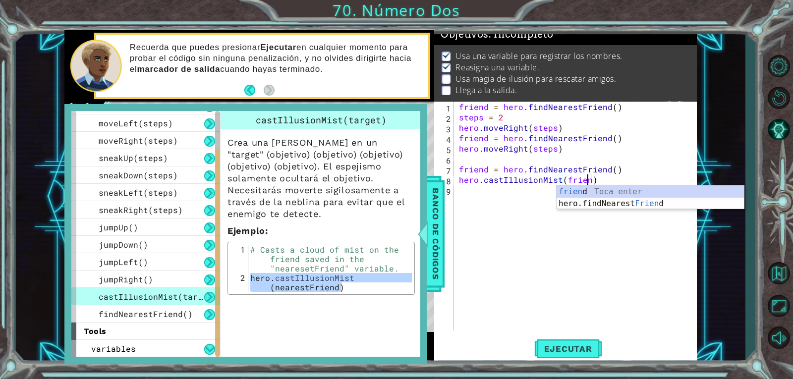
scroll to position [0, 8]
click at [433, 245] on span "Banco de códigos" at bounding box center [436, 234] width 16 height 103
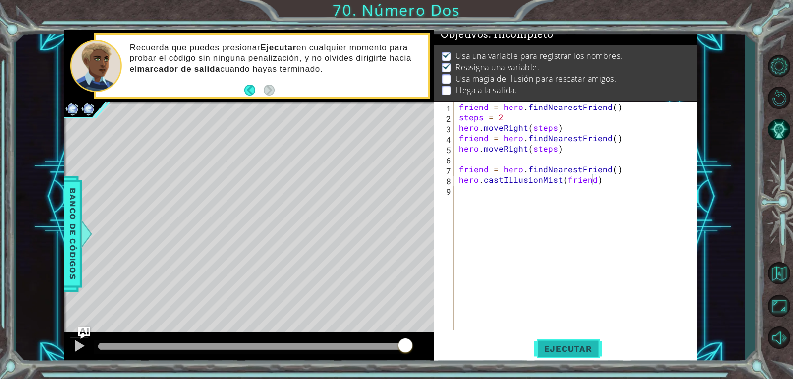
click at [566, 354] on button "Ejecutar" at bounding box center [568, 349] width 68 height 26
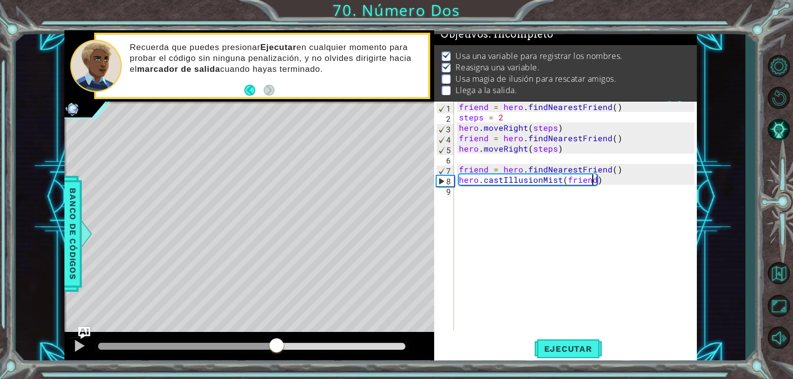
drag, startPoint x: 134, startPoint y: 346, endPoint x: 277, endPoint y: 346, distance: 142.8
click at [277, 346] on div at bounding box center [277, 347] width 18 height 18
drag, startPoint x: 604, startPoint y: 182, endPoint x: 456, endPoint y: 184, distance: 148.2
click at [469, 189] on div "friend = hero . findNearestFriend ( ) steps = 2 hero . moveRight ( steps ) frie…" at bounding box center [578, 227] width 242 height 250
click at [596, 181] on div "hero.castIllusionMist(friend) 1 2 3 4 5 6 7 8 9 friend = hero . findNearestFrie…" at bounding box center [564, 216] width 260 height 229
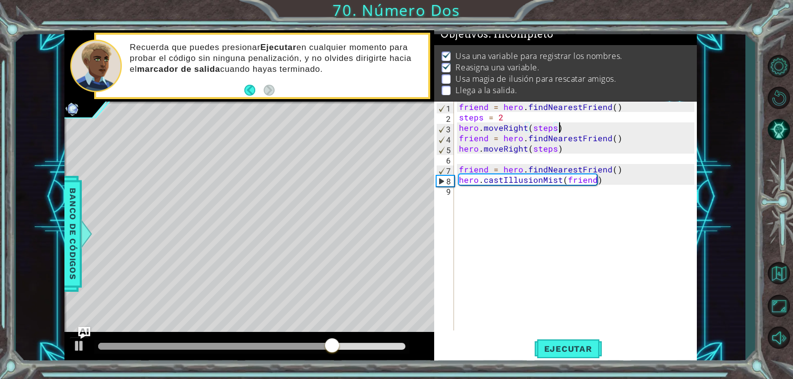
click at [566, 131] on div "friend = hero . findNearestFriend ( ) steps = 2 hero . moveRight ( steps ) frie…" at bounding box center [578, 227] width 242 height 250
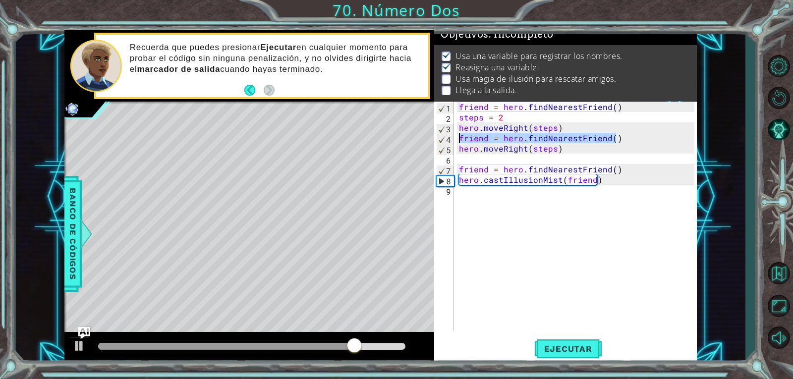
drag, startPoint x: 623, startPoint y: 139, endPoint x: 459, endPoint y: 139, distance: 164.6
click at [459, 139] on div "friend = hero . findNearestFriend ( ) steps = 2 hero . moveRight ( steps ) frie…" at bounding box center [578, 227] width 242 height 250
paste textarea "hero.castIllusionMist(friend"
type textarea "hero.castIllusionMist(friend)"
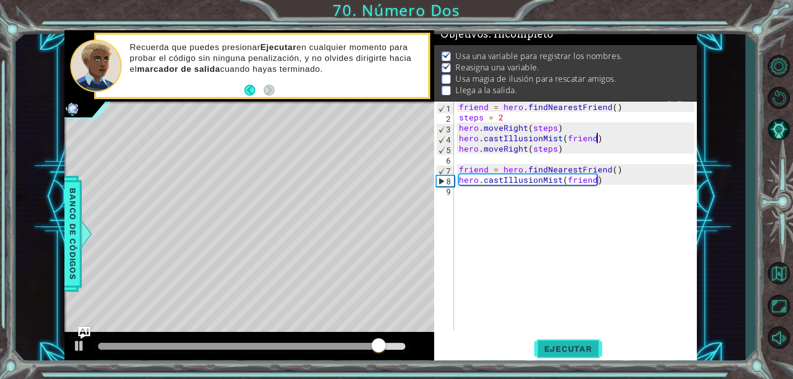
click at [565, 346] on span "Ejecutar" at bounding box center [568, 349] width 68 height 10
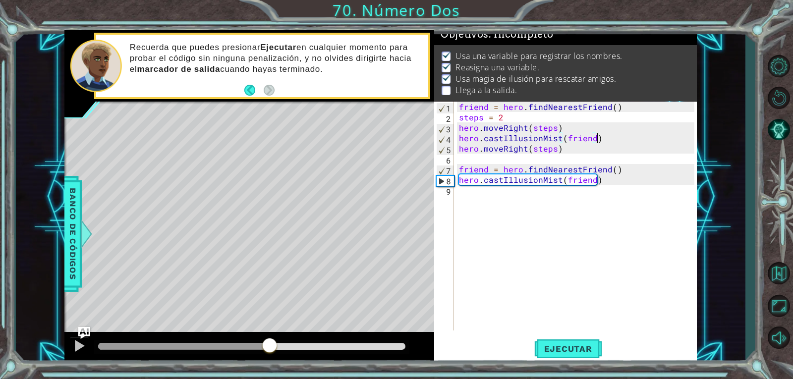
drag, startPoint x: 136, startPoint y: 345, endPoint x: 274, endPoint y: 352, distance: 138.0
click at [274, 352] on div at bounding box center [270, 347] width 18 height 18
click at [486, 195] on div "friend = hero . findNearestFriend ( ) steps = 2 hero . moveRight ( steps ) hero…" at bounding box center [578, 227] width 242 height 250
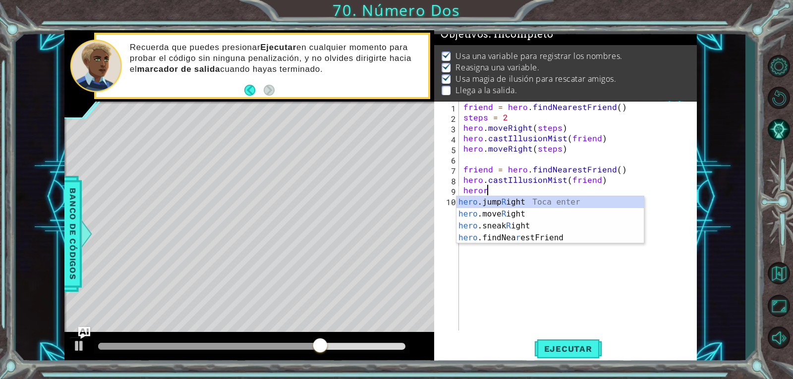
scroll to position [0, 1]
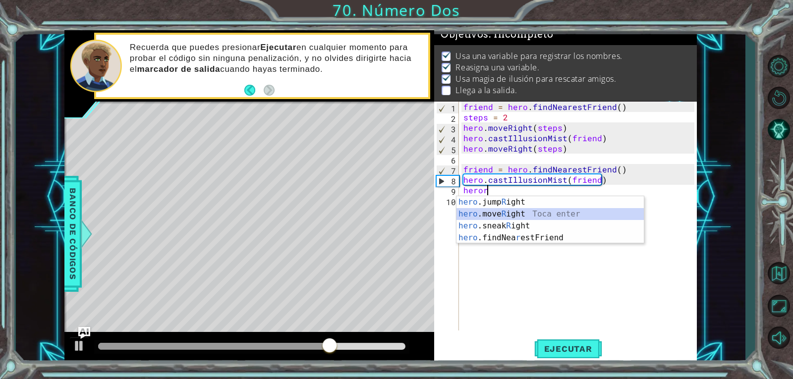
click at [512, 215] on div "hero .jump R ight Toca enter hero .move R ight Toca enter hero .sneak R ight To…" at bounding box center [550, 231] width 187 height 71
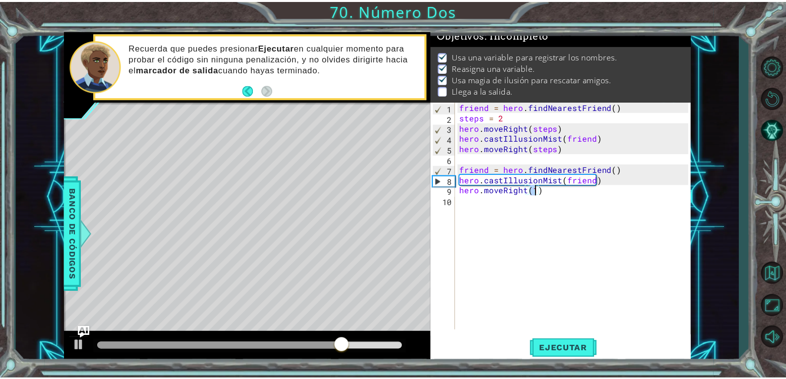
scroll to position [0, 4]
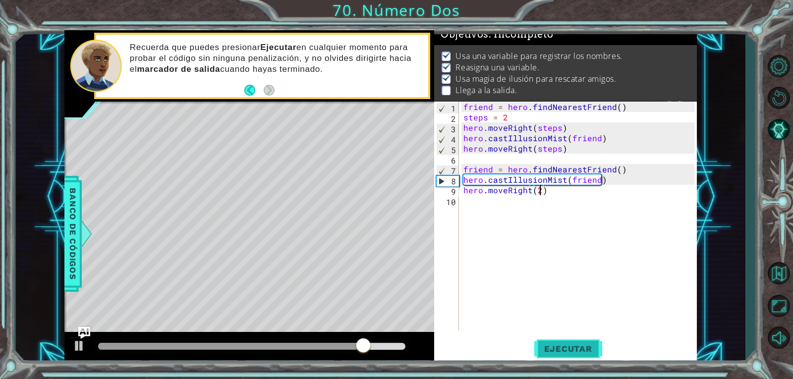
type textarea "hero.moveRight(2)"
click at [575, 353] on span "Ejecutar" at bounding box center [568, 349] width 68 height 10
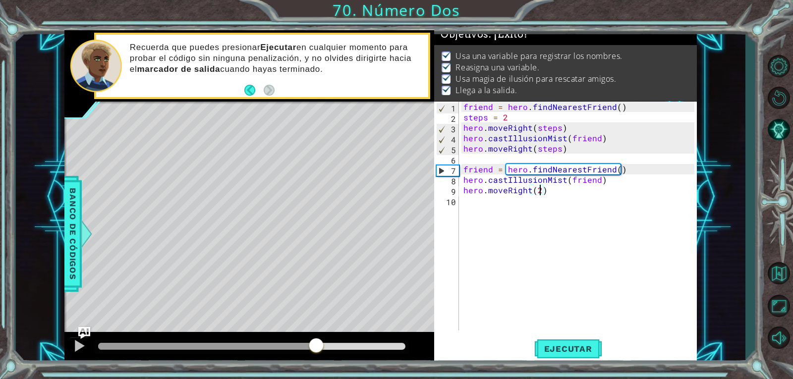
drag, startPoint x: 143, startPoint y: 348, endPoint x: 381, endPoint y: 338, distance: 238.2
click at [377, 337] on div at bounding box center [249, 348] width 370 height 32
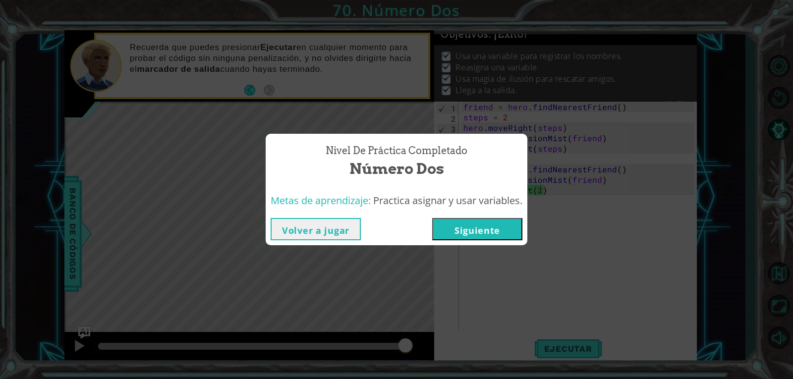
click at [483, 227] on button "Siguiente" at bounding box center [477, 229] width 90 height 22
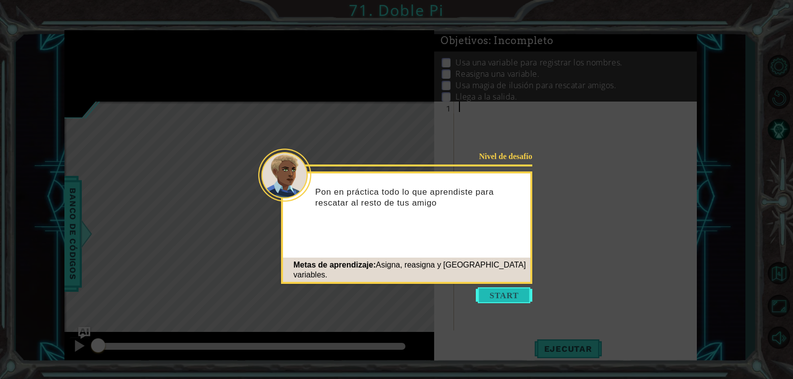
click at [510, 292] on button "Start" at bounding box center [504, 296] width 57 height 16
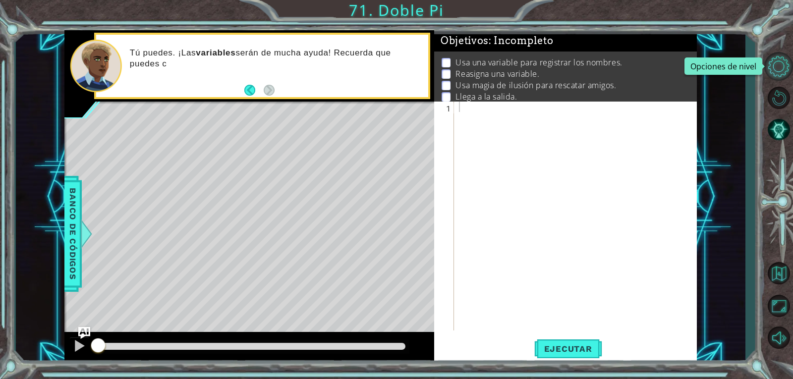
click at [778, 65] on button "Opciones de nivel" at bounding box center [779, 66] width 29 height 29
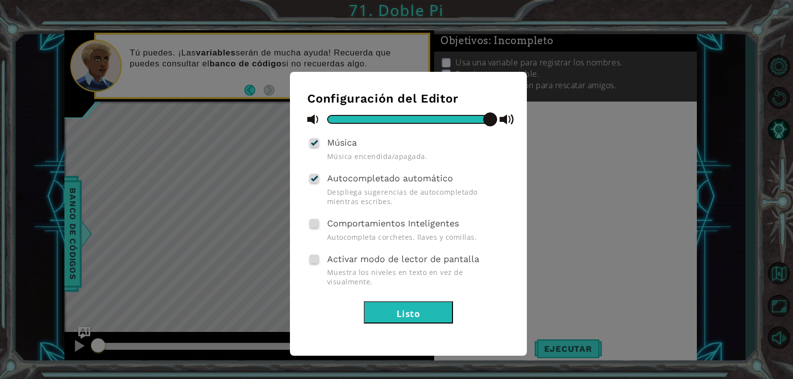
click at [413, 301] on button "Listo" at bounding box center [408, 312] width 89 height 22
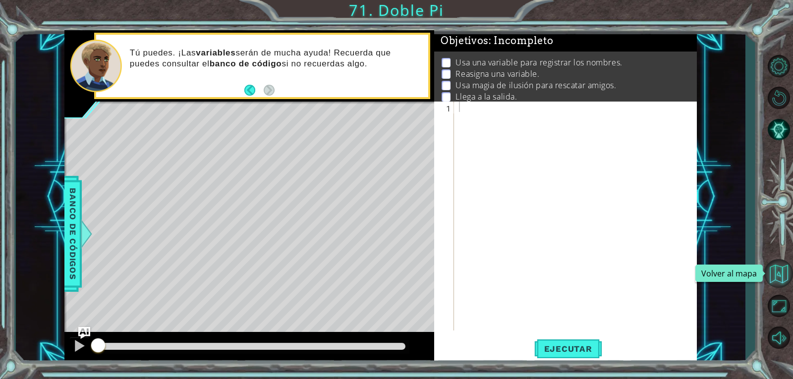
click at [777, 272] on button "Volver al mapa" at bounding box center [779, 273] width 29 height 29
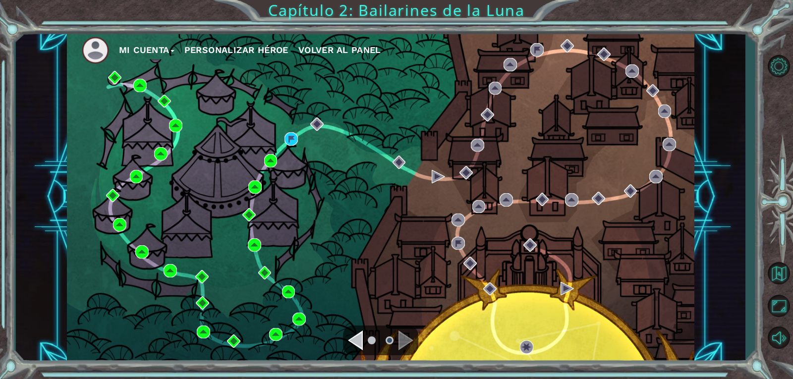
click at [158, 50] on button "Mi Cuenta" at bounding box center [147, 50] width 56 height 15
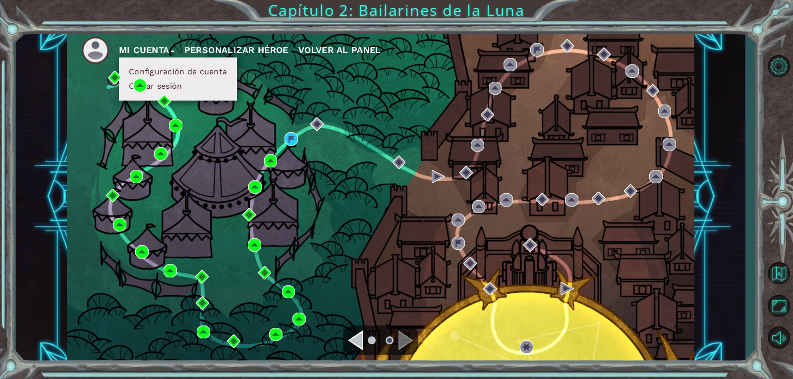
click at [178, 85] on button "Cerrar sesión" at bounding box center [155, 86] width 59 height 11
